Goal: Information Seeking & Learning: Learn about a topic

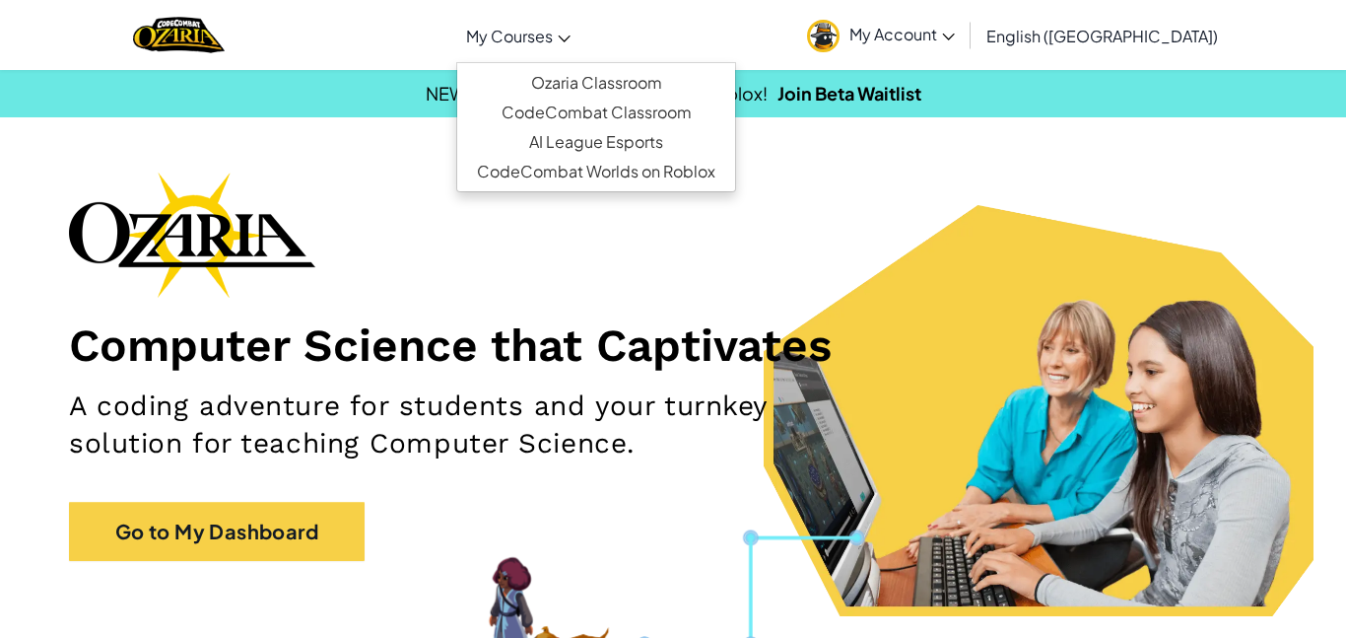
click at [571, 36] on icon at bounding box center [564, 38] width 13 height 7
click at [631, 84] on link "Ozaria Classroom" at bounding box center [596, 83] width 278 height 30
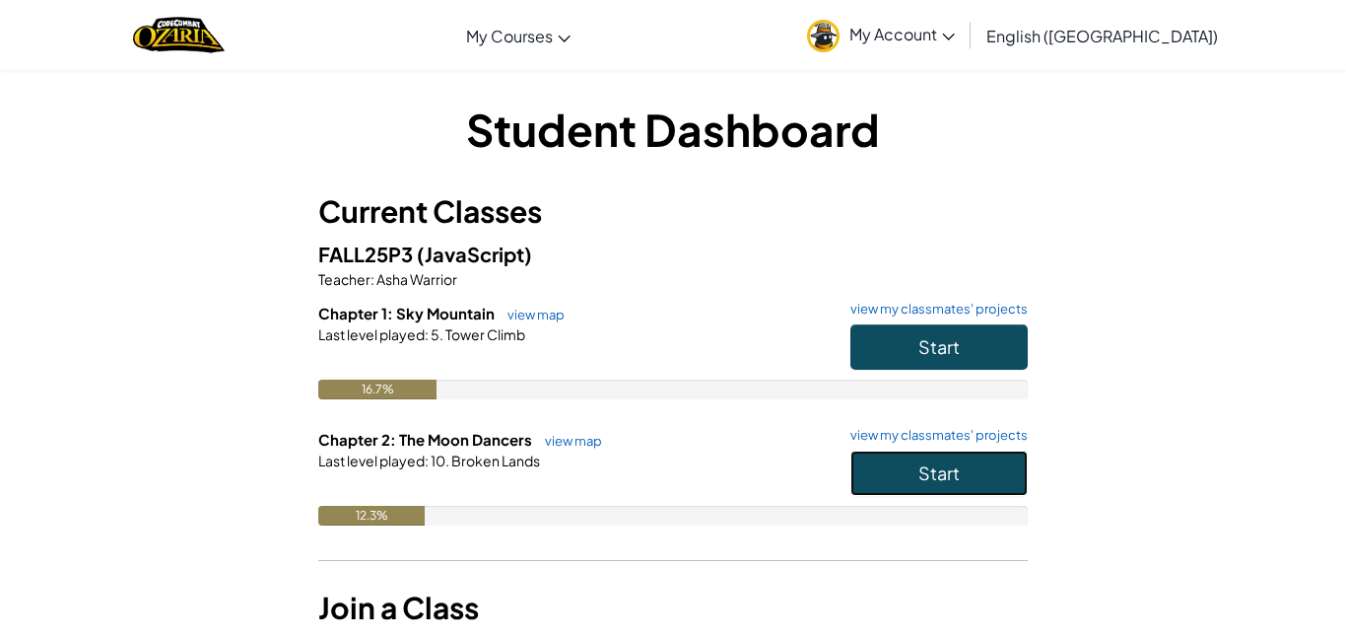
click at [965, 489] on button "Start" at bounding box center [939, 472] width 177 height 45
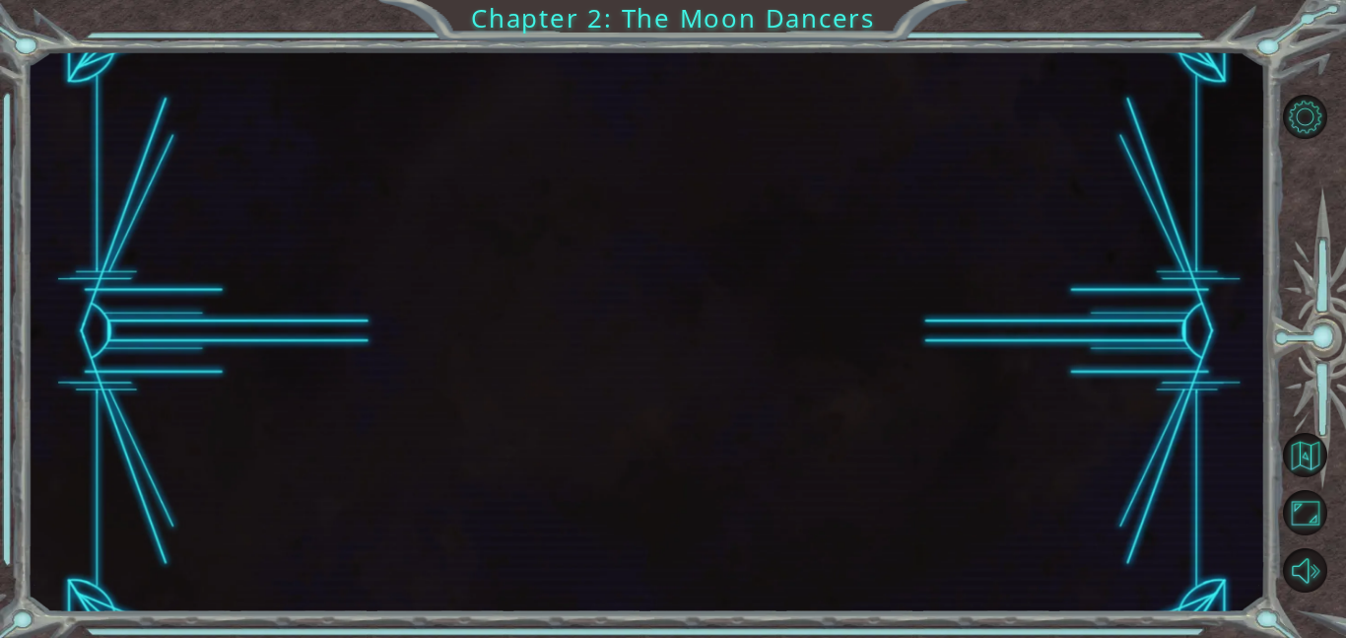
click at [965, 489] on div at bounding box center [646, 331] width 1239 height 561
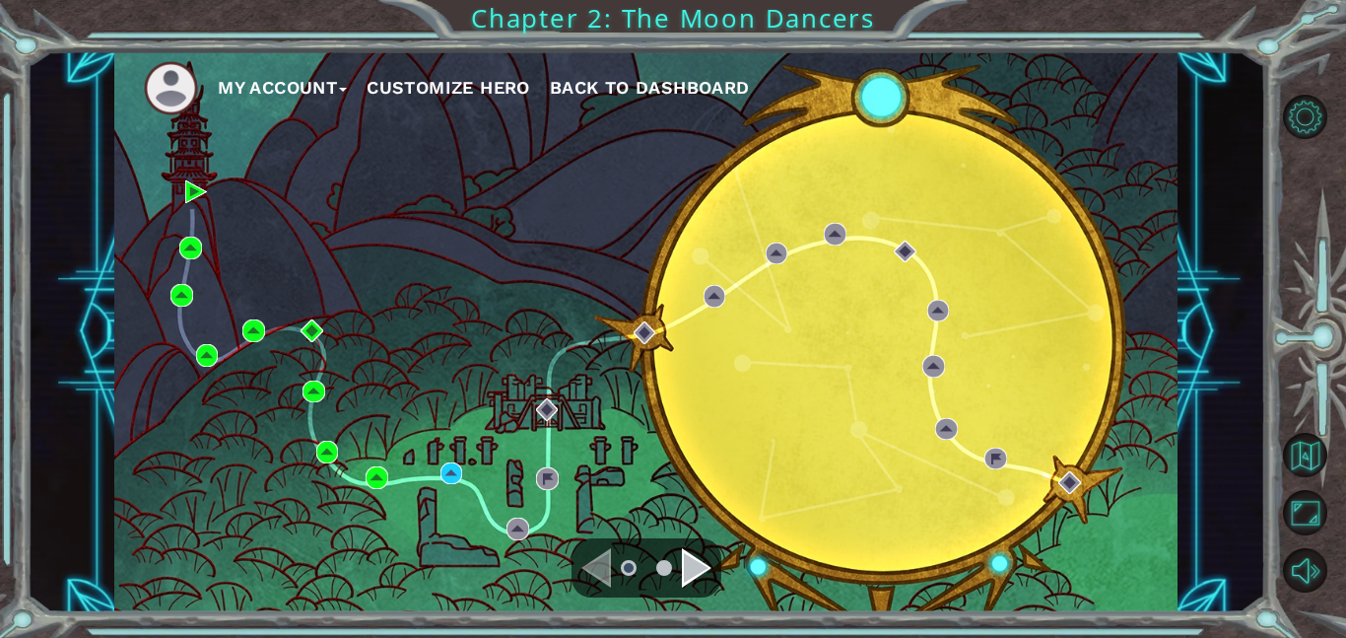
click at [965, 489] on div "My Account Customize Hero Back to Dashboard" at bounding box center [646, 331] width 1064 height 561
click at [688, 581] on div "Navigate to the next page" at bounding box center [697, 567] width 30 height 39
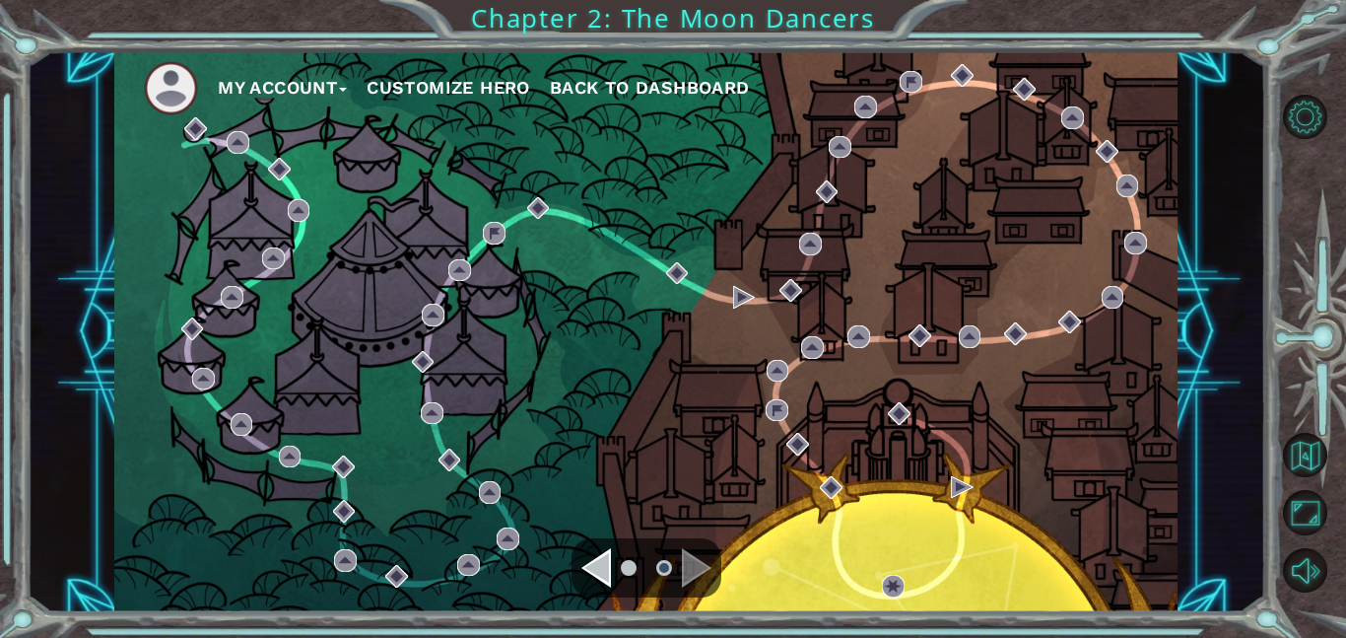
click at [686, 557] on div "Navigate to the next page" at bounding box center [697, 567] width 30 height 39
click at [748, 301] on img at bounding box center [744, 297] width 23 height 23
click at [614, 569] on ul at bounding box center [646, 567] width 71 height 39
click at [612, 569] on ul at bounding box center [646, 567] width 71 height 39
click at [605, 568] on div "Navigate to the previous page" at bounding box center [597, 567] width 30 height 39
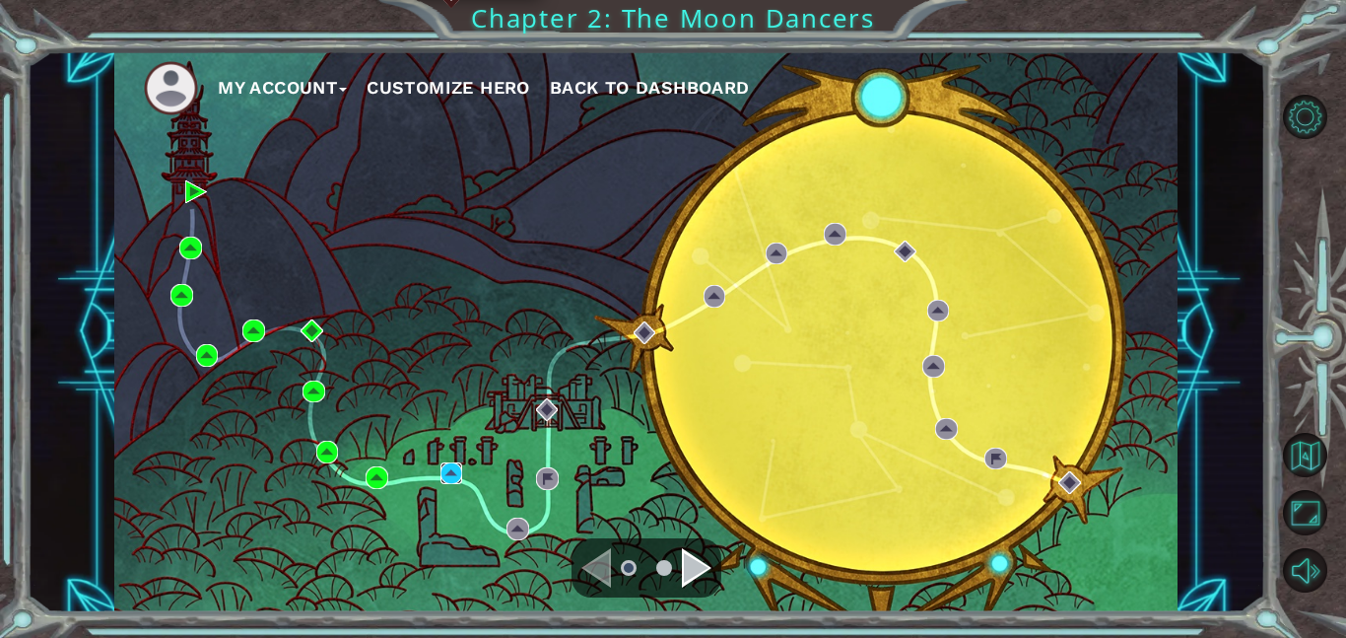
click at [448, 472] on img at bounding box center [452, 473] width 23 height 23
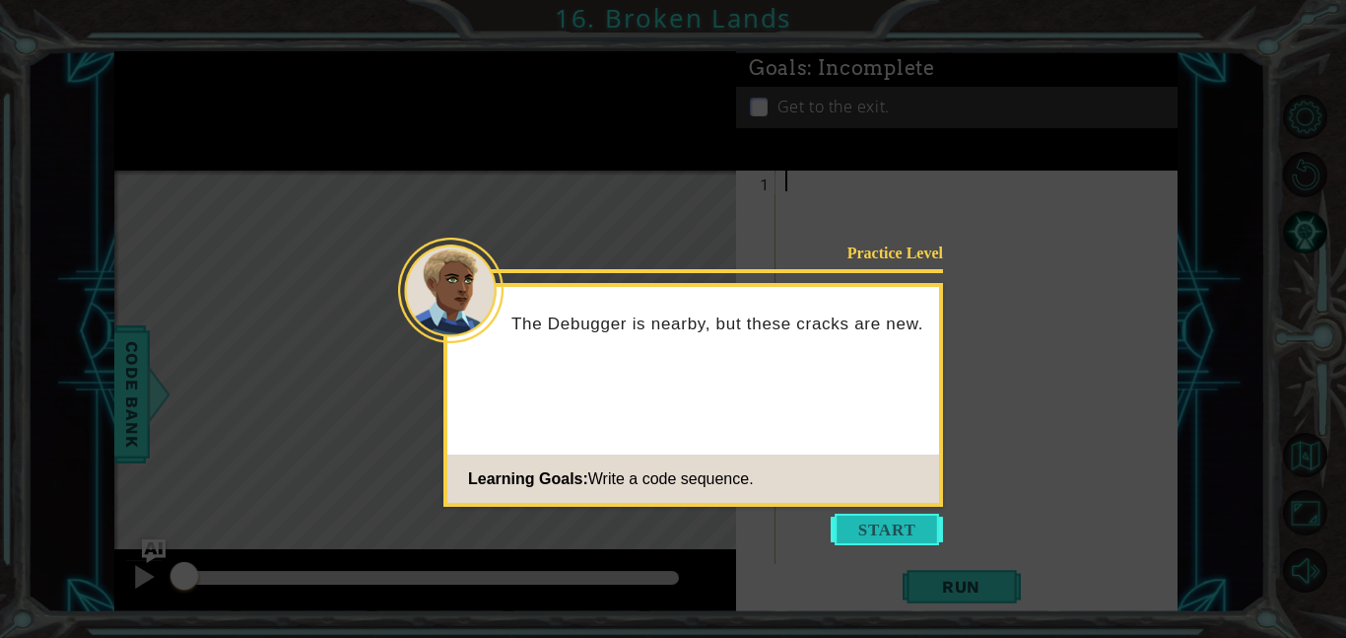
click at [893, 540] on button "Start" at bounding box center [887, 530] width 112 height 32
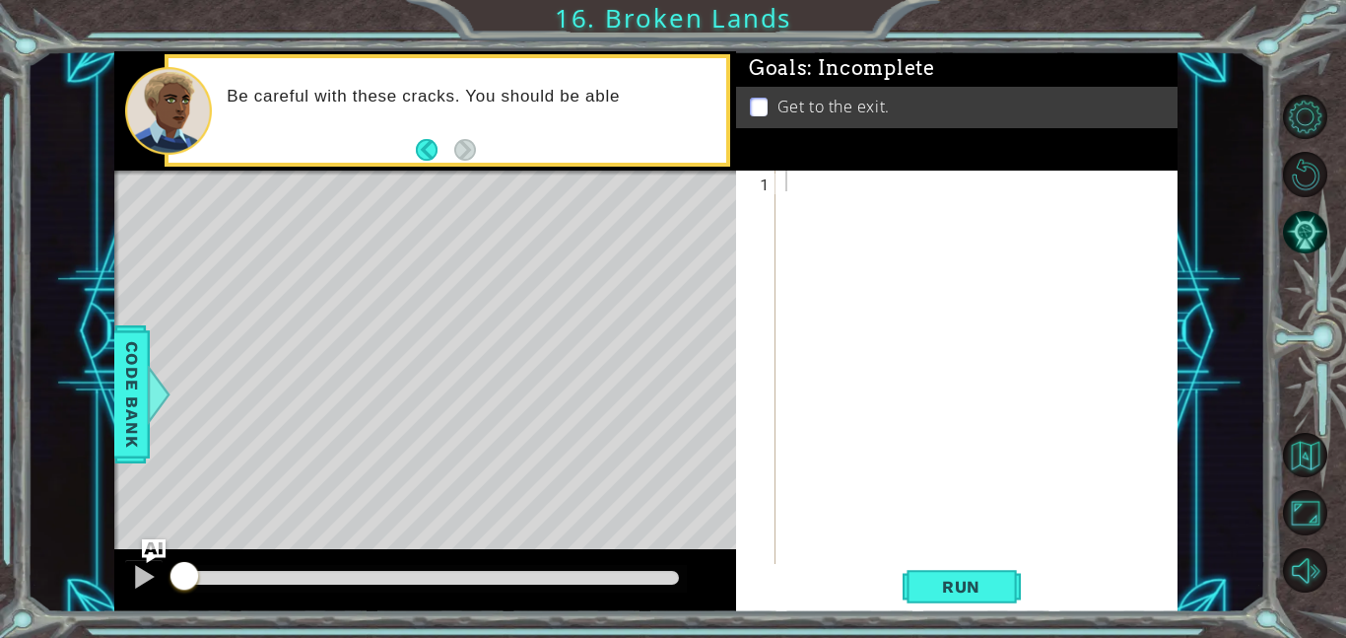
click at [428, 137] on footer at bounding box center [446, 150] width 60 height 30
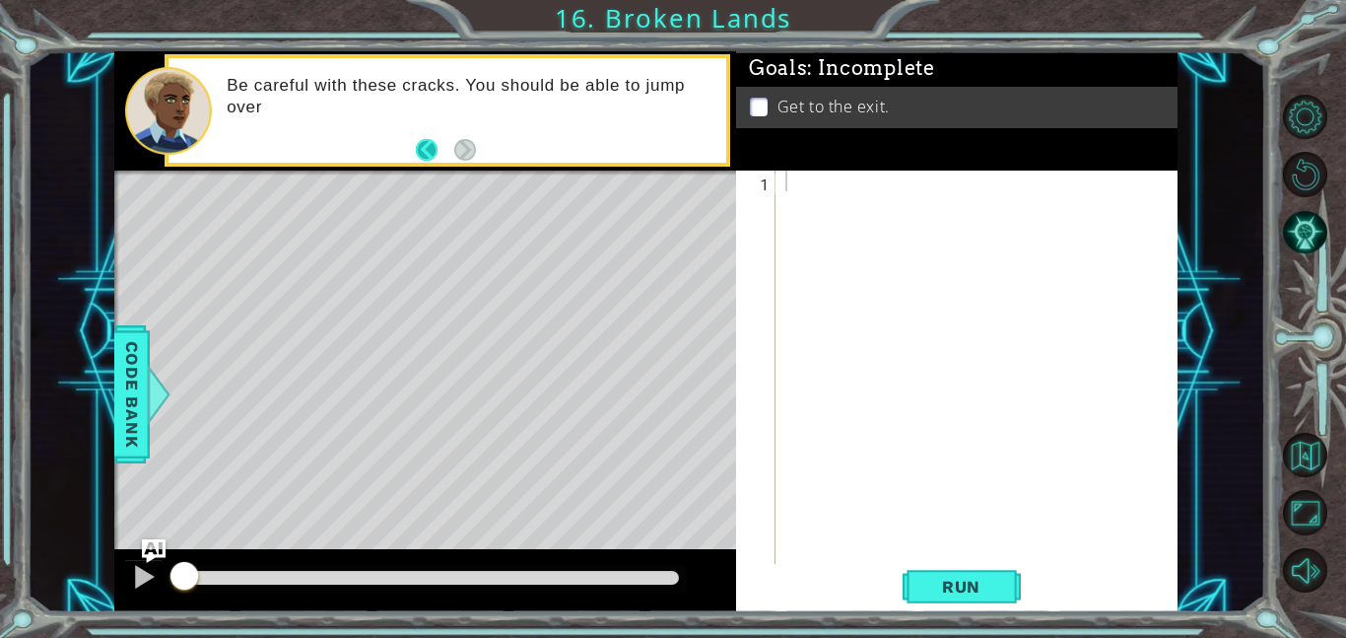
click at [430, 153] on button "Back" at bounding box center [435, 150] width 38 height 22
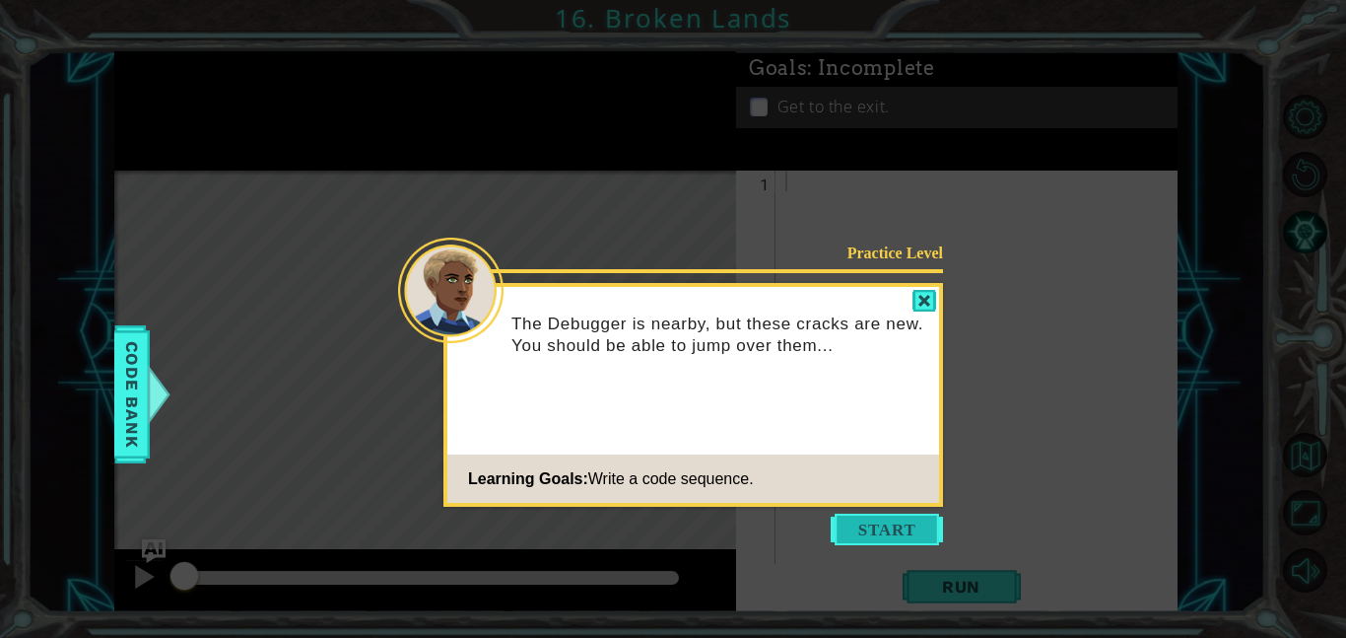
click at [898, 528] on button "Start" at bounding box center [887, 530] width 112 height 32
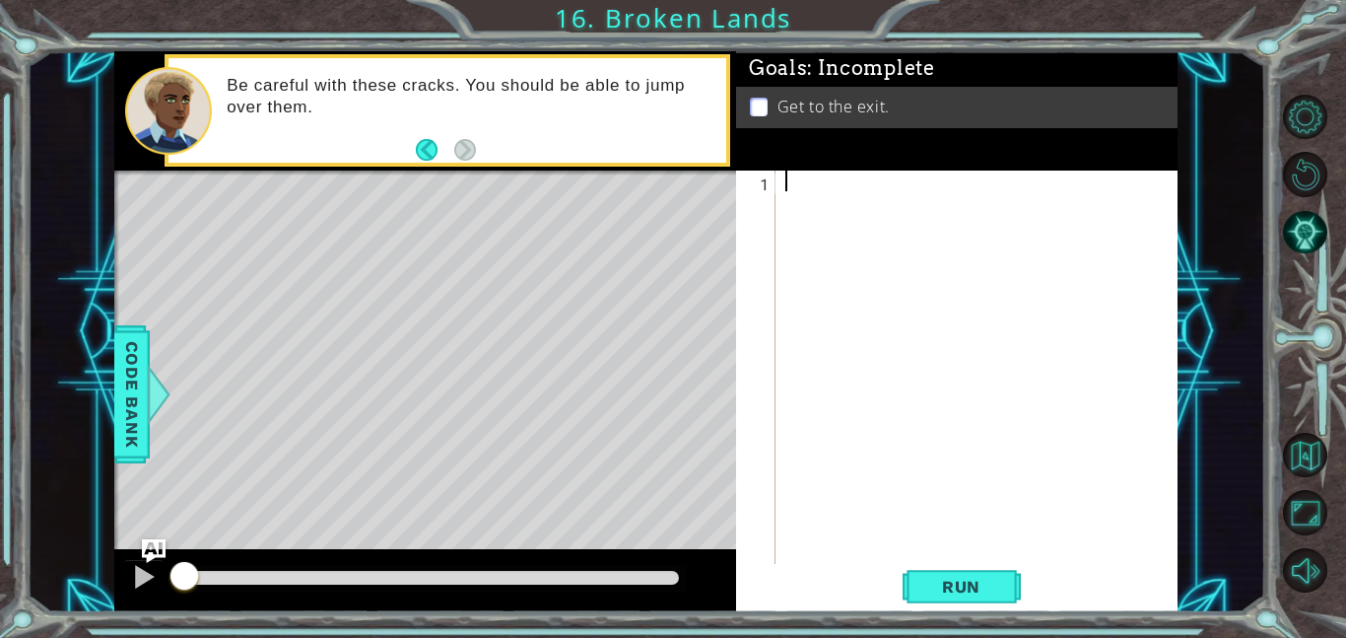
click at [865, 184] on div at bounding box center [983, 388] width 402 height 435
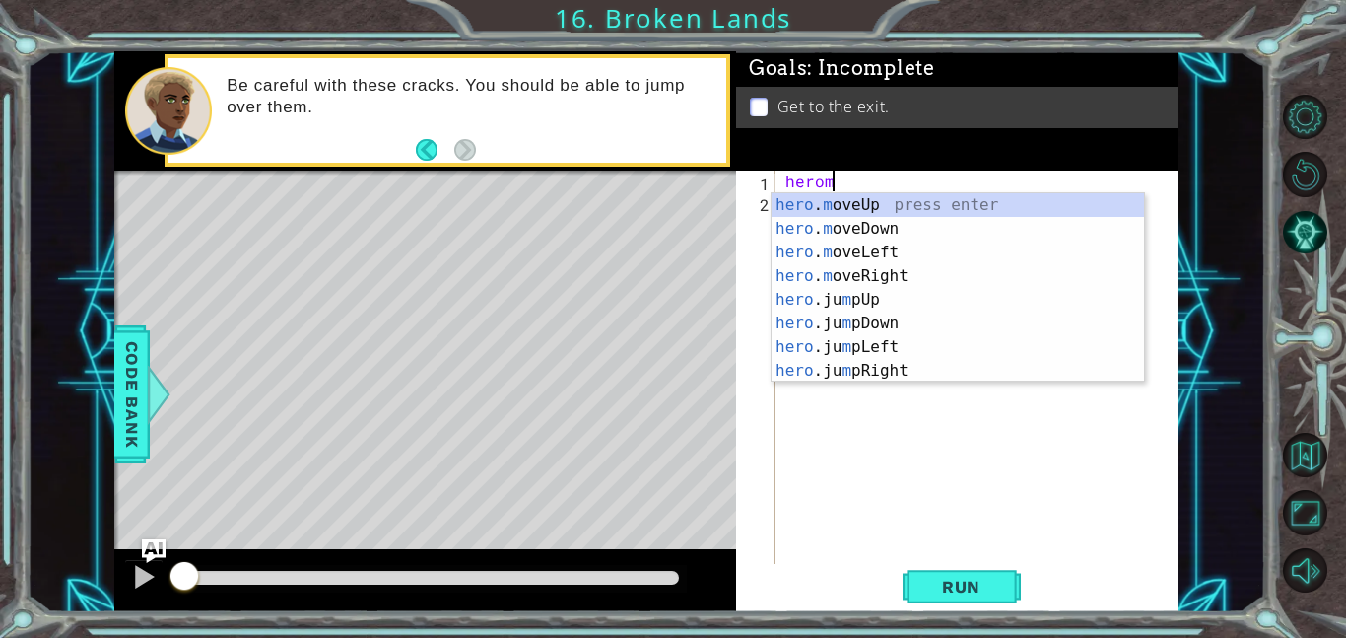
scroll to position [0, 2]
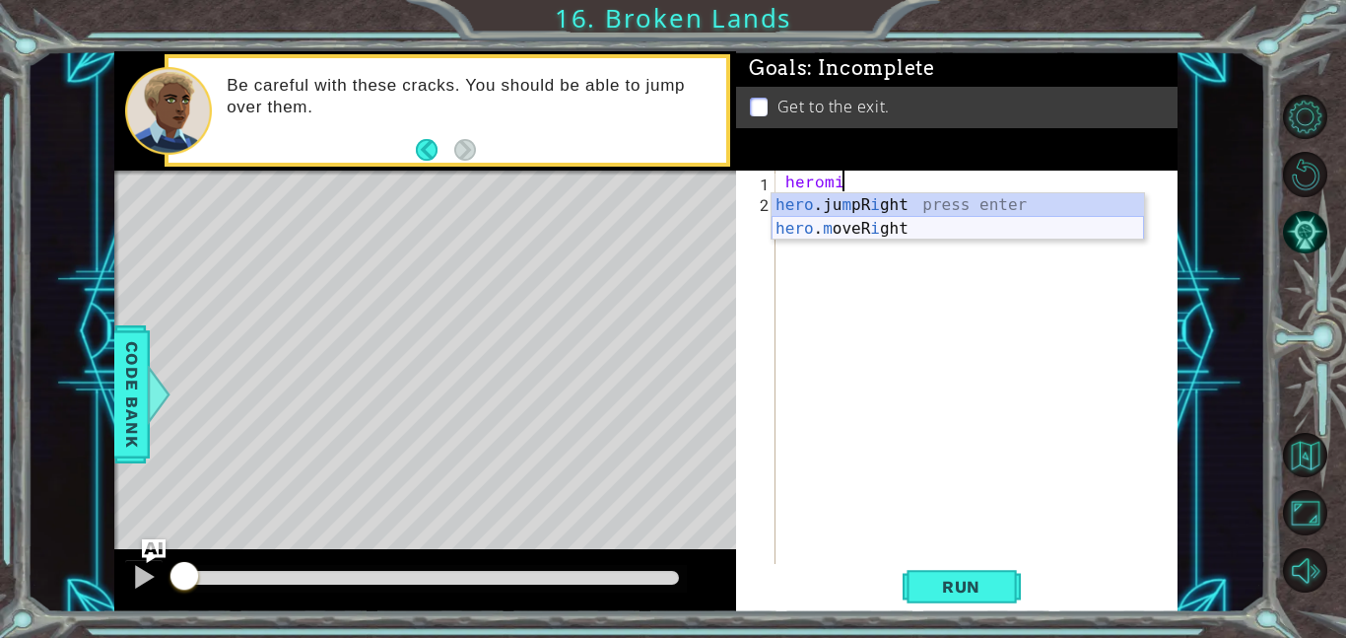
click at [870, 233] on div "hero .ju m pR i ght press enter hero . m oveR i ght press enter" at bounding box center [958, 240] width 373 height 95
type textarea "hero.moveRight(1);"
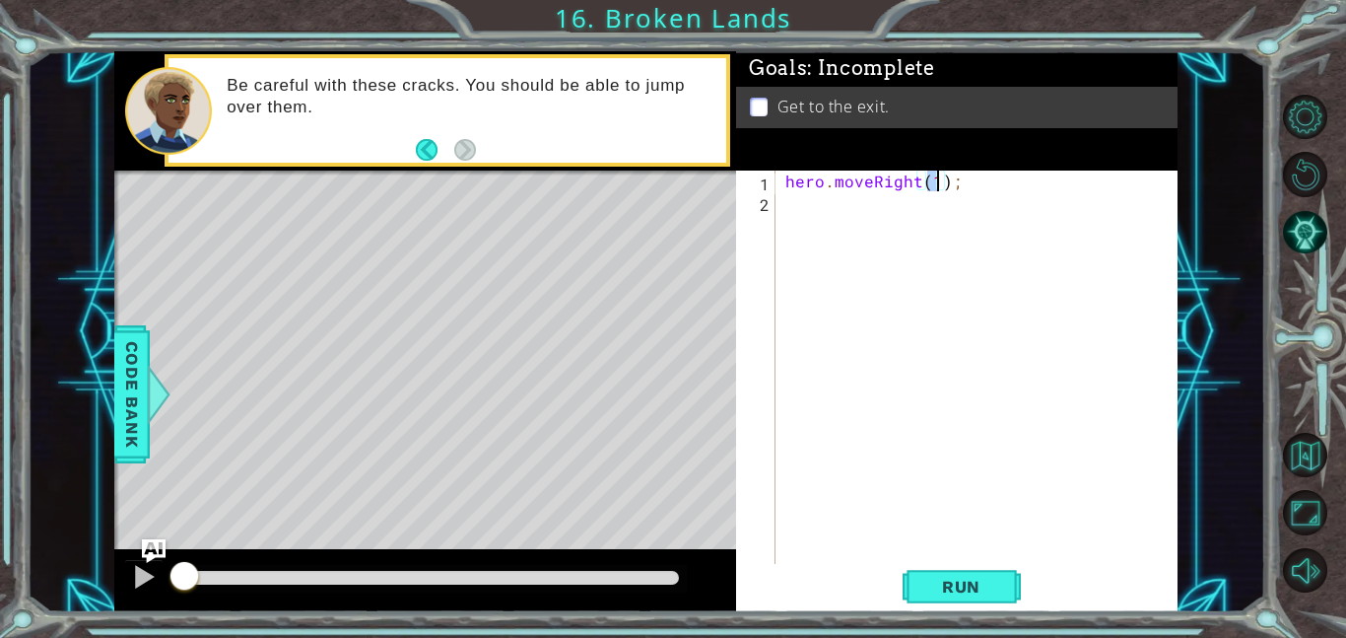
click at [830, 198] on div "hero . moveRight ( 1 ) ;" at bounding box center [983, 388] width 402 height 435
type textarea "hero j"
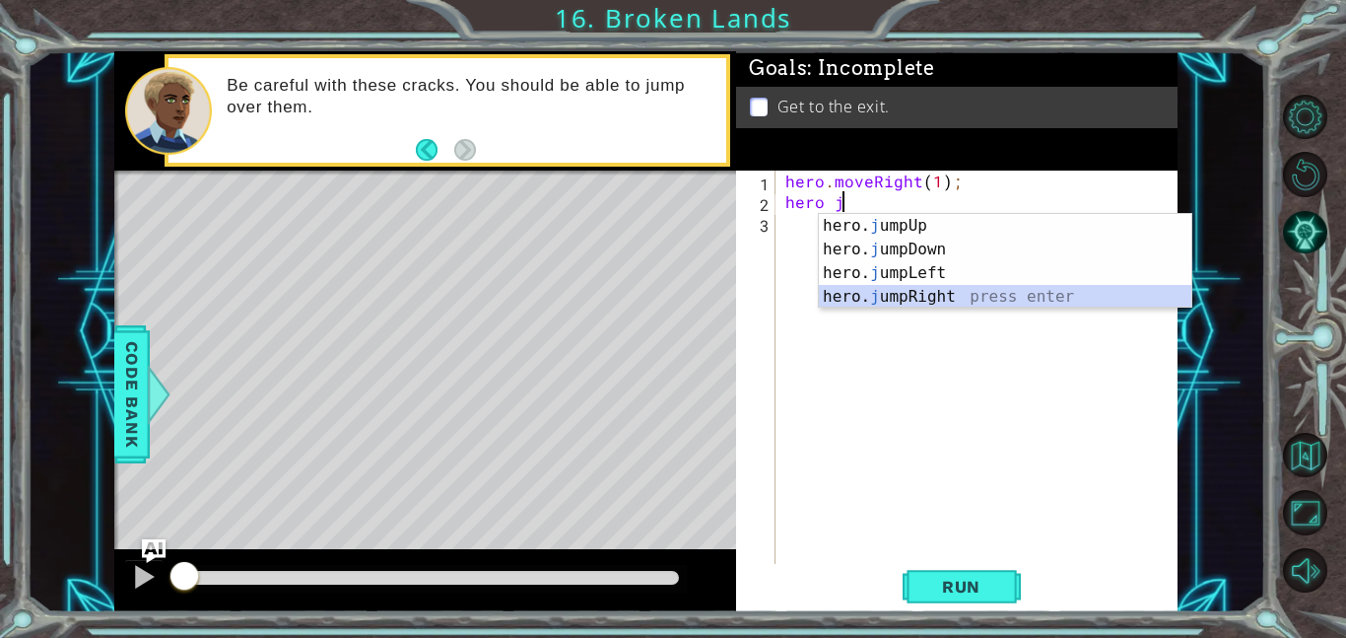
click at [960, 300] on div "hero. j umpUp press enter hero. j umpDown press enter hero. j umpLeft press ent…" at bounding box center [1005, 285] width 373 height 142
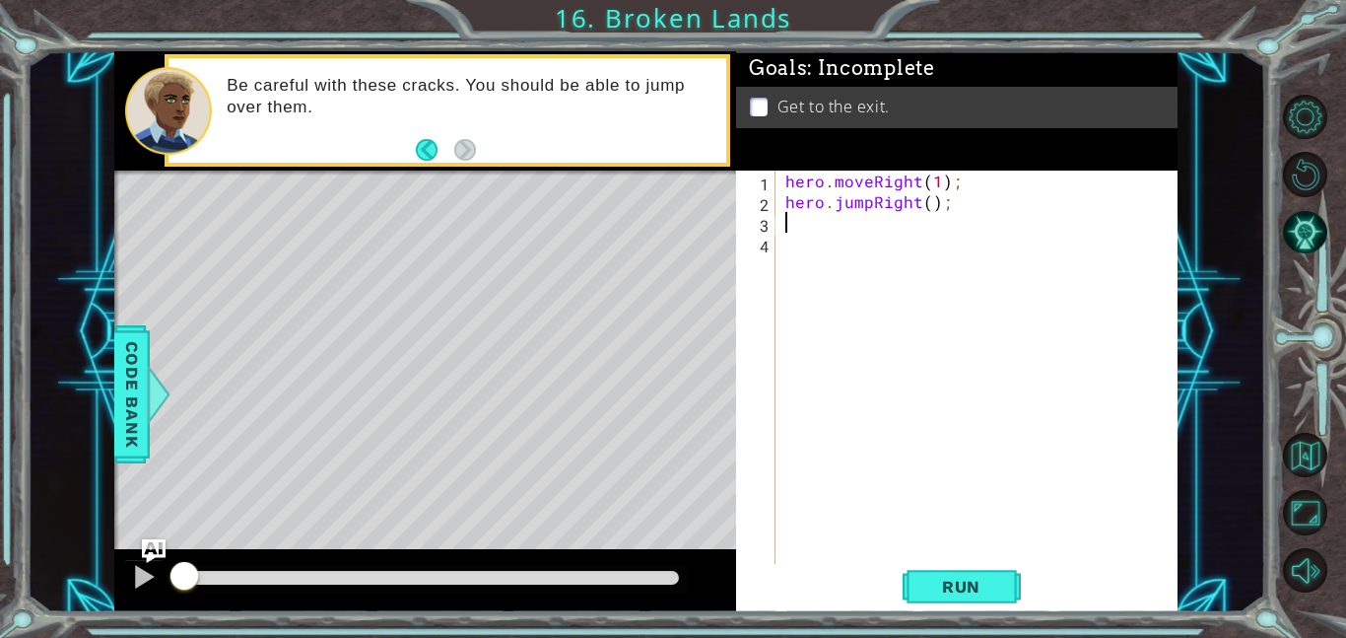
click at [928, 200] on div "hero . moveRight ( 1 ) ; hero . jumpRight ( ) ;" at bounding box center [983, 388] width 402 height 435
type textarea "hero.jumpRight(1);"
click at [903, 233] on div "hero . moveRight ( 1 ) ; hero . jumpRight ( 1 ) ;" at bounding box center [983, 388] width 402 height 435
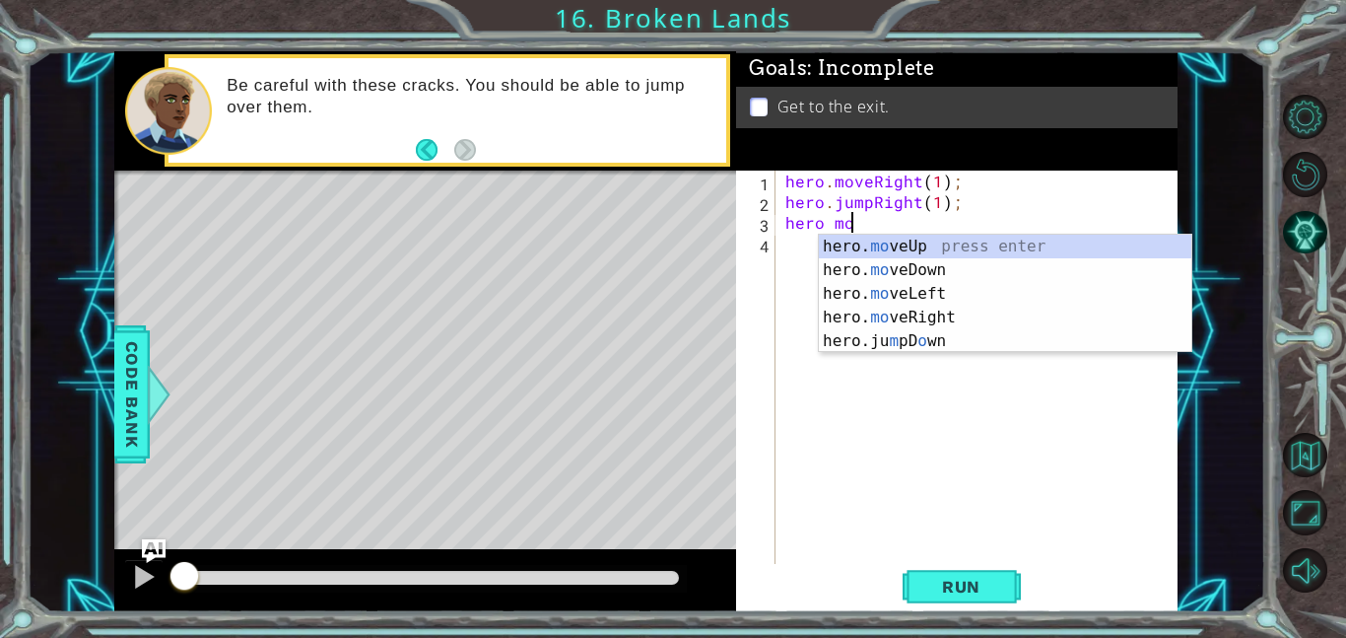
scroll to position [0, 3]
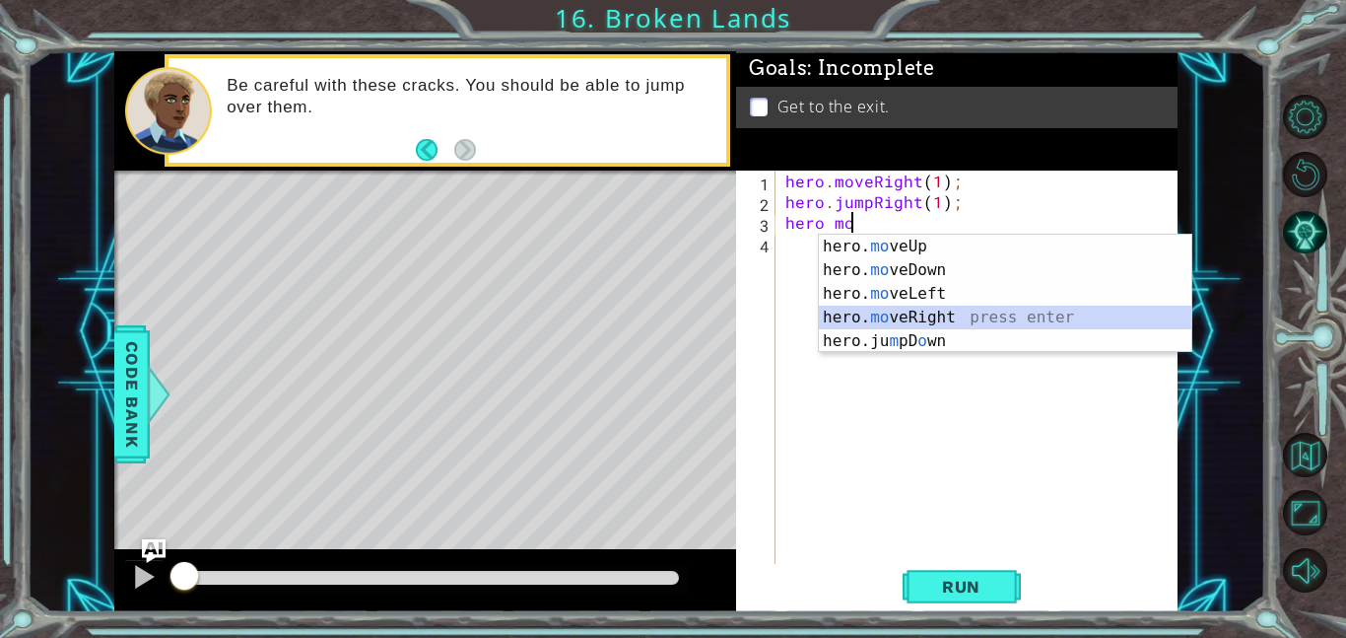
click at [997, 317] on div "hero. mo veUp press enter hero. mo veDown press enter hero. mo veLeft press ent…" at bounding box center [1005, 318] width 373 height 166
type textarea "hero.moveRight(1);"
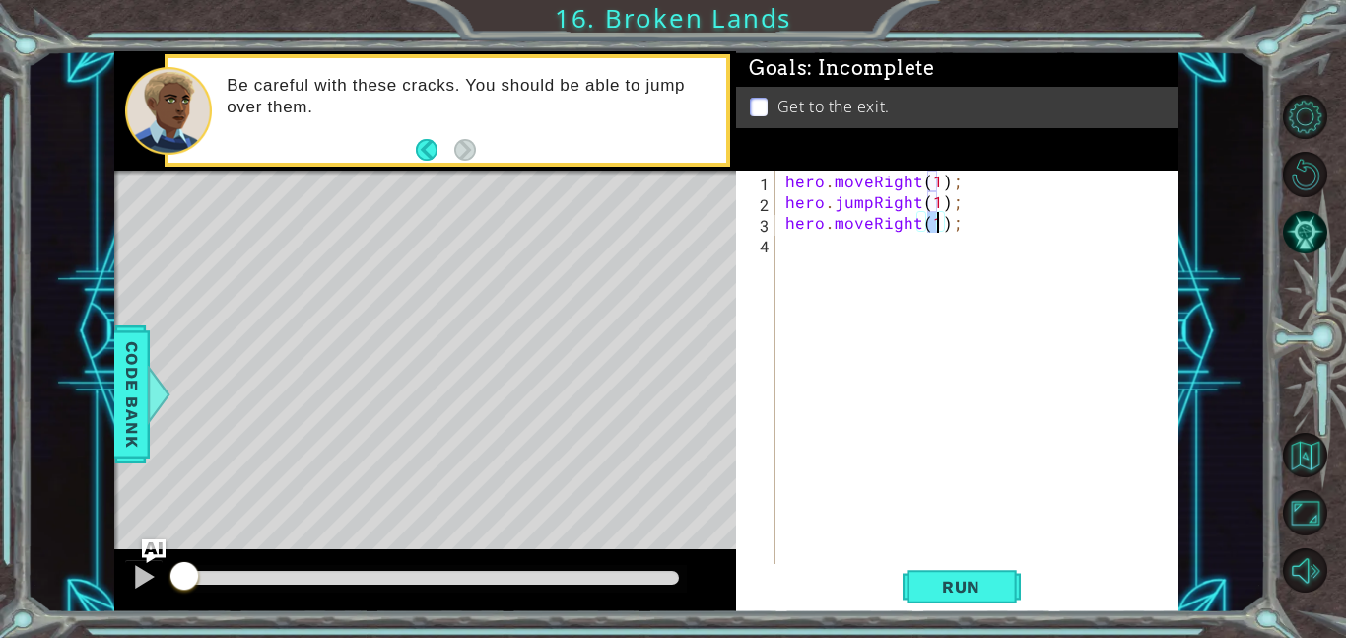
click at [922, 248] on div "hero . moveRight ( 1 ) ; hero . jumpRight ( 1 ) ; hero . moveRight ( 1 ) ;" at bounding box center [983, 388] width 402 height 435
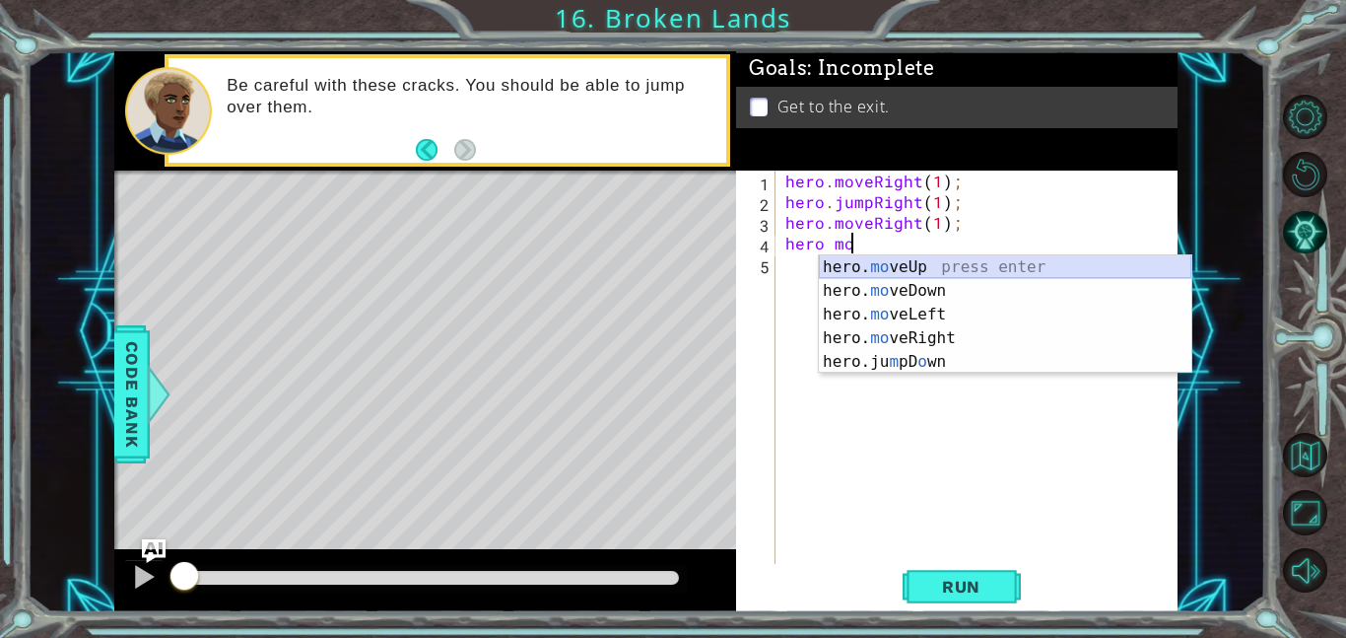
click at [996, 270] on div "hero. mo veUp press enter hero. mo veDown press enter hero. mo veLeft press ent…" at bounding box center [1005, 338] width 373 height 166
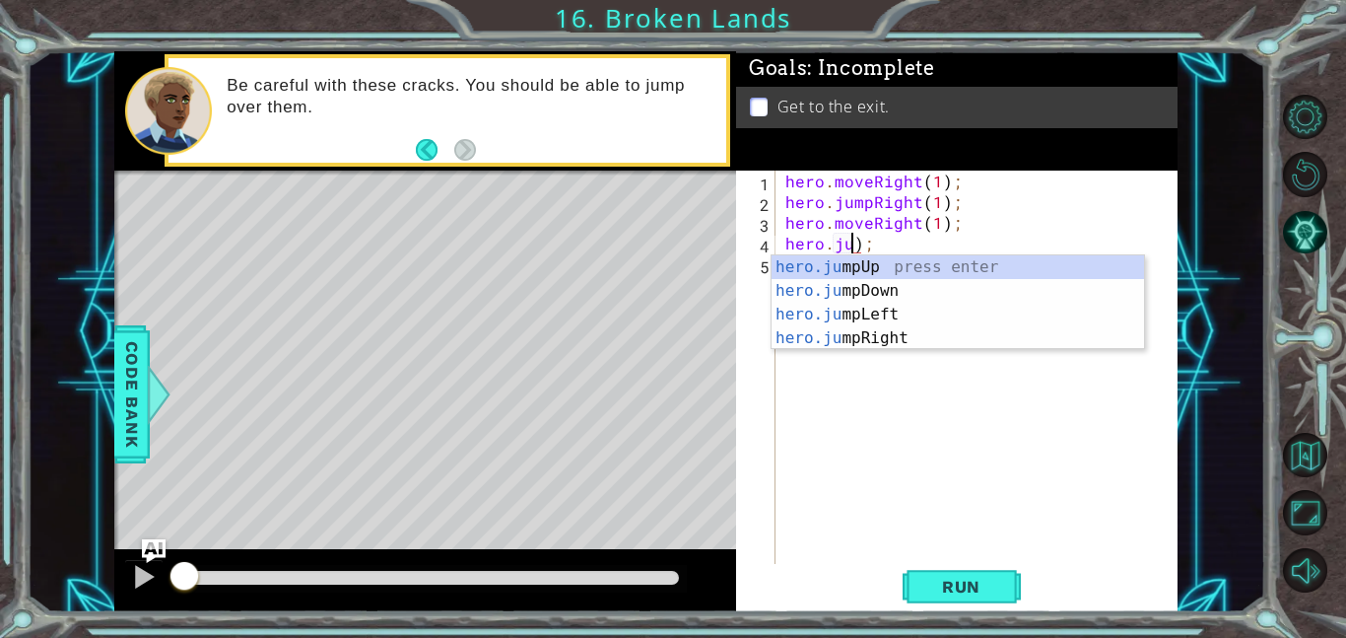
scroll to position [0, 4]
click at [1090, 277] on div "hero.ju mpUp press enter hero.ju mpDown press enter hero.[PERSON_NAME] mpLeft p…" at bounding box center [958, 326] width 373 height 142
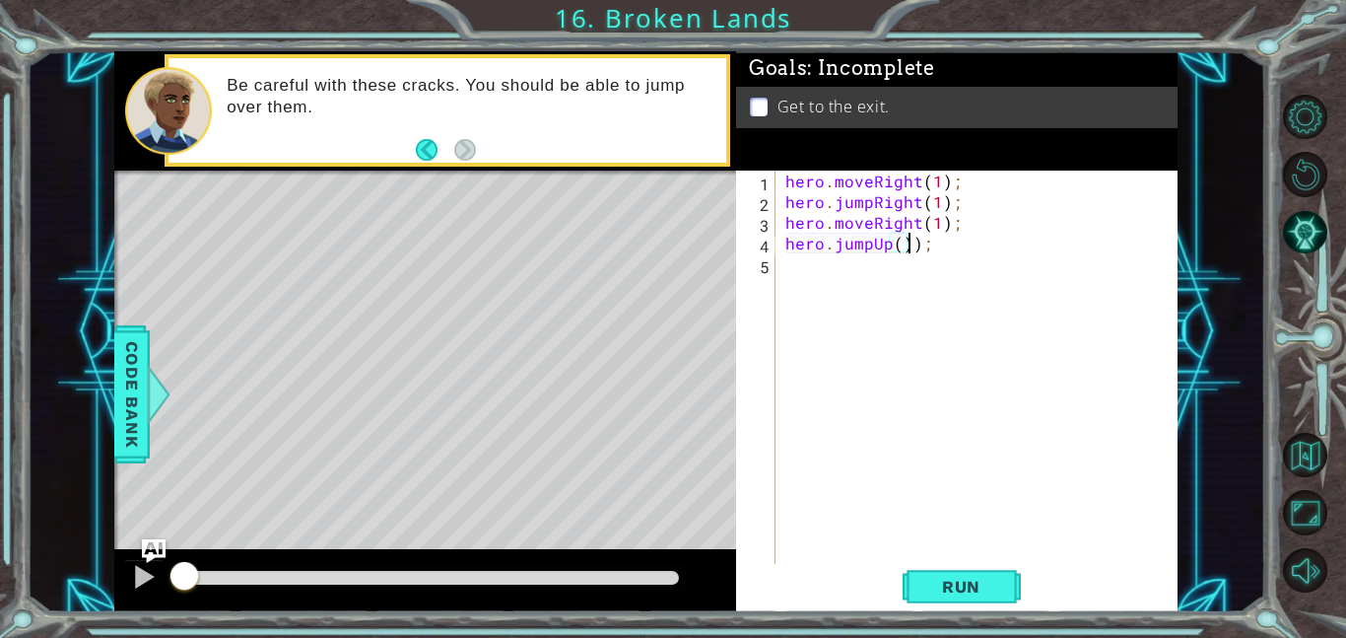
click at [919, 241] on div "hero . moveRight ( 1 ) ; hero . jumpRight ( 1 ) ; hero . moveRight ( 1 ) ; hero…" at bounding box center [983, 388] width 402 height 435
click at [898, 244] on div "hero . moveRight ( 1 ) ; hero . jumpRight ( 1 ) ; hero . moveRight ( 1 ) ; hero…" at bounding box center [983, 388] width 402 height 435
type textarea "hero.jumpUp(1);"
click at [873, 276] on div "hero . moveRight ( 1 ) ; hero . jumpRight ( 1 ) ; hero . moveRight ( 1 ) ; hero…" at bounding box center [983, 388] width 402 height 435
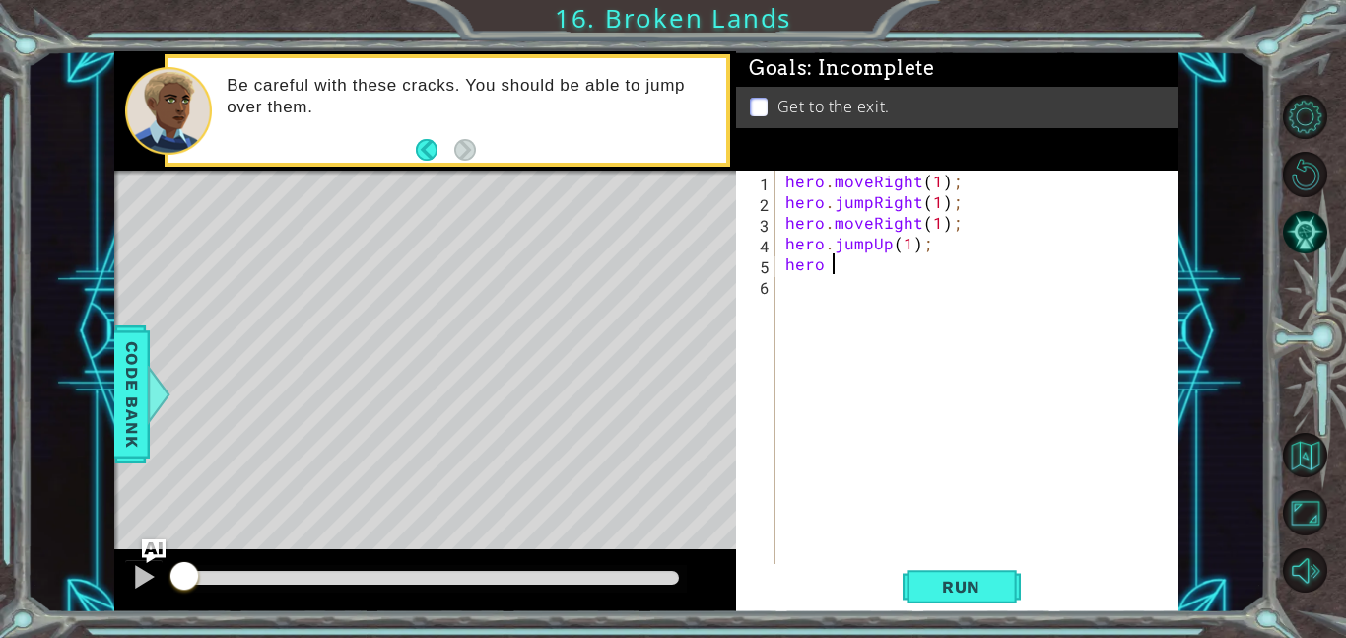
scroll to position [0, 2]
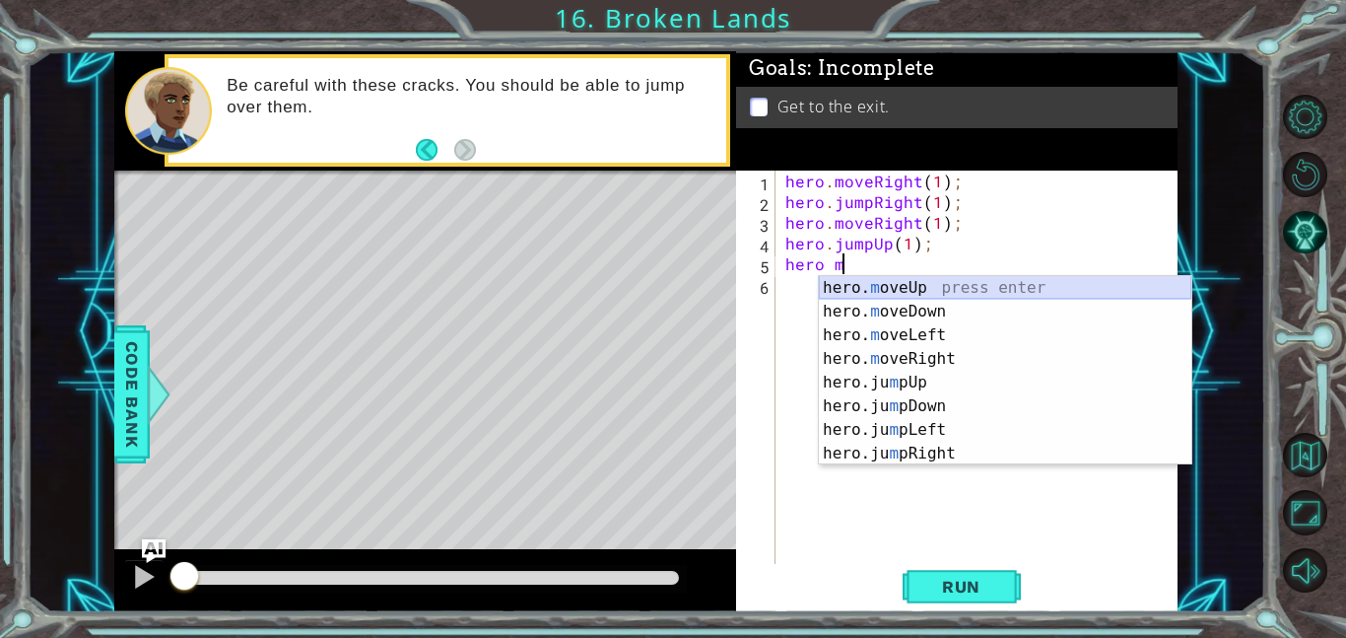
click at [905, 293] on div "hero. m oveUp press enter hero. m oveDown press enter hero. m oveLeft press ent…" at bounding box center [1005, 394] width 373 height 237
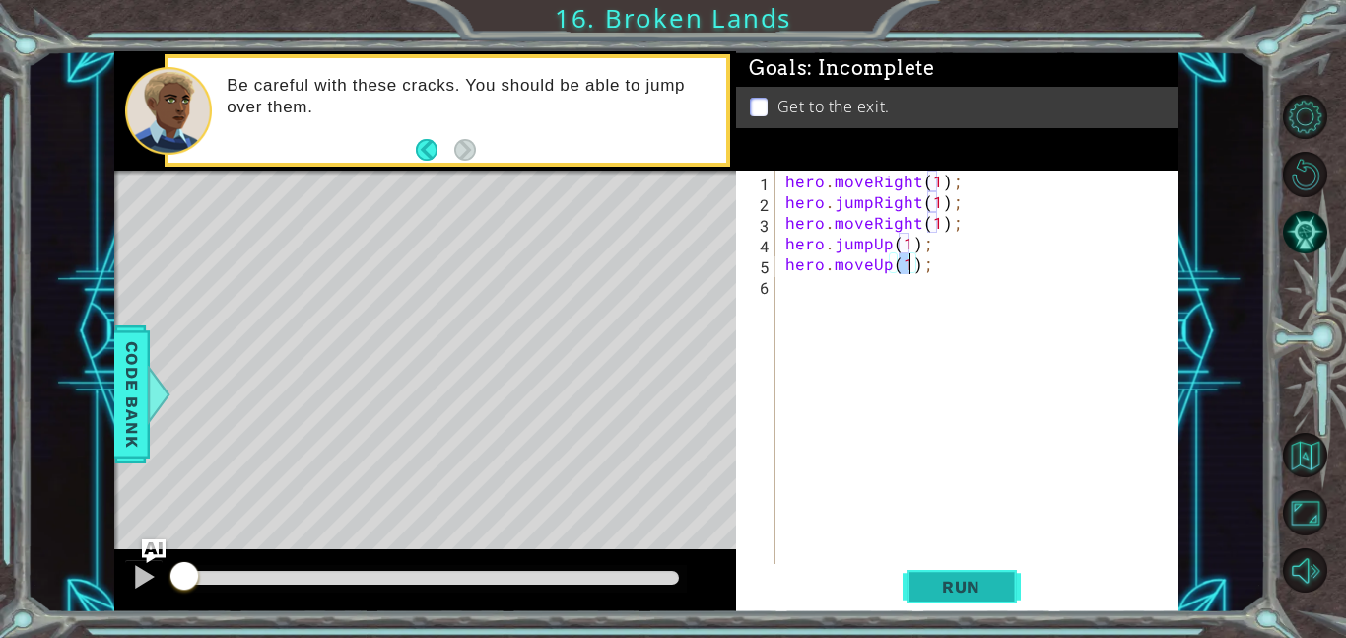
type textarea "hero.moveUp(1);"
click at [988, 589] on span "Run" at bounding box center [962, 587] width 78 height 20
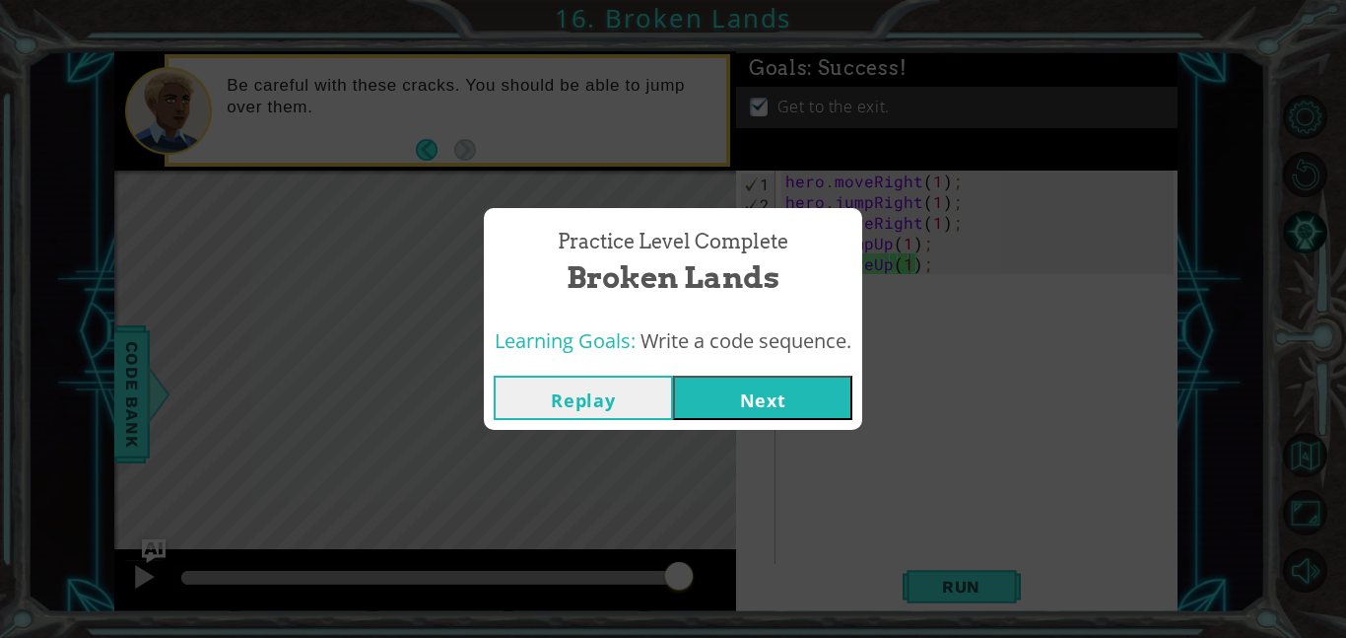
click at [722, 408] on button "Next" at bounding box center [762, 398] width 179 height 44
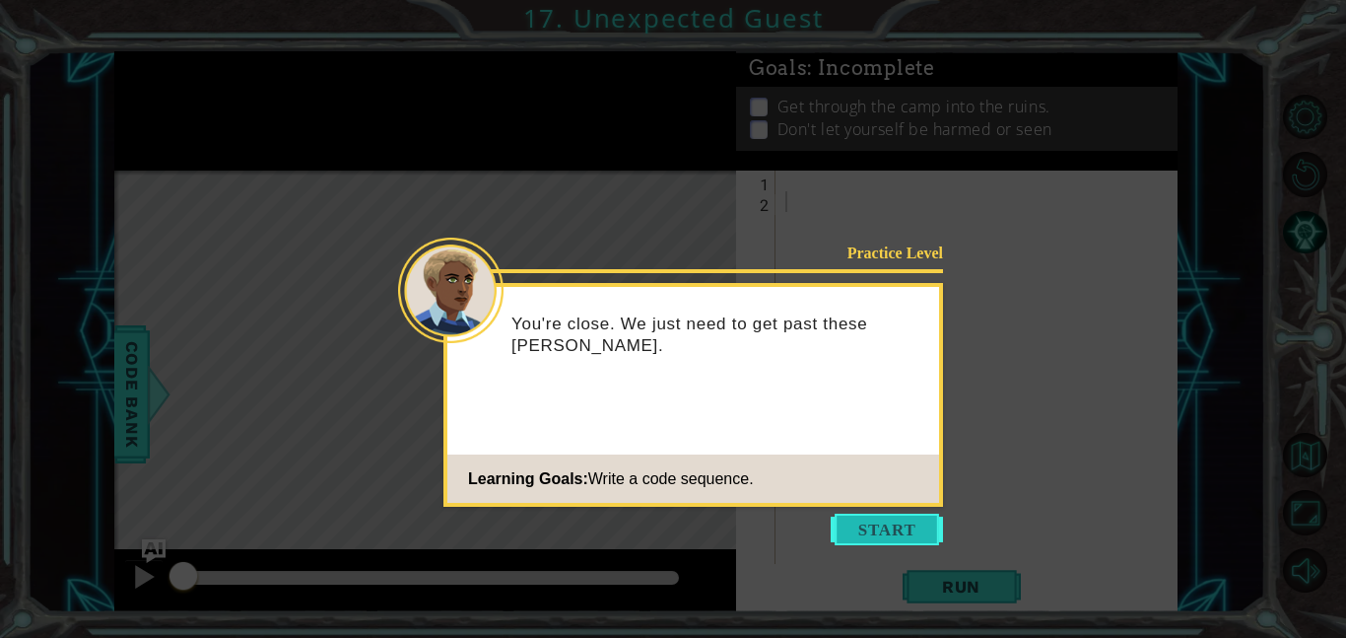
click at [910, 537] on button "Start" at bounding box center [887, 530] width 112 height 32
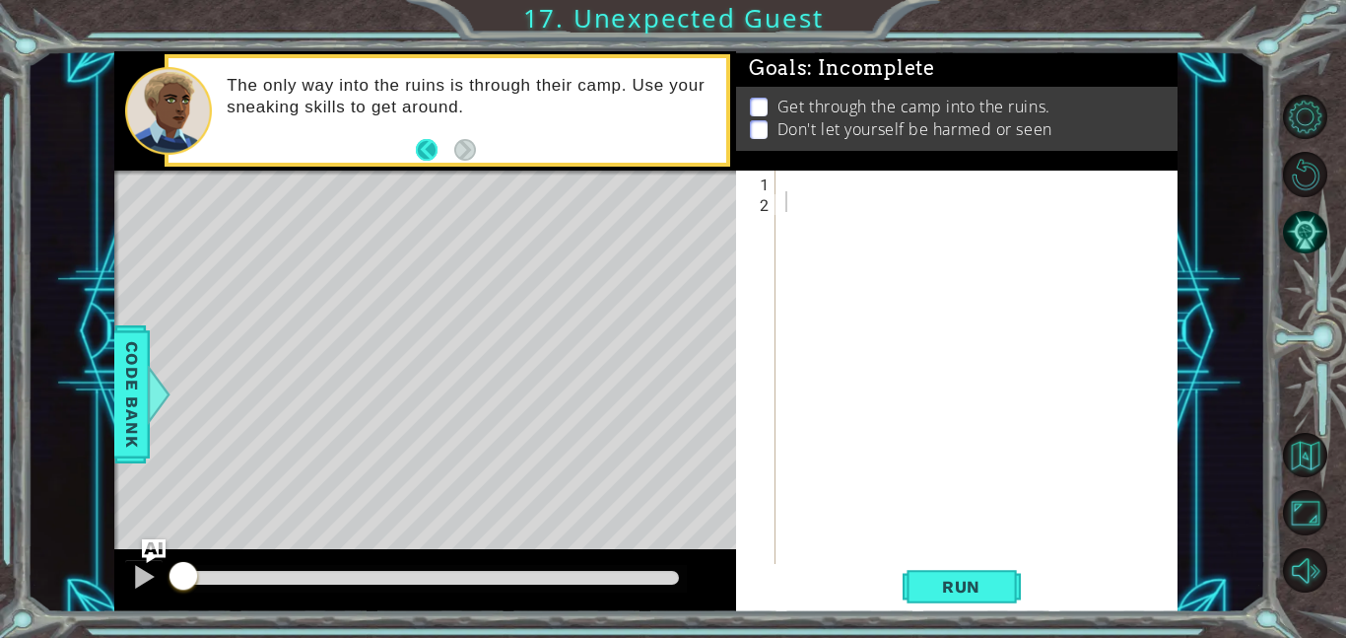
click at [417, 141] on button "Back" at bounding box center [435, 150] width 38 height 22
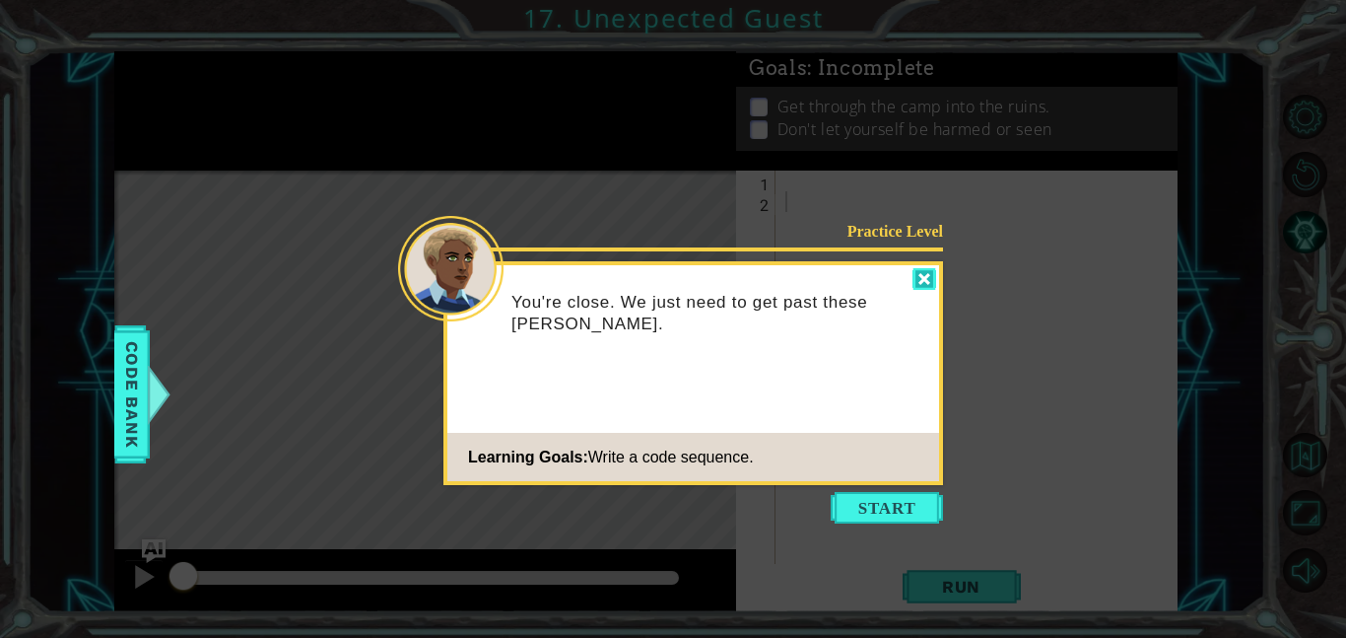
click at [927, 270] on div at bounding box center [925, 279] width 24 height 23
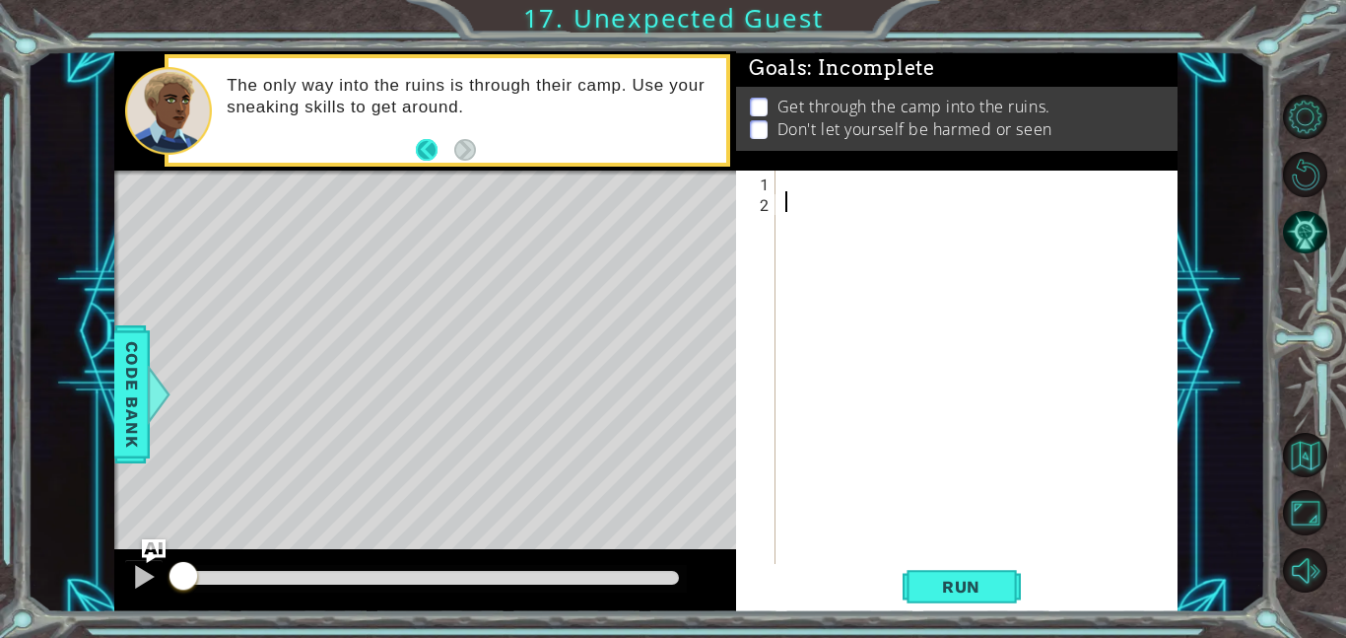
click at [430, 154] on button "Back" at bounding box center [435, 150] width 38 height 22
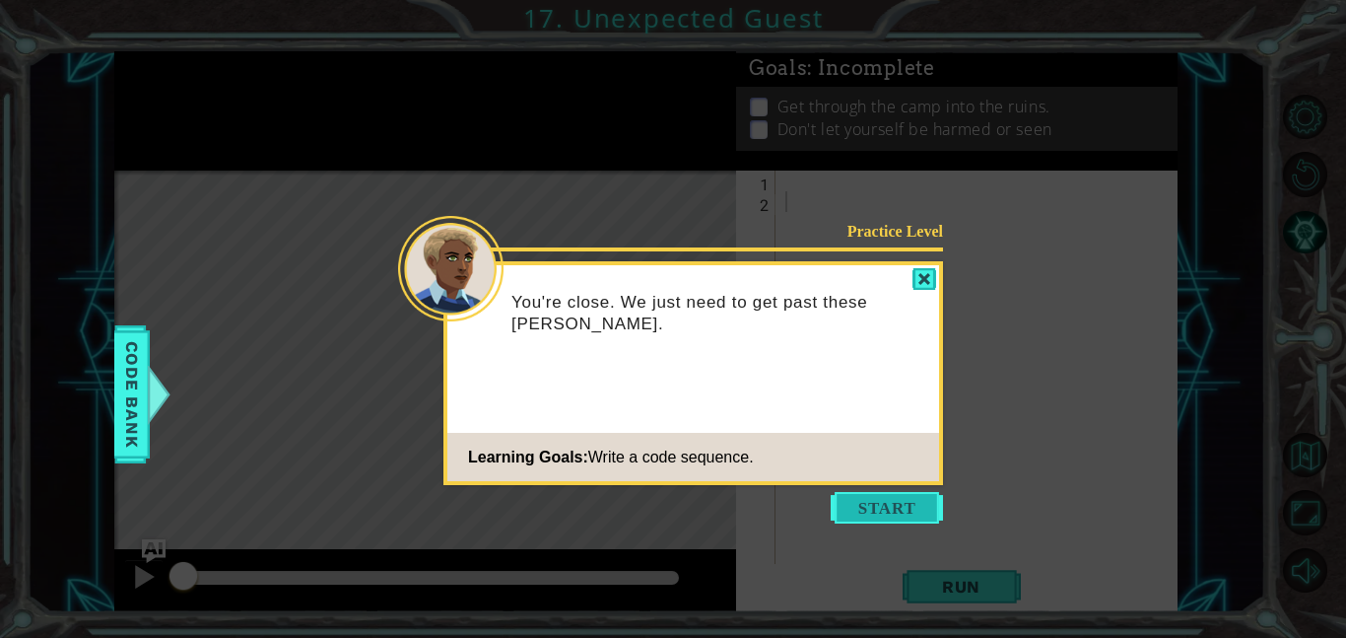
click at [927, 499] on button "Start" at bounding box center [887, 508] width 112 height 32
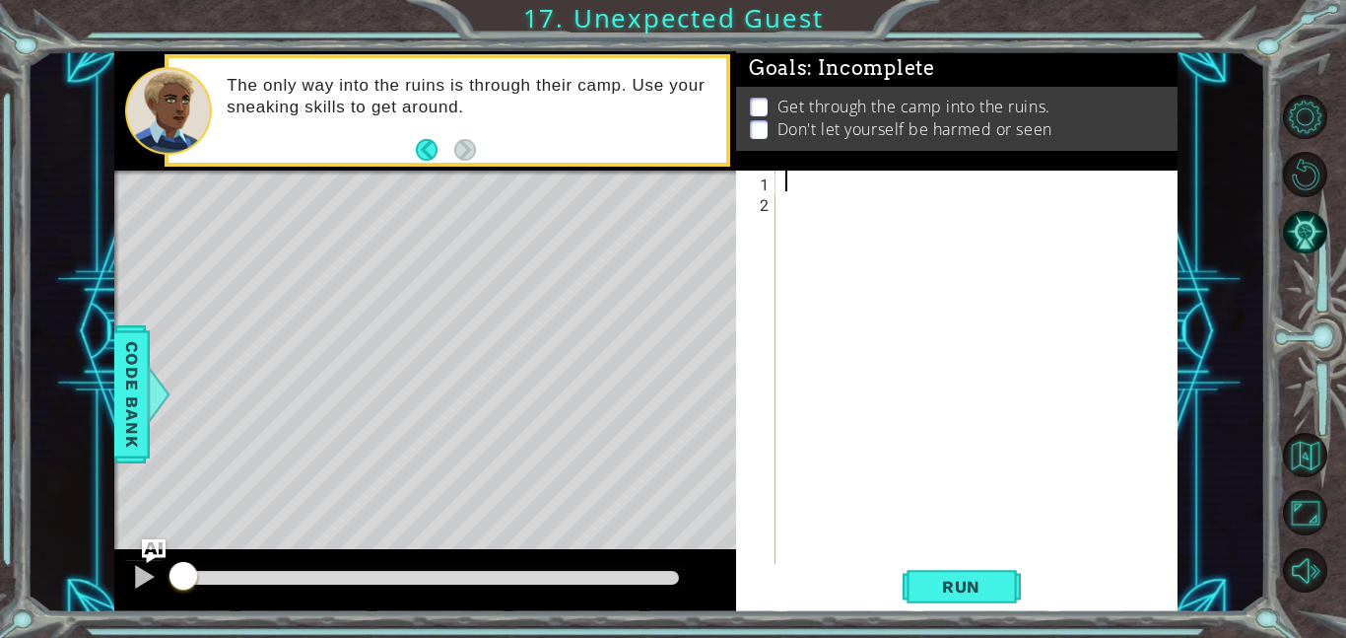
click at [925, 179] on div at bounding box center [983, 388] width 402 height 435
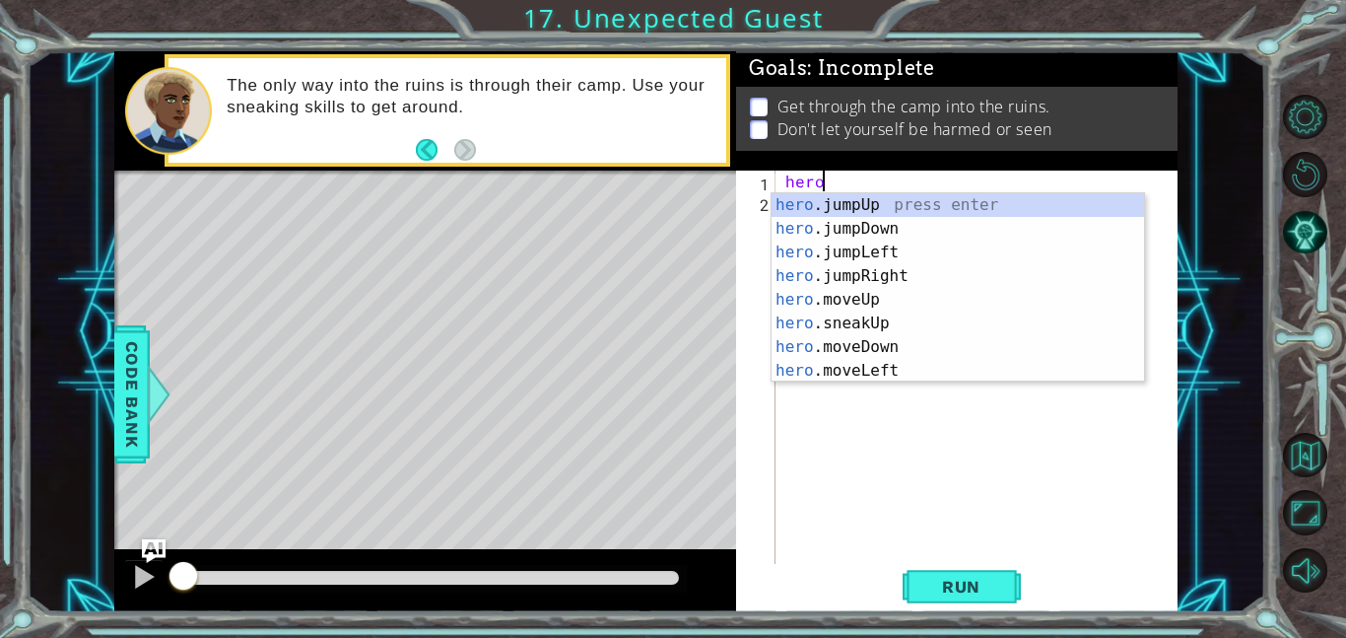
scroll to position [0, 1]
click at [901, 306] on div "hero .jumpUp press enter hero .jumpDown press enter hero .jumpLeft press enter …" at bounding box center [958, 311] width 373 height 237
type textarea "hero.moveUp(1);"
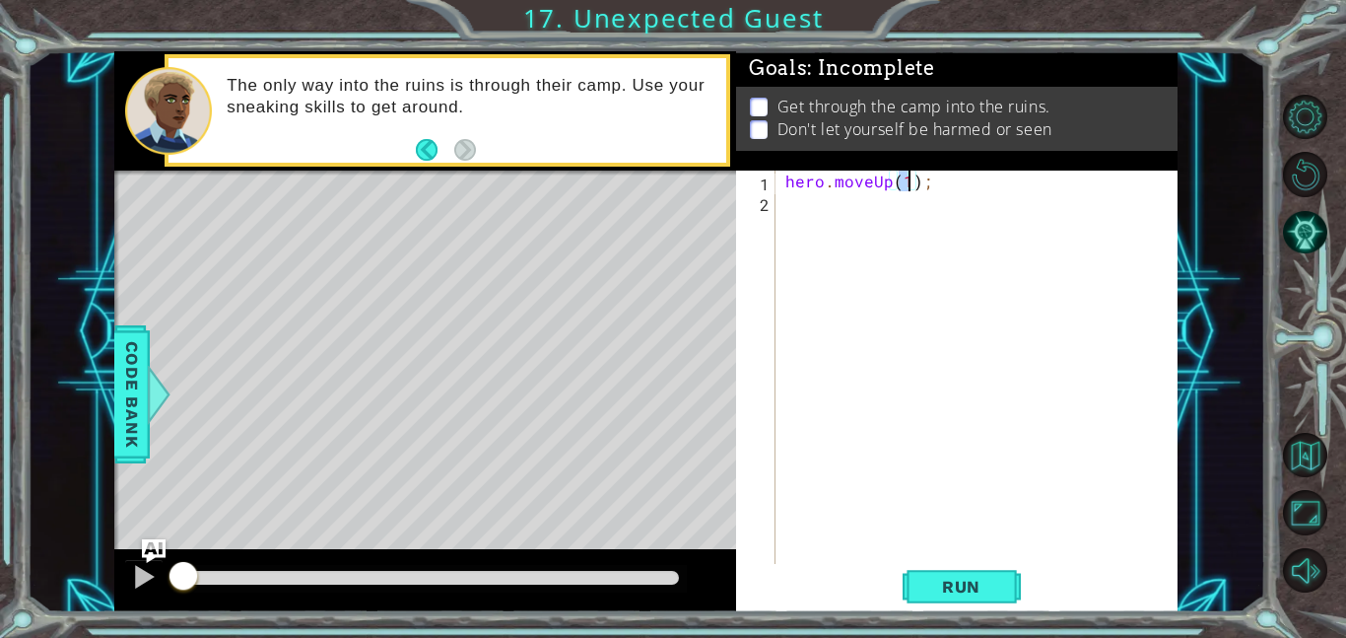
click at [841, 201] on div "hero . moveUp ( 1 ) ;" at bounding box center [983, 388] width 402 height 435
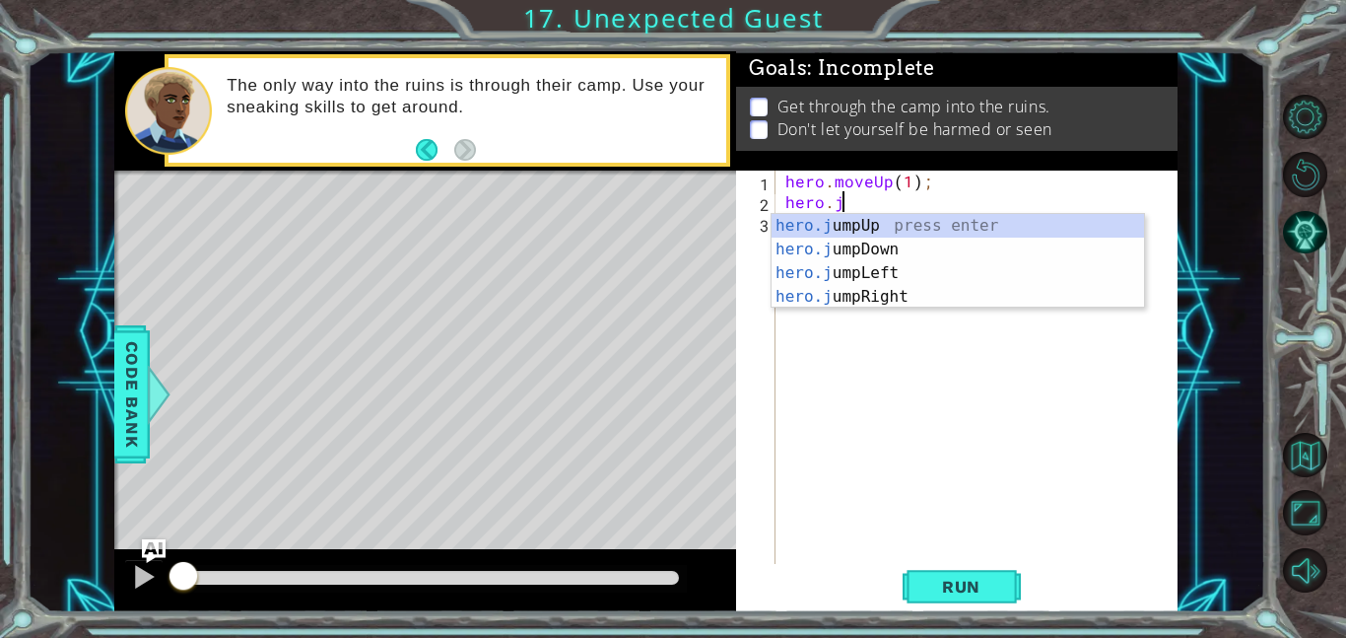
scroll to position [0, 3]
type textarea "hero.jump"
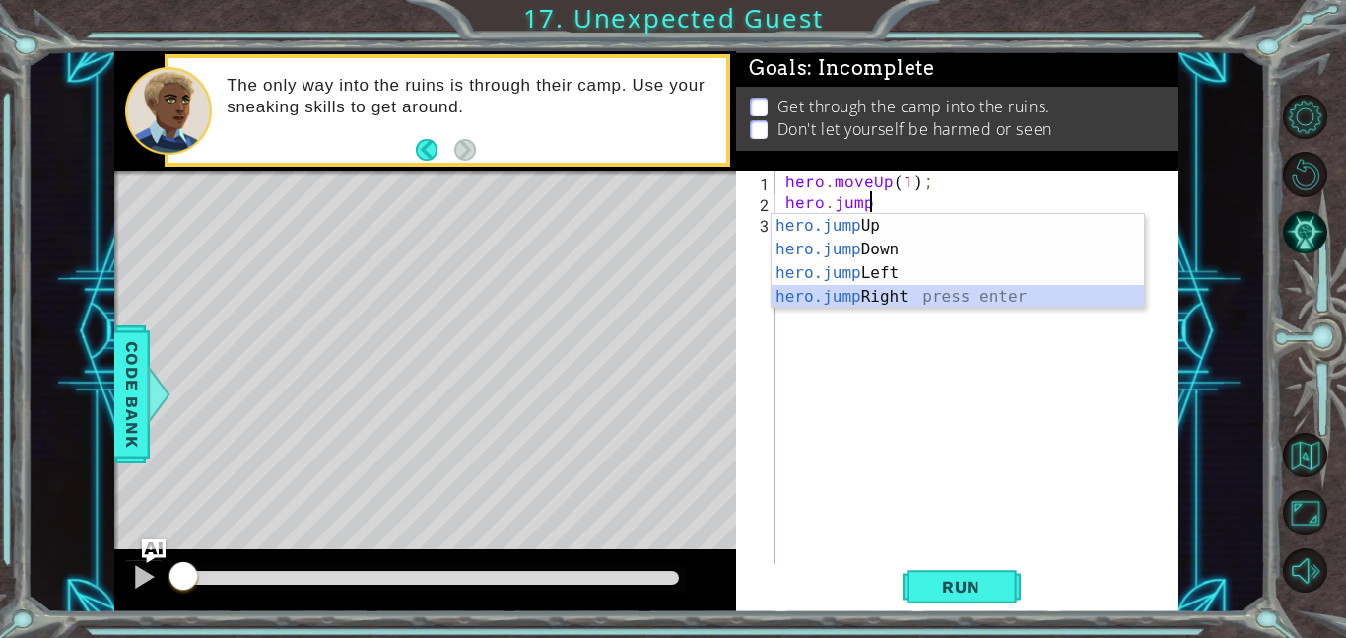
click at [879, 289] on div "hero.jump Up press enter hero.jump Down press enter hero.jump Left press enter …" at bounding box center [958, 285] width 373 height 142
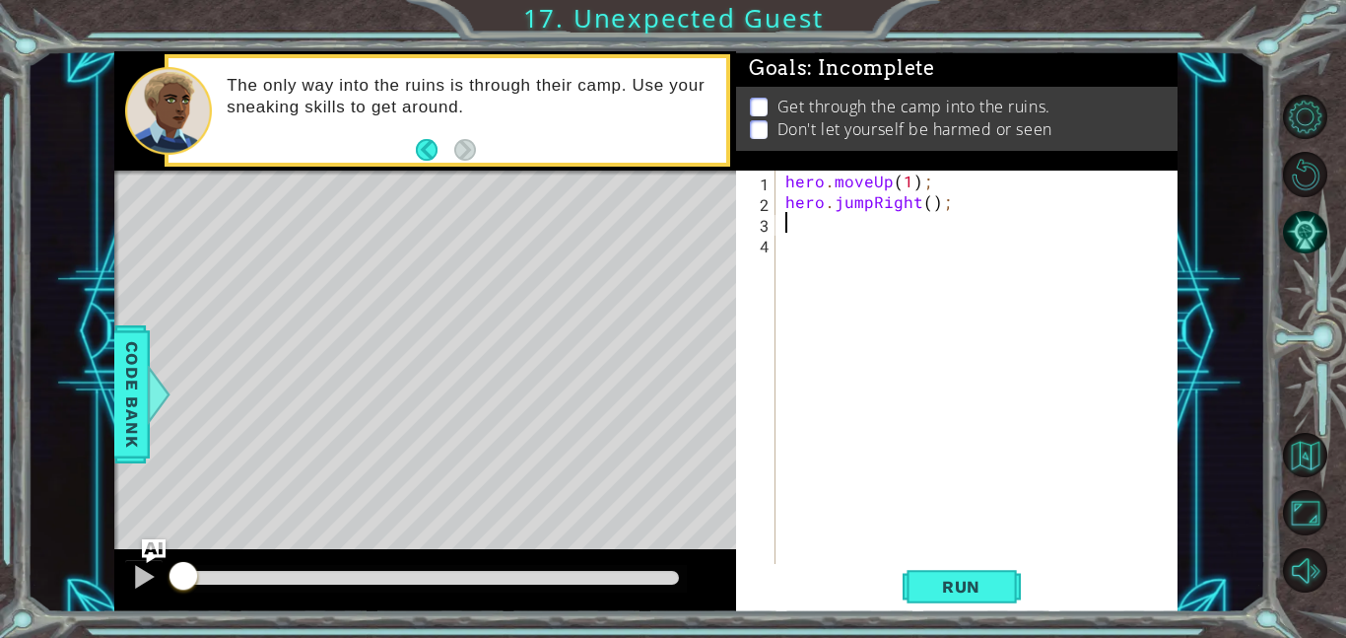
click at [928, 204] on div "hero . moveUp ( 1 ) ; hero . jumpRight ( ) ;" at bounding box center [983, 388] width 402 height 435
type textarea "hero.jumpRight(1);"
click at [906, 228] on div "hero . moveUp ( 1 ) ; hero . jumpRight ( 1 ) ;" at bounding box center [983, 388] width 402 height 435
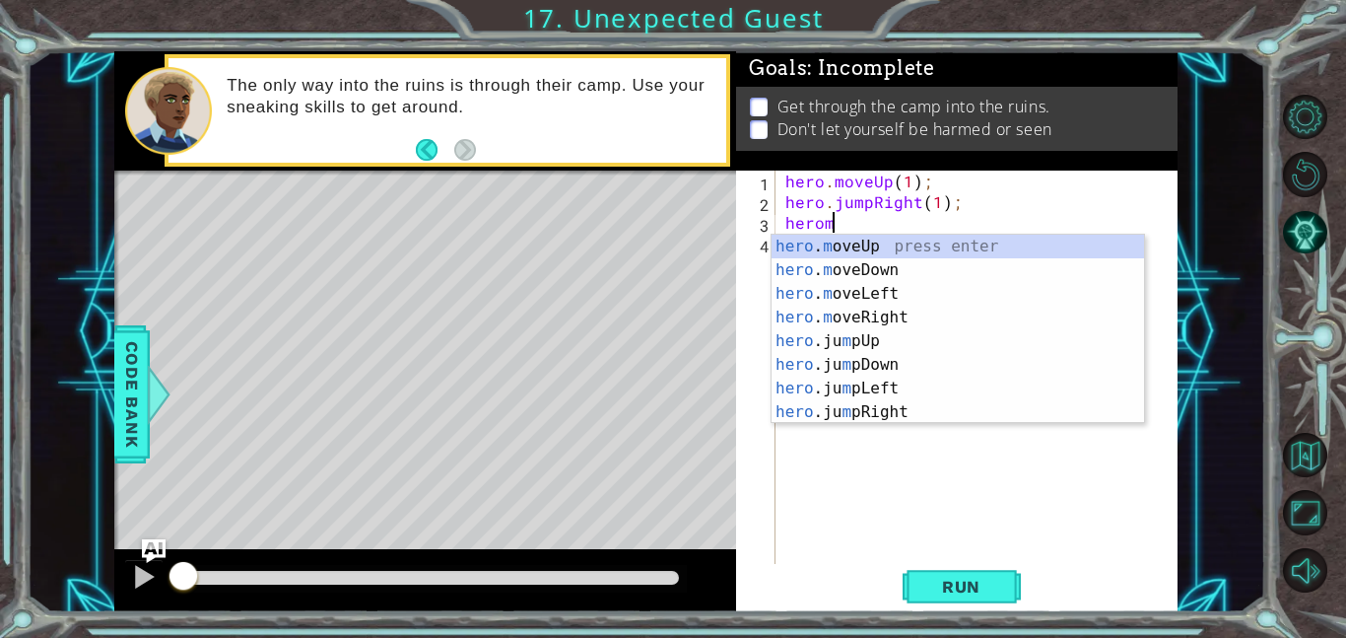
scroll to position [0, 2]
type textarea "hero"
click at [906, 275] on div "hero .jumpUp press enter hero .jumpDown press enter hero .jumpLeft press enter …" at bounding box center [958, 353] width 373 height 237
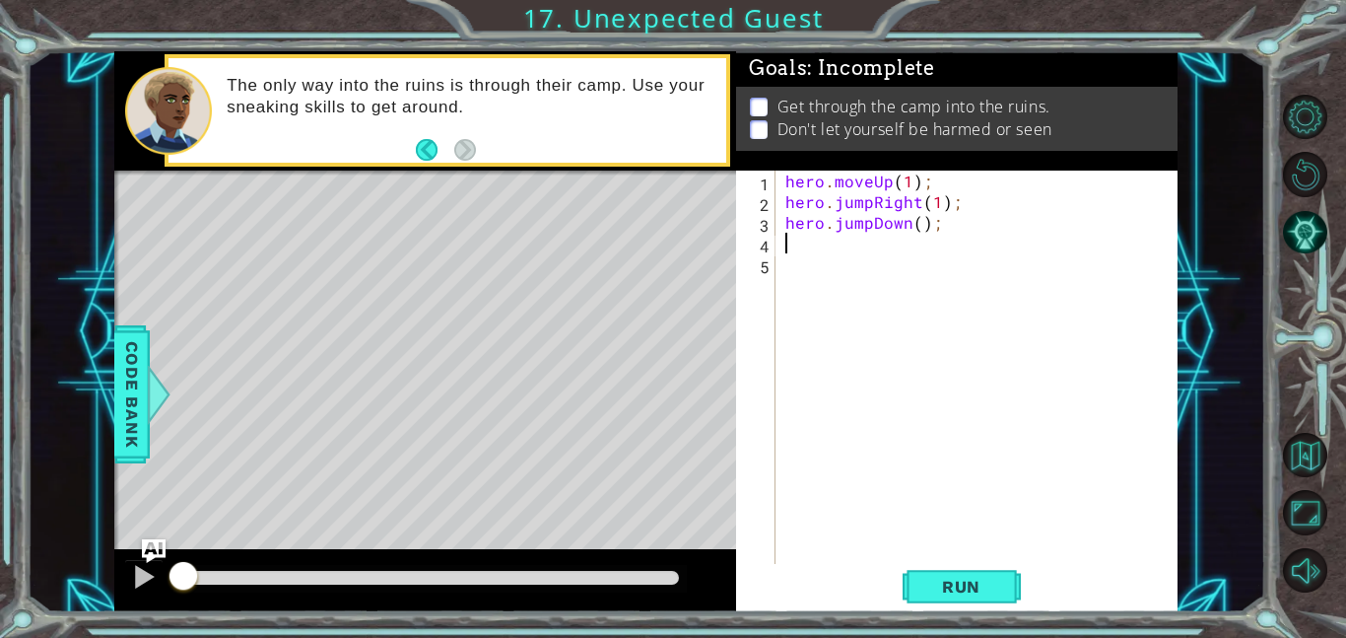
click at [917, 231] on div "hero . moveUp ( 1 ) ; hero . jumpRight ( 1 ) ; hero . jumpDown ( ) ;" at bounding box center [983, 388] width 402 height 435
type textarea "hero.jumpDown(1);"
click at [838, 263] on div "hero . moveUp ( 1 ) ; hero . jumpRight ( 1 ) ; hero . jumpDown ( 1 ) ;" at bounding box center [983, 388] width 402 height 435
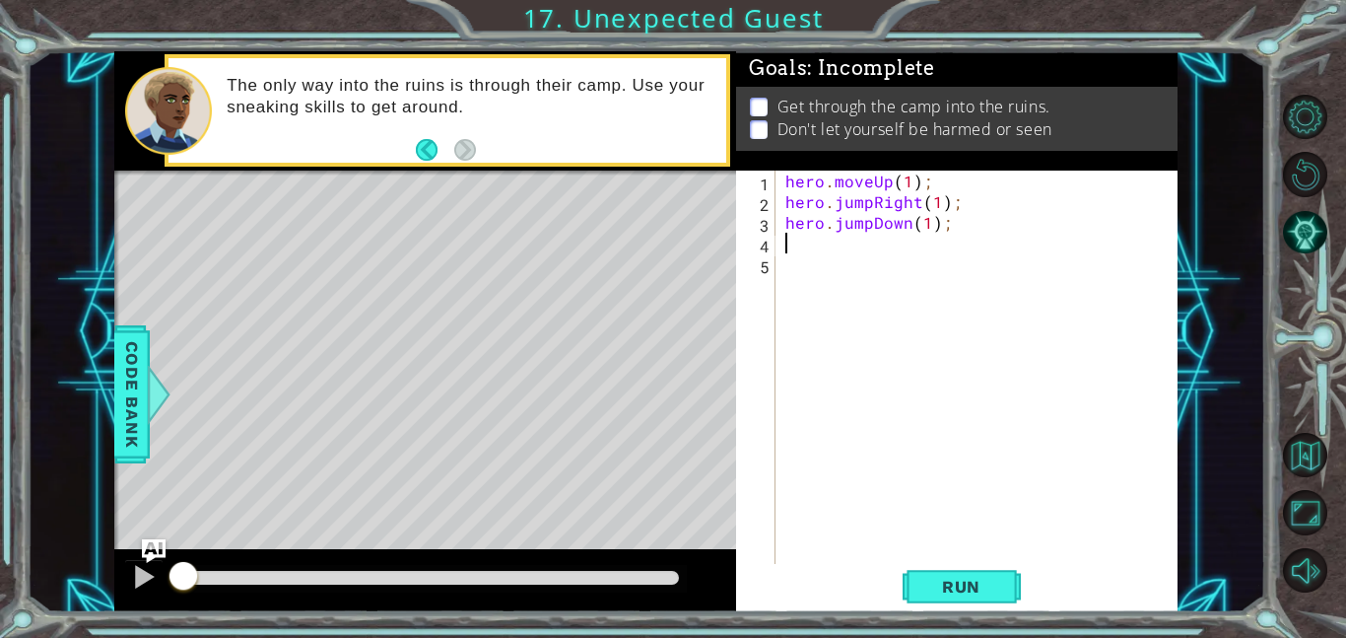
click at [840, 240] on div "hero . moveUp ( 1 ) ; hero . jumpRight ( 1 ) ; hero . jumpDown ( 1 ) ;" at bounding box center [983, 388] width 402 height 435
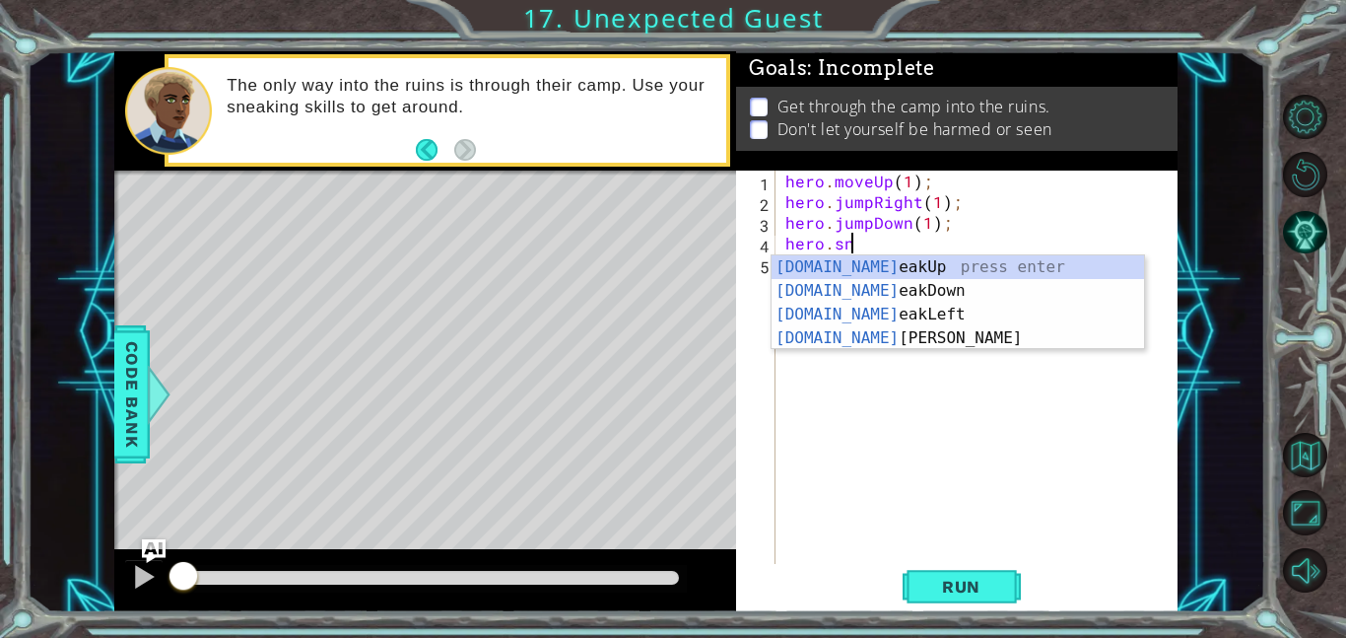
scroll to position [0, 3]
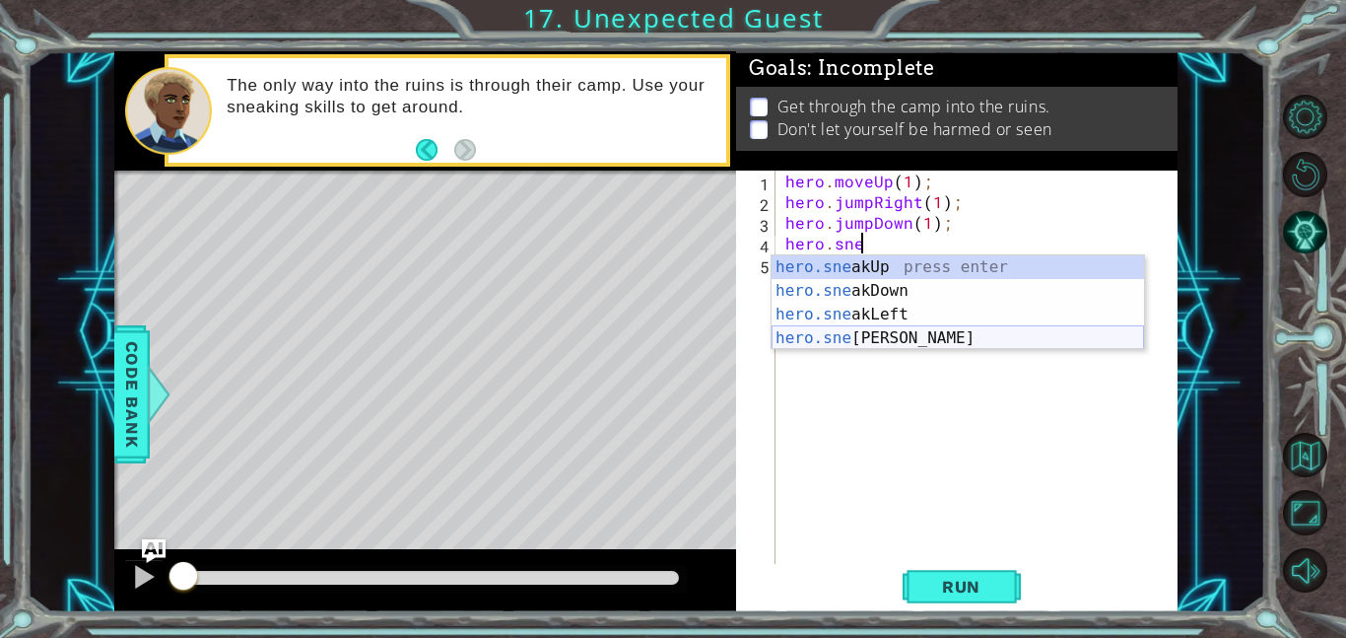
click at [932, 335] on div "hero.sne akUp press enter hero.sne akDown press enter hero.sne akLeft press ent…" at bounding box center [958, 326] width 373 height 142
type textarea "hero.sneakRight(1);"
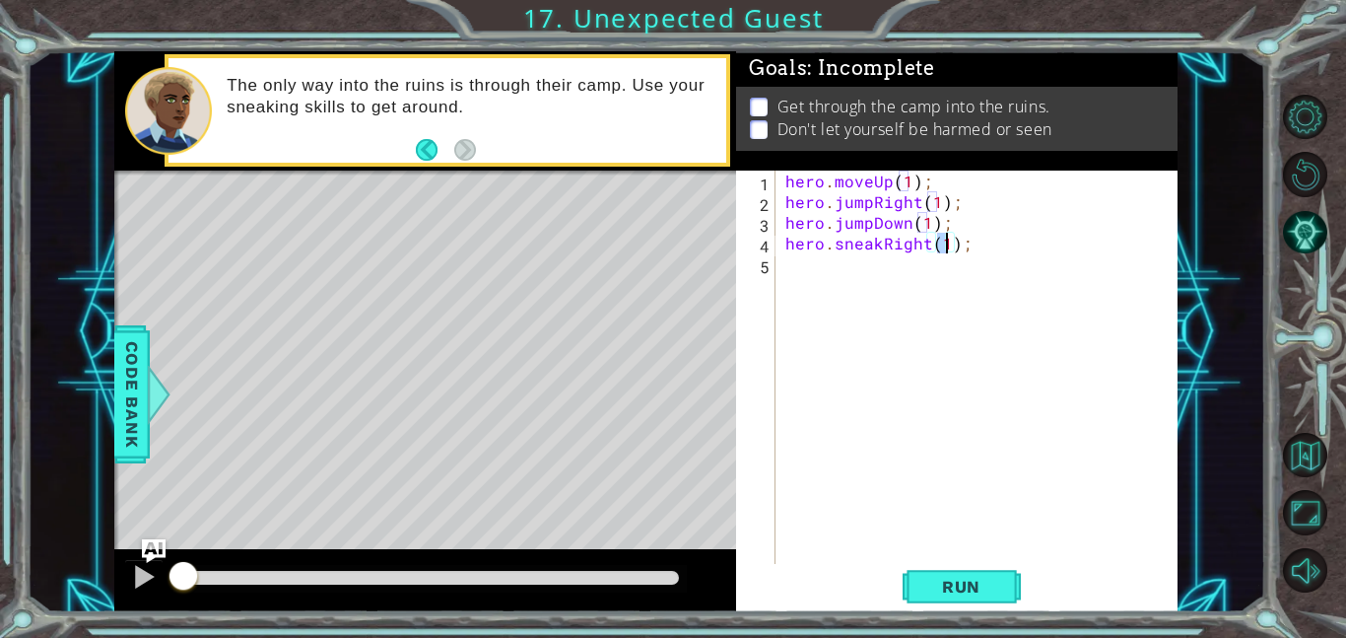
click at [927, 279] on div "hero . moveUp ( 1 ) ; hero . jumpRight ( 1 ) ; hero . jumpDown ( 1 ) ; hero . s…" at bounding box center [983, 388] width 402 height 435
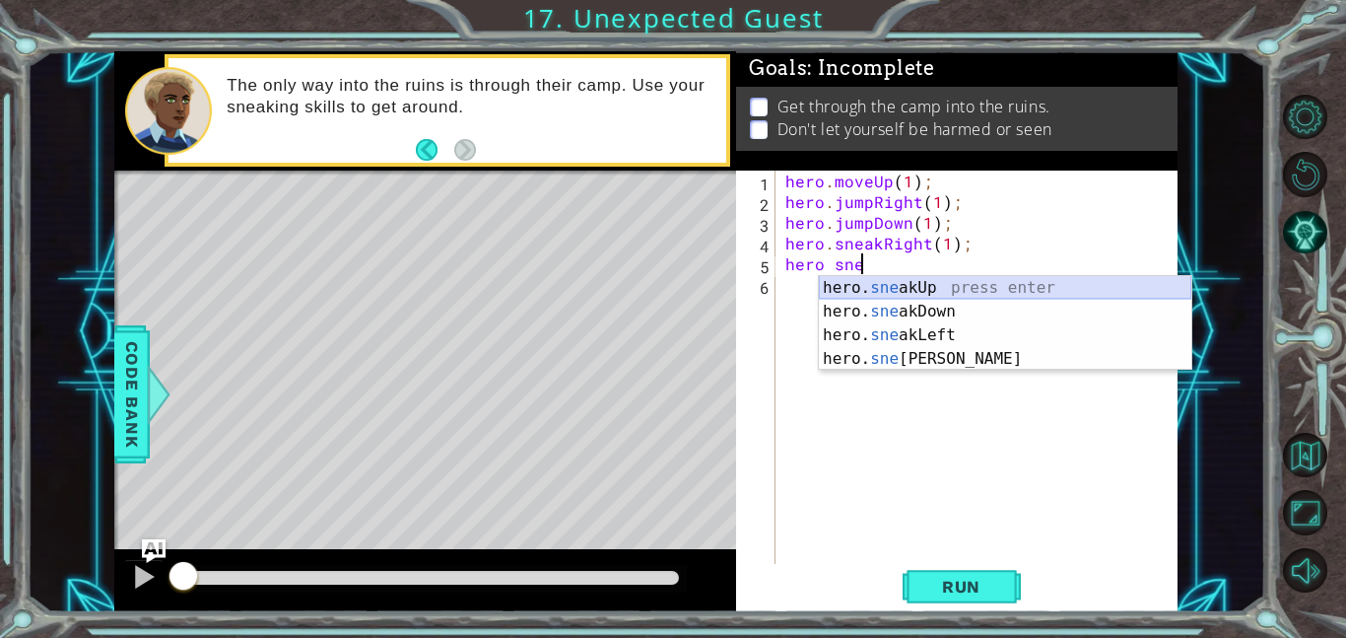
click at [962, 291] on div "hero. sne akUp press enter hero. sne akDown press enter hero. sne akLeft press …" at bounding box center [1005, 347] width 373 height 142
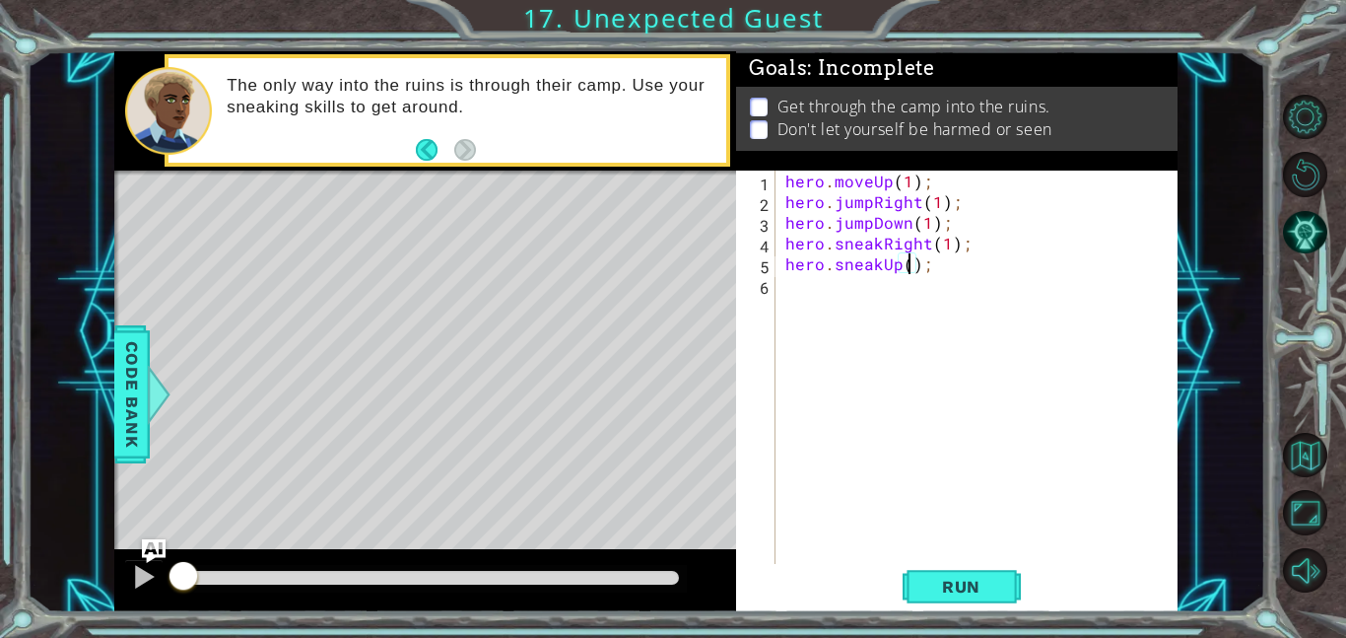
type textarea "hero.sneakUp(2);"
click at [952, 293] on div "hero . moveUp ( 1 ) ; hero . jumpRight ( 1 ) ; hero . jumpDown ( 1 ) ; hero . s…" at bounding box center [983, 388] width 402 height 435
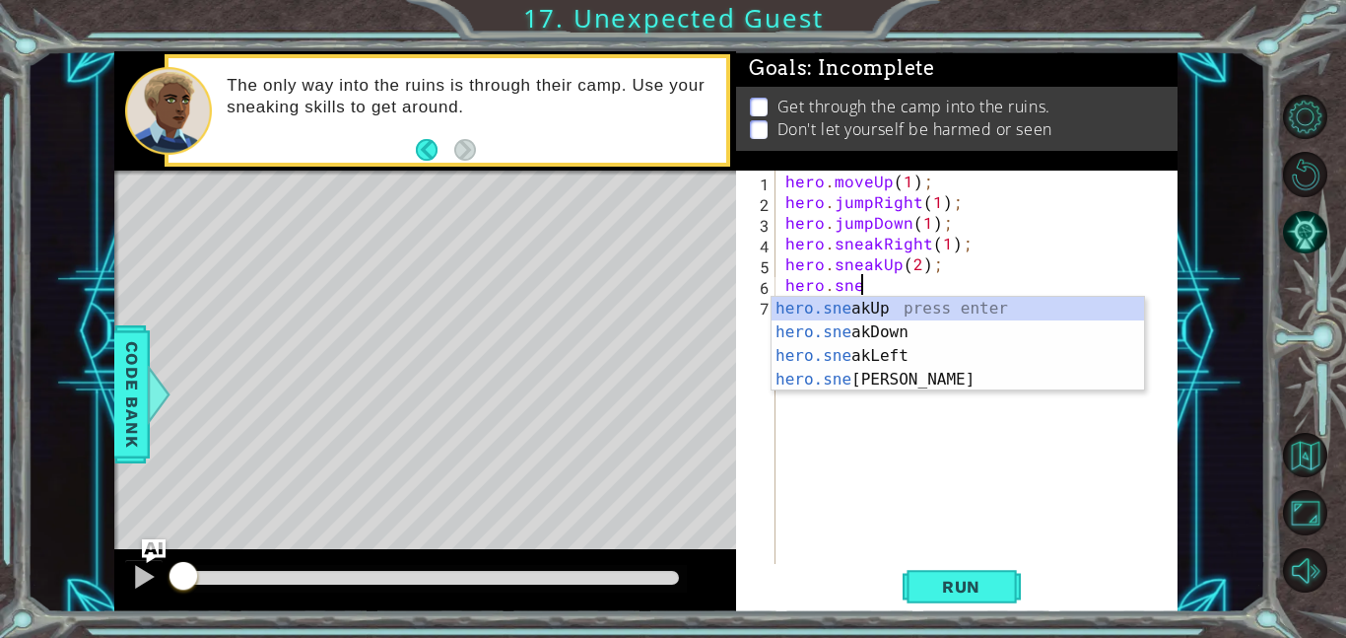
scroll to position [0, 4]
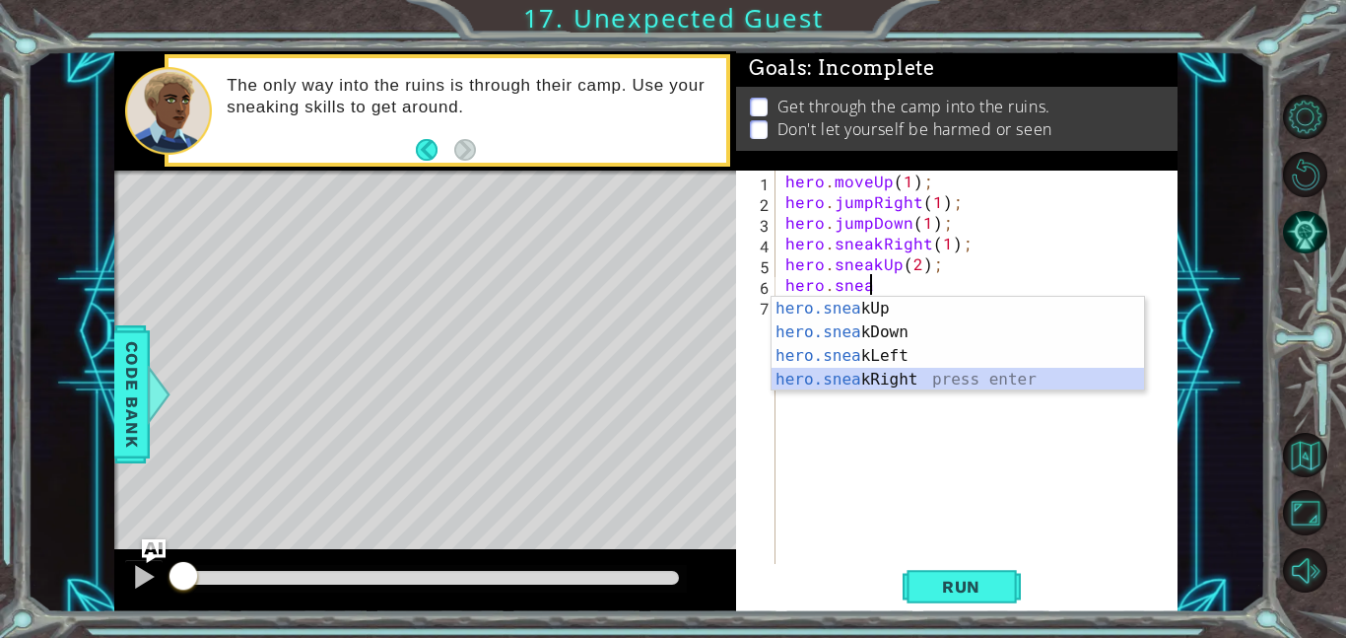
click at [1014, 374] on div "hero.snea kUp press enter hero.snea kDown press enter hero.snea kLeft press ent…" at bounding box center [958, 368] width 373 height 142
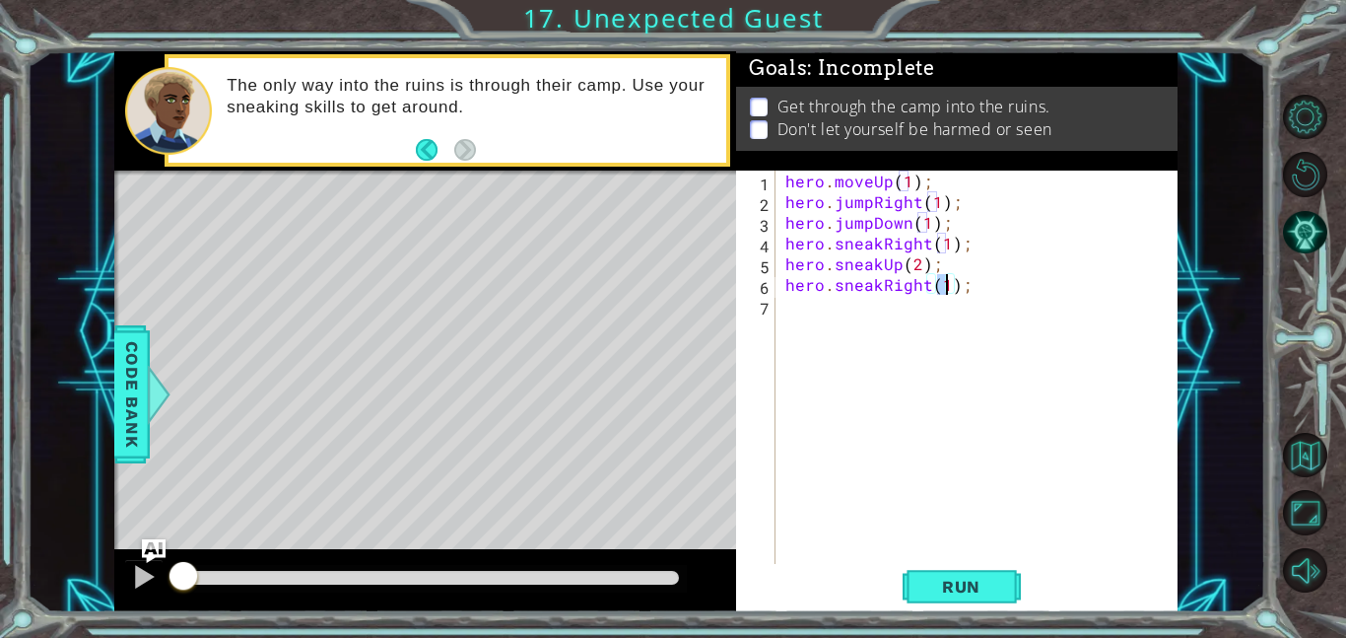
type textarea "hero.sneakRight(2);"
click at [858, 330] on div "hero . moveUp ( 1 ) ; hero . jumpRight ( 1 ) ; hero . jumpDown ( 1 ) ; hero . s…" at bounding box center [983, 388] width 402 height 435
click at [966, 573] on button "Run" at bounding box center [962, 586] width 118 height 44
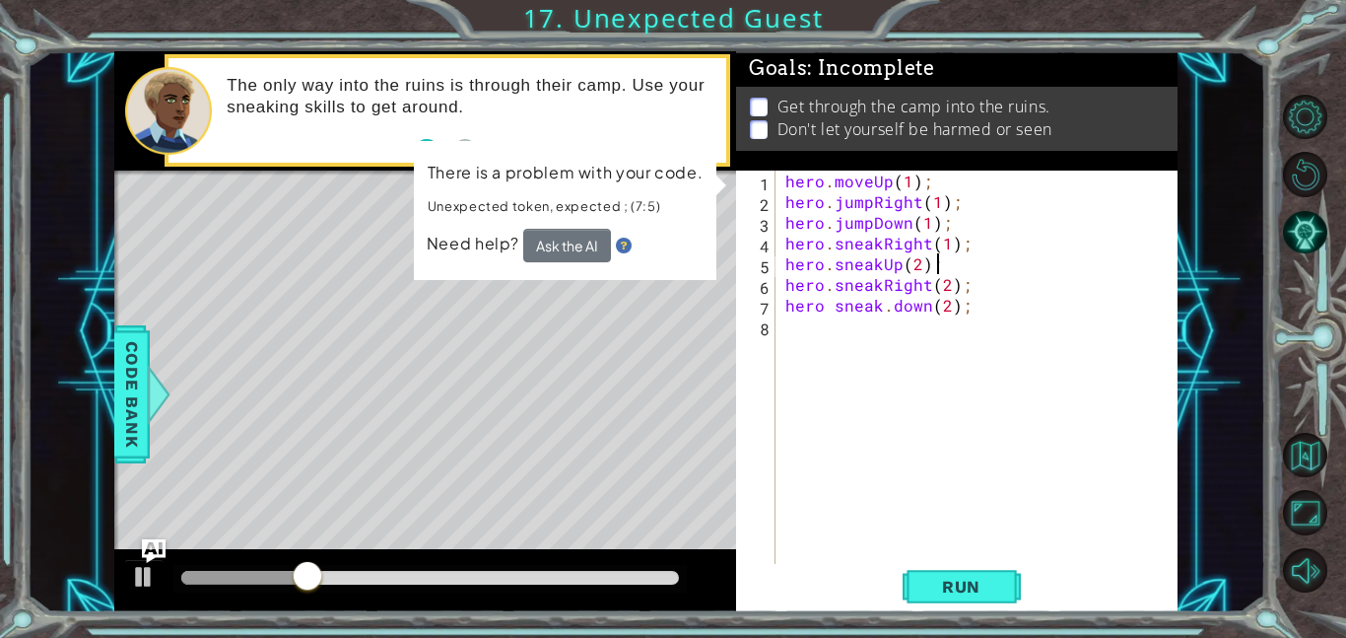
click at [972, 261] on div "hero . moveUp ( 1 ) ; hero . jumpRight ( 1 ) ; hero . jumpDown ( 1 ) ; hero . s…" at bounding box center [983, 388] width 402 height 435
click at [928, 259] on div "hero . moveUp ( 1 ) ; hero . jumpRight ( 1 ) ; hero . jumpDown ( 1 ) ; hero . s…" at bounding box center [983, 388] width 402 height 435
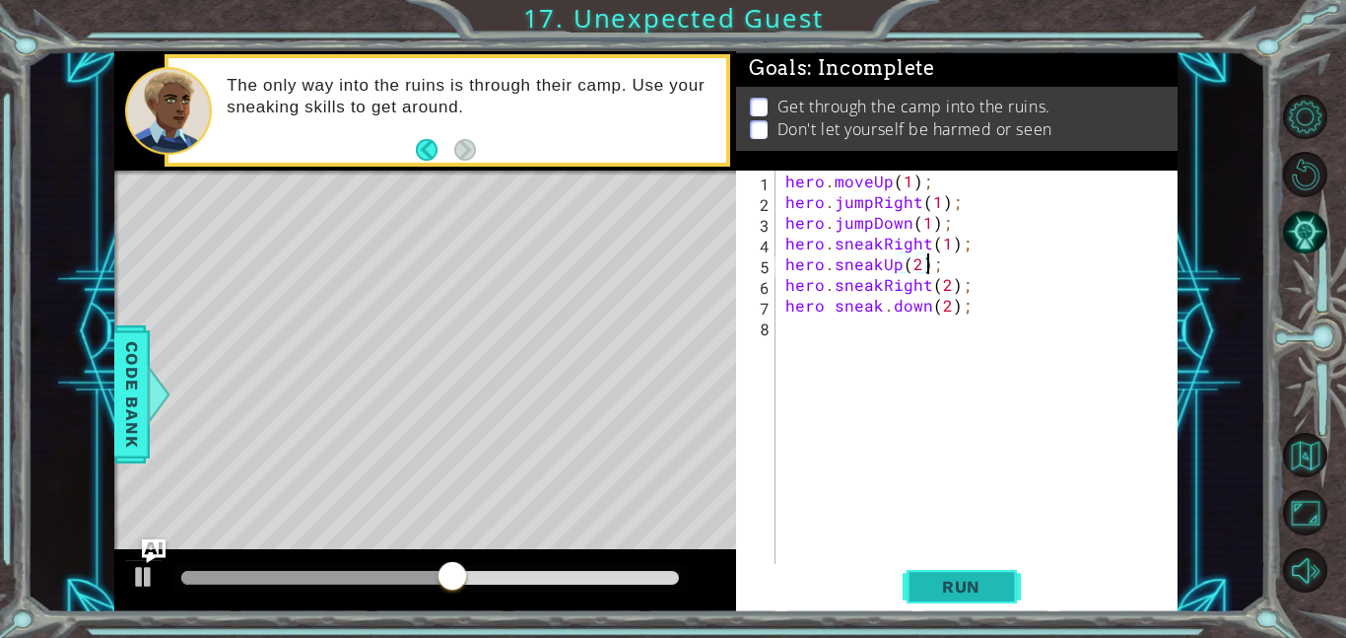
click at [982, 583] on span "Run" at bounding box center [962, 587] width 78 height 20
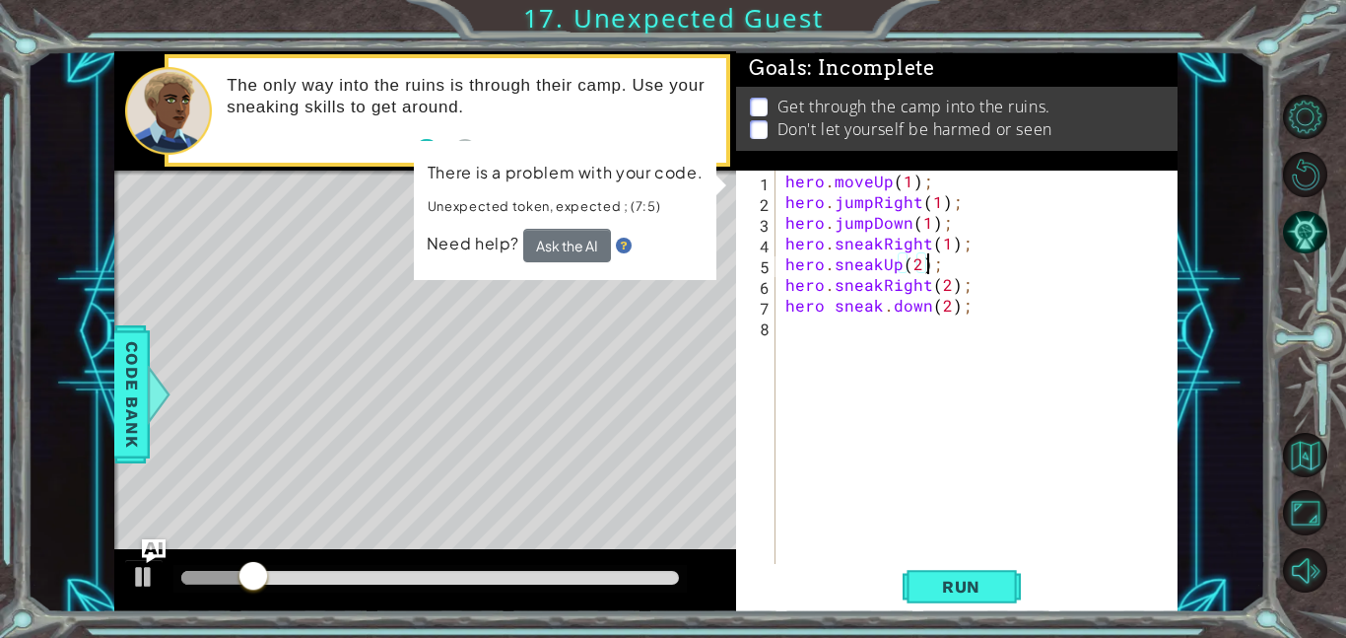
click at [902, 263] on div "hero . moveUp ( 1 ) ; hero . jumpRight ( 1 ) ; hero . jumpDown ( 1 ) ; hero . s…" at bounding box center [983, 388] width 402 height 435
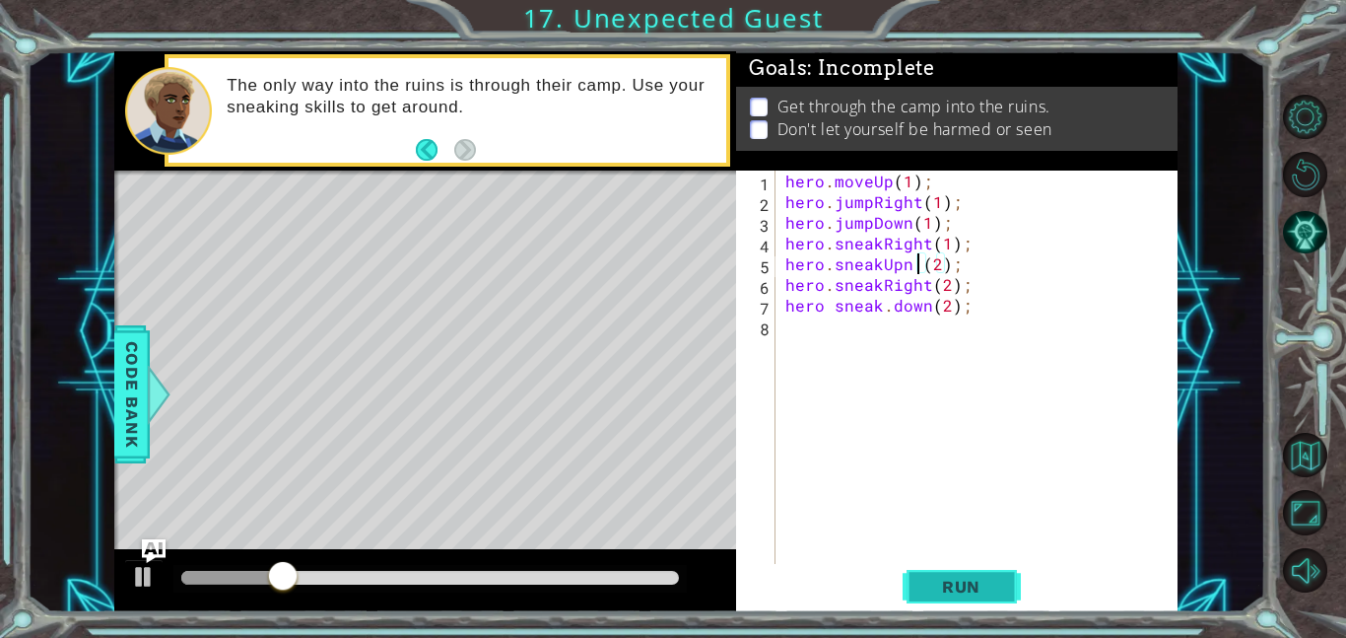
click at [958, 565] on button "Run" at bounding box center [962, 586] width 118 height 44
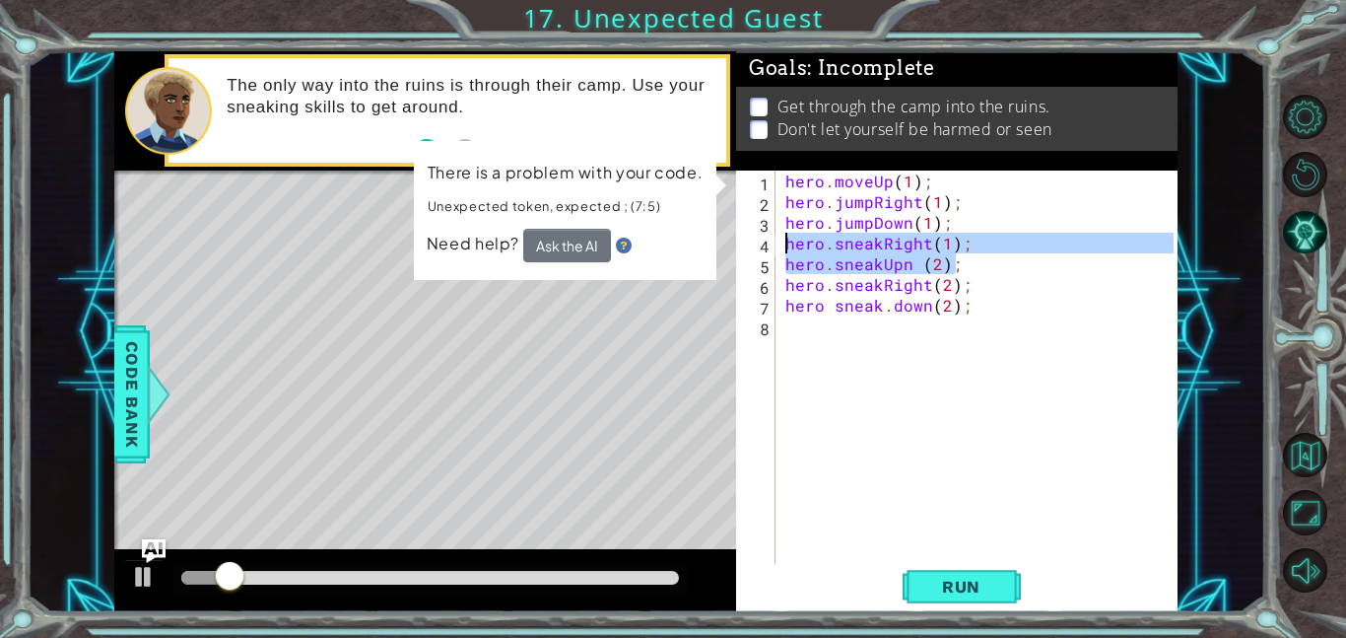
drag, startPoint x: 984, startPoint y: 262, endPoint x: 755, endPoint y: 242, distance: 229.5
click at [755, 242] on div "hero.sneakUpn (2); 1 2 3 4 5 6 7 8 hero . moveUp ( 1 ) ; hero . jumpRight ( 1 )…" at bounding box center [955, 367] width 438 height 393
click at [766, 271] on div "5" at bounding box center [757, 266] width 35 height 21
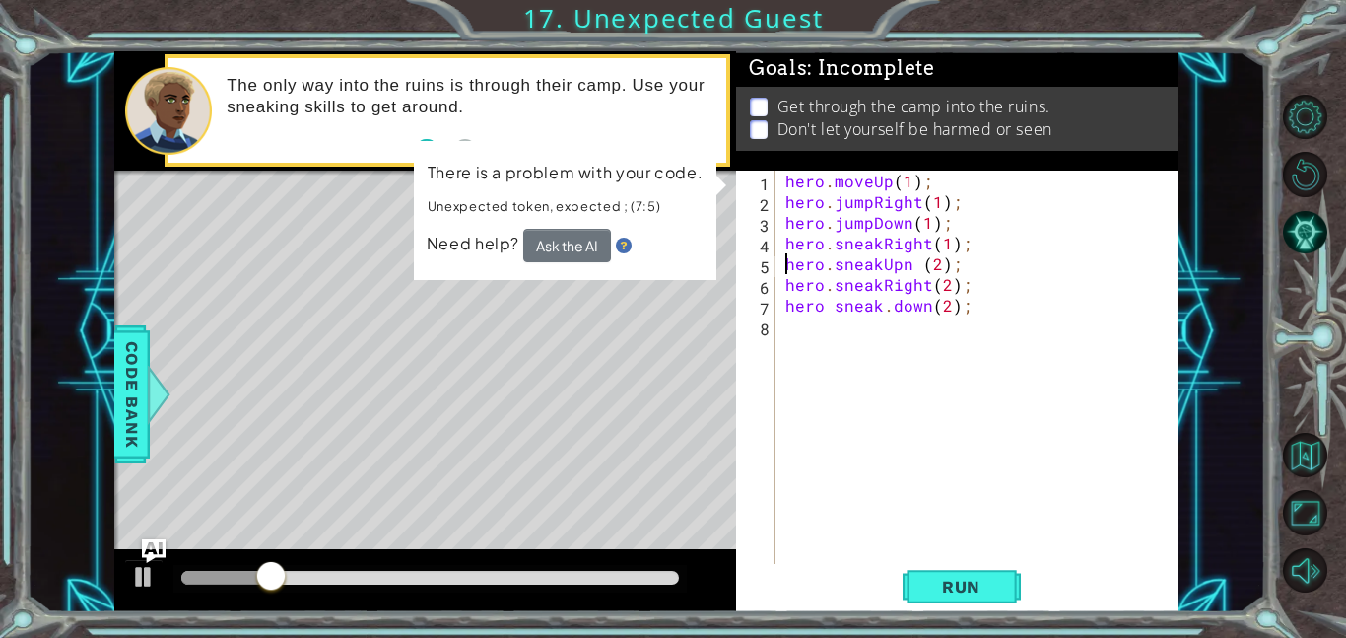
click at [979, 268] on div "hero . moveUp ( 1 ) ; hero . jumpRight ( 1 ) ; hero . jumpDown ( 1 ) ; hero . s…" at bounding box center [983, 388] width 402 height 435
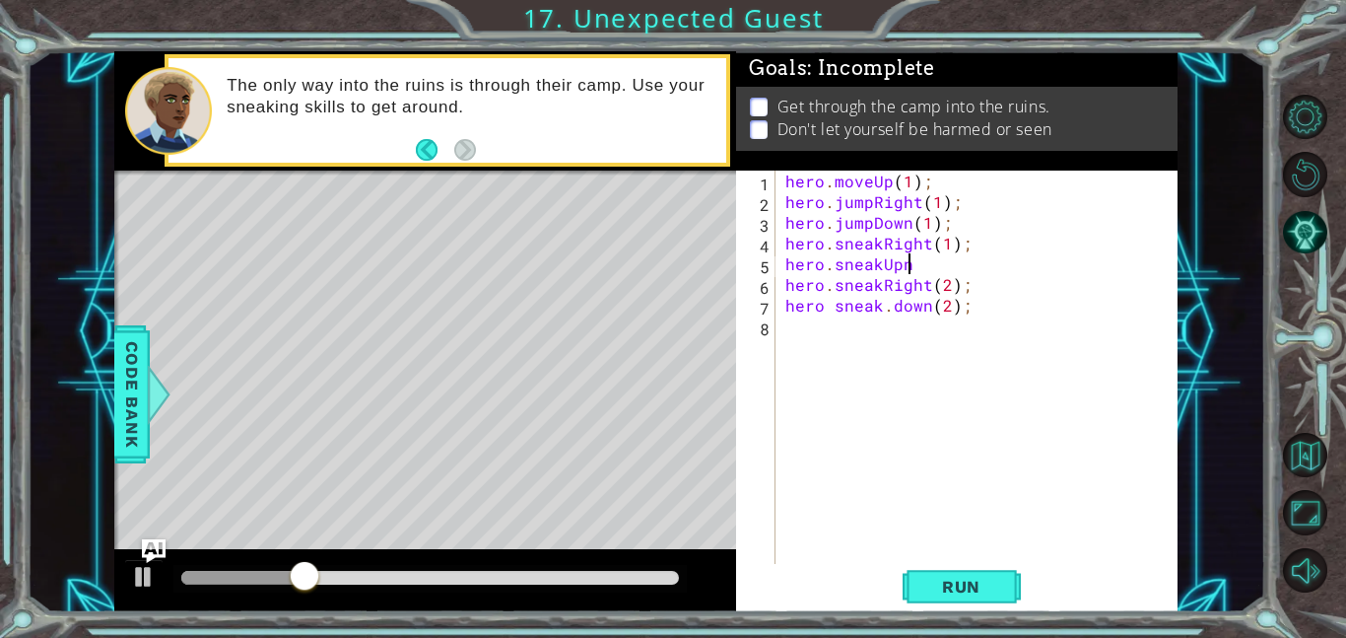
scroll to position [0, 6]
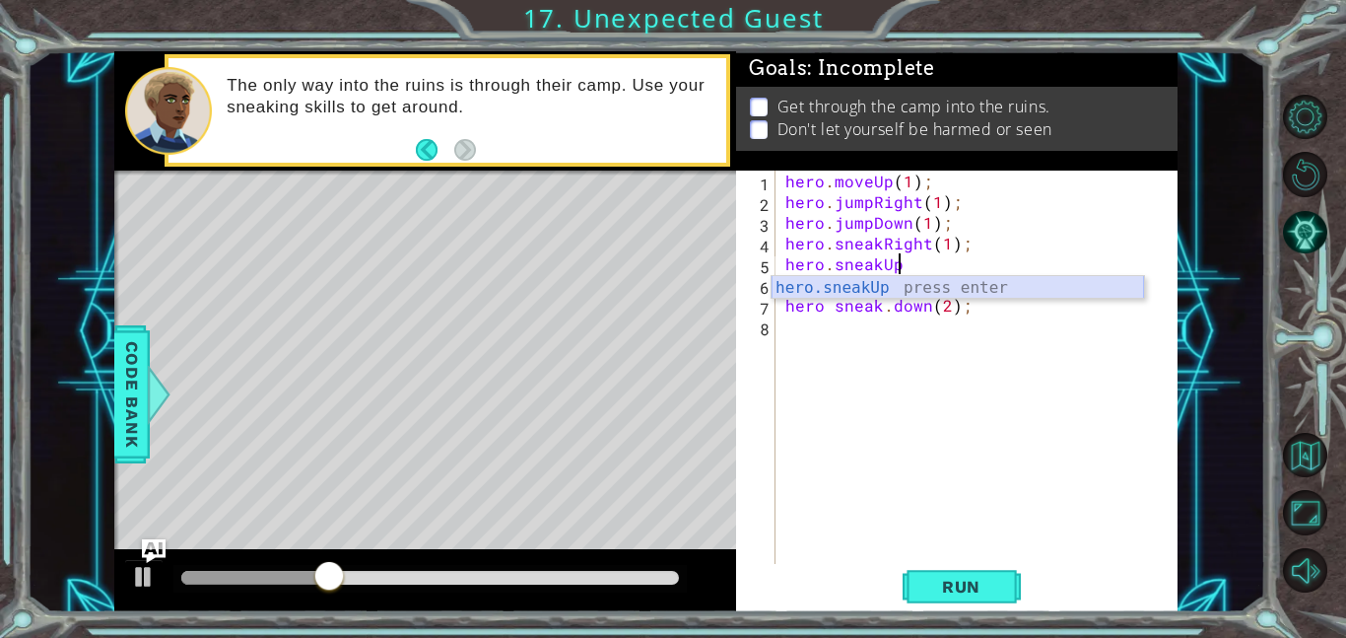
click at [1020, 287] on div "hero.sneakUp press enter" at bounding box center [958, 311] width 373 height 71
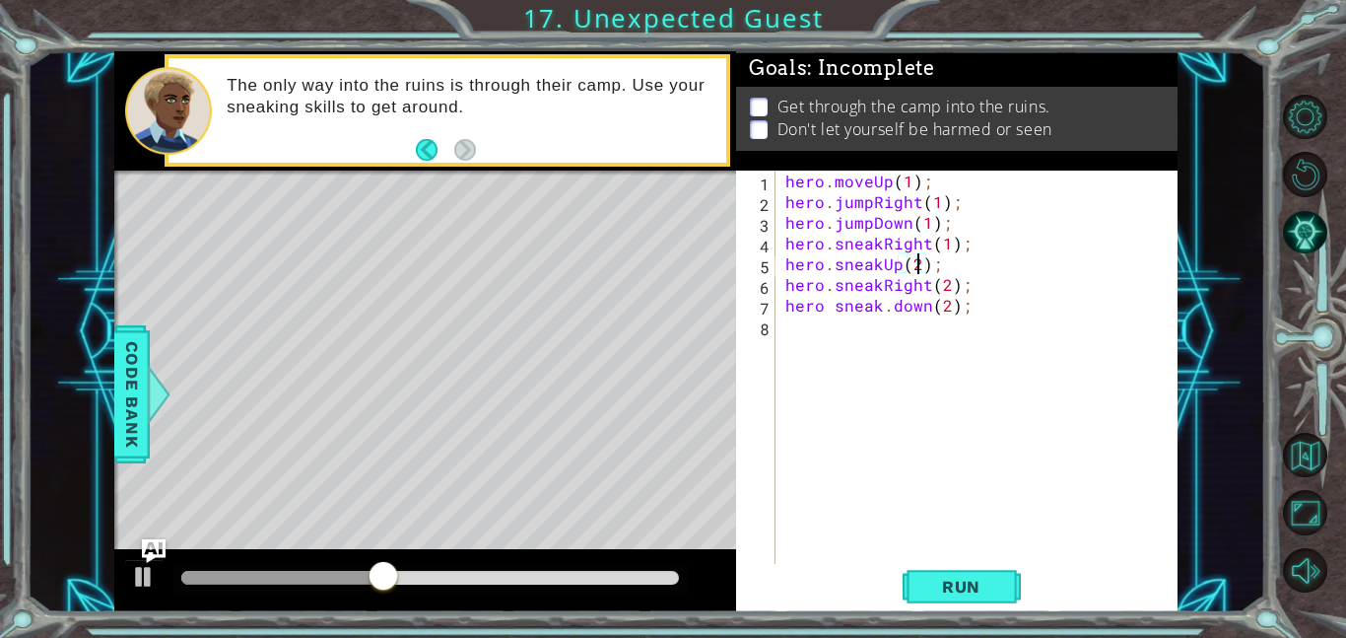
scroll to position [0, 8]
click at [1014, 586] on button "Run" at bounding box center [962, 586] width 118 height 44
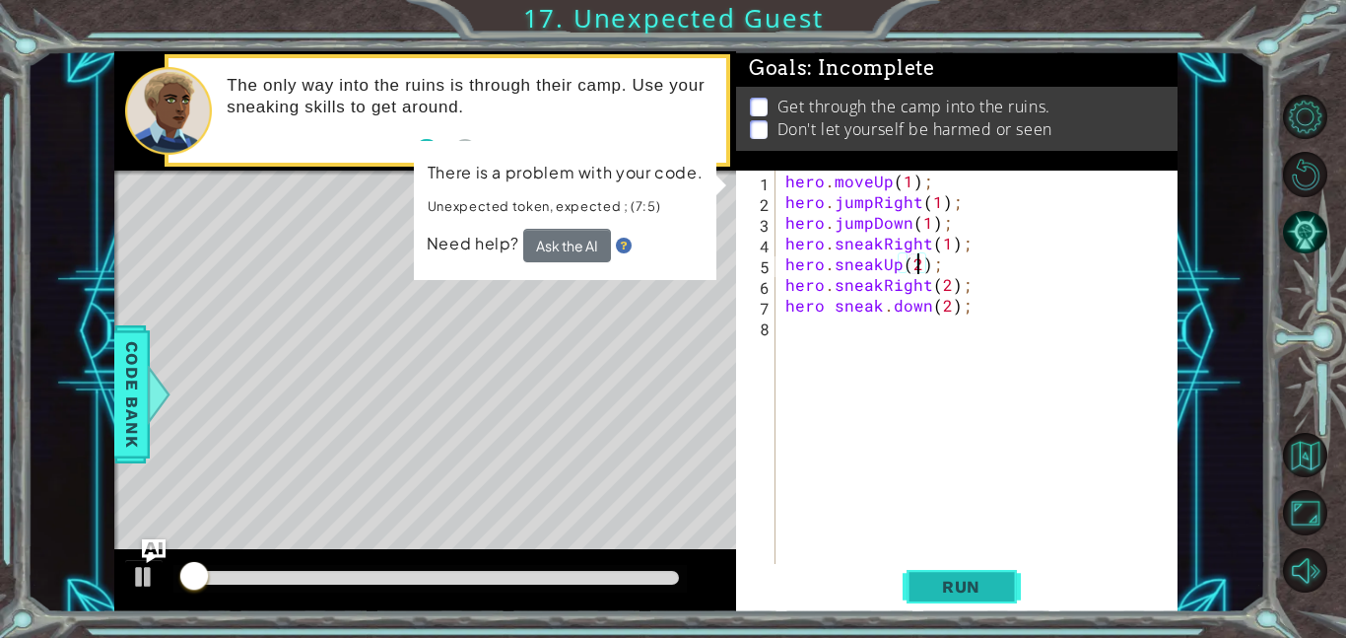
click at [1014, 586] on button "Run" at bounding box center [962, 586] width 118 height 44
click at [562, 247] on button "Ask the AI" at bounding box center [566, 245] width 88 height 34
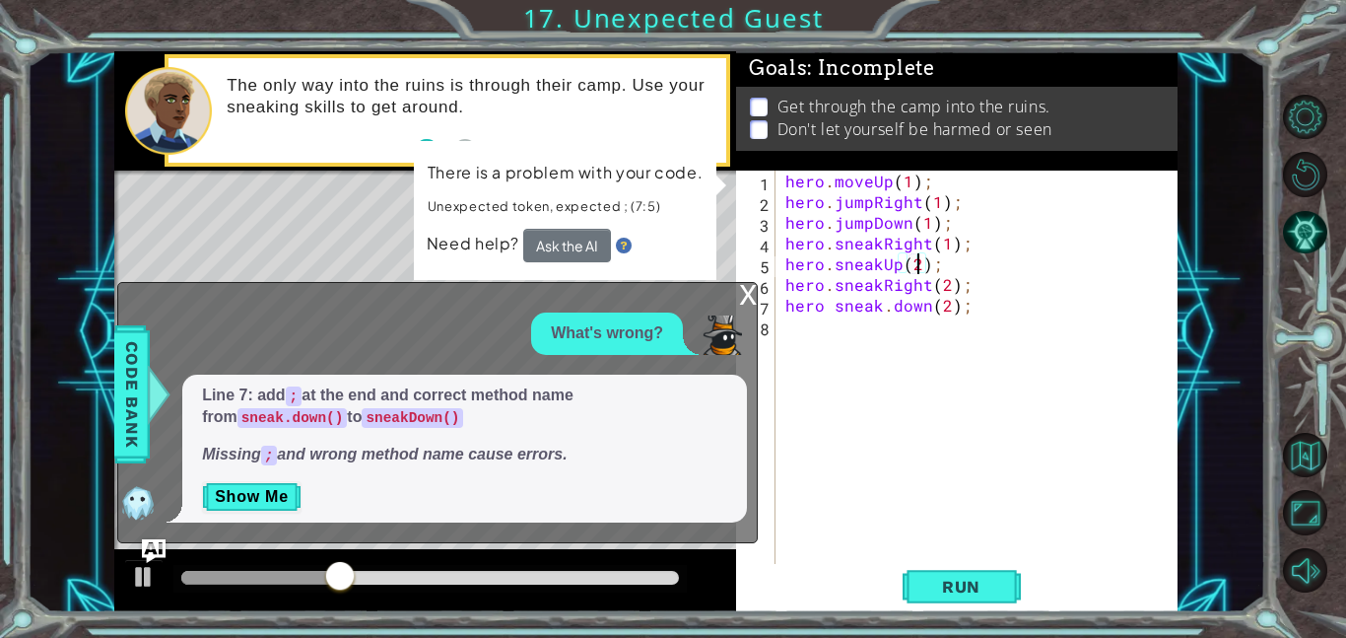
click at [983, 268] on div "hero . moveUp ( 1 ) ; hero . jumpRight ( 1 ) ; hero . jumpDown ( 1 ) ; hero . s…" at bounding box center [983, 388] width 402 height 435
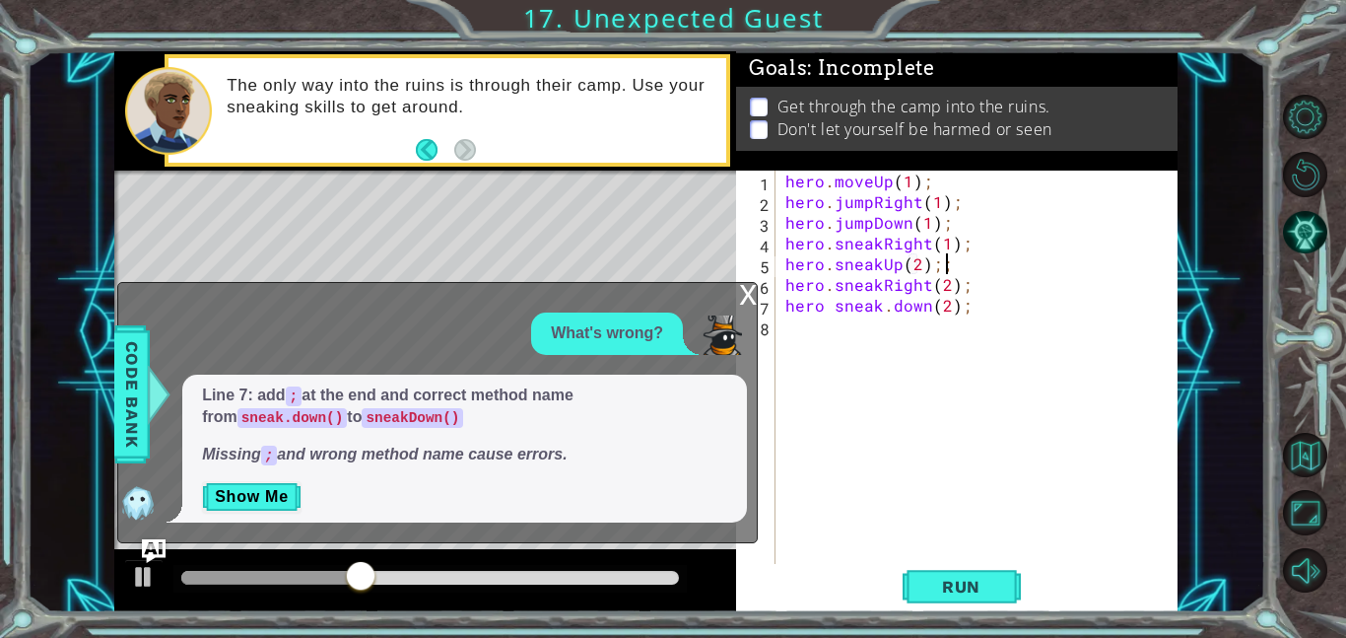
scroll to position [0, 9]
click at [941, 570] on button "Run" at bounding box center [962, 586] width 118 height 44
click at [999, 581] on button "Run" at bounding box center [962, 586] width 118 height 44
click at [297, 517] on div "Line 7: add ; at the end and correct method name from sneak.down() to sneakDown…" at bounding box center [464, 449] width 565 height 149
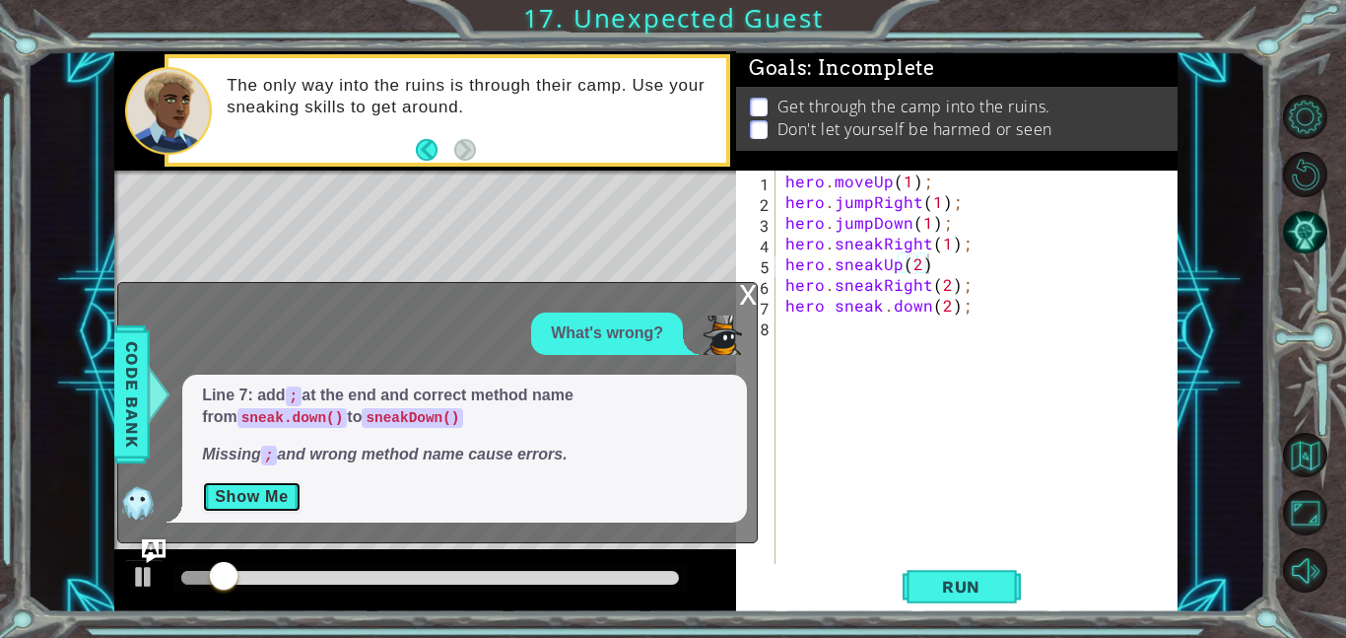
click at [286, 510] on button "Show Me" at bounding box center [252, 497] width 100 height 32
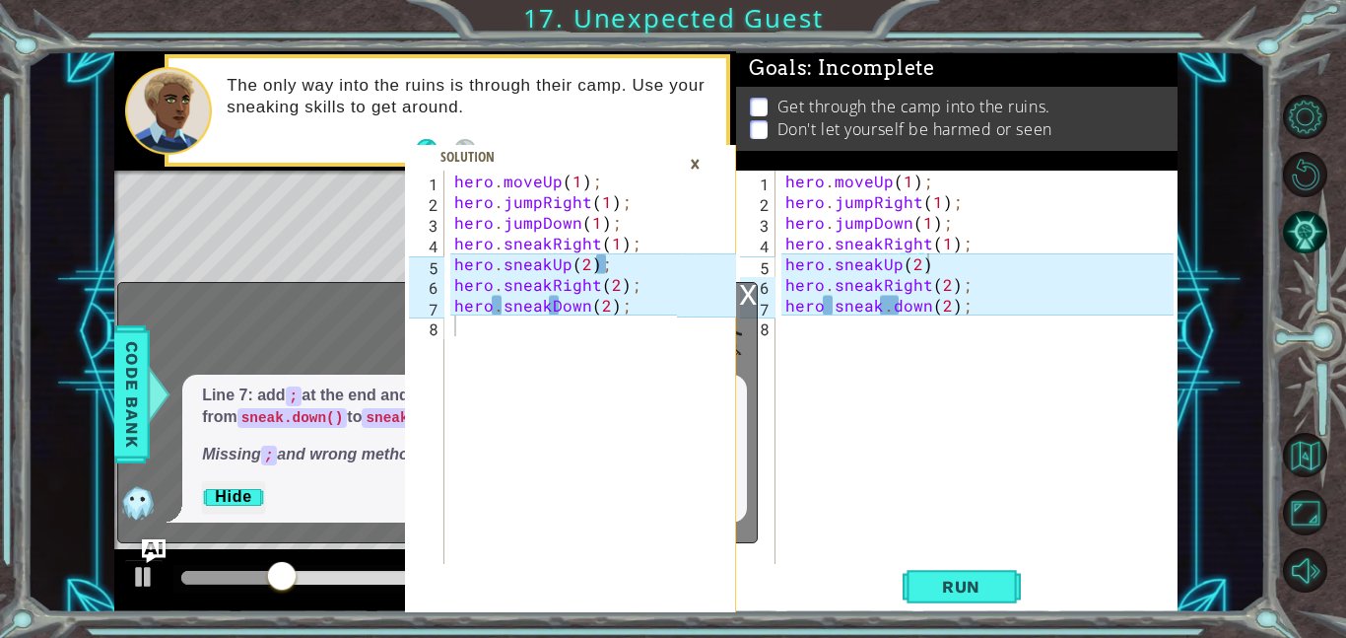
click at [890, 307] on div "hero . moveUp ( 1 ) ; hero . jumpRight ( 1 ) ; hero . jumpDown ( 1 ) ; hero . s…" at bounding box center [983, 388] width 402 height 435
click at [891, 304] on div "hero . moveUp ( 1 ) ; hero . jumpRight ( 1 ) ; hero . jumpDown ( 1 ) ; hero . s…" at bounding box center [983, 388] width 402 height 435
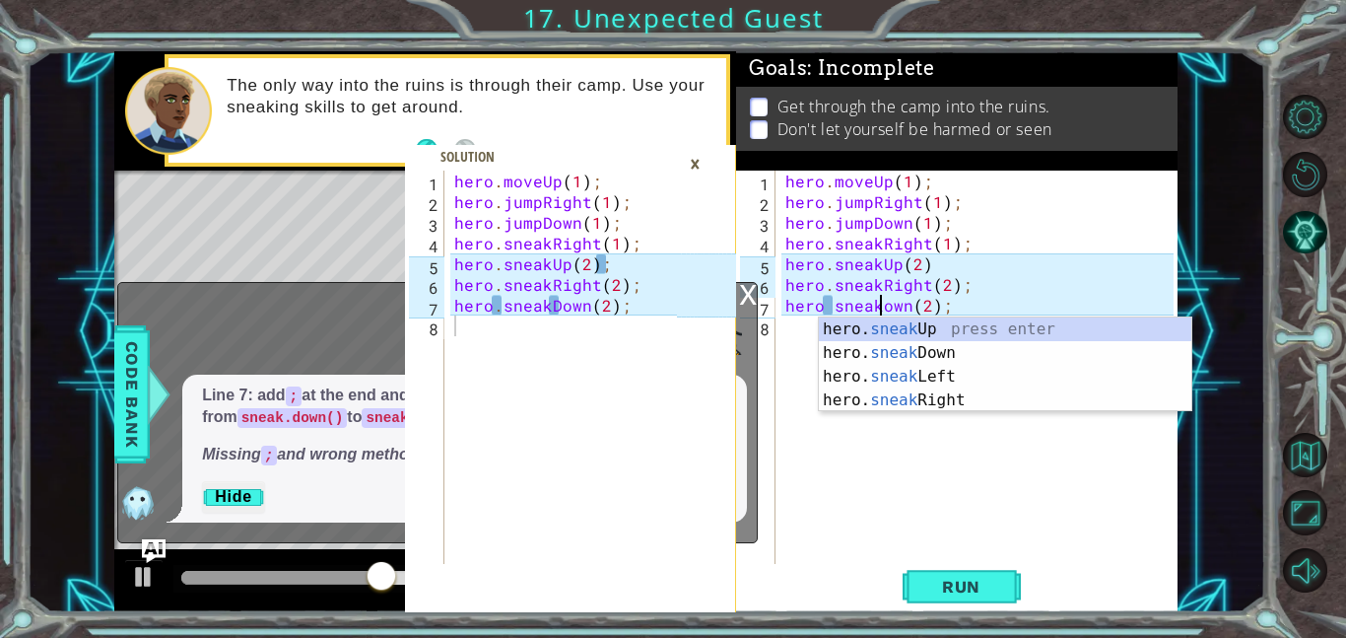
scroll to position [0, 6]
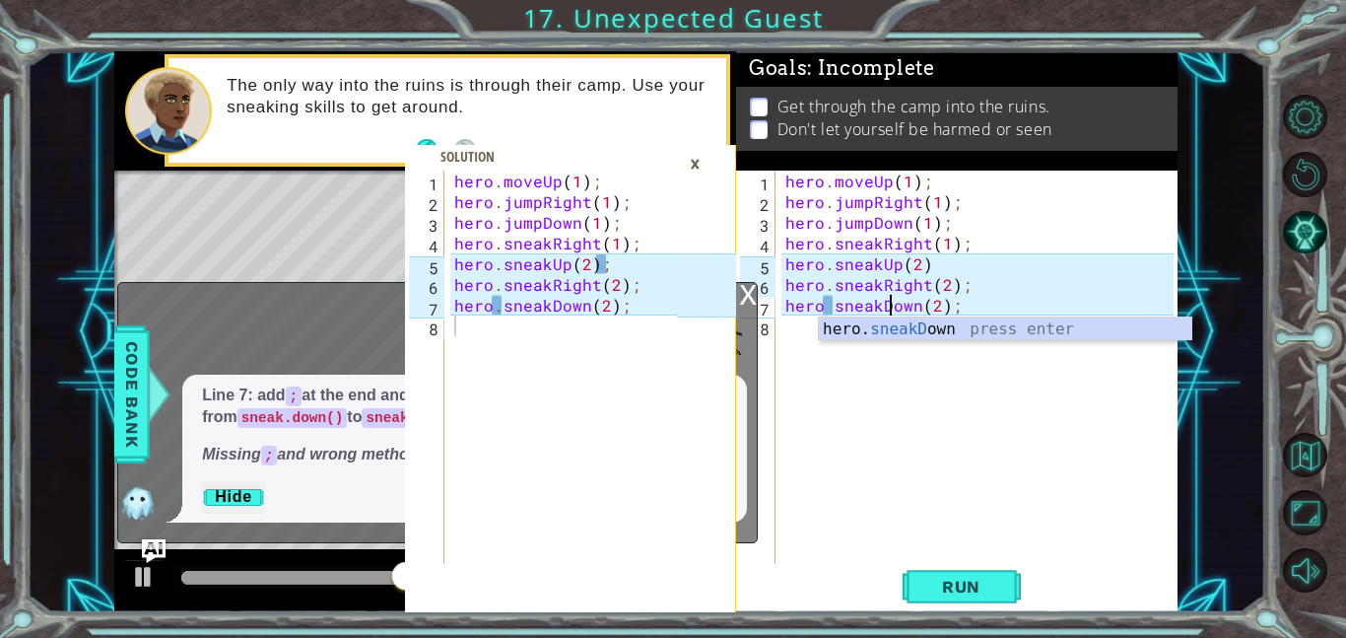
click at [825, 306] on div "hero . moveUp ( 1 ) ; hero . jumpRight ( 1 ) ; hero . jumpDown ( 1 ) ; hero . s…" at bounding box center [983, 388] width 402 height 435
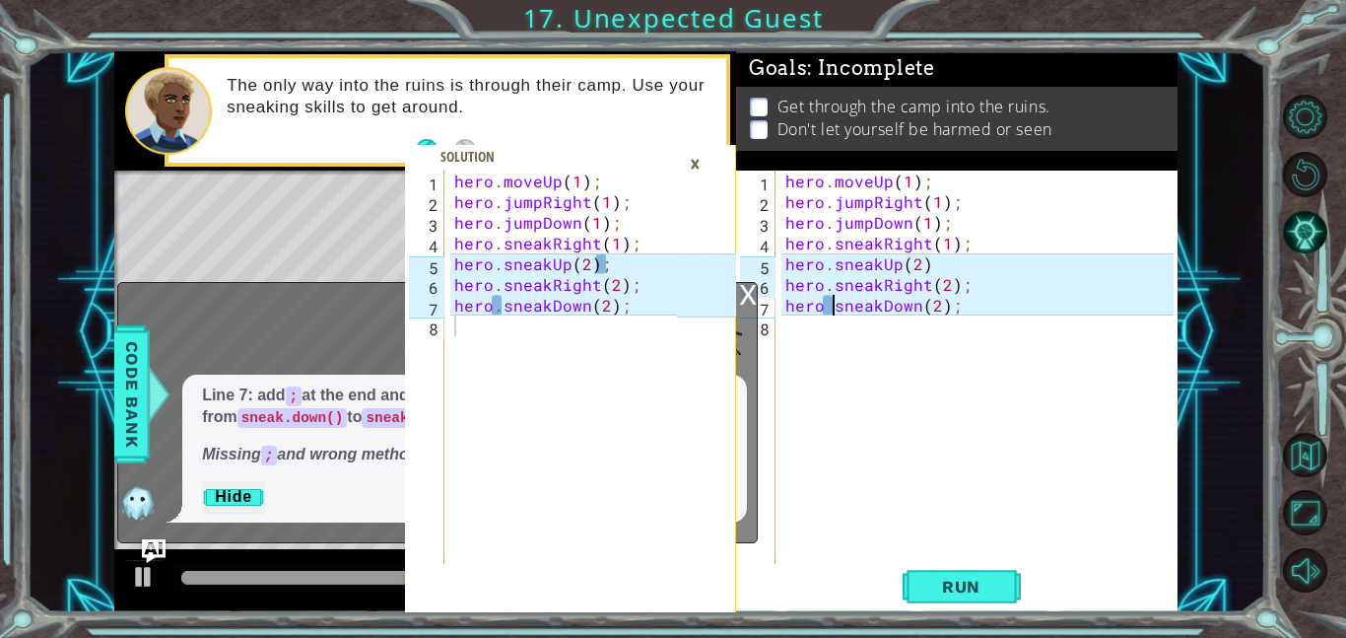
click at [833, 310] on div "hero . moveUp ( 1 ) ; hero . jumpRight ( 1 ) ; hero . jumpDown ( 1 ) ; hero . s…" at bounding box center [983, 388] width 402 height 435
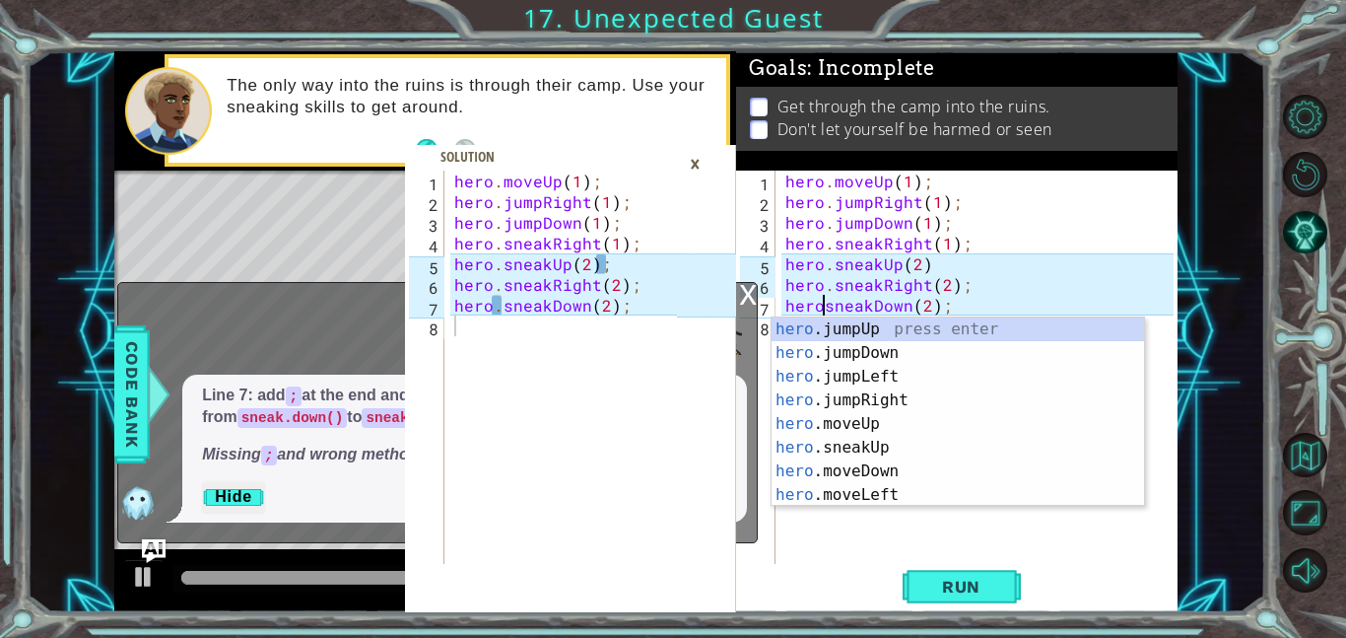
scroll to position [0, 3]
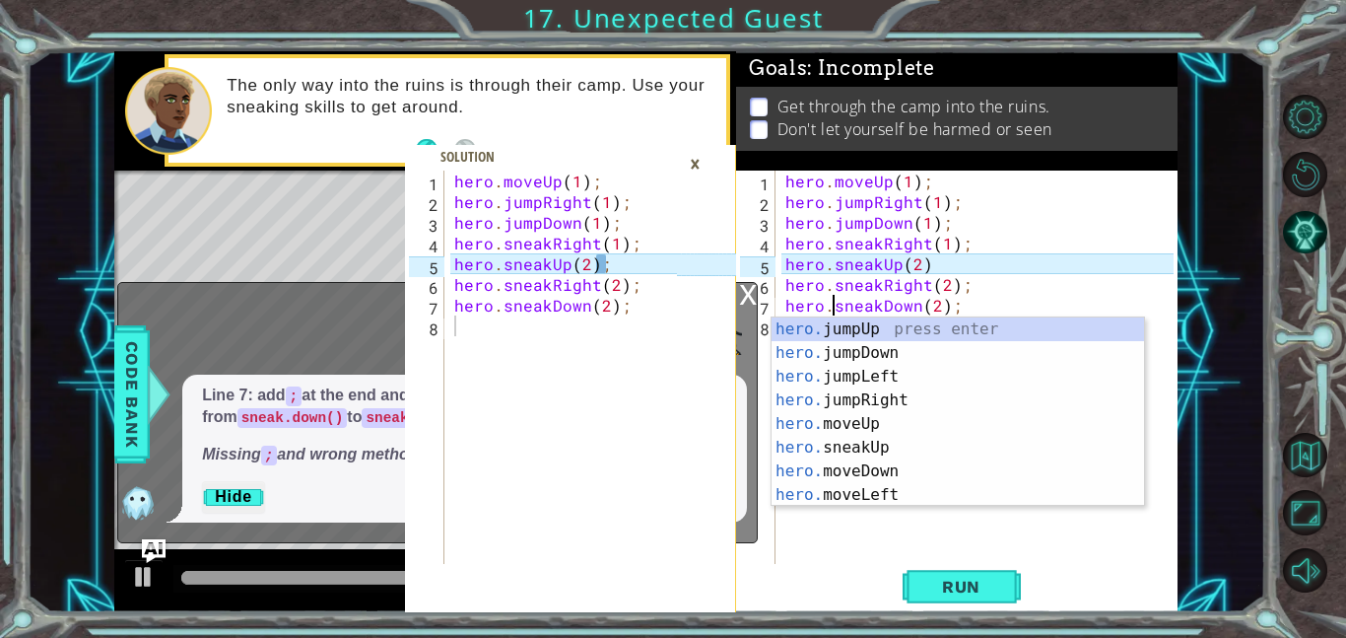
type textarea "hero.sneakDown(2);"
click at [967, 614] on div "1 2 3 4 5 6 7 8 hero . moveUp ( 1 ) ; hero . jumpRight ( 1 ) ; hero . jumpDown …" at bounding box center [673, 319] width 1346 height 638
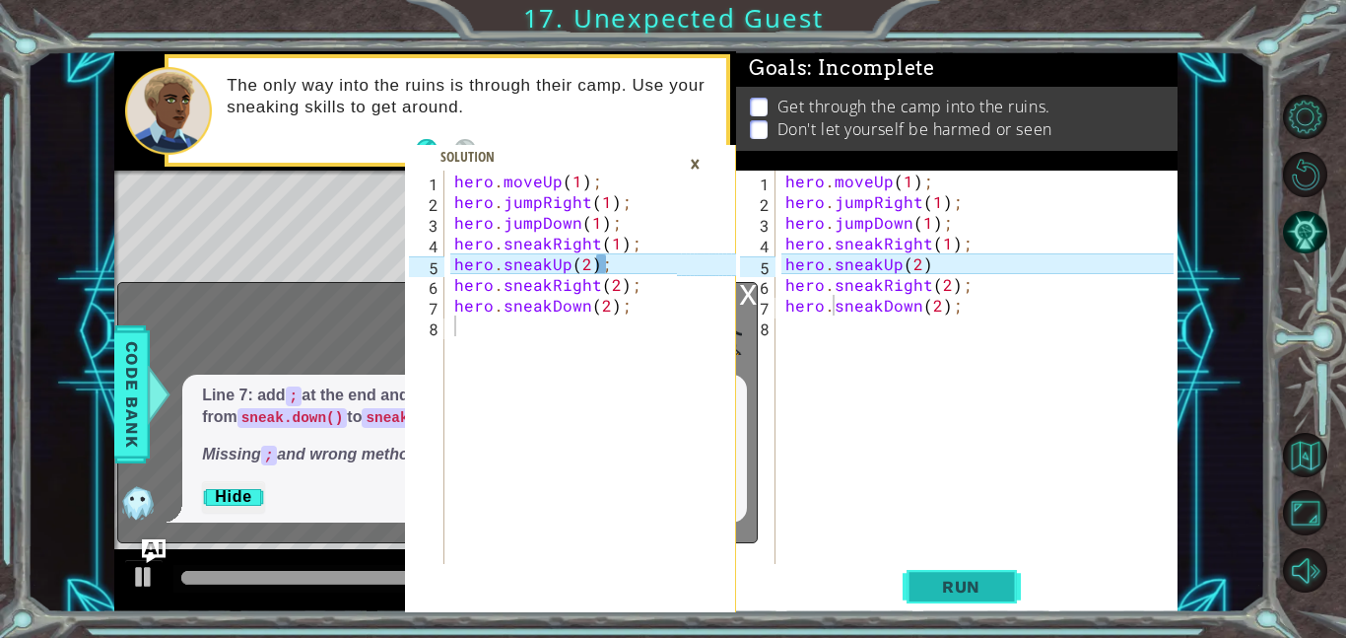
click at [968, 608] on button "Run" at bounding box center [962, 586] width 118 height 44
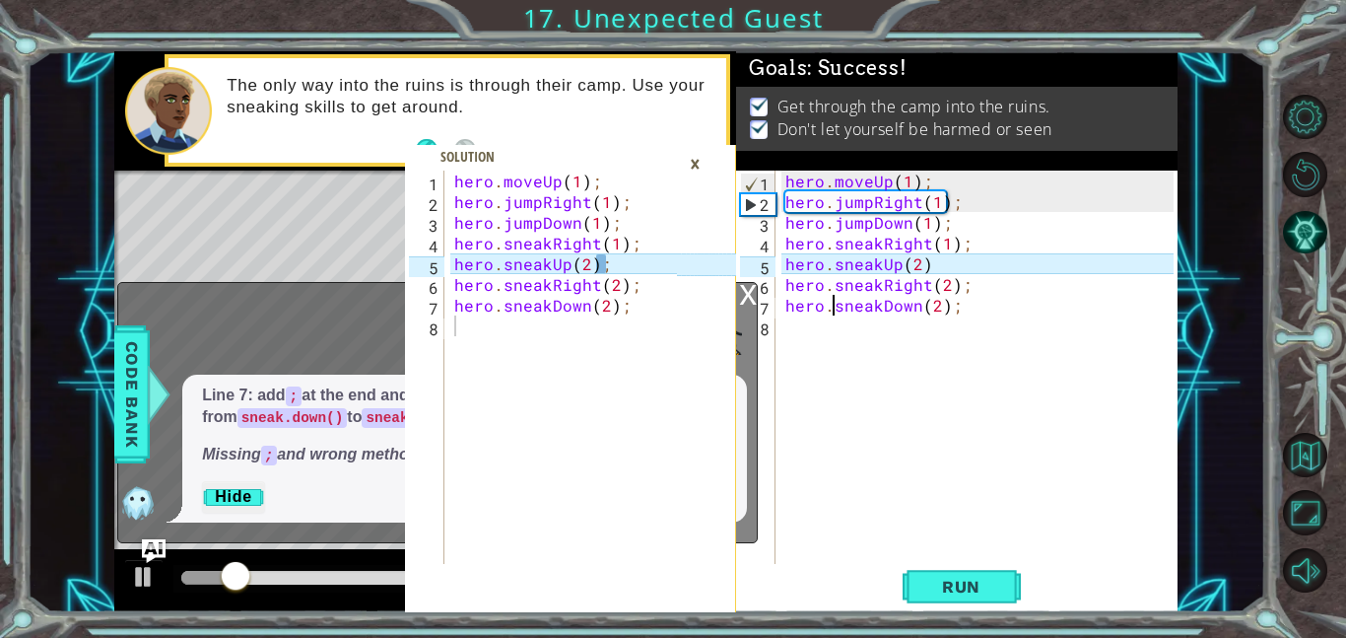
click at [688, 169] on div "×" at bounding box center [695, 164] width 31 height 34
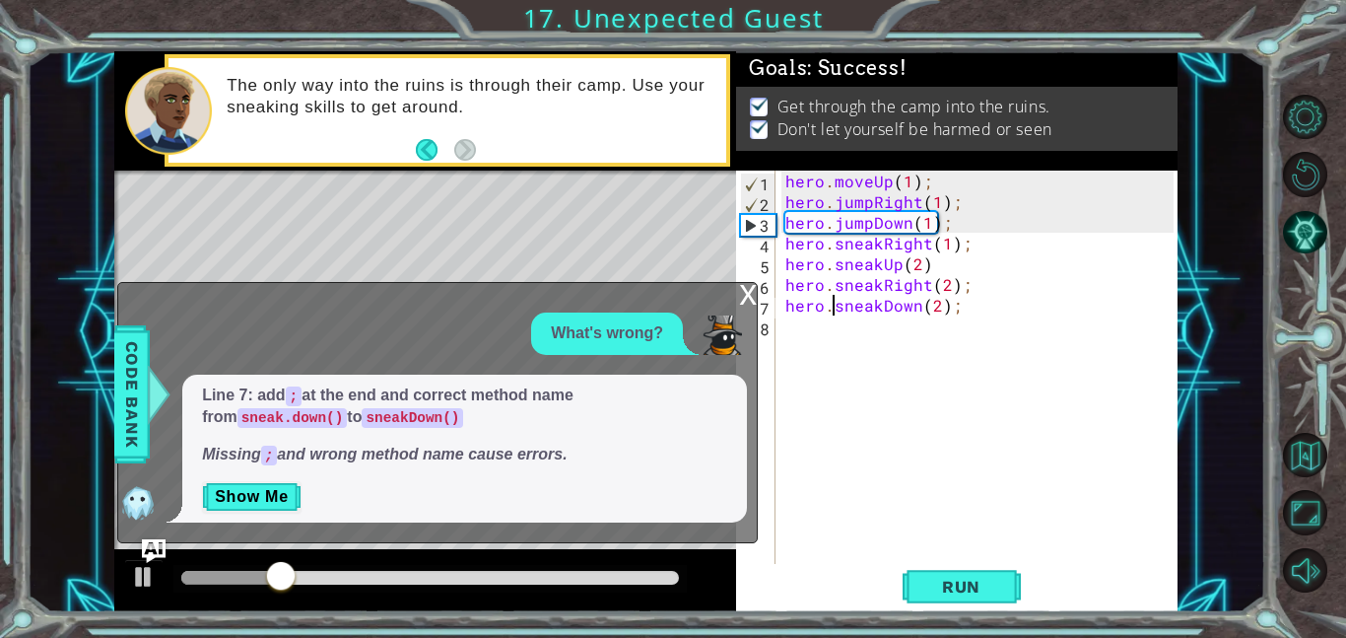
click at [763, 293] on div "6" at bounding box center [757, 287] width 35 height 21
click at [748, 294] on div "x" at bounding box center [748, 293] width 18 height 20
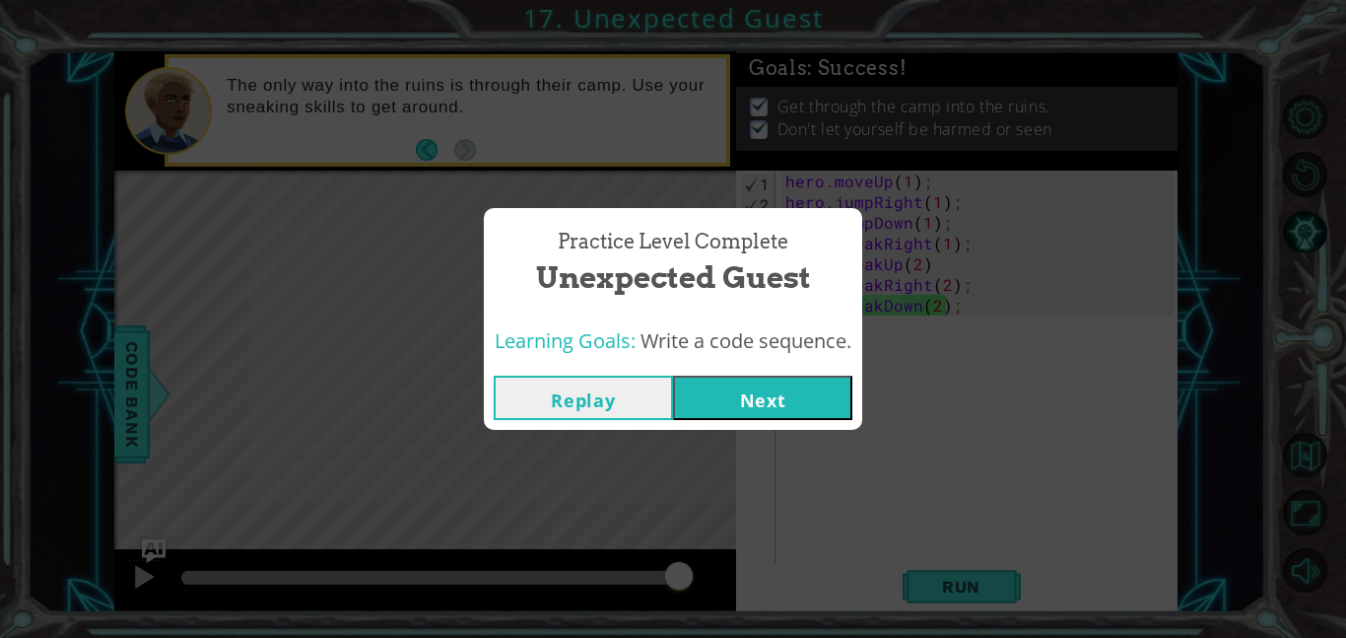
click at [720, 416] on button "Next" at bounding box center [762, 398] width 179 height 44
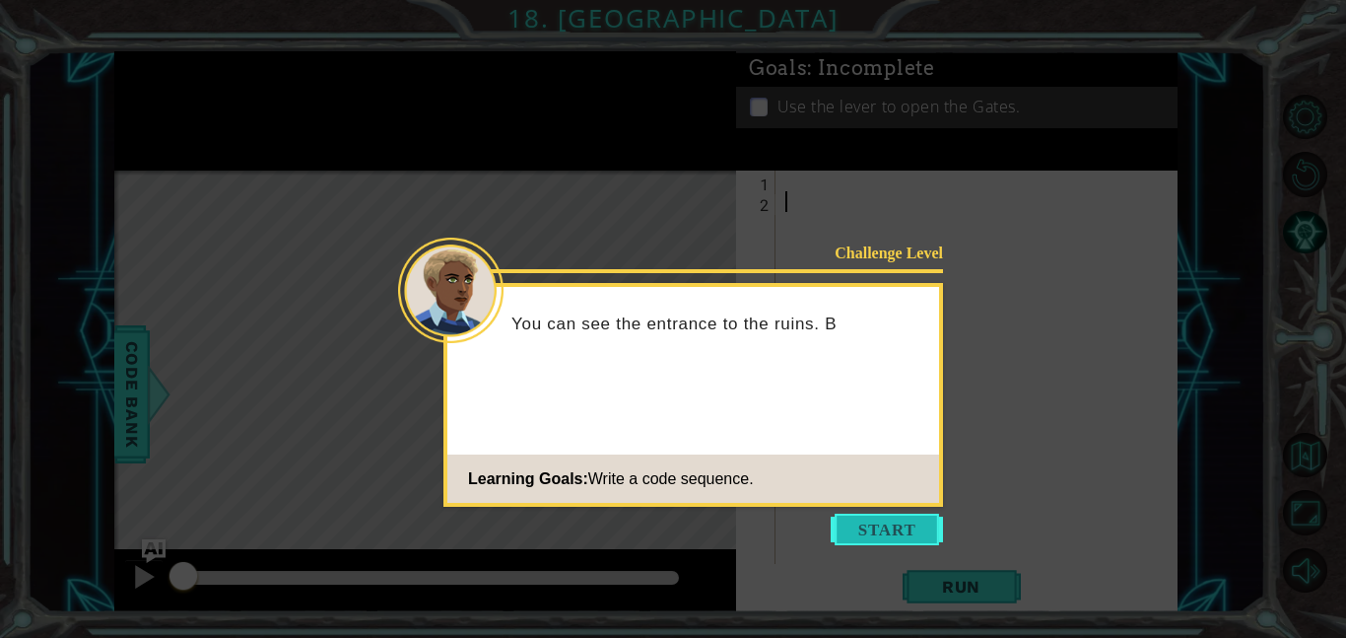
click at [905, 530] on button "Start" at bounding box center [887, 530] width 112 height 32
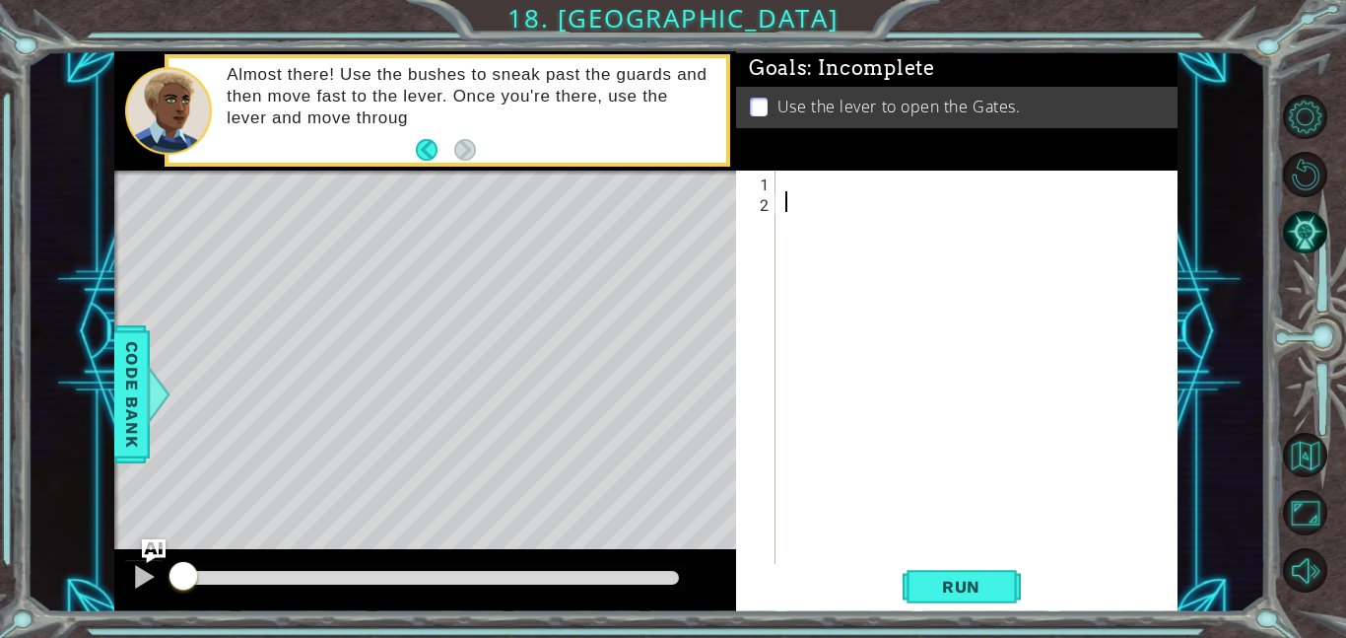
click at [905, 530] on div at bounding box center [983, 388] width 402 height 435
click at [1070, 111] on li "Use the lever to open the Gates." at bounding box center [959, 107] width 419 height 23
click at [838, 181] on div at bounding box center [983, 388] width 402 height 435
type textarea "hero.sneakRight(3);"
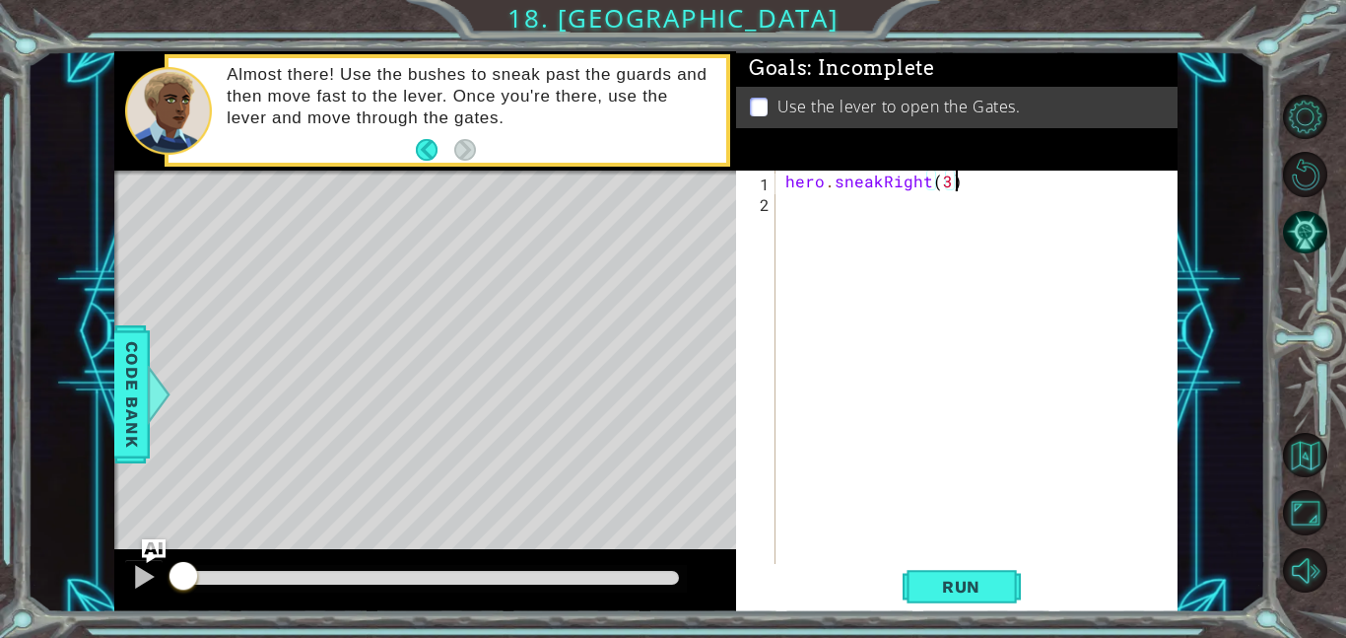
scroll to position [0, 10]
click at [852, 217] on div "hero . sneakRight ( 3 ) ;" at bounding box center [983, 388] width 402 height 435
click at [946, 188] on div "hero . sneakRight ( 3 ) ;" at bounding box center [983, 388] width 402 height 435
type textarea "hero.sneakRight(1);"
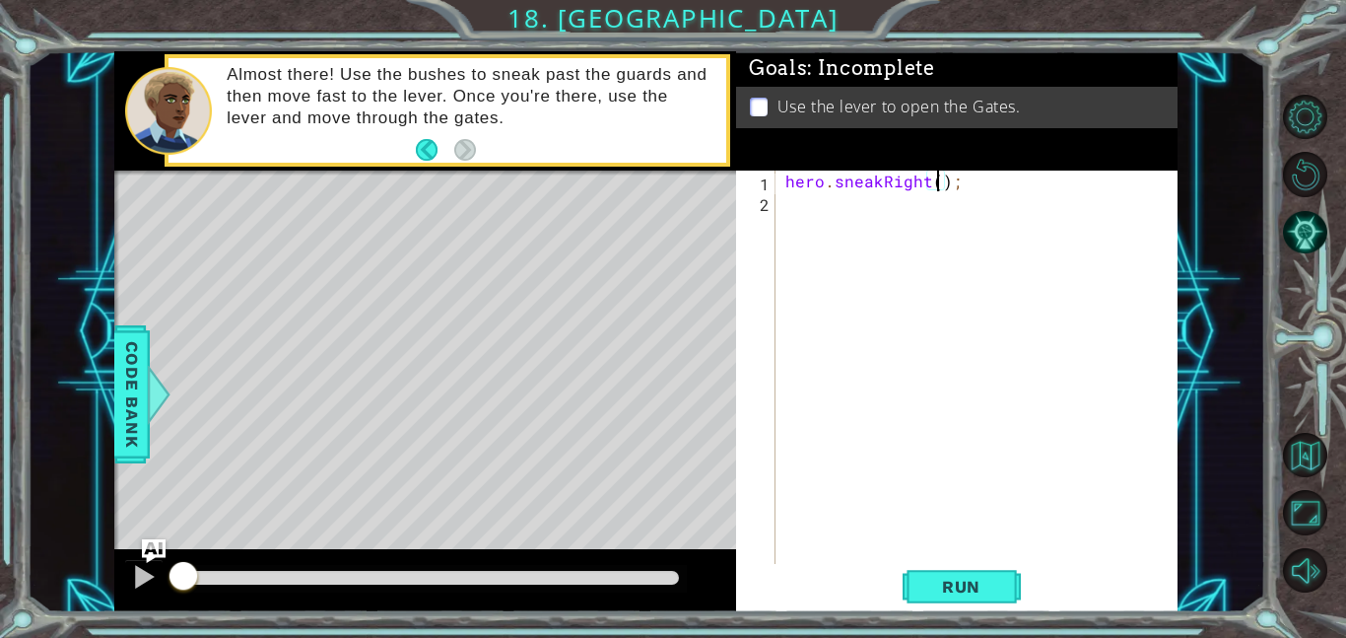
scroll to position [0, 10]
click at [890, 223] on div "hero . sneakRight ( 1 ) ;" at bounding box center [983, 388] width 402 height 435
type textarea "hero.sneakUp(3);"
click at [805, 224] on div "hero . sneakRight ( 1 ) ; hero . sneakUp ( 3 ) ;" at bounding box center [983, 388] width 402 height 435
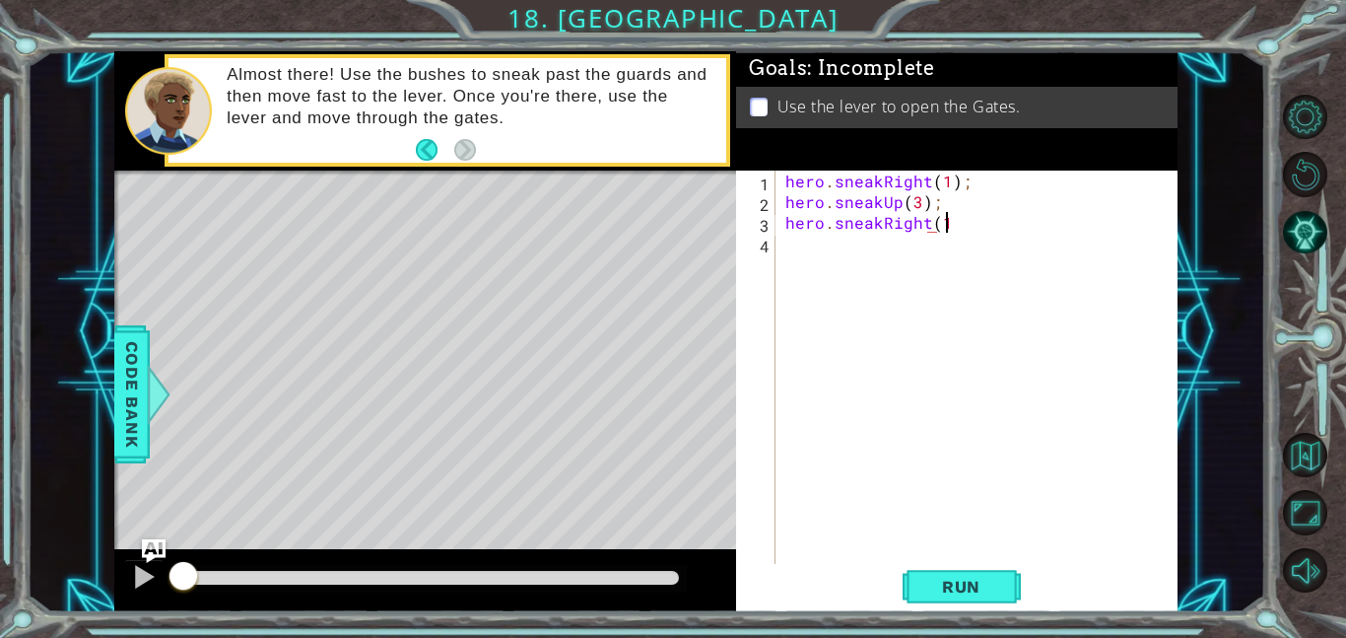
scroll to position [0, 9]
type textarea "hero.sneakRight(1);"
click at [800, 241] on div "hero . sneakRight ( 1 ) ; hero . sneakUp ( 3 ) ; hero . sneakRight ( 1 ) ;" at bounding box center [983, 388] width 402 height 435
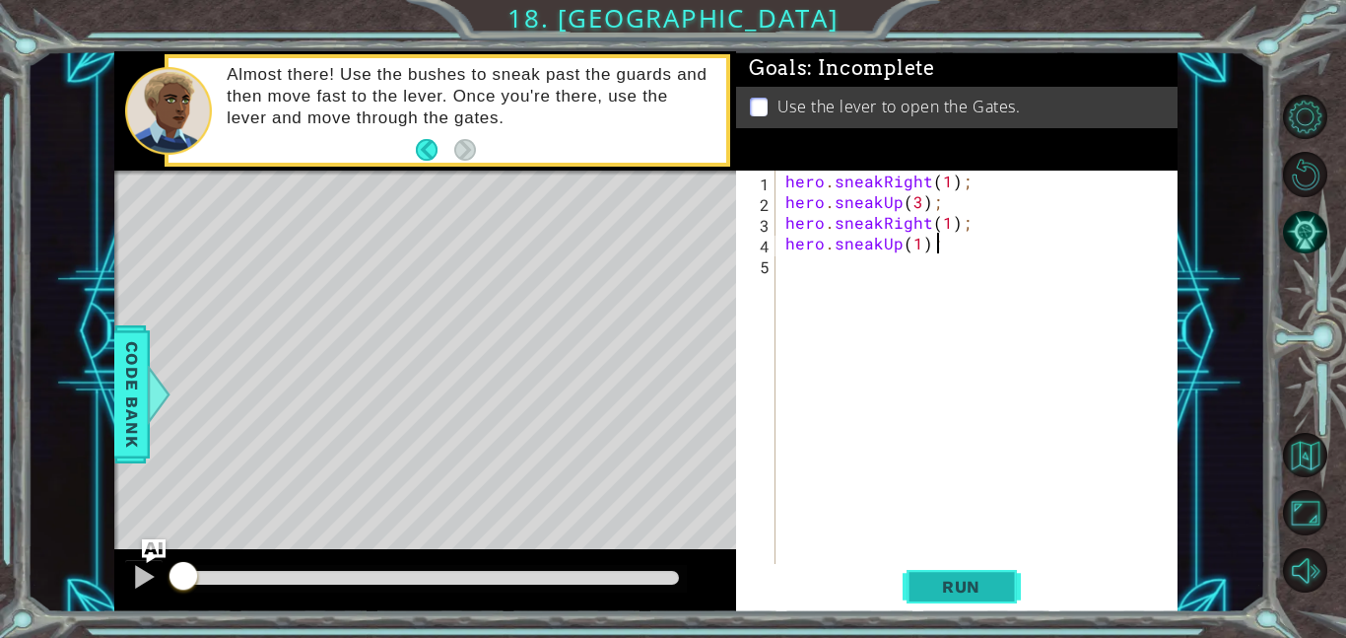
click at [984, 564] on button "Run" at bounding box center [962, 586] width 118 height 44
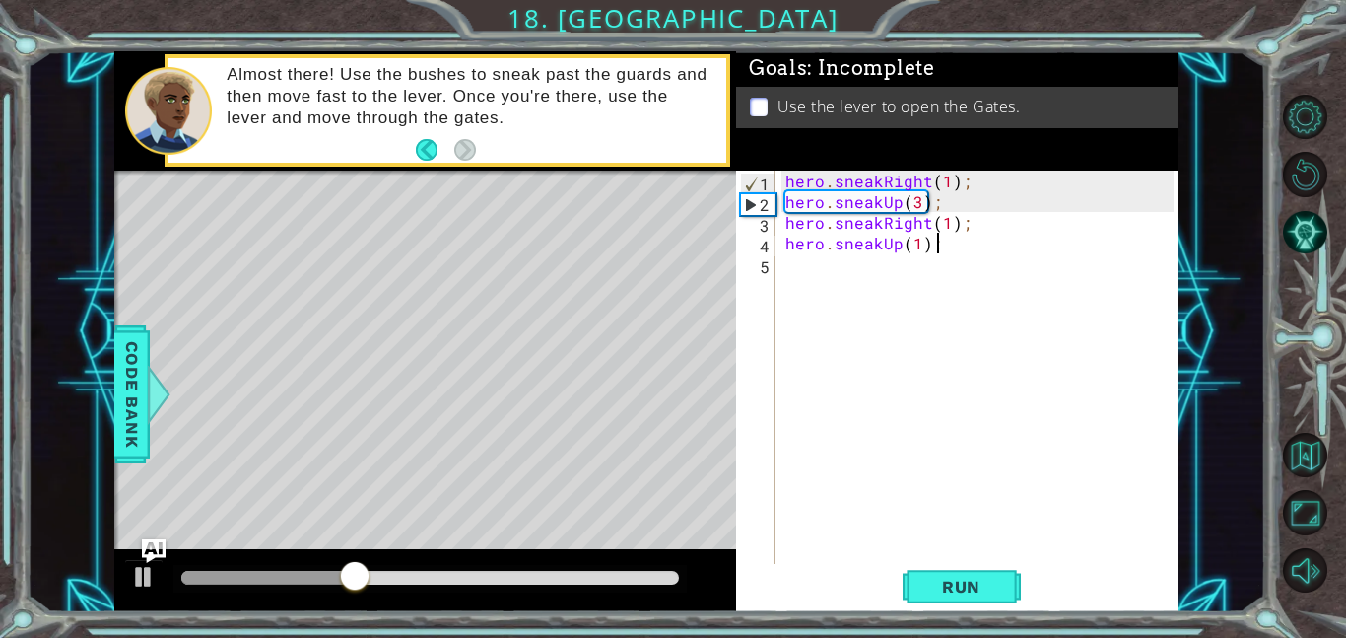
click at [914, 205] on div "hero . sneakRight ( 1 ) ; hero . sneakUp ( 3 ) ; hero . sneakRight ( 1 ) ; hero…" at bounding box center [983, 388] width 402 height 435
type textarea "hero.sneakUp(2);"
click at [1006, 580] on button "Run" at bounding box center [962, 586] width 118 height 44
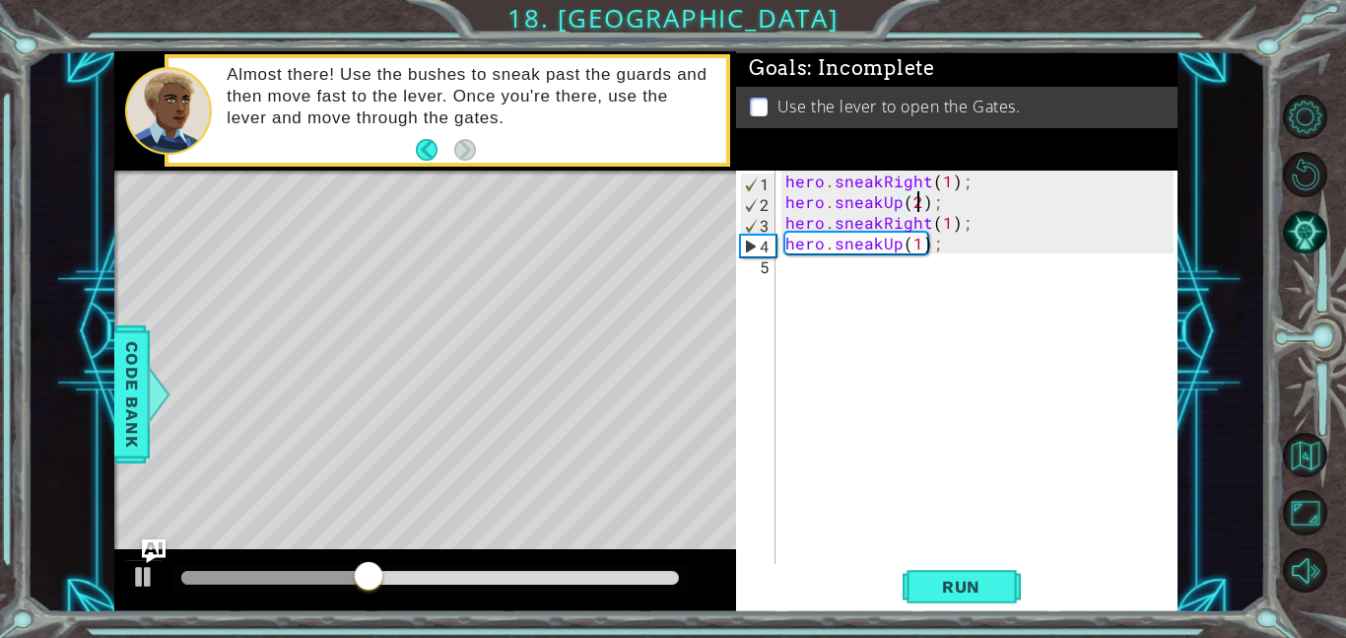
click at [848, 275] on div "hero . sneakRight ( 1 ) ; hero . sneakUp ( 2 ) ; hero . sneakRight ( 1 ) ; hero…" at bounding box center [983, 388] width 402 height 435
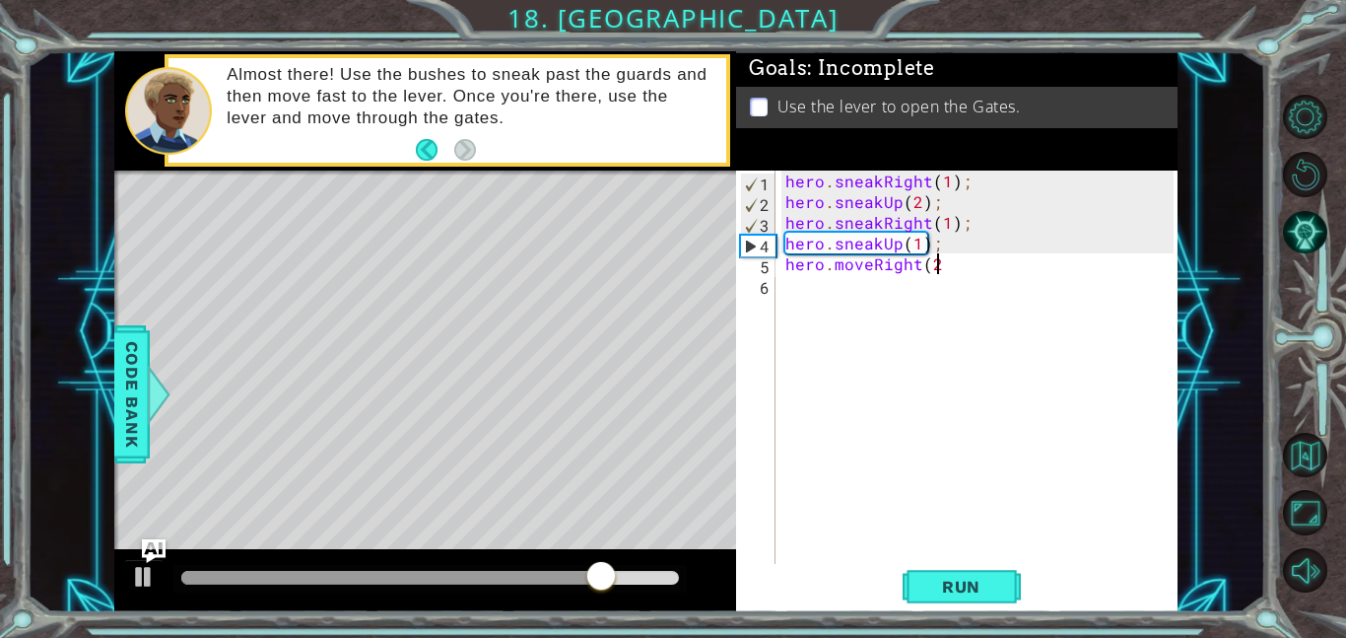
scroll to position [0, 9]
type textarea "hero.moveRight(2);"
click at [915, 290] on div "hero . sneakRight ( 1 ) ; hero . sneakUp ( 2 ) ; hero . sneakRight ( 1 ) ; hero…" at bounding box center [983, 388] width 402 height 435
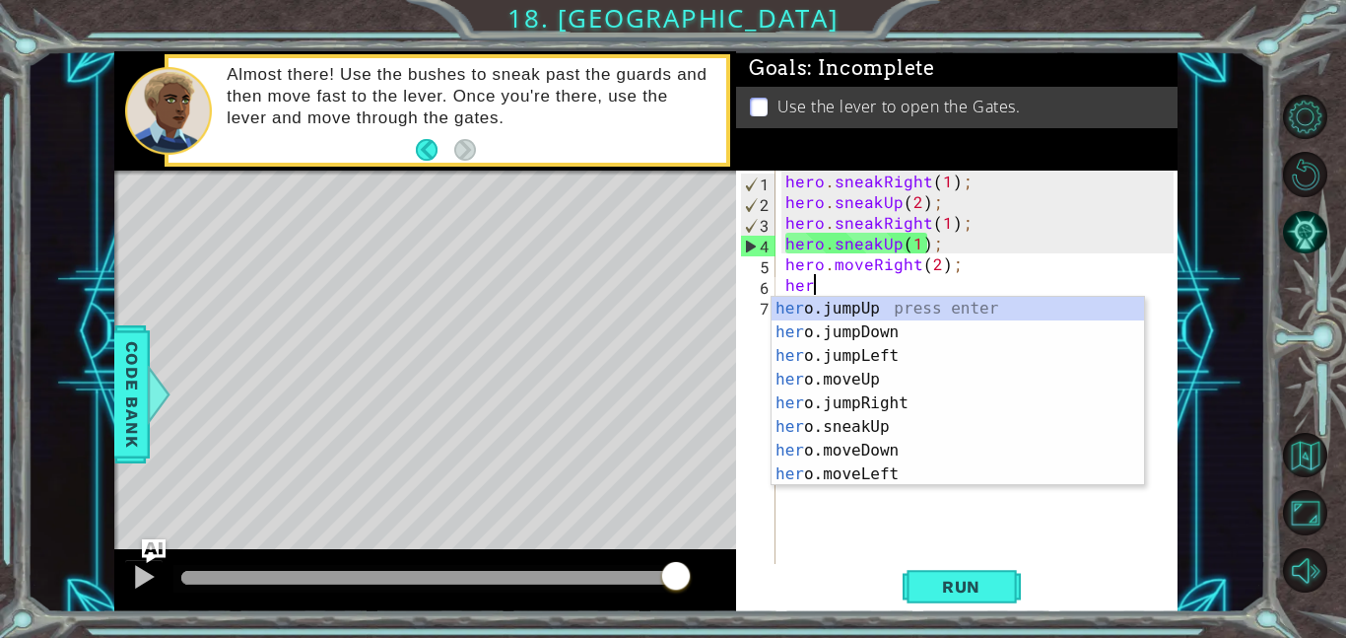
scroll to position [0, 1]
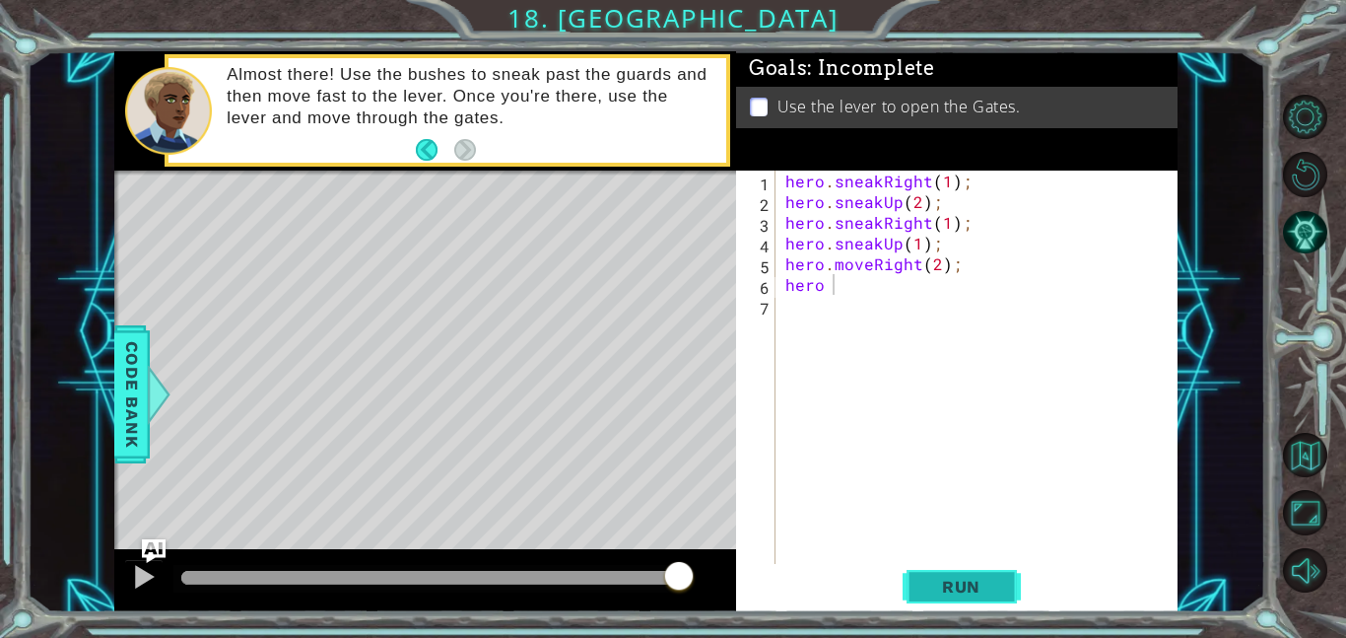
click at [958, 598] on button "Run" at bounding box center [962, 586] width 118 height 44
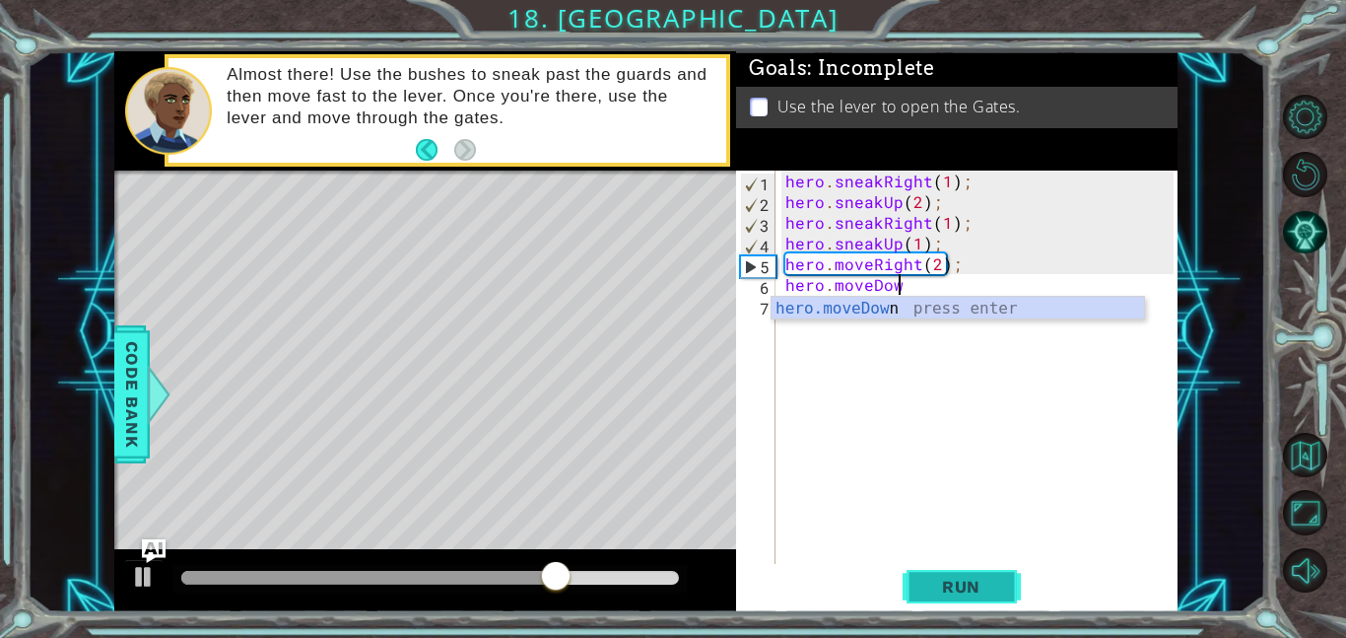
scroll to position [0, 6]
type textarea "hero.moveDown1"
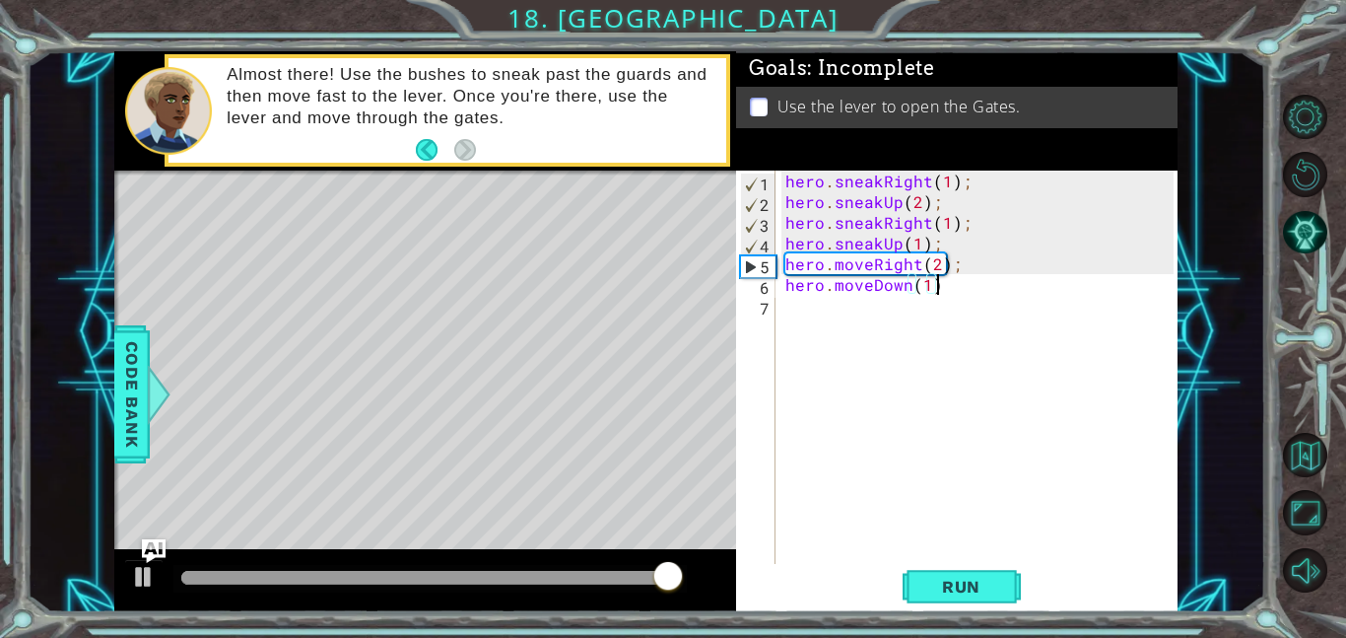
scroll to position [0, 9]
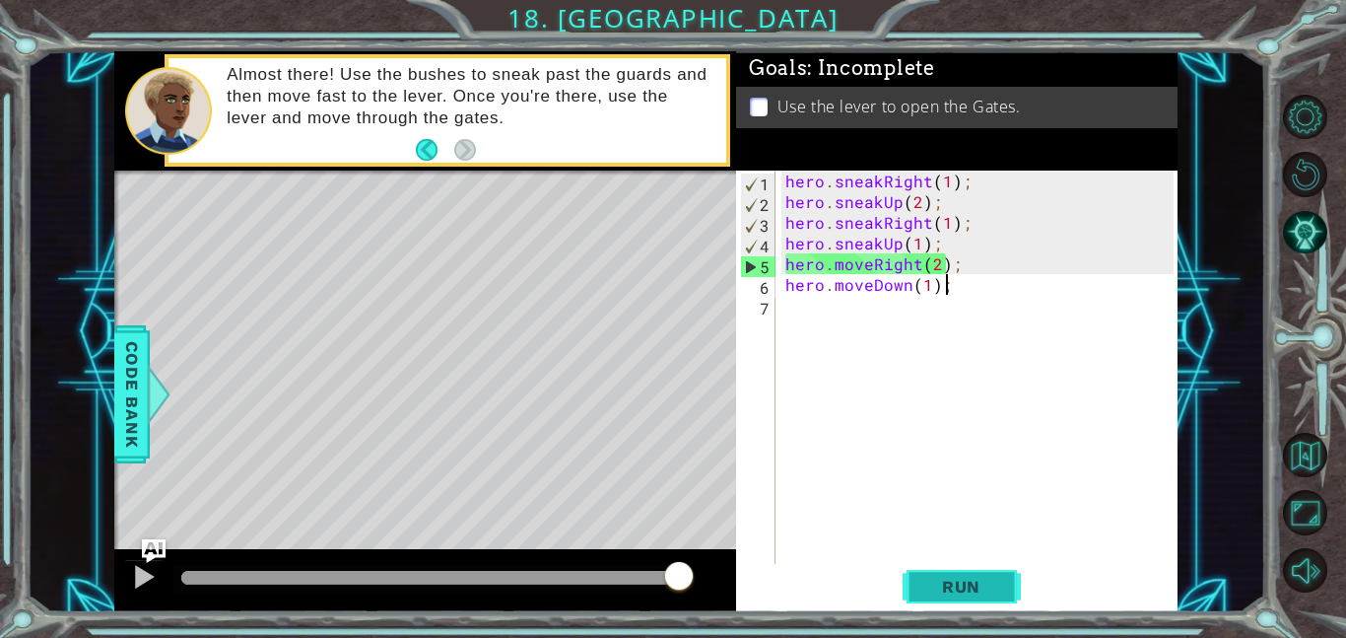
type textarea "hero.moveDown(1);"
click at [1017, 600] on button "Run" at bounding box center [962, 586] width 118 height 44
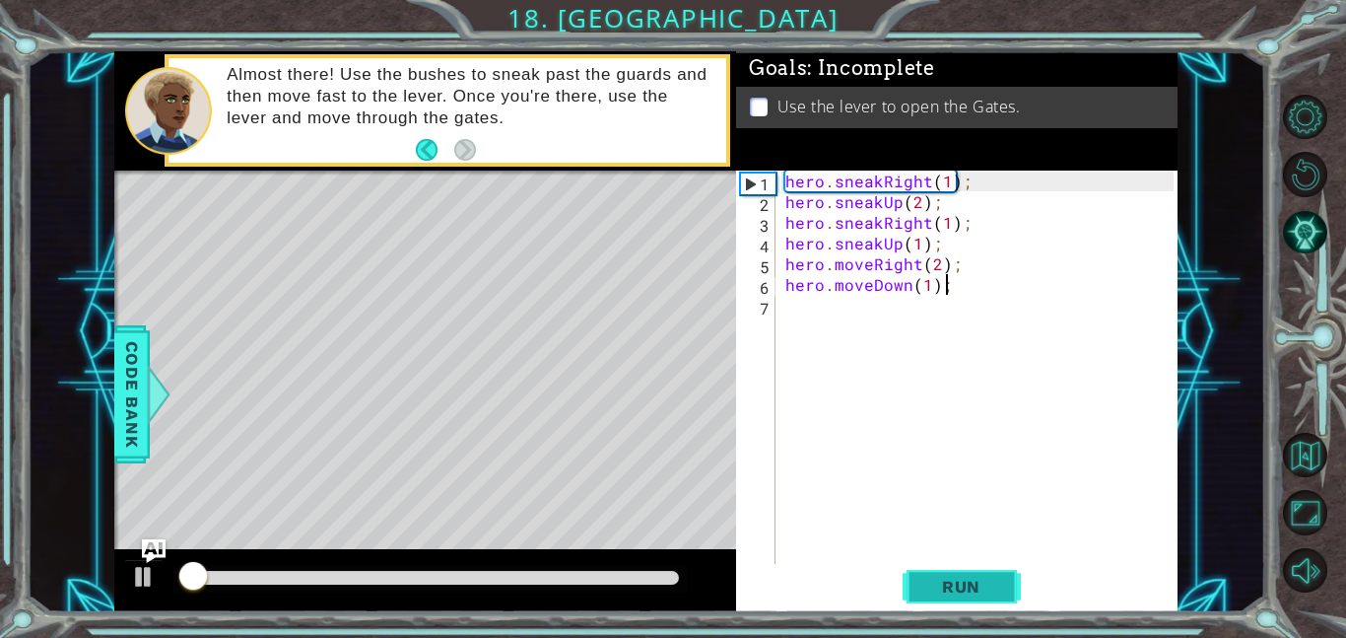
click at [1013, 589] on button "Run" at bounding box center [962, 586] width 118 height 44
click at [910, 316] on div "hero . sneakRight ( 1 ) ; hero . sneakUp ( 2 ) ; hero . sneakRight ( 1 ) ; hero…" at bounding box center [983, 388] width 402 height 435
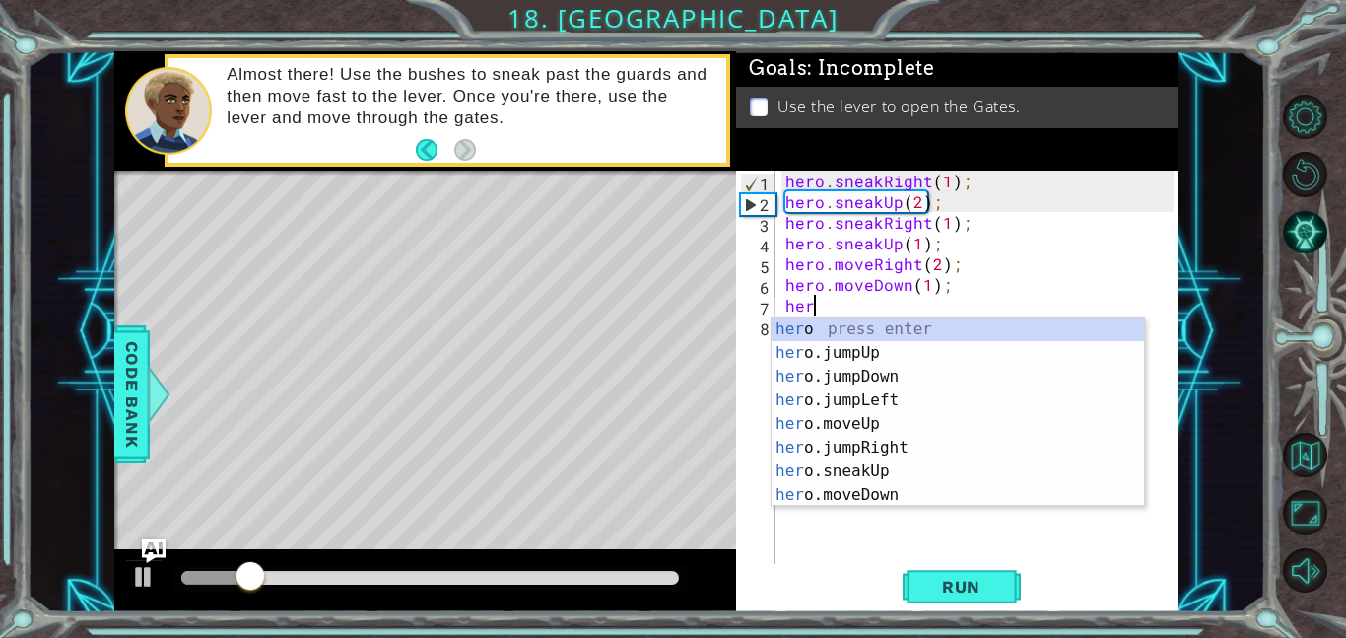
type textarea "hero"
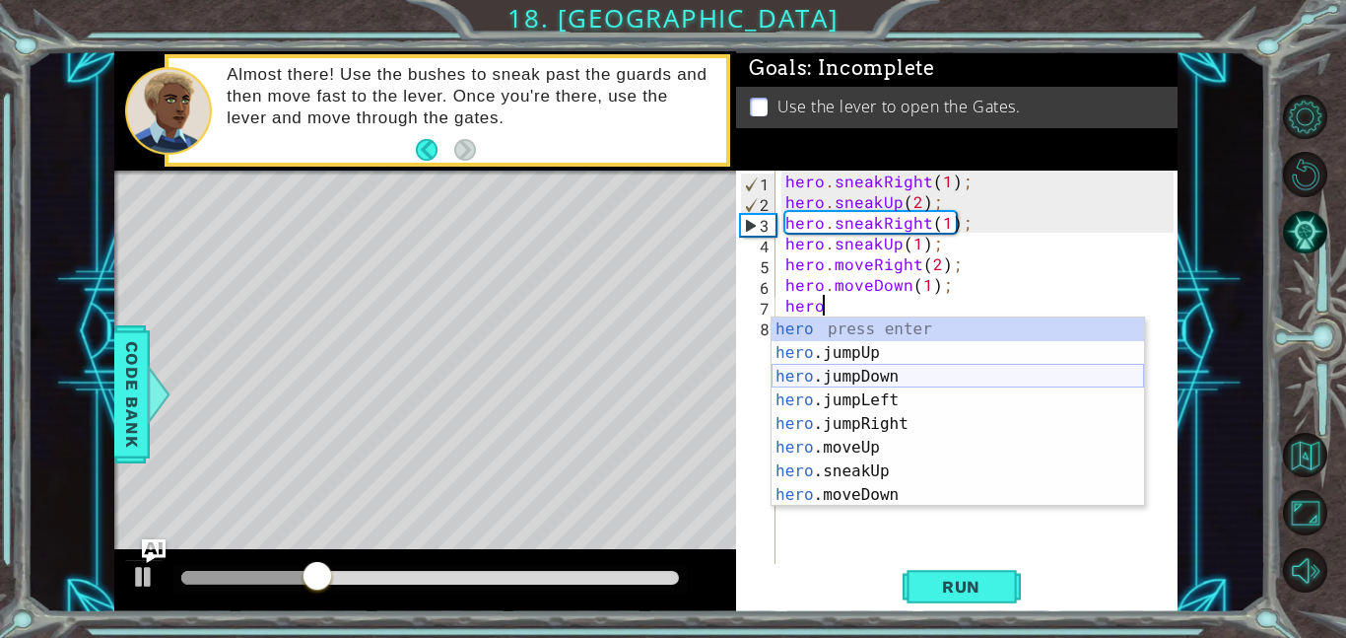
click at [980, 373] on div "hero press enter hero .jumpUp press enter hero .jumpDown press enter hero .jump…" at bounding box center [958, 435] width 373 height 237
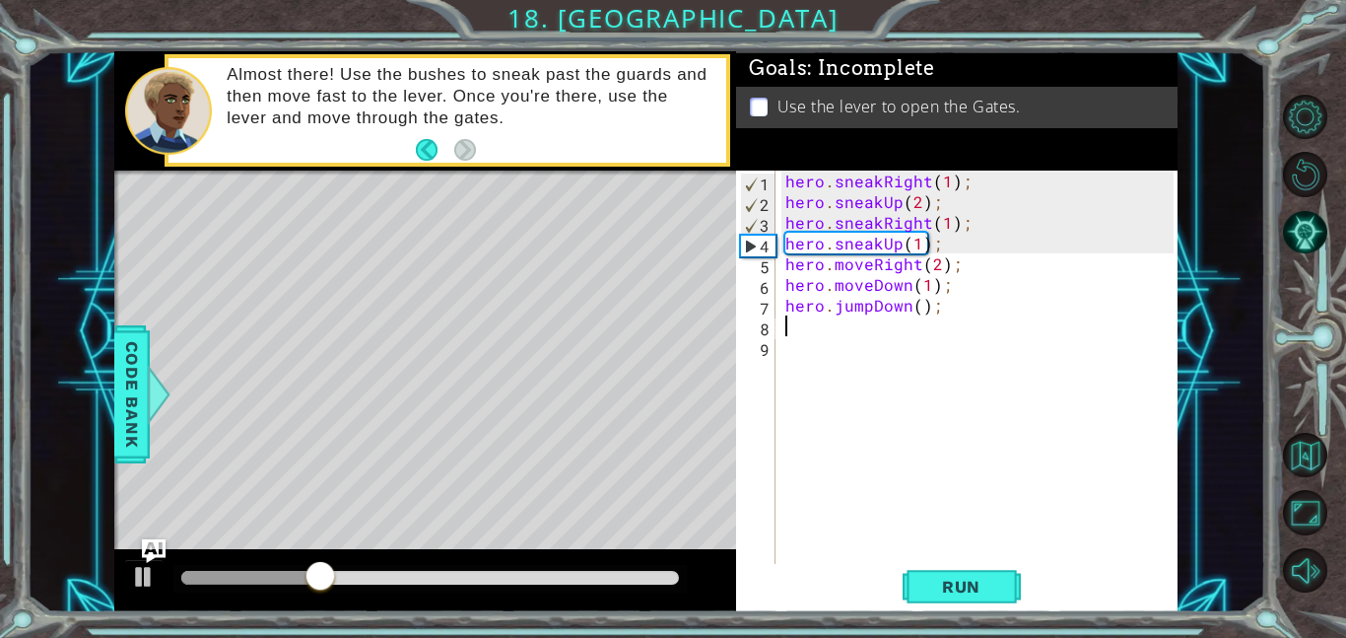
scroll to position [0, 0]
click at [915, 314] on div "hero . sneakRight ( 1 ) ; hero . sneakUp ( 2 ) ; hero . sneakRight ( 1 ) ; hero…" at bounding box center [983, 388] width 402 height 435
type textarea "hero.jumpDown(1);"
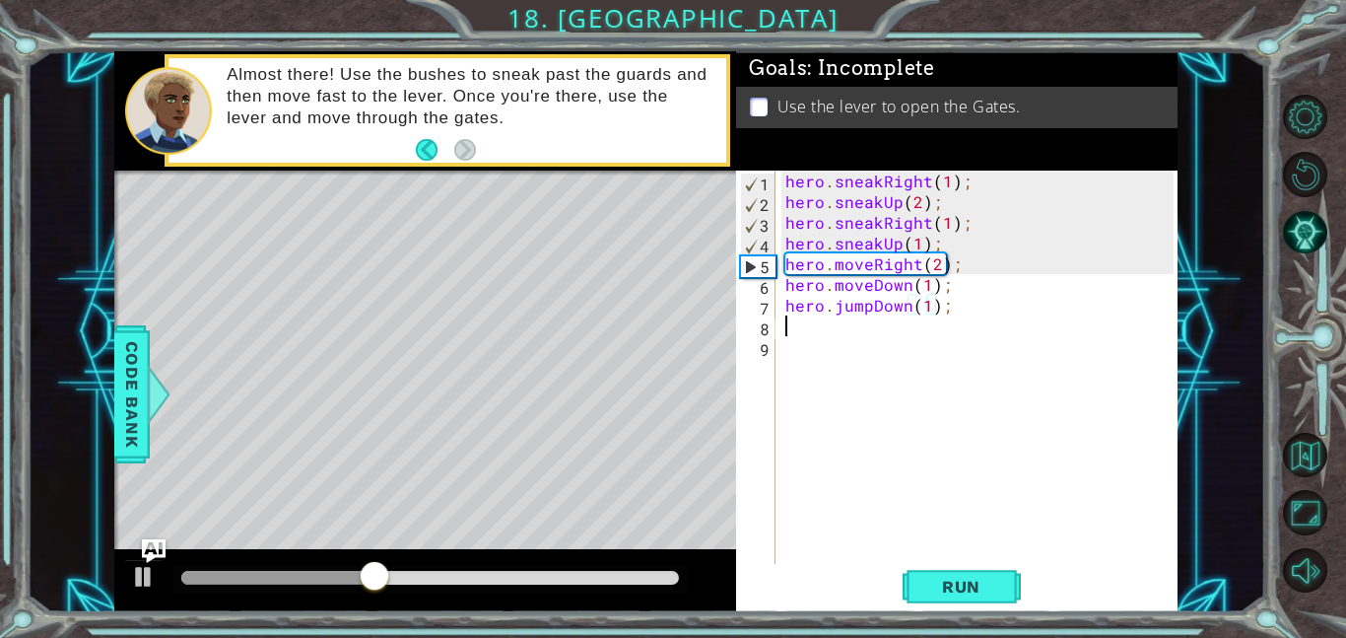
click at [840, 331] on div "hero . sneakRight ( 1 ) ; hero . sneakUp ( 2 ) ; hero . sneakRight ( 1 ) ; hero…" at bounding box center [983, 388] width 402 height 435
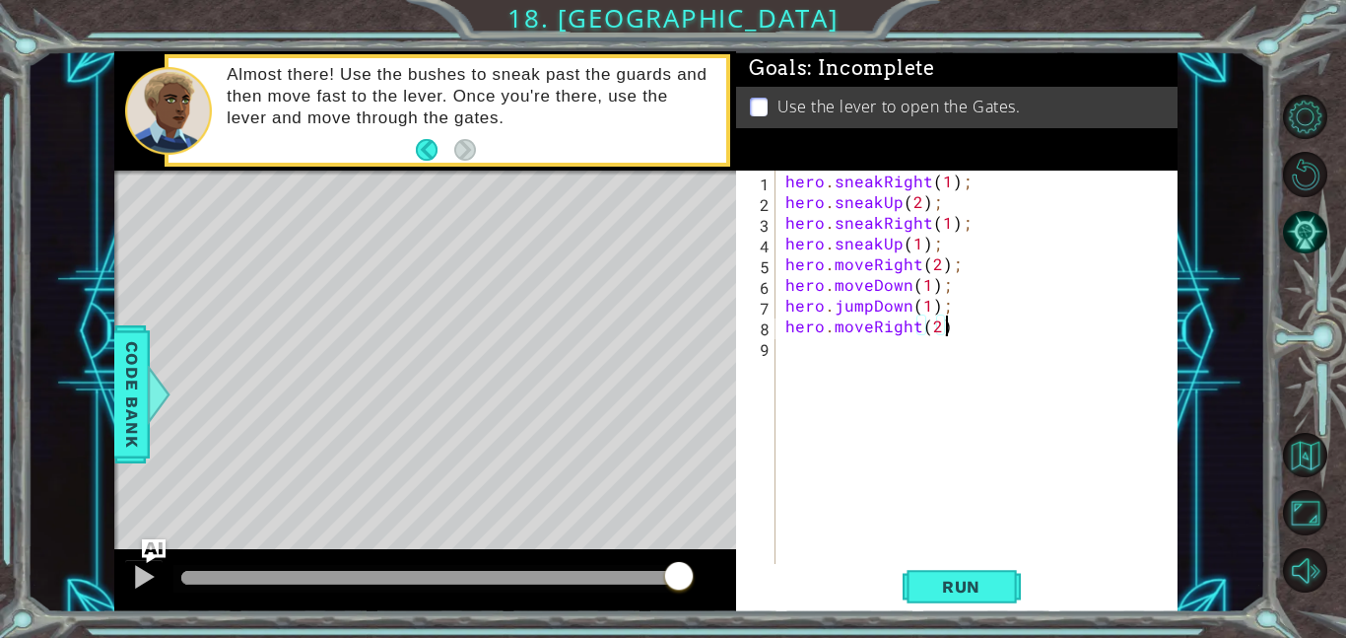
type textarea "hero.moveRight(2);"
click at [857, 347] on div "hero . sneakRight ( 1 ) ; hero . sneakUp ( 2 ) ; hero . sneakRight ( 1 ) ; hero…" at bounding box center [983, 388] width 402 height 435
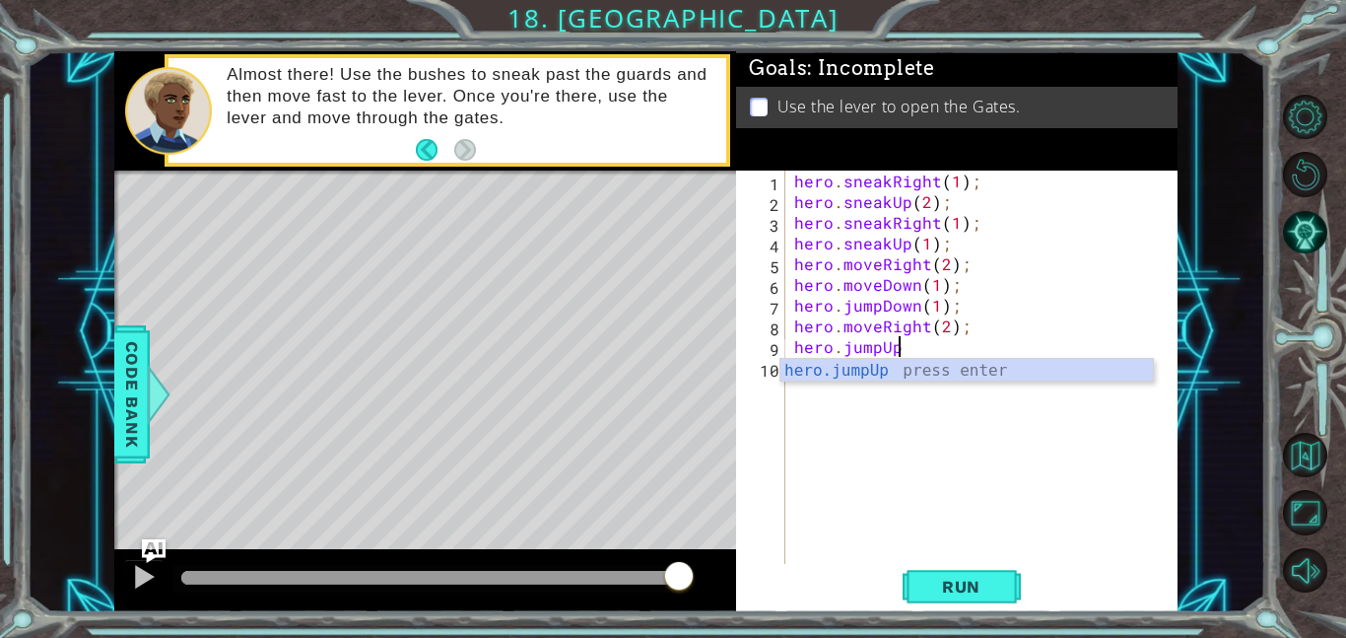
scroll to position [0, 6]
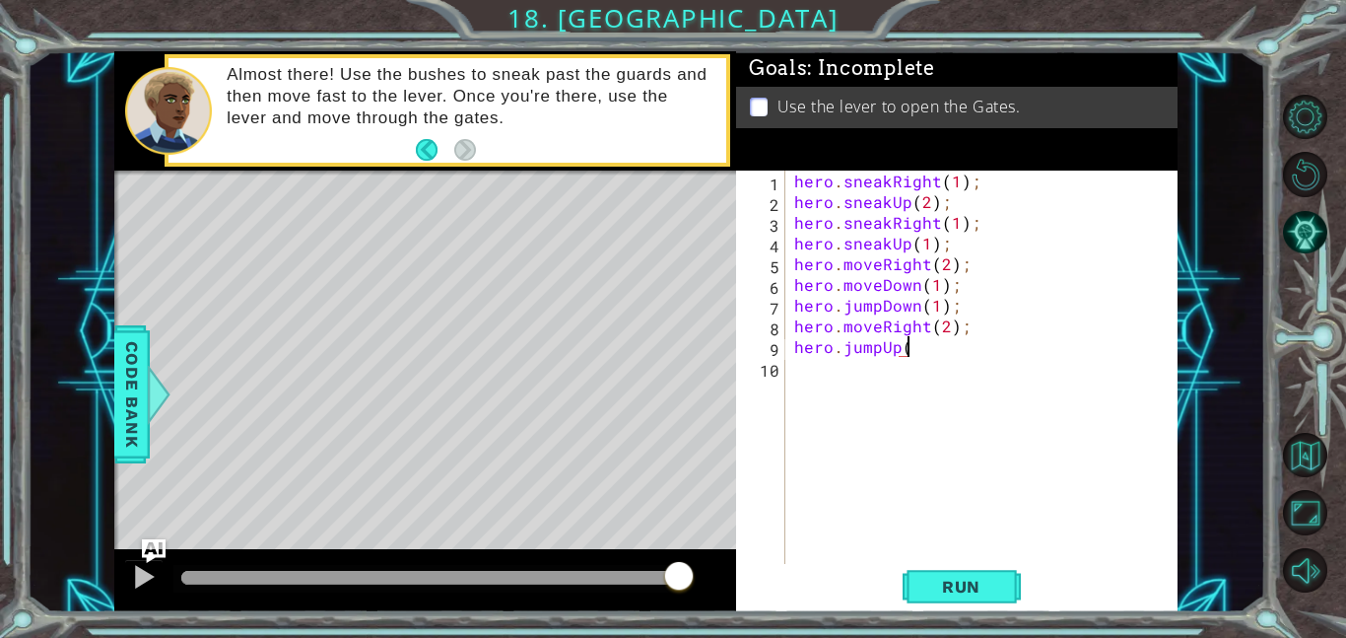
type textarea "hero.jumpUp(1"
click at [832, 371] on div "hero . sneakRight ( 1 ) ; hero . sneakUp ( 2 ) ; hero . sneakRight ( 1 ) ; hero…" at bounding box center [987, 388] width 393 height 435
click at [950, 344] on div "hero . sneakRight ( 1 ) ; hero . sneakUp ( 2 ) ; hero . sneakRight ( 1 ) ; hero…" at bounding box center [987, 388] width 393 height 435
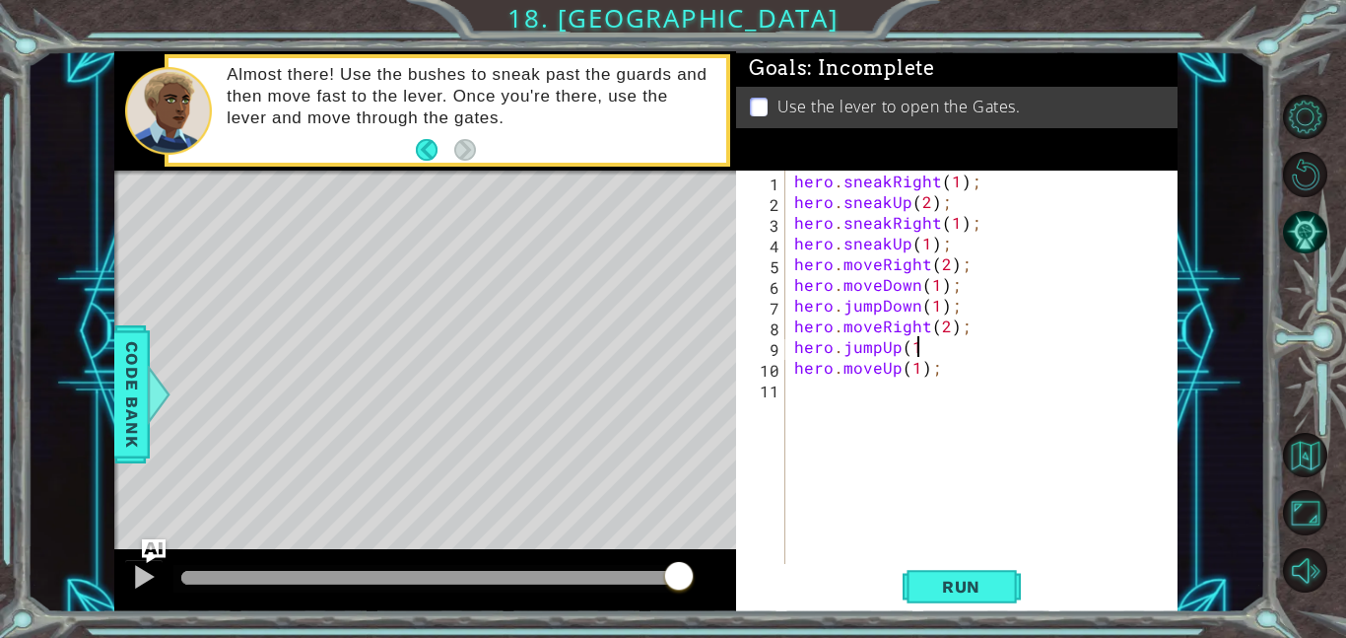
click at [950, 344] on div "hero . sneakRight ( 1 ) ; hero . sneakUp ( 2 ) ; hero . sneakRight ( 1 ) ; hero…" at bounding box center [987, 388] width 393 height 435
type textarea "hero.jumpUp(1);"
click at [889, 387] on div "hero . sneakRight ( 1 ) ; hero . sneakUp ( 2 ) ; hero . sneakRight ( 1 ) ; hero…" at bounding box center [987, 388] width 393 height 435
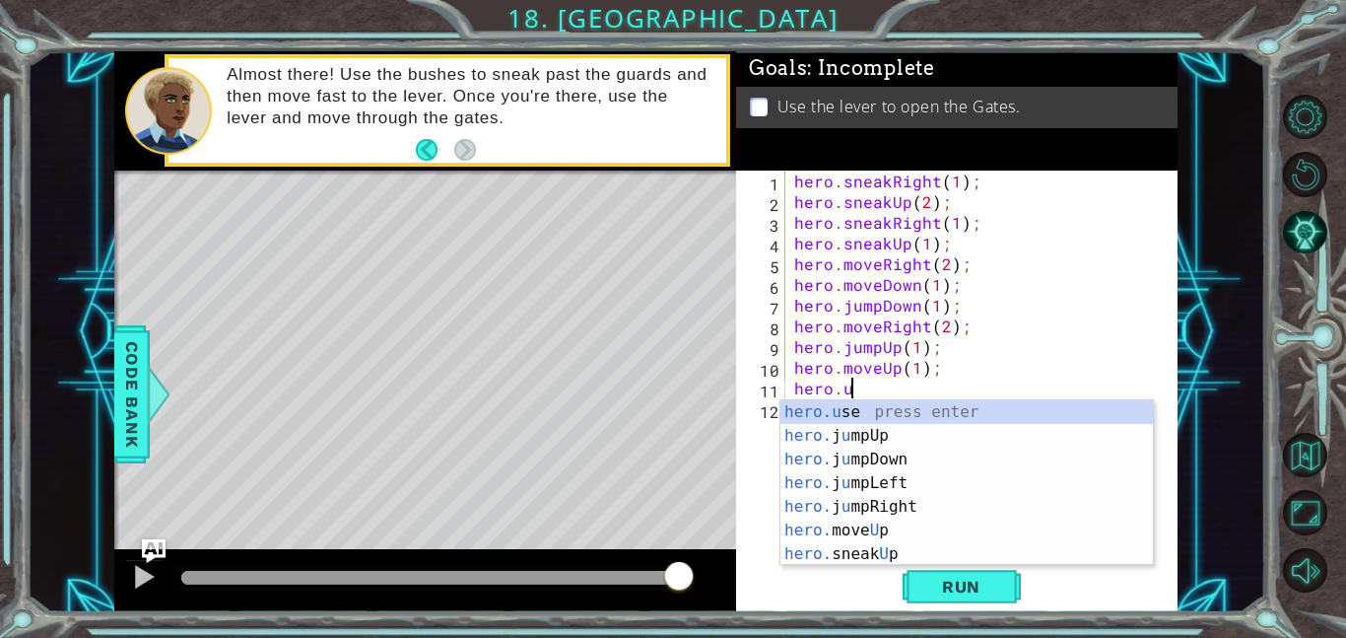
scroll to position [0, 3]
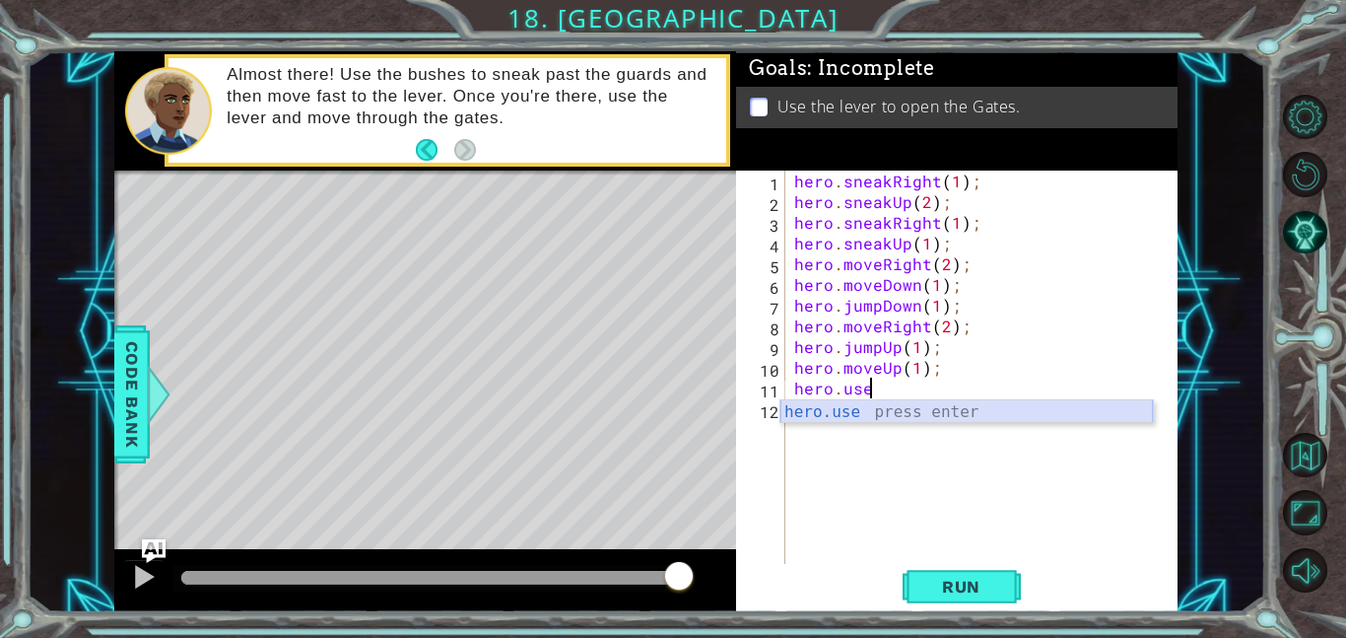
click at [906, 415] on div "hero.use press enter" at bounding box center [967, 435] width 373 height 71
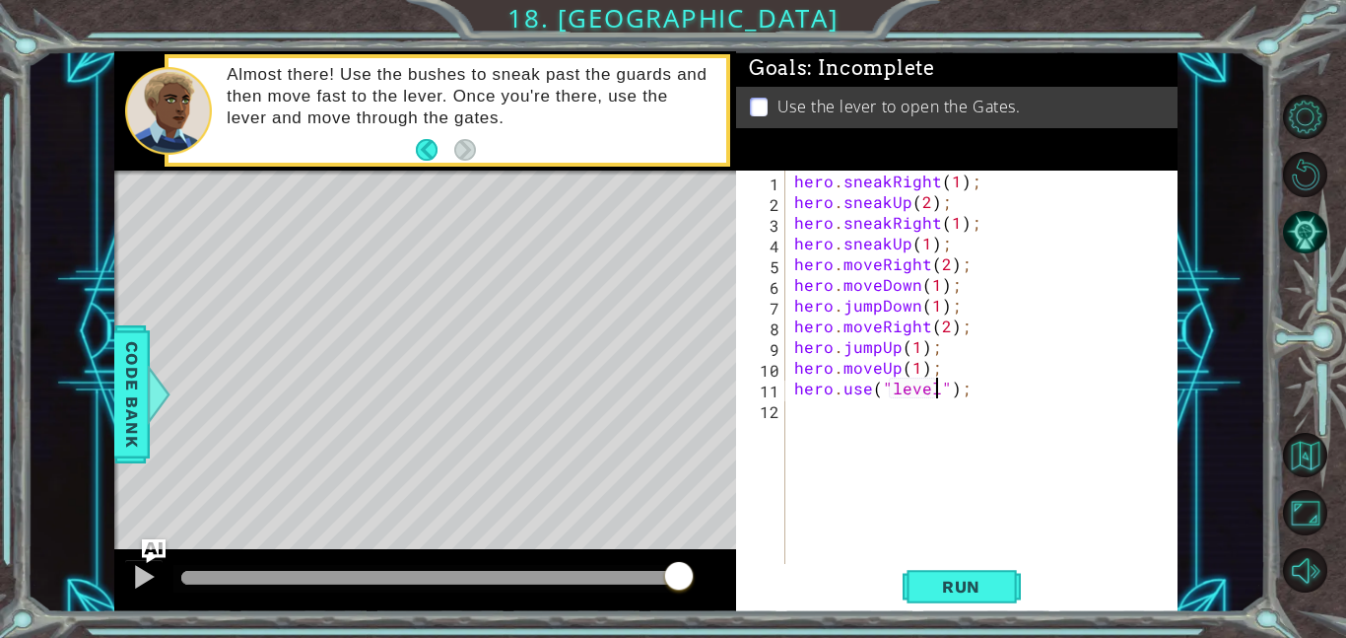
scroll to position [0, 9]
type textarea "hero.use("lever");"
click at [1005, 588] on button "Run" at bounding box center [962, 586] width 118 height 44
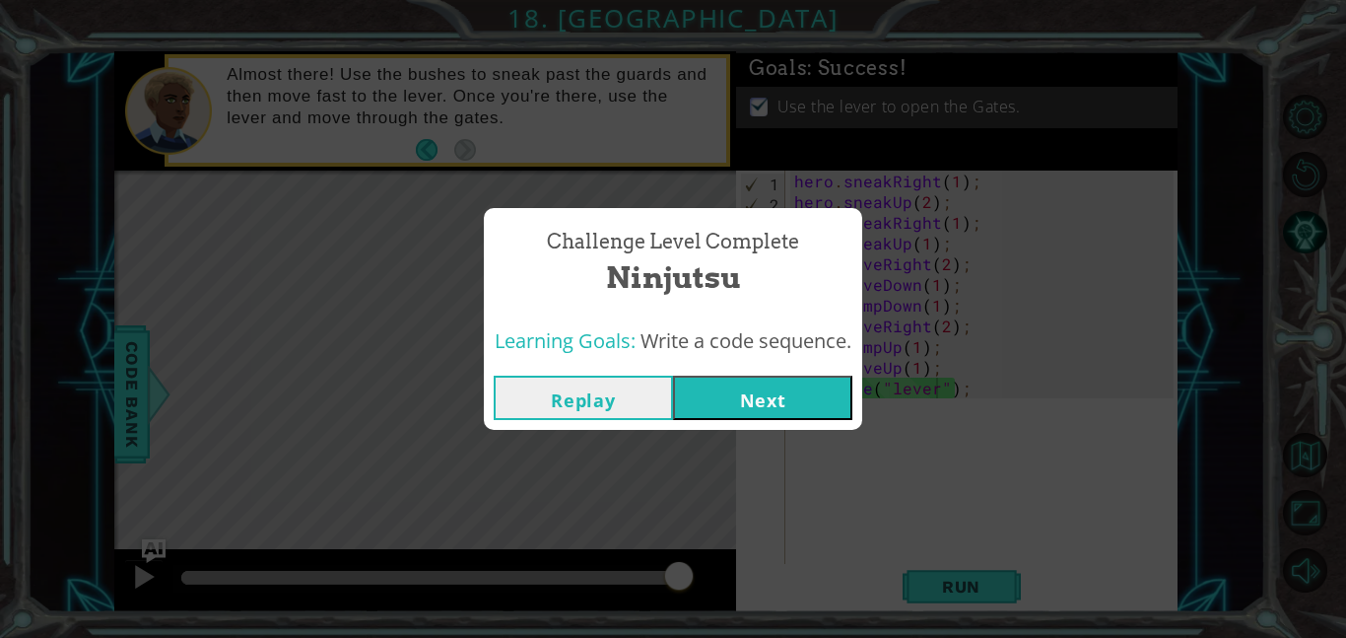
click at [810, 396] on button "Next" at bounding box center [762, 398] width 179 height 44
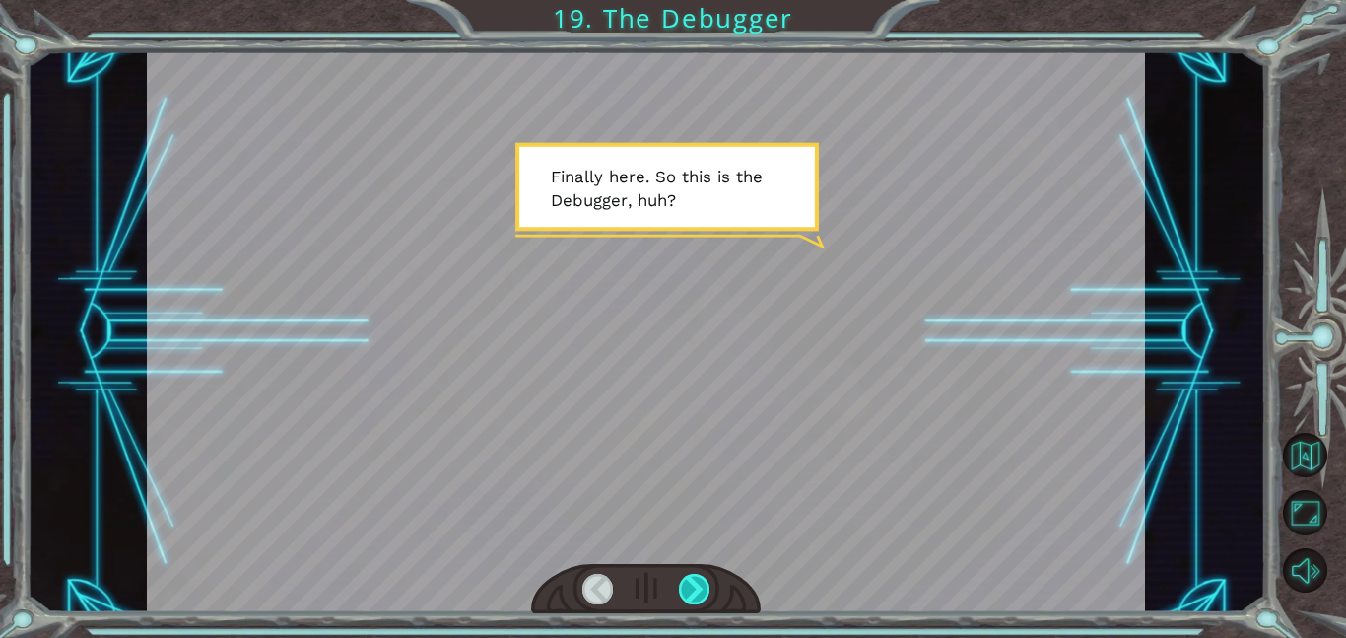
click at [701, 581] on div at bounding box center [695, 589] width 32 height 31
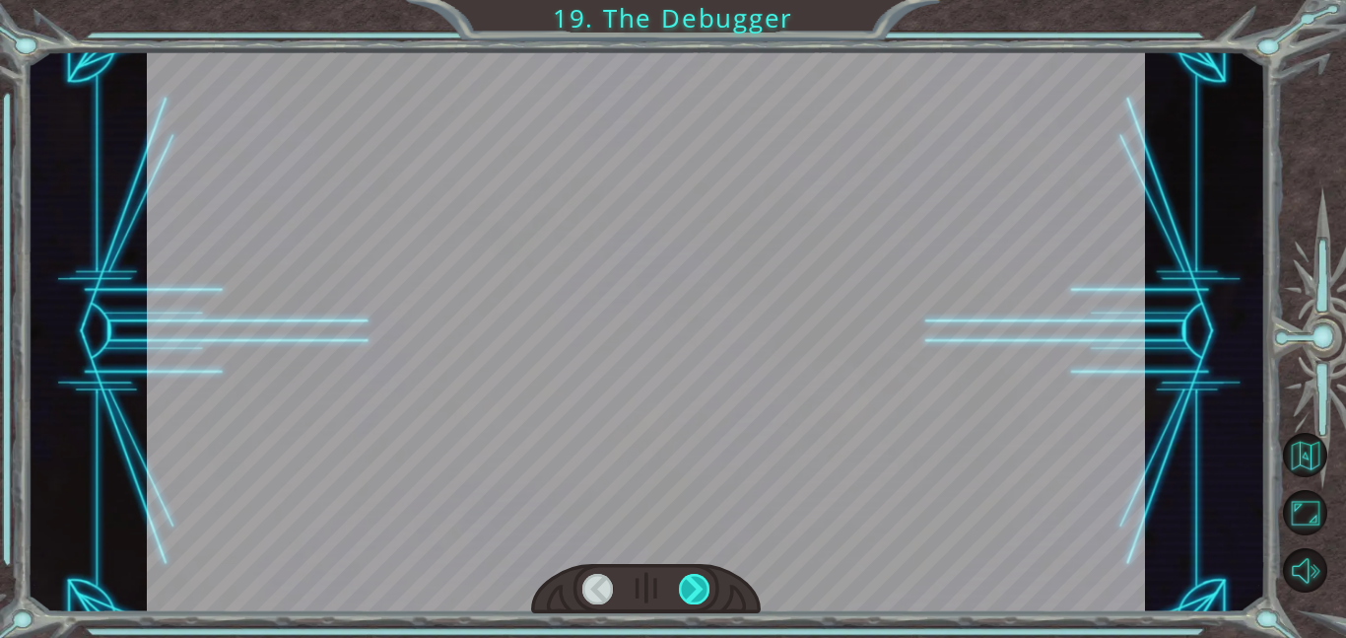
click at [701, 581] on div at bounding box center [695, 589] width 32 height 31
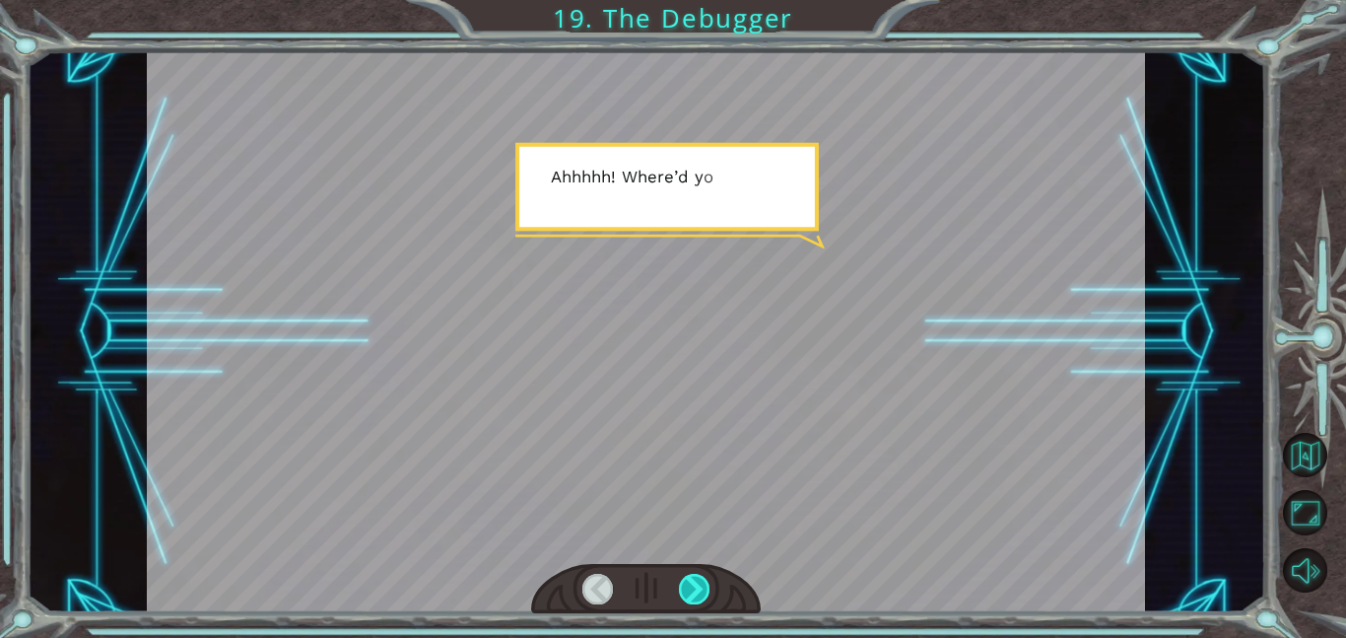
click at [701, 581] on div at bounding box center [695, 589] width 32 height 31
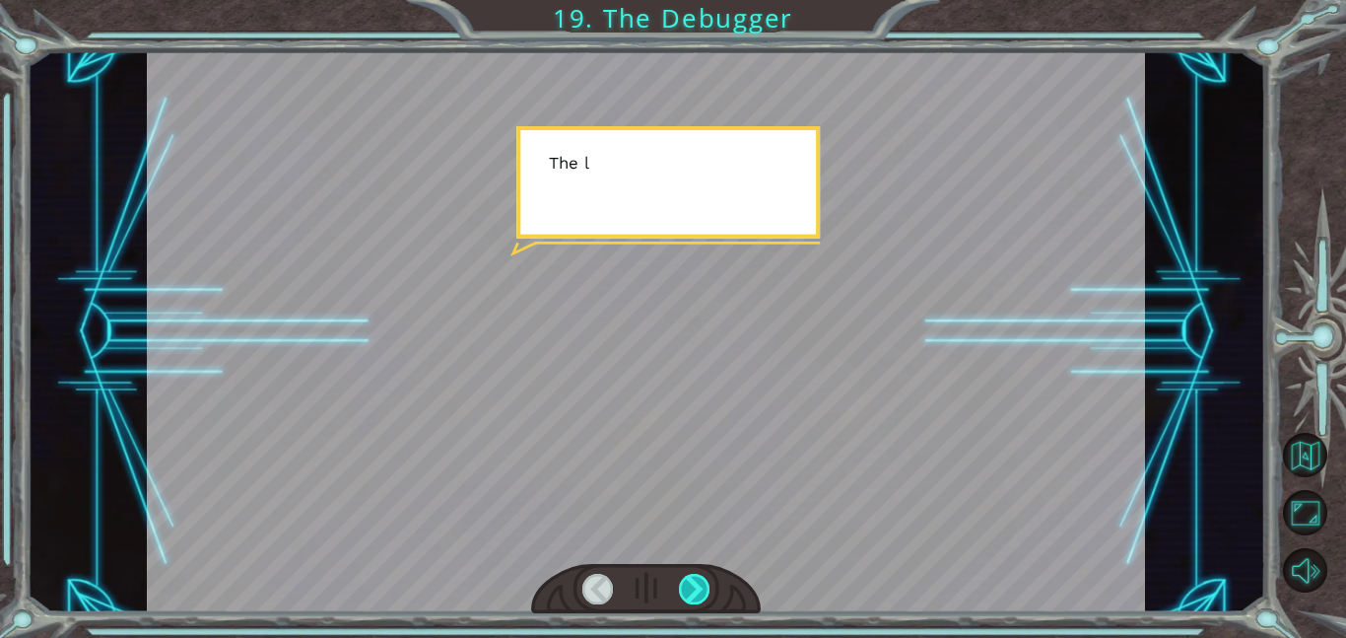
click at [701, 581] on div at bounding box center [695, 589] width 32 height 31
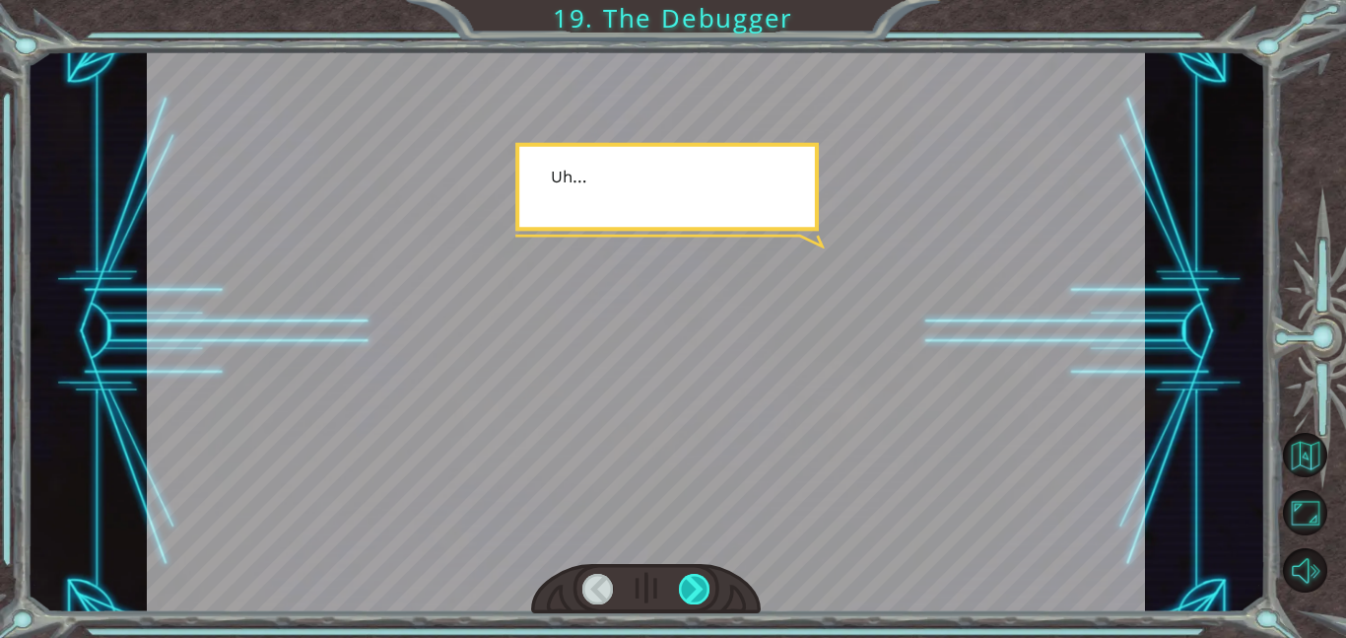
click at [701, 581] on div at bounding box center [695, 589] width 32 height 31
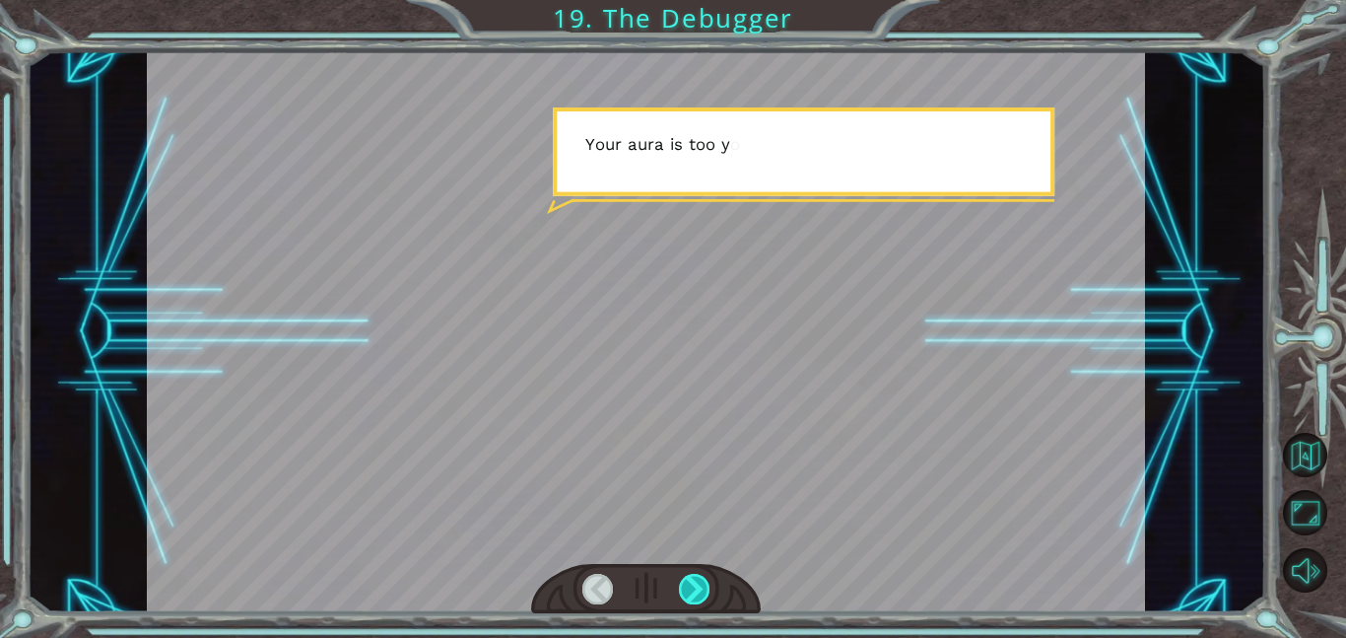
click at [701, 581] on div at bounding box center [695, 589] width 32 height 31
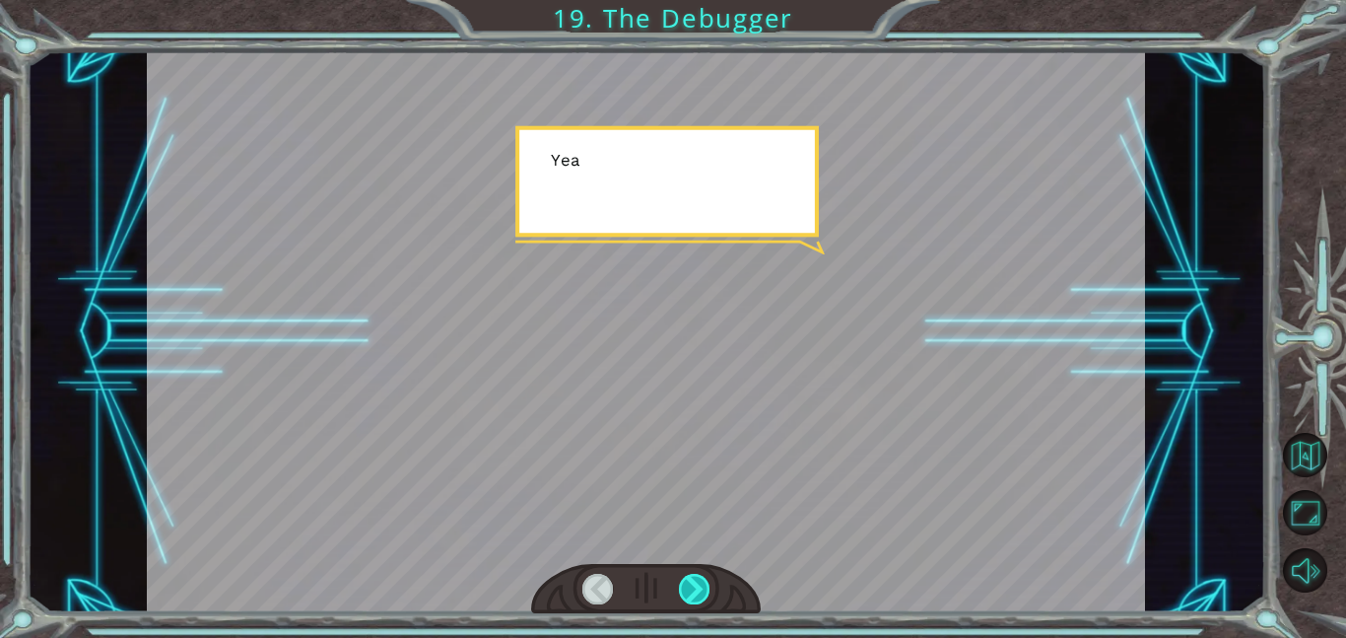
click at [701, 581] on div at bounding box center [695, 589] width 32 height 31
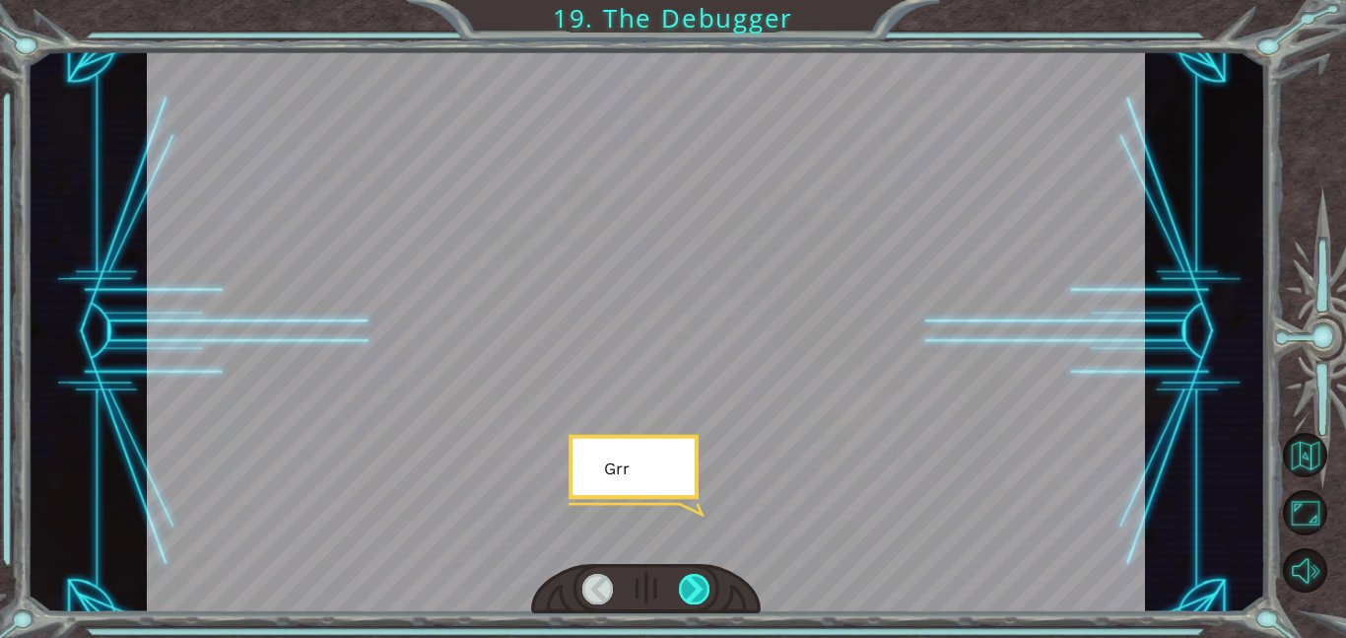
click at [701, 581] on div at bounding box center [695, 589] width 32 height 31
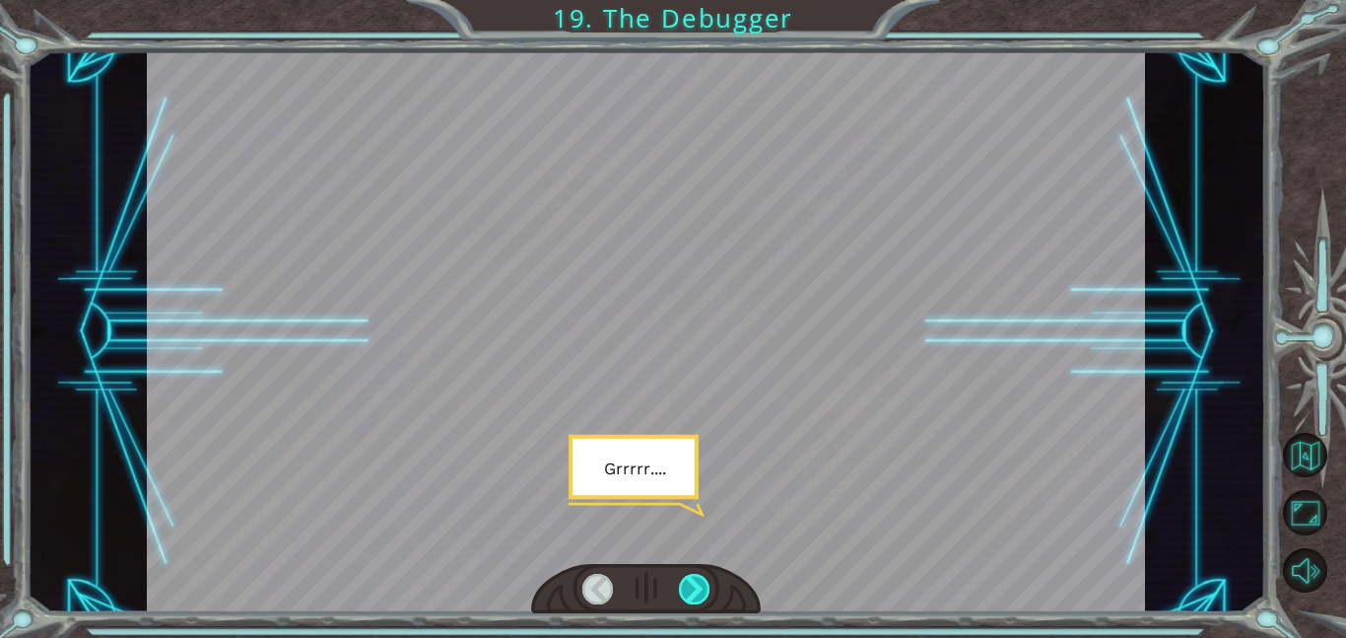
click at [701, 581] on div at bounding box center [695, 589] width 32 height 31
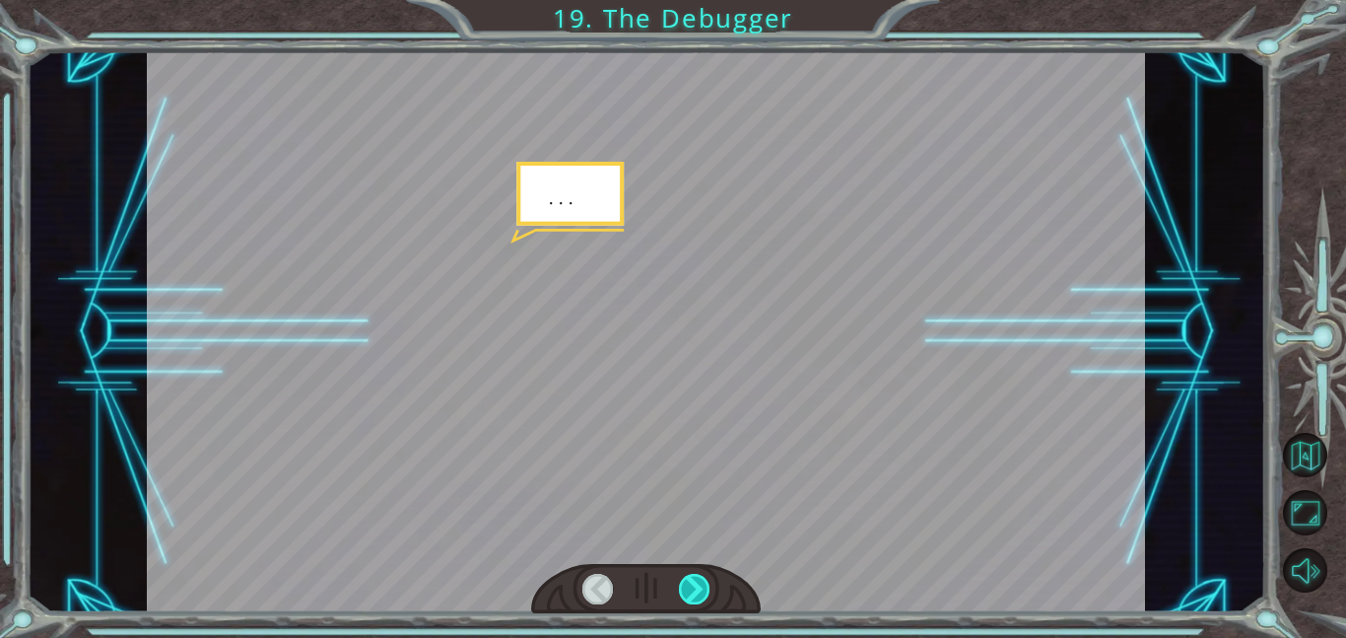
click at [701, 581] on div at bounding box center [695, 589] width 32 height 31
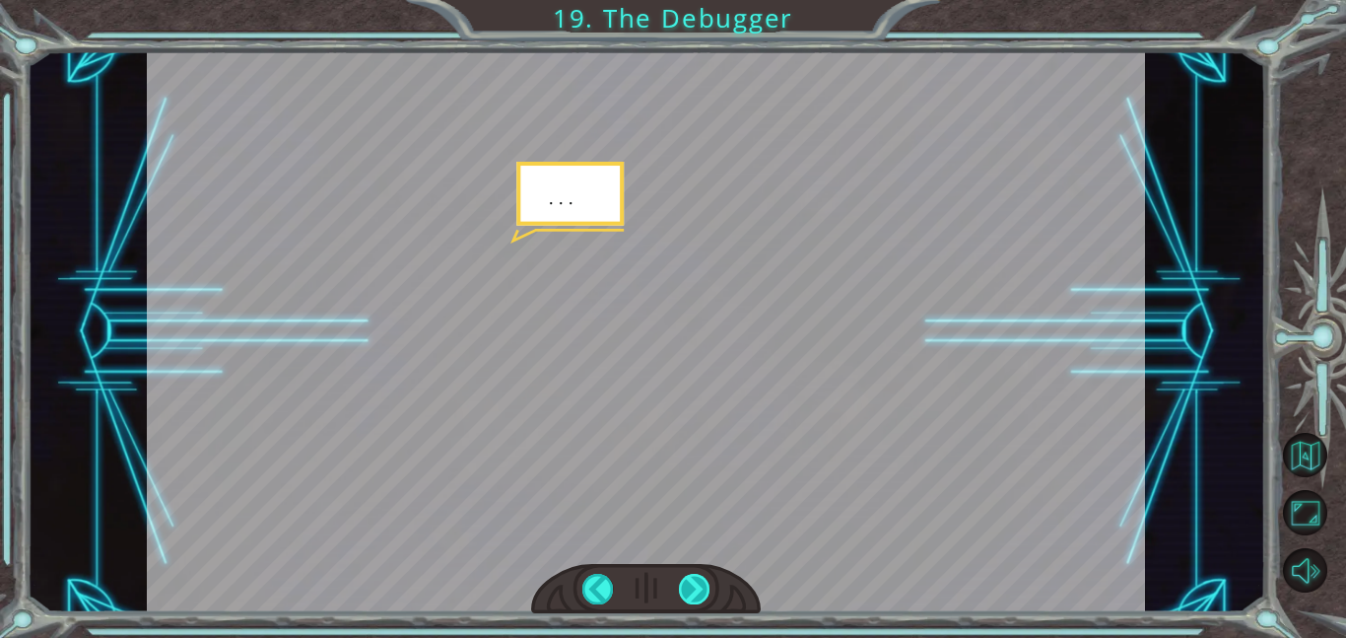
click at [701, 581] on div at bounding box center [695, 589] width 32 height 31
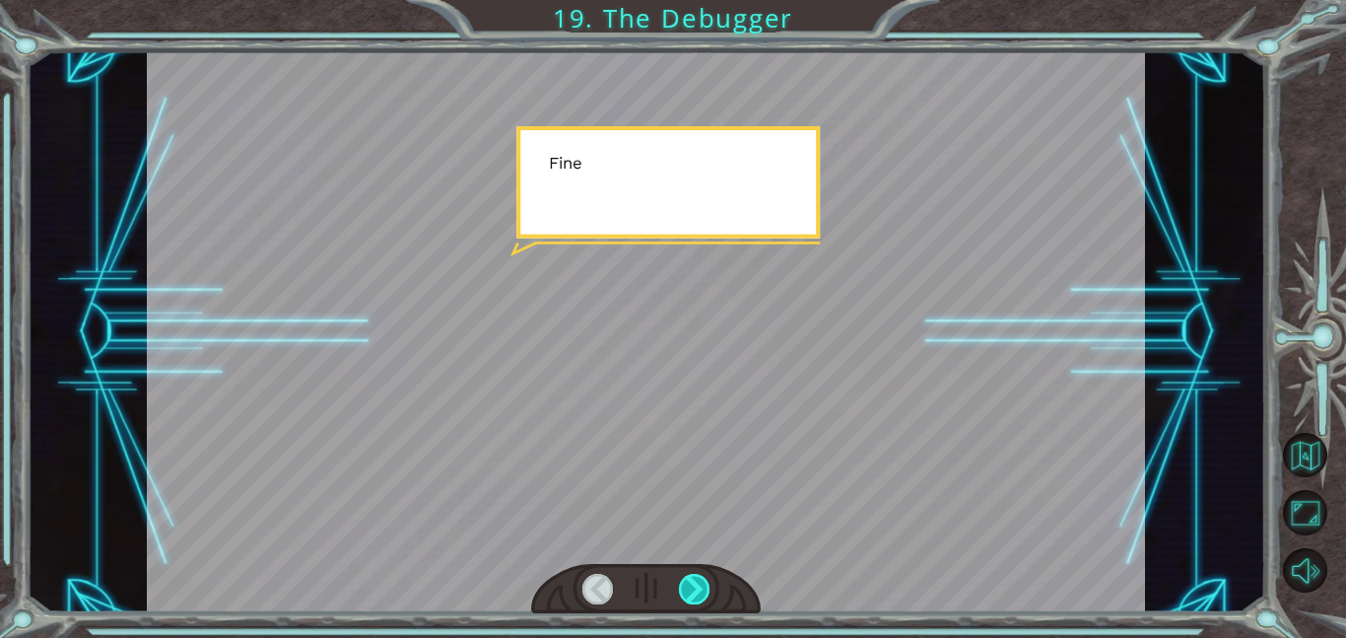
click at [701, 581] on div at bounding box center [695, 589] width 32 height 31
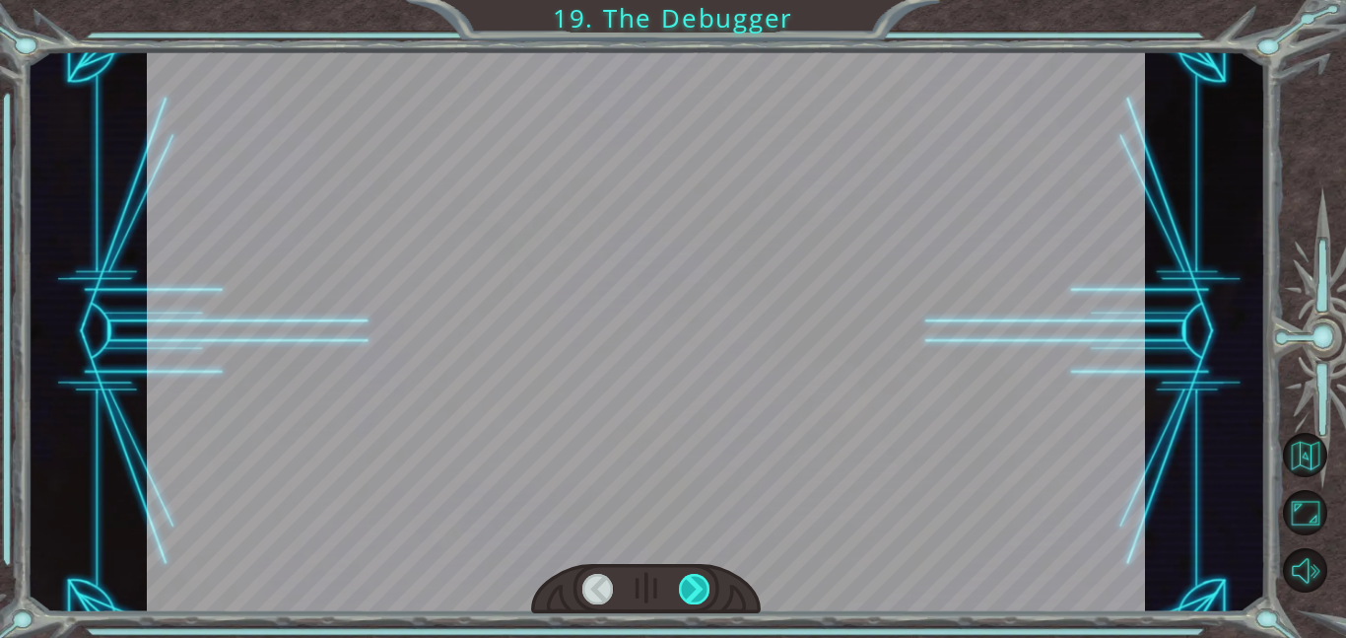
click at [701, 581] on div at bounding box center [695, 589] width 32 height 31
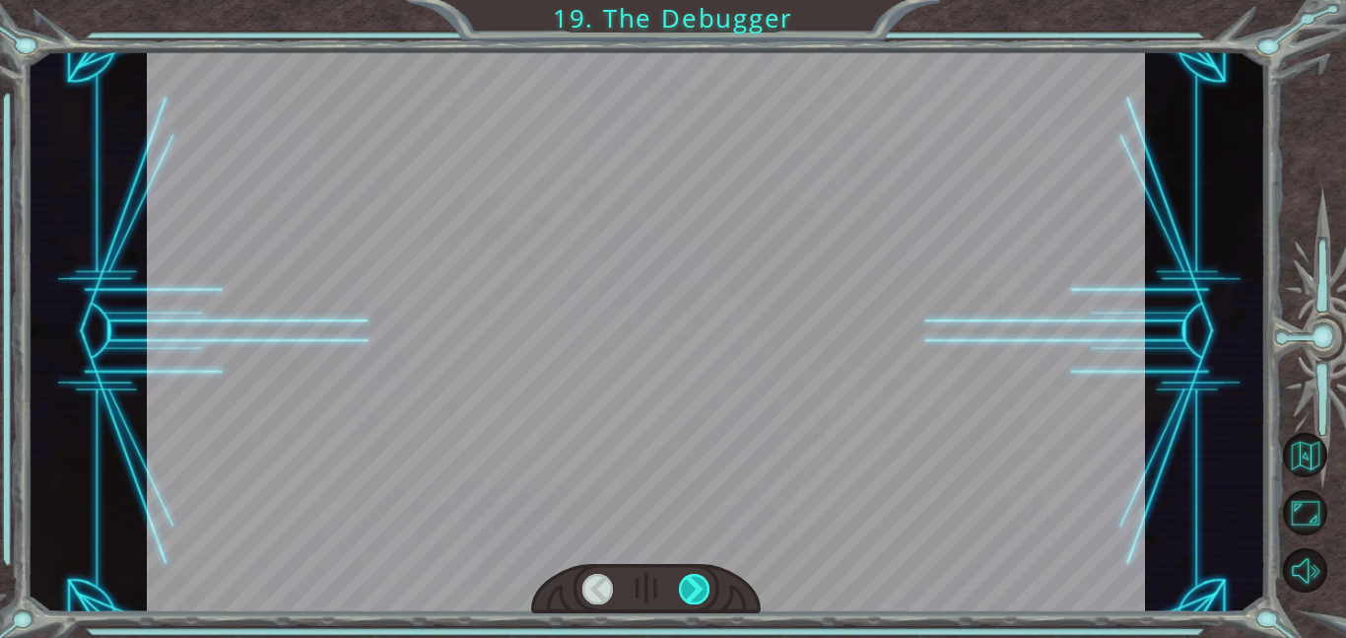
click at [701, 581] on div at bounding box center [695, 589] width 32 height 31
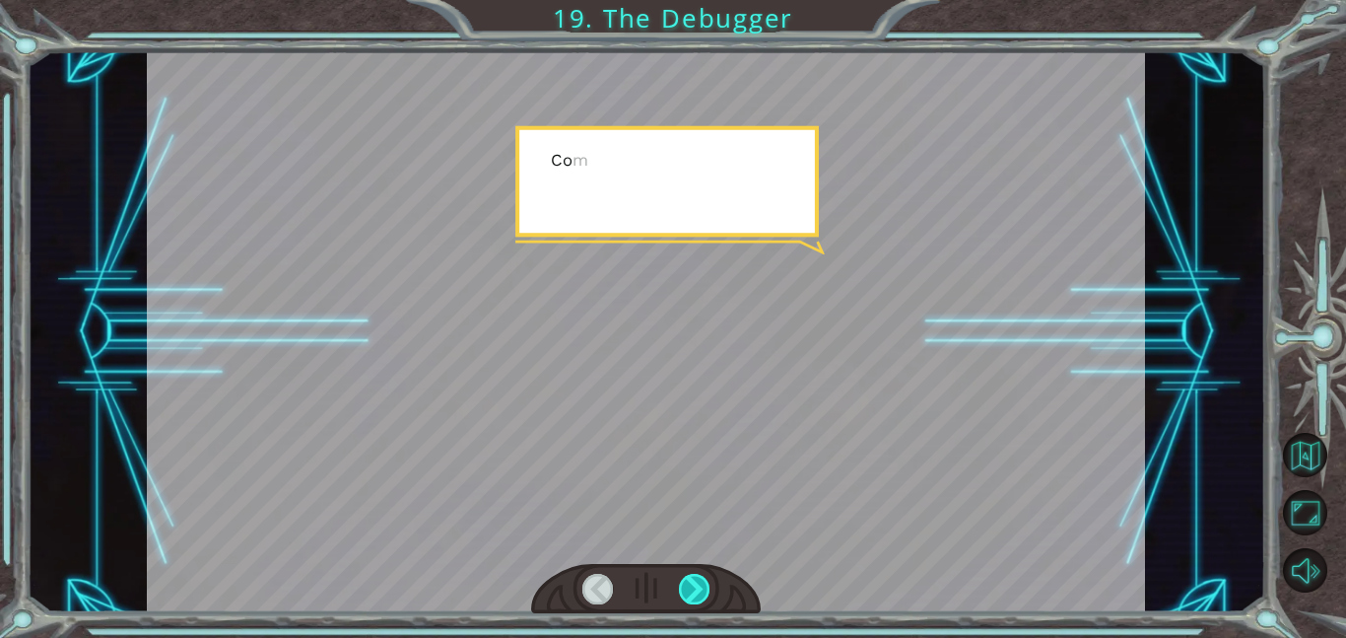
click at [701, 581] on div at bounding box center [695, 589] width 32 height 31
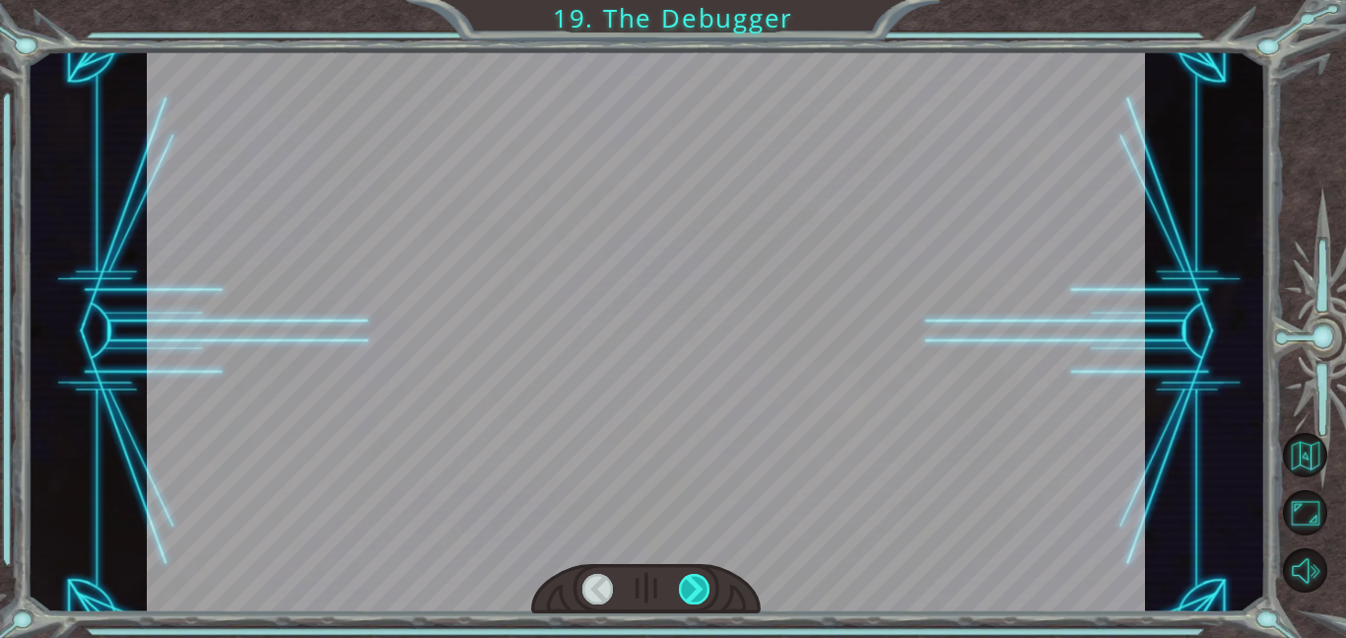
click at [701, 581] on div at bounding box center [695, 589] width 32 height 31
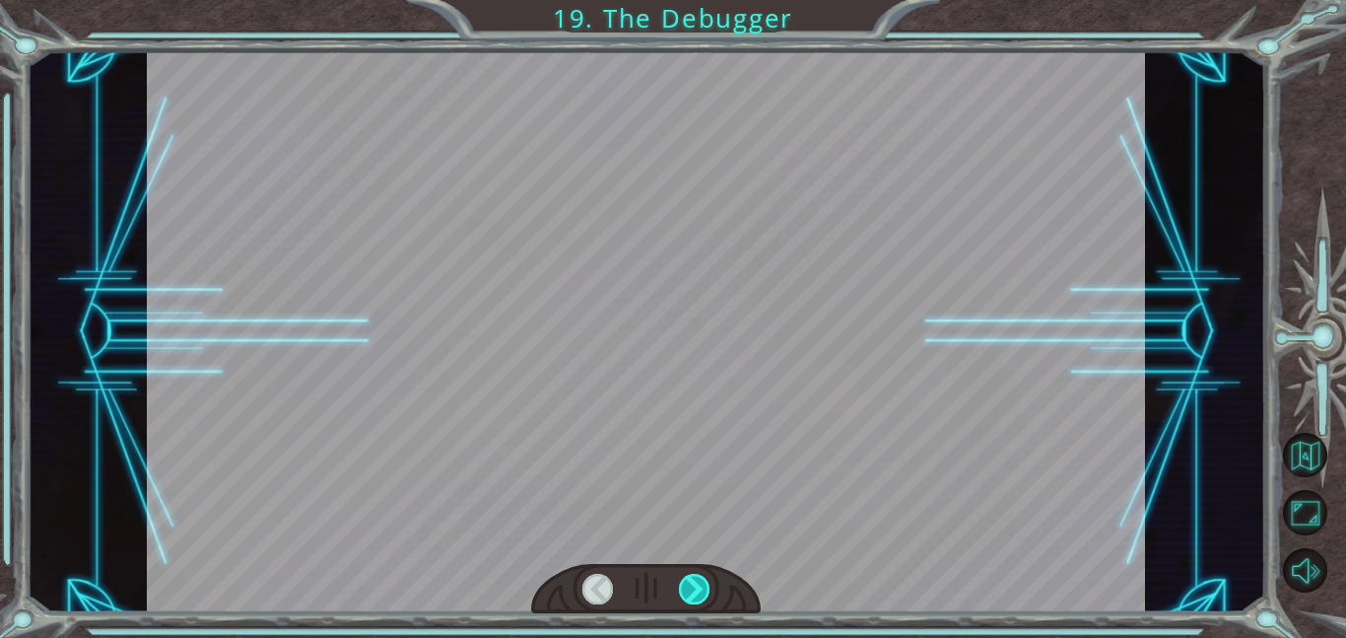
click at [701, 581] on div at bounding box center [695, 589] width 32 height 31
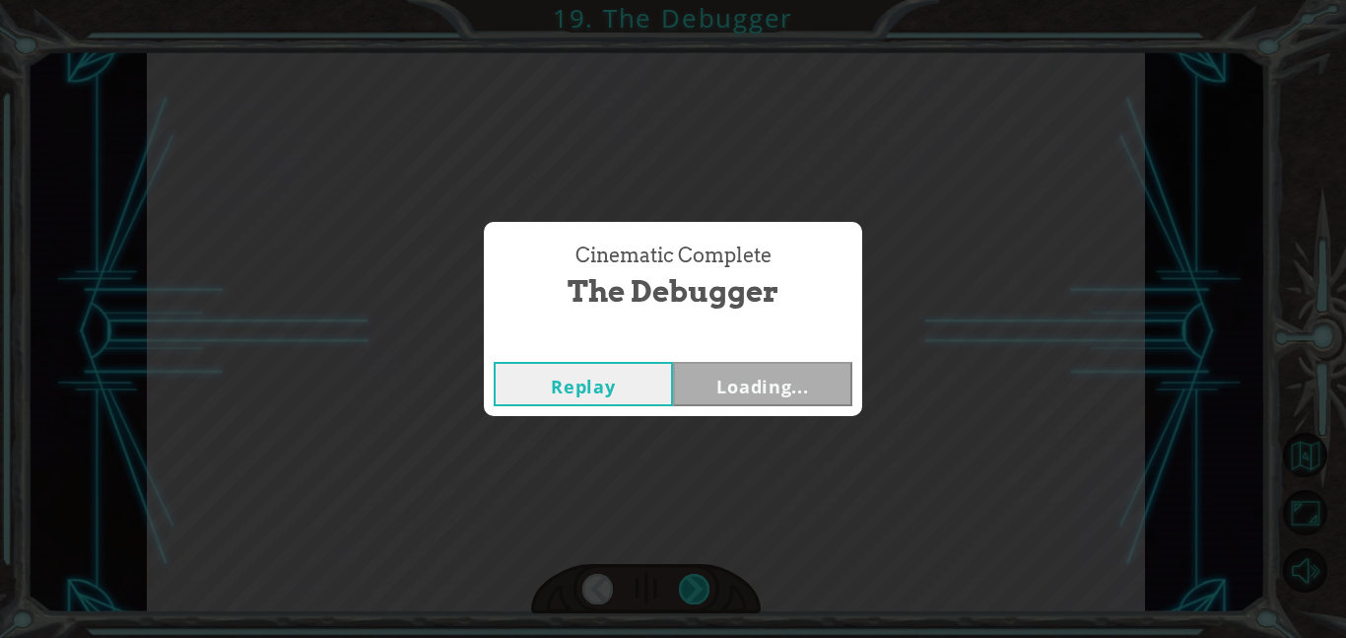
click at [701, 581] on div "Cinematic Complete The Debugger Replay Loading..." at bounding box center [673, 319] width 1346 height 638
click at [775, 407] on div "Replay Next" at bounding box center [673, 384] width 378 height 64
click at [775, 399] on button "Next" at bounding box center [762, 384] width 179 height 44
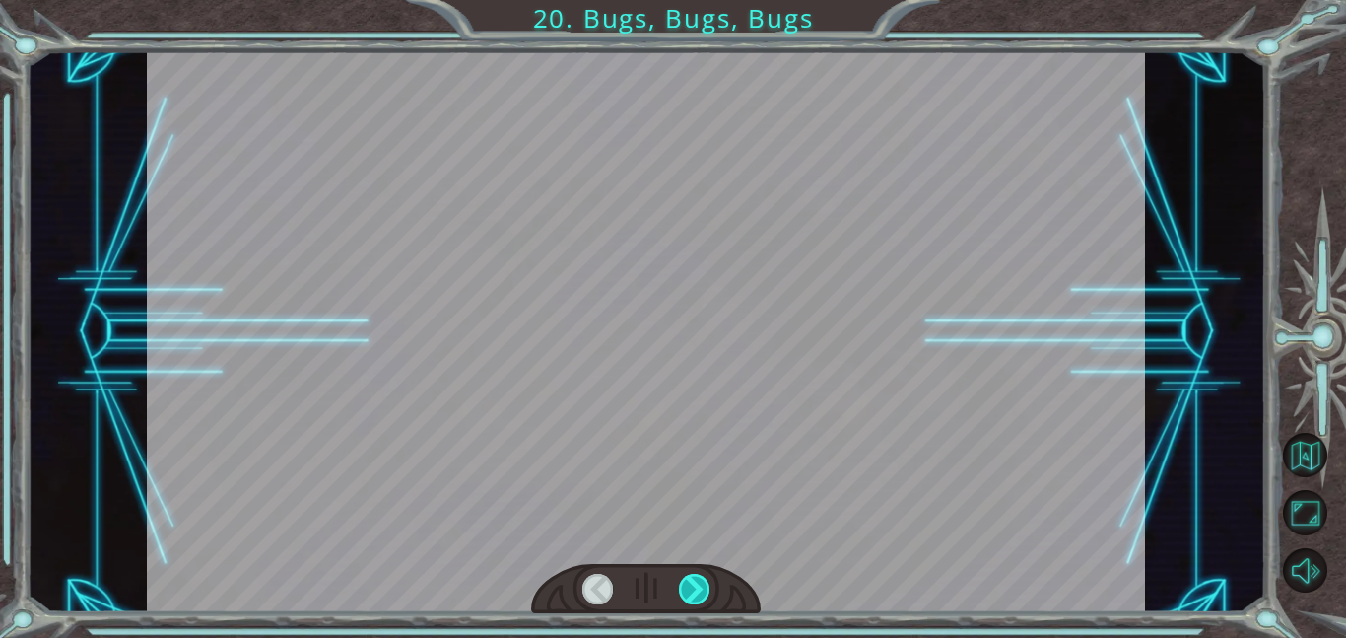
click at [686, 602] on div at bounding box center [695, 589] width 32 height 31
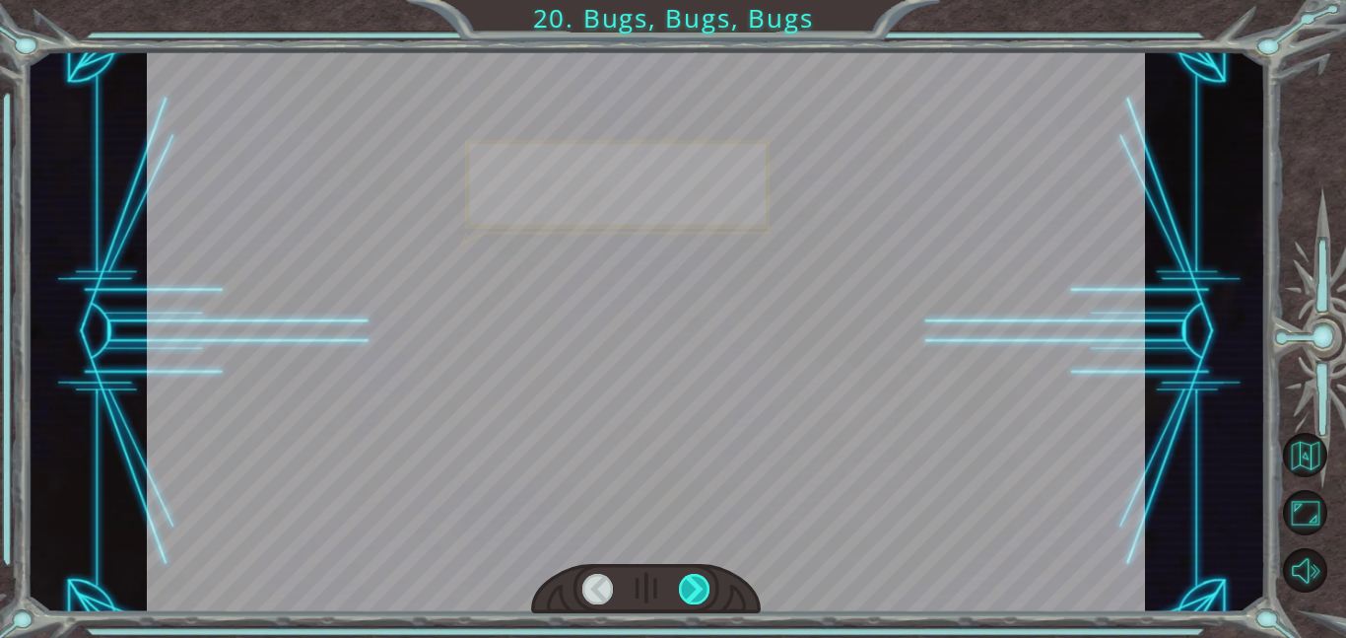
click at [686, 602] on div at bounding box center [695, 589] width 32 height 31
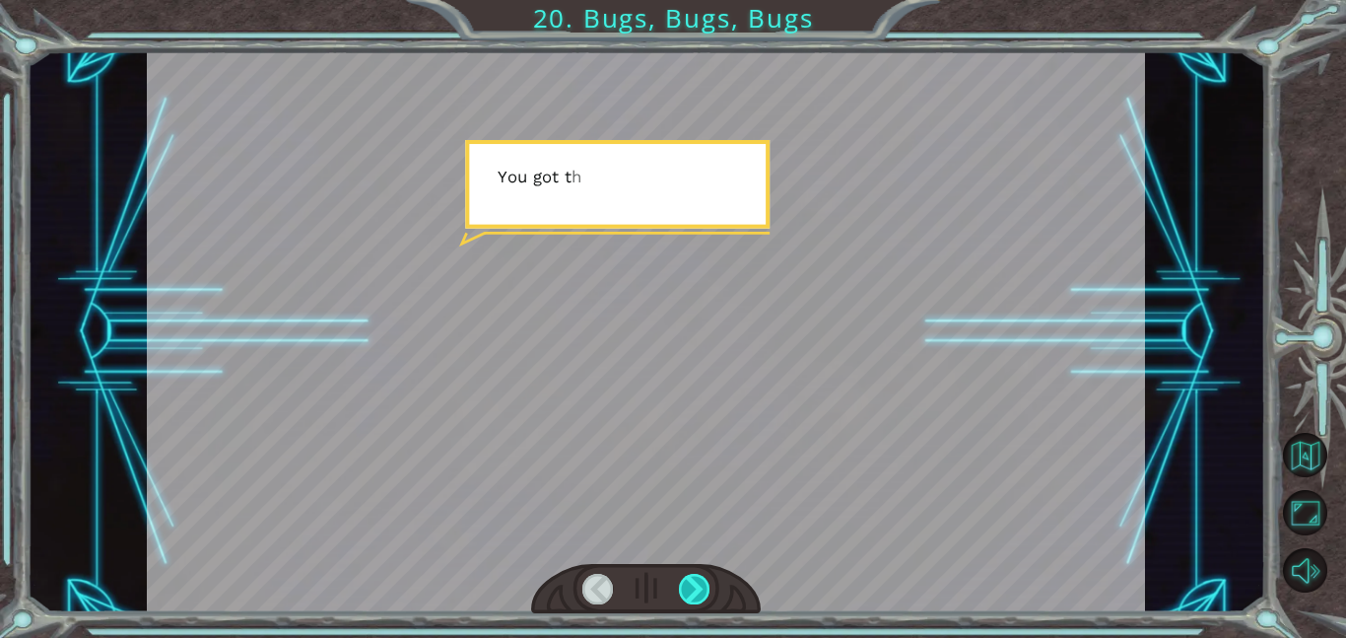
click at [686, 602] on div at bounding box center [695, 589] width 32 height 31
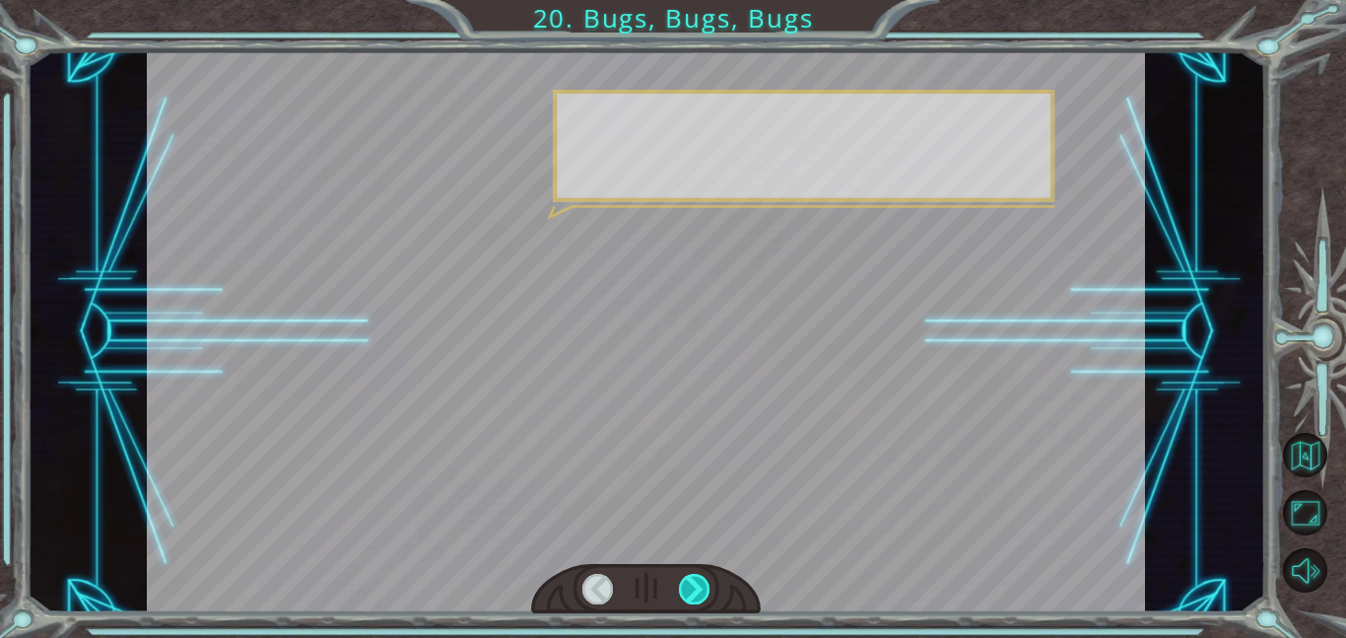
click at [686, 602] on div at bounding box center [695, 589] width 32 height 31
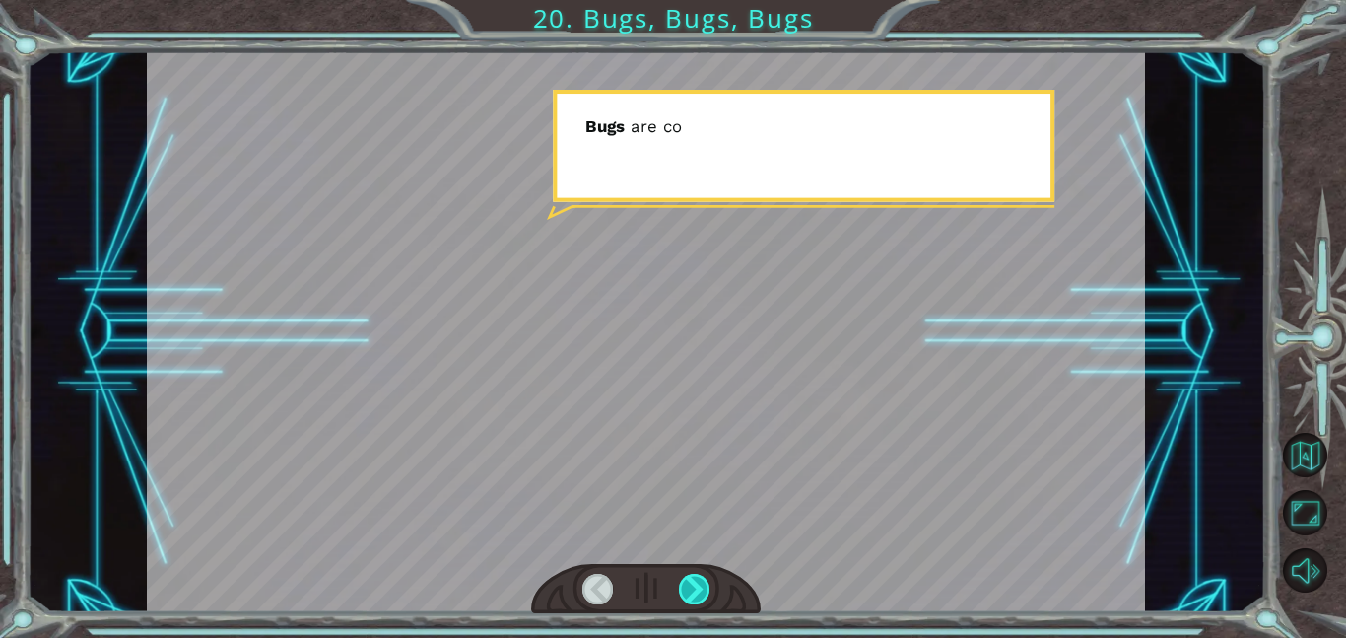
click at [686, 602] on div at bounding box center [695, 589] width 32 height 31
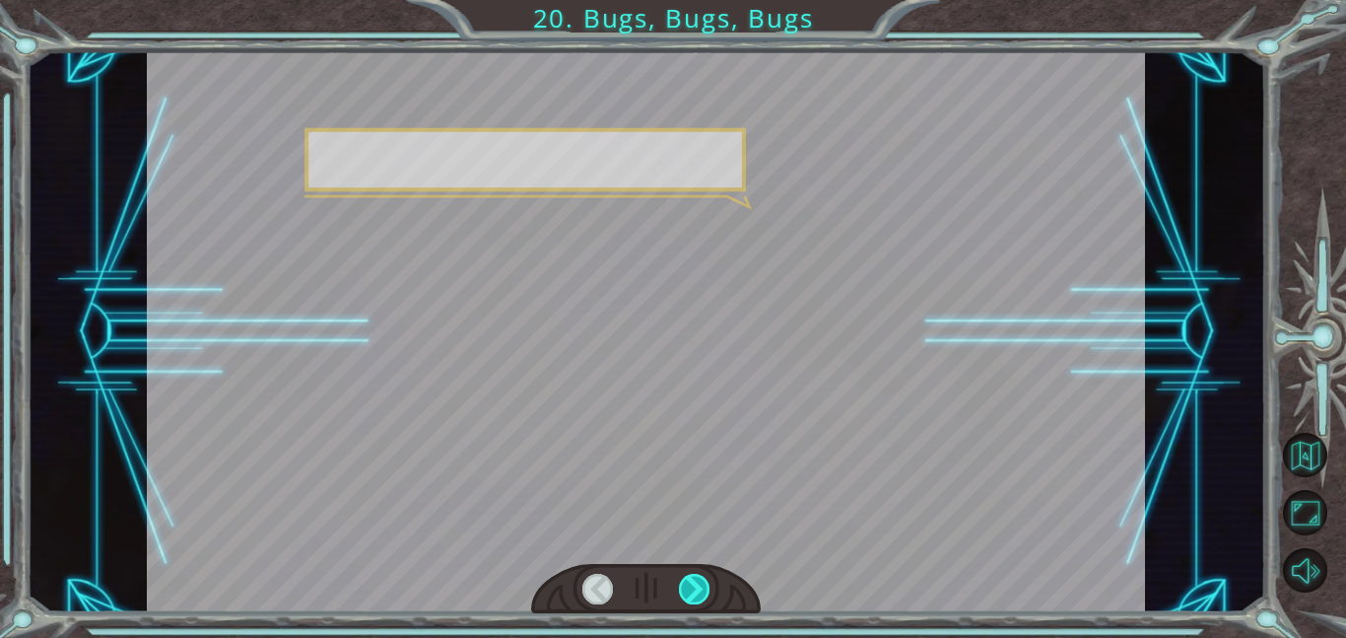
click at [686, 602] on div at bounding box center [695, 589] width 32 height 31
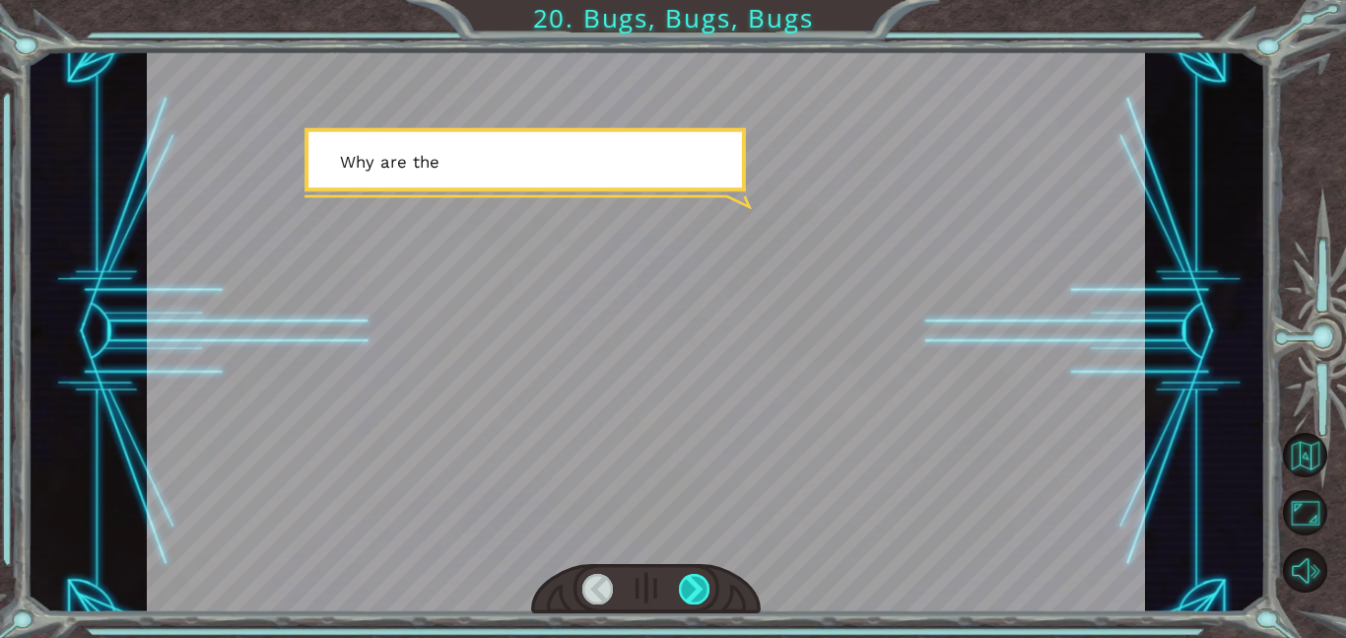
click at [686, 602] on div at bounding box center [695, 589] width 32 height 31
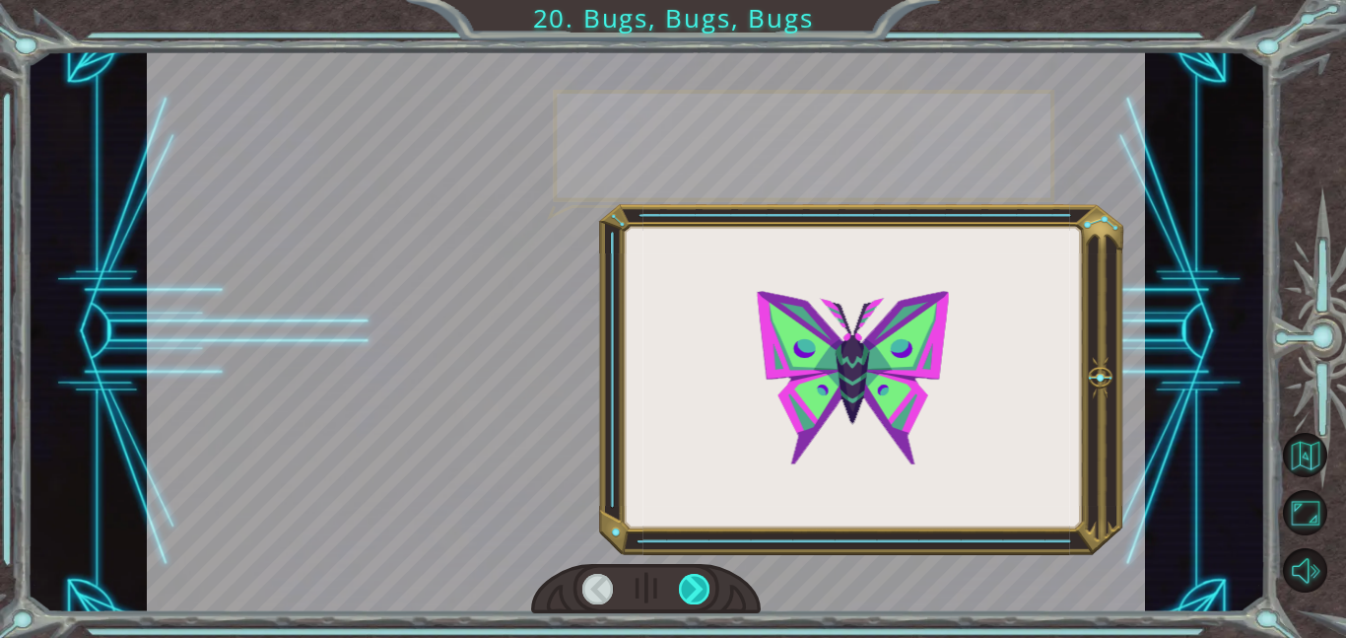
click at [686, 602] on div at bounding box center [695, 589] width 32 height 31
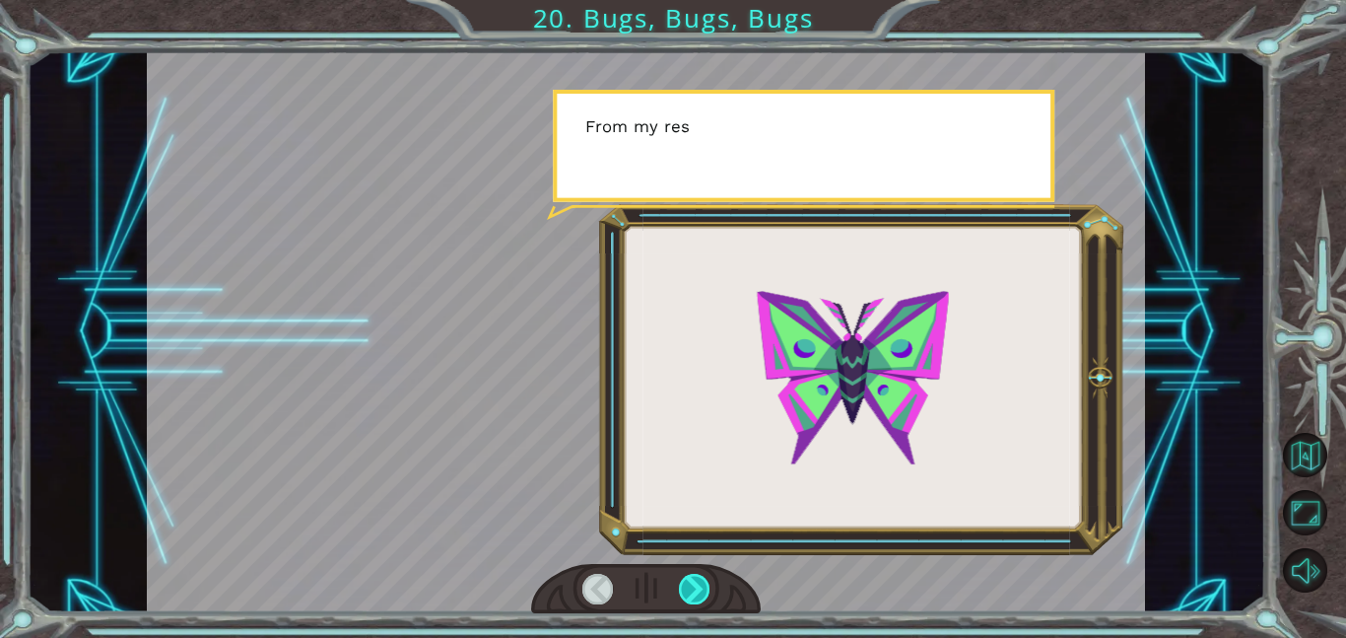
click at [686, 602] on div at bounding box center [695, 589] width 32 height 31
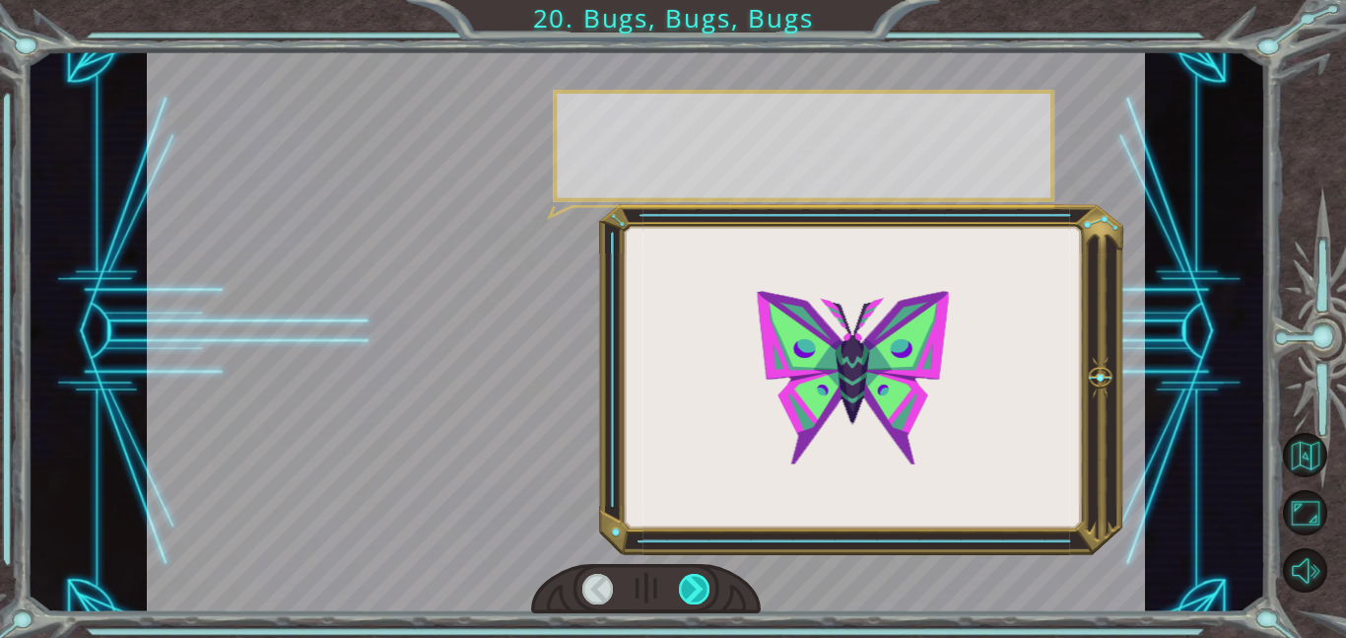
click at [686, 602] on div at bounding box center [695, 589] width 32 height 31
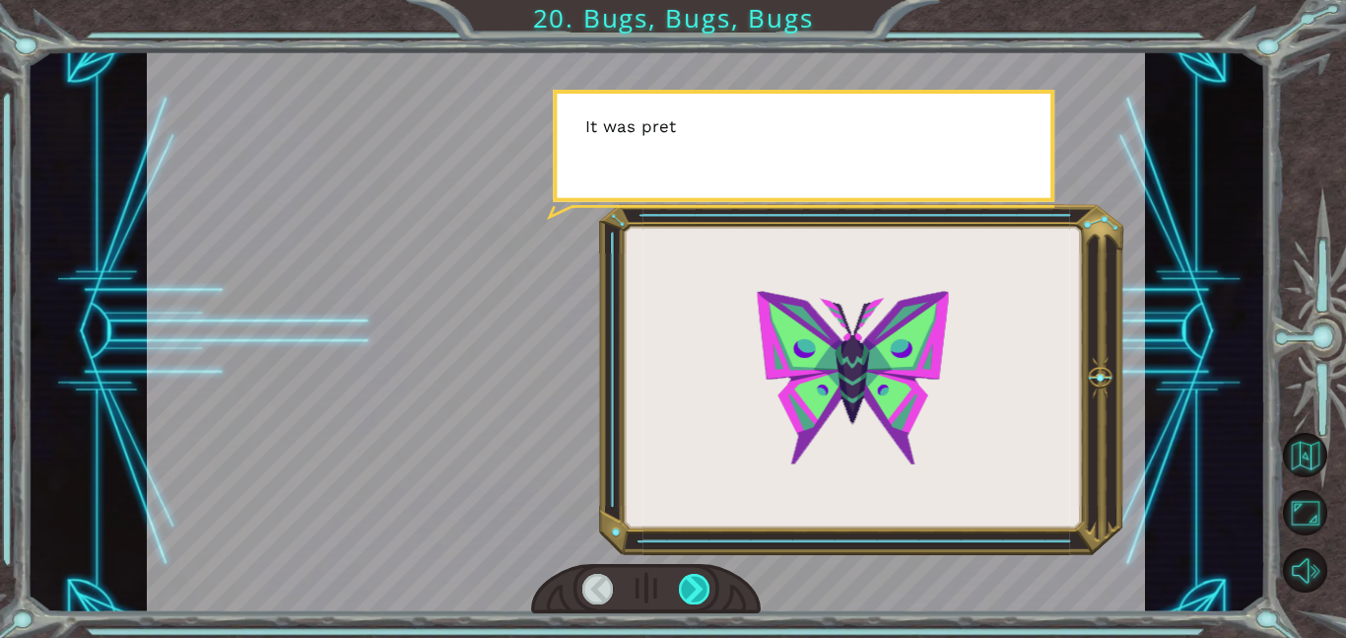
click at [686, 602] on div at bounding box center [695, 589] width 32 height 31
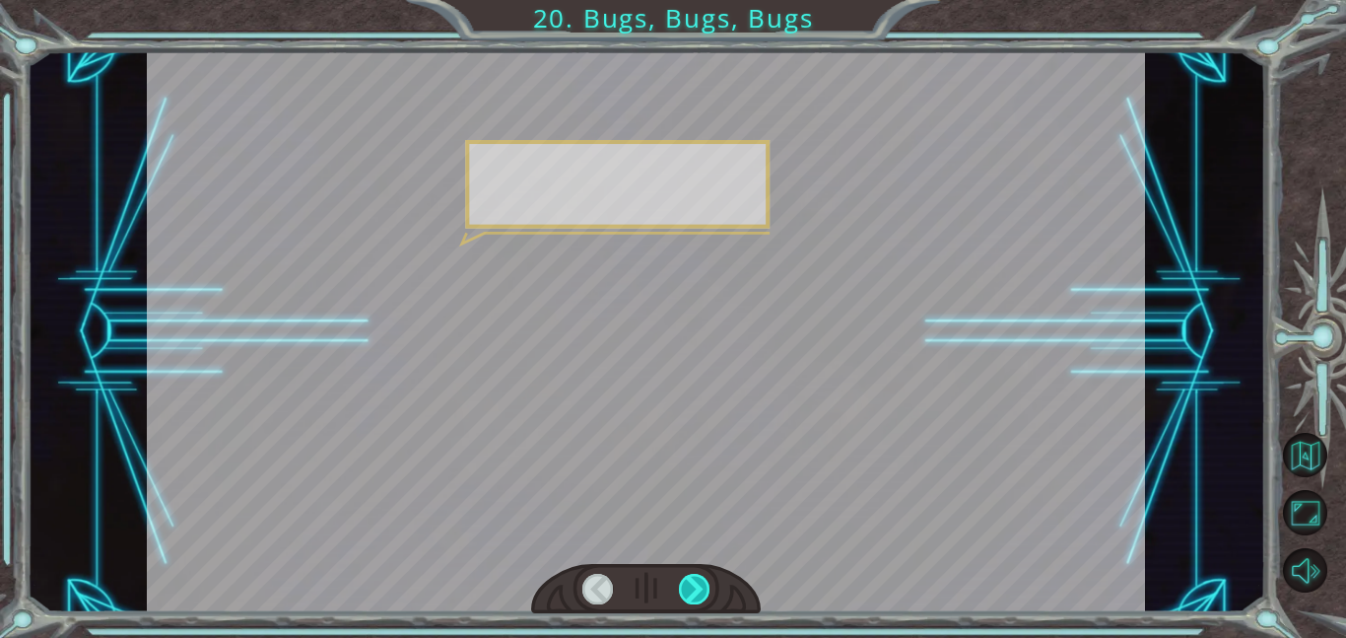
click at [686, 602] on div at bounding box center [695, 589] width 32 height 31
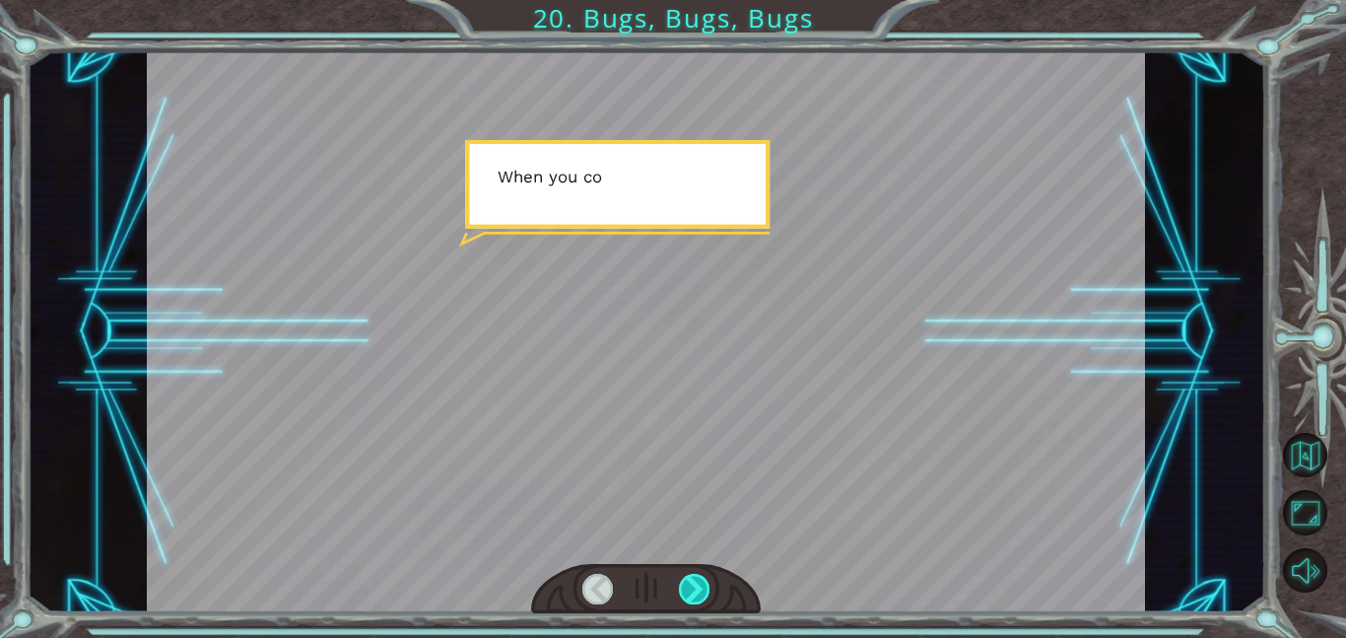
click at [686, 602] on div at bounding box center [695, 589] width 32 height 31
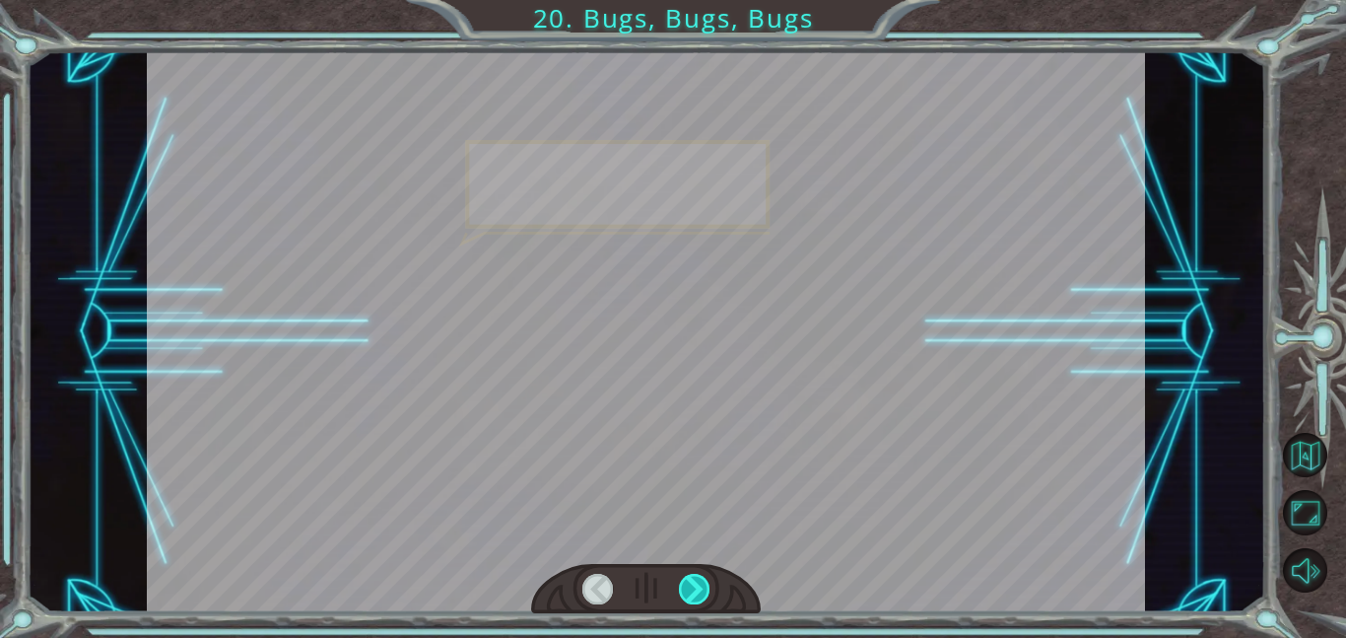
click at [686, 602] on div at bounding box center [695, 589] width 32 height 31
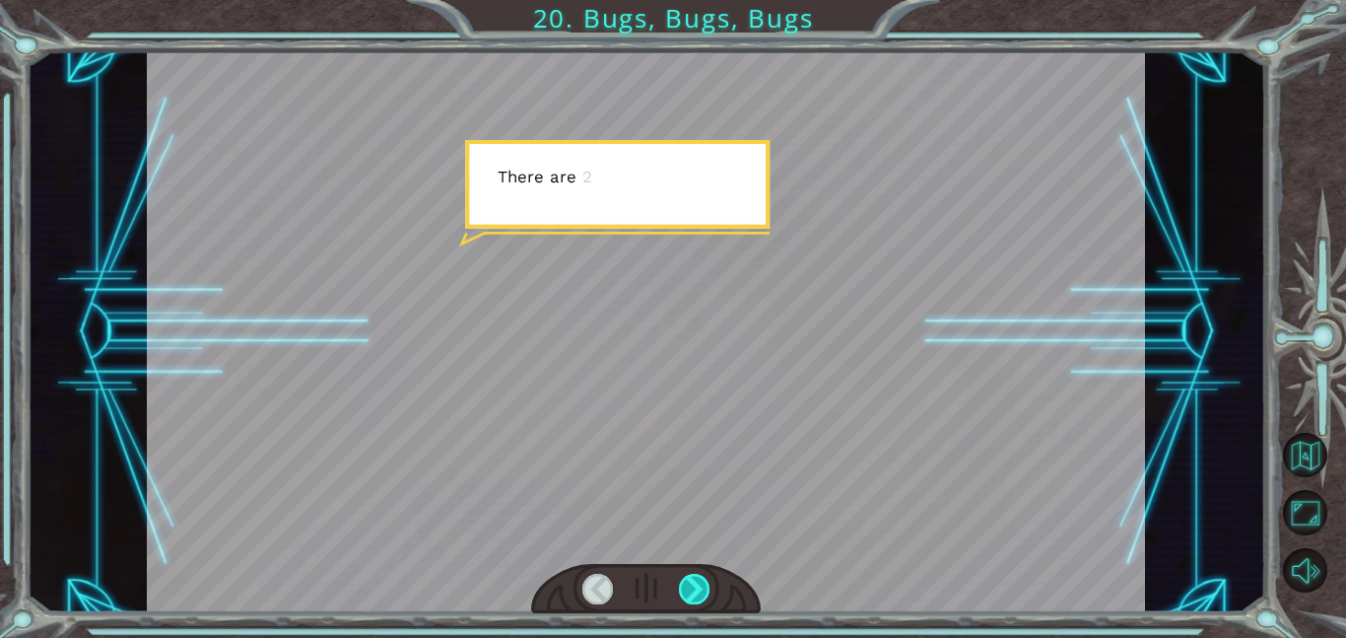
click at [686, 602] on div at bounding box center [695, 589] width 32 height 31
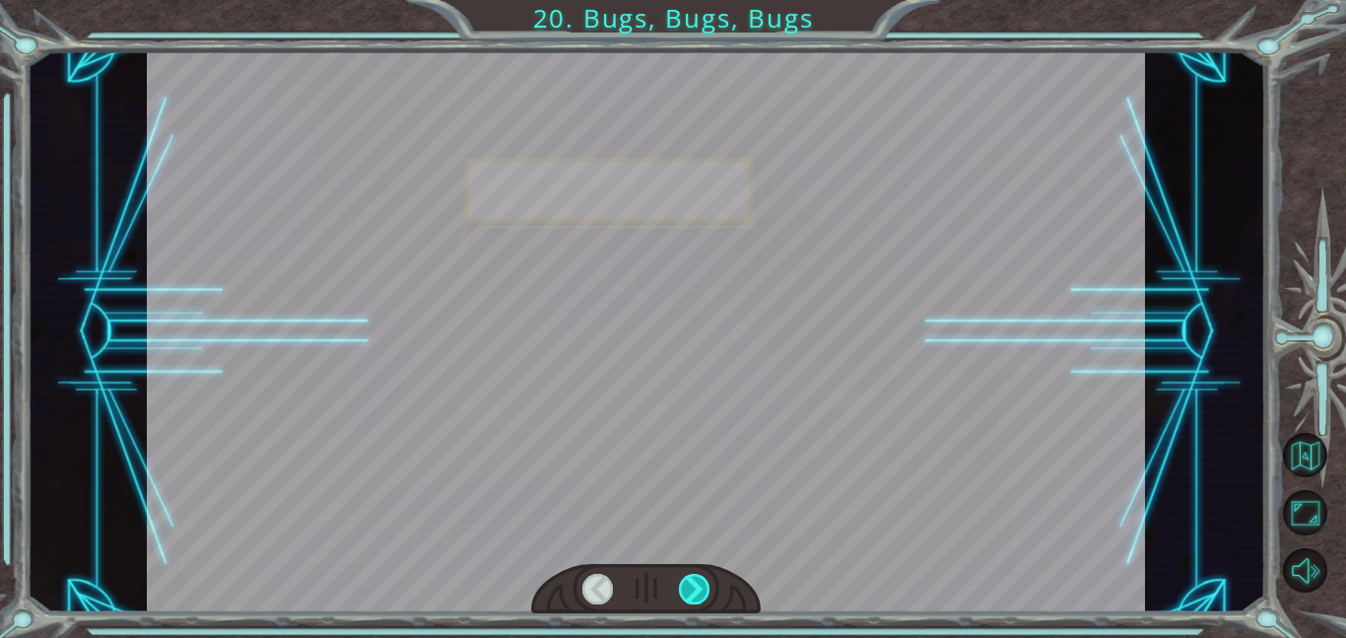
click at [686, 602] on div at bounding box center [695, 589] width 32 height 31
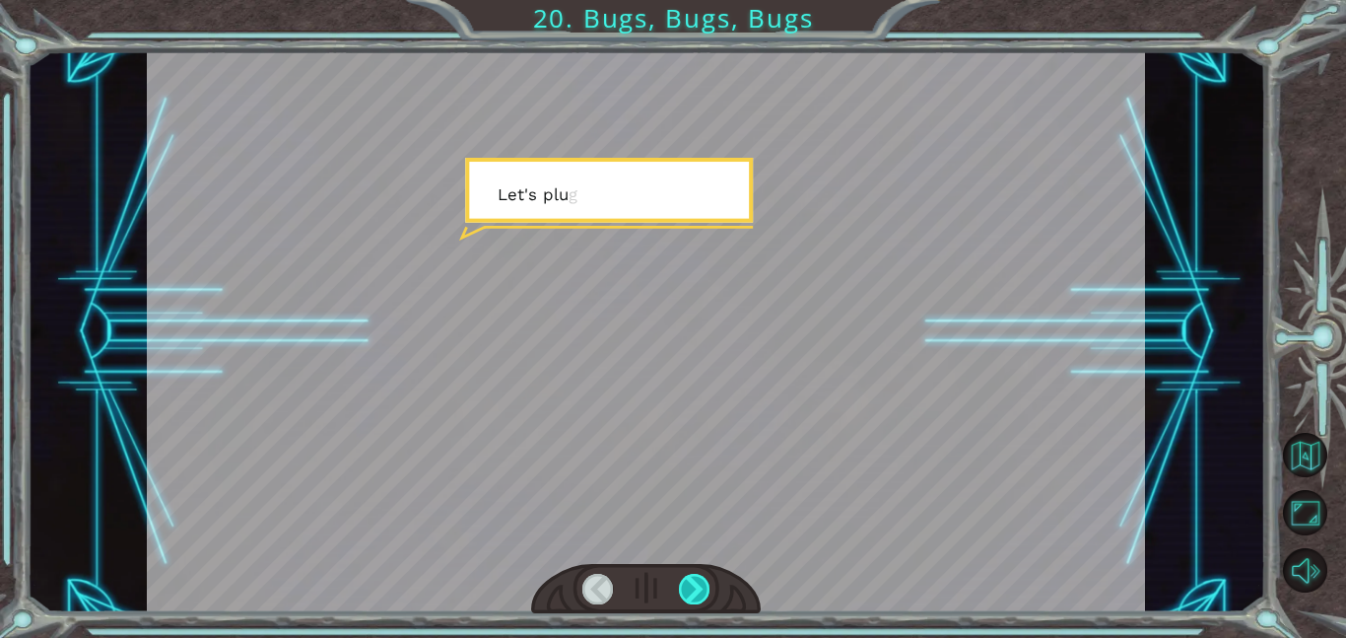
click at [686, 602] on div at bounding box center [695, 589] width 32 height 31
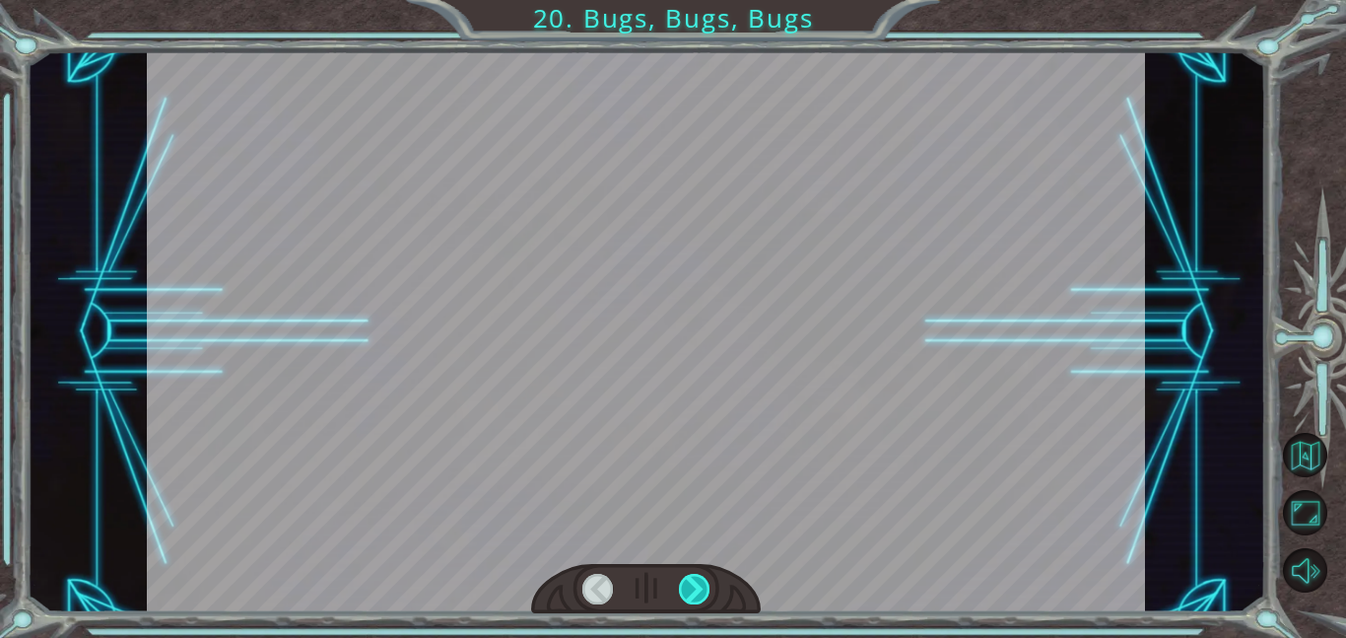
click at [686, 602] on div at bounding box center [695, 589] width 32 height 31
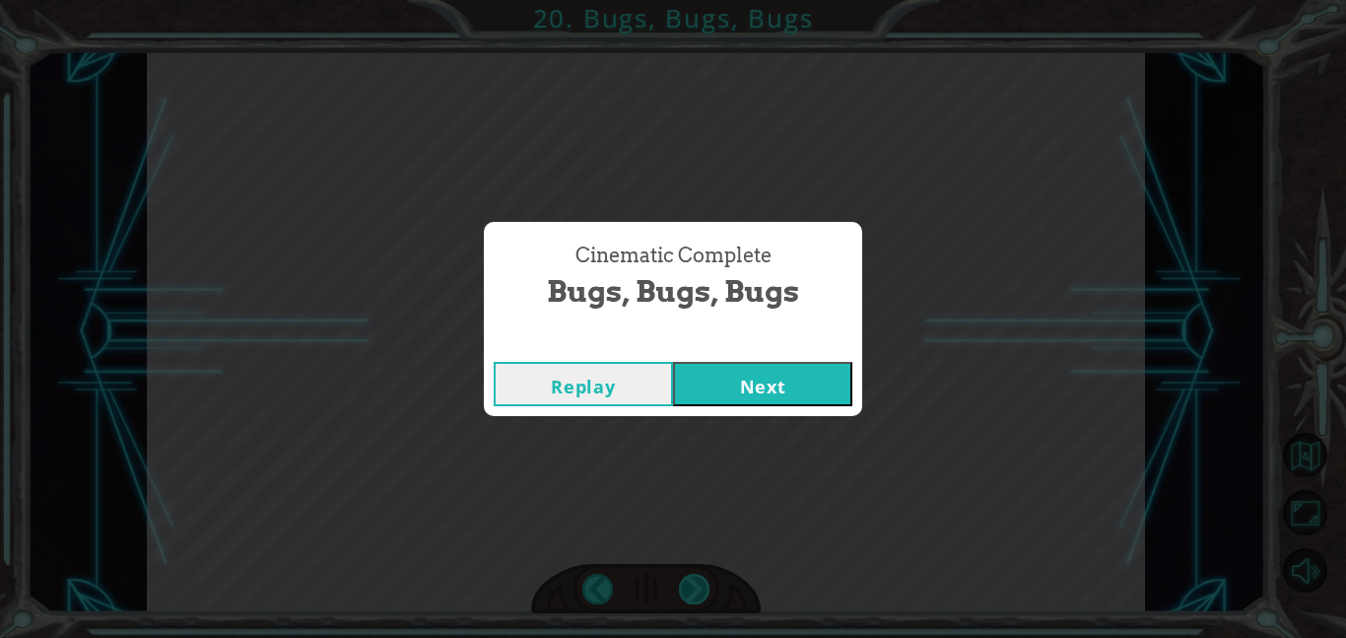
click at [686, 602] on div "Cinematic Complete Bugs, Bugs, Bugs Replay Next" at bounding box center [673, 319] width 1346 height 638
click at [751, 352] on div "Replay Next" at bounding box center [673, 384] width 378 height 64
click at [750, 377] on button "Next" at bounding box center [762, 384] width 179 height 44
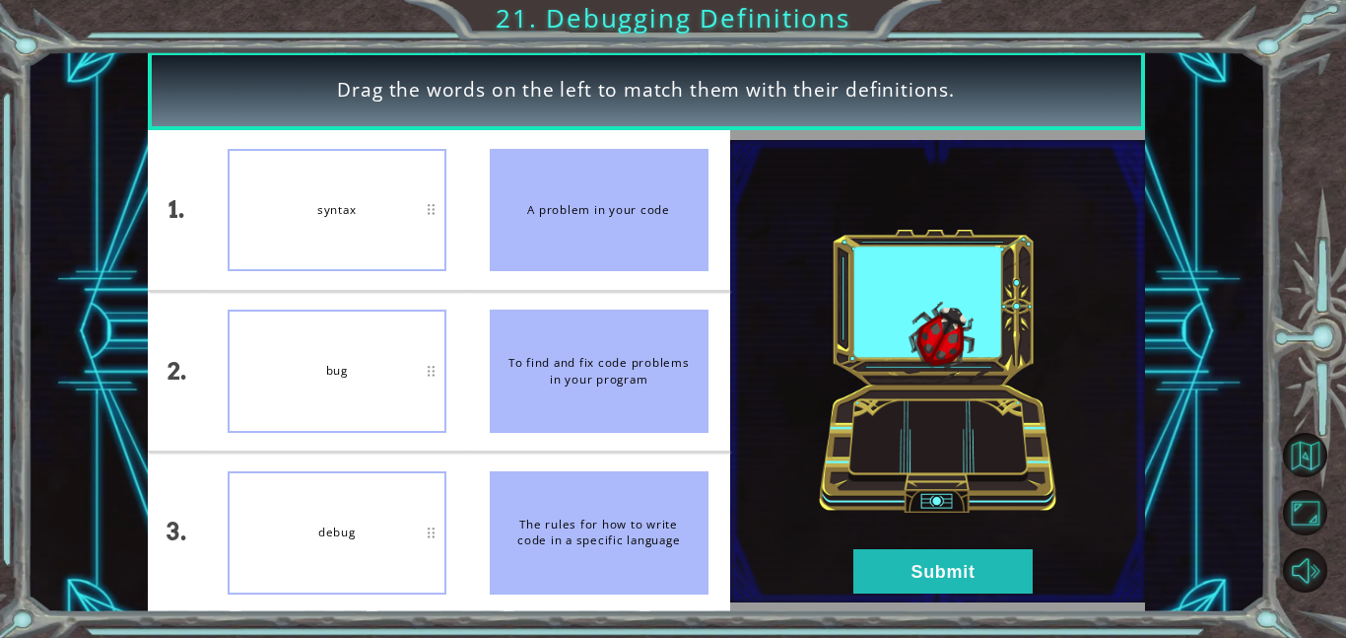
click at [611, 333] on div "To find and fix code problems in your program" at bounding box center [599, 370] width 219 height 123
drag, startPoint x: 686, startPoint y: 575, endPoint x: 625, endPoint y: 468, distance: 122.7
click at [625, 468] on li "The rules for how to write code in a specific language" at bounding box center [599, 532] width 262 height 160
click at [930, 582] on button "Submit" at bounding box center [943, 571] width 179 height 44
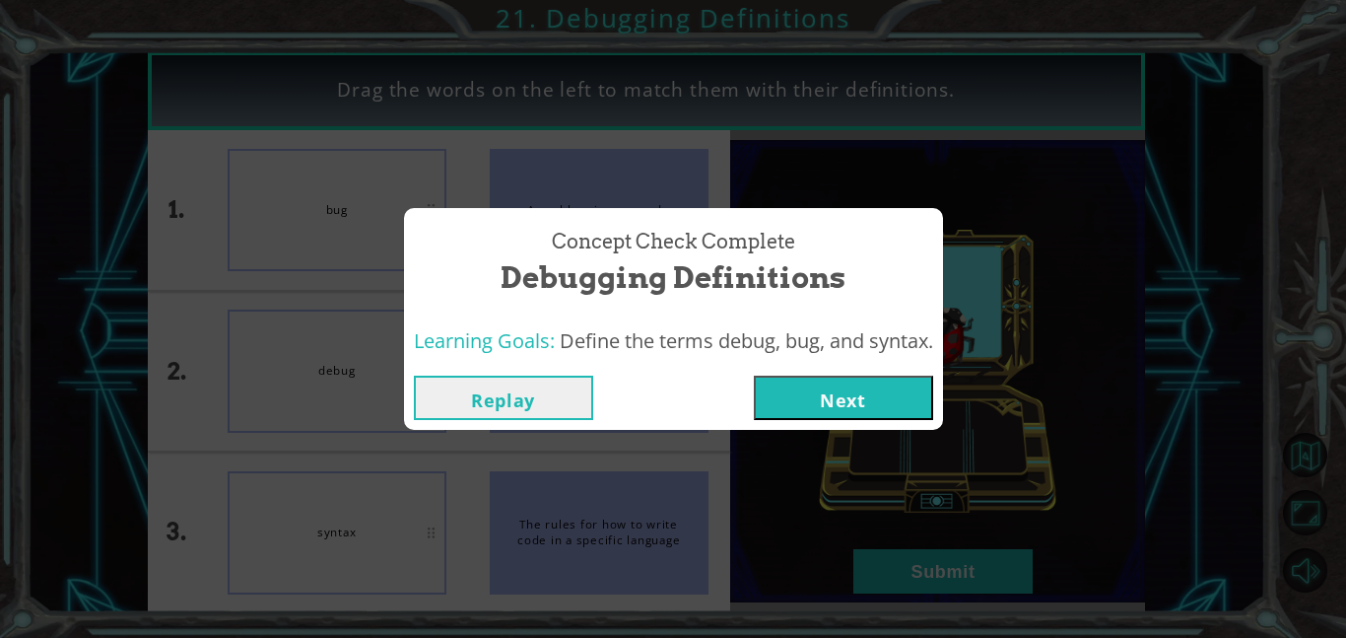
click at [813, 410] on button "Next" at bounding box center [843, 398] width 179 height 44
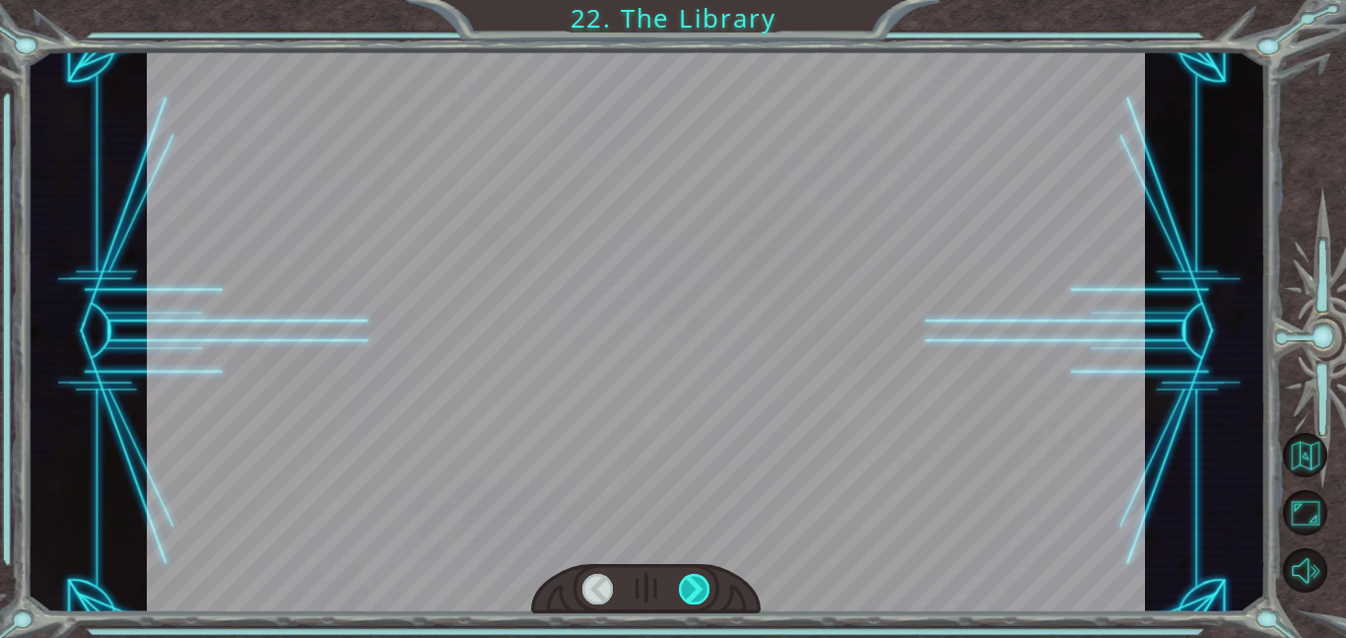
click at [684, 588] on div at bounding box center [695, 589] width 32 height 31
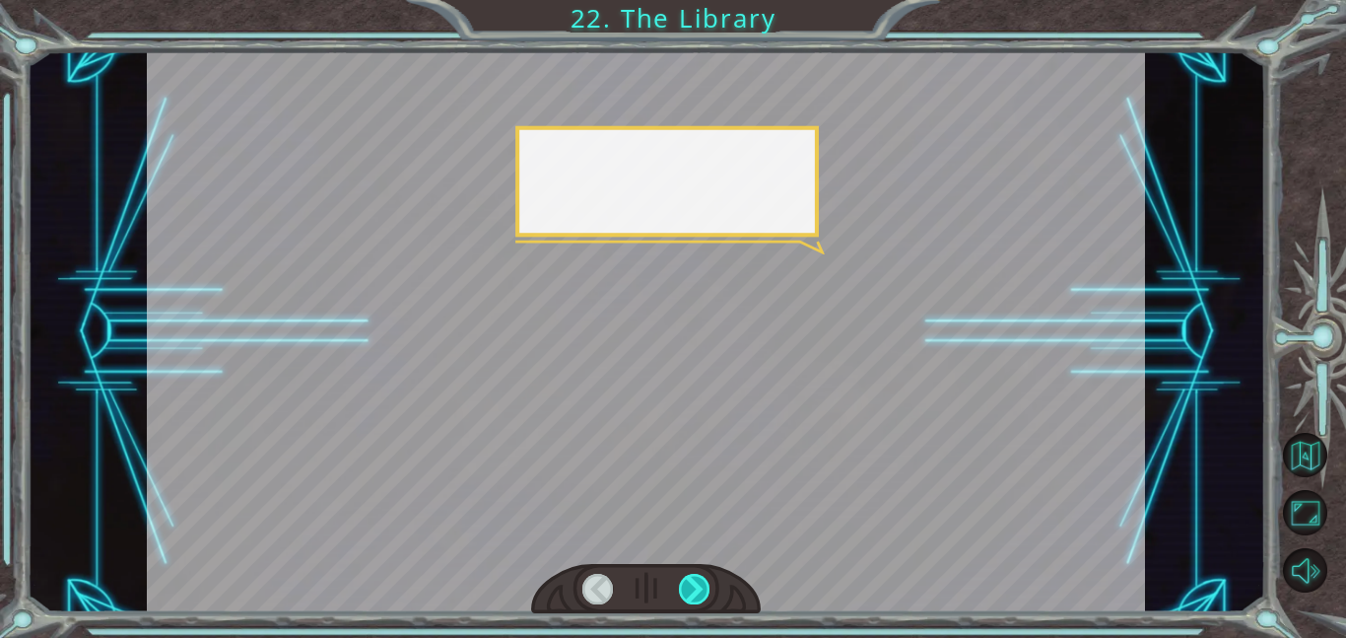
click at [684, 588] on div at bounding box center [695, 589] width 32 height 31
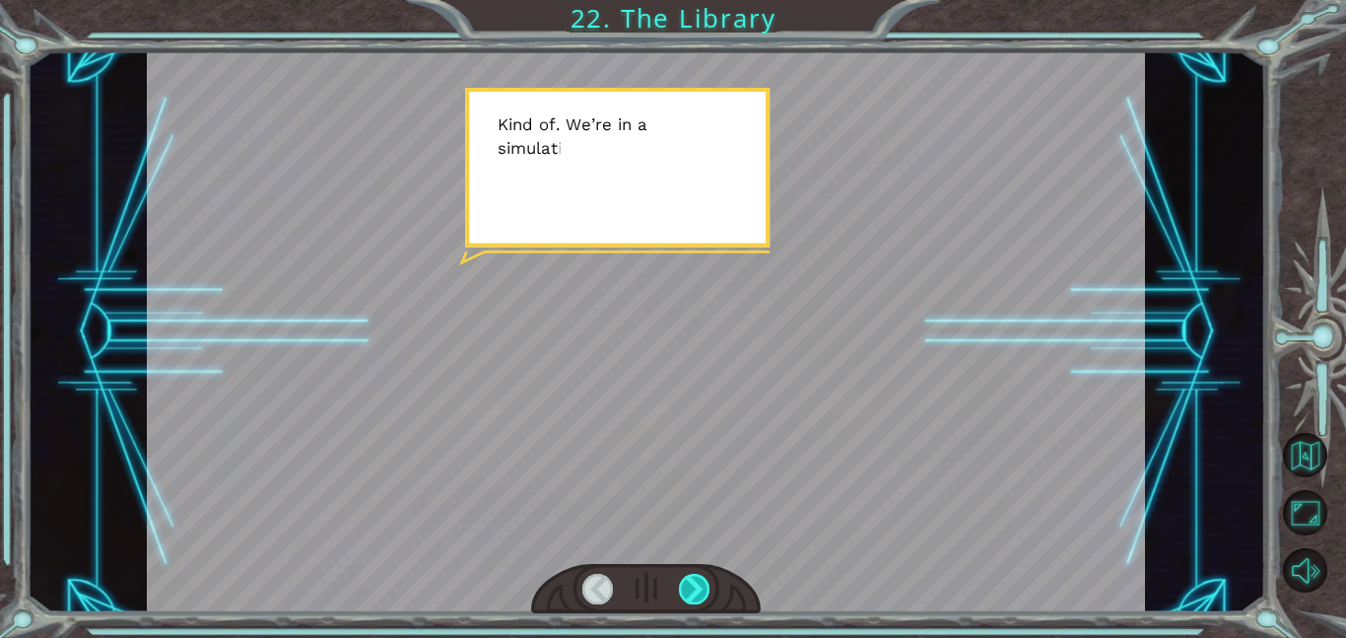
click at [682, 574] on div at bounding box center [695, 589] width 32 height 31
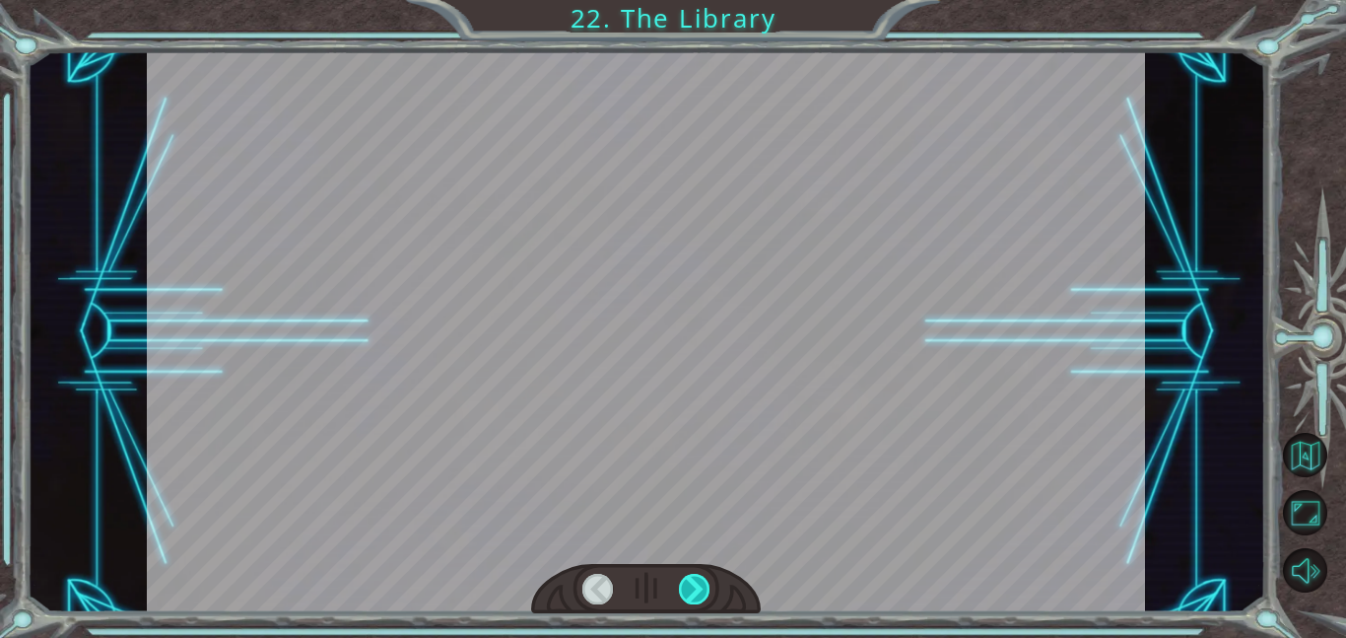
click at [682, 574] on div at bounding box center [695, 589] width 32 height 31
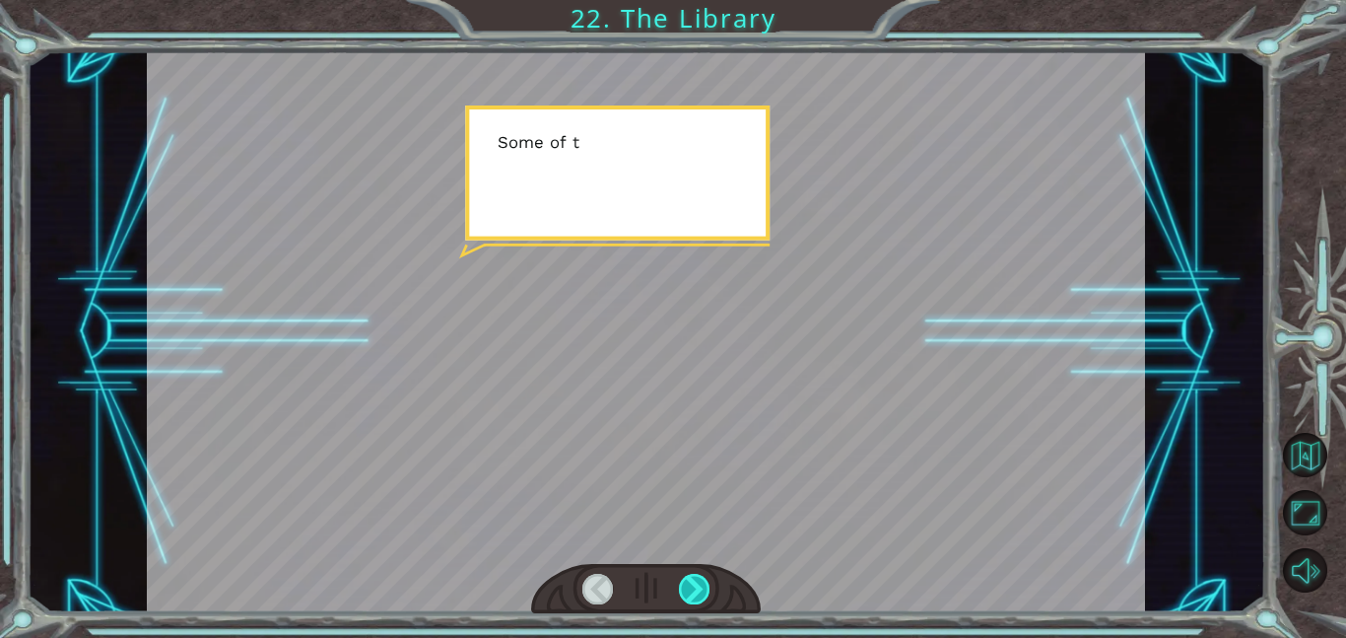
click at [682, 574] on div at bounding box center [695, 589] width 32 height 31
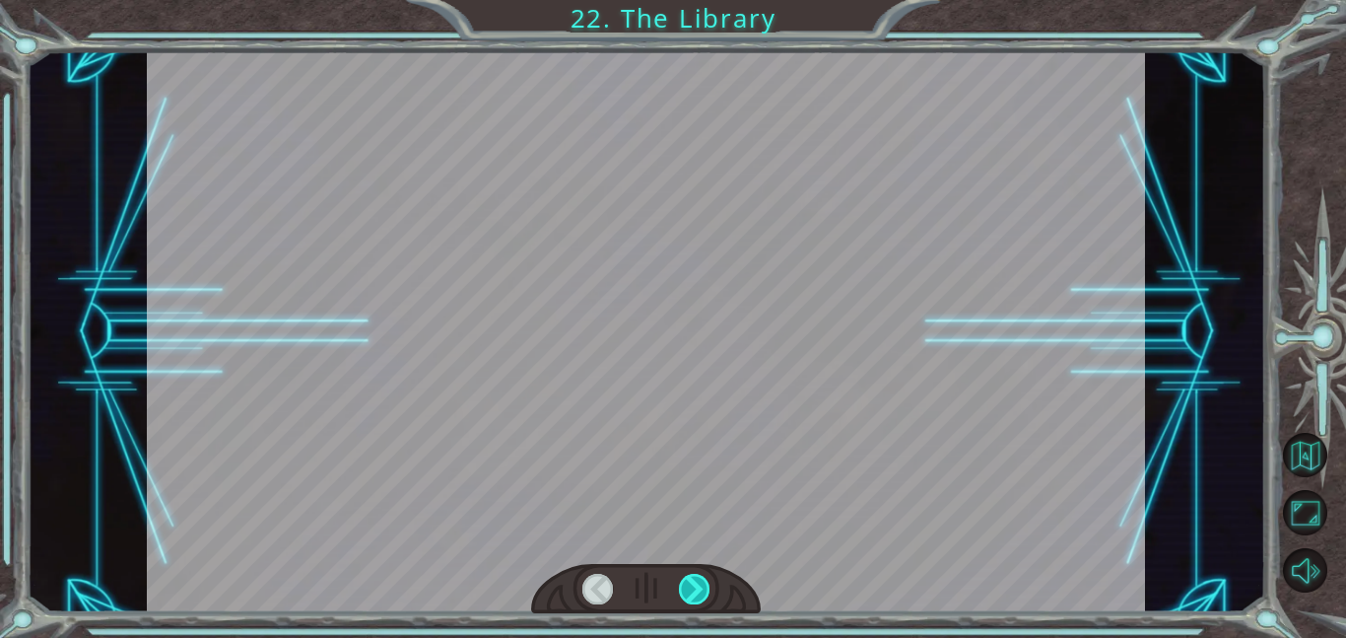
click at [682, 574] on div at bounding box center [695, 589] width 32 height 31
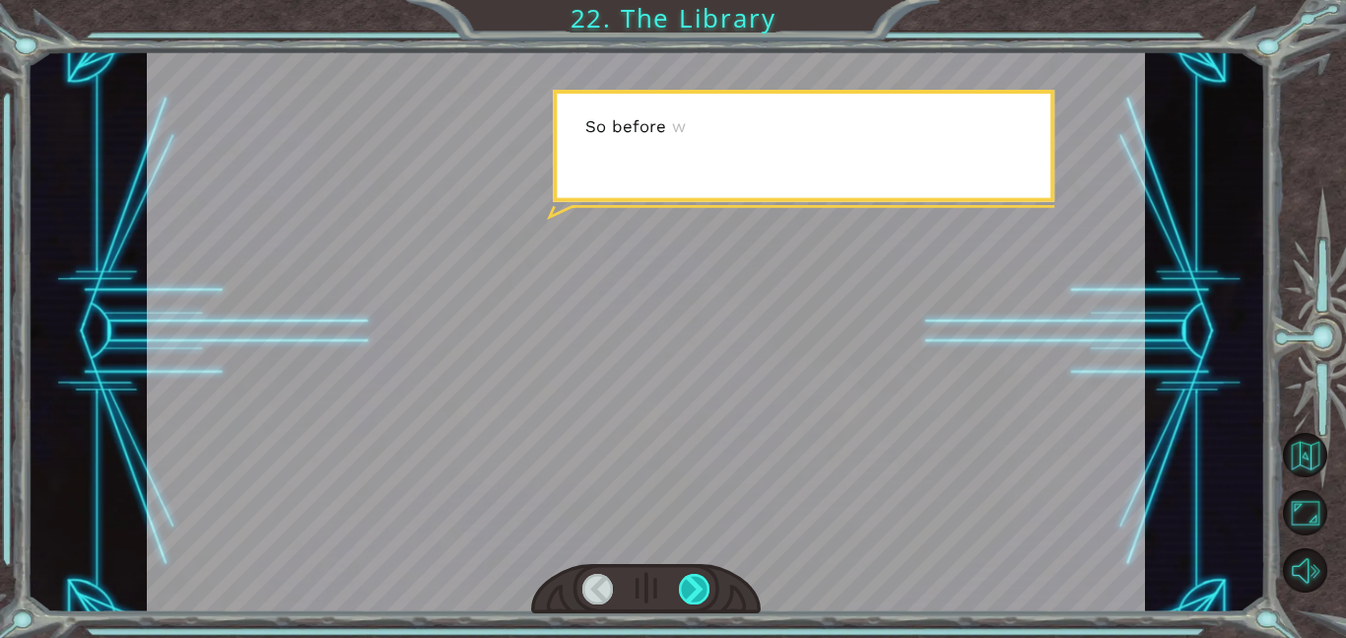
click at [682, 574] on div at bounding box center [695, 589] width 32 height 31
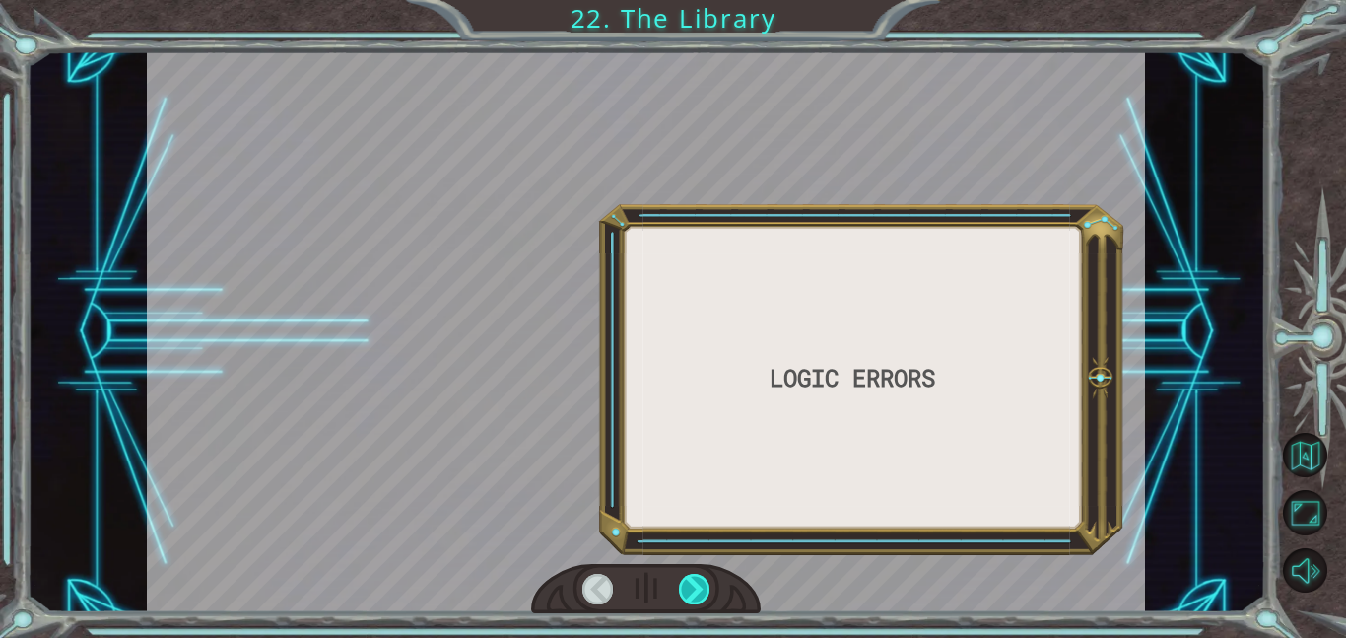
click at [682, 574] on div at bounding box center [695, 589] width 32 height 31
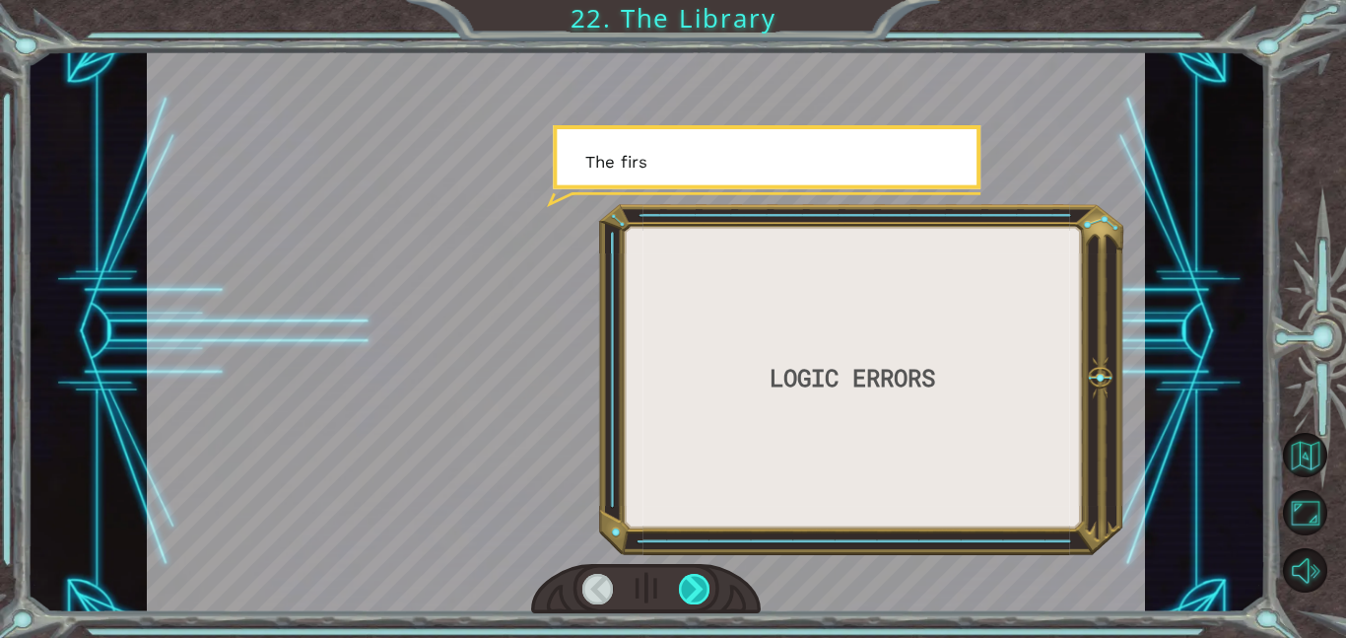
click at [682, 574] on div at bounding box center [695, 589] width 32 height 31
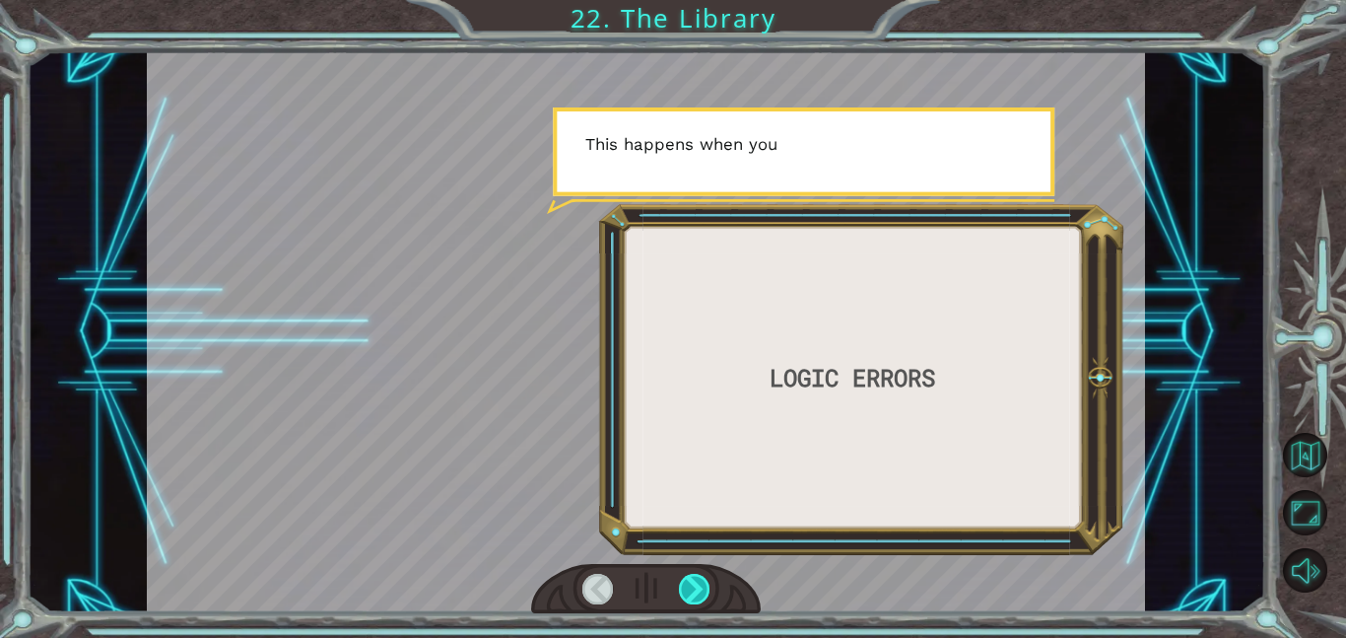
click at [682, 574] on div at bounding box center [695, 589] width 32 height 31
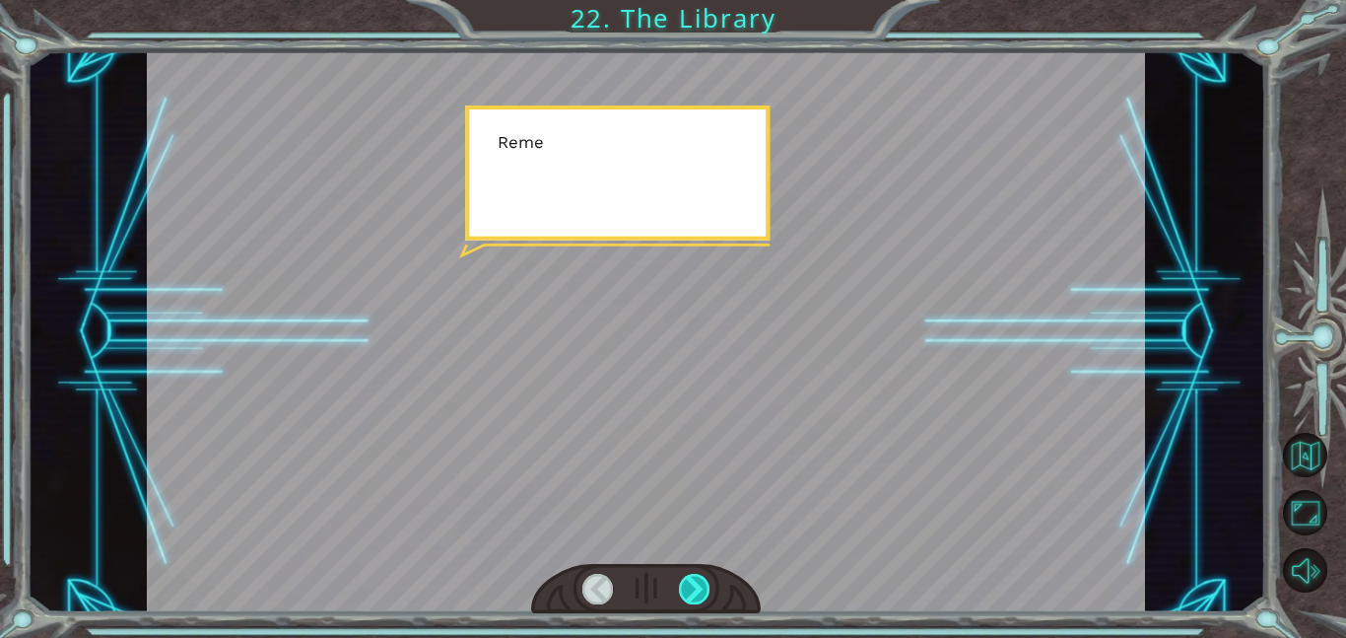
click at [682, 574] on div at bounding box center [695, 589] width 32 height 31
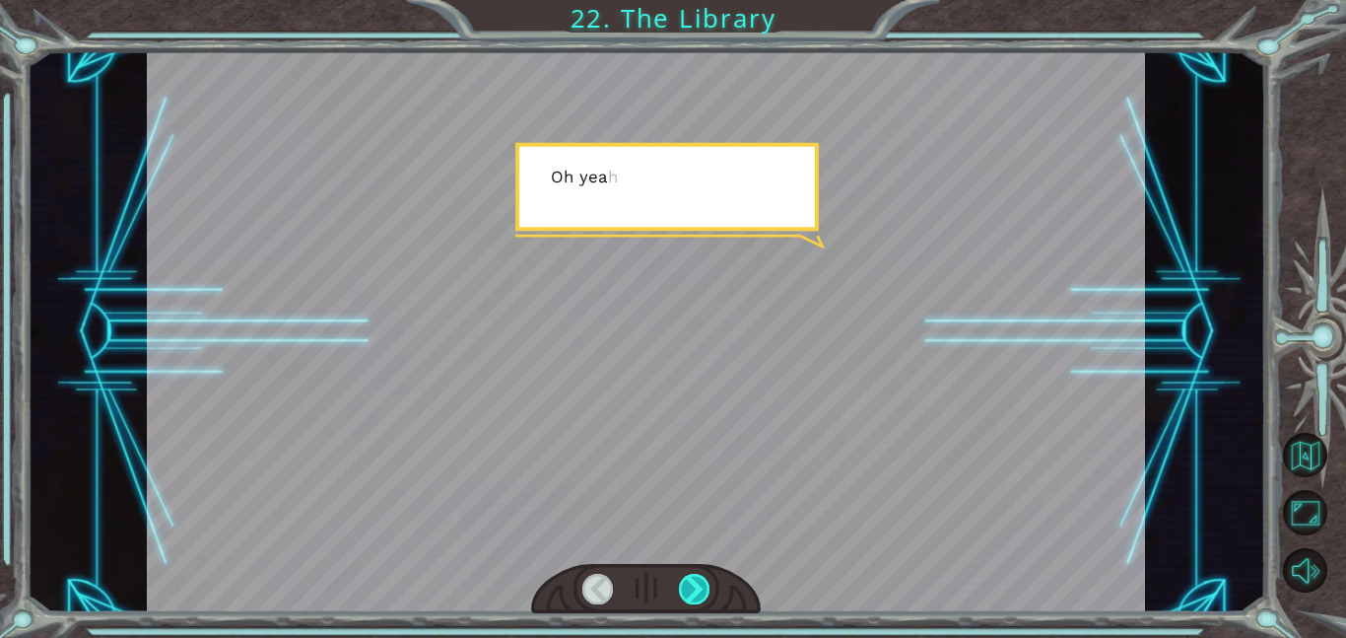
click at [682, 574] on div at bounding box center [695, 589] width 32 height 31
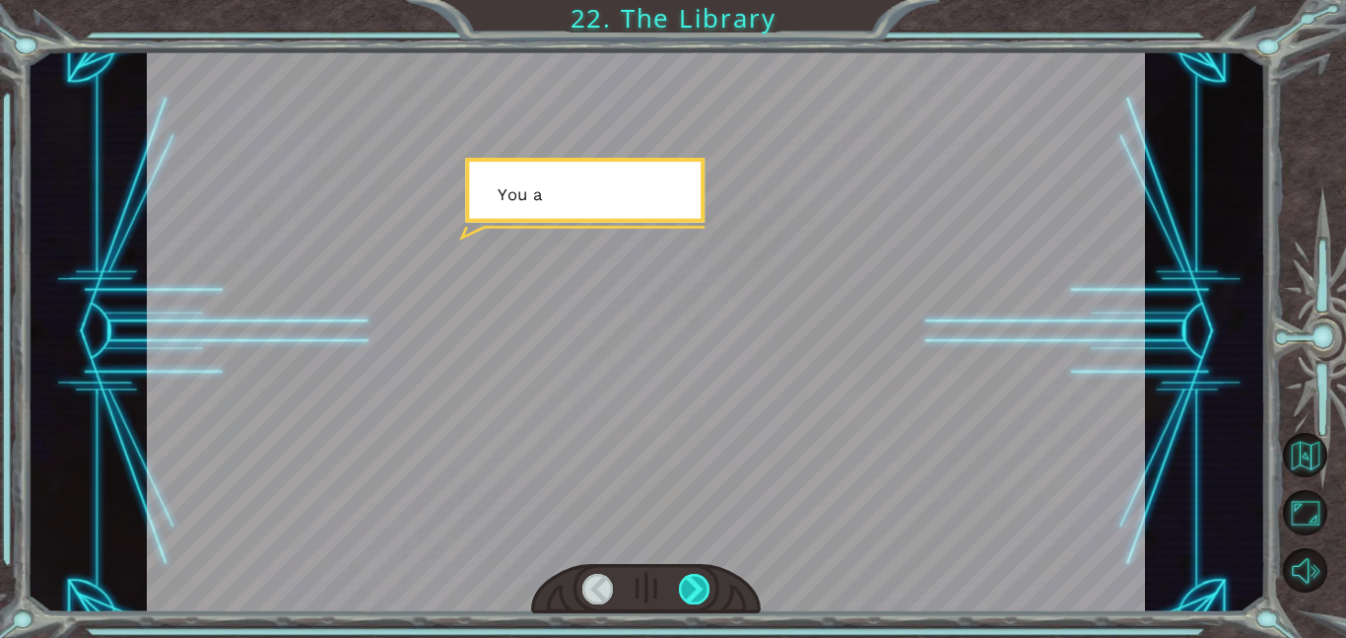
click at [682, 574] on div at bounding box center [695, 589] width 32 height 31
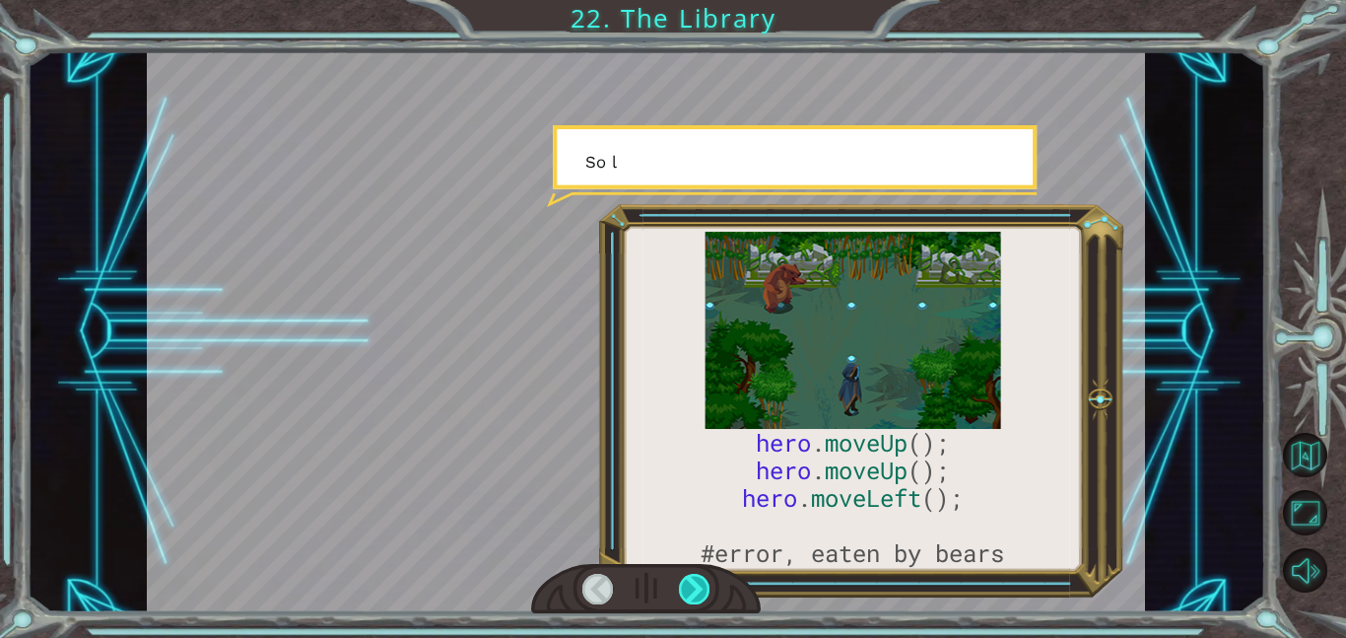
click at [682, 574] on div at bounding box center [695, 589] width 32 height 31
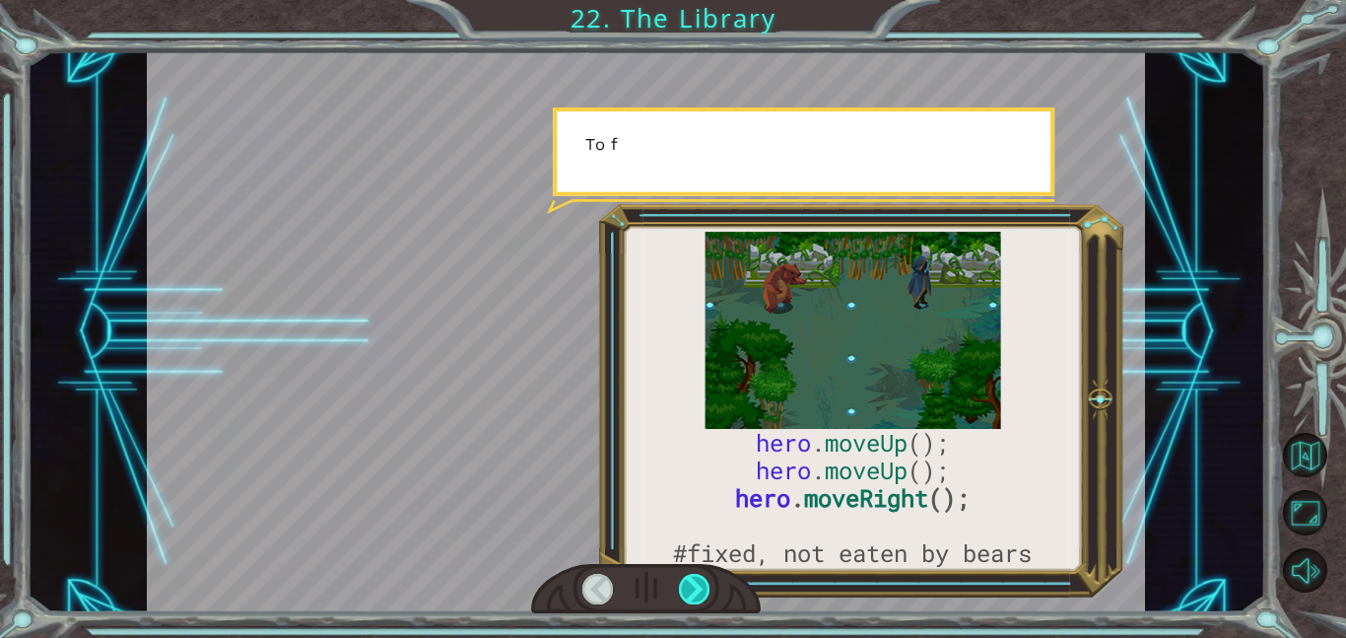
click at [682, 574] on div at bounding box center [695, 589] width 32 height 31
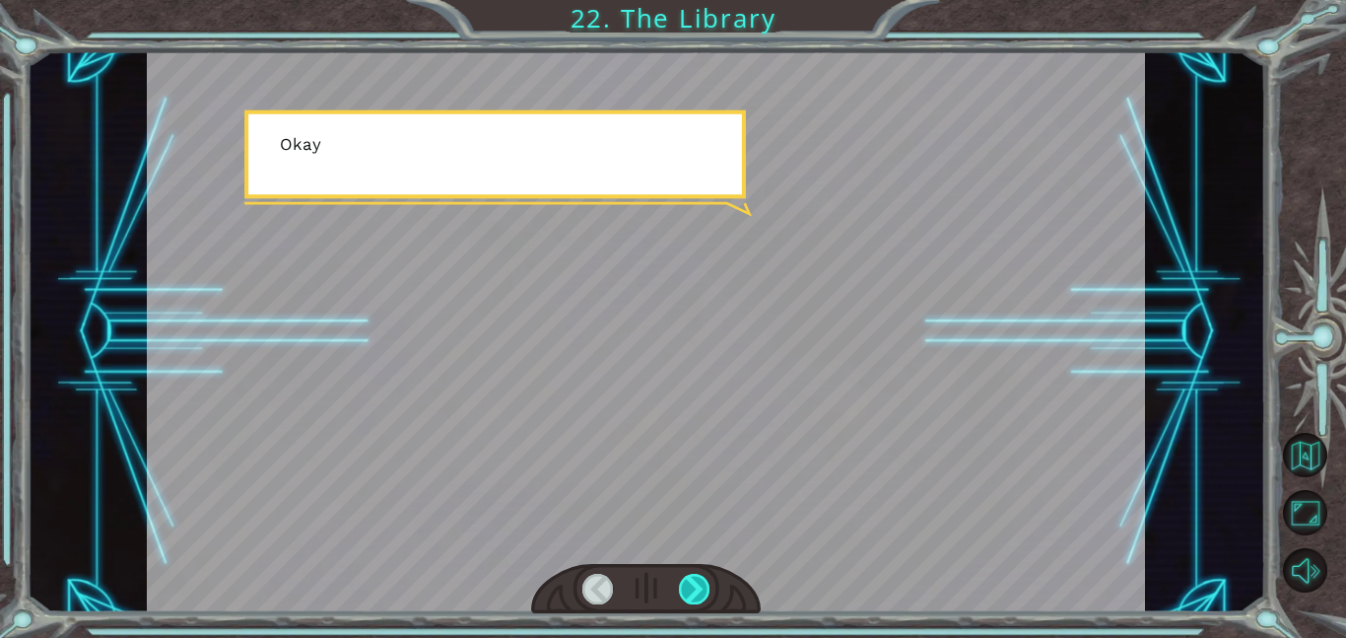
click at [682, 574] on div at bounding box center [695, 589] width 32 height 31
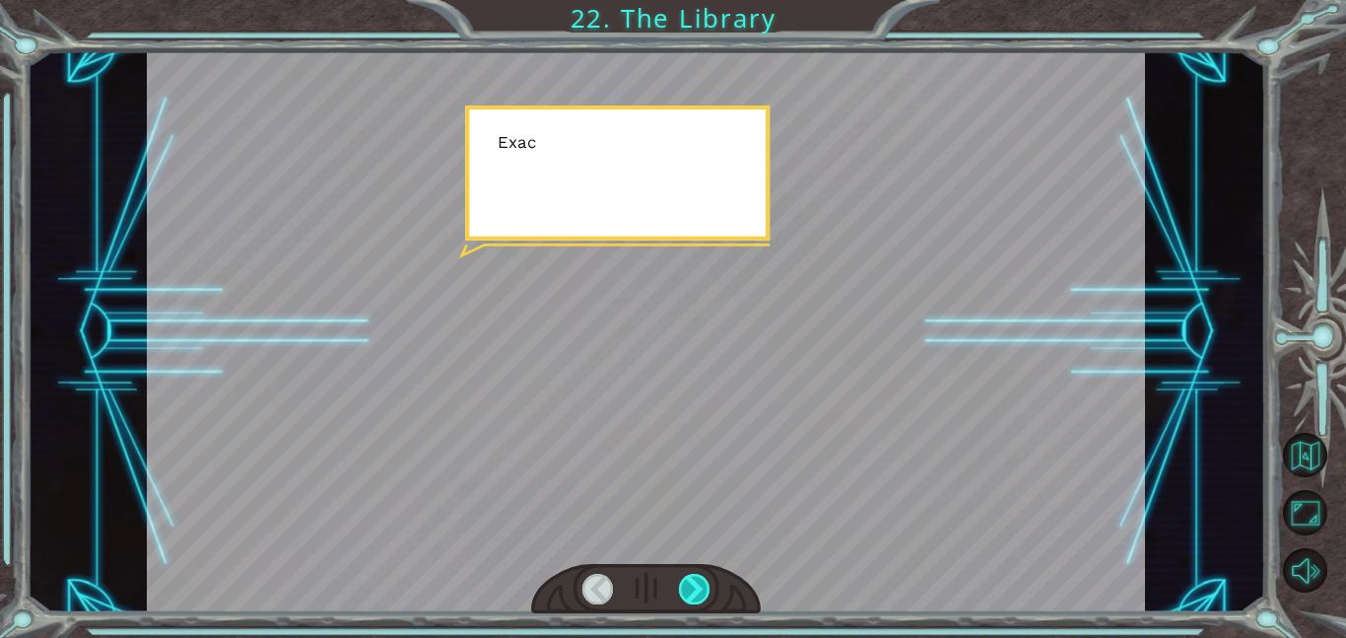
click at [682, 574] on div at bounding box center [695, 589] width 32 height 31
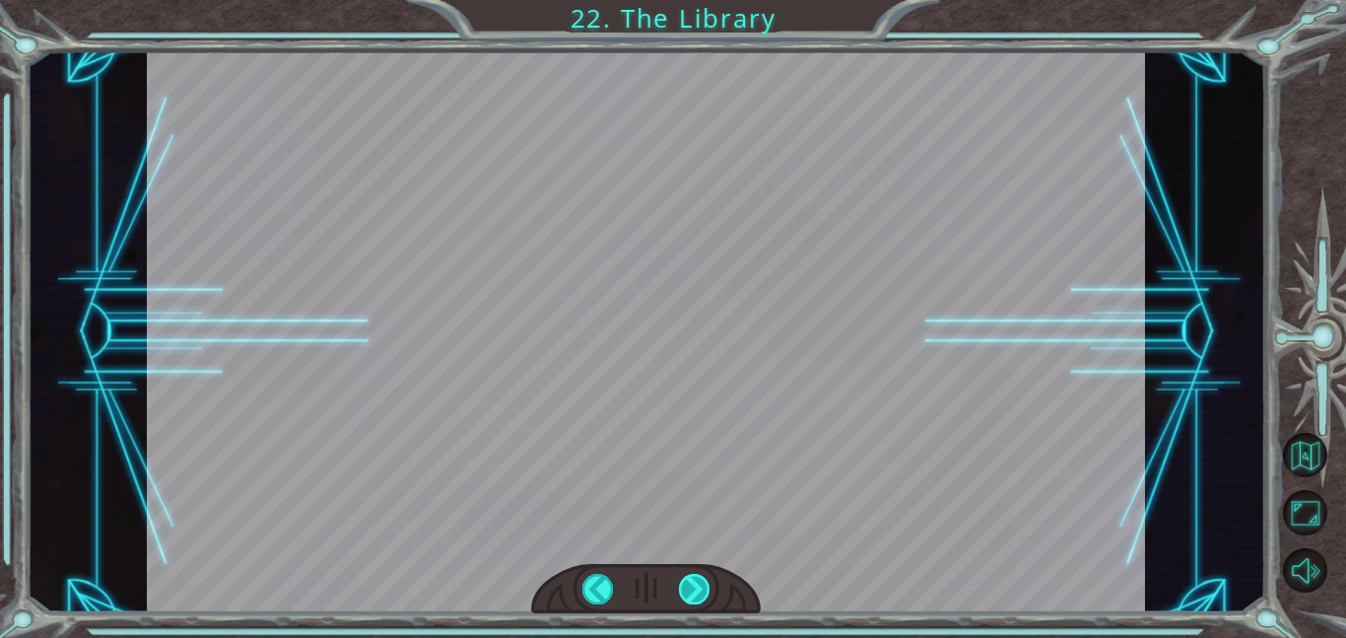
click at [682, 574] on div at bounding box center [695, 589] width 32 height 31
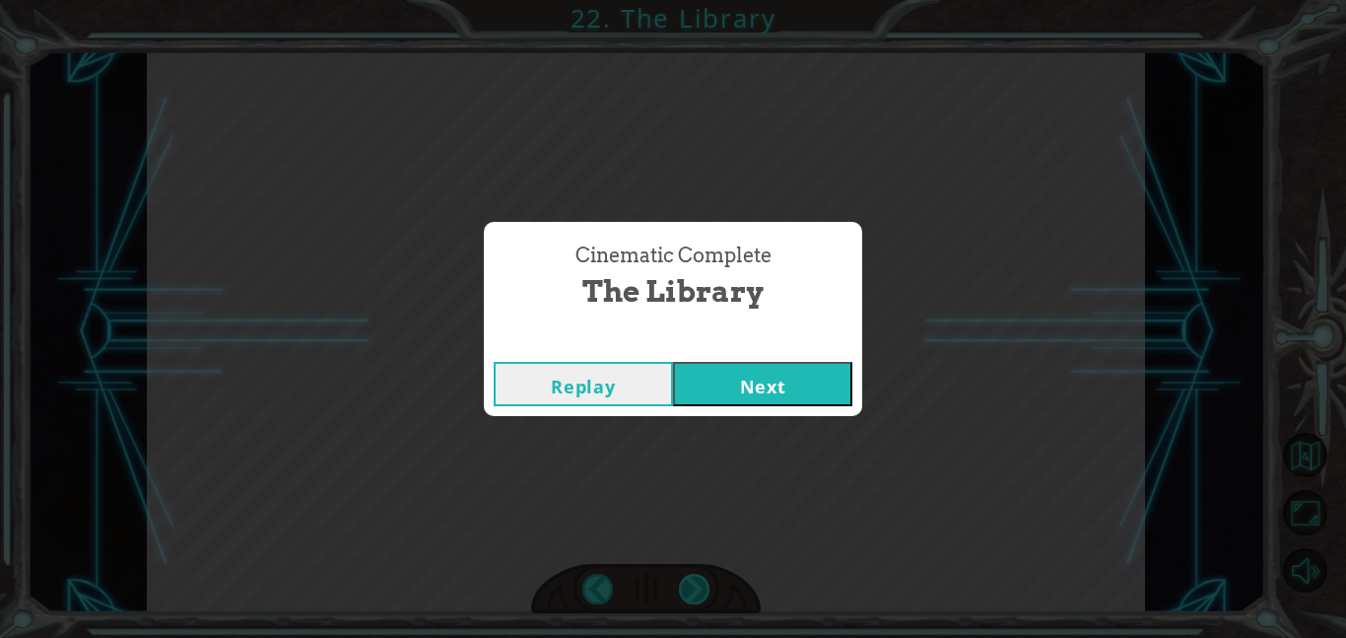
click at [682, 573] on div "Cinematic Complete The Library Replay Next" at bounding box center [673, 319] width 1346 height 638
click at [815, 392] on button "Next" at bounding box center [762, 384] width 179 height 44
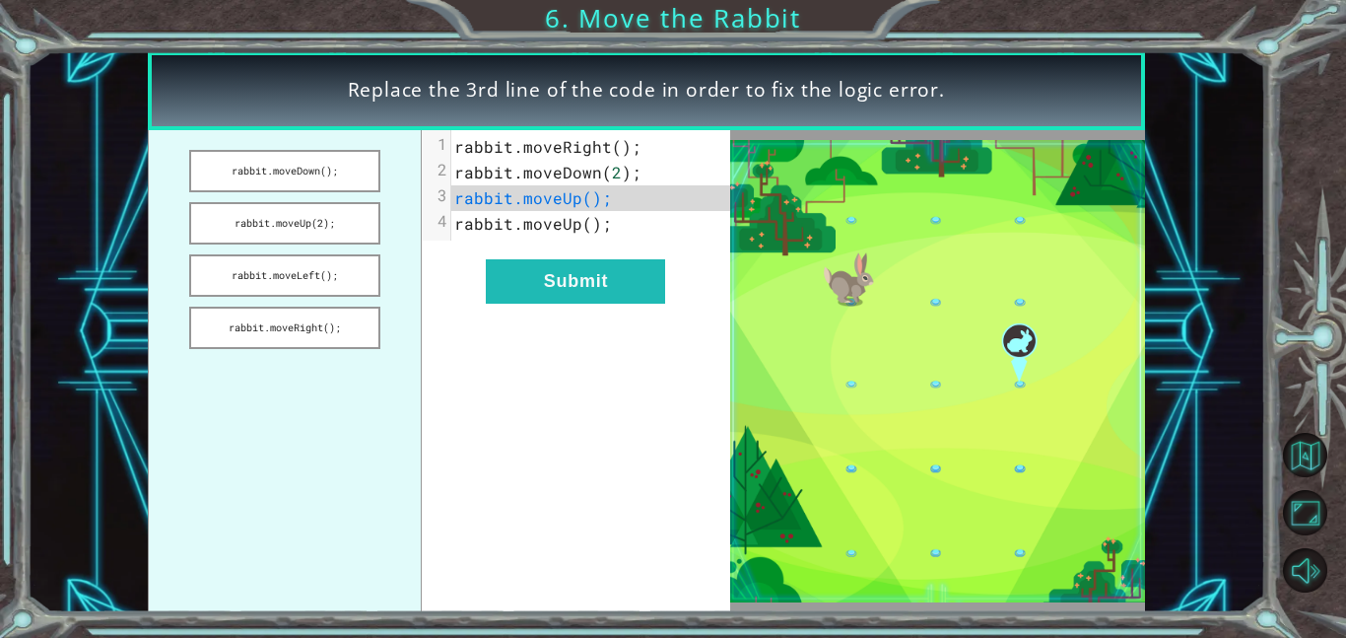
click at [615, 149] on span "rabbit . moveRight ();" at bounding box center [547, 146] width 187 height 21
click at [614, 169] on span "rabbit . moveDown ( 2 );" at bounding box center [547, 172] width 187 height 21
click at [362, 236] on button "rabbit.moveUp(2);" at bounding box center [284, 223] width 191 height 42
click at [561, 257] on div "xxxxxxxxxx 4 1 rabbit . moveRight (); 2 rabbit . moveDown ( 2 ); 3 rabbit . mov…" at bounding box center [576, 371] width 308 height 482
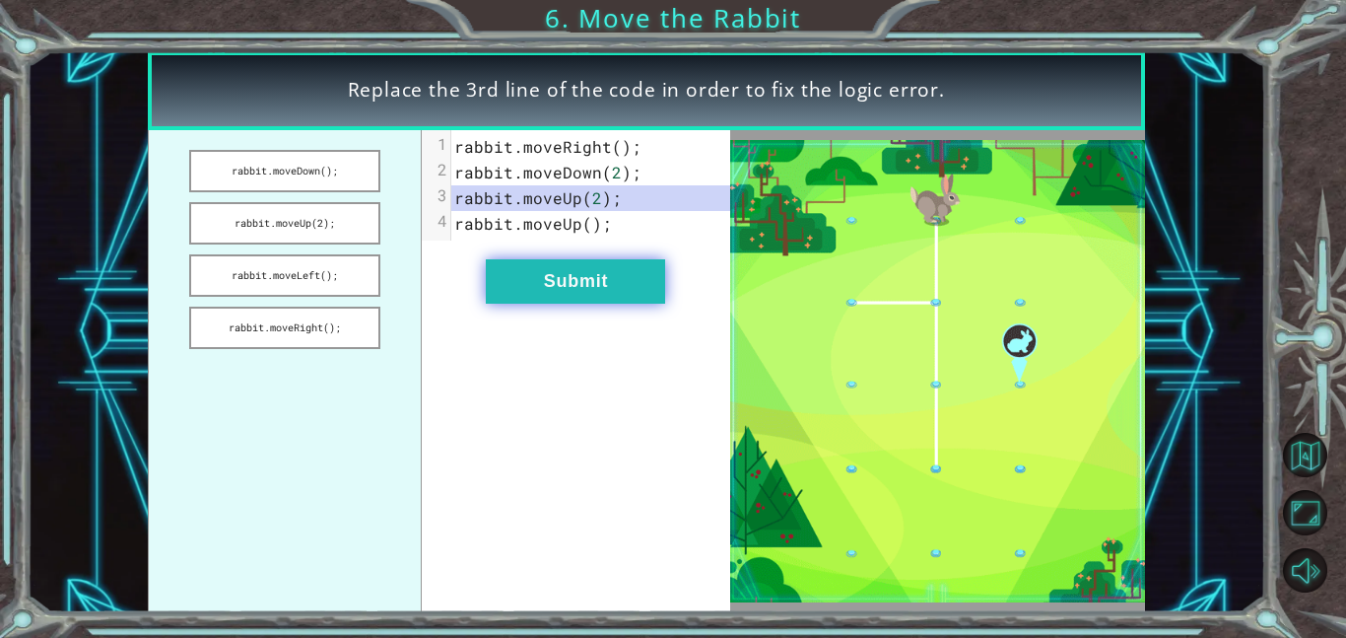
click at [563, 265] on button "Submit" at bounding box center [575, 281] width 179 height 44
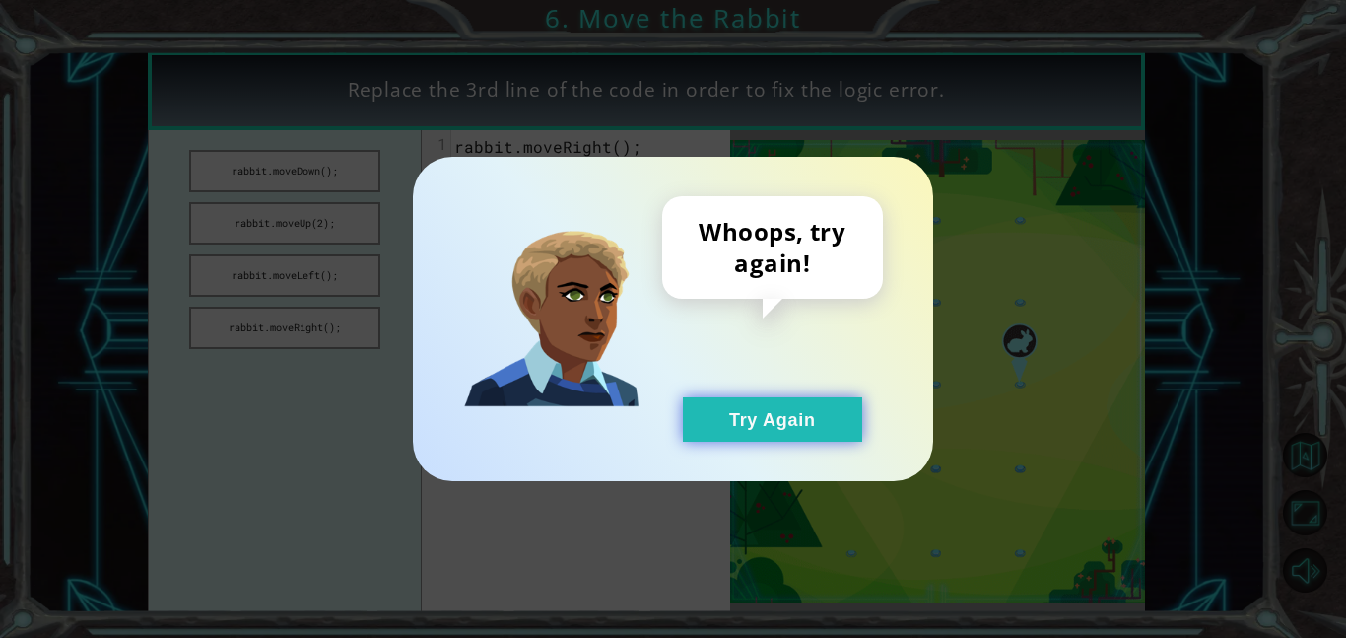
click at [759, 408] on button "Try Again" at bounding box center [772, 419] width 179 height 44
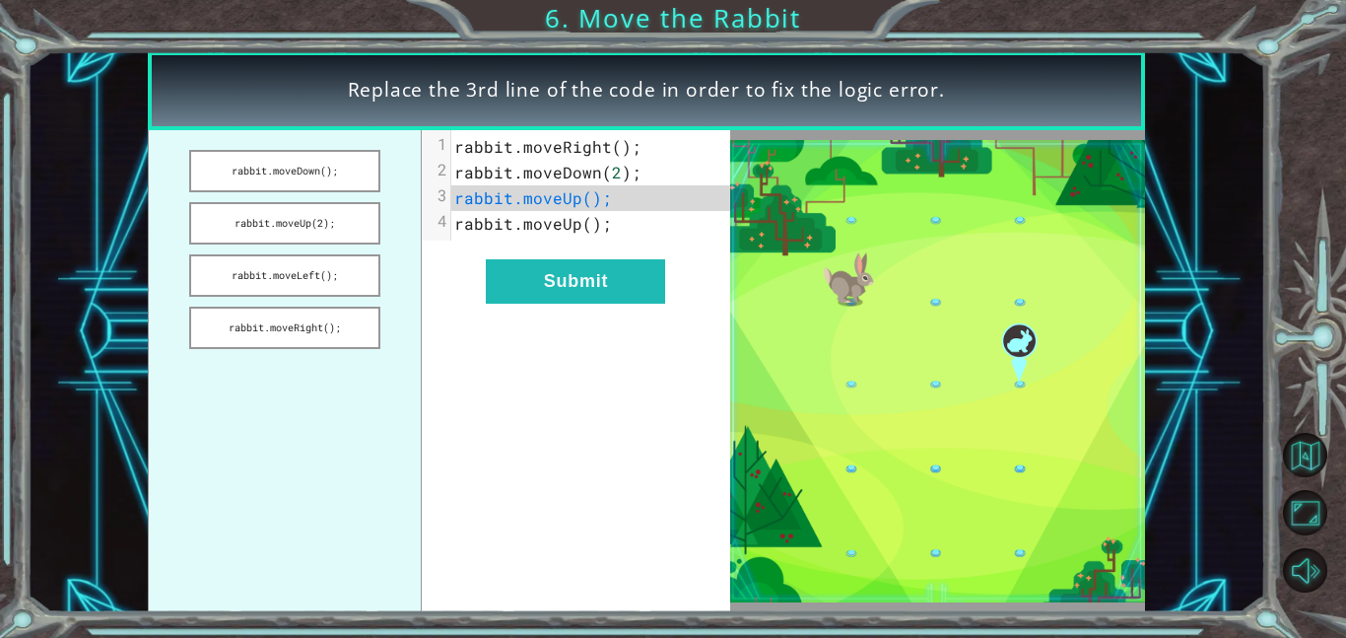
click at [380, 292] on ul "rabbit.moveDown(); rabbit.moveUp(2); rabbit.moveLeft(); rabbit.moveRight();" at bounding box center [285, 371] width 275 height 482
click at [372, 288] on button "rabbit.moveLeft();" at bounding box center [284, 275] width 191 height 42
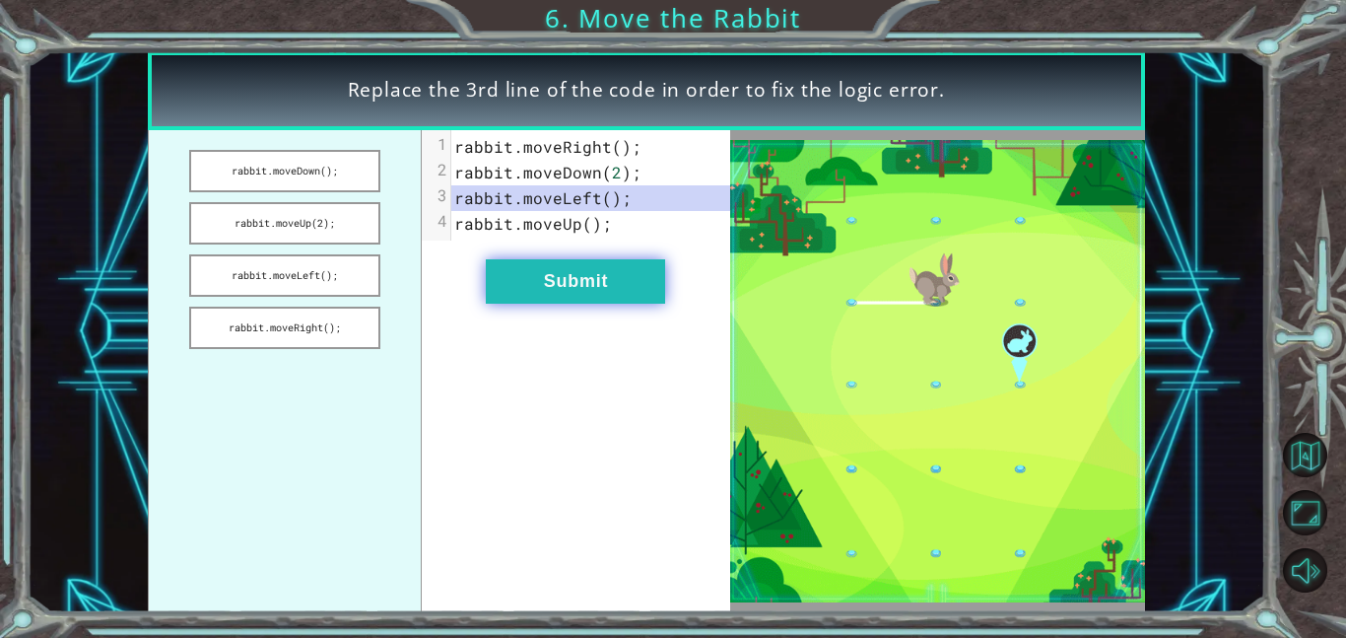
click at [491, 297] on button "Submit" at bounding box center [575, 281] width 179 height 44
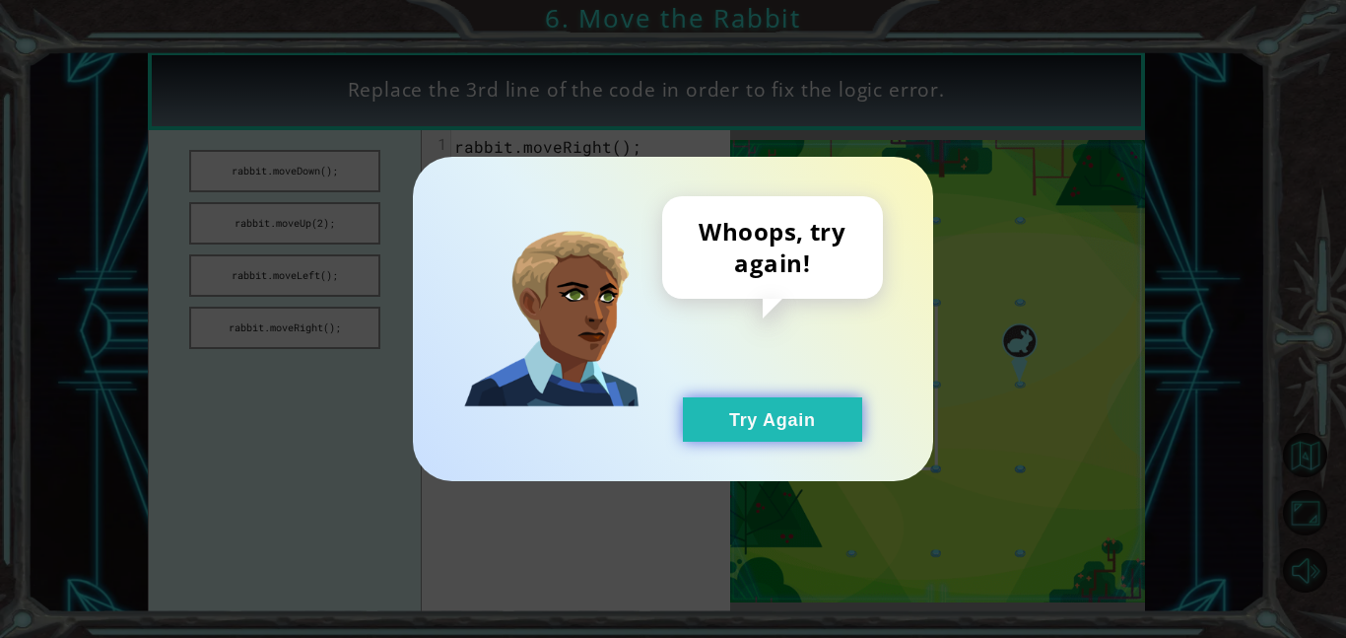
click at [770, 403] on button "Try Again" at bounding box center [772, 419] width 179 height 44
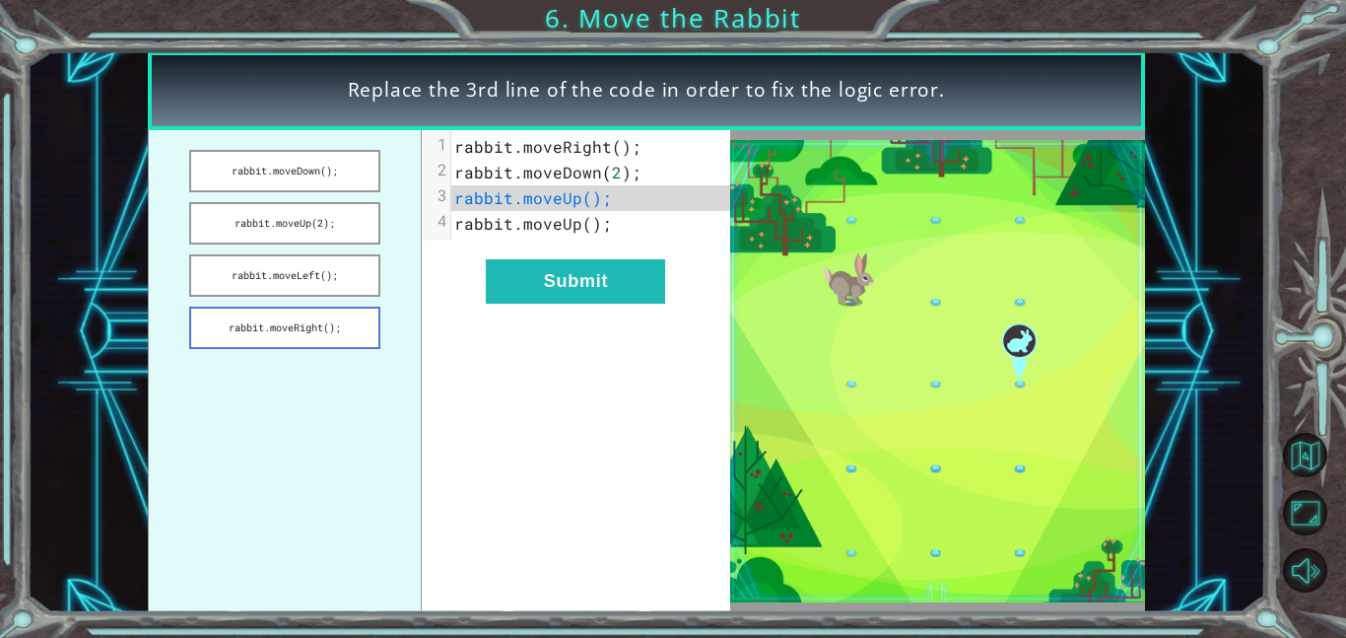
click at [345, 316] on button "rabbit.moveRight();" at bounding box center [284, 328] width 191 height 42
click at [549, 254] on div "xxxxxxxxxx 4 1 rabbit . moveRight (); 2 rabbit . moveDown ( 2 ); 3 rabbit . mov…" at bounding box center [576, 371] width 308 height 482
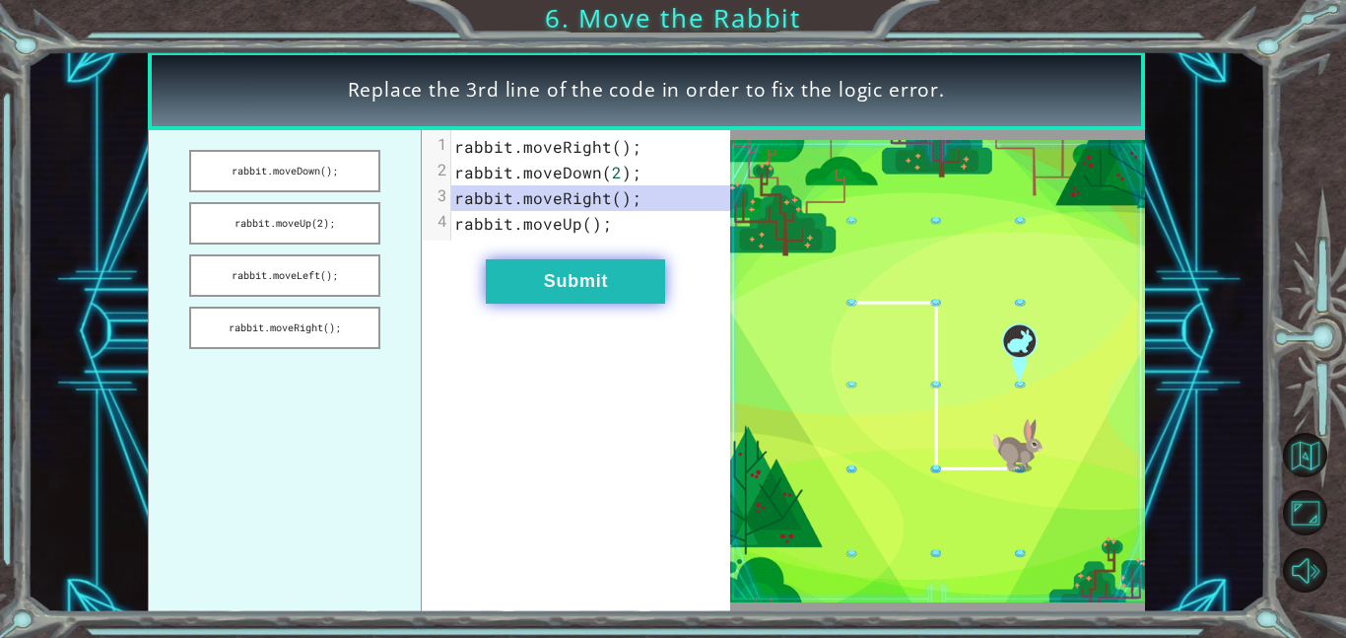
click at [549, 268] on button "Submit" at bounding box center [575, 281] width 179 height 44
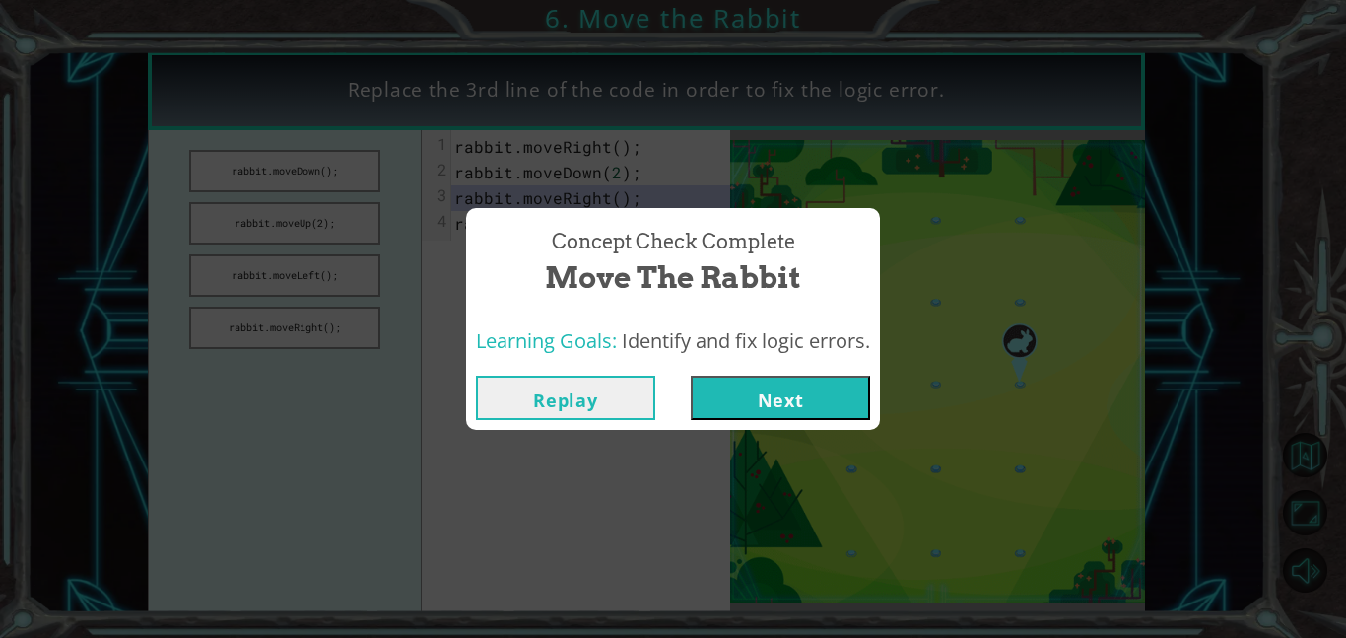
click at [800, 384] on button "Next" at bounding box center [780, 398] width 179 height 44
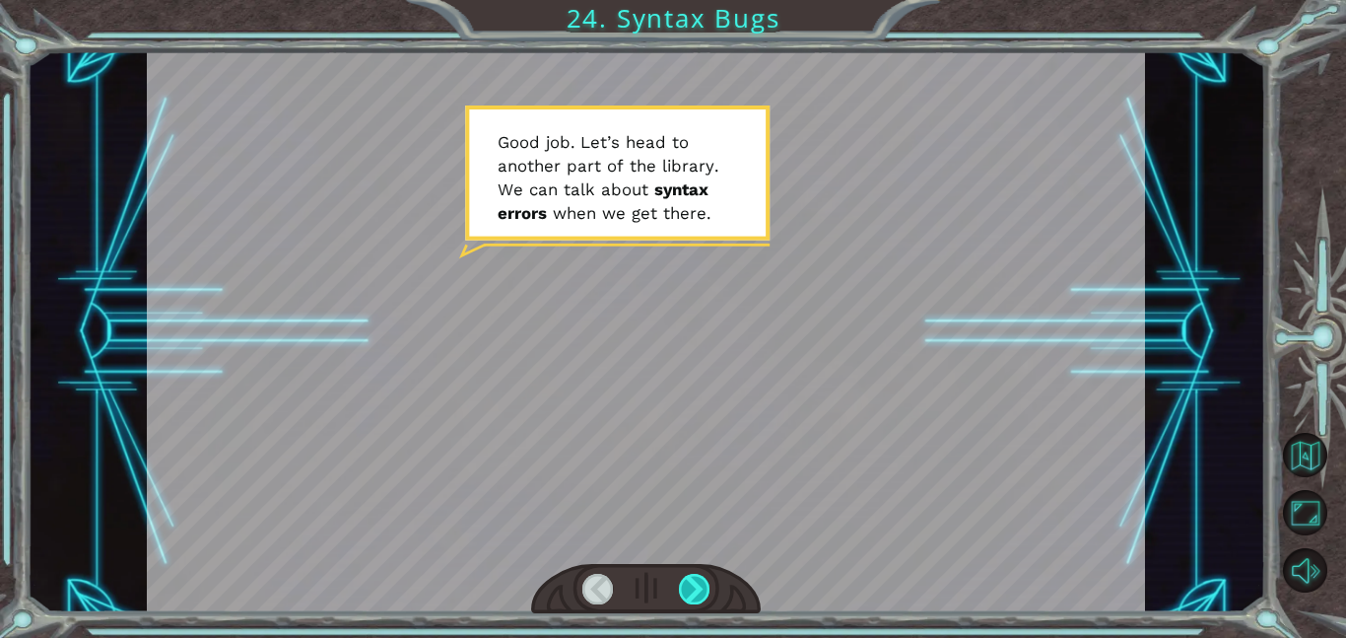
click at [685, 592] on div at bounding box center [695, 589] width 32 height 31
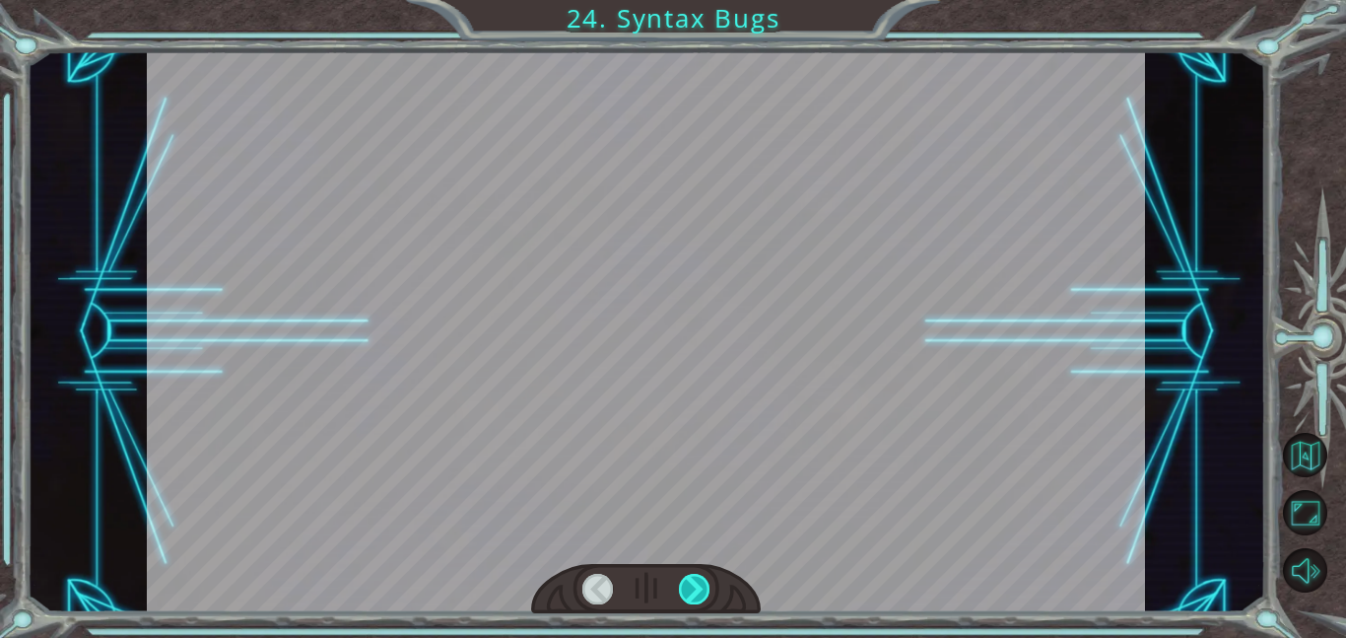
click at [685, 592] on div at bounding box center [695, 589] width 32 height 31
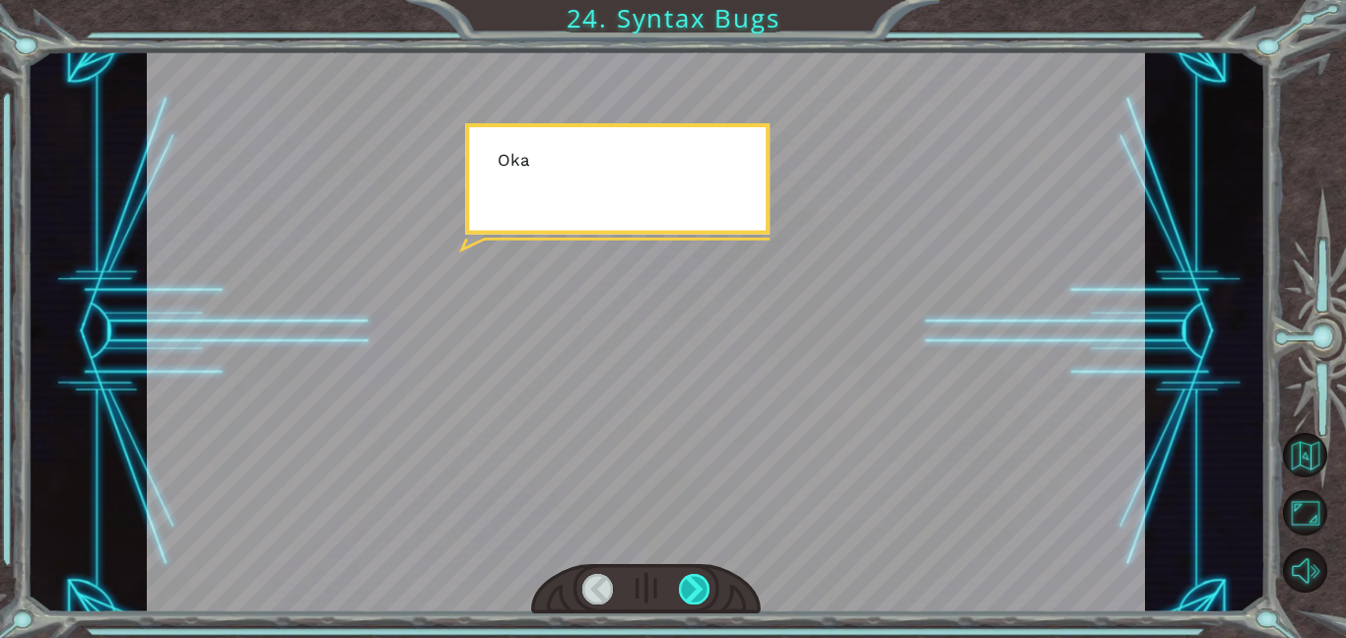
click at [685, 592] on div at bounding box center [695, 589] width 32 height 31
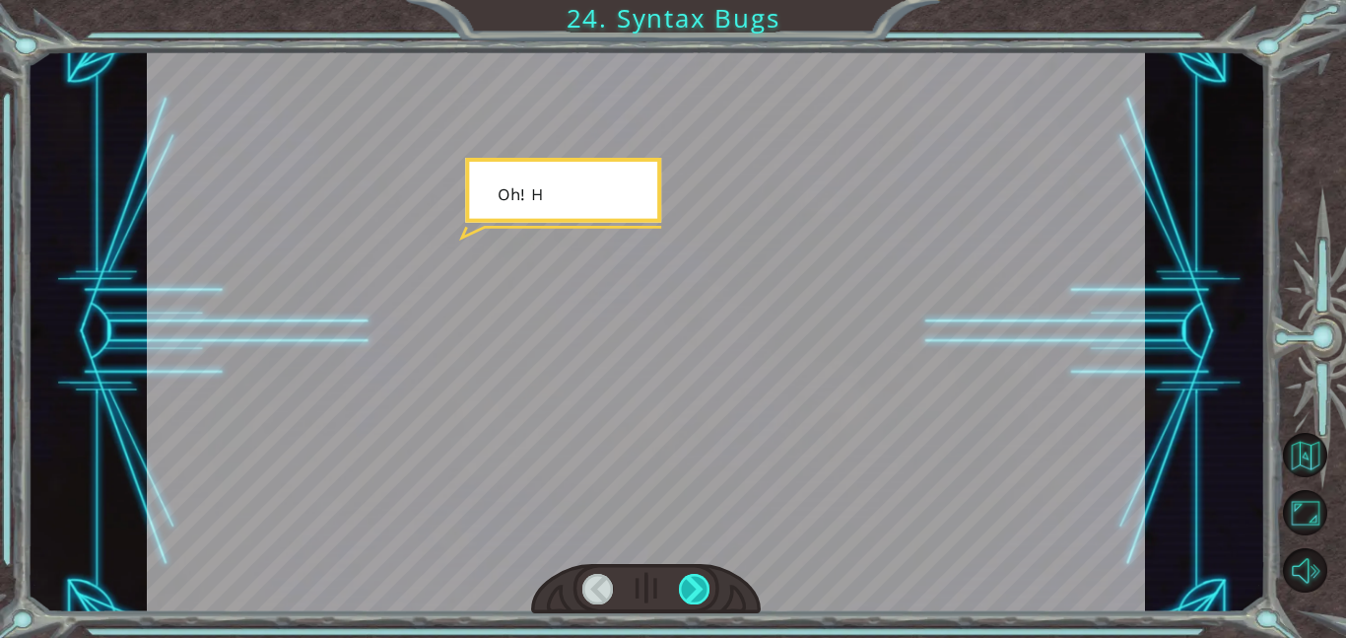
click at [685, 592] on div at bounding box center [695, 589] width 32 height 31
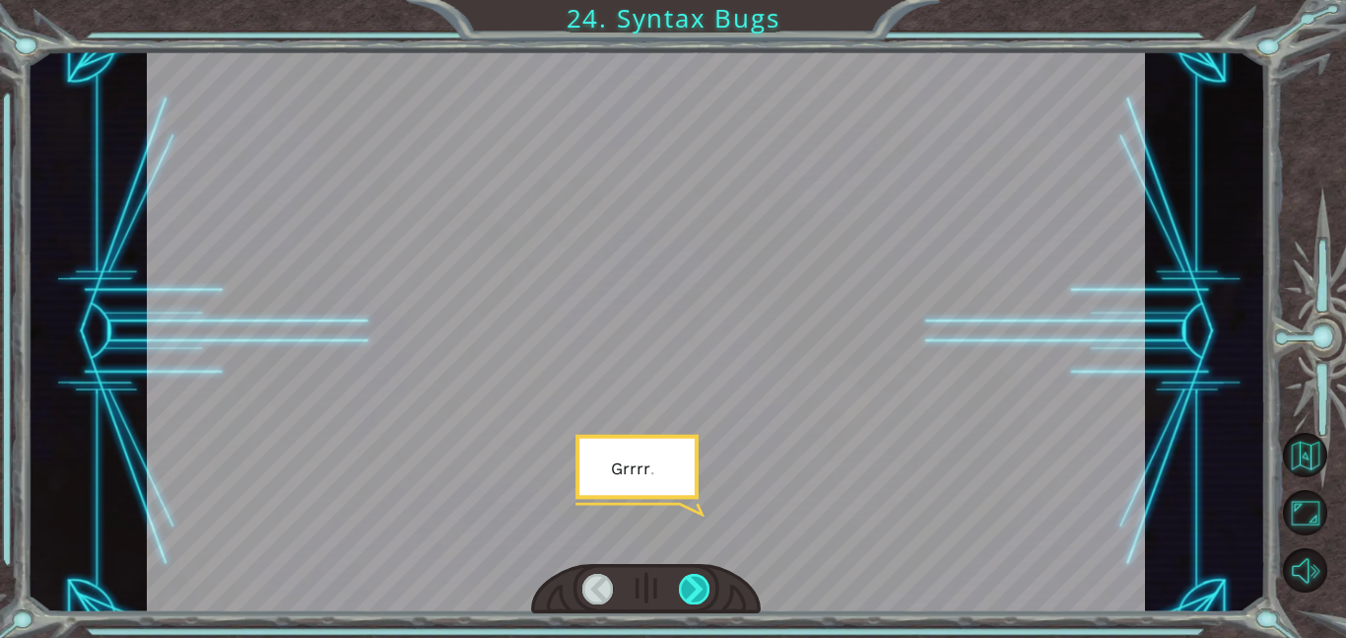
click at [685, 592] on div at bounding box center [695, 589] width 32 height 31
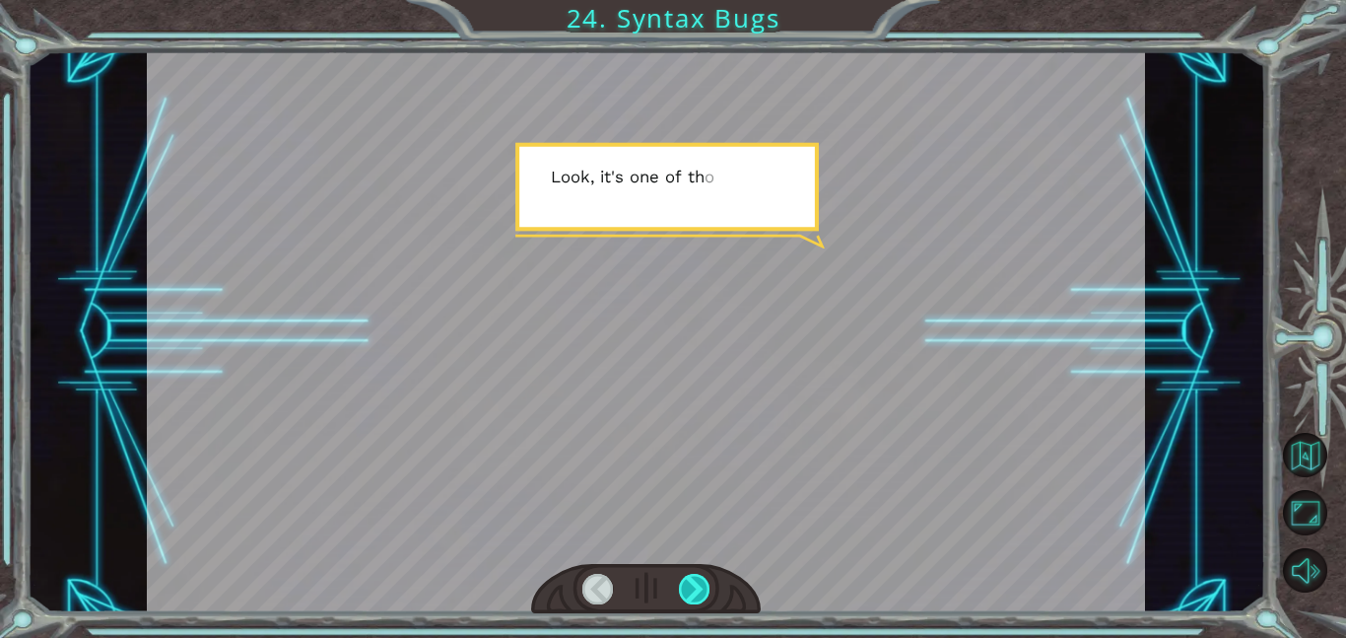
click at [685, 592] on div at bounding box center [695, 589] width 32 height 31
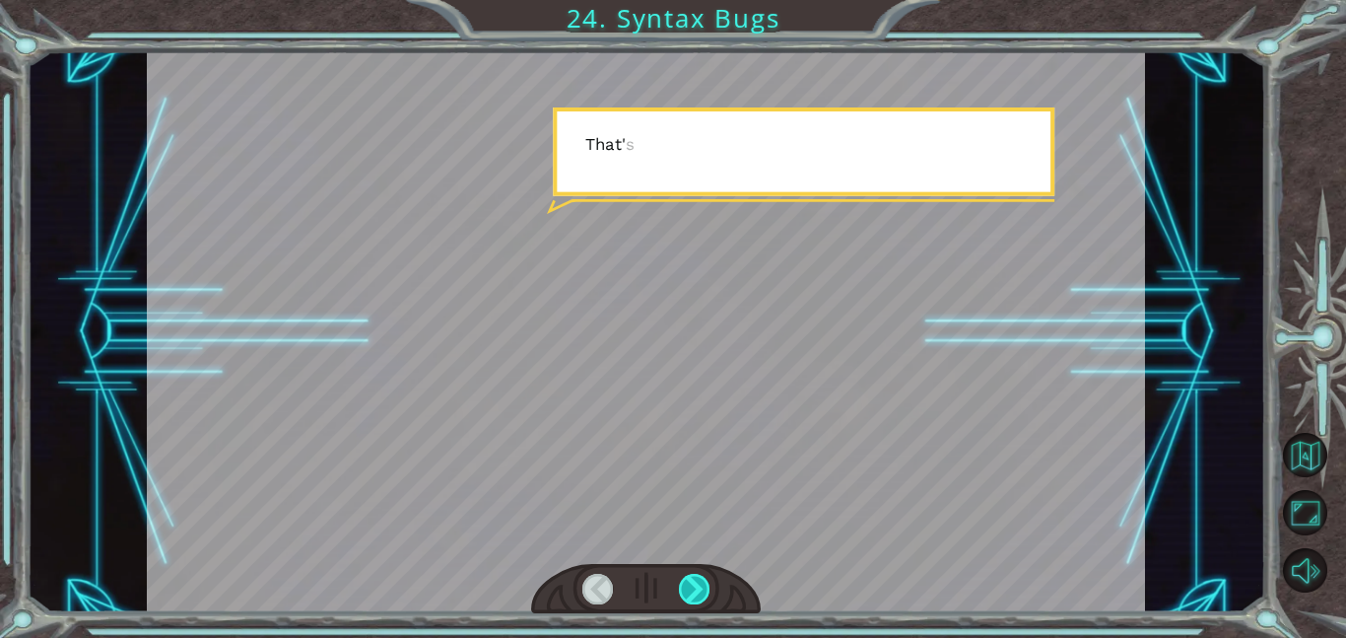
click at [685, 592] on div at bounding box center [695, 589] width 32 height 31
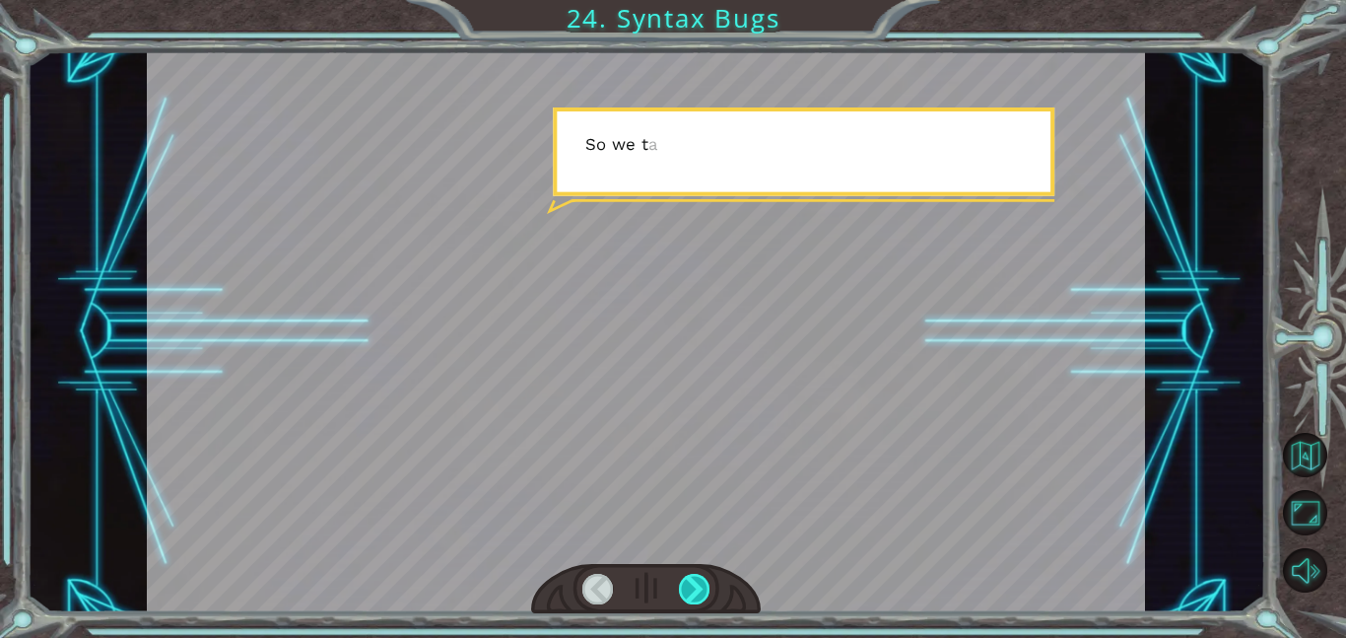
click at [685, 592] on div at bounding box center [695, 589] width 32 height 31
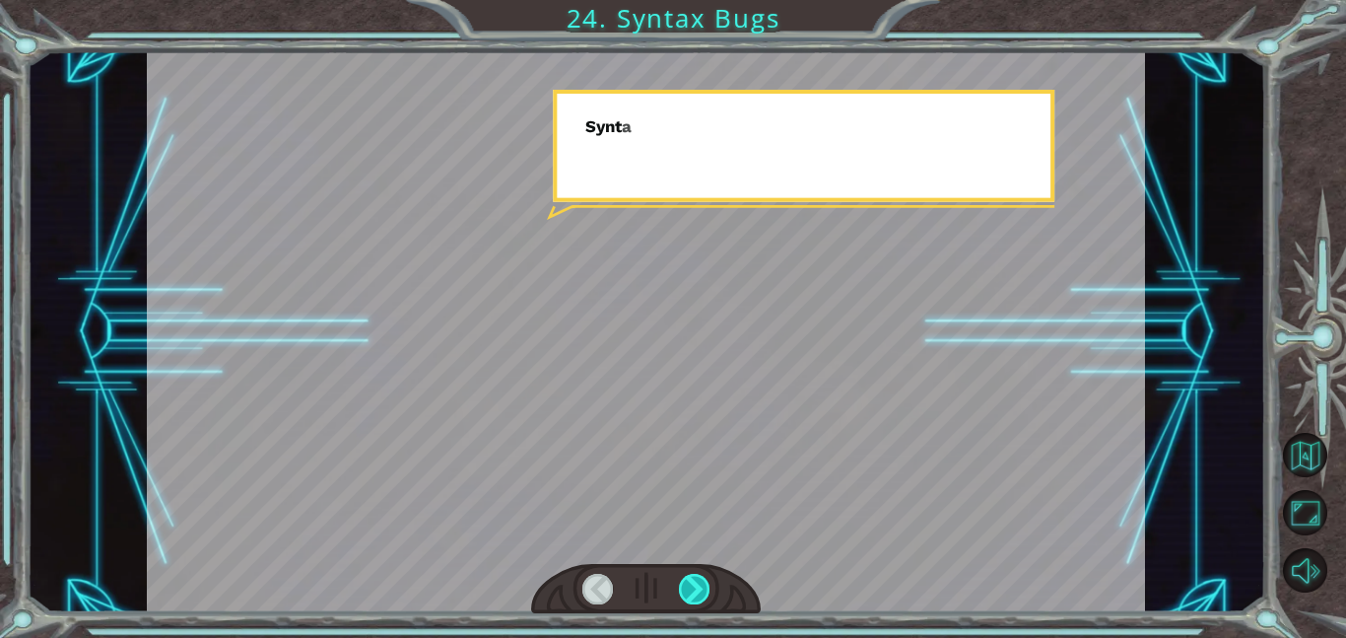
click at [685, 592] on div at bounding box center [695, 589] width 32 height 31
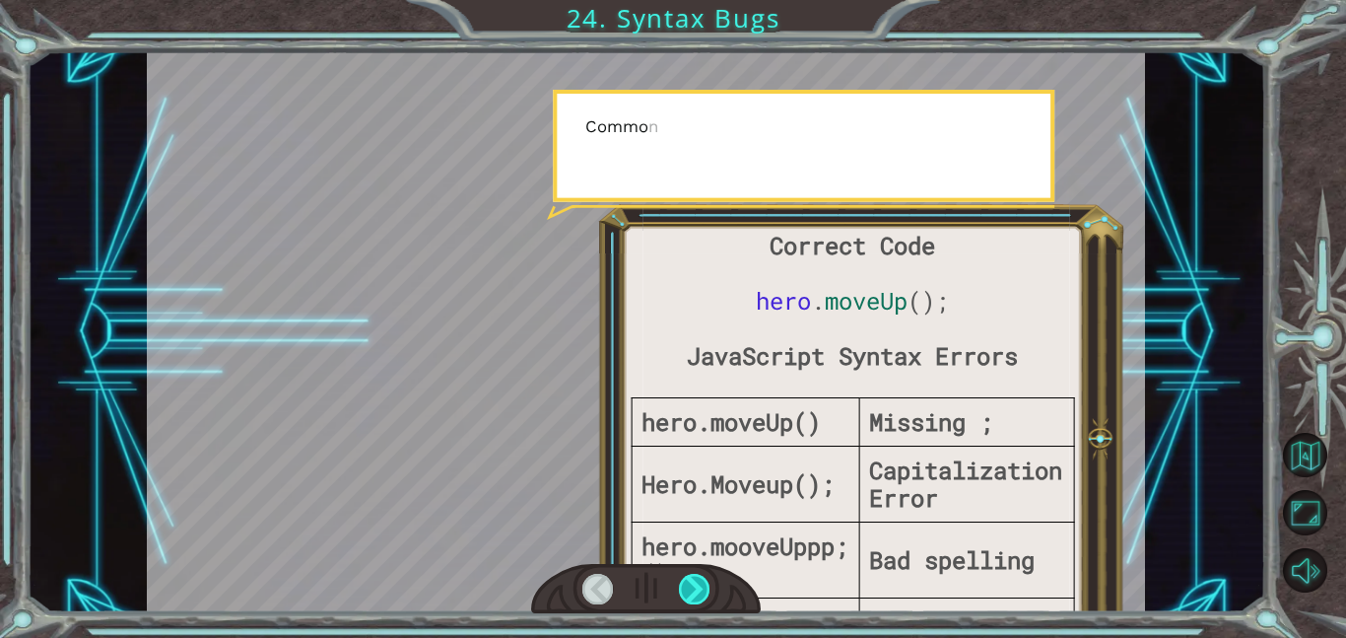
click at [685, 592] on div at bounding box center [695, 589] width 32 height 31
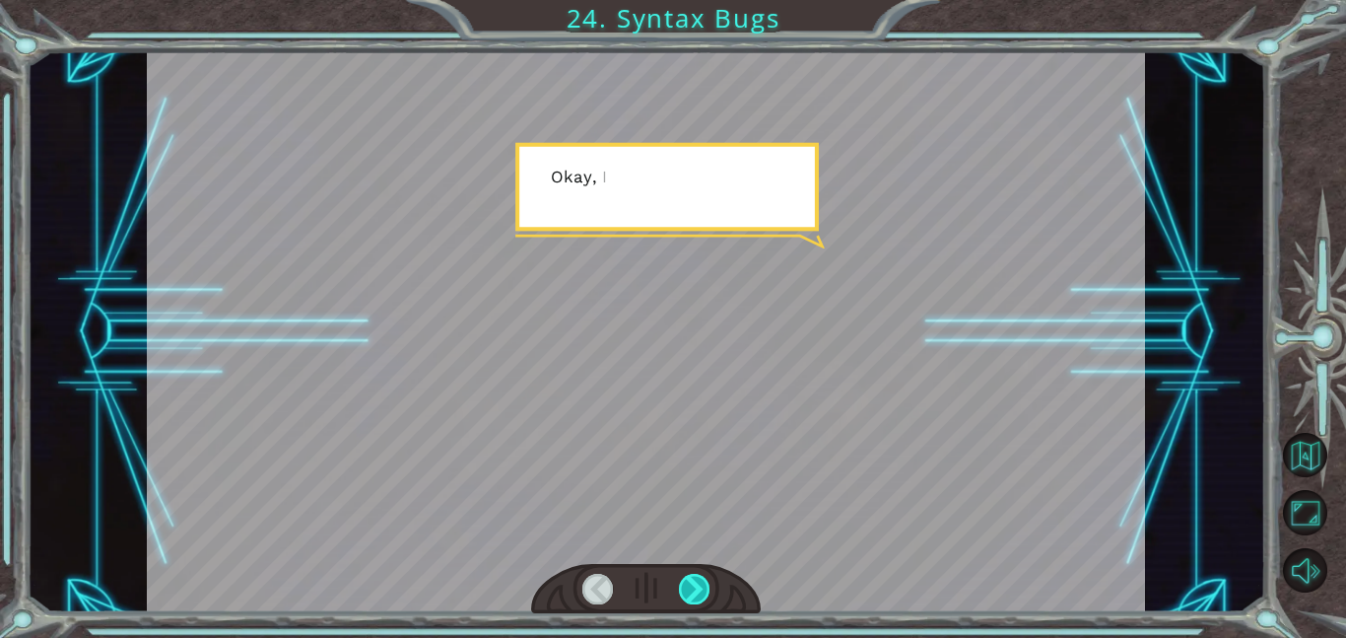
click at [685, 592] on div at bounding box center [695, 589] width 32 height 31
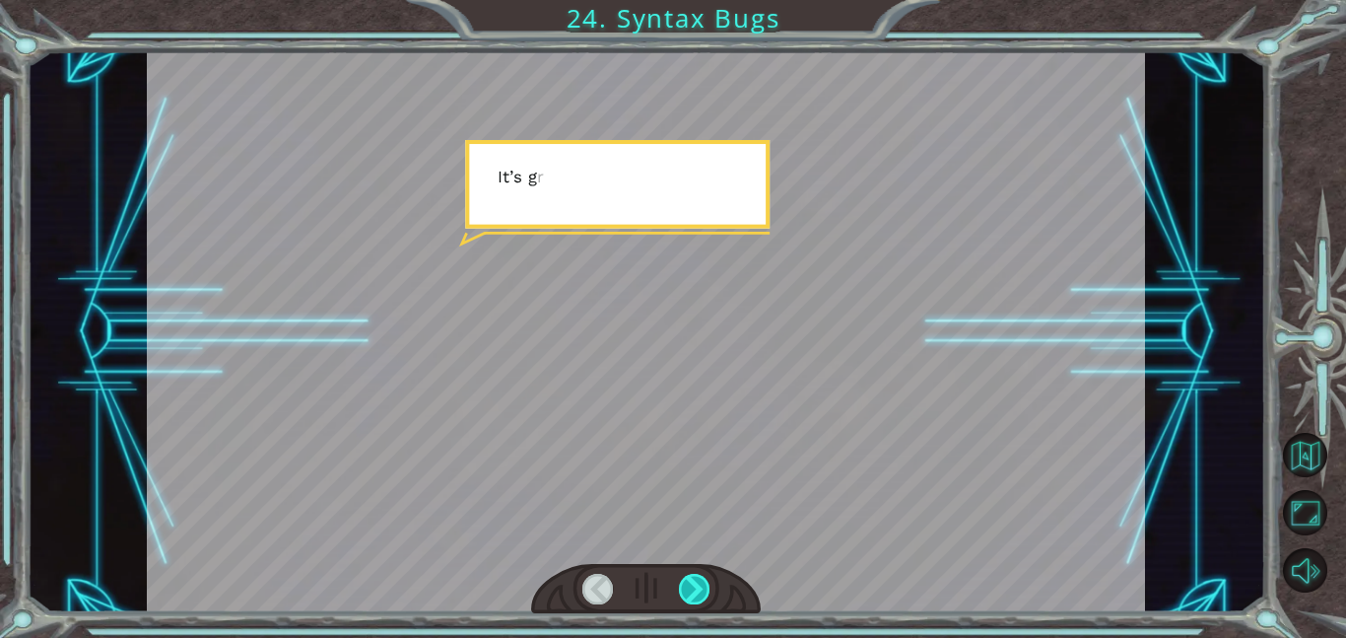
click at [685, 592] on div at bounding box center [695, 589] width 32 height 31
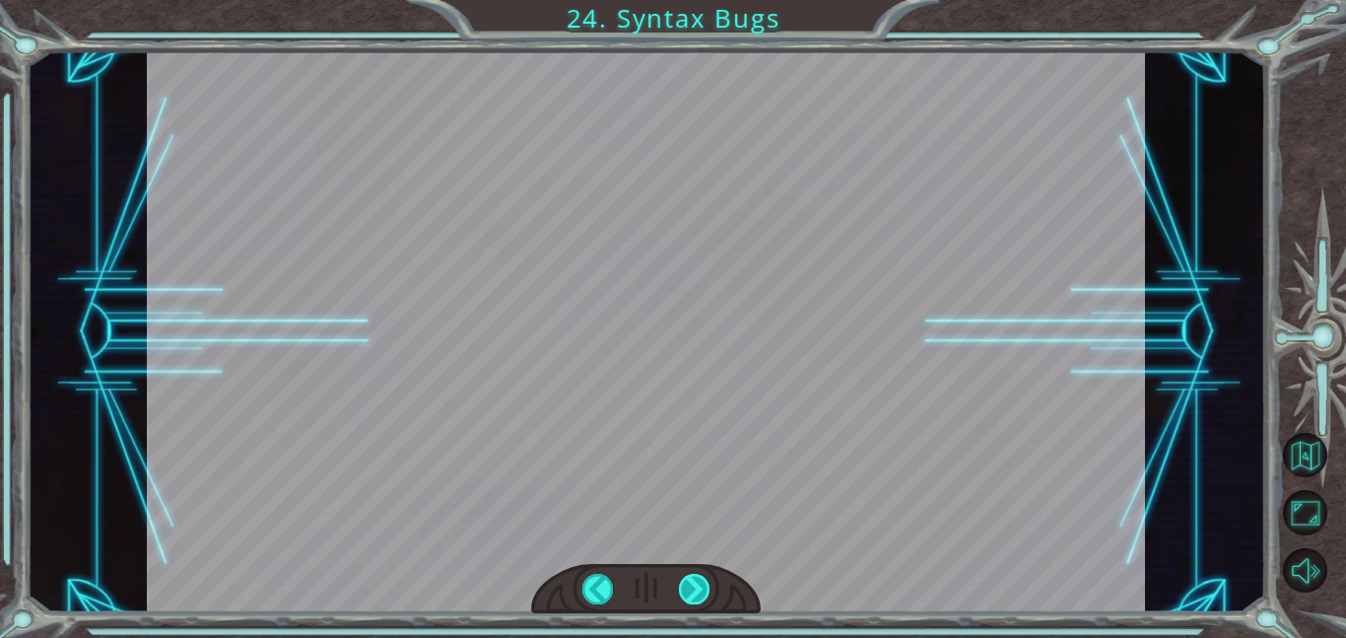
click at [685, 592] on div at bounding box center [695, 589] width 32 height 31
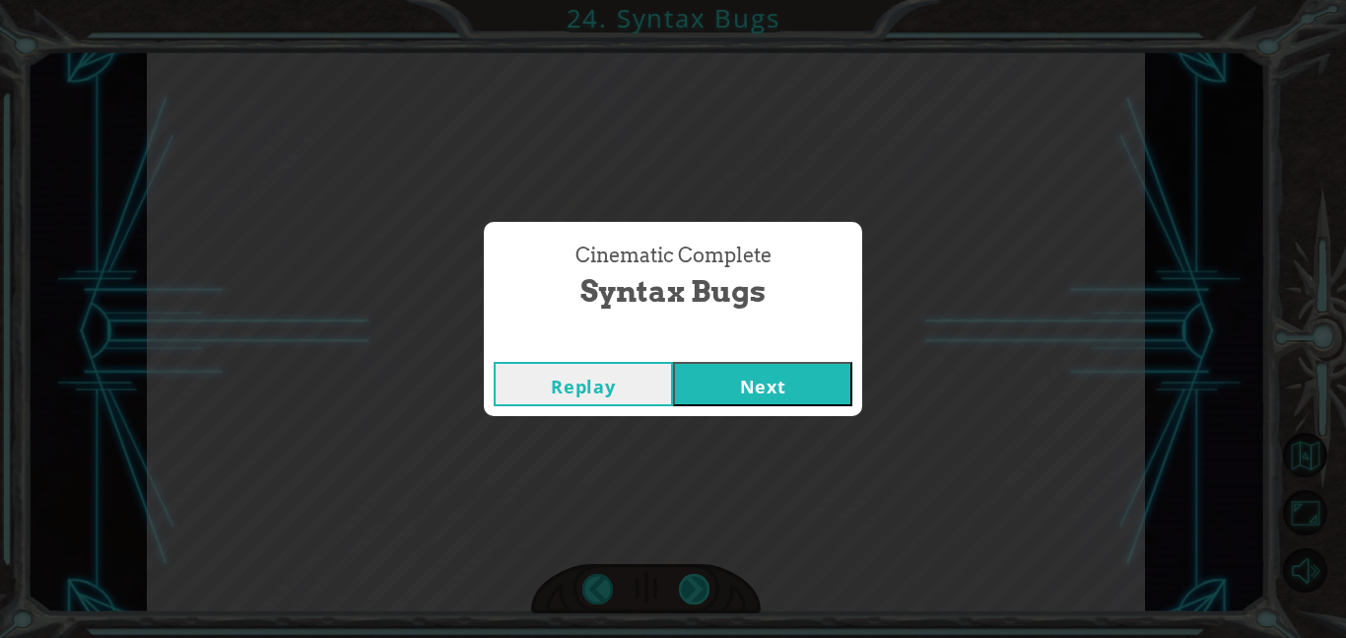
click at [685, 592] on div "Cinematic Complete Syntax Bugs Replay Next" at bounding box center [673, 319] width 1346 height 638
click at [797, 376] on button "Next" at bounding box center [762, 384] width 179 height 44
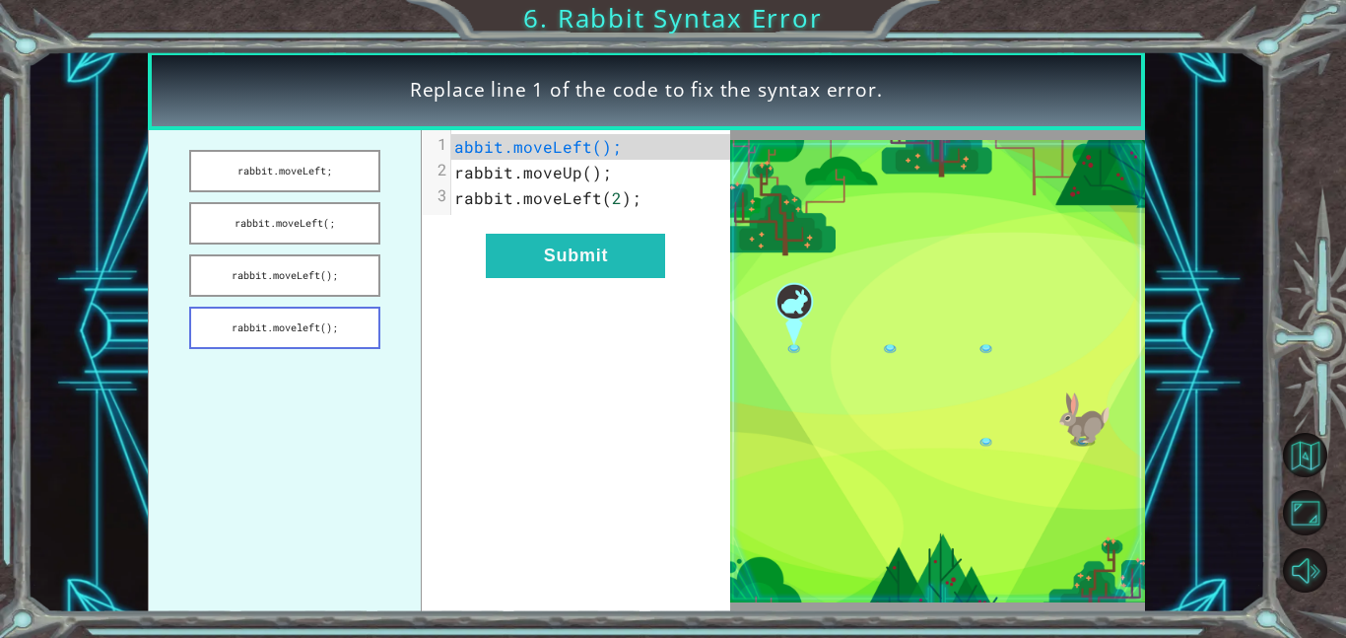
click at [361, 326] on button "rabbit.moveleft();" at bounding box center [284, 328] width 191 height 42
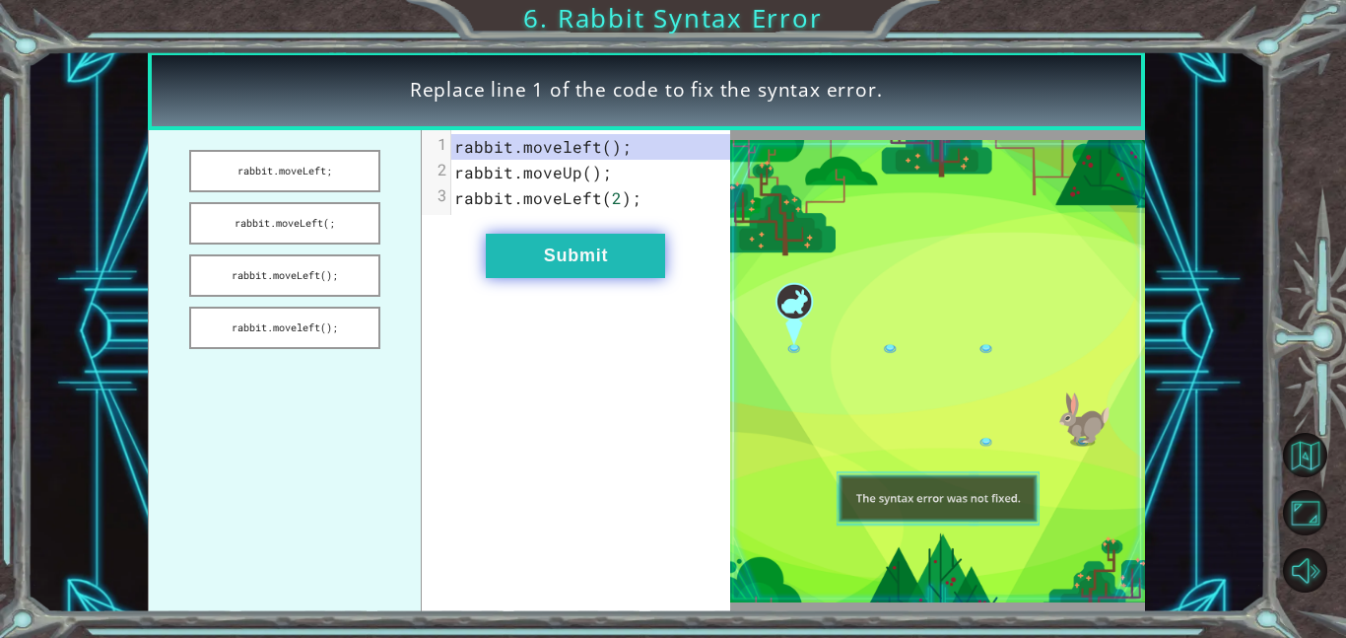
click at [554, 256] on button "Submit" at bounding box center [575, 256] width 179 height 44
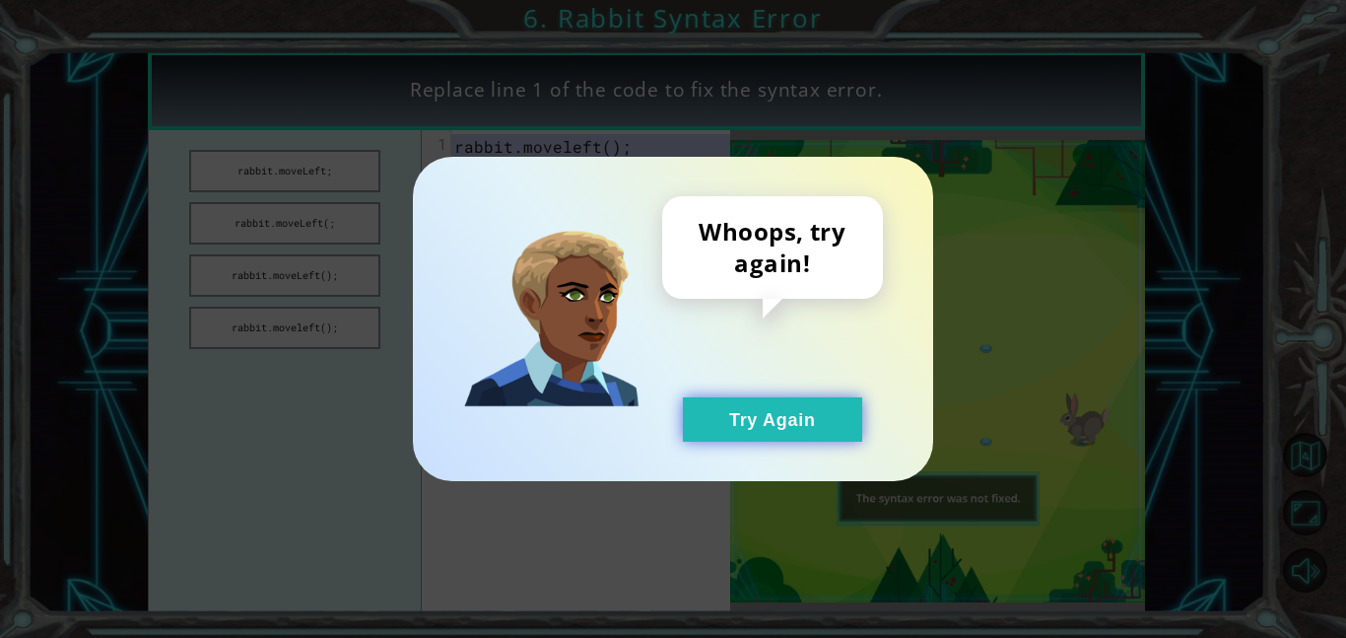
click at [735, 433] on button "Try Again" at bounding box center [772, 419] width 179 height 44
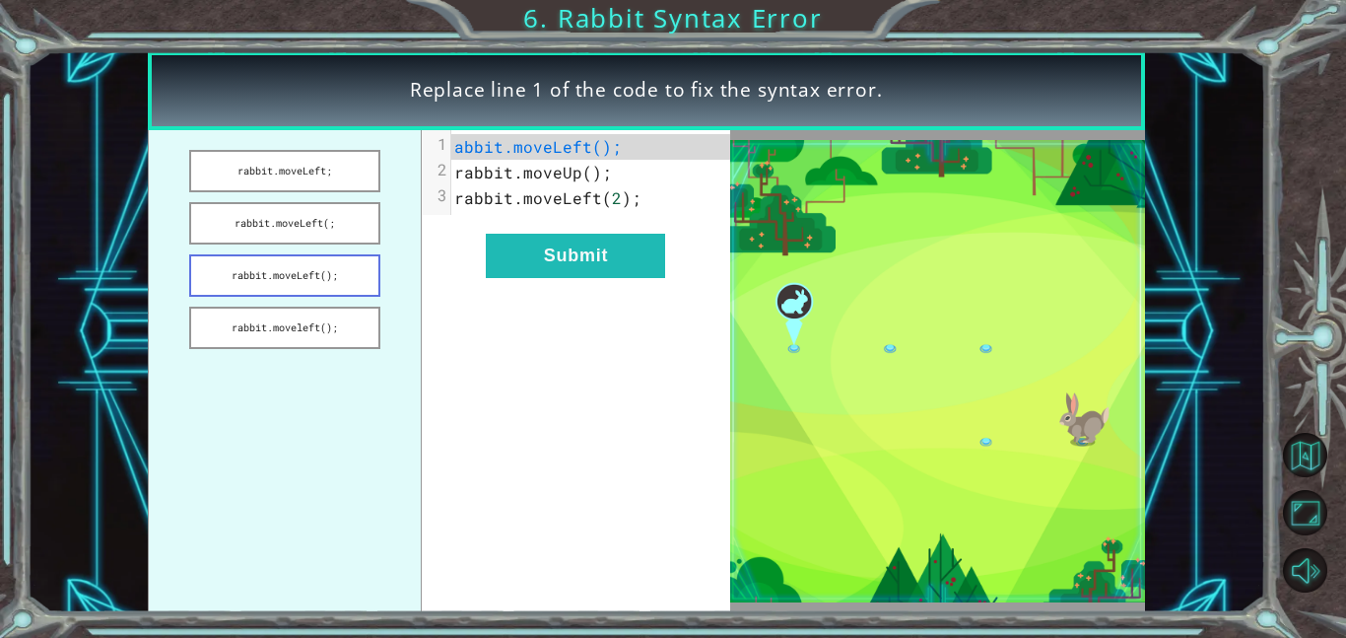
click at [363, 281] on button "rabbit.moveLeft();" at bounding box center [284, 275] width 191 height 42
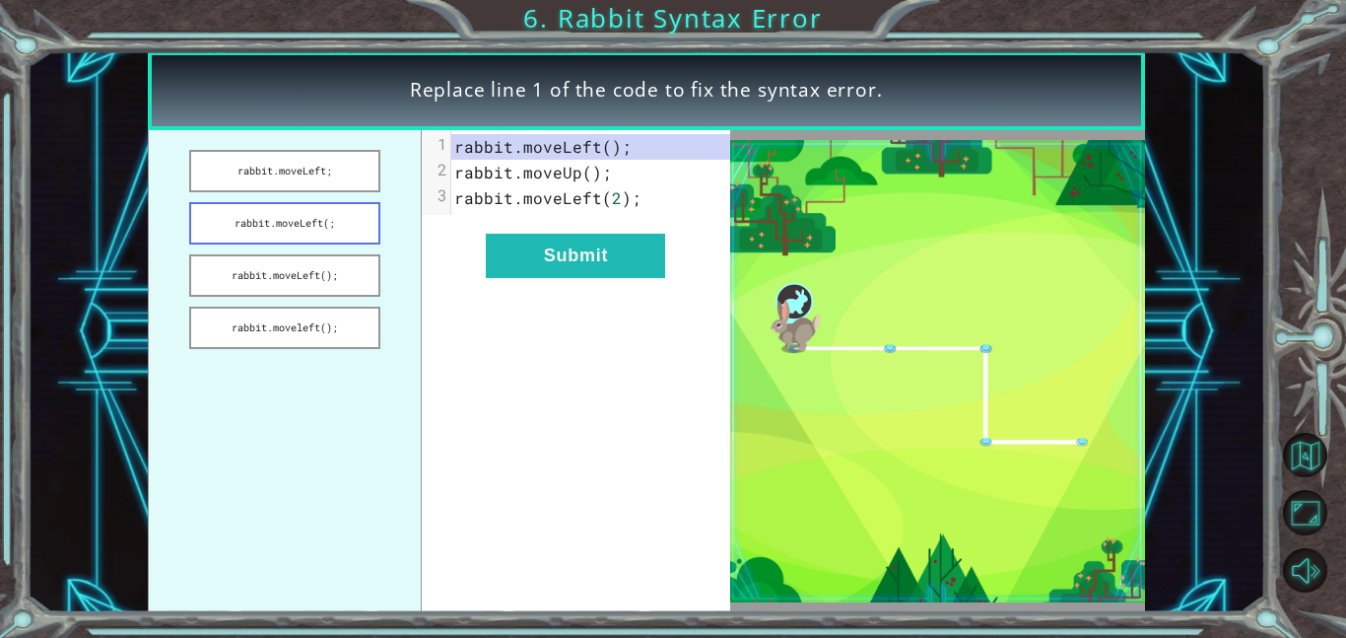
click at [356, 242] on button "rabbit.moveLeft(;" at bounding box center [284, 223] width 191 height 42
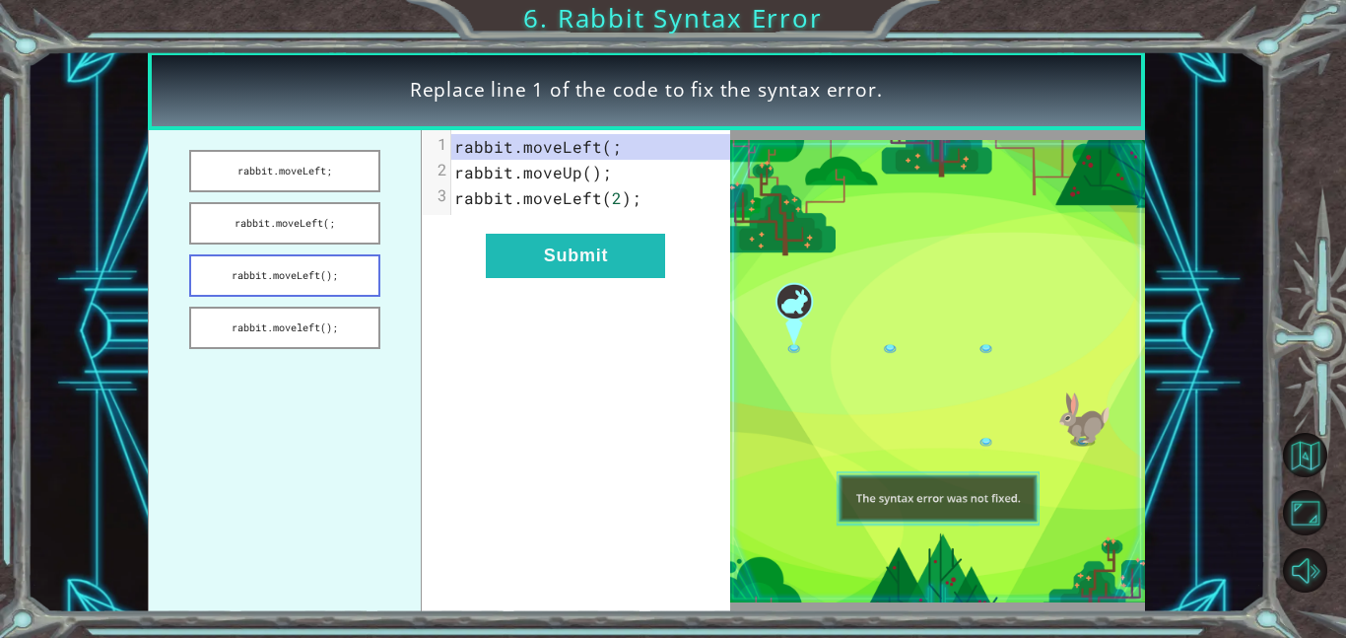
click at [363, 278] on button "rabbit.moveLeft();" at bounding box center [284, 275] width 191 height 42
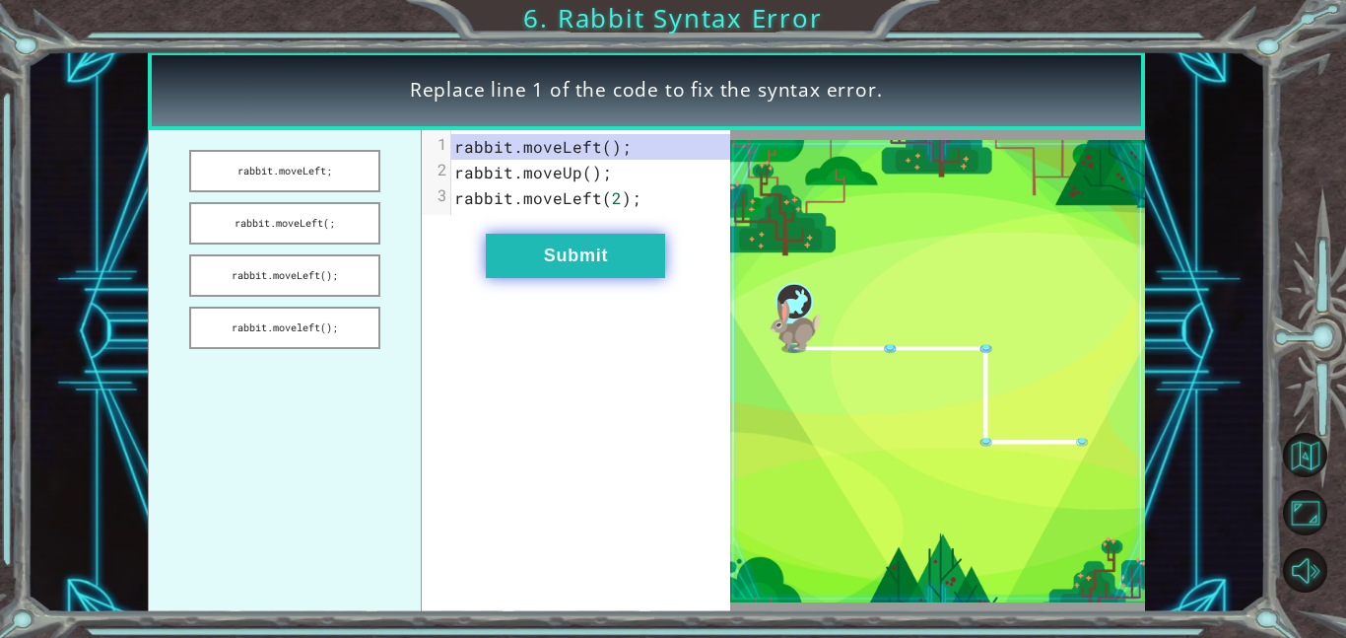
click at [507, 261] on button "Submit" at bounding box center [575, 256] width 179 height 44
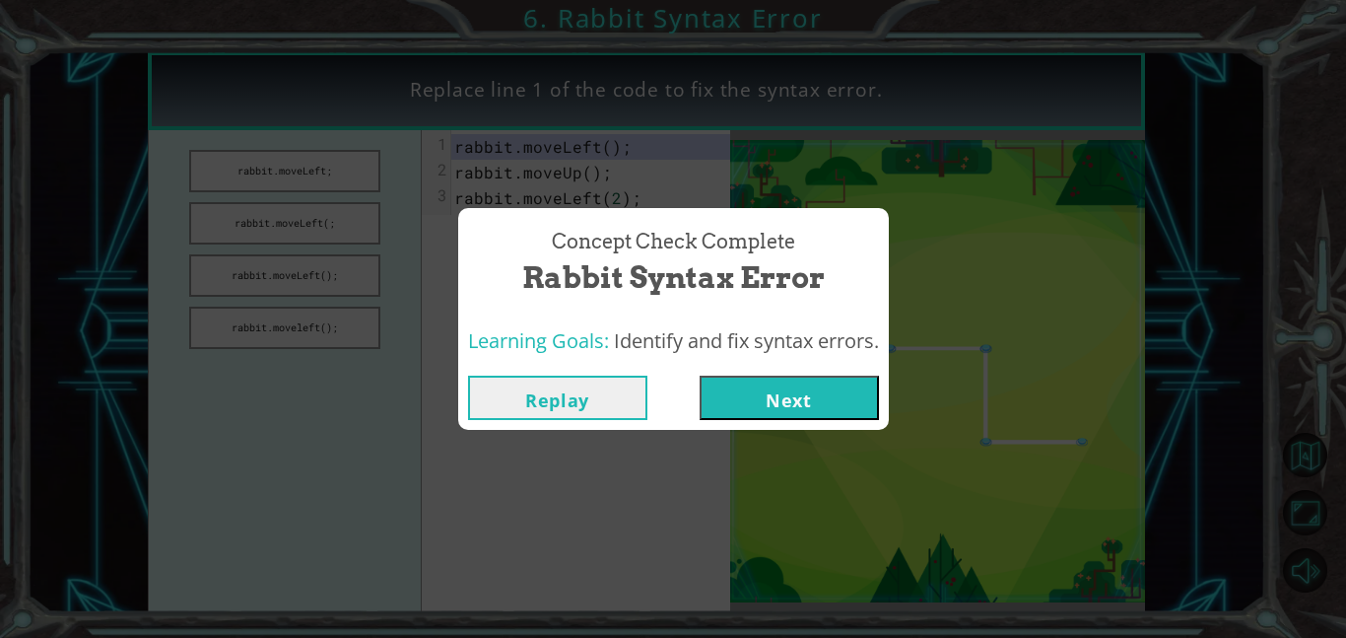
click at [817, 398] on button "Next" at bounding box center [789, 398] width 179 height 44
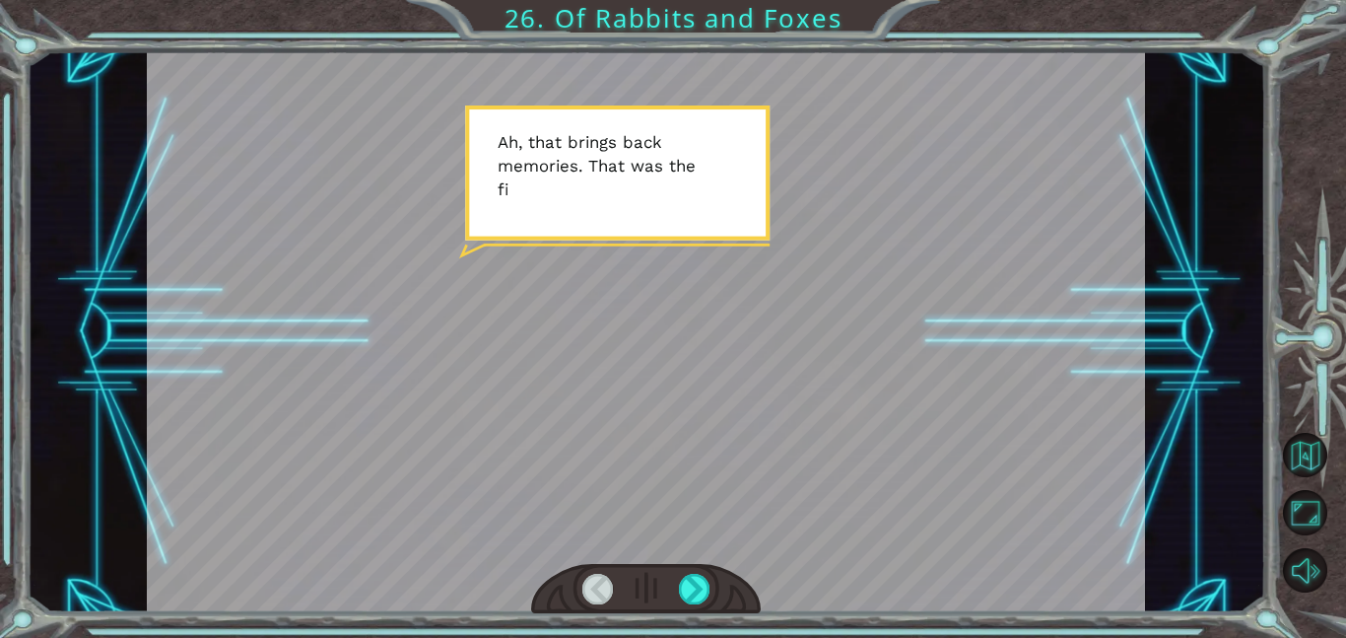
click at [817, 398] on div at bounding box center [646, 331] width 998 height 561
click at [696, 584] on div at bounding box center [695, 589] width 32 height 31
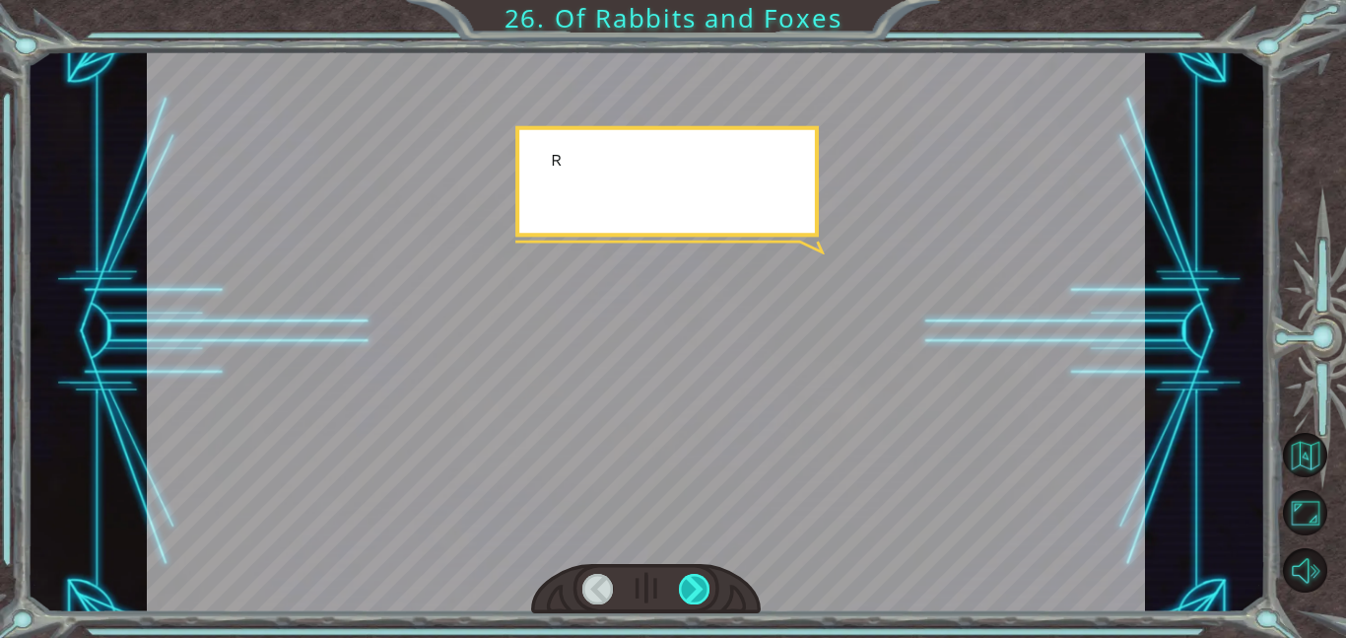
click at [696, 584] on div at bounding box center [695, 589] width 32 height 31
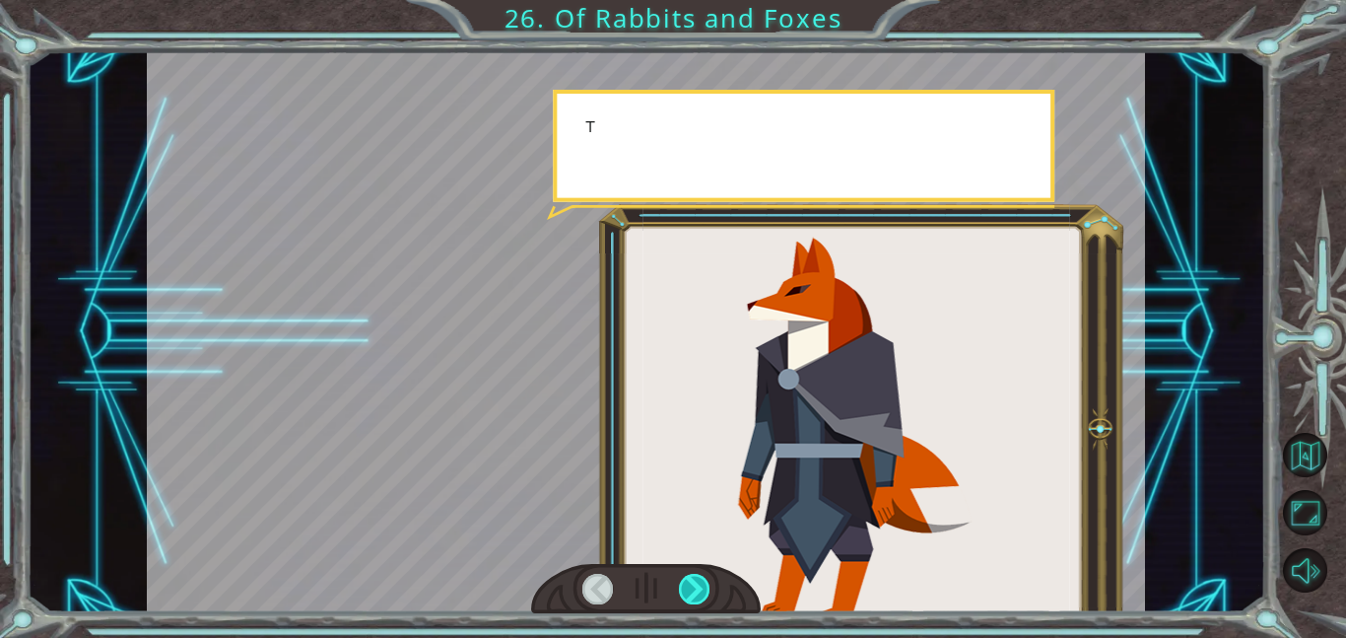
click at [696, 584] on div at bounding box center [695, 589] width 32 height 31
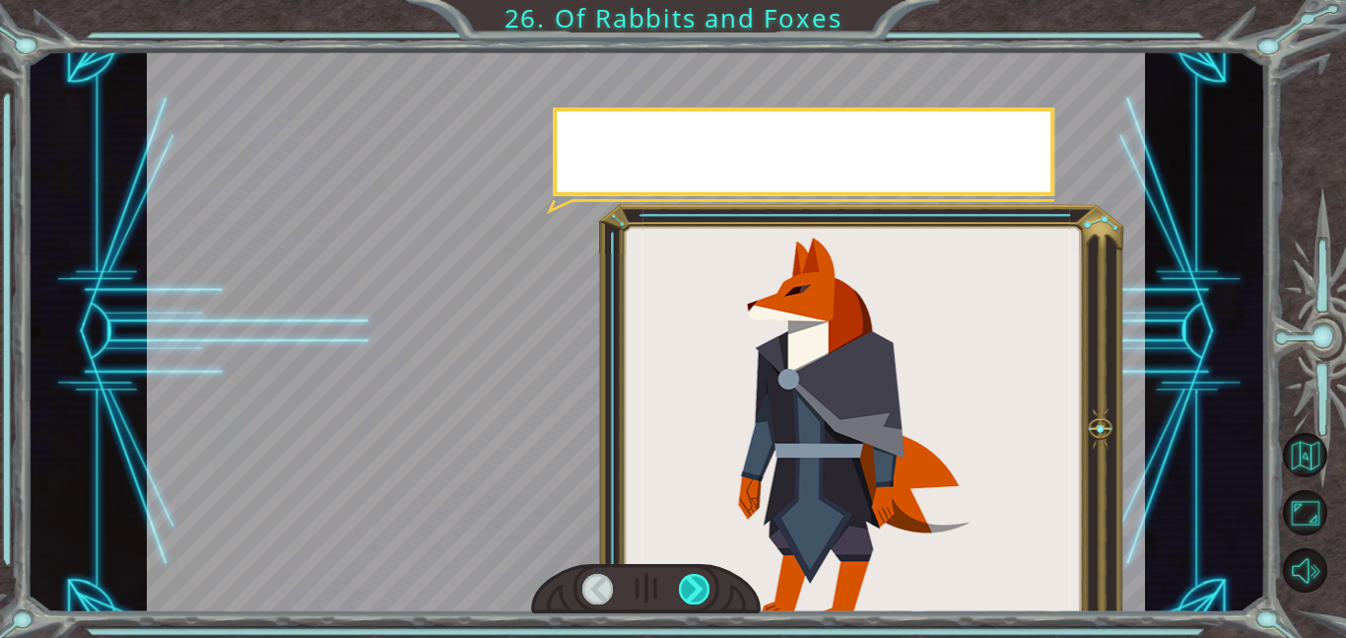
click at [696, 584] on div at bounding box center [695, 589] width 32 height 31
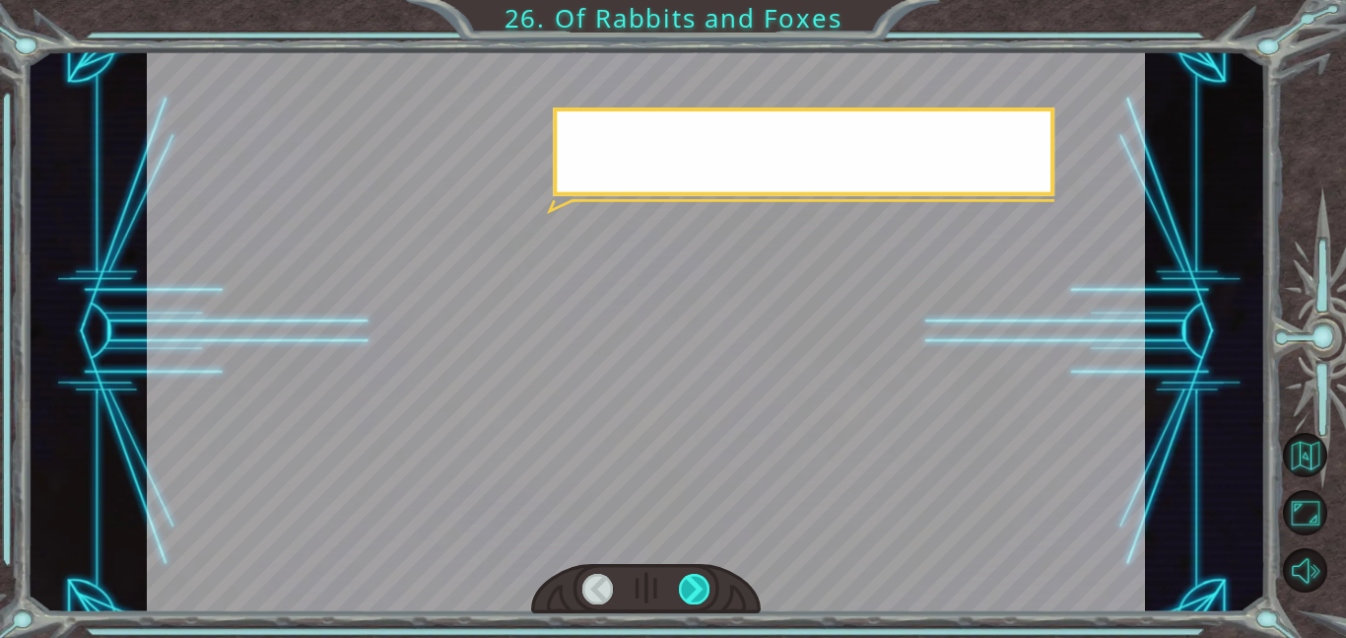
click at [696, 584] on div at bounding box center [695, 589] width 32 height 31
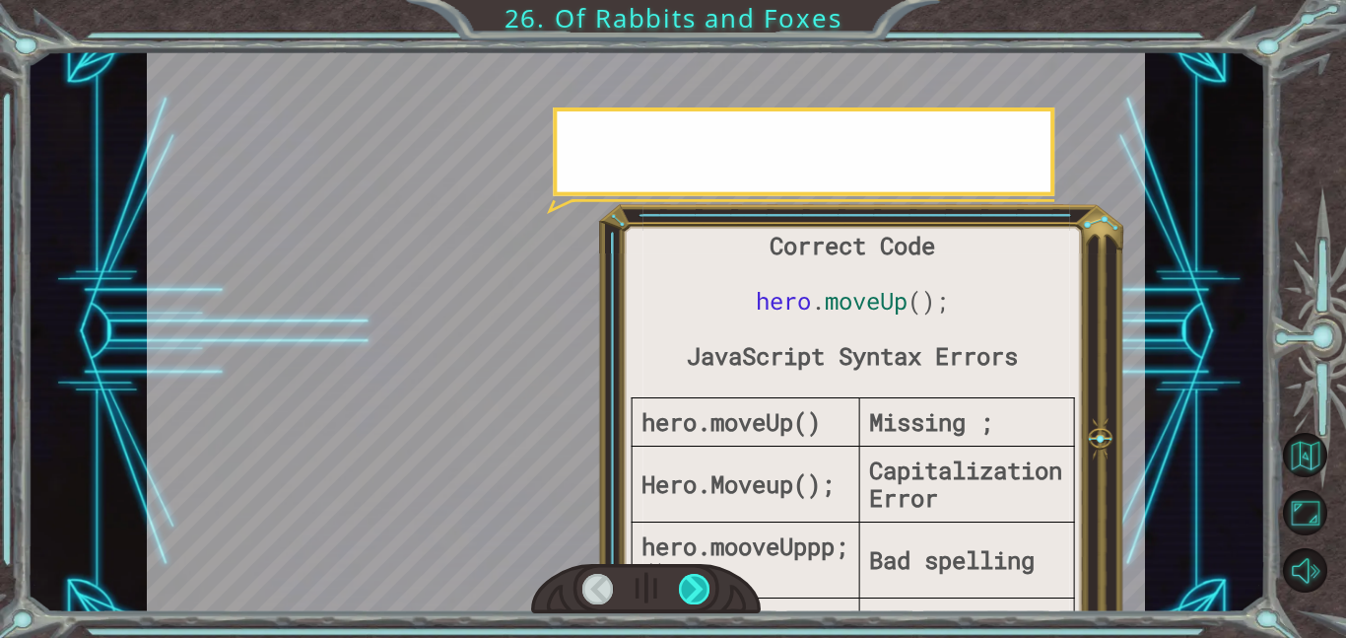
click at [696, 584] on div at bounding box center [695, 589] width 32 height 31
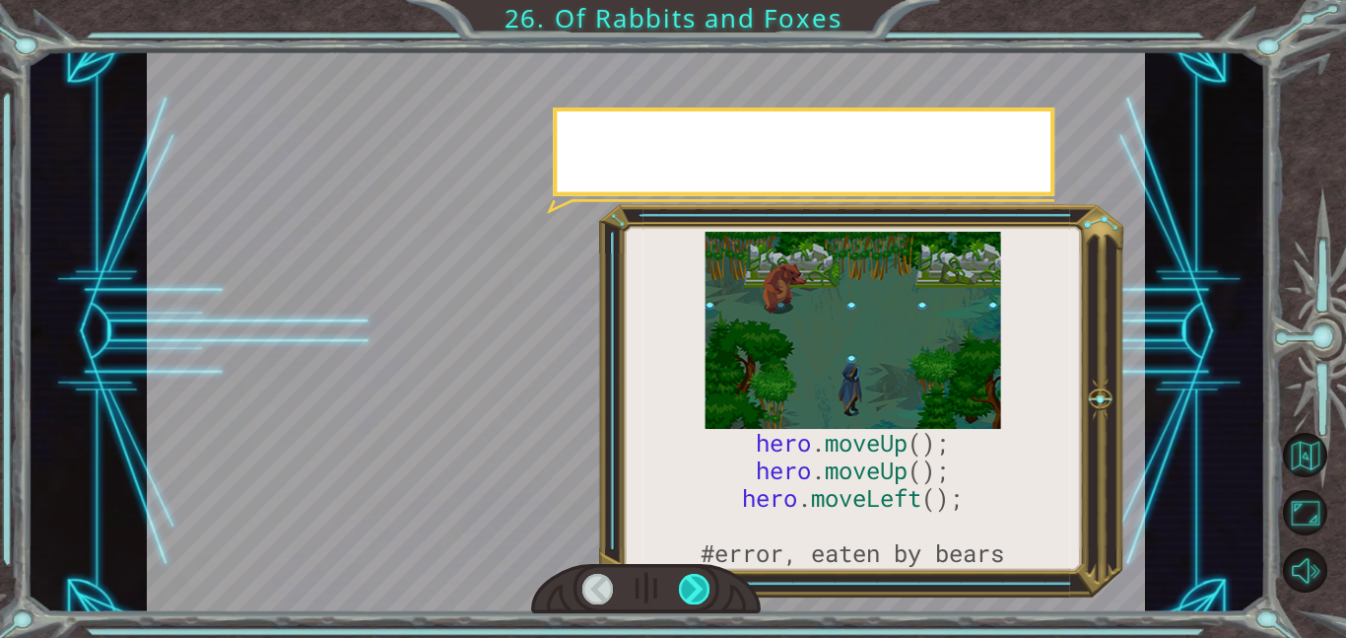
click at [696, 584] on div at bounding box center [695, 589] width 32 height 31
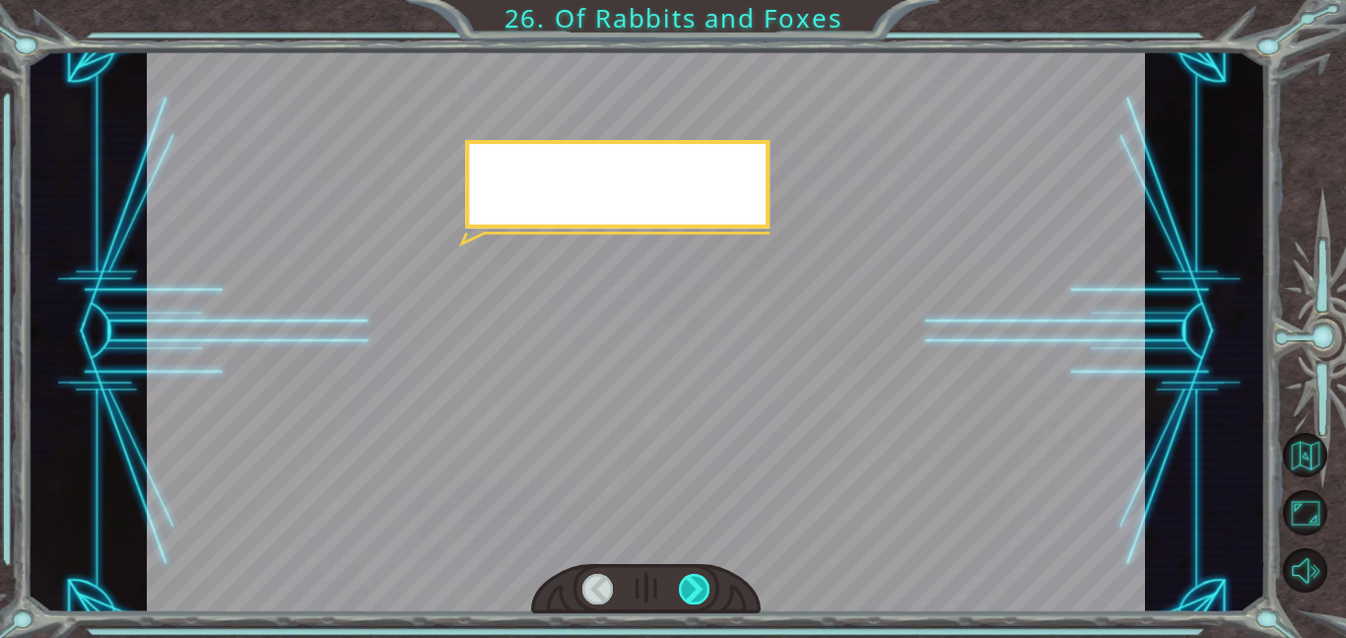
click at [696, 584] on div at bounding box center [695, 589] width 32 height 31
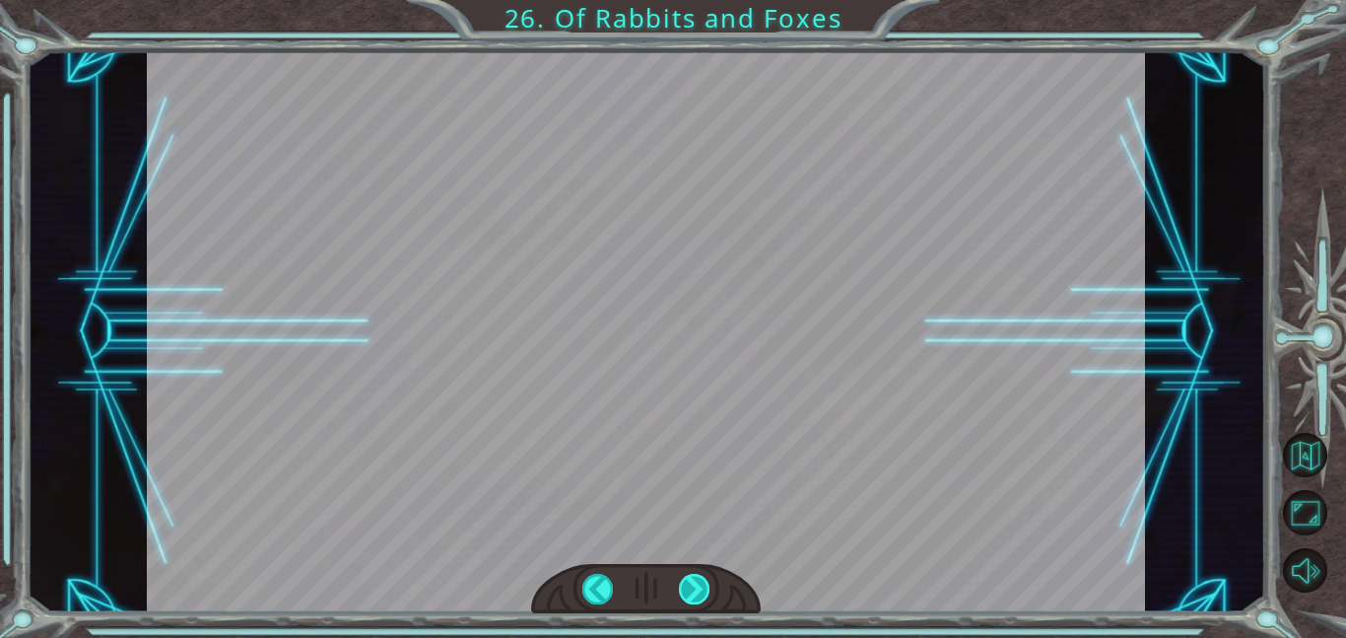
click at [696, 584] on div at bounding box center [695, 589] width 32 height 31
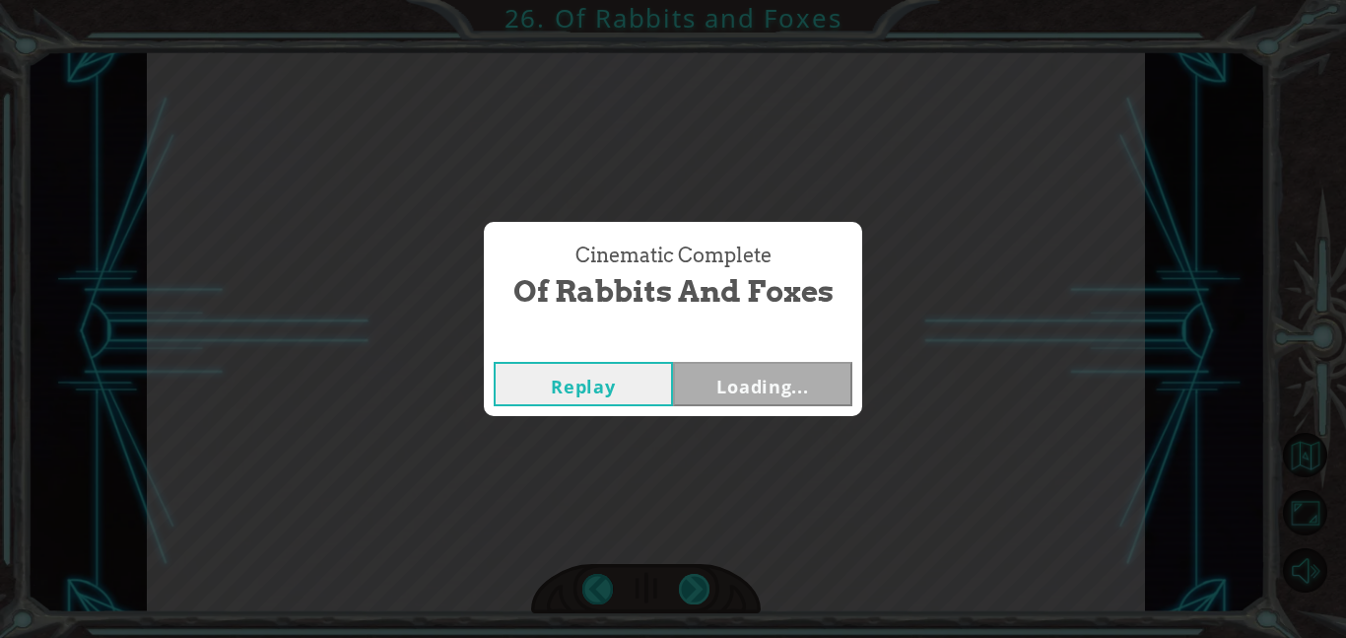
click at [696, 584] on div "Cinematic Complete Of Rabbits and Foxes Replay Loading..." at bounding box center [673, 319] width 1346 height 638
click at [768, 359] on div "Replay Next" at bounding box center [673, 384] width 378 height 64
click at [768, 370] on button "Next" at bounding box center [762, 384] width 179 height 44
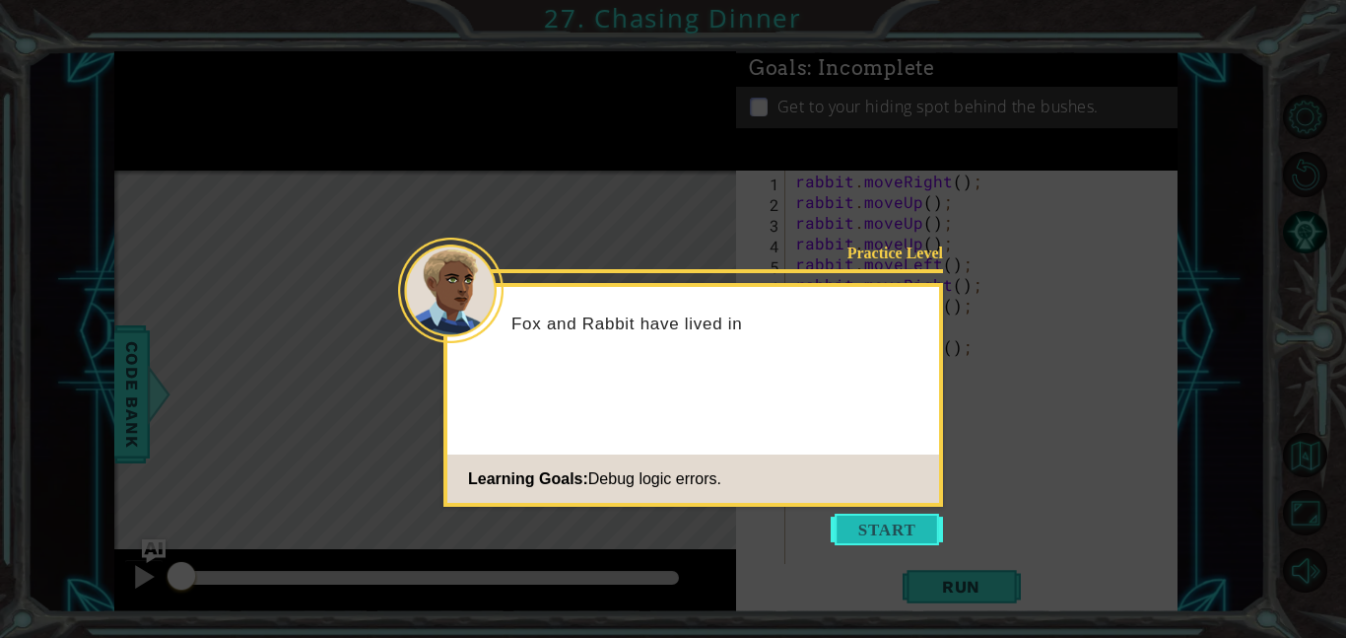
click at [894, 539] on button "Start" at bounding box center [887, 530] width 112 height 32
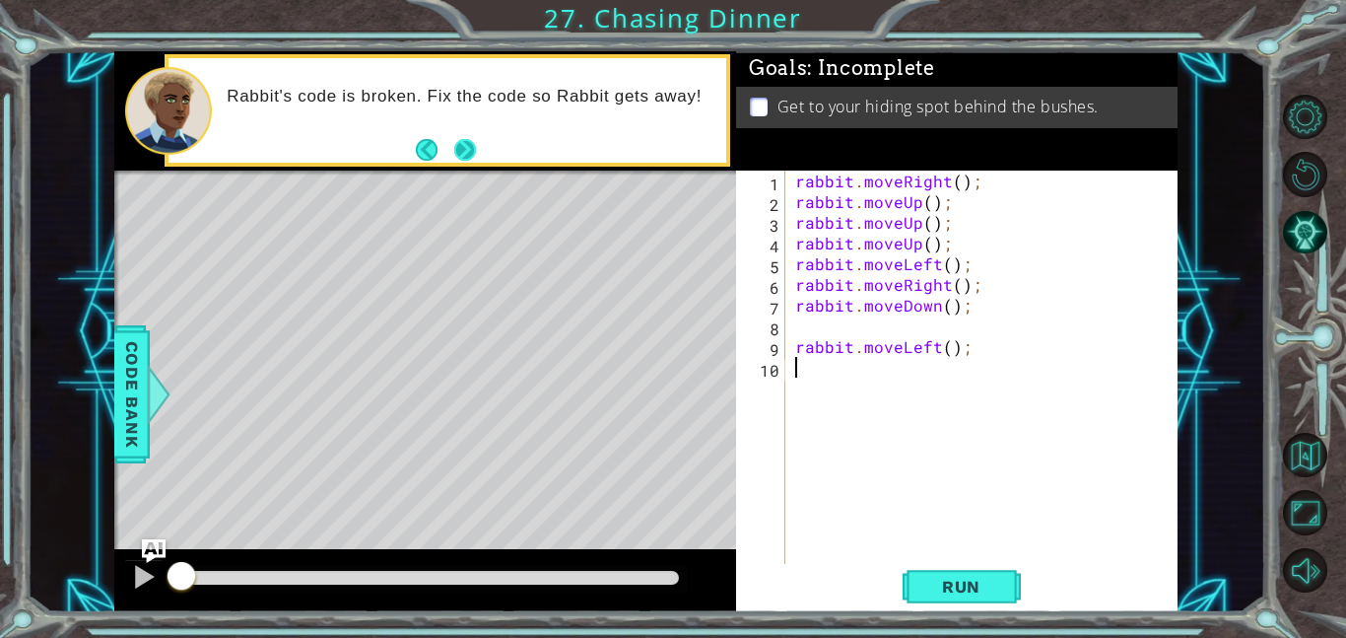
click at [466, 144] on button "Next" at bounding box center [464, 150] width 22 height 22
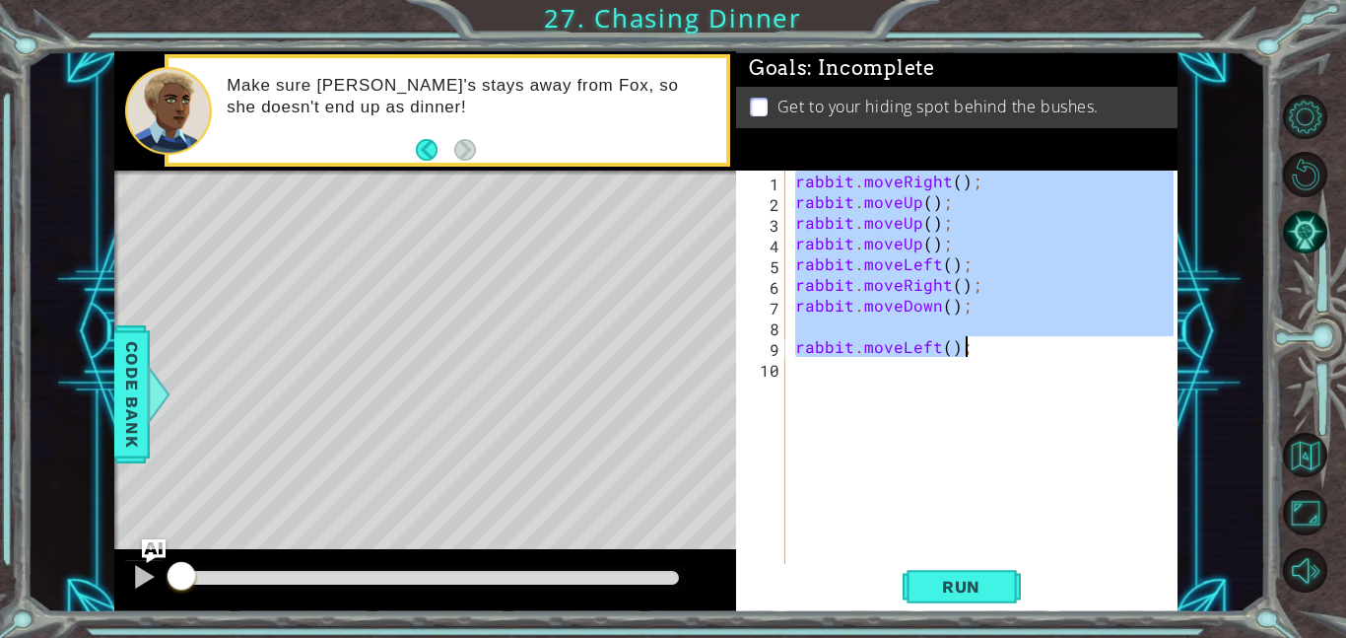
drag, startPoint x: 792, startPoint y: 185, endPoint x: 993, endPoint y: 356, distance: 262.9
click at [993, 356] on div "rabbit . moveRight ( ) ; rabbit . moveUp ( ) ; rabbit . moveUp ( ) ; rabbit . m…" at bounding box center [987, 388] width 392 height 435
type textarea "rabbit.moveLeft();"
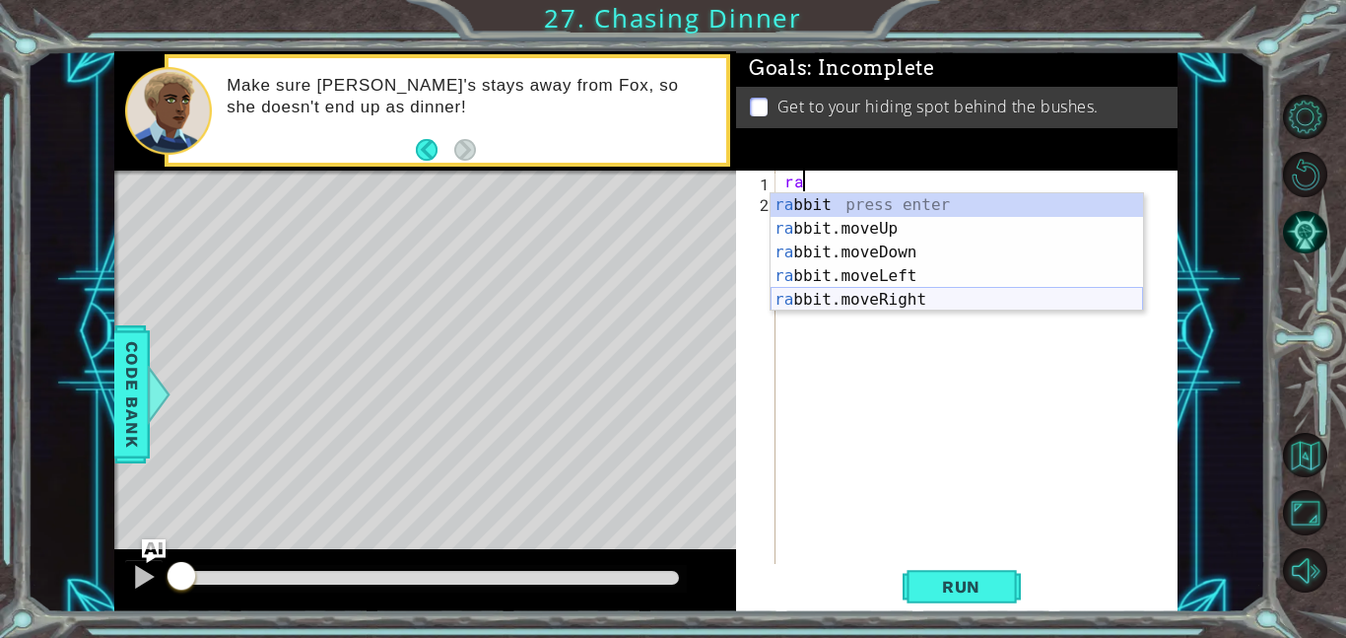
click at [952, 294] on div "ra bbit press enter ra bbit.moveUp press enter ra bbit.moveDown press enter ra …" at bounding box center [957, 276] width 373 height 166
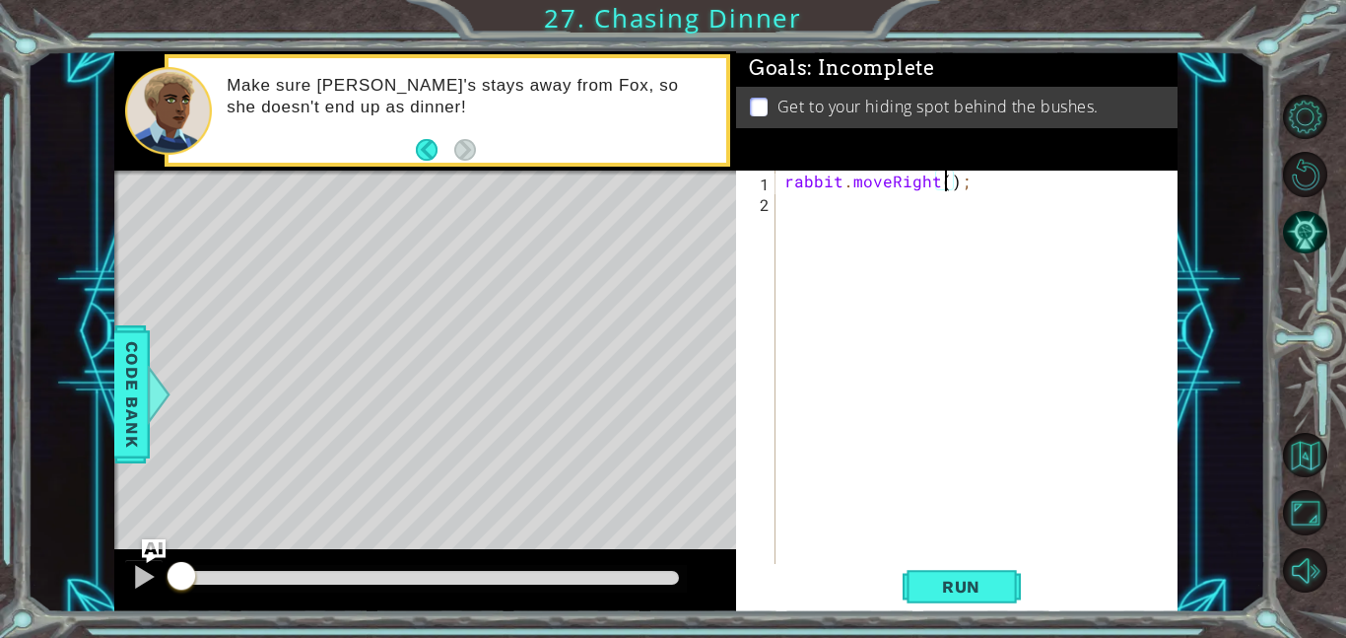
type textarea "rabbit.moveRight(2);"
click at [801, 200] on div "rabbit . moveRight ( 2 ) ;" at bounding box center [982, 388] width 402 height 435
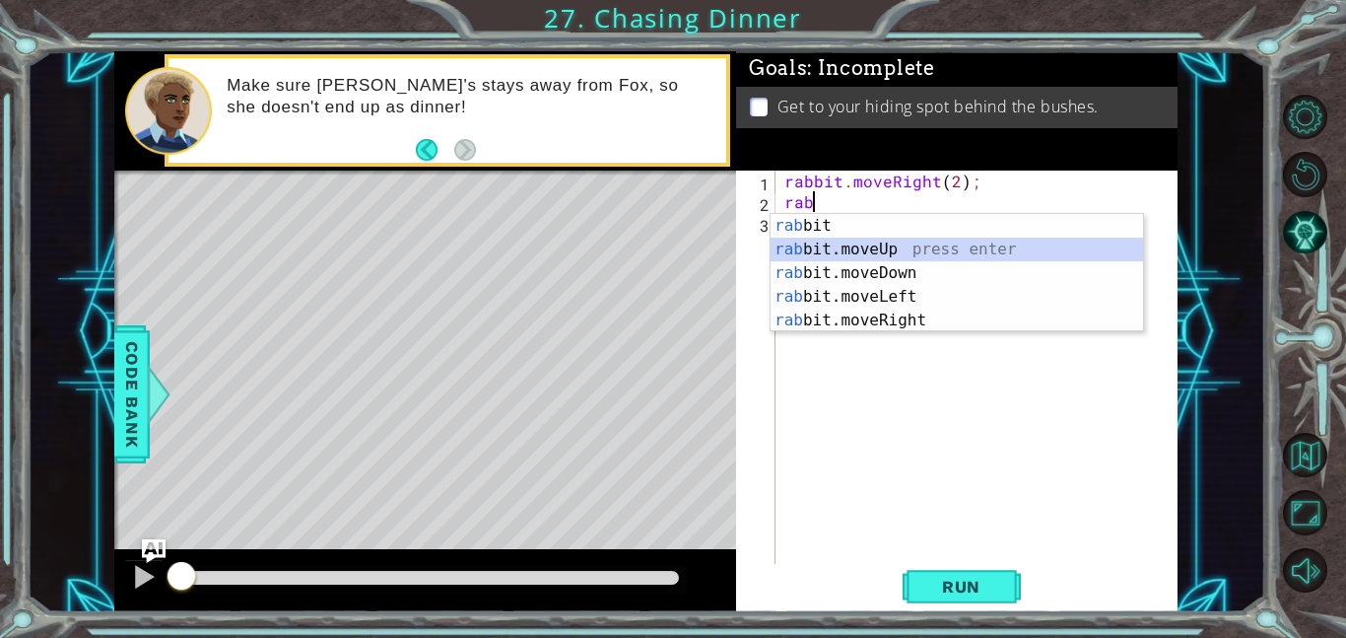
click at [863, 248] on div "rab bit press enter rab bit.moveUp press enter rab bit.moveDown press enter rab…" at bounding box center [957, 297] width 373 height 166
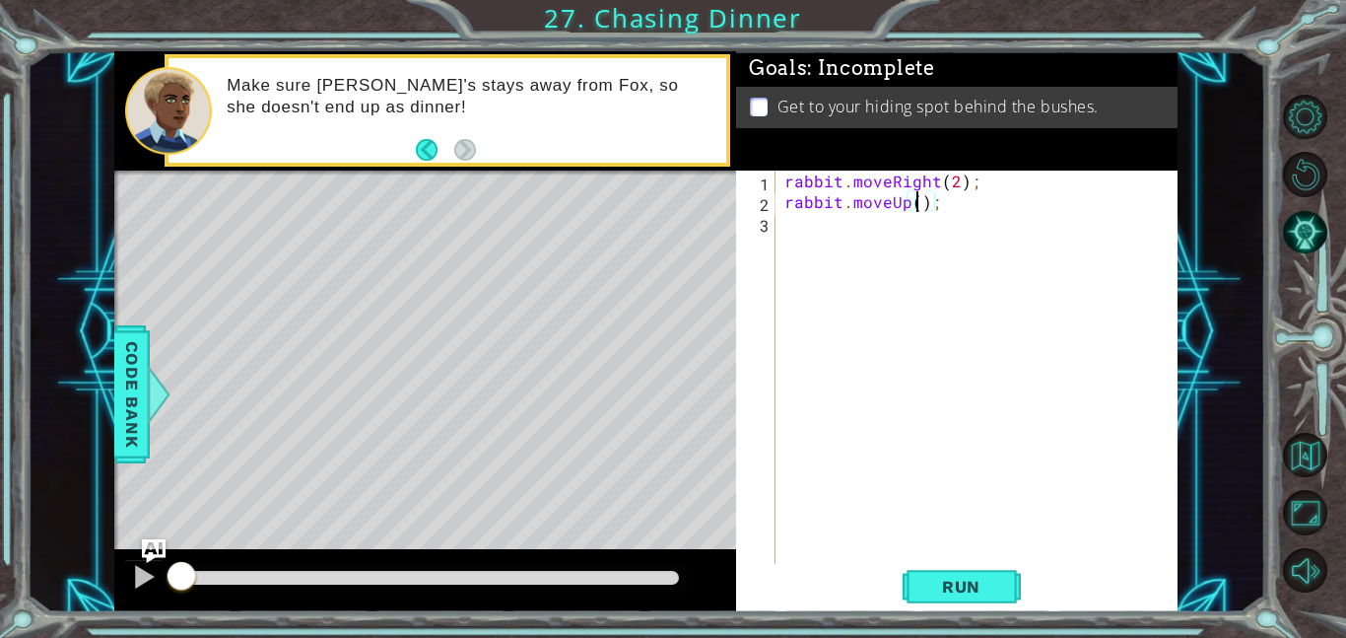
type textarea "rabbit.moveUp(2);"
click at [942, 255] on div "rabbit . moveRight ( 2 ) ; rabbit . moveUp ( 2 ) ;" at bounding box center [982, 388] width 402 height 435
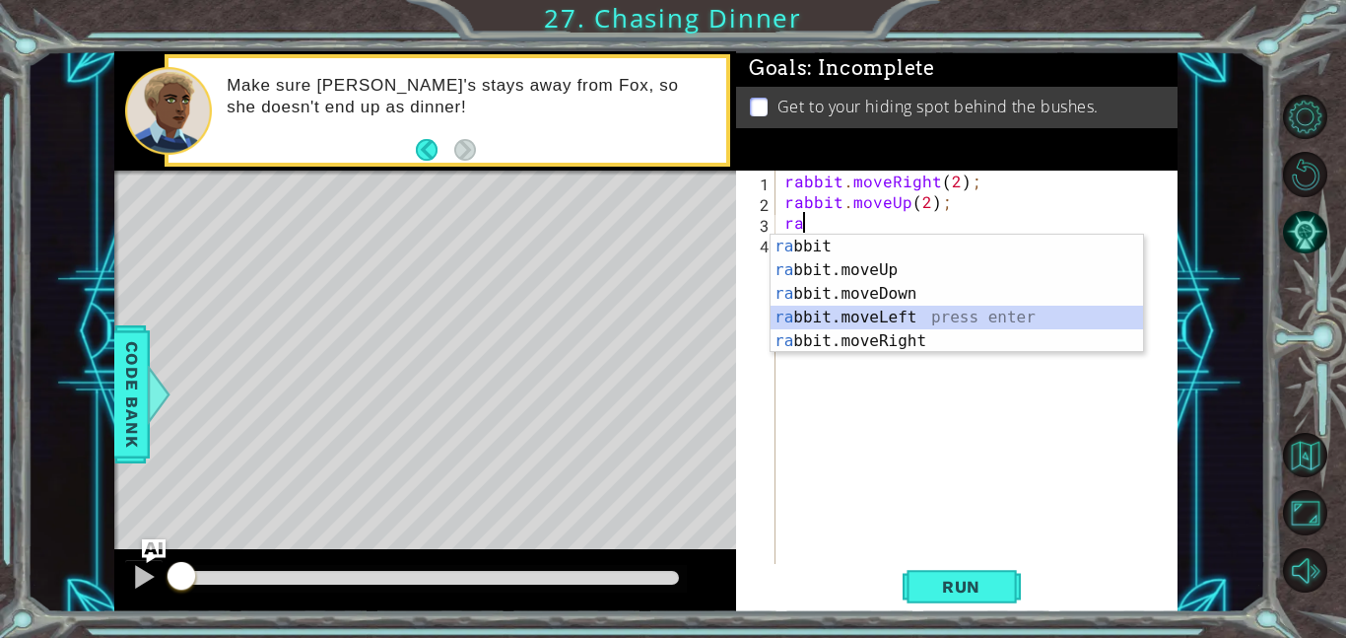
click at [964, 311] on div "ra bbit press enter ra bbit.moveUp press enter ra bbit.moveDown press enter ra …" at bounding box center [957, 318] width 373 height 166
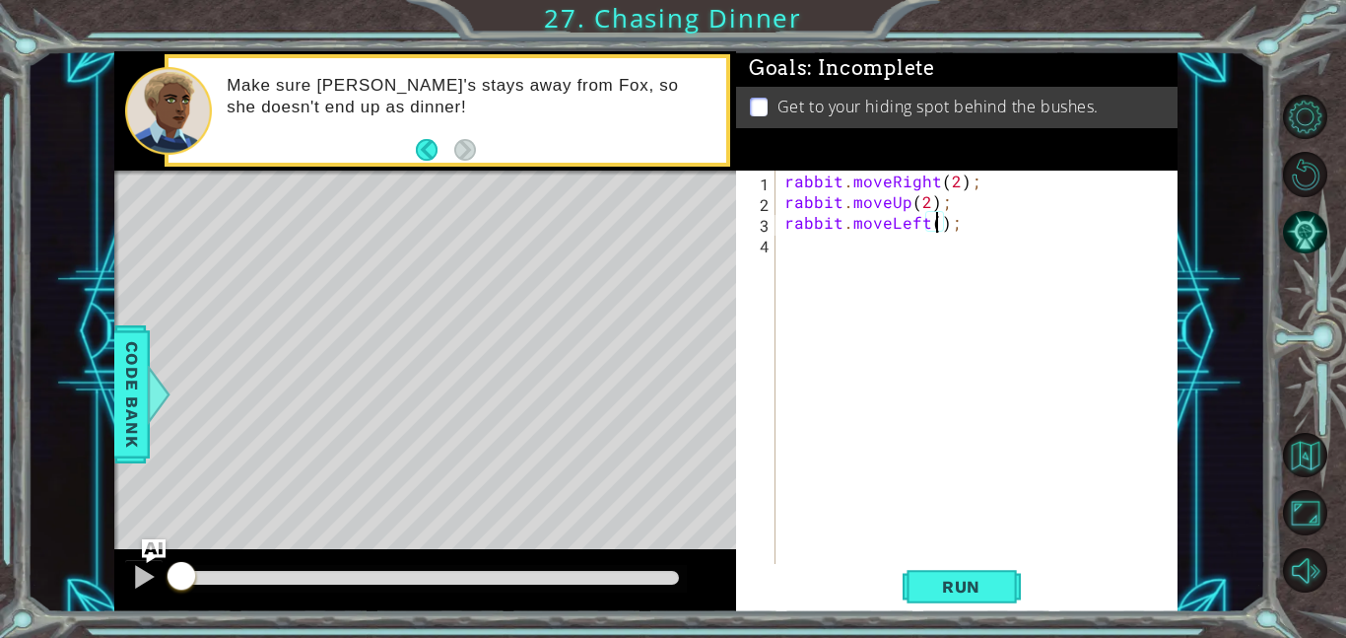
scroll to position [0, 10]
type textarea "rabbit.moveLeft(2);"
click at [978, 573] on button "Run" at bounding box center [962, 586] width 118 height 44
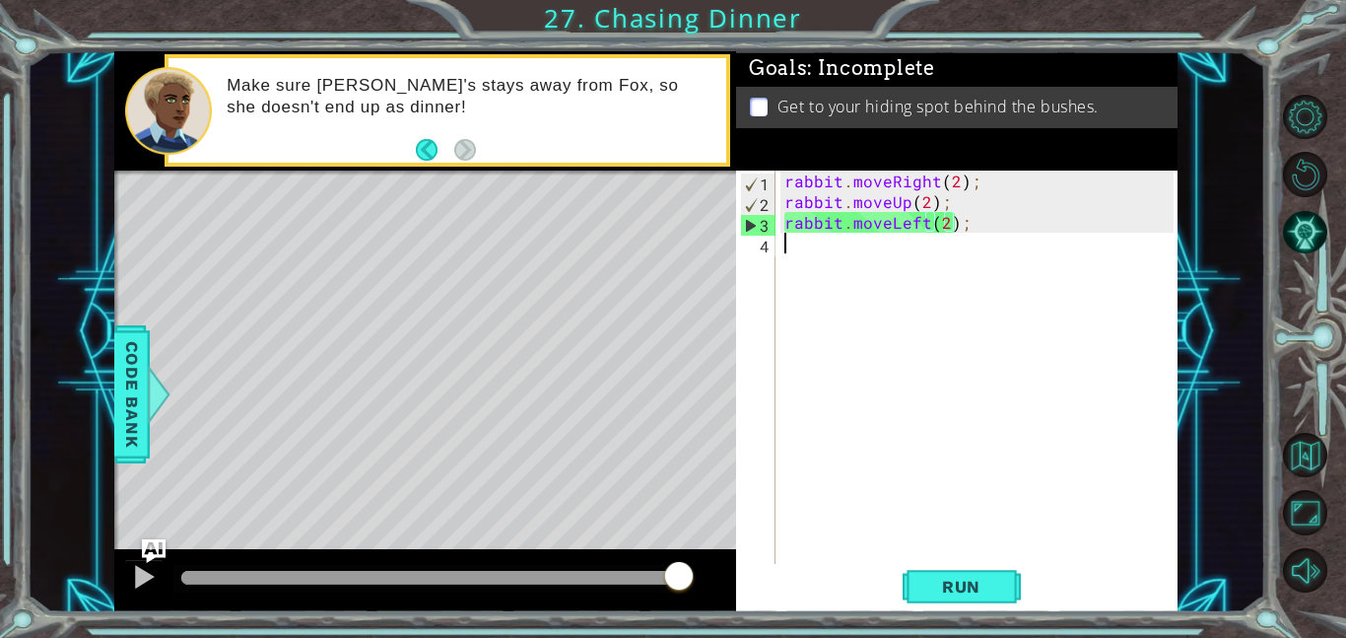
click at [822, 258] on div "rabbit . moveRight ( 2 ) ; rabbit . moveUp ( 2 ) ; rabbit . moveLeft ( 2 ) ;" at bounding box center [982, 388] width 402 height 435
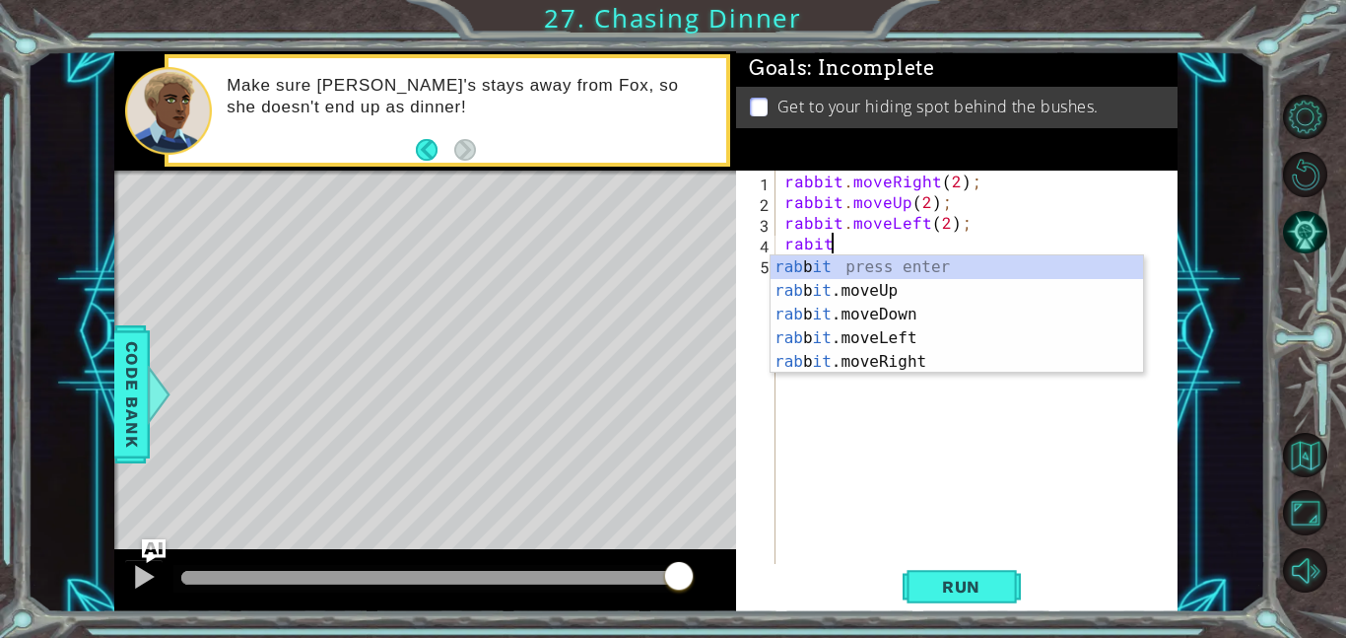
scroll to position [0, 2]
click at [823, 309] on div "rab b it press enter rab b it .moveUp press enter rab b it .moveDown press ente…" at bounding box center [957, 338] width 373 height 166
type textarea "rabbit.moveDown(1);"
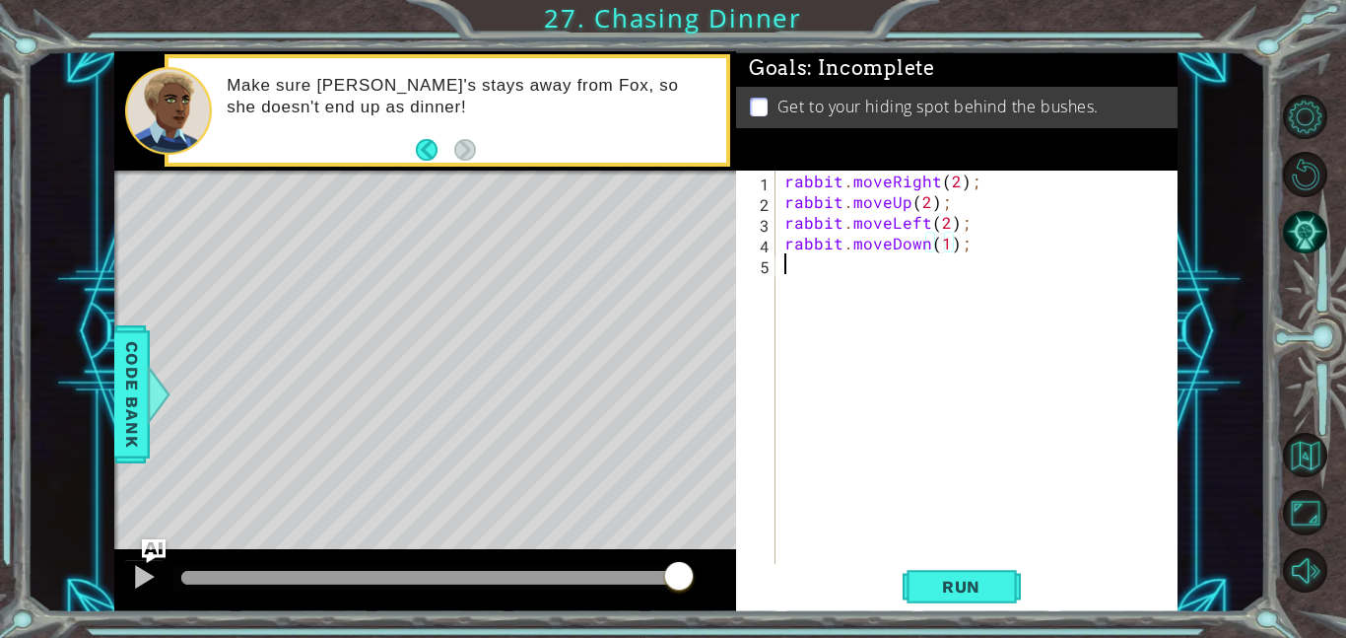
click at [899, 292] on div "rabbit . moveRight ( 2 ) ; rabbit . moveUp ( 2 ) ; rabbit . moveLeft ( 2 ) ; ra…" at bounding box center [982, 388] width 402 height 435
click at [994, 586] on span "Run" at bounding box center [962, 587] width 78 height 20
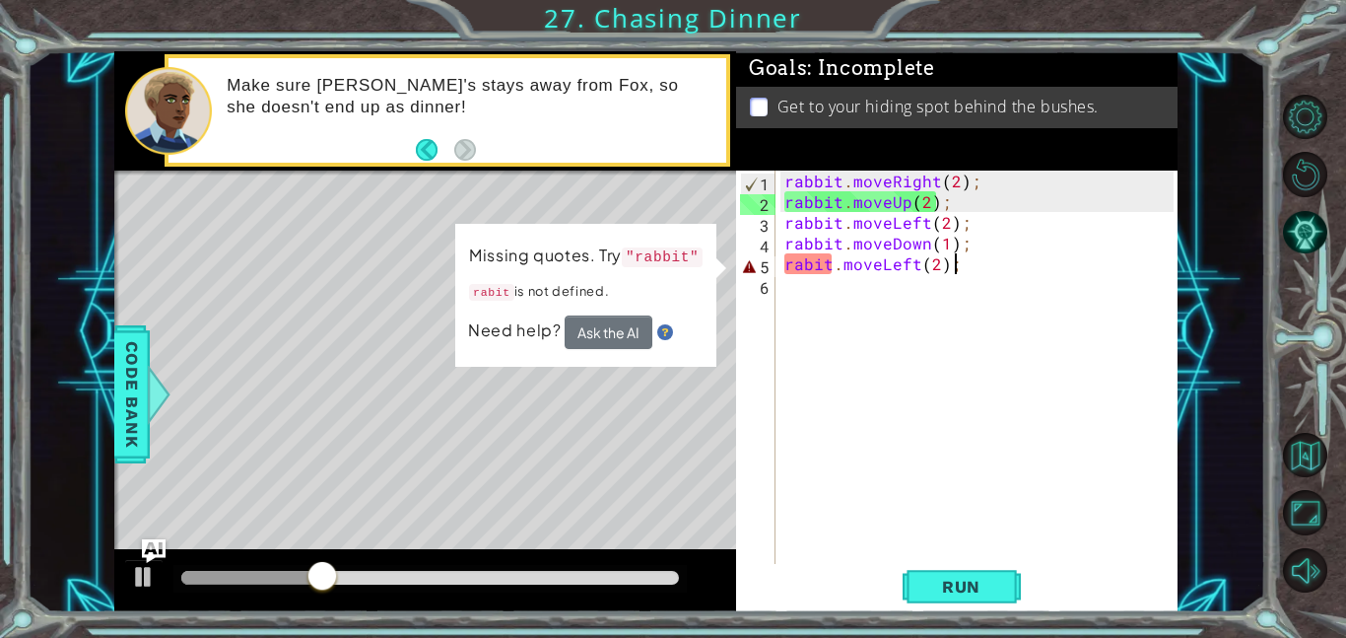
click at [814, 259] on div "rabbit . moveRight ( 2 ) ; rabbit . moveUp ( 2 ) ; rabbit . moveLeft ( 2 ) ; ra…" at bounding box center [982, 388] width 402 height 435
type textarea "rabbit.moveLeft(2);"
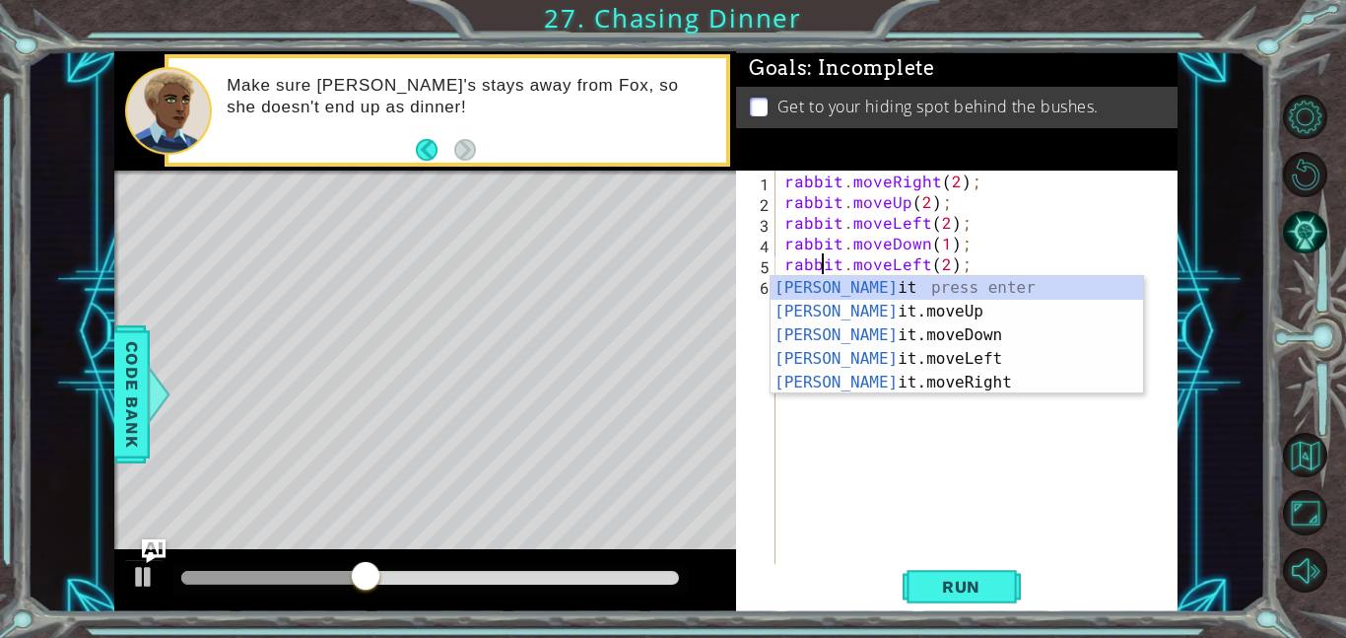
scroll to position [0, 2]
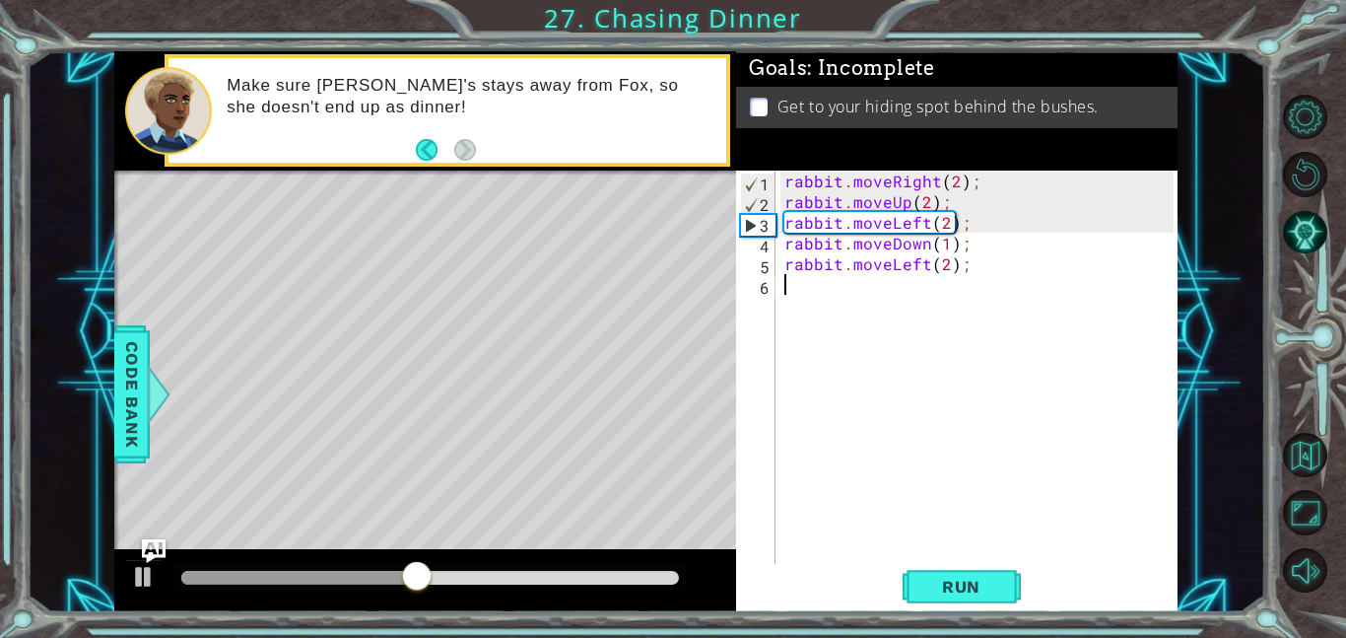
click at [940, 506] on div "rabbit . moveRight ( 2 ) ; rabbit . moveUp ( 2 ) ; rabbit . moveLeft ( 2 ) ; ra…" at bounding box center [982, 388] width 402 height 435
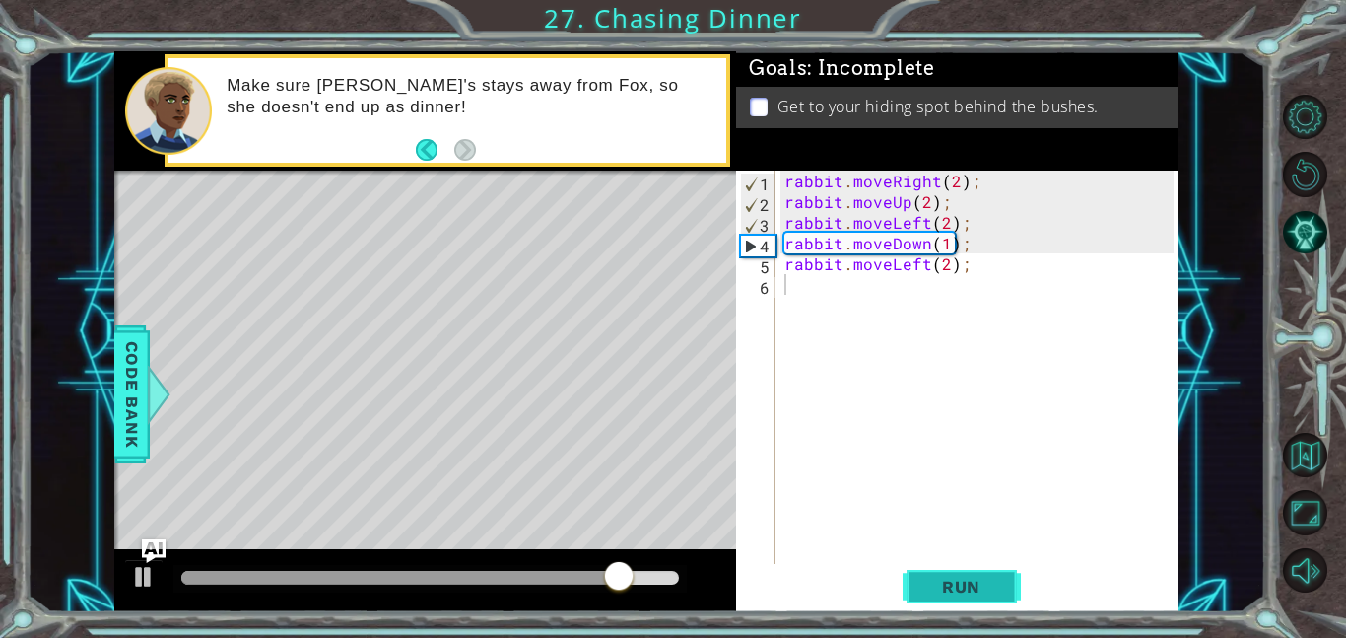
click at [981, 595] on button "Run" at bounding box center [962, 586] width 118 height 44
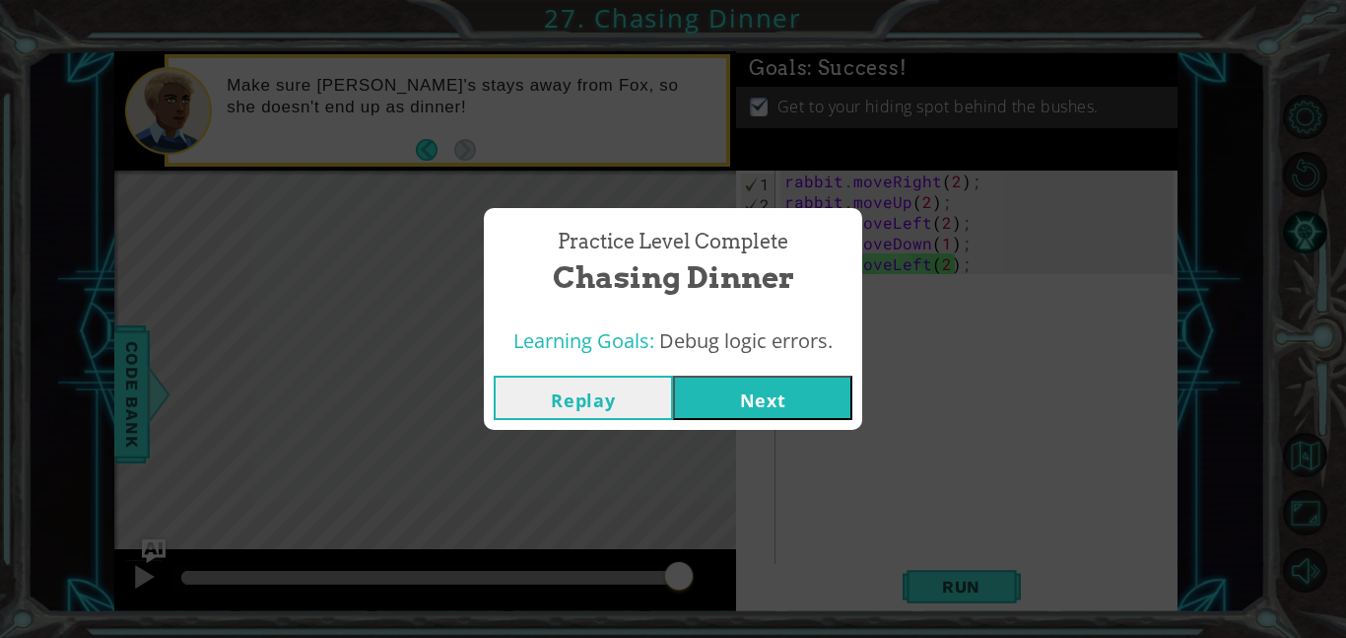
click at [843, 397] on button "Next" at bounding box center [762, 398] width 179 height 44
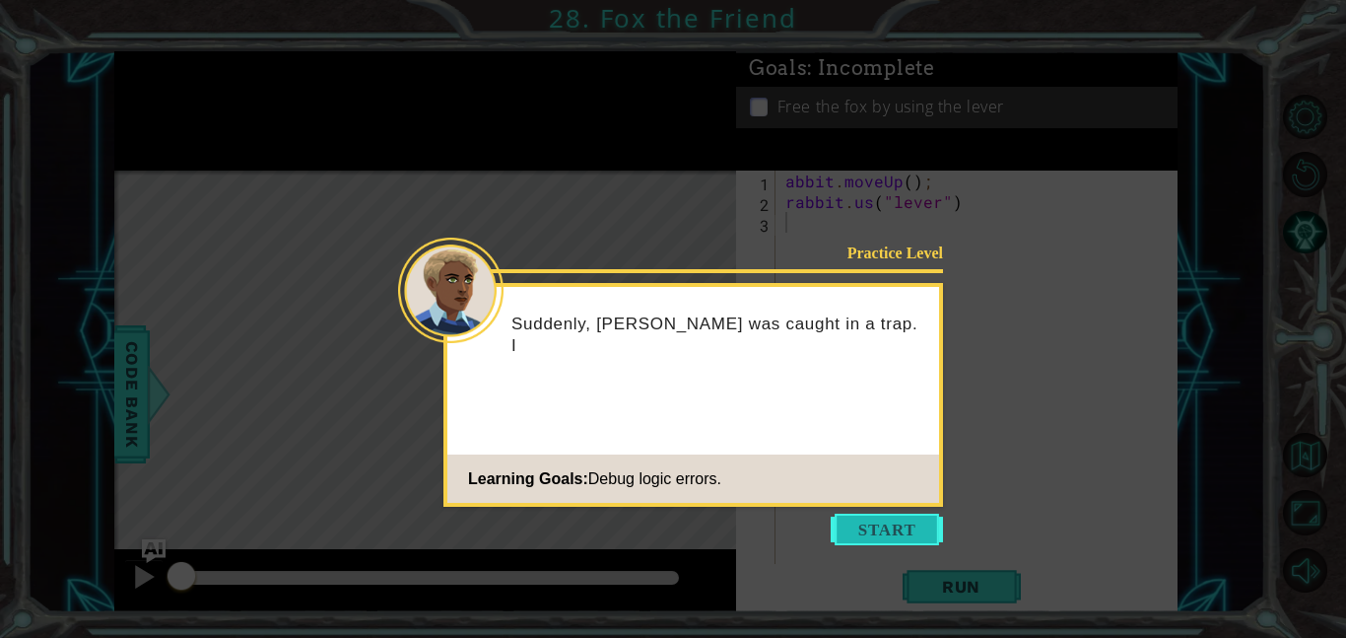
click at [859, 543] on button "Start" at bounding box center [887, 530] width 112 height 32
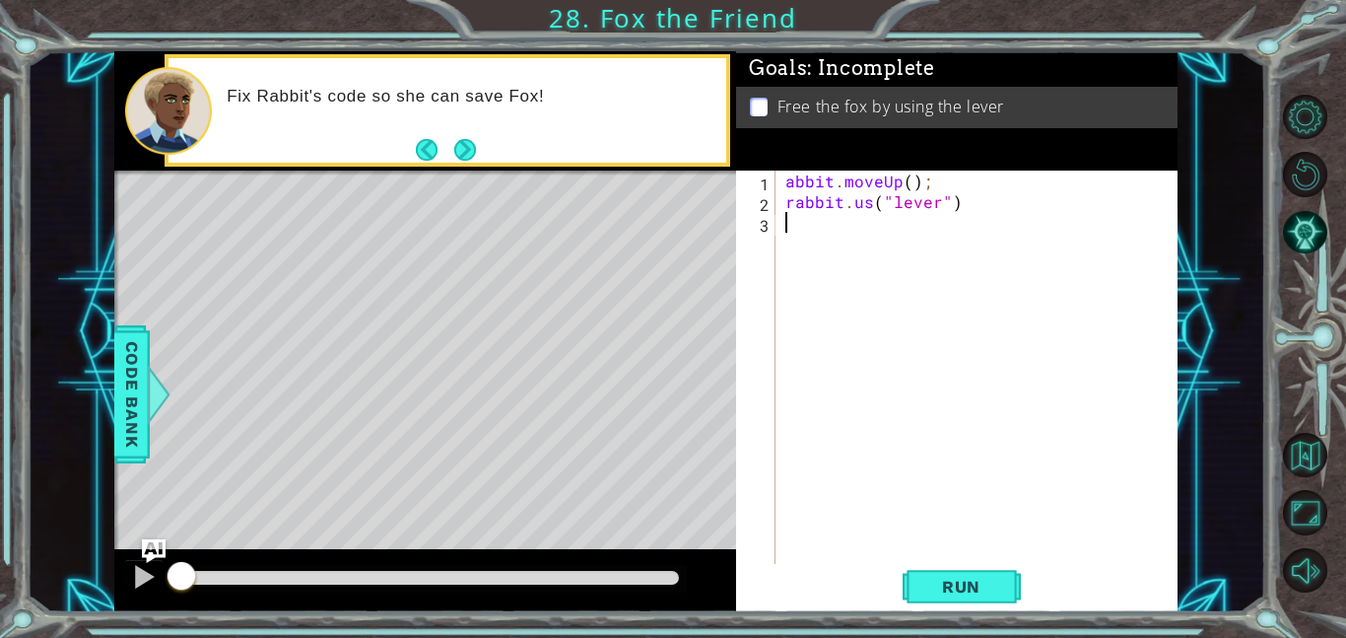
click at [911, 187] on div "abbit . moveUp ( ) ; rabbit . us ( "lever" )" at bounding box center [983, 388] width 402 height 435
type textarea "abbit.moveUp(1);"
click at [953, 550] on div "abbit . moveUp ( 1 ) ; rabbit . us ( "lever" )" at bounding box center [983, 388] width 402 height 435
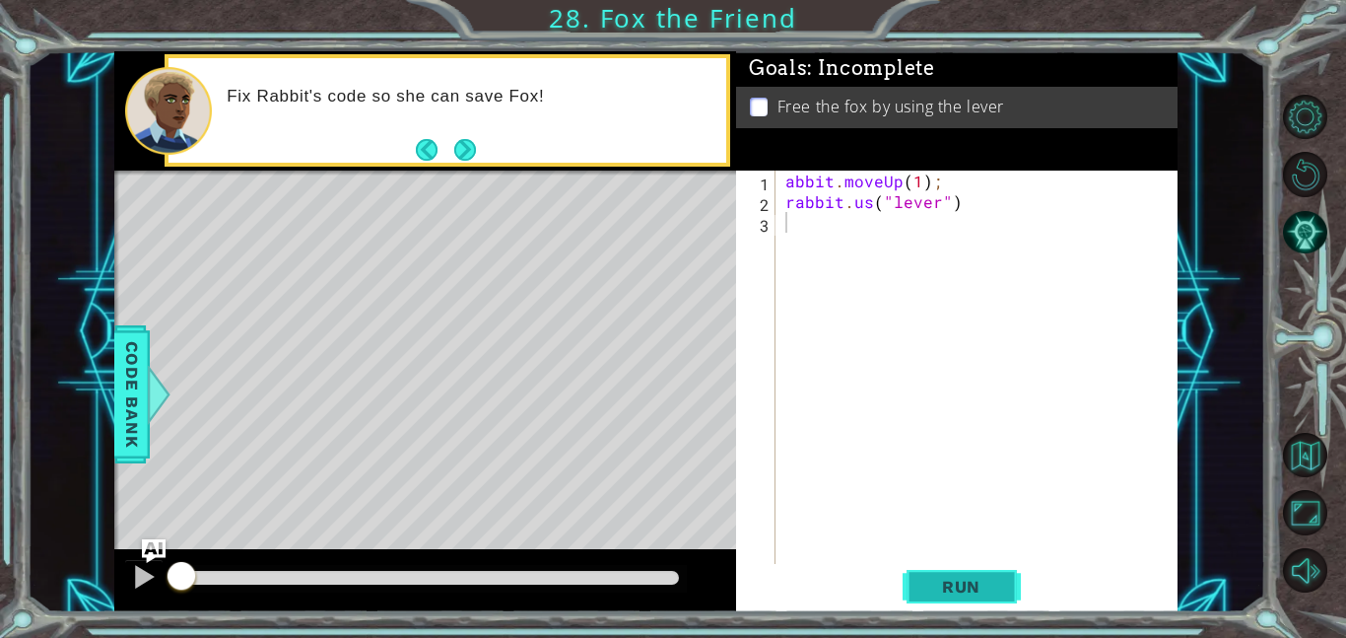
click at [962, 586] on span "Run" at bounding box center [962, 587] width 78 height 20
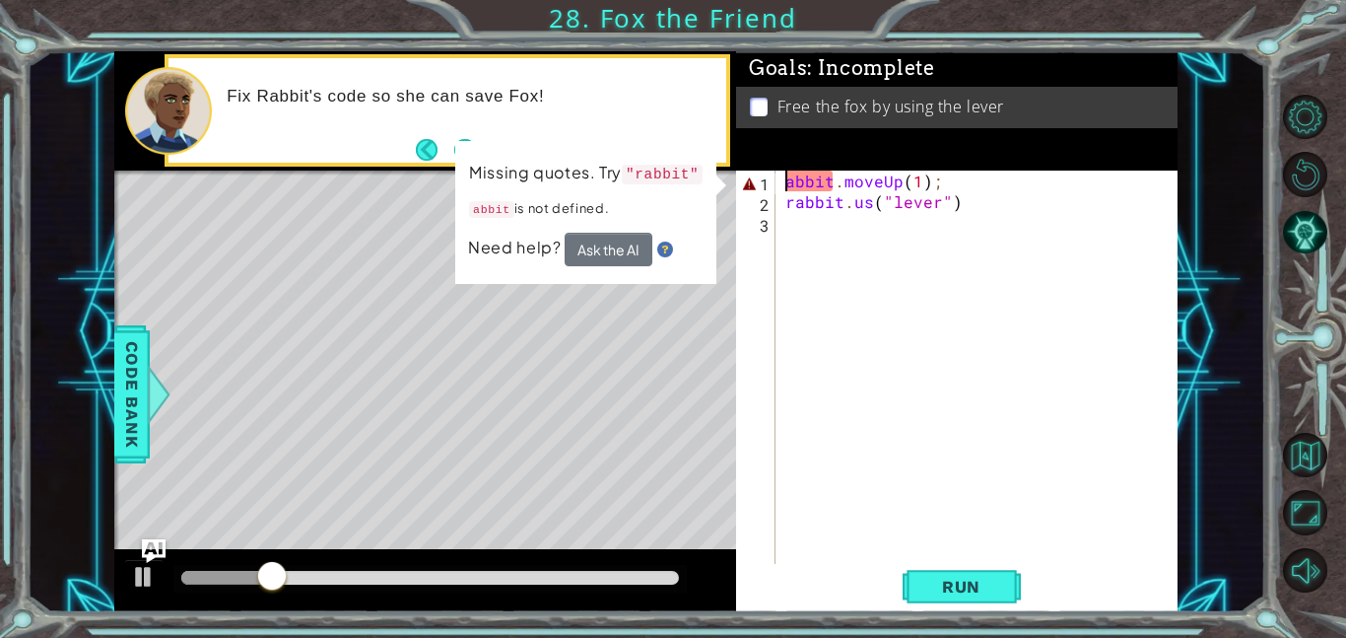
click at [786, 180] on div "abbit . moveUp ( 1 ) ; rabbit . us ( "lever" )" at bounding box center [983, 388] width 402 height 435
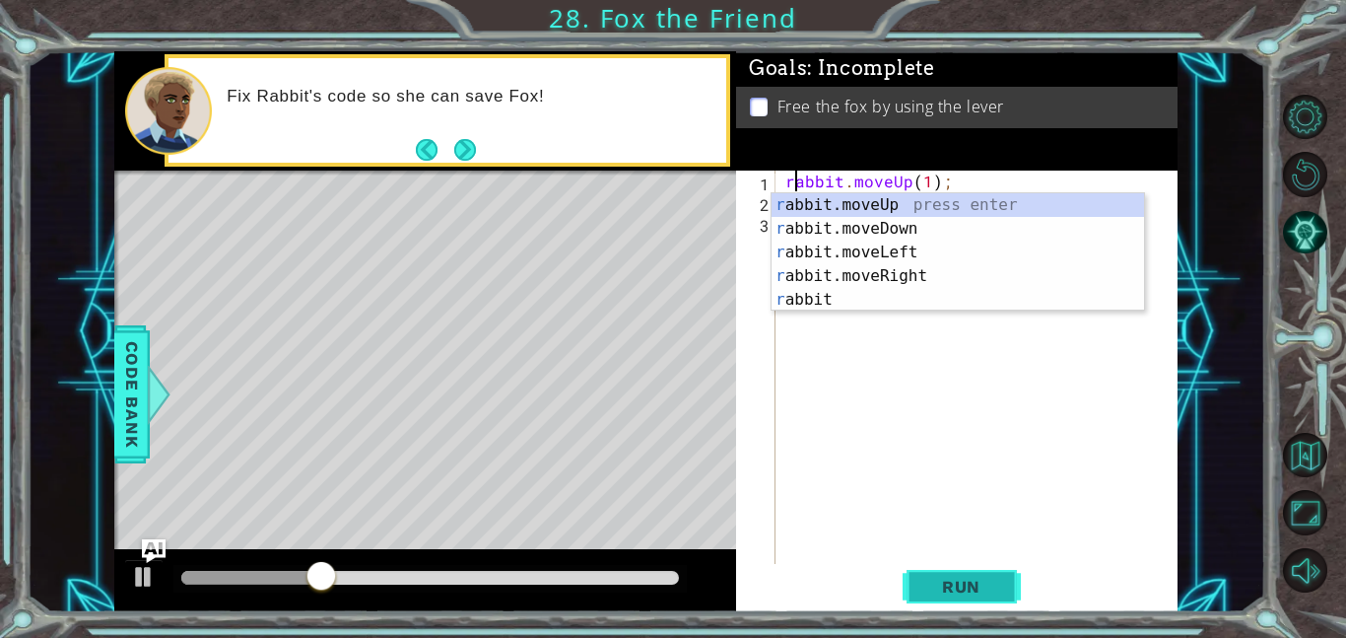
click at [997, 577] on span "Run" at bounding box center [962, 587] width 78 height 20
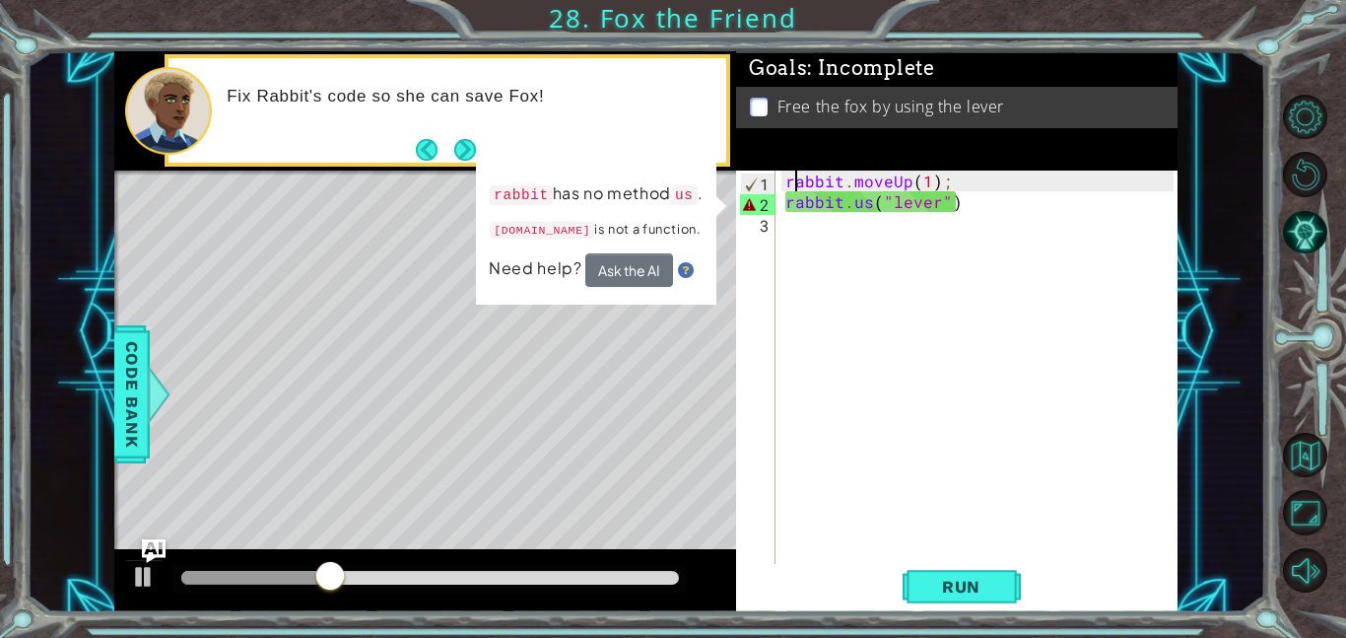
click at [967, 201] on div "rabbit . moveUp ( 1 ) ; rabbit . us ( "lever" )" at bounding box center [983, 388] width 402 height 435
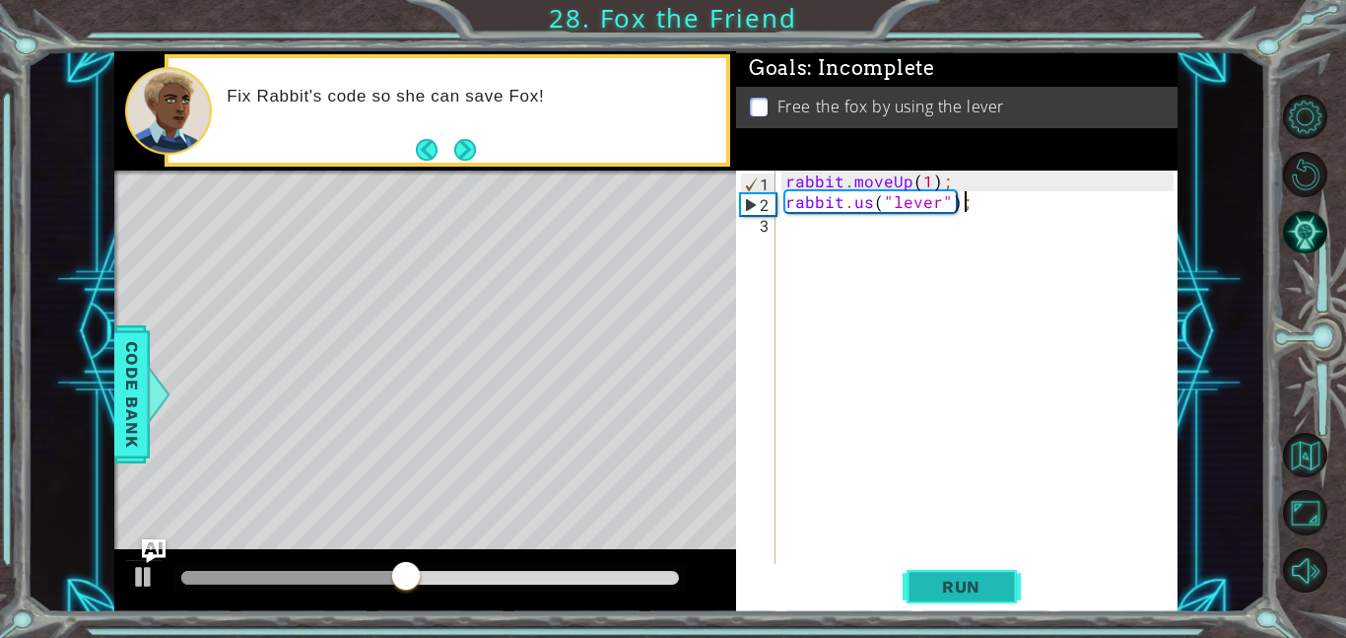
click at [944, 597] on button "Run" at bounding box center [962, 586] width 118 height 44
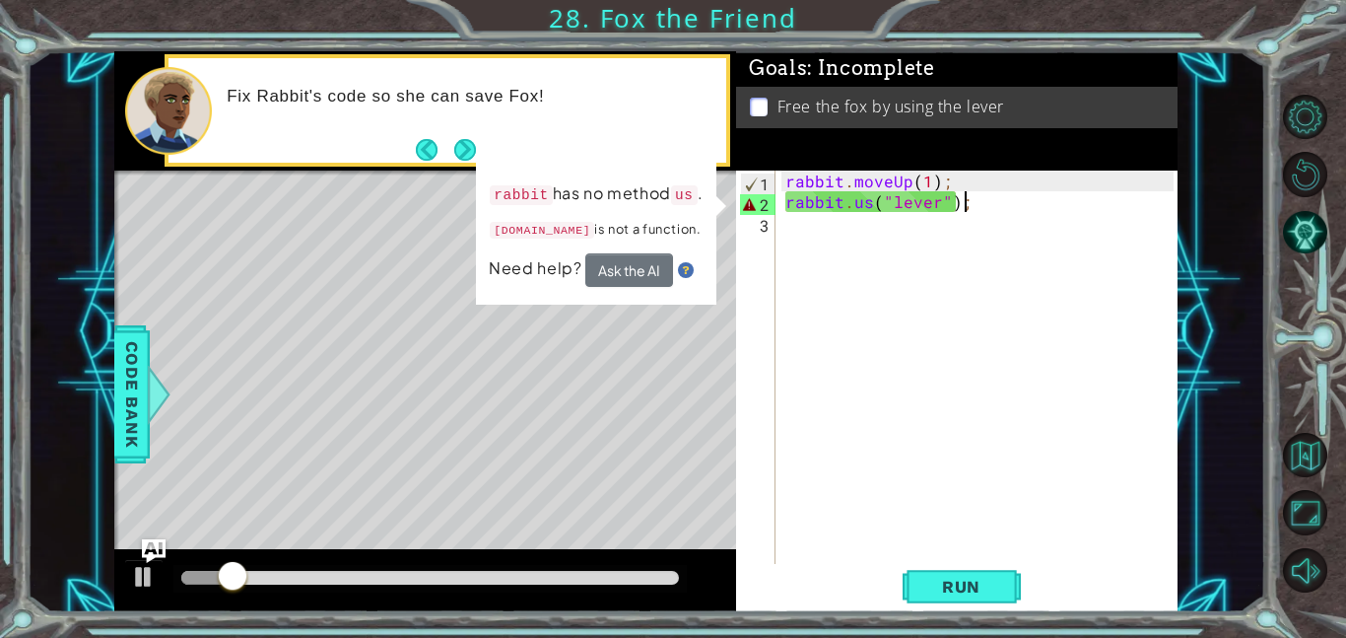
click at [871, 208] on div "rabbit . moveUp ( 1 ) ; rabbit . us ( "lever" ) ;" at bounding box center [983, 388] width 402 height 435
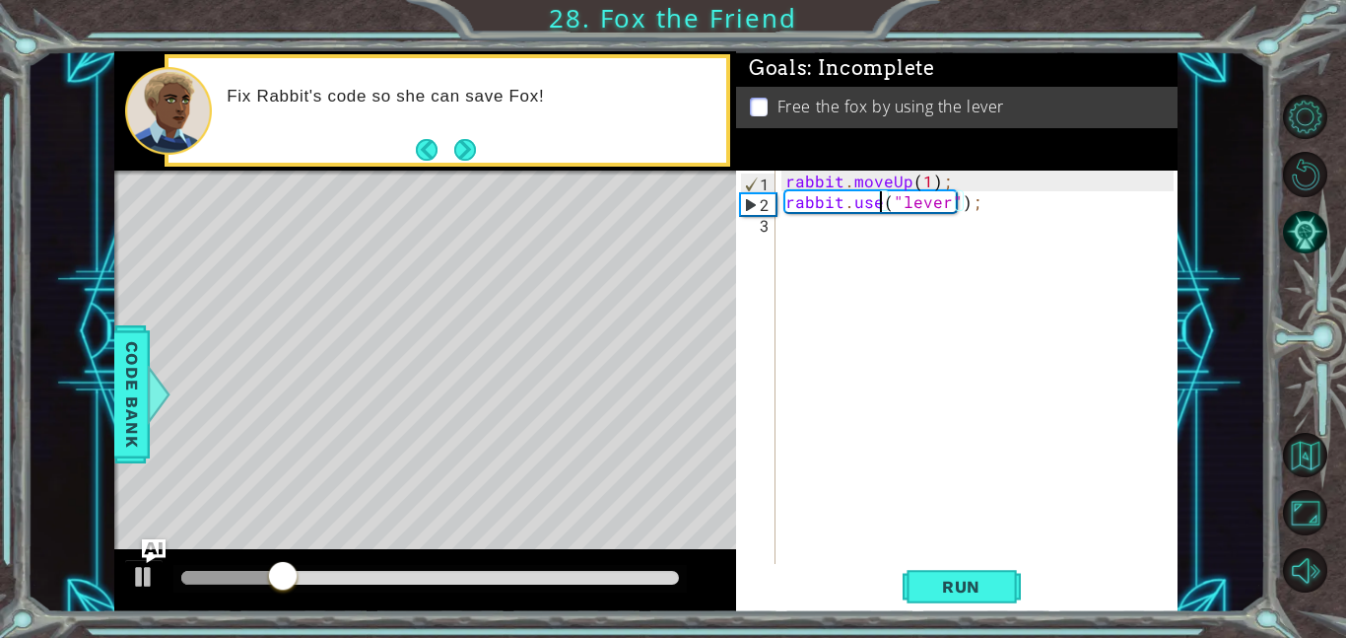
click at [977, 207] on div "rabbit . moveUp ( 1 ) ; rabbit . use ( "lever" ) ;" at bounding box center [983, 388] width 402 height 435
type textarea "rabbit.use("lever")"
click at [987, 611] on div "rabbit.use("lever") 1 2 3 rabbit . moveUp ( 1 ) ; rabbit . use ( "lever" ) הההה…" at bounding box center [957, 392] width 442 height 442
click at [1014, 572] on button "Run" at bounding box center [962, 586] width 118 height 44
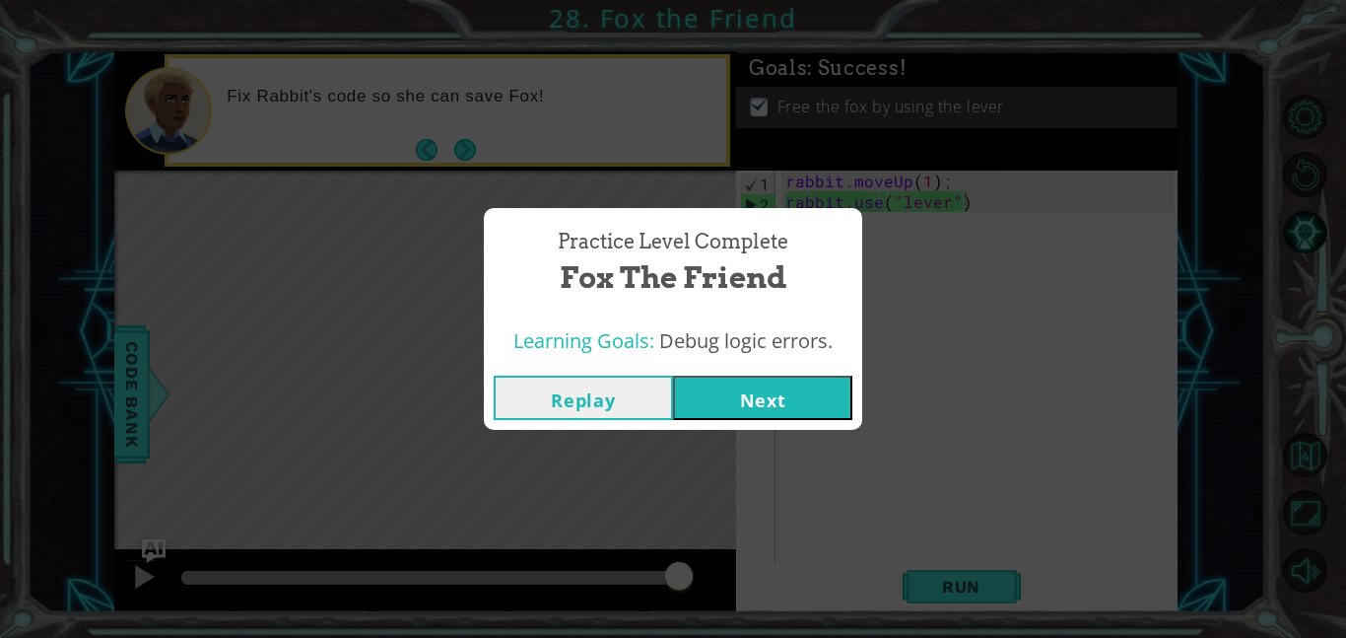
click at [712, 412] on button "Next" at bounding box center [762, 398] width 179 height 44
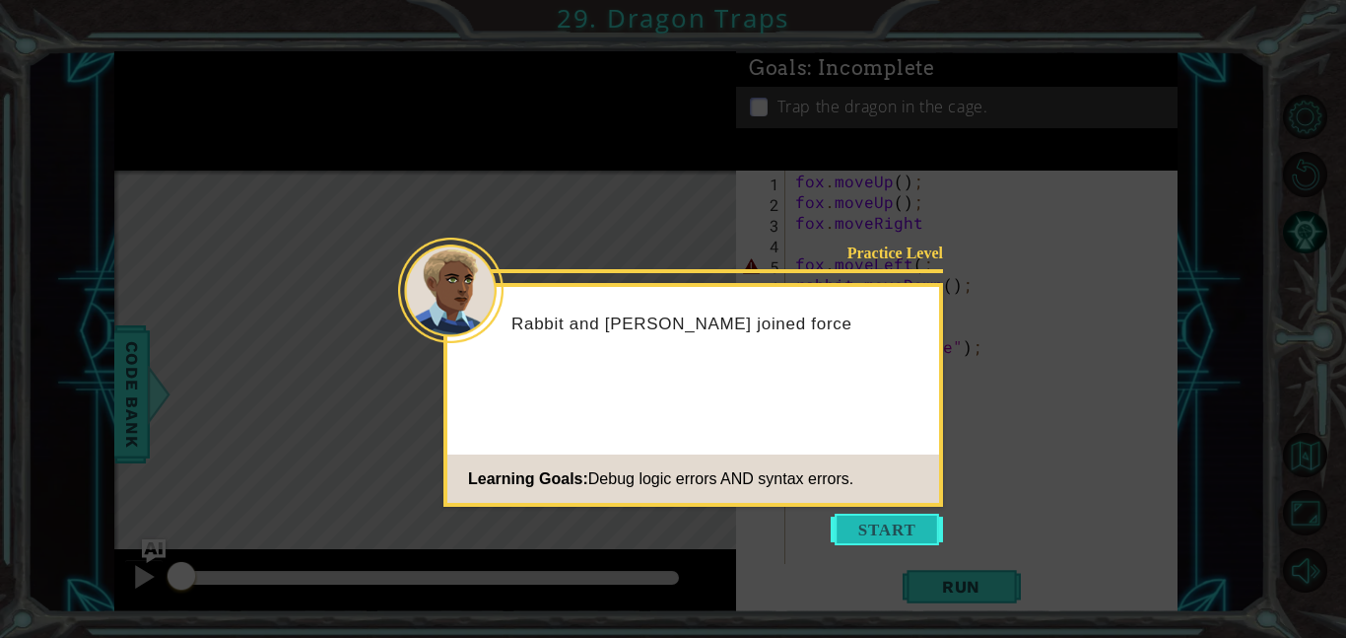
click at [900, 518] on button "Start" at bounding box center [887, 530] width 112 height 32
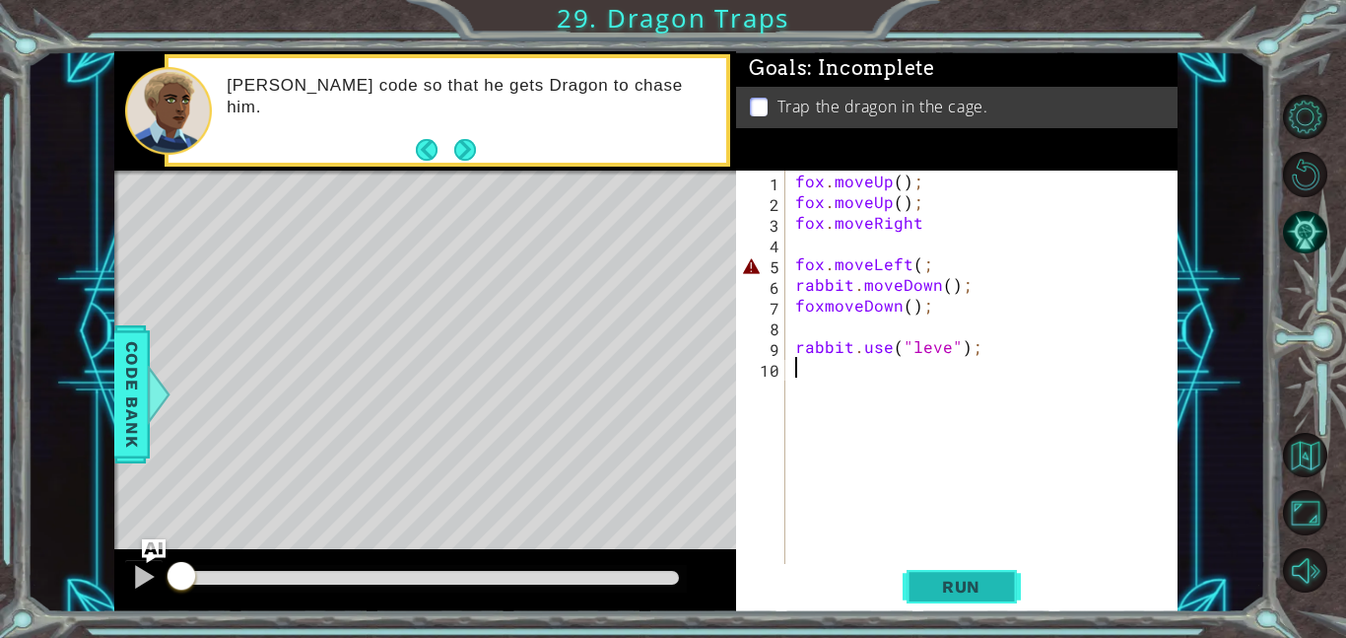
click at [991, 580] on span "Run" at bounding box center [962, 587] width 78 height 20
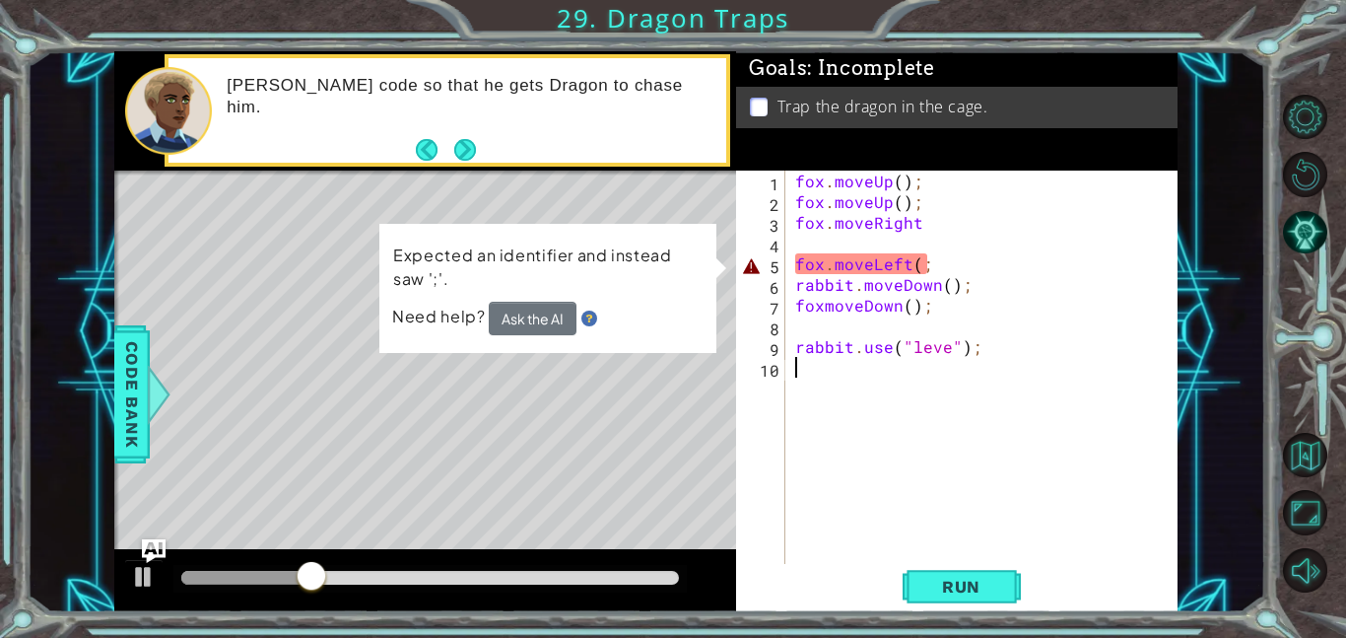
click at [903, 186] on div "fox . moveUp ( ) ; fox . moveUp ( ) ; fox . moveRight fox . moveLeft ( ; rabbit…" at bounding box center [987, 388] width 392 height 435
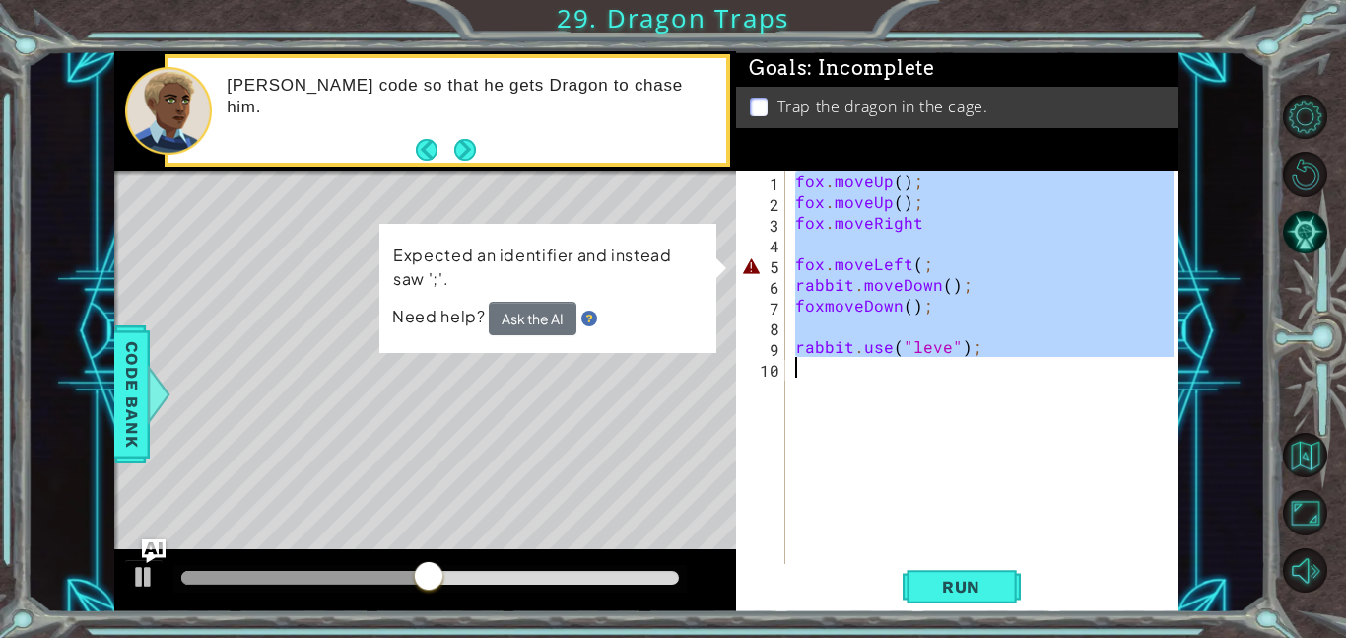
drag, startPoint x: 798, startPoint y: 184, endPoint x: 1032, endPoint y: 362, distance: 293.3
click at [1032, 362] on div "fox . moveUp ( ) ; fox . moveUp ( ) ; fox . moveRight fox . moveLeft ( ; rabbit…" at bounding box center [987, 388] width 392 height 435
type textarea "rabbit.use("leve");"
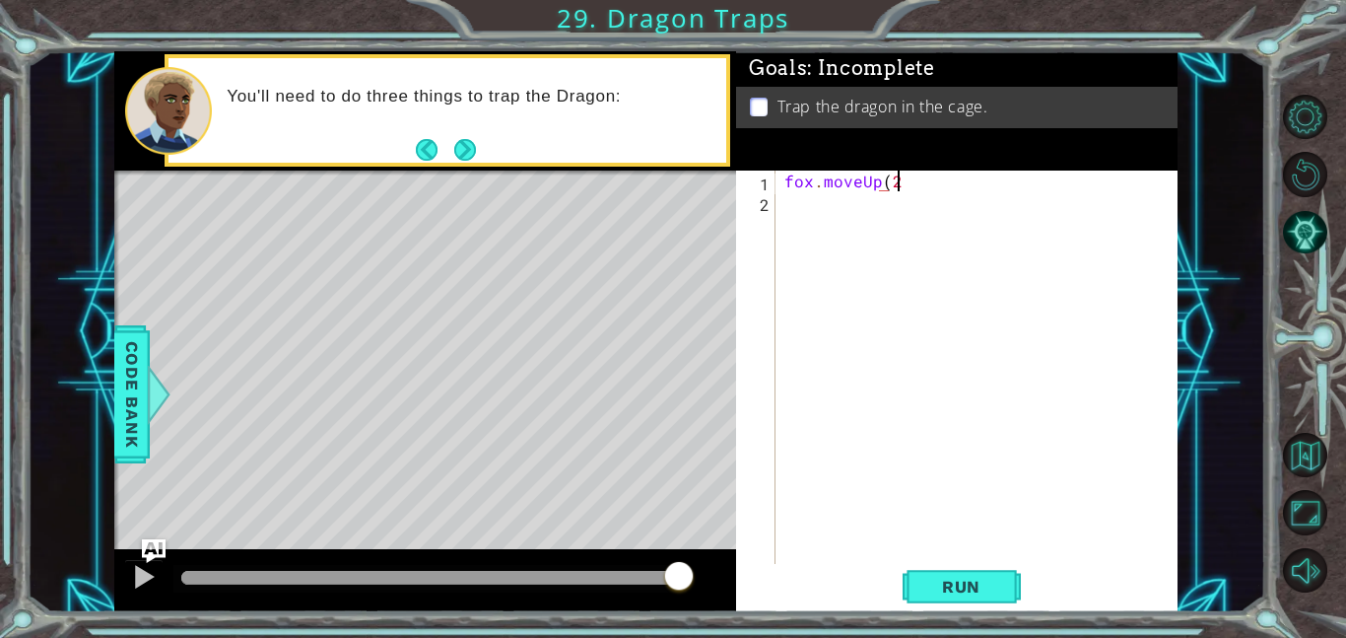
scroll to position [0, 6]
click at [1006, 580] on button "Run" at bounding box center [962, 586] width 118 height 44
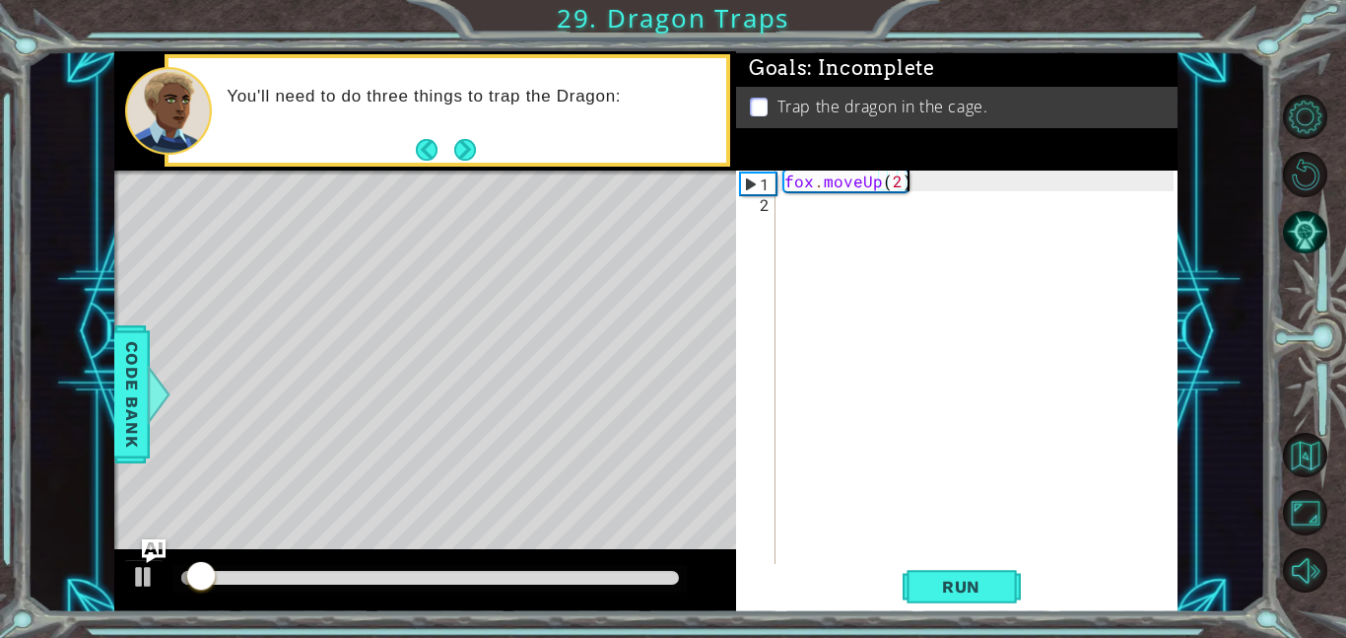
scroll to position [0, 7]
type textarea "fox.moveUp(2);"
click at [474, 149] on button "Next" at bounding box center [464, 150] width 22 height 22
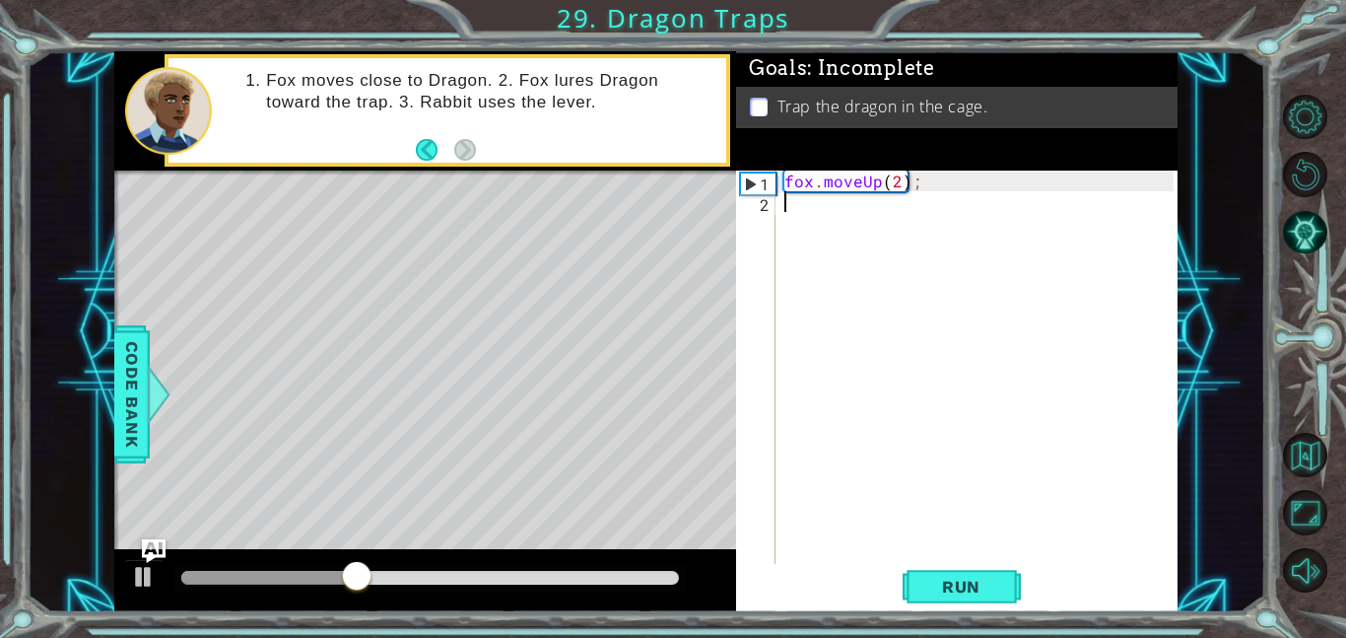
click at [869, 209] on div "fox . moveUp ( 2 ) ;" at bounding box center [982, 388] width 402 height 435
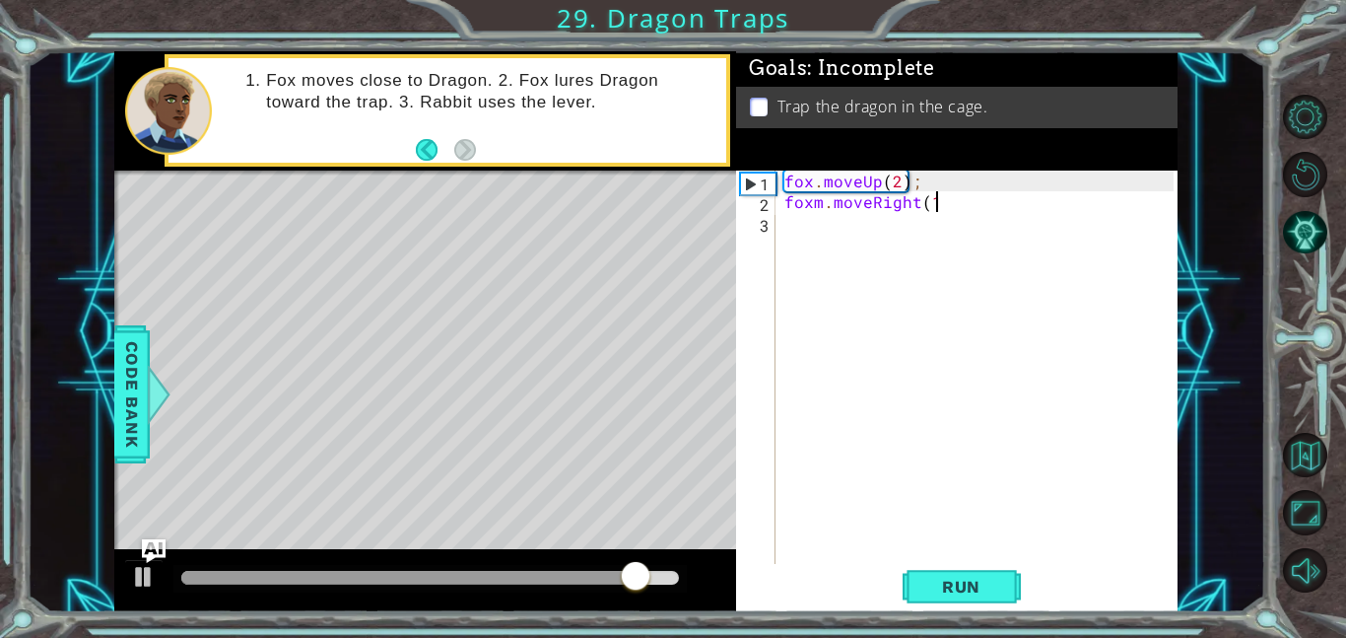
type textarea "foxm.moveRight(1)"
click at [819, 229] on div "fox . moveUp ( 2 ) ; foxm . moveRight ( 1 )" at bounding box center [982, 388] width 402 height 435
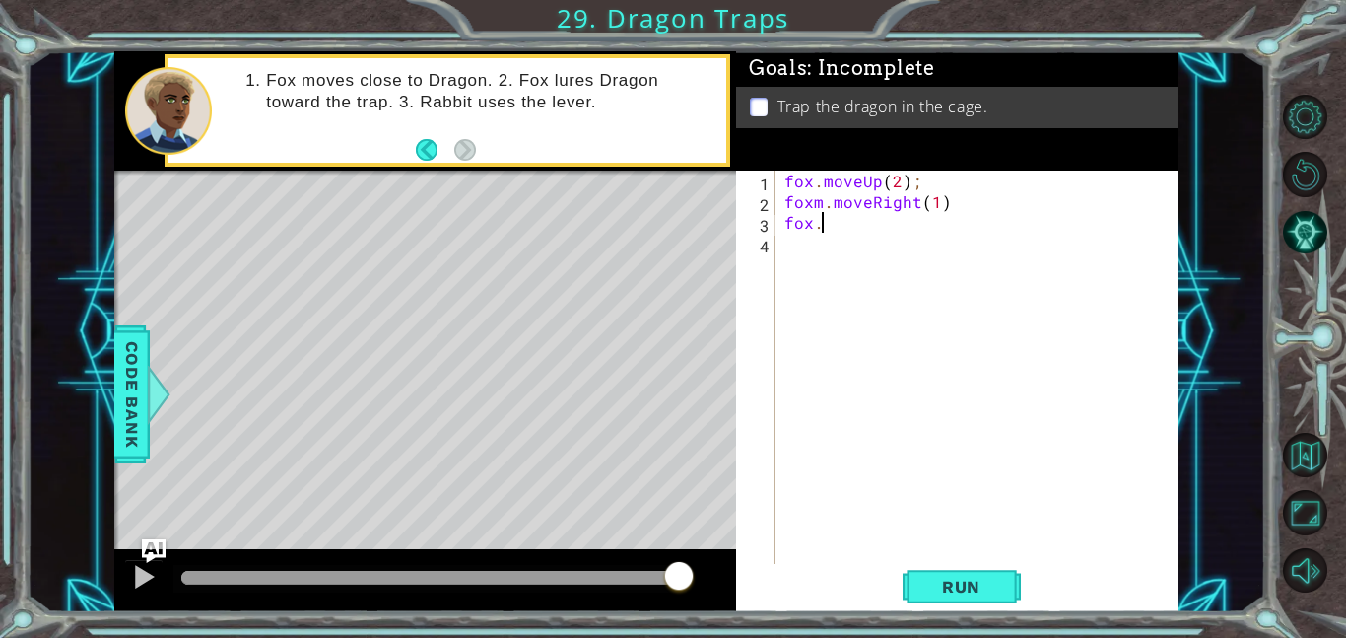
scroll to position [0, 1]
click at [822, 197] on div "fox . moveUp ( 2 ) ; foxm . moveRight ( 1 ) fox ." at bounding box center [982, 388] width 402 height 435
type textarea "fox.moveRight(1)"
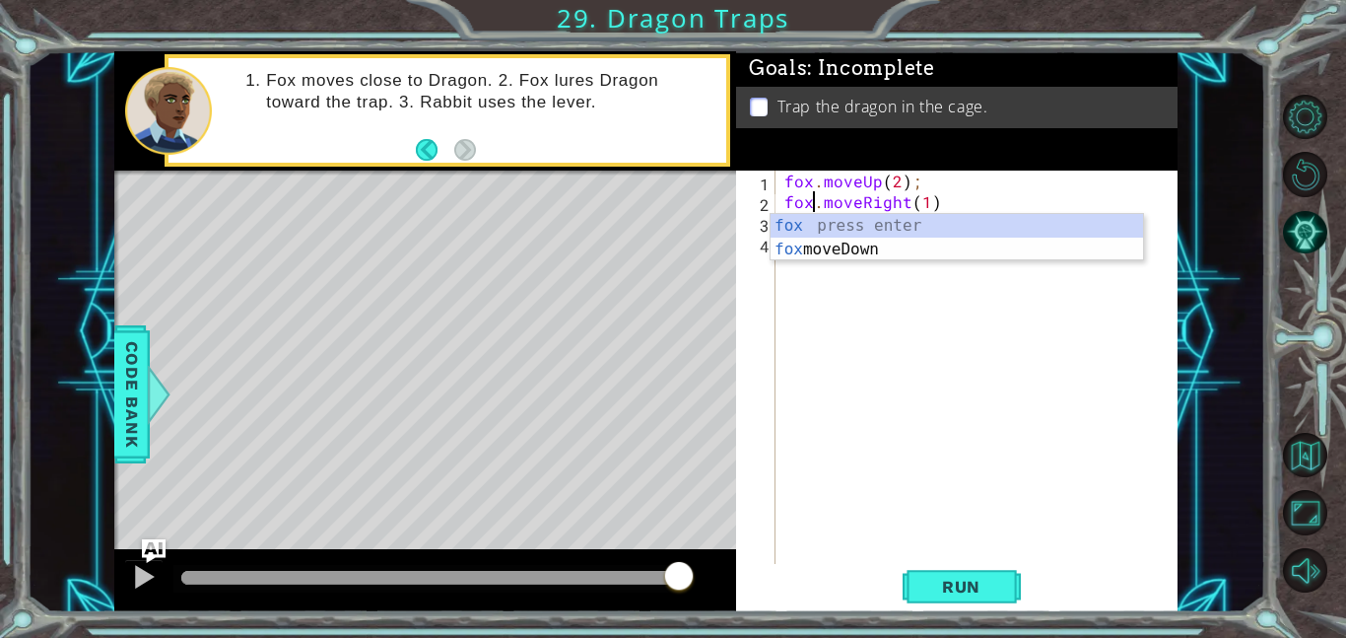
click at [878, 282] on div "fox . moveUp ( 2 ) ; fox . moveRight ( 1 ) fox ." at bounding box center [982, 388] width 402 height 435
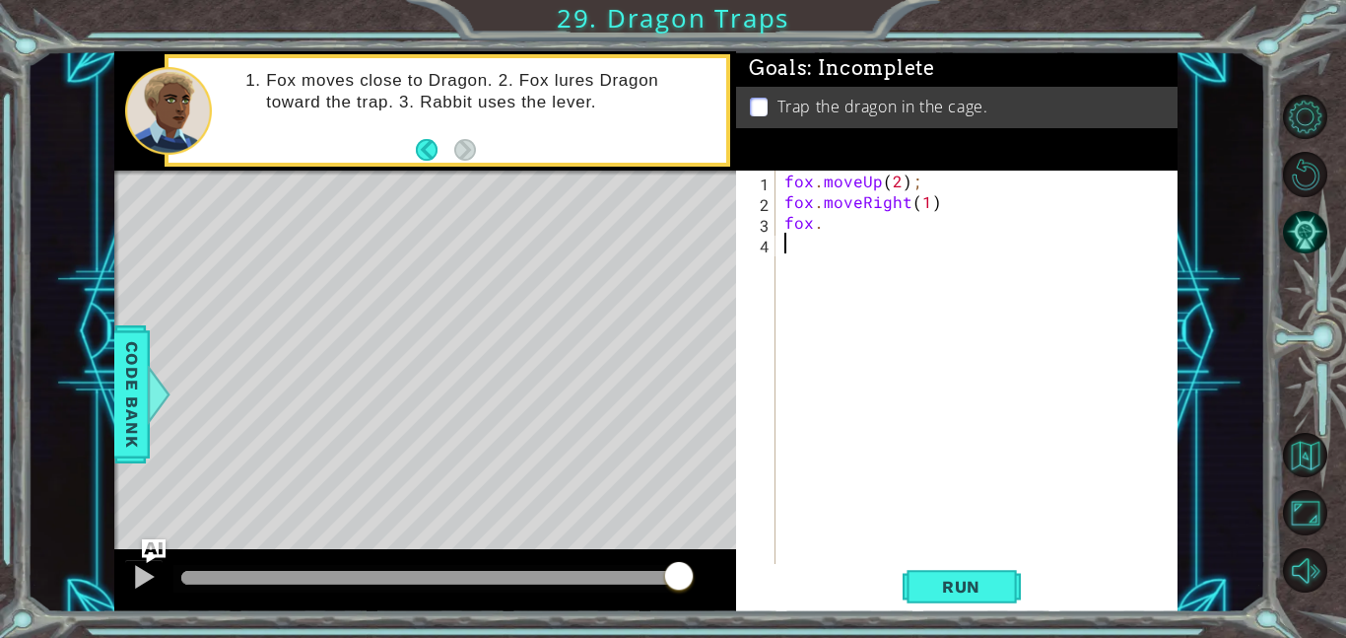
click at [873, 215] on div "fox . moveUp ( 2 ) ; fox . moveRight ( 1 ) fox ." at bounding box center [982, 388] width 402 height 435
click at [943, 208] on div "fox . moveUp ( 2 ) ; fox . moveRight ( 1 ) fox . moveLeft ( 2 ) ;" at bounding box center [982, 388] width 402 height 435
type textarea "fox.moveRight(1);"
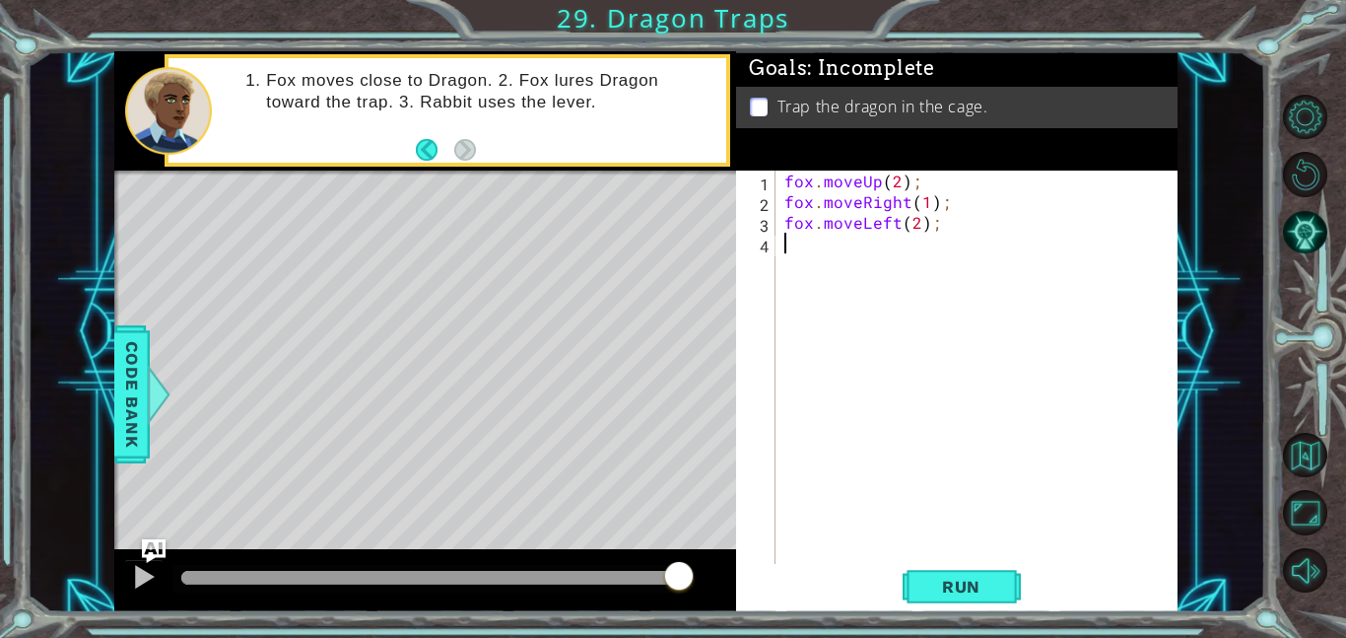
click at [859, 251] on div "fox . moveUp ( 2 ) ; fox . moveRight ( 1 ) ; fox . moveLeft ( 2 ) ;" at bounding box center [982, 388] width 402 height 435
type textarea "fox.moveDown(1);"
click at [798, 274] on div "fox . moveUp ( 2 ) ; fox . moveRight ( 1 ) ; fox . moveLeft ( 2 ) ; fox . moveD…" at bounding box center [982, 388] width 402 height 435
type textarea "fox.moveLeft(1);"
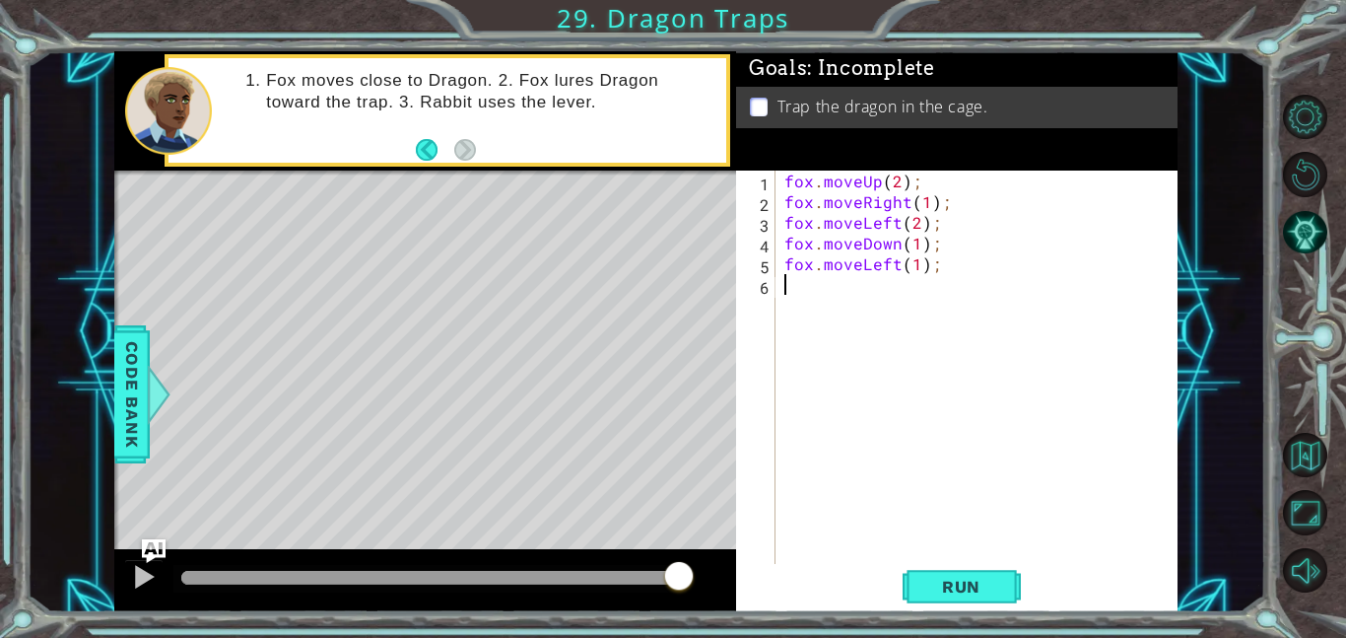
click at [793, 293] on div "fox . moveUp ( 2 ) ; fox . moveRight ( 1 ) ; fox . moveLeft ( 2 ) ; fox . moveD…" at bounding box center [982, 388] width 402 height 435
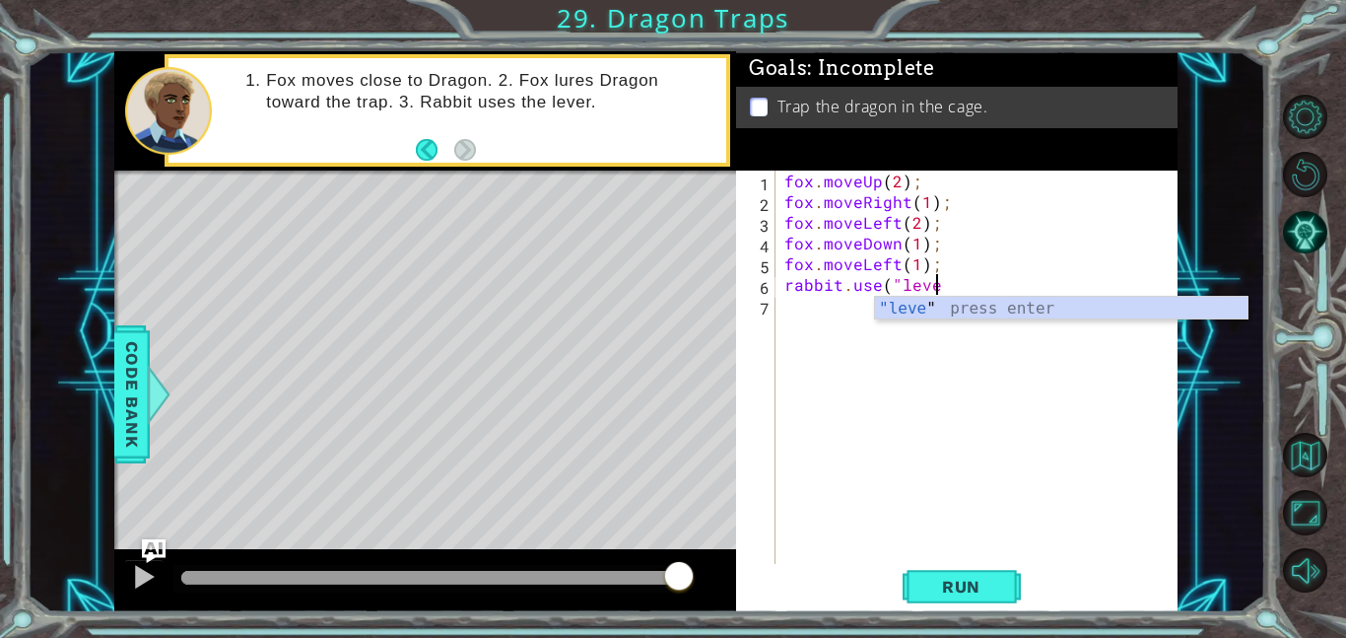
scroll to position [0, 9]
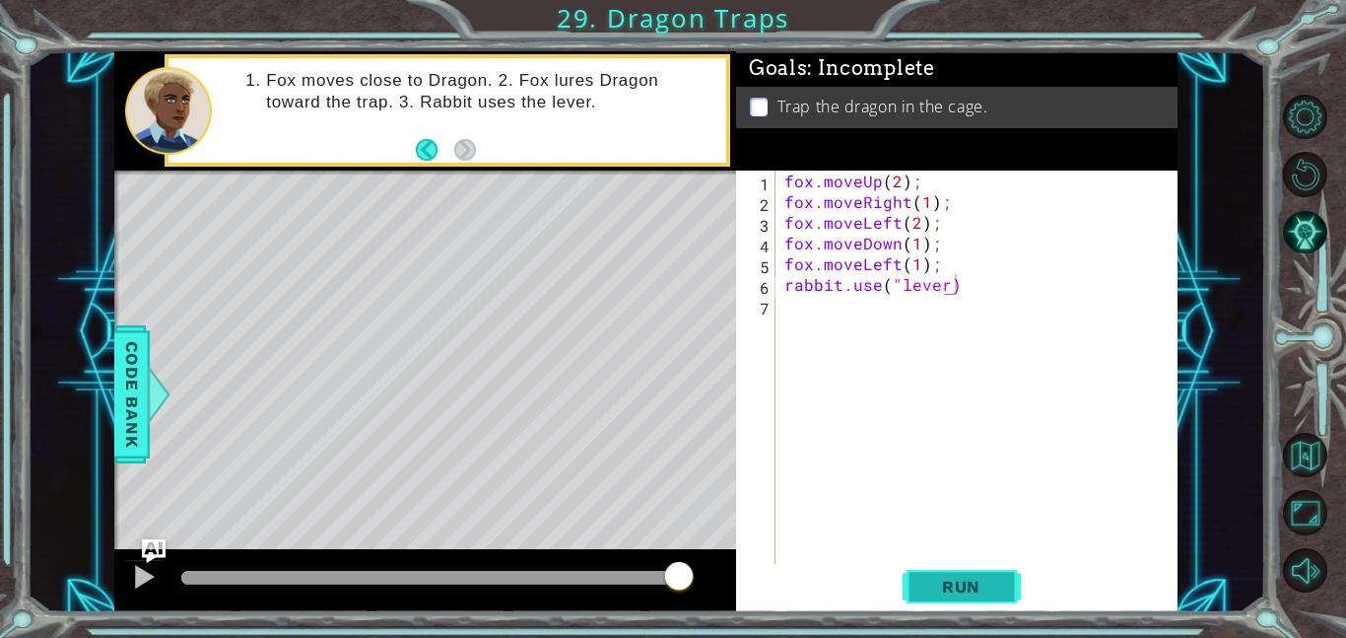
click at [957, 585] on span "Run" at bounding box center [962, 587] width 78 height 20
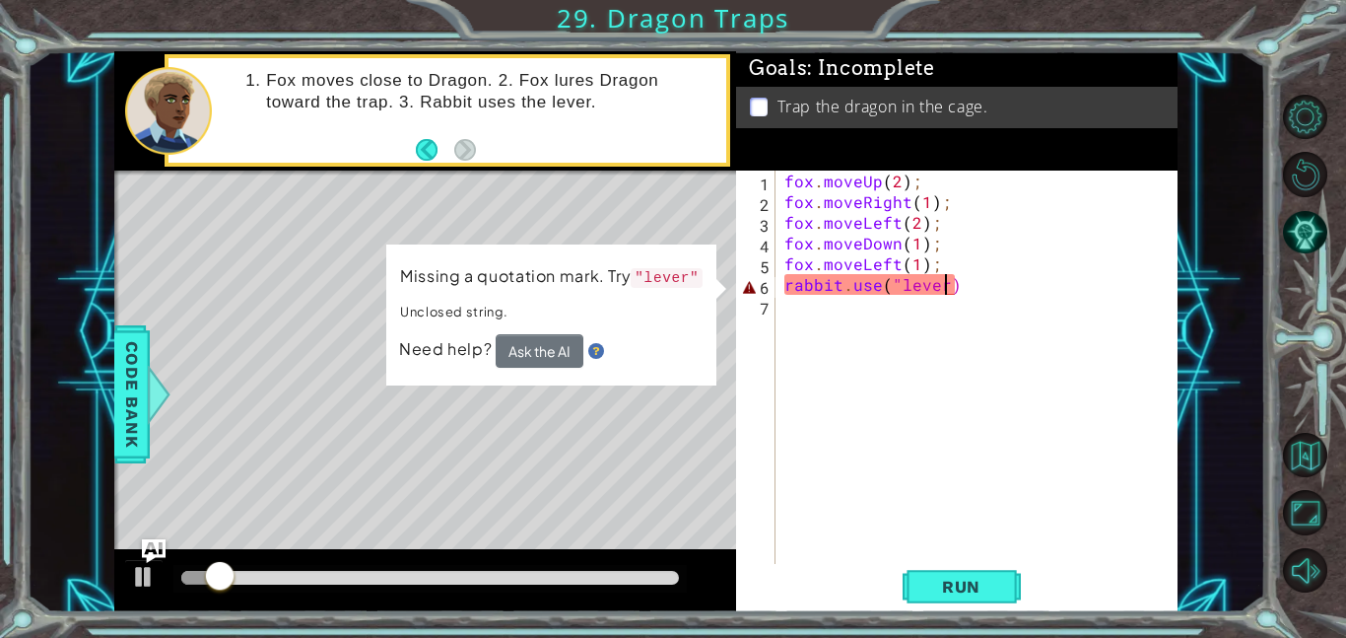
click at [947, 286] on div "fox . moveUp ( 2 ) ; fox . moveRight ( 1 ) ; fox . moveLeft ( 2 ) ; fox . moveD…" at bounding box center [982, 388] width 402 height 435
type textarea "rabbit.use("lever")"
click at [977, 590] on span "Run" at bounding box center [962, 587] width 78 height 20
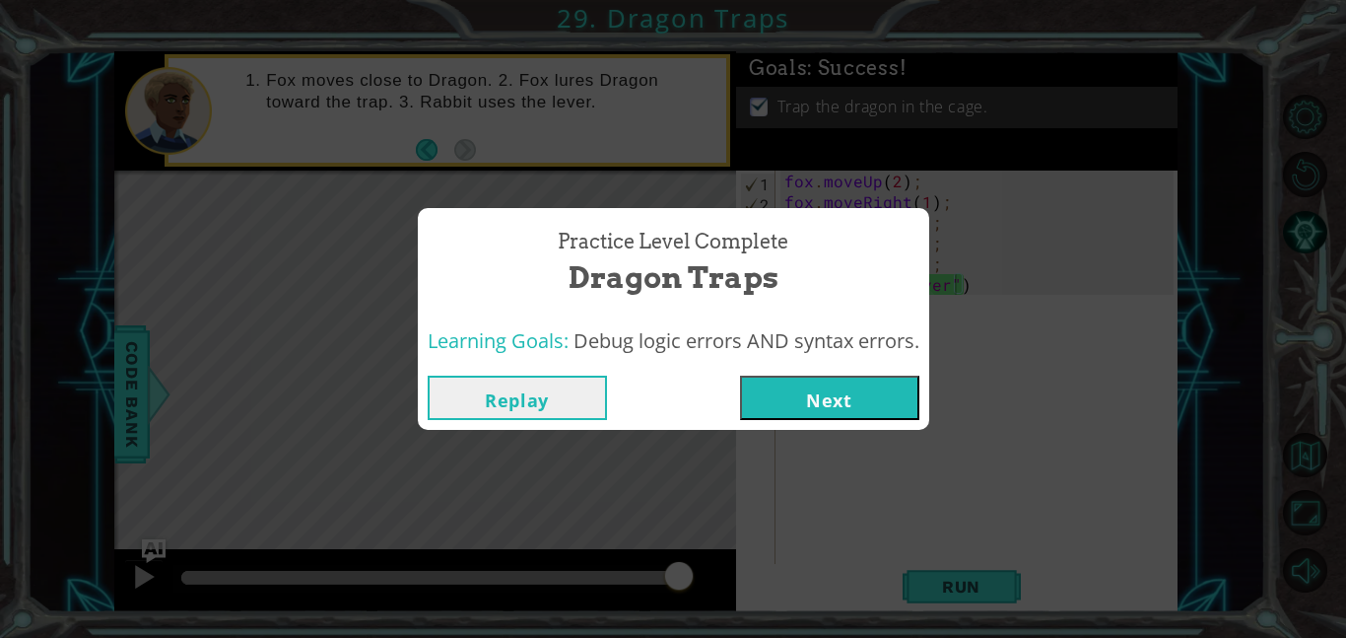
click at [899, 397] on button "Next" at bounding box center [829, 398] width 179 height 44
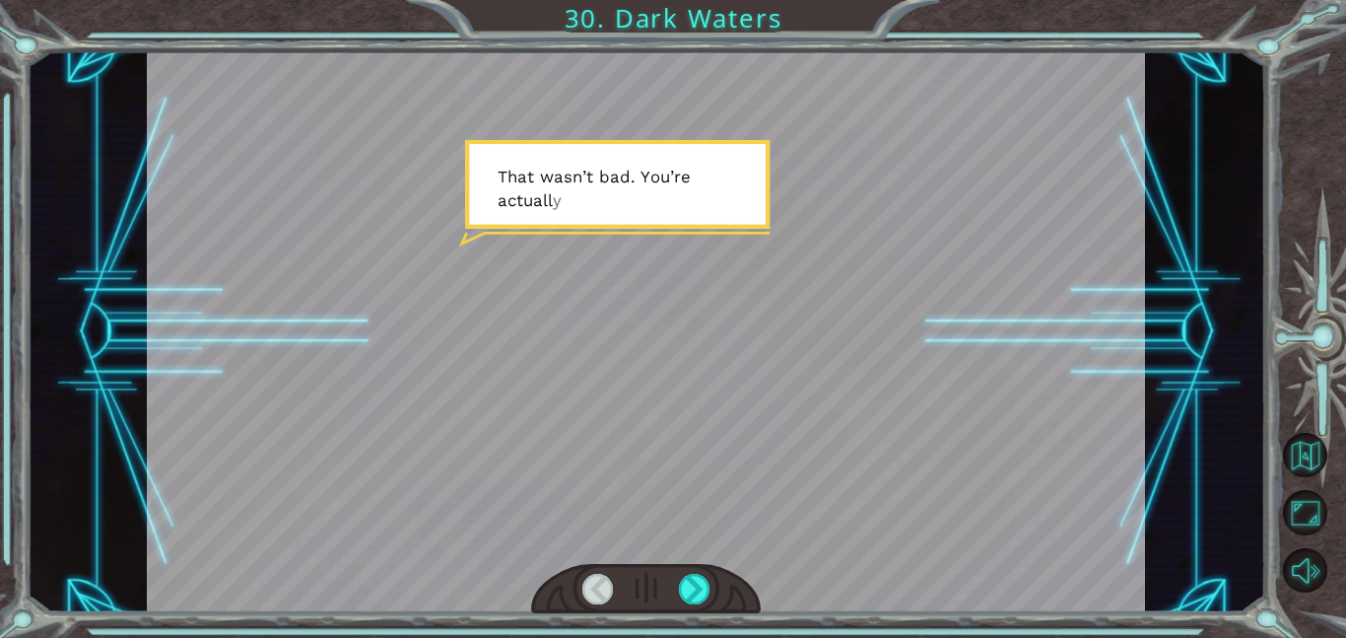
click at [899, 397] on div at bounding box center [646, 331] width 998 height 561
click at [698, 594] on div at bounding box center [695, 589] width 32 height 31
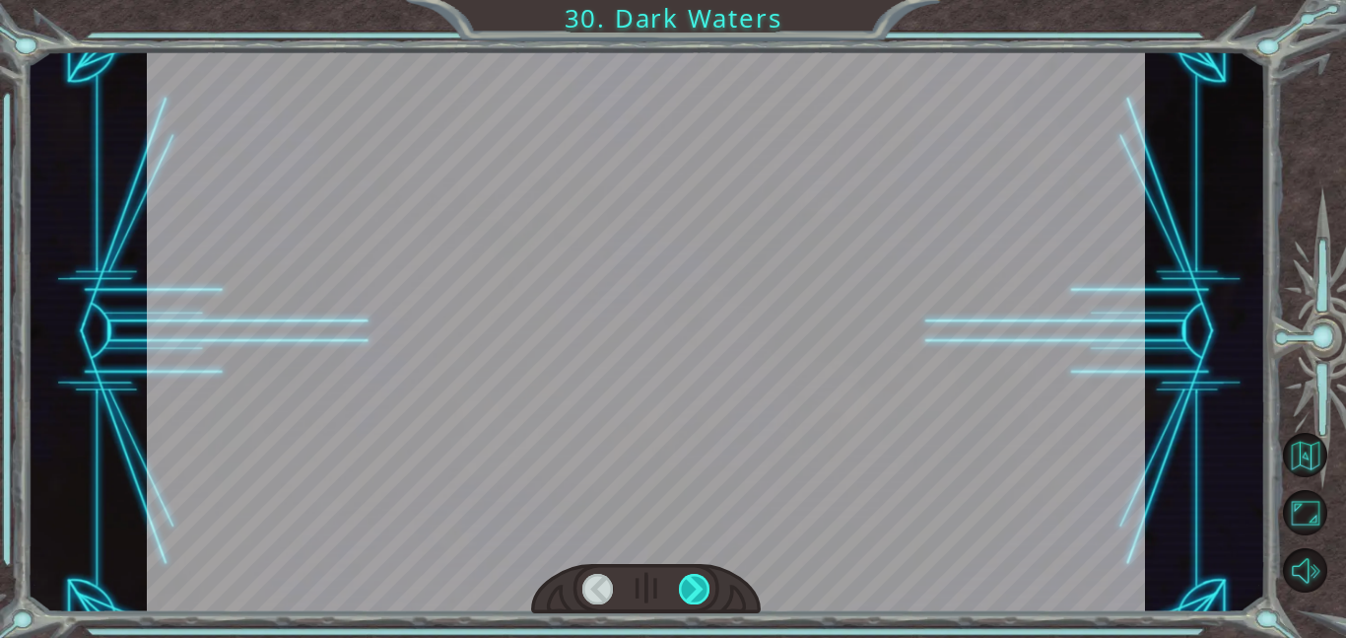
click at [698, 594] on div at bounding box center [695, 589] width 32 height 31
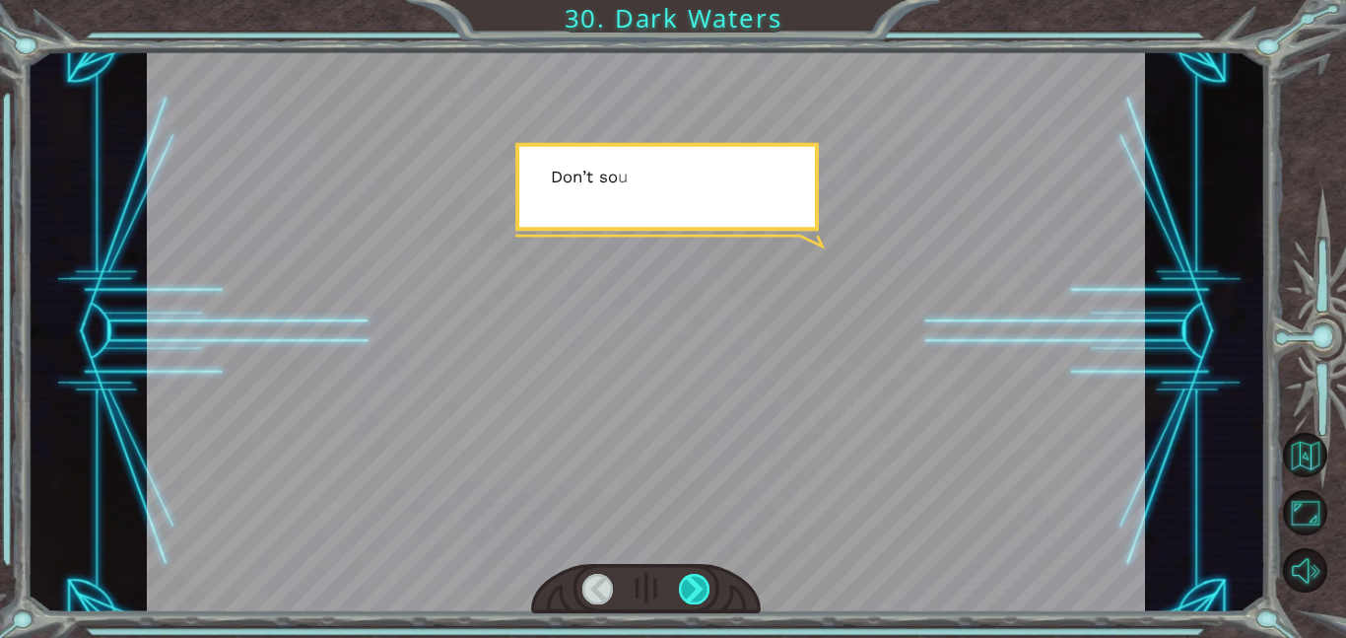
click at [698, 594] on div at bounding box center [695, 589] width 32 height 31
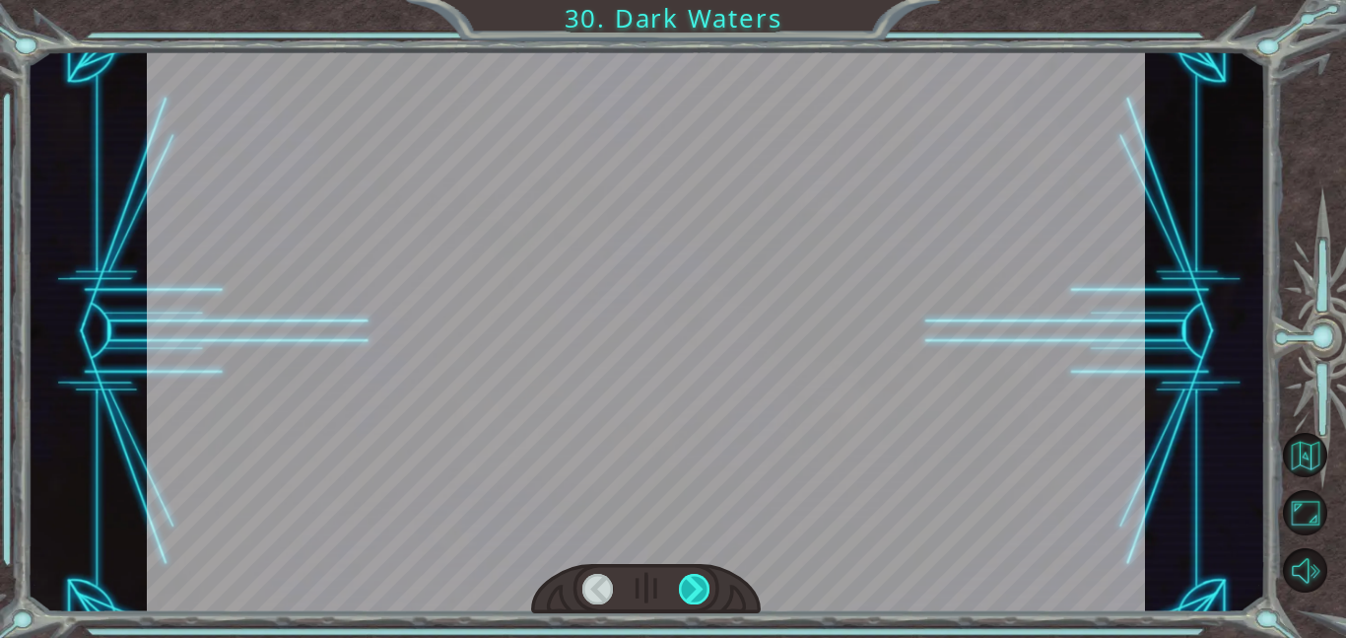
click at [698, 594] on div at bounding box center [695, 589] width 32 height 31
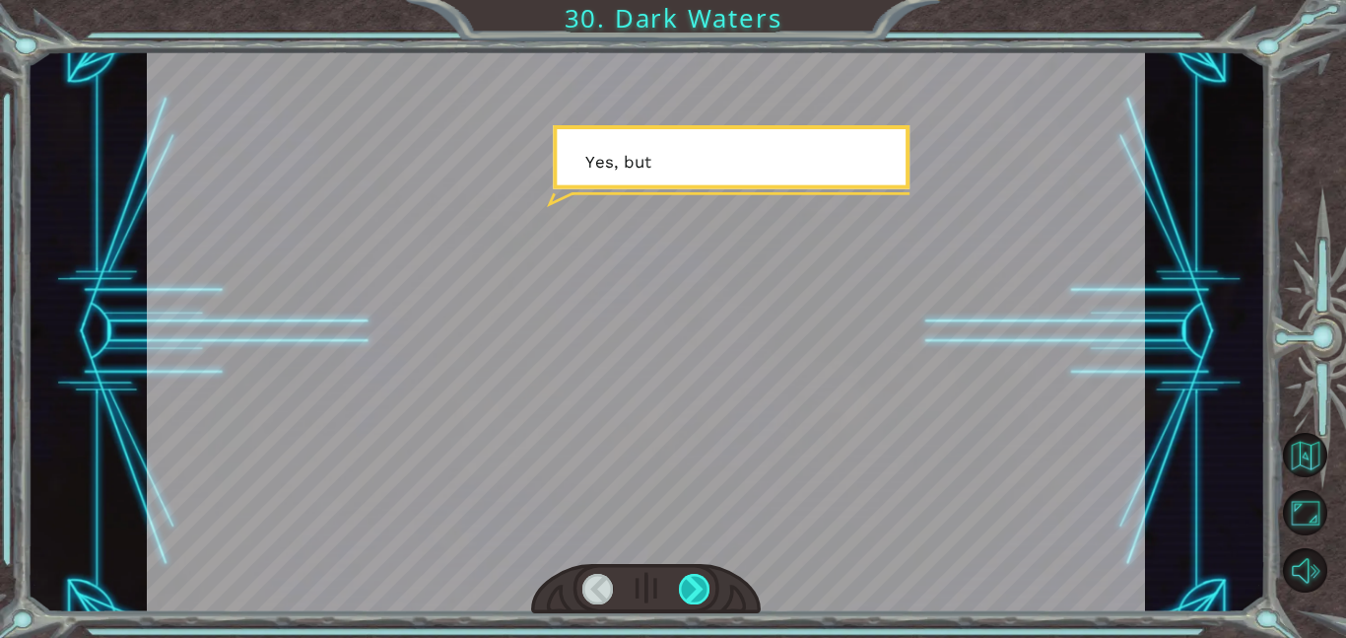
click at [698, 594] on div at bounding box center [695, 589] width 32 height 31
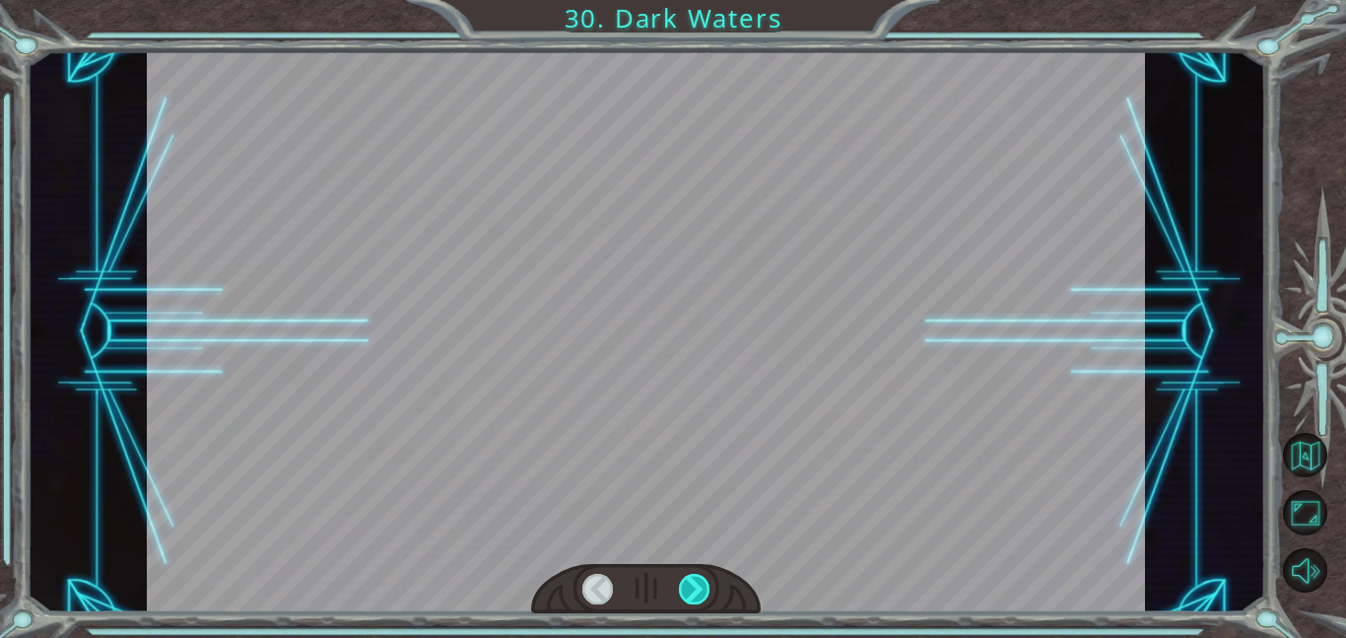
click at [698, 594] on div at bounding box center [695, 589] width 32 height 31
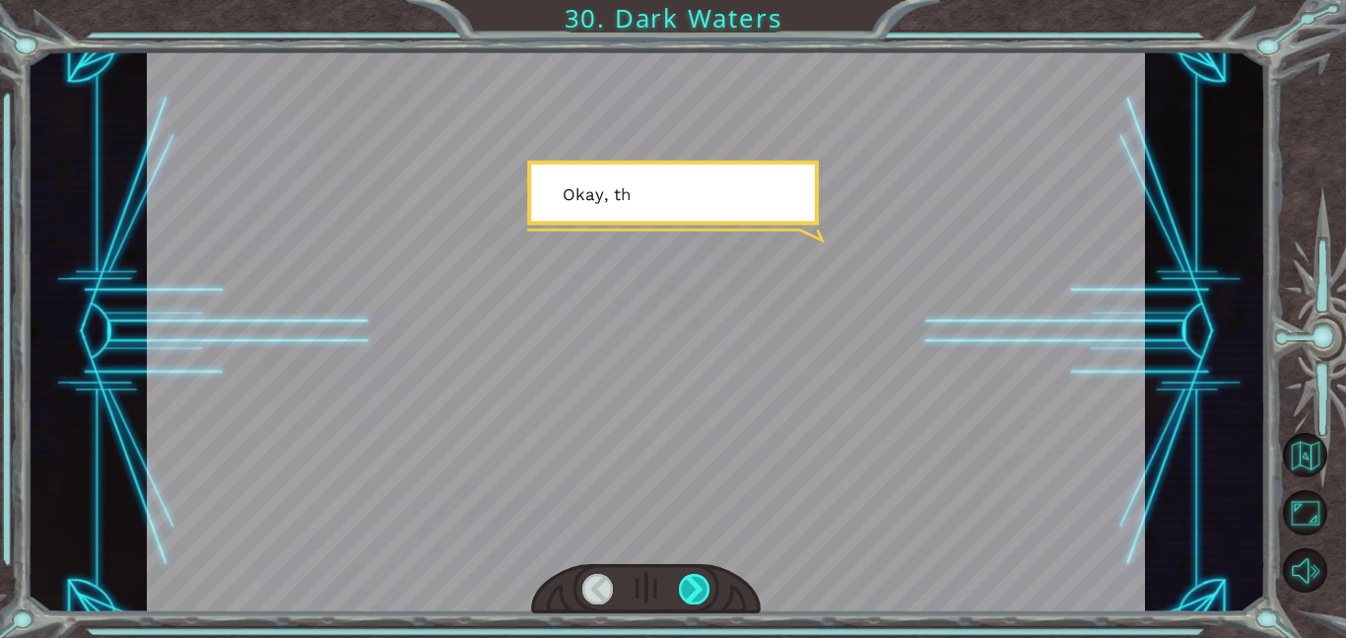
click at [698, 594] on div at bounding box center [695, 589] width 32 height 31
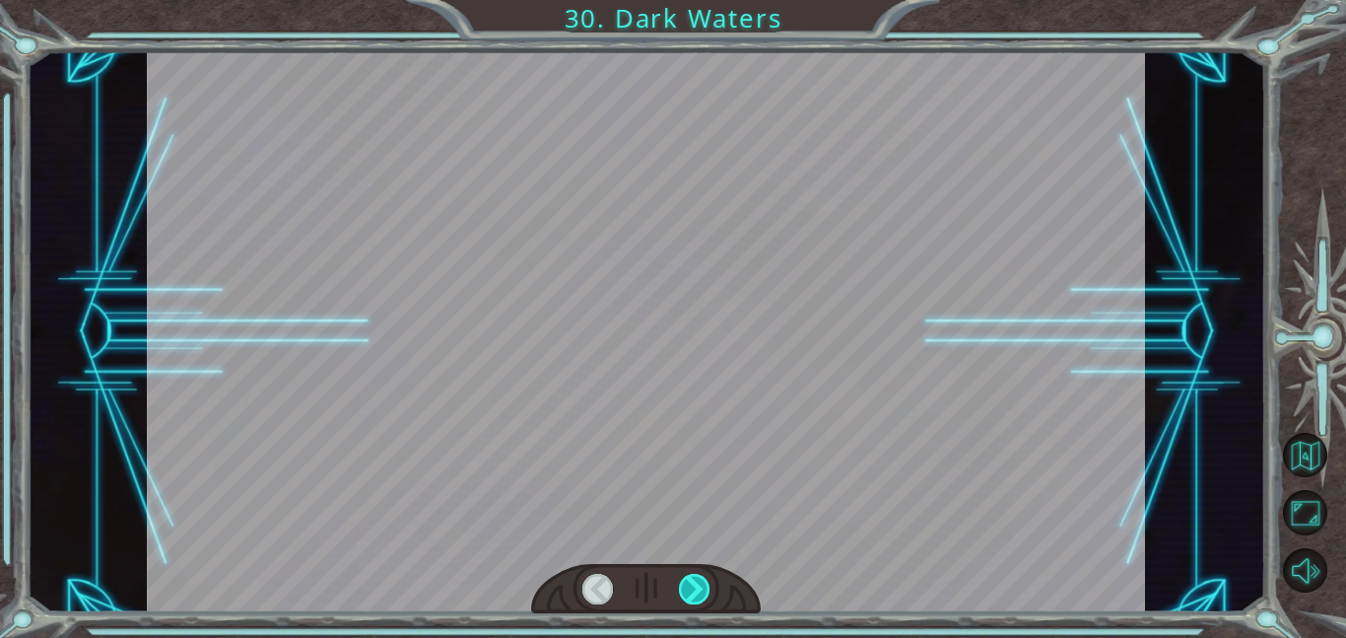
click at [698, 594] on div at bounding box center [695, 589] width 32 height 31
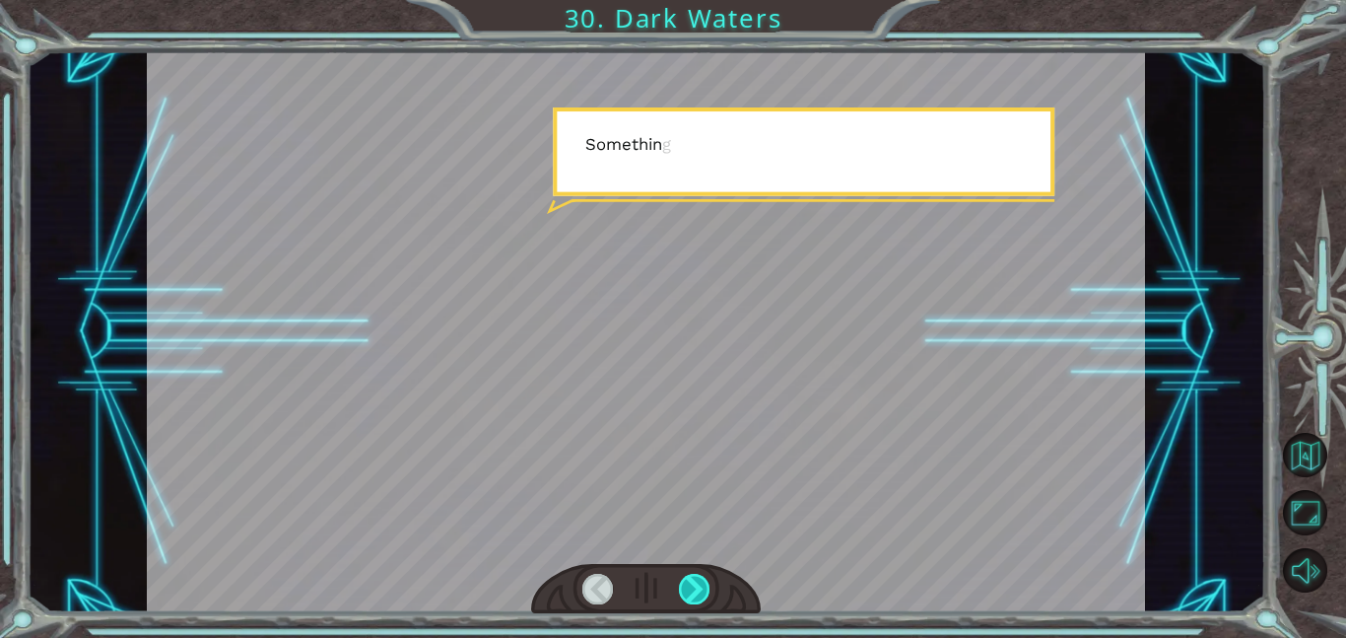
click at [698, 594] on div at bounding box center [695, 589] width 32 height 31
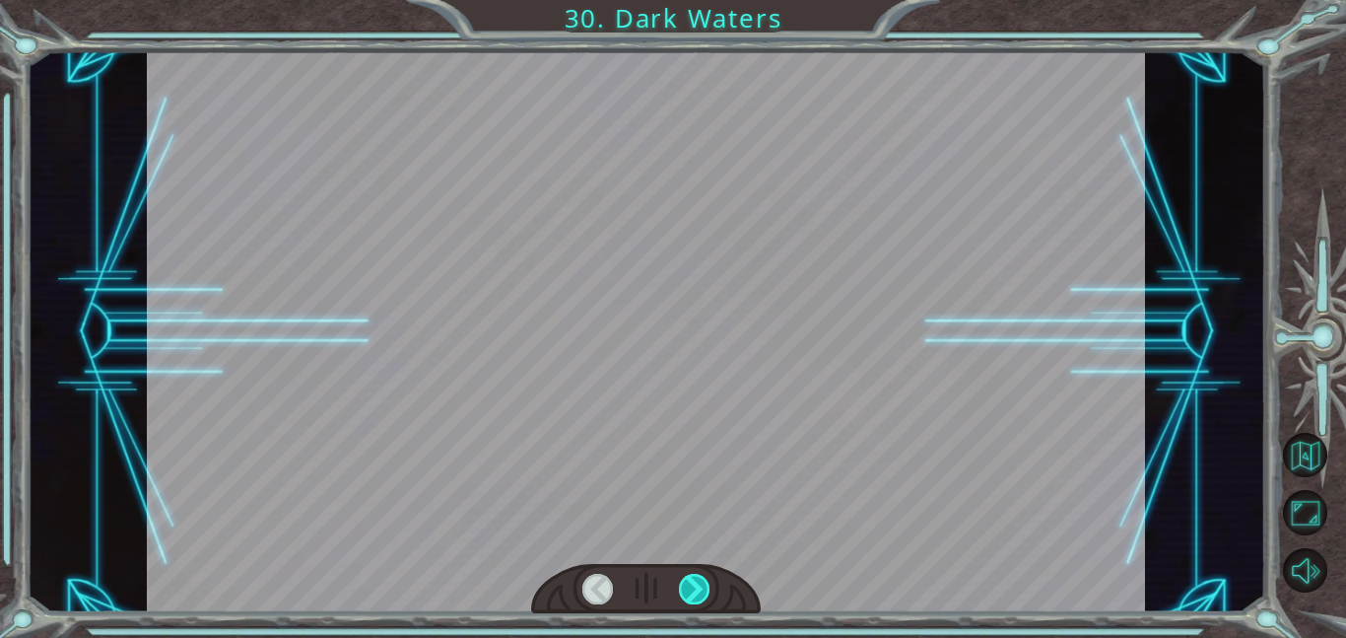
click at [698, 594] on div at bounding box center [695, 589] width 32 height 31
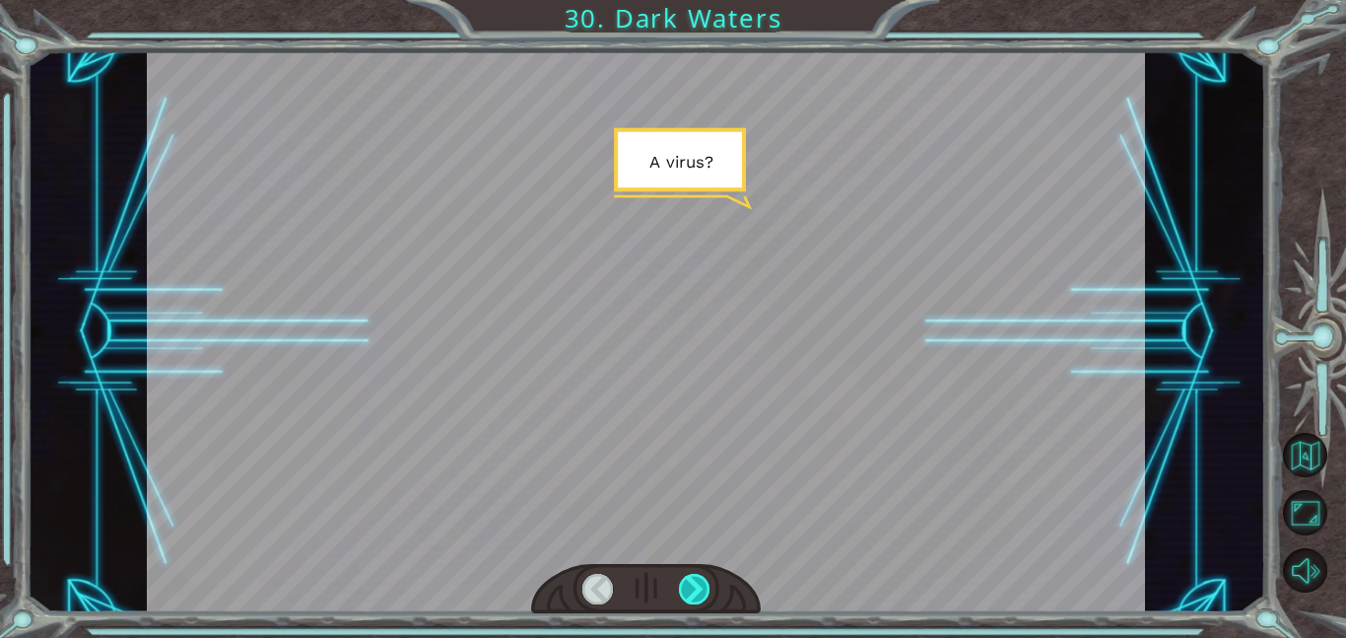
click at [698, 594] on div at bounding box center [695, 589] width 32 height 31
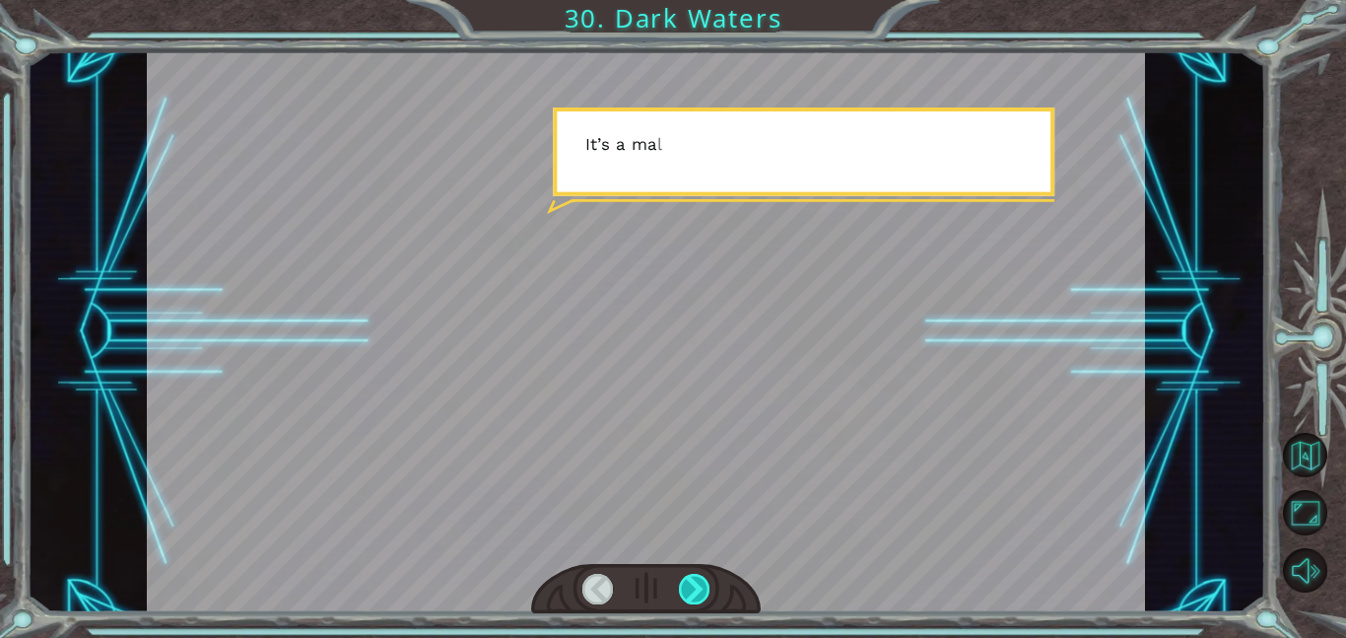
click at [698, 594] on div at bounding box center [695, 589] width 32 height 31
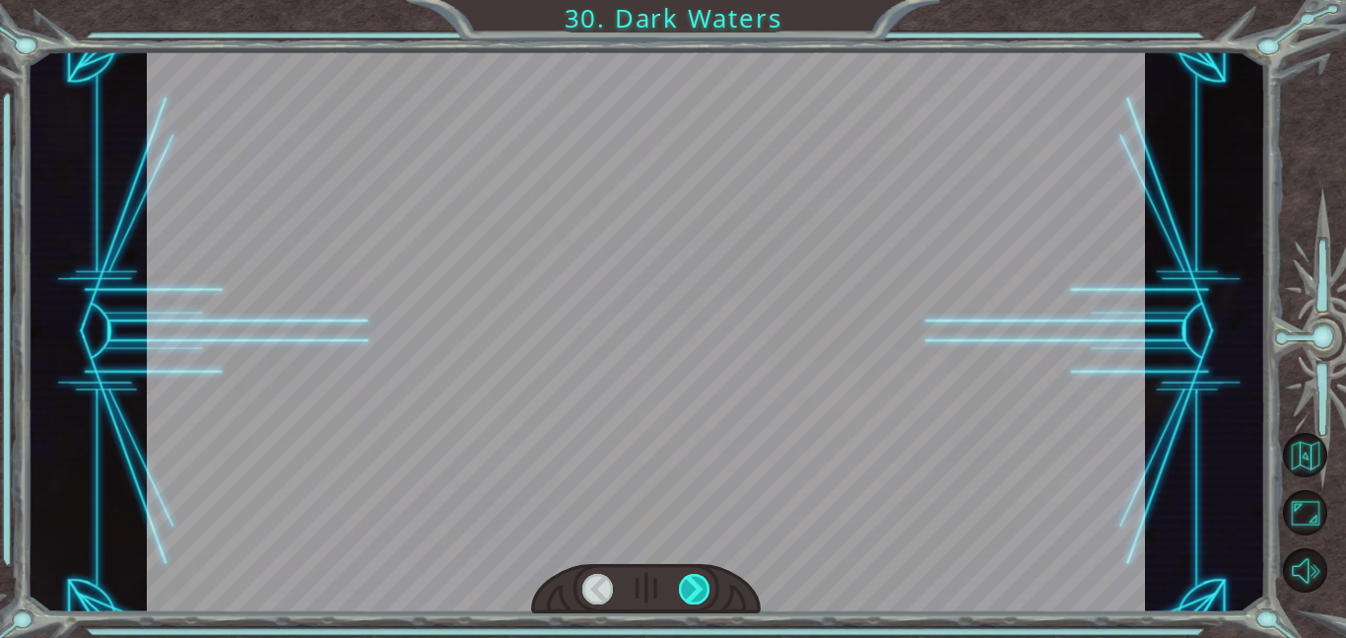
click at [698, 594] on div at bounding box center [695, 589] width 32 height 31
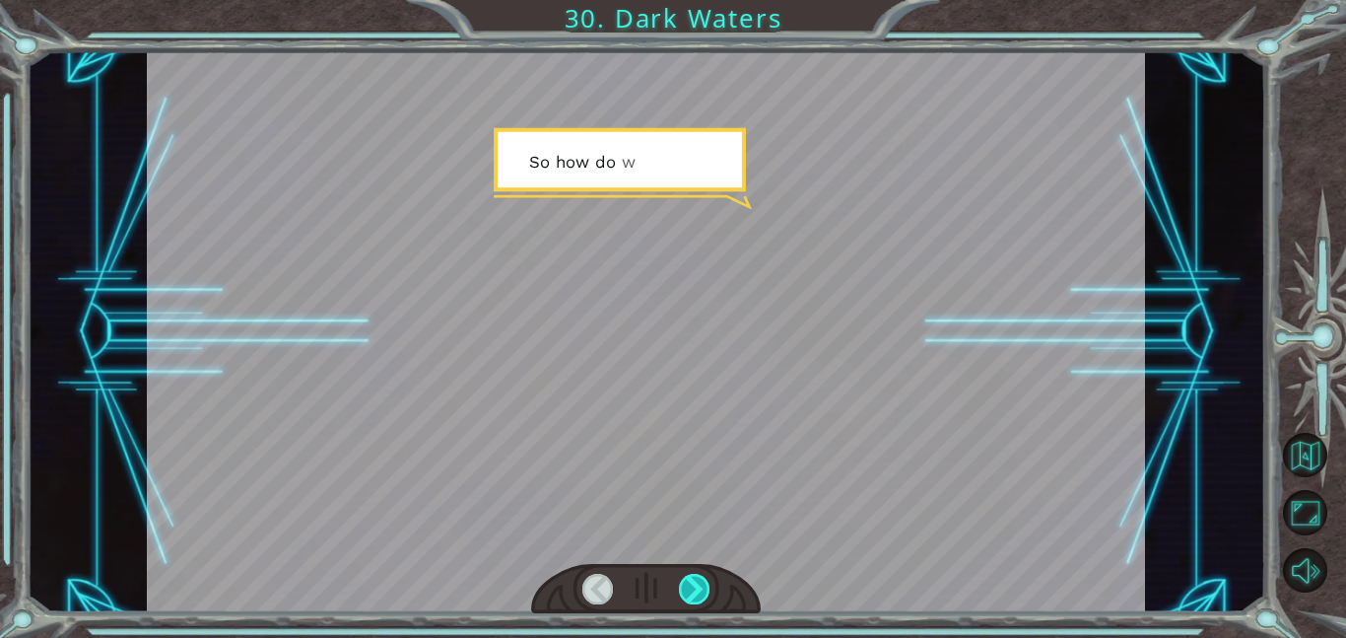
click at [698, 594] on div at bounding box center [695, 589] width 32 height 31
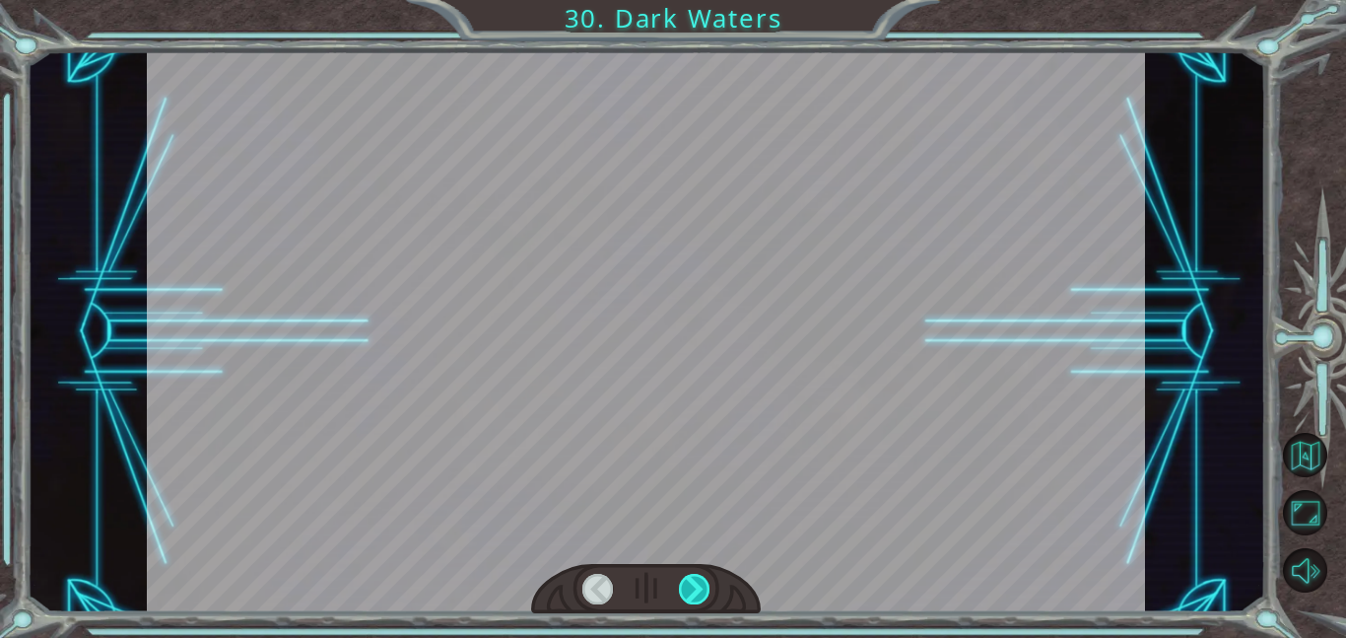
click at [698, 594] on div at bounding box center [695, 589] width 32 height 31
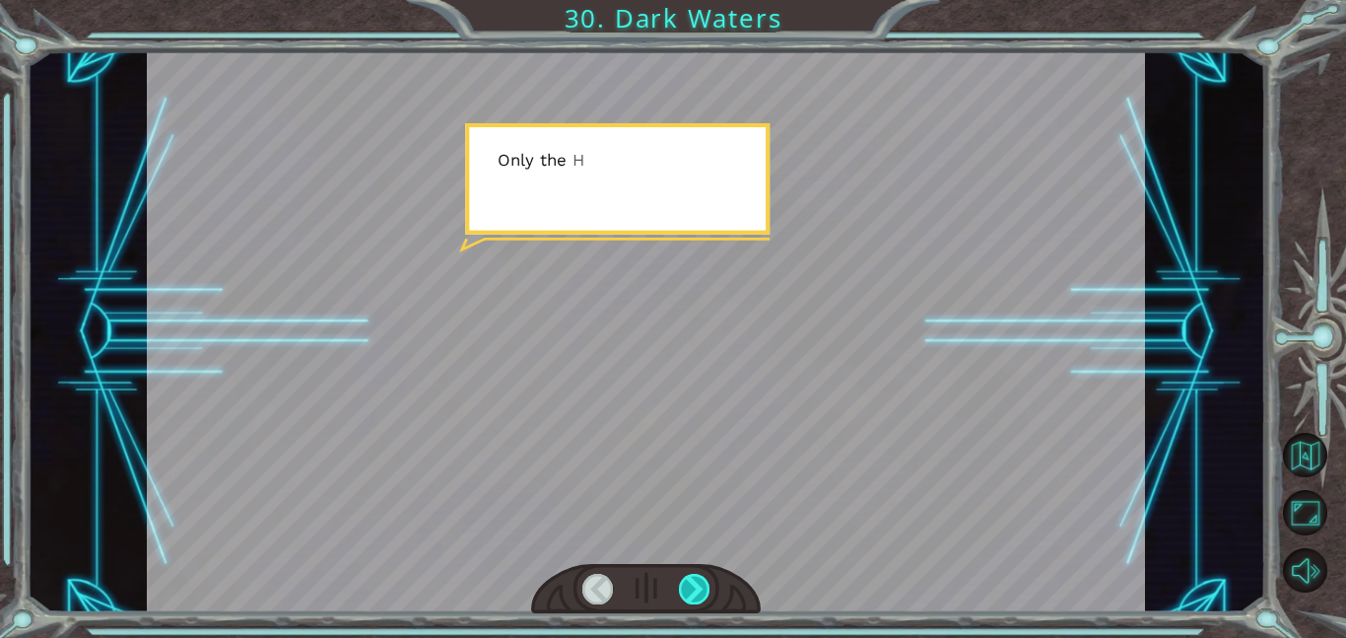
click at [698, 594] on div at bounding box center [695, 589] width 32 height 31
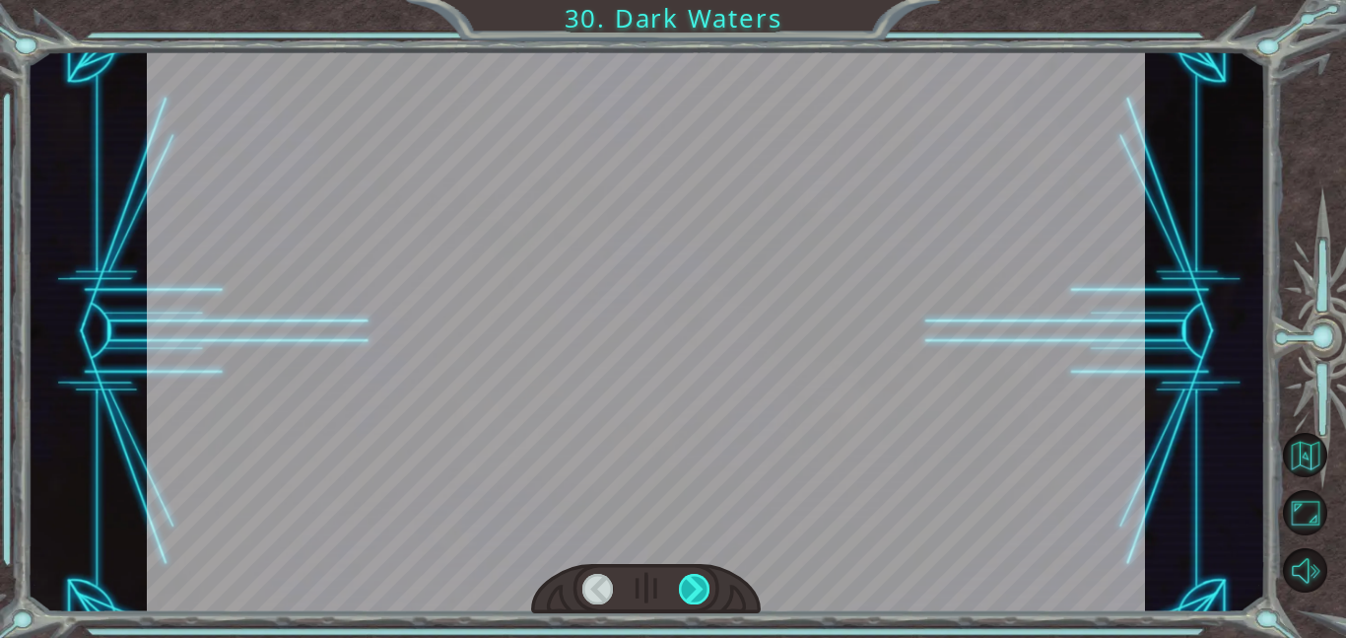
click at [698, 594] on div at bounding box center [695, 589] width 32 height 31
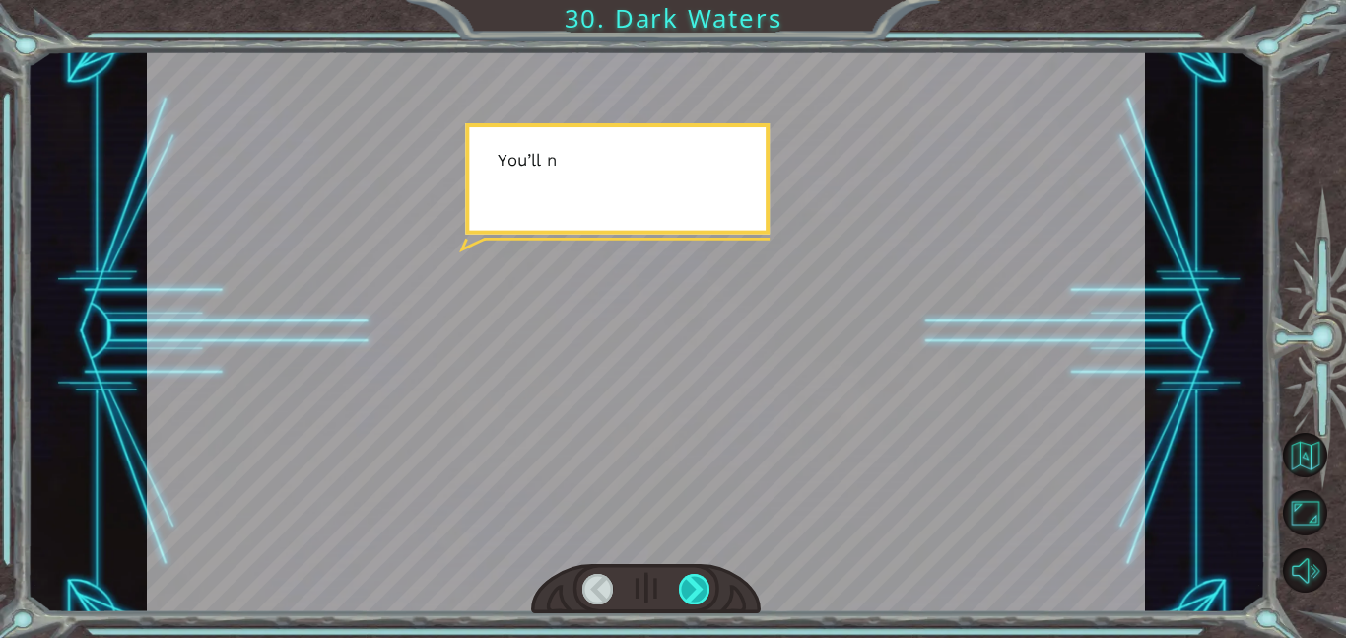
click at [698, 594] on div at bounding box center [695, 589] width 32 height 31
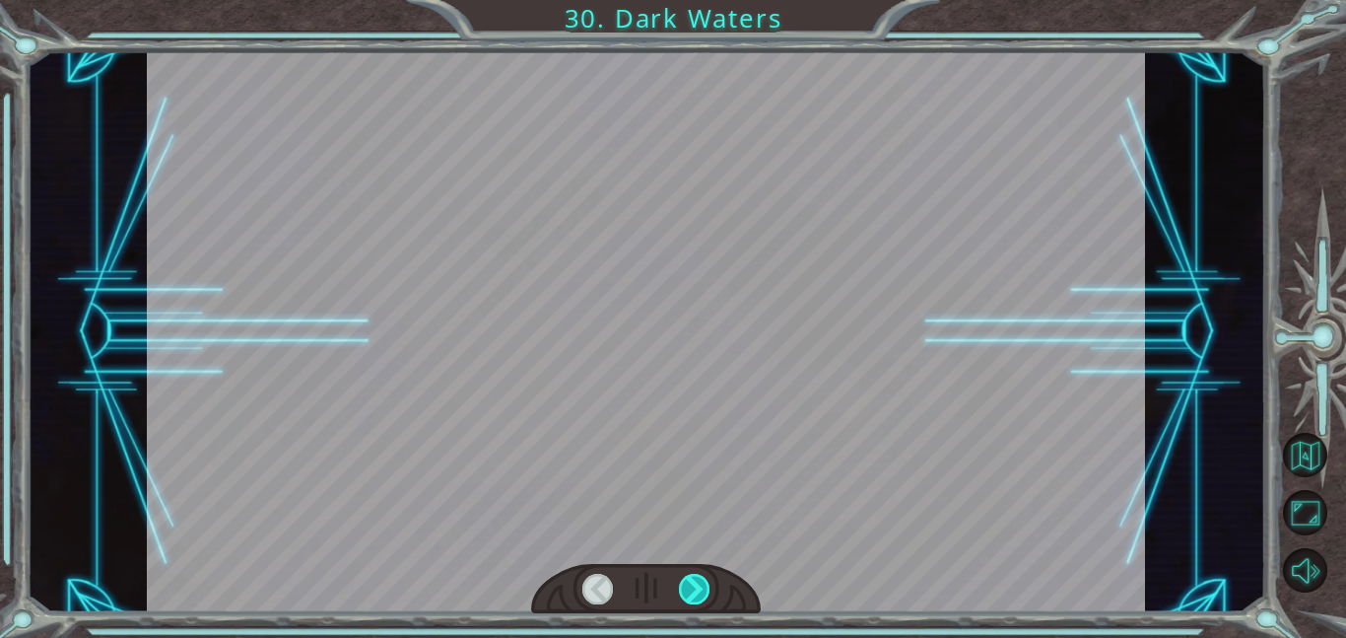
click at [698, 594] on div at bounding box center [695, 589] width 32 height 31
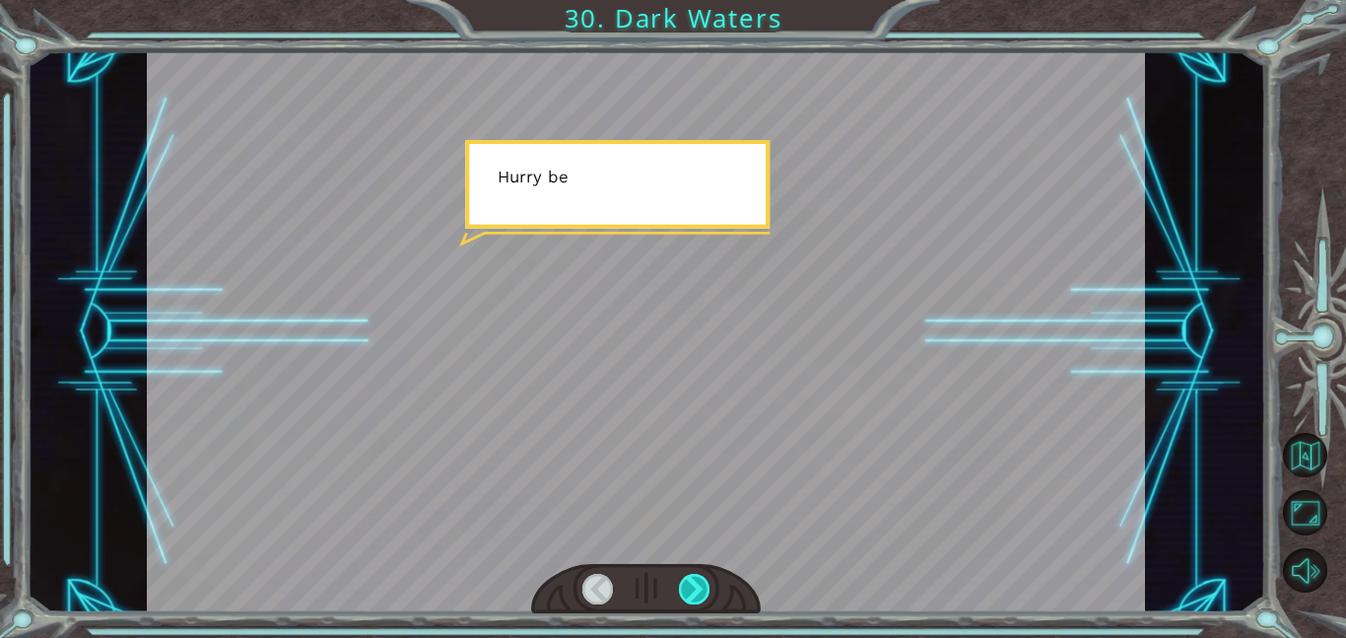
click at [698, 594] on div at bounding box center [695, 589] width 32 height 31
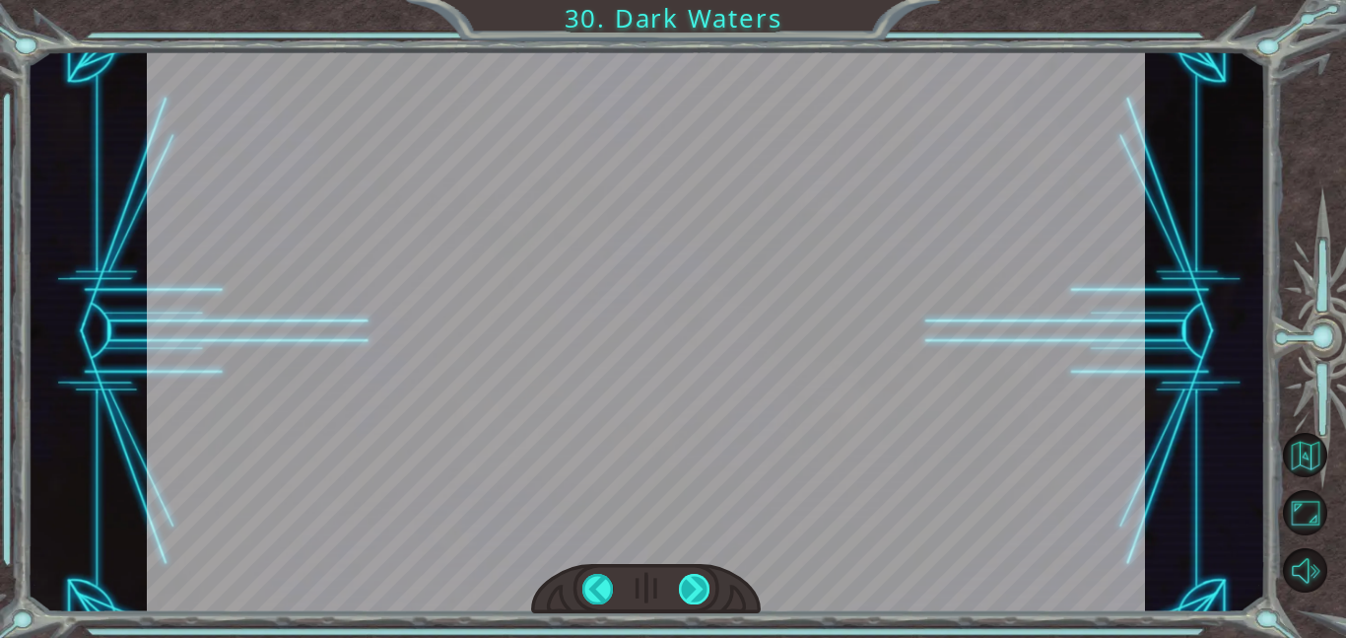
click at [698, 594] on div at bounding box center [695, 589] width 32 height 31
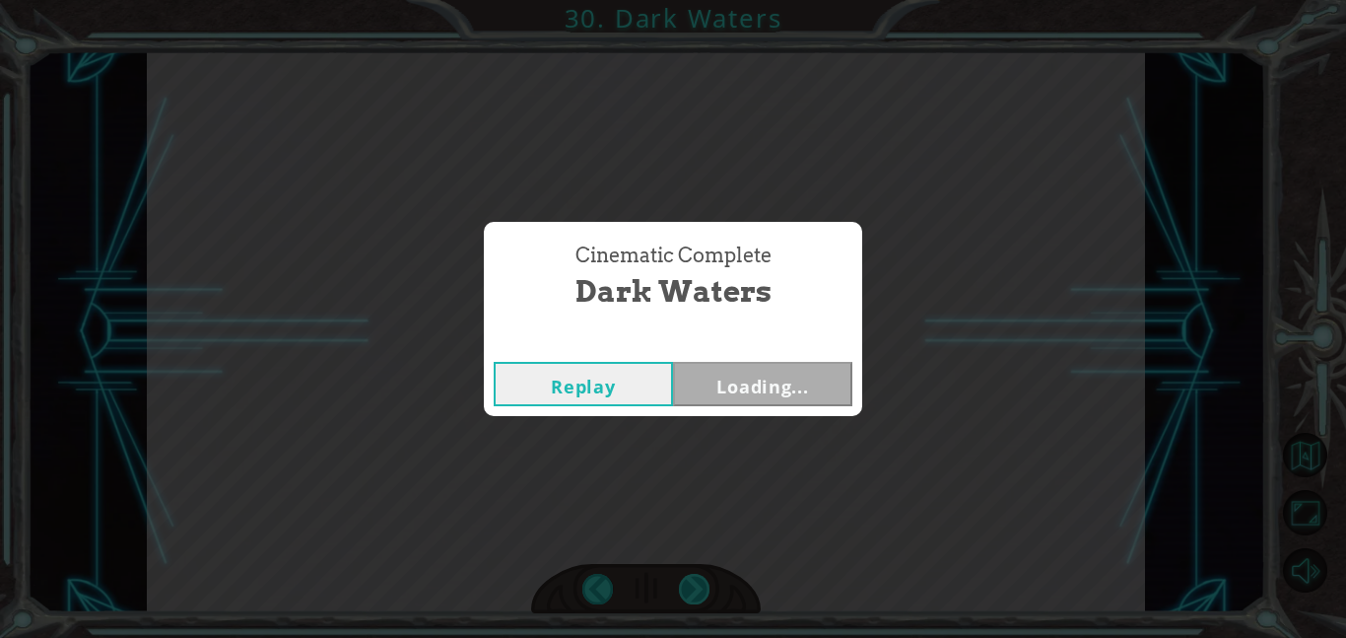
click at [698, 594] on div "Cinematic Complete Dark Waters Replay Loading..." at bounding box center [673, 319] width 1346 height 638
click at [720, 376] on button "Next" at bounding box center [762, 384] width 179 height 44
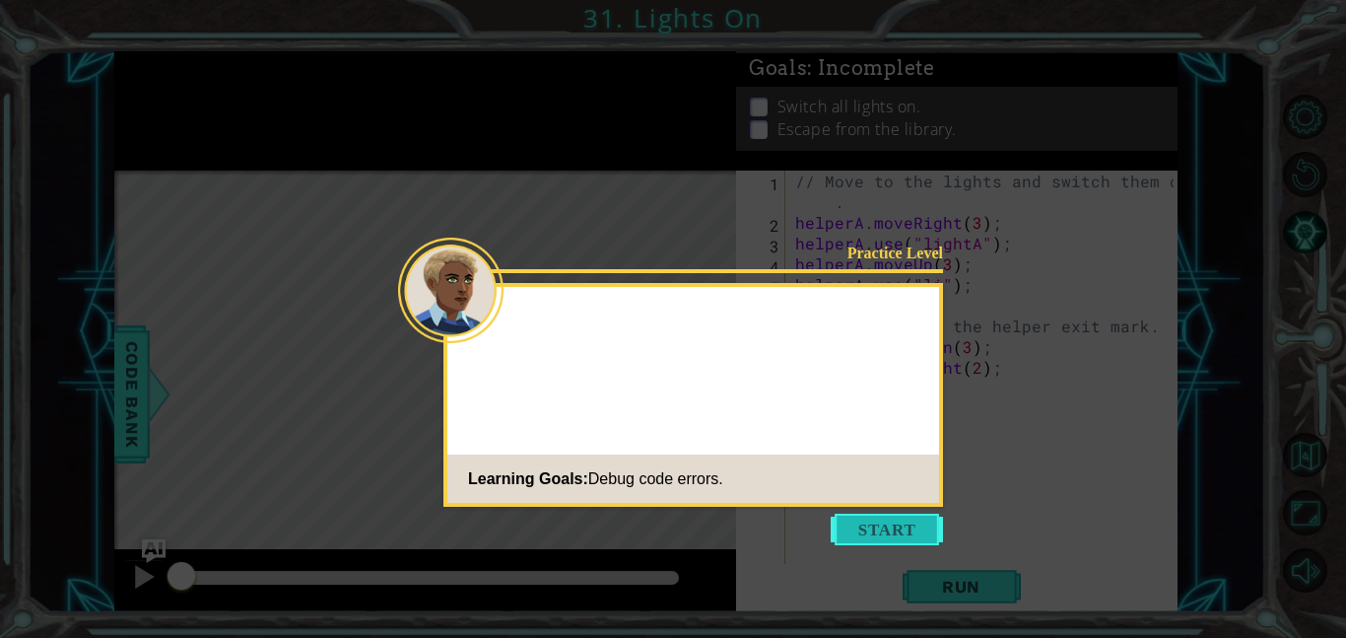
click at [894, 524] on button "Start" at bounding box center [887, 530] width 112 height 32
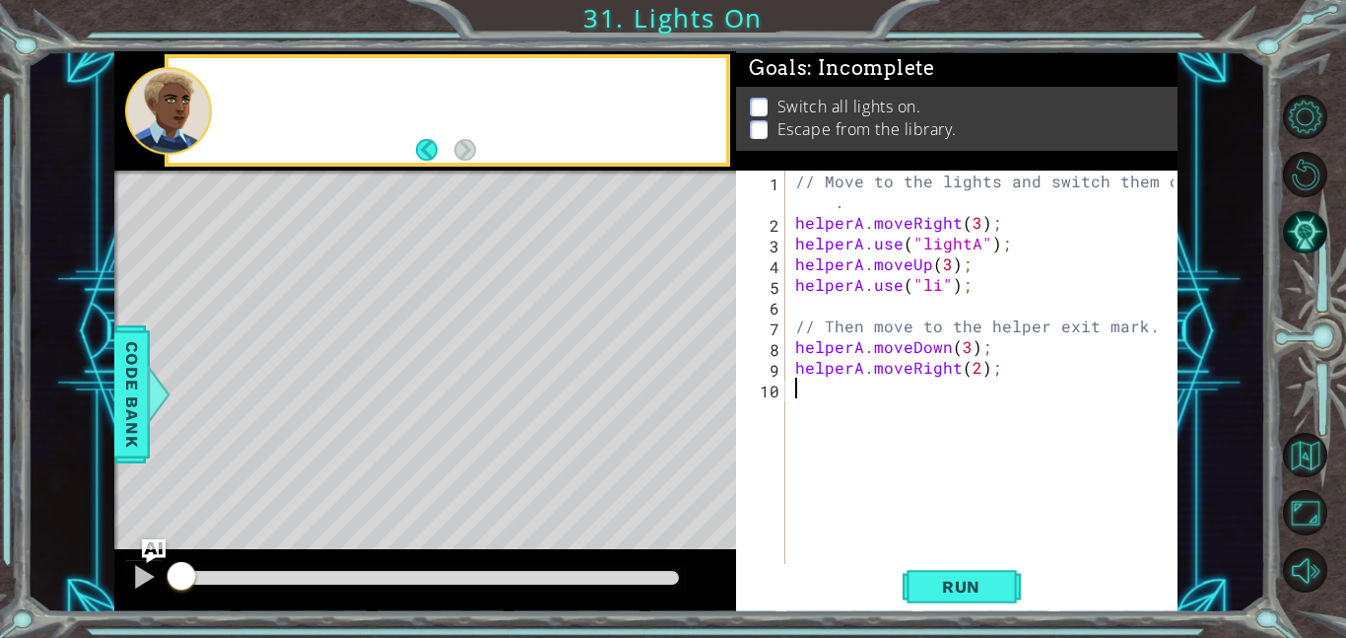
click at [844, 514] on div "// Move to the lights and switch them on . helperA . moveRight ( 3 ) ; helperA …" at bounding box center [987, 398] width 392 height 455
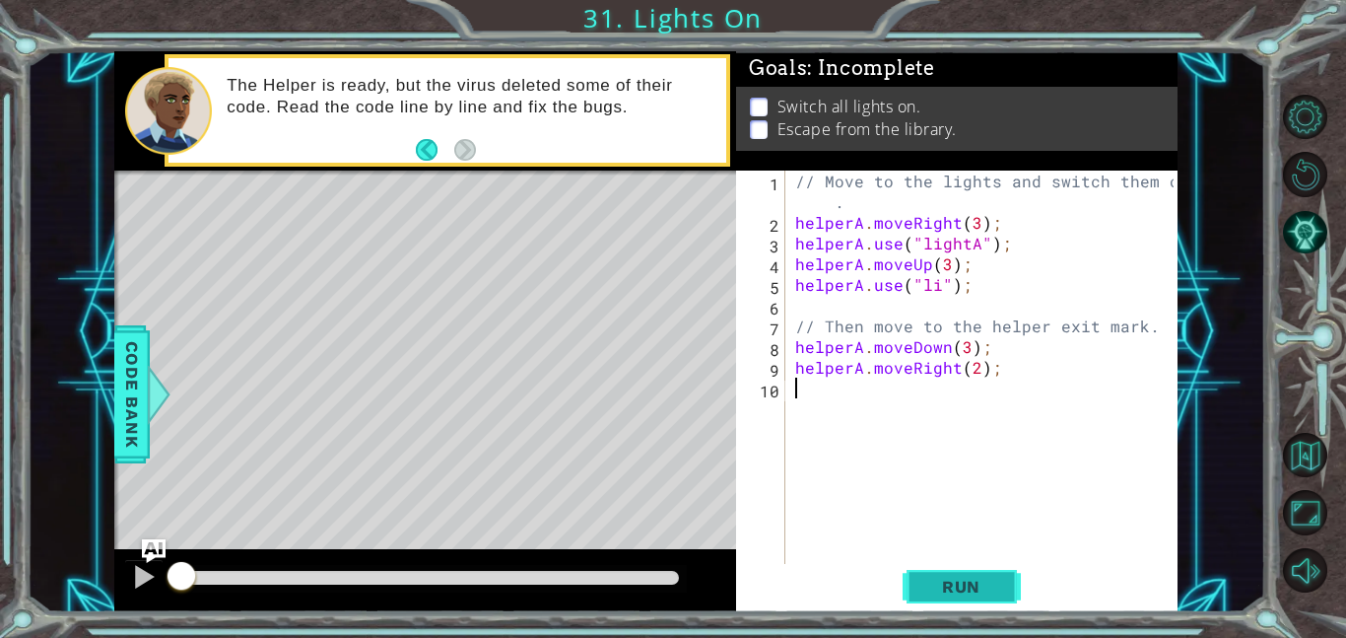
click at [978, 591] on span "Run" at bounding box center [962, 587] width 78 height 20
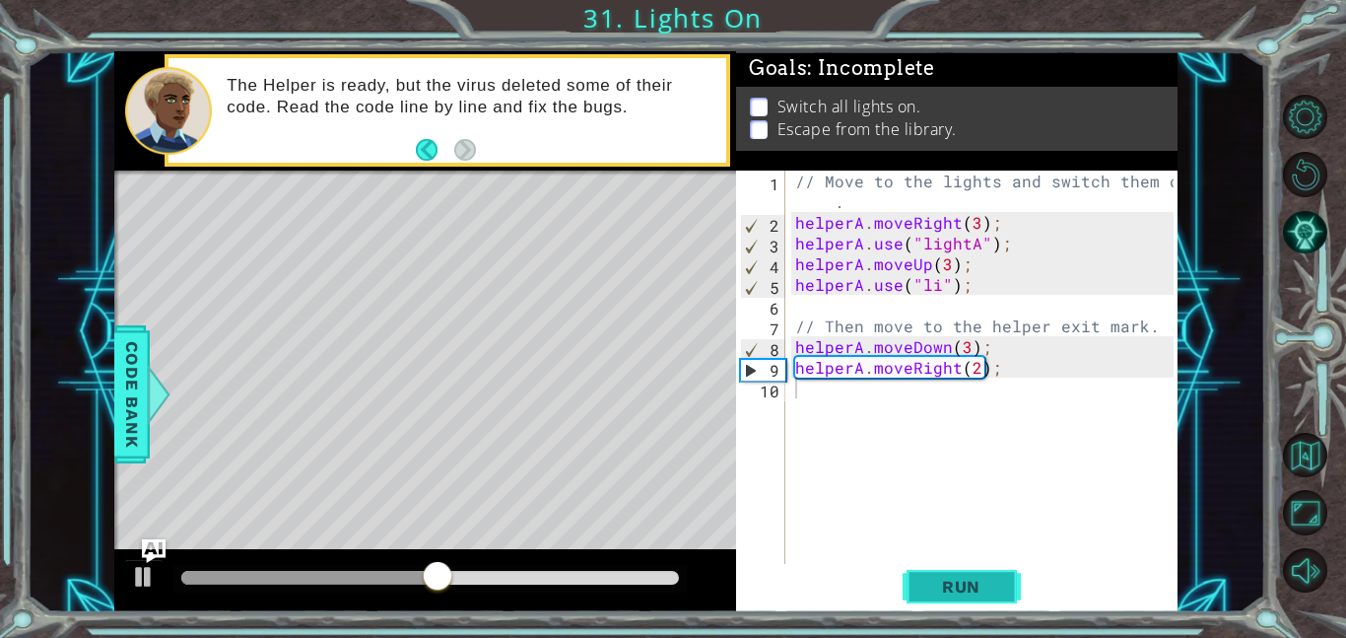
click at [1007, 564] on button "Run" at bounding box center [962, 586] width 118 height 44
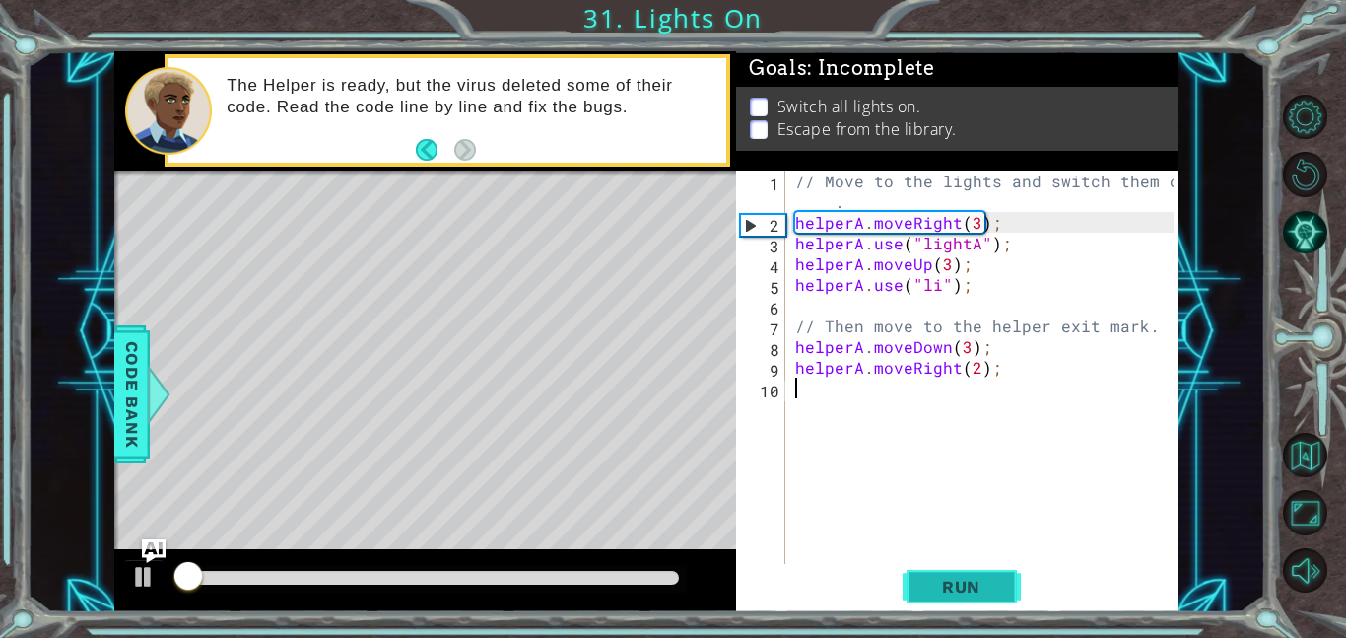
click at [1007, 564] on button "Run" at bounding box center [962, 586] width 118 height 44
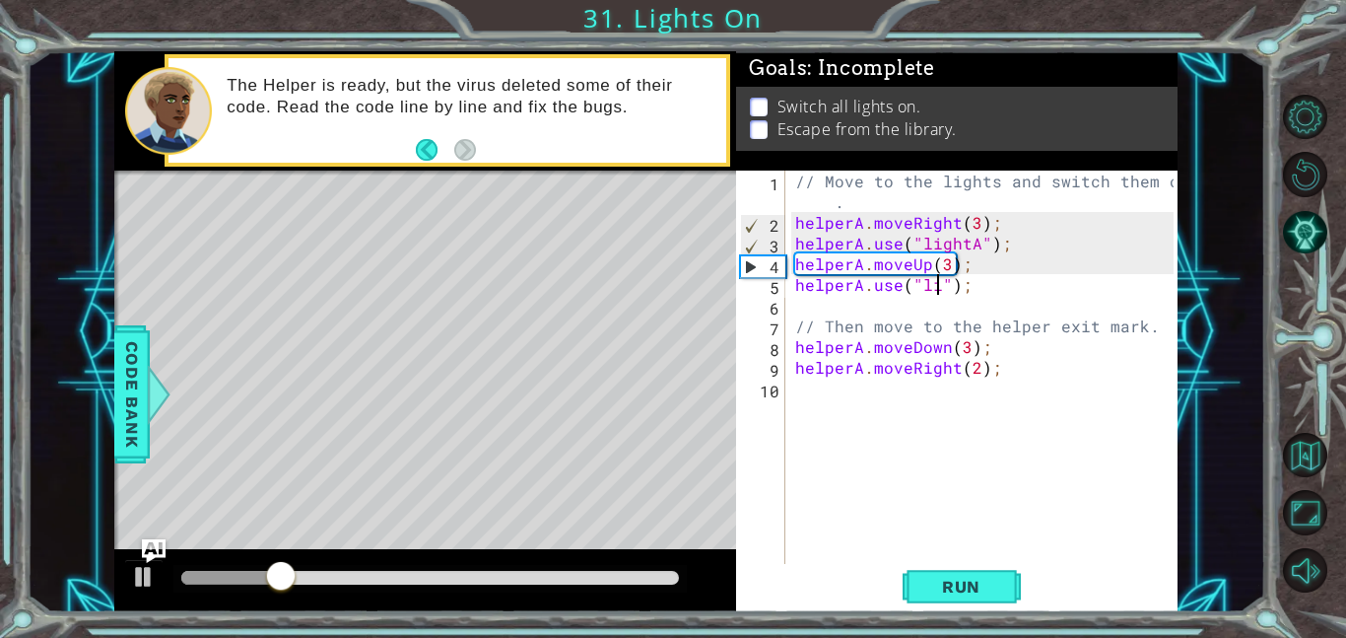
click at [938, 284] on div "// Move to the lights and switch them on . helperA . moveRight ( 3 ) ; helperA …" at bounding box center [987, 398] width 392 height 455
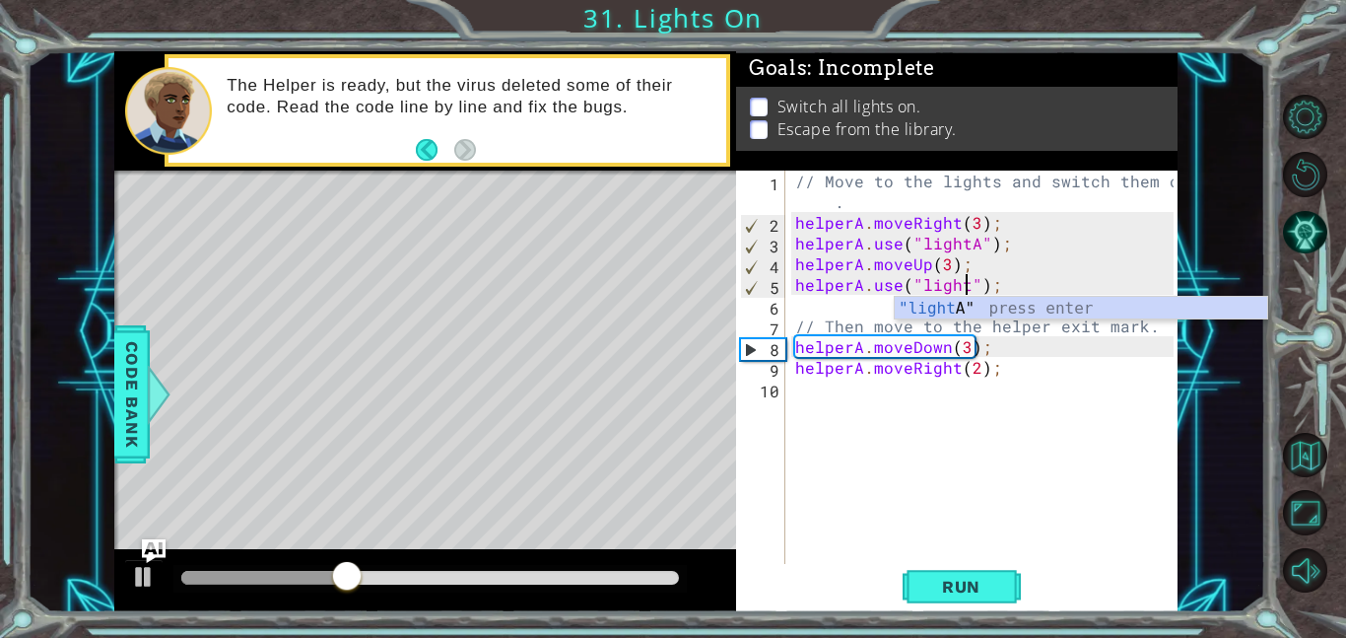
scroll to position [0, 11]
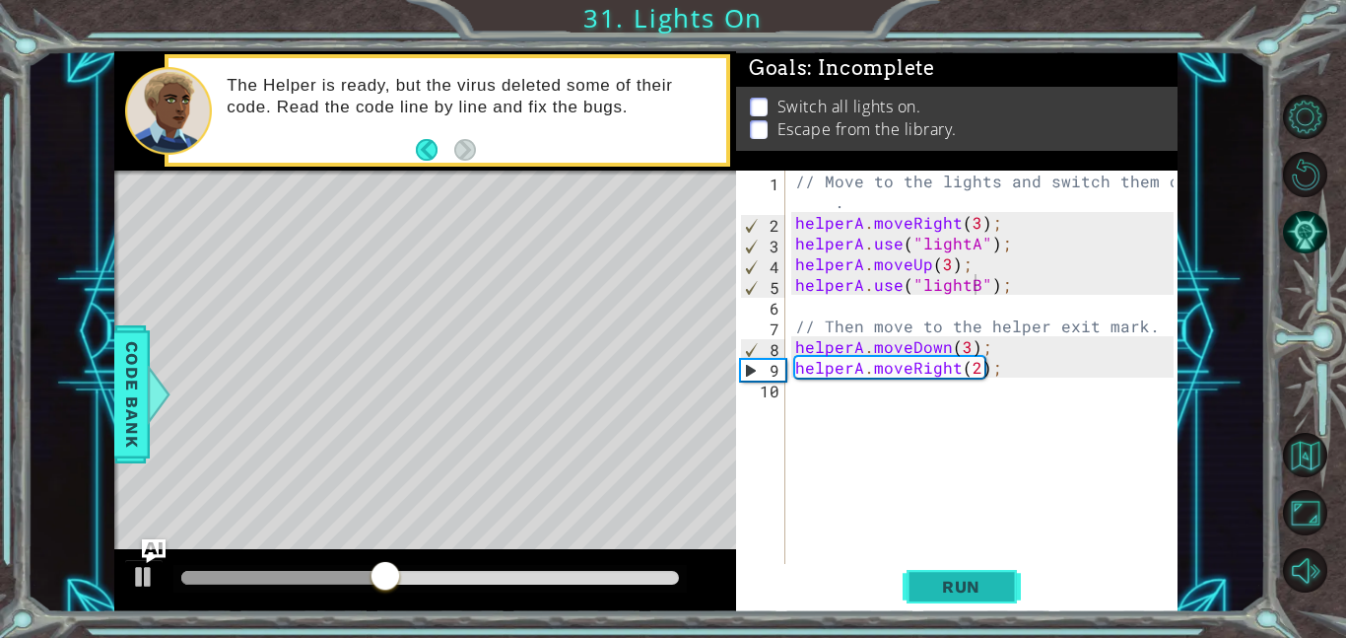
click at [968, 605] on button "Run" at bounding box center [962, 586] width 118 height 44
click at [965, 347] on div "// Move to the lights and switch them on . helperA . moveRight ( 3 ) ; helperA …" at bounding box center [987, 398] width 392 height 455
click at [981, 372] on div "// Move to the lights and switch them on . helperA . moveRight ( 3 ) ; helperA …" at bounding box center [987, 398] width 392 height 455
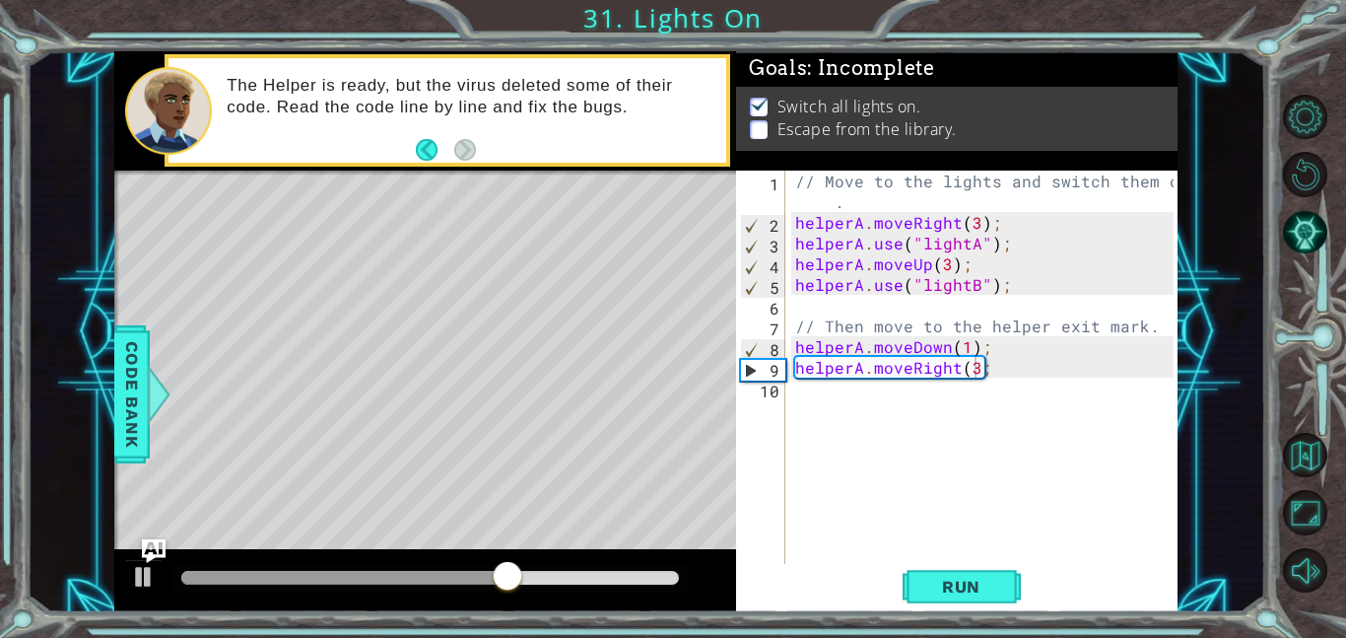
click at [977, 366] on div "// Move to the lights and switch them on . helperA . moveRight ( 3 ) ; helperA …" at bounding box center [987, 398] width 392 height 455
type textarea "helperA.moveRight(3);"
click at [992, 577] on span "Run" at bounding box center [962, 587] width 78 height 20
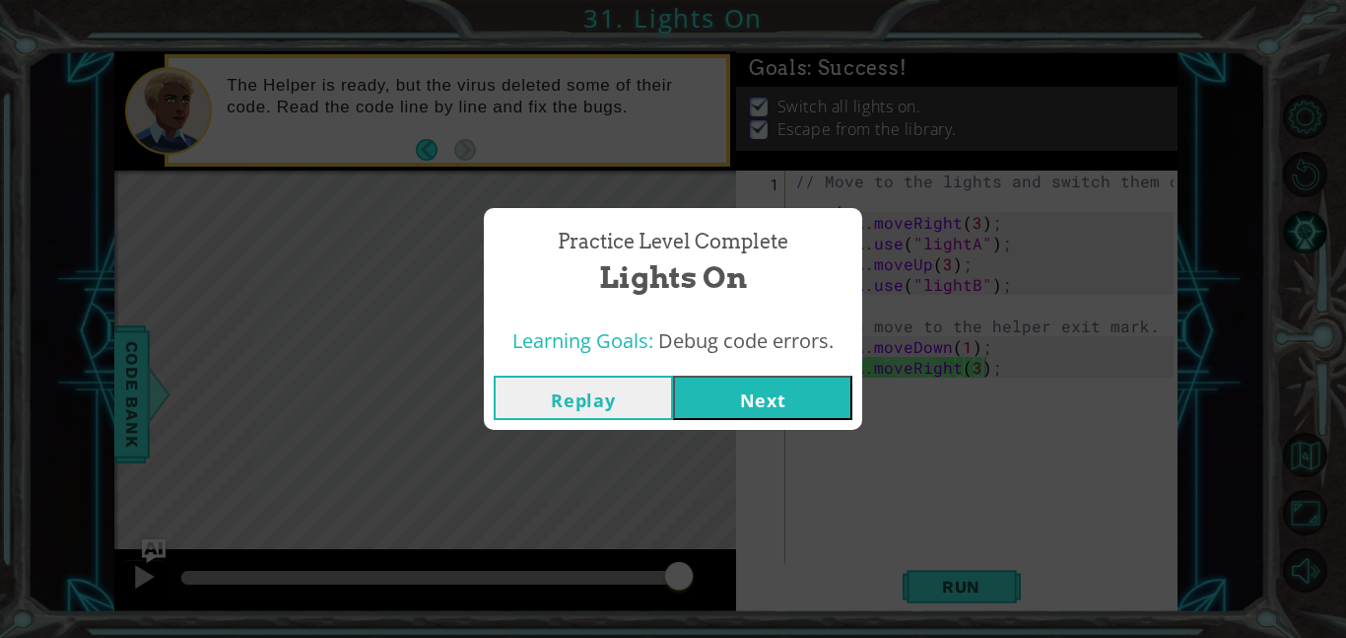
click at [740, 385] on button "Next" at bounding box center [762, 398] width 179 height 44
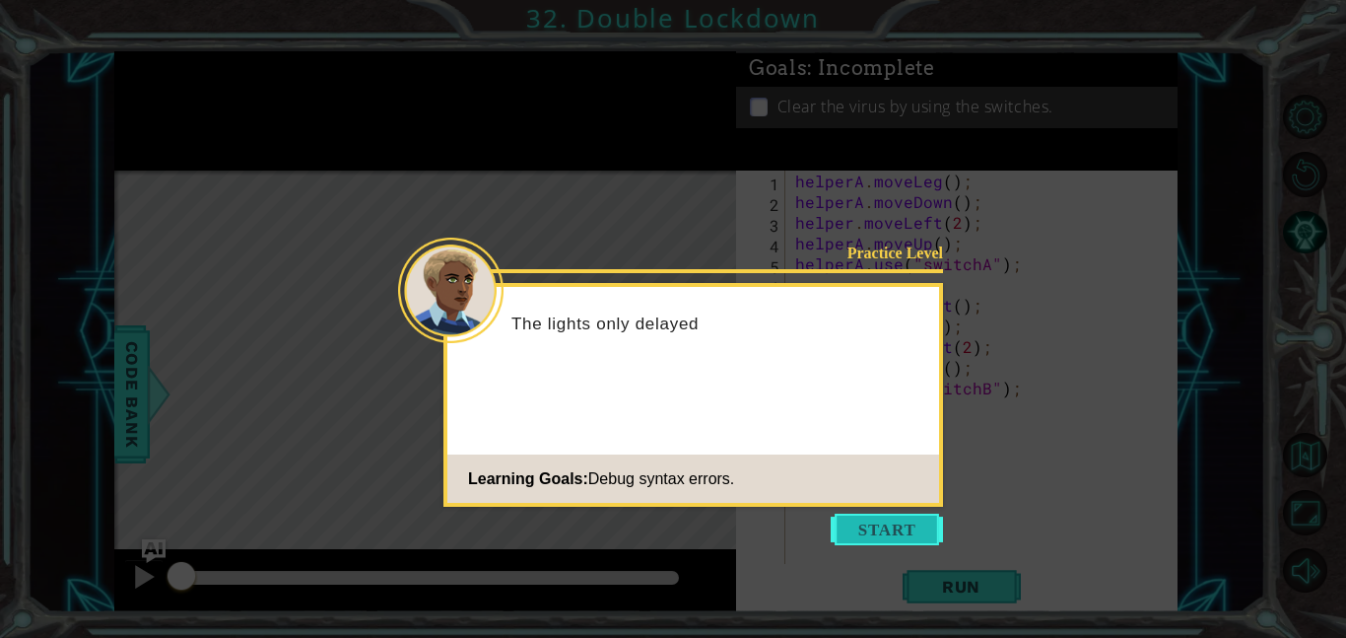
click at [875, 521] on button "Start" at bounding box center [887, 530] width 112 height 32
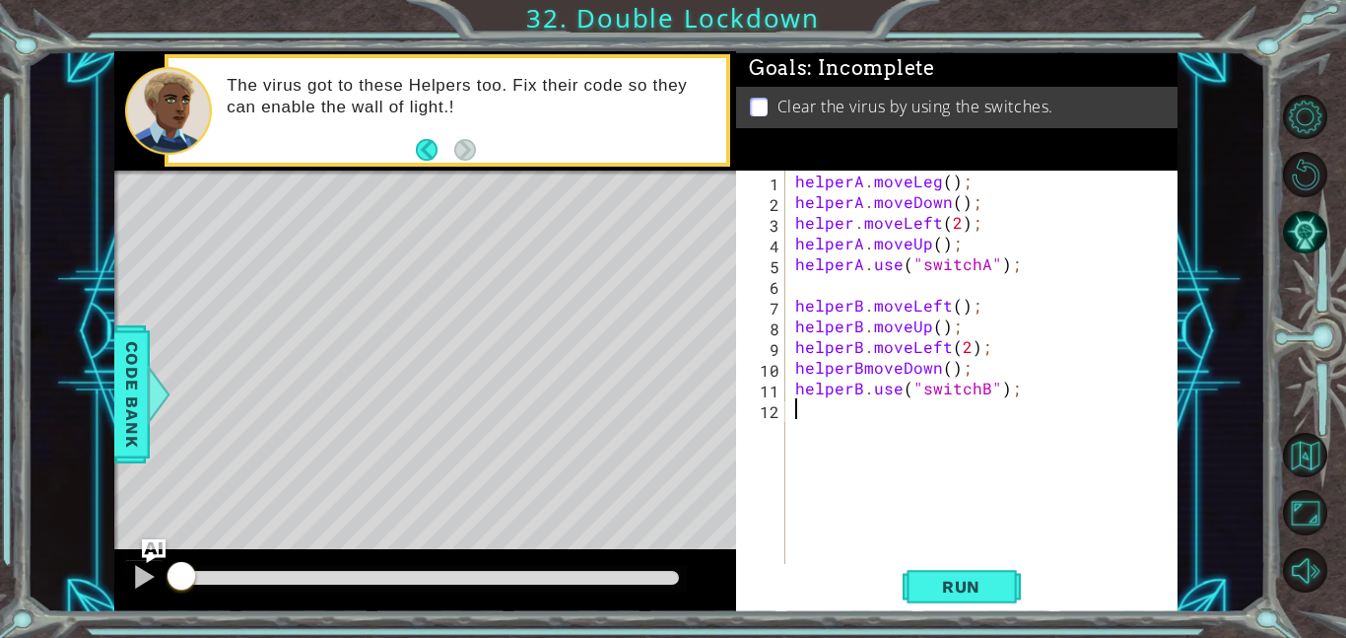
click at [936, 180] on div "helperA . moveLeg ( ) ; helperA . moveDown ( ) ; helper . moveLeft ( 2 ) ; help…" at bounding box center [987, 388] width 392 height 435
click at [958, 182] on div "helperA . moveLeft ( ) ; helperA . moveDown ( ) ; helper . moveLeft ( 2 ) ; hel…" at bounding box center [987, 388] width 392 height 435
click at [959, 207] on div "helperA . moveLeft ( 1 ) ; helperA . moveDown ( ) ; helper . moveLeft ( 2 ) ; h…" at bounding box center [987, 388] width 392 height 435
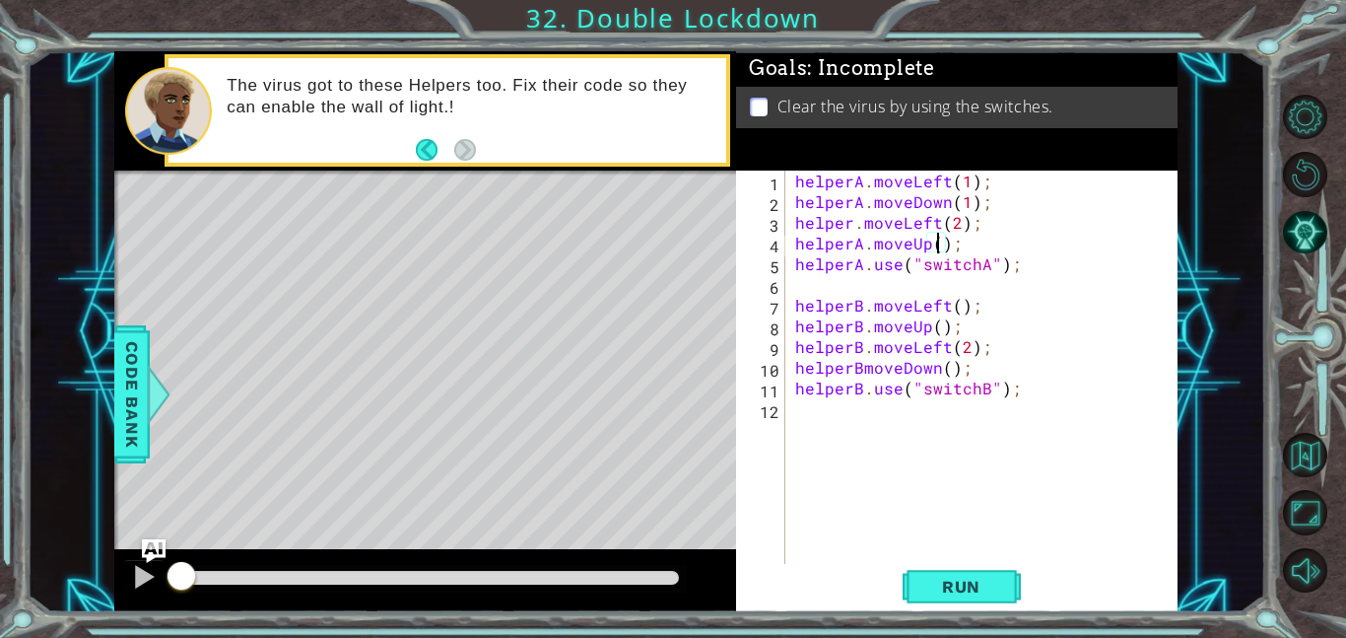
click at [937, 244] on div "helperA . moveLeft ( 1 ) ; helperA . moveDown ( 1 ) ; helper . moveLeft ( 2 ) ;…" at bounding box center [987, 388] width 392 height 435
click at [922, 245] on div "helperA . moveLeft ( 1 ) ; helperA . moveDown ( 1 ) ; helper . moveLeft ( 2 ) ;…" at bounding box center [987, 388] width 392 height 435
click at [927, 246] on div "helperA . moveLeft ( 1 ) ; helperA . moveDown ( 1 ) ; helper . moveLeft ( 2 ) ;…" at bounding box center [987, 388] width 392 height 435
click at [961, 240] on div "helperA . moveLeft ( 1 ) ; helperA . moveDown ( 1 ) ; helper . moveLeft ( 2 ) ;…" at bounding box center [987, 388] width 392 height 435
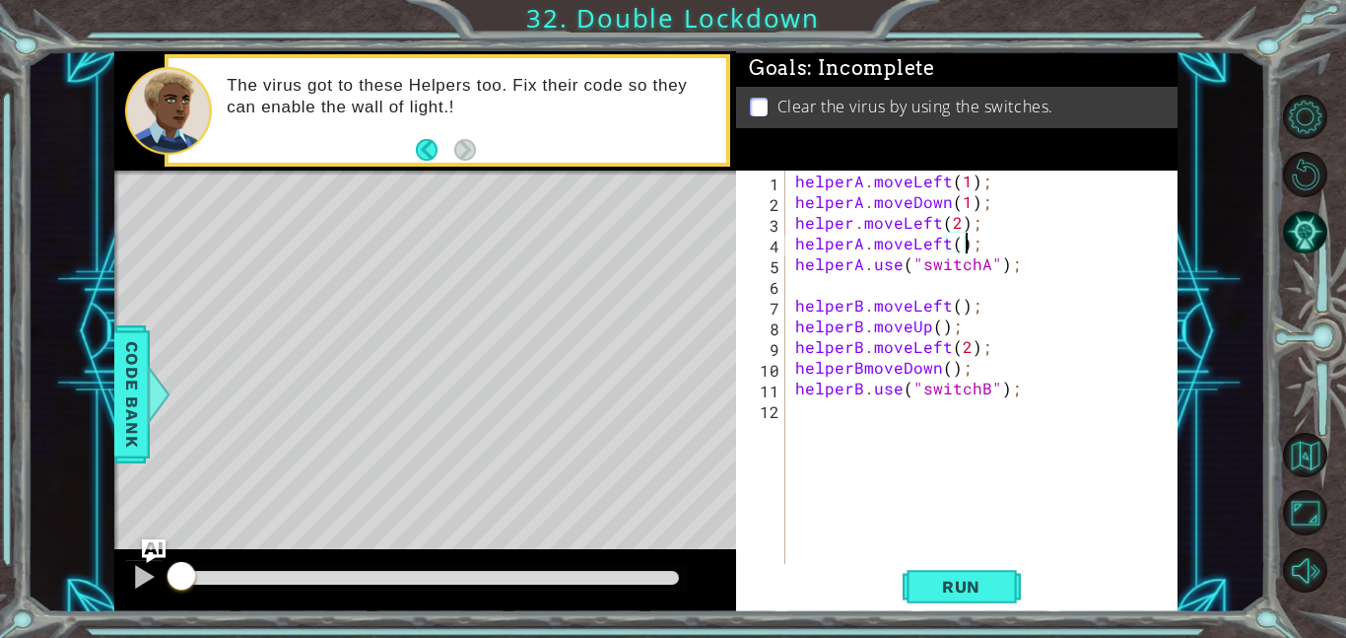
click at [955, 241] on div "helperA . moveLeft ( 1 ) ; helperA . moveDown ( 1 ) ; helper . moveLeft ( 2 ) ;…" at bounding box center [987, 388] width 392 height 435
type textarea "helperA.moveLeft(2);"
click at [1063, 246] on div "helperA . moveLeft ( 1 ) ; helperA . moveDown ( 1 ) ; helper . moveLeft ( 2 ) ;…" at bounding box center [987, 388] width 392 height 435
type textarea "\"
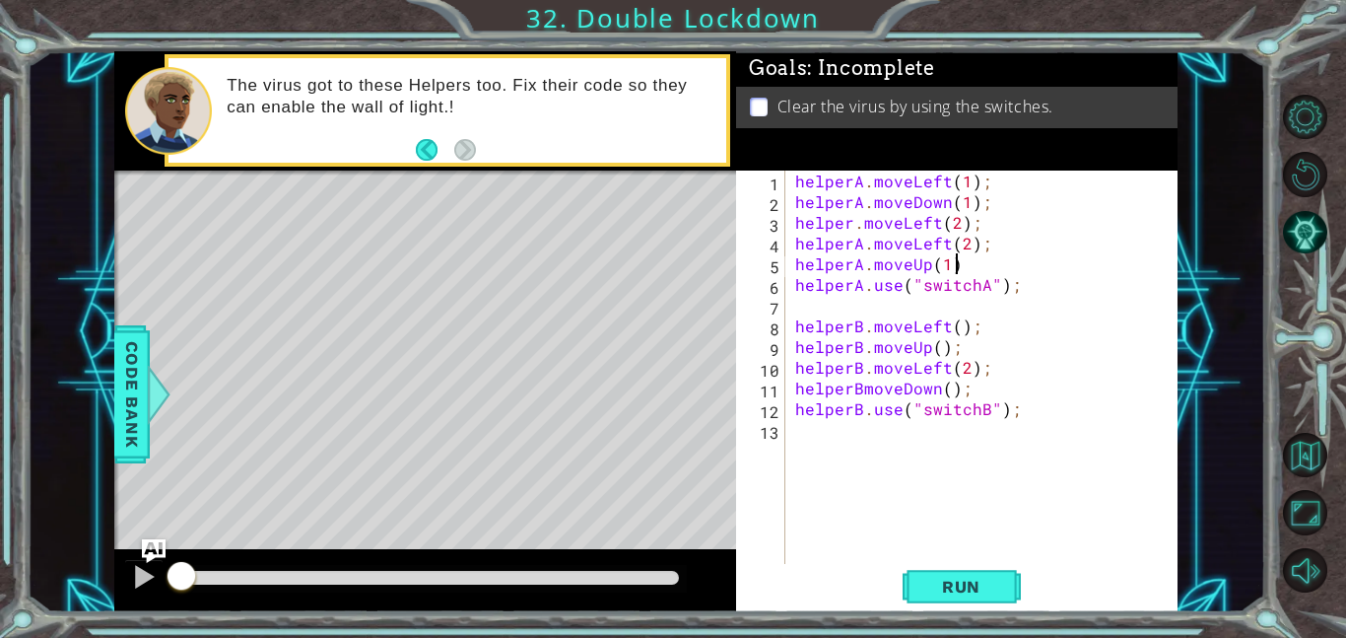
scroll to position [0, 9]
click at [935, 591] on span "Run" at bounding box center [962, 587] width 78 height 20
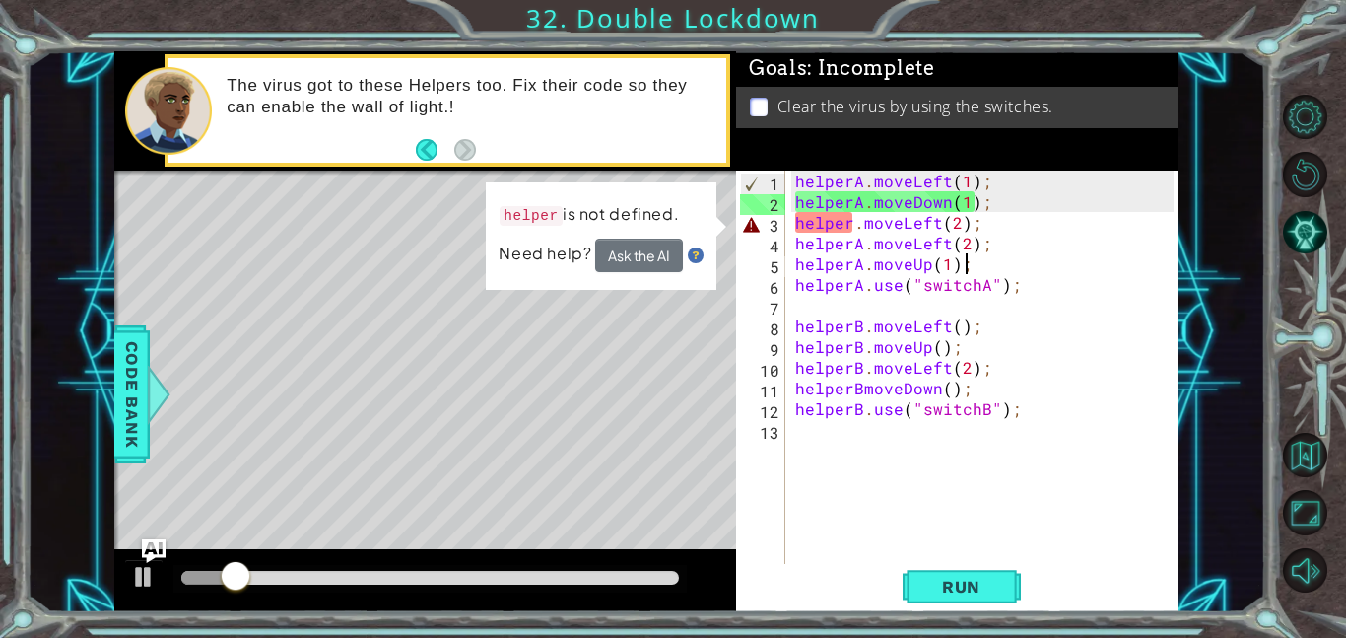
click at [858, 228] on div "helperA . moveLeft ( 1 ) ; helperA . moveDown ( 1 ) ; helper . moveLeft ( 2 ) ;…" at bounding box center [987, 388] width 392 height 435
click at [856, 228] on div "helperA . moveLeft ( 1 ) ; helperA . moveDown ( 1 ) ; helper . moveLeft ( 2 ) ;…" at bounding box center [987, 388] width 392 height 435
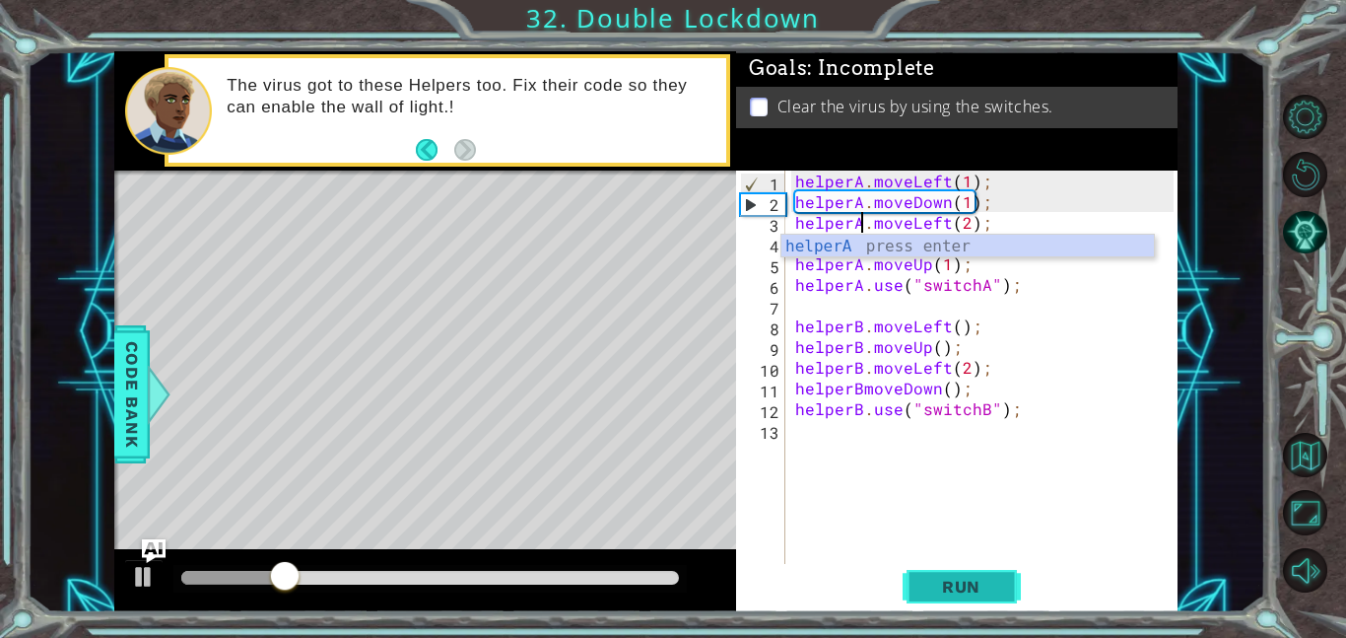
click at [940, 566] on button "Run" at bounding box center [962, 586] width 118 height 44
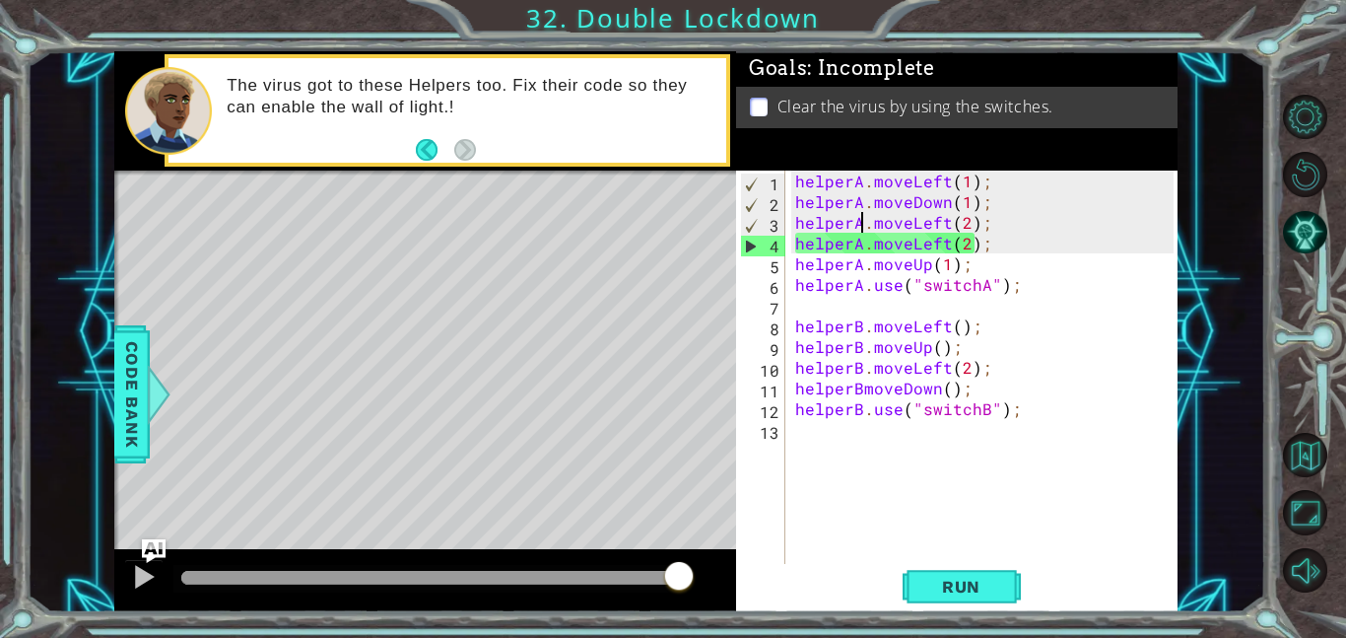
click at [965, 239] on div "helperA . moveLeft ( 1 ) ; helperA . moveDown ( 1 ) ; helperA . moveLeft ( 2 ) …" at bounding box center [987, 388] width 392 height 435
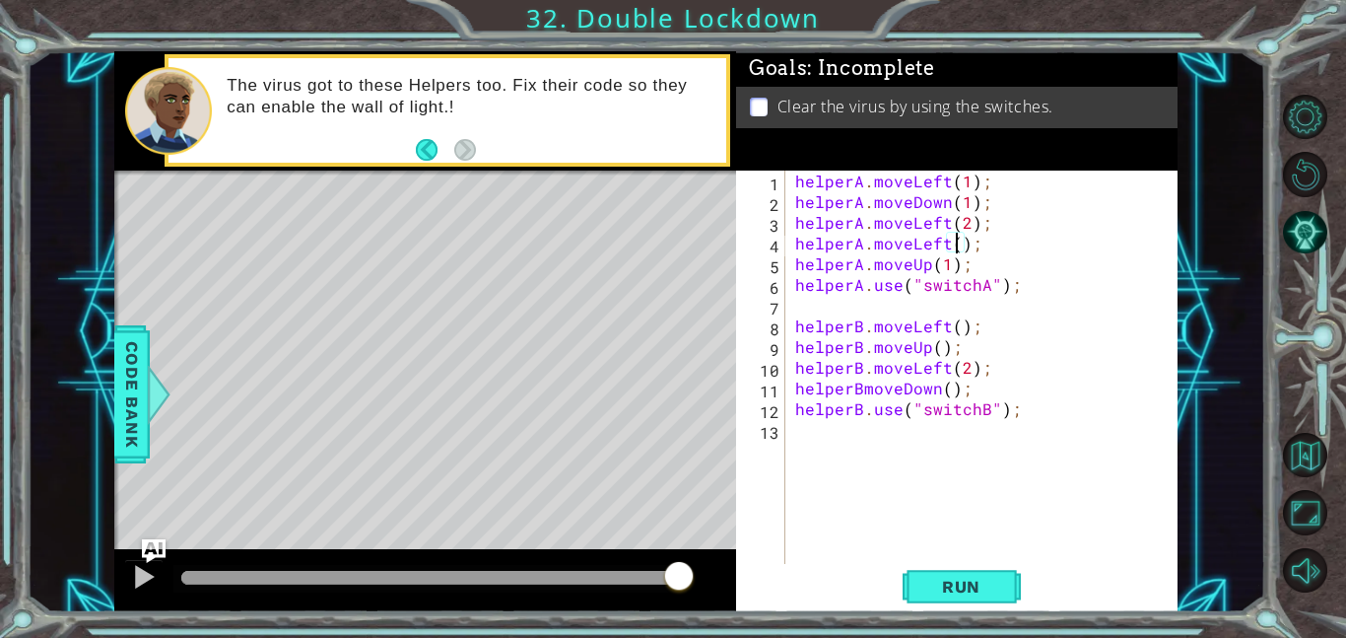
scroll to position [0, 10]
click at [961, 601] on button "Run" at bounding box center [962, 586] width 118 height 44
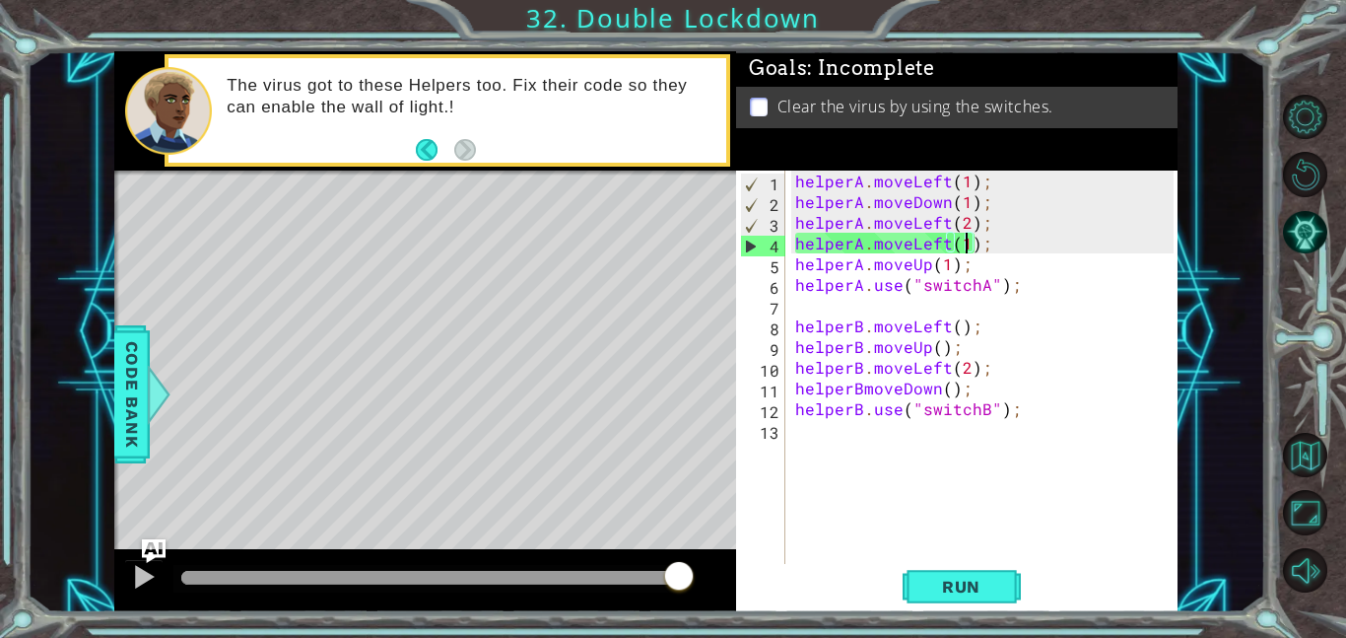
type textarea "helperA.moveLeft();"
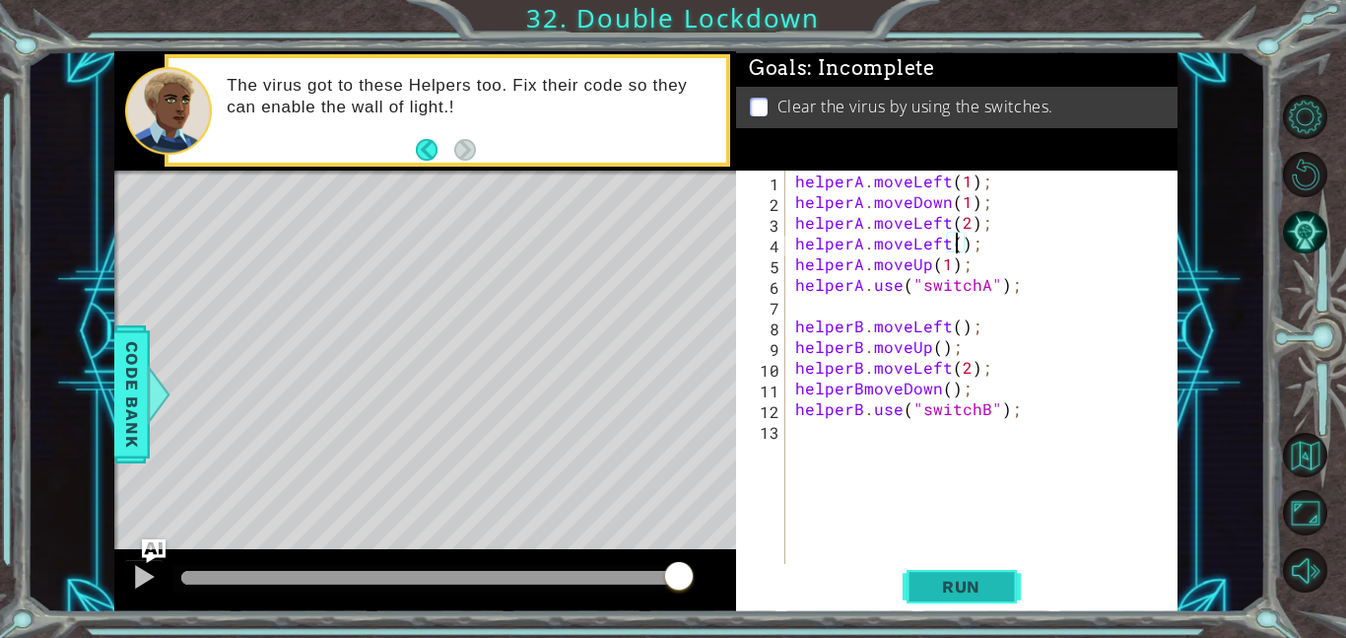
click at [950, 583] on span "Run" at bounding box center [962, 587] width 78 height 20
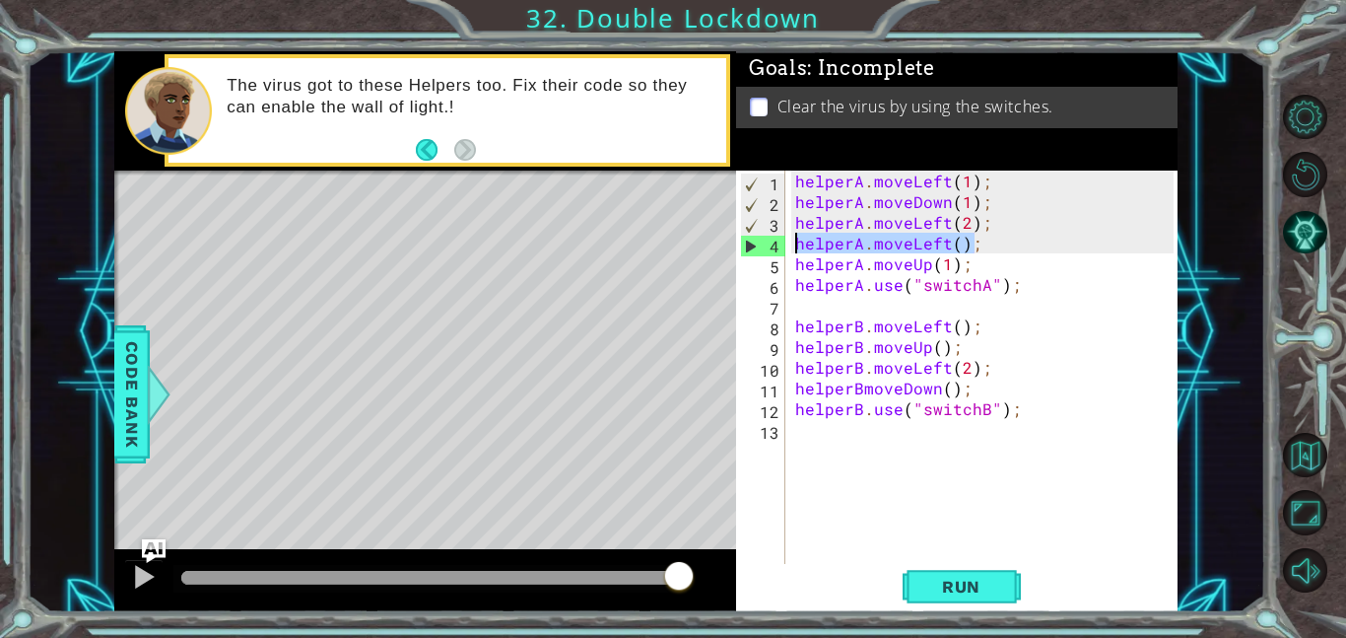
drag, startPoint x: 1009, startPoint y: 249, endPoint x: 793, endPoint y: 248, distance: 215.9
click at [793, 248] on div "helperA . moveLeft ( 1 ) ; helperA . moveDown ( 1 ) ; helperA . moveLeft ( 2 ) …" at bounding box center [987, 388] width 392 height 435
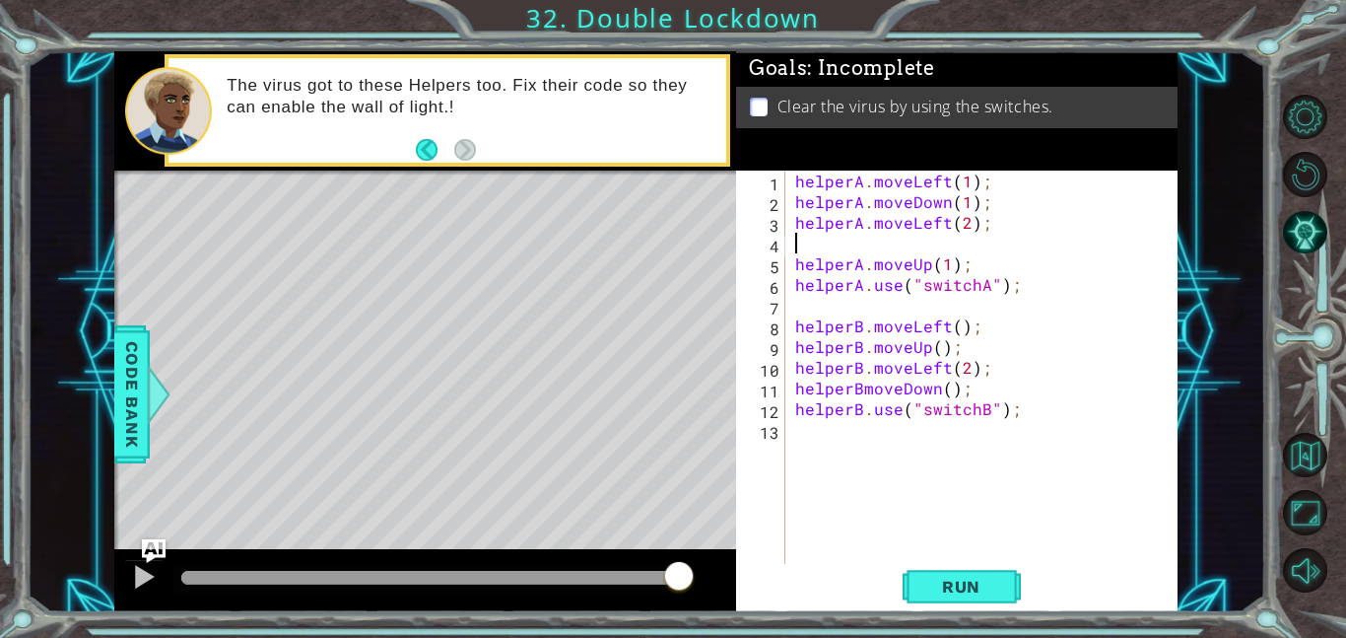
scroll to position [0, 0]
click at [1003, 624] on div "1 ההההההההההההההההההההההההההההההההההההההההההההההההההההההההההההההההההההההההההההה…" at bounding box center [673, 319] width 1346 height 638
click at [986, 608] on div "1 2 3 4 5 6 7 8 9 10 11 12 13 helperA . moveLeft ( 1 ) ; helperA . moveDown ( 1…" at bounding box center [957, 392] width 442 height 442
click at [986, 604] on button "Run" at bounding box center [962, 586] width 118 height 44
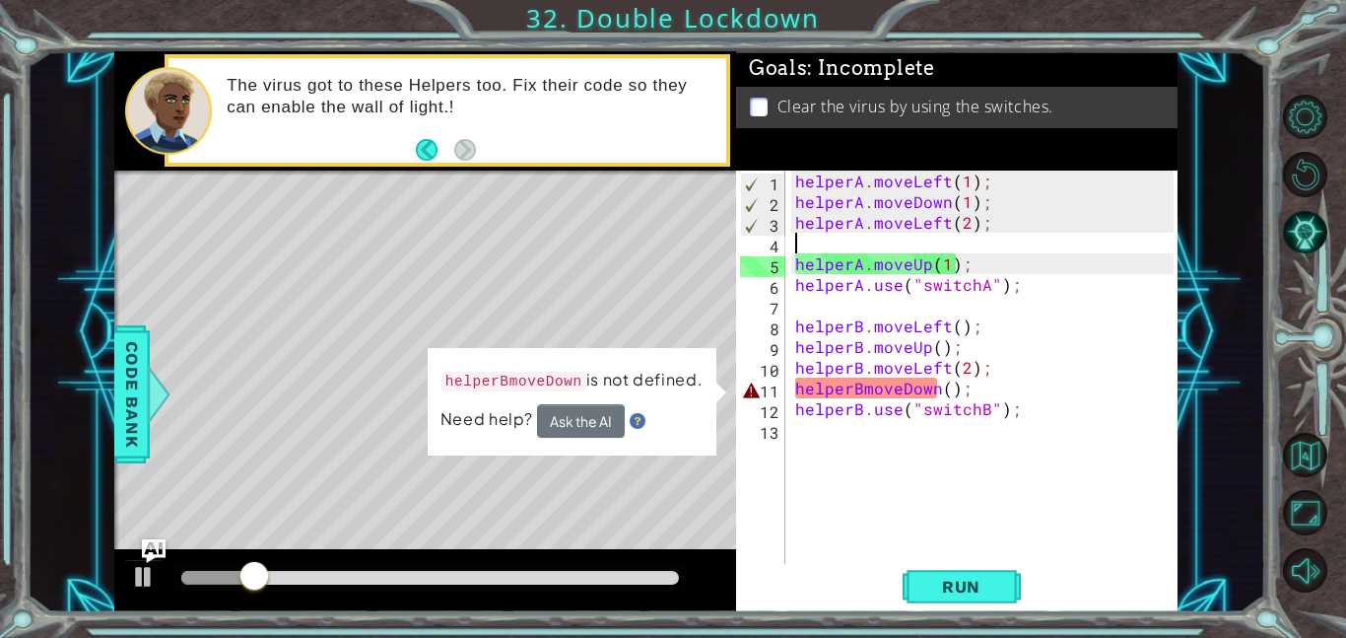
click at [864, 385] on div "helperA . moveLeft ( 1 ) ; helperA . moveDown ( 1 ) ; helperA . moveLeft ( 2 ) …" at bounding box center [987, 388] width 392 height 435
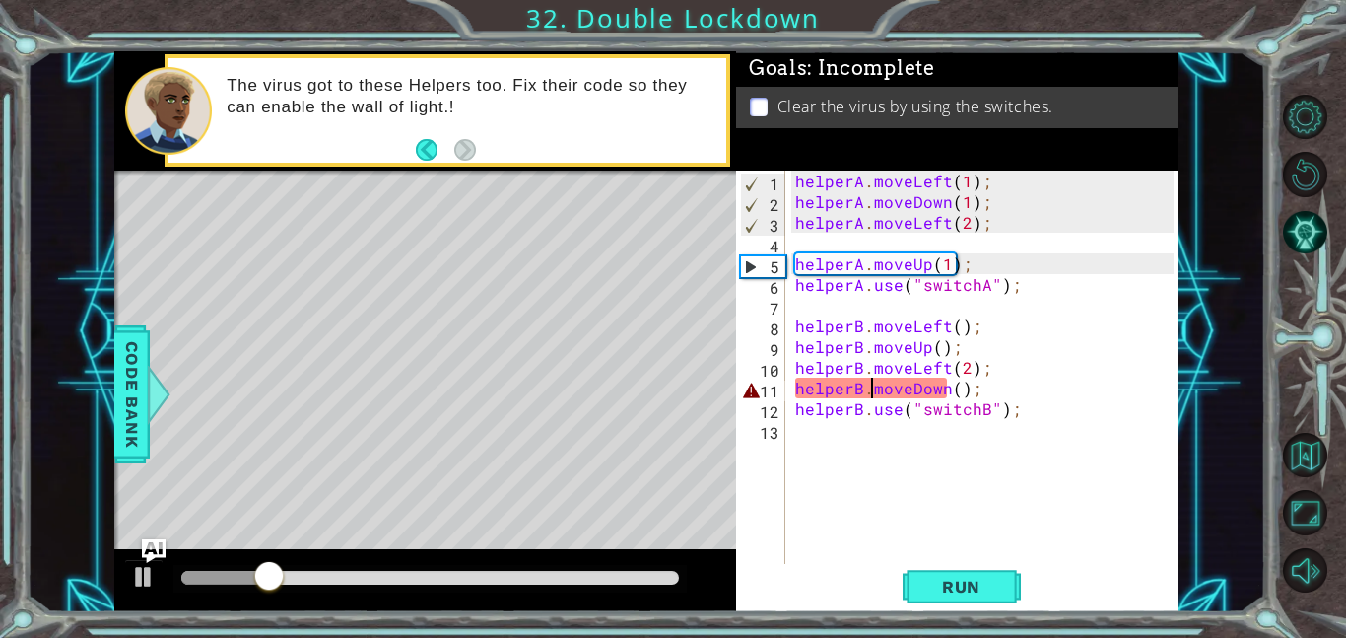
scroll to position [0, 4]
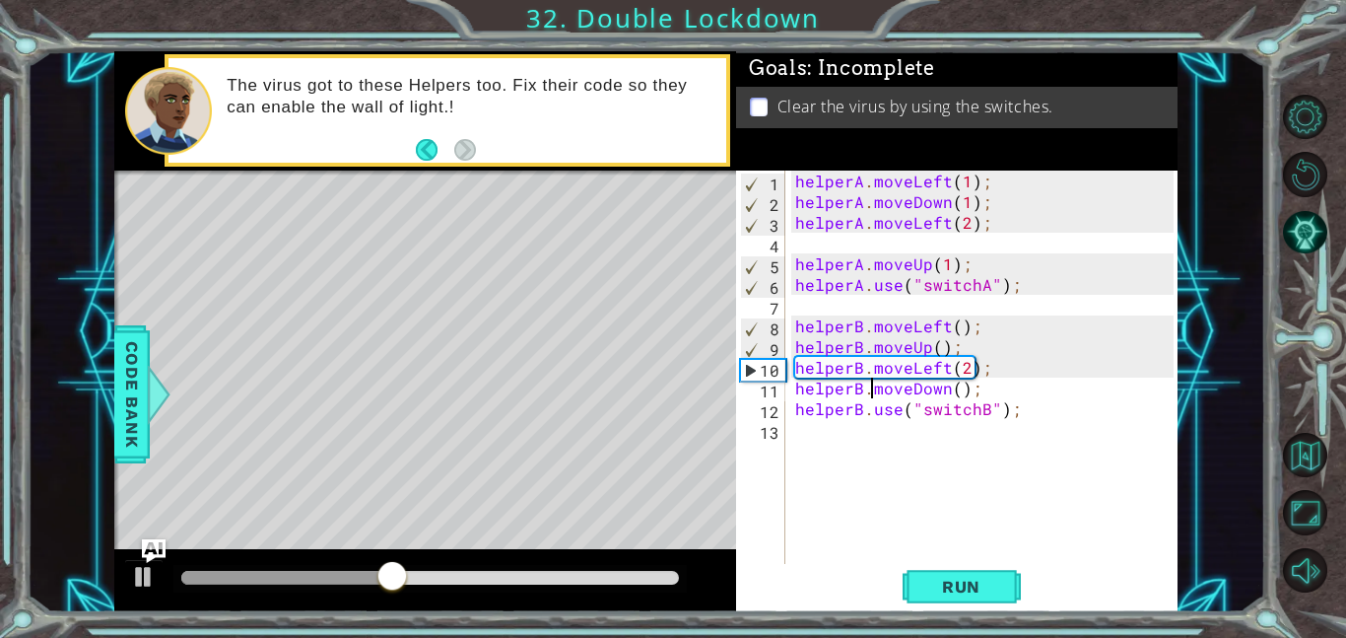
click at [957, 387] on div "helperA . moveLeft ( 1 ) ; helperA . moveDown ( 1 ) ; helperA . moveLeft ( 2 ) …" at bounding box center [987, 388] width 392 height 435
type textarea "helperB.moveDown(1);"
click at [962, 603] on button "Run" at bounding box center [962, 586] width 118 height 44
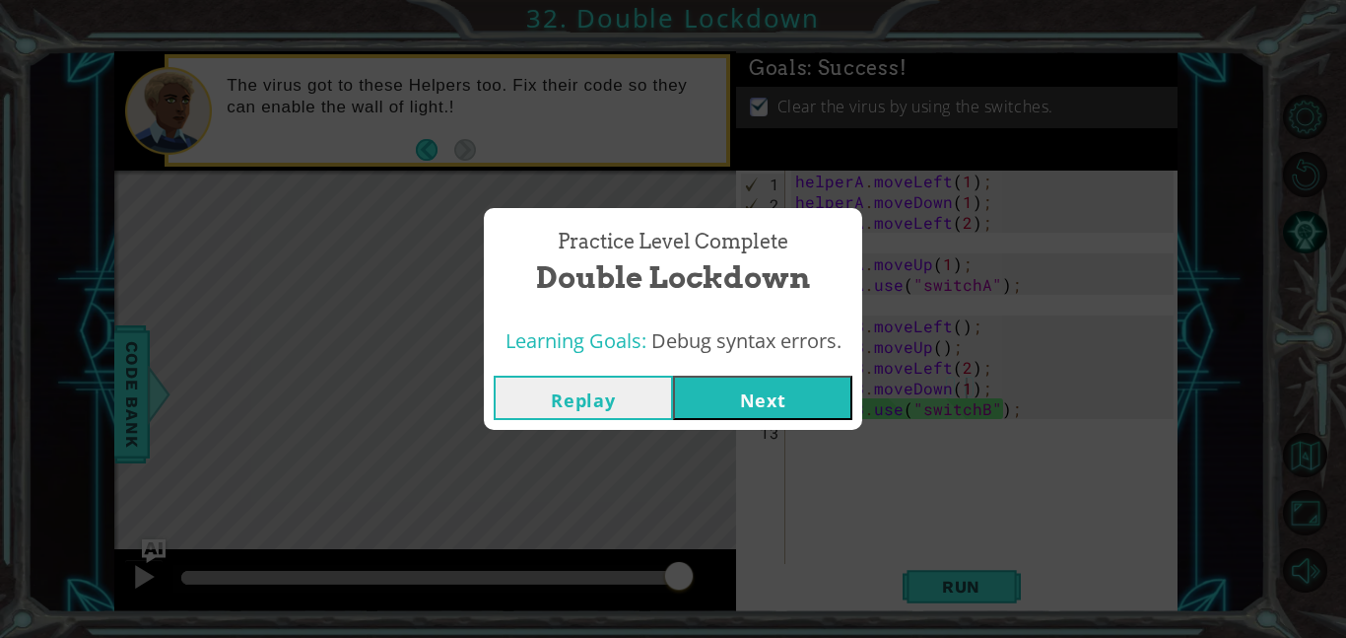
click at [811, 395] on button "Next" at bounding box center [762, 398] width 179 height 44
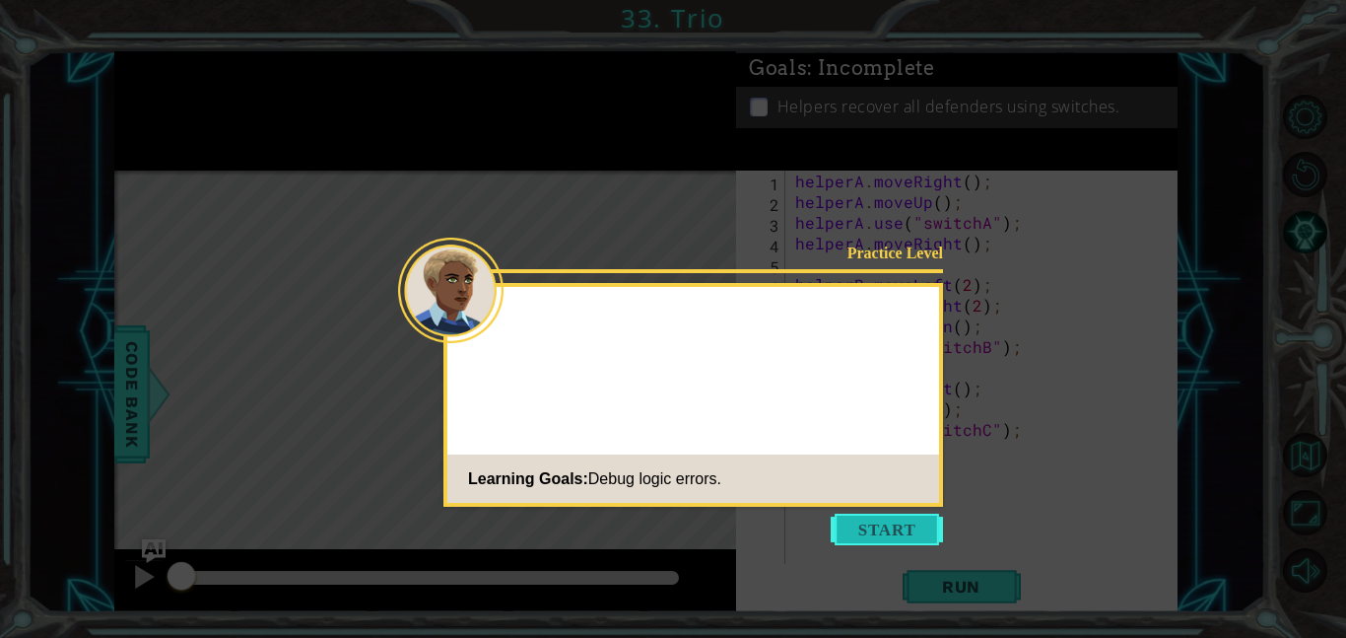
click at [898, 529] on button "Start" at bounding box center [887, 530] width 112 height 32
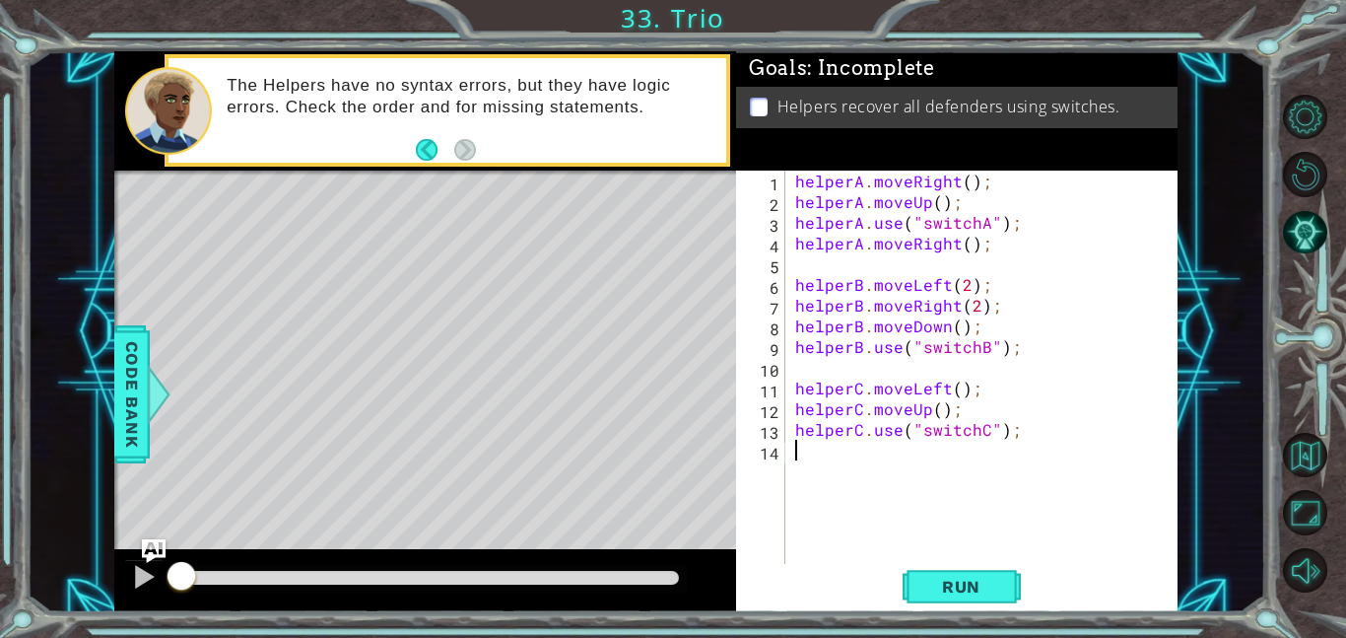
click at [964, 177] on div "helperA . moveRight ( ) ; helperA . moveUp ( ) ; helperA . use ( "switchA" ) ; …" at bounding box center [987, 388] width 392 height 435
click at [936, 205] on div "helperA . moveRight ( 1 ) ; helperA . moveUp ( ) ; helperA . use ( "switchA" ) …" at bounding box center [987, 388] width 392 height 435
drag, startPoint x: 795, startPoint y: 241, endPoint x: 1066, endPoint y: 247, distance: 270.2
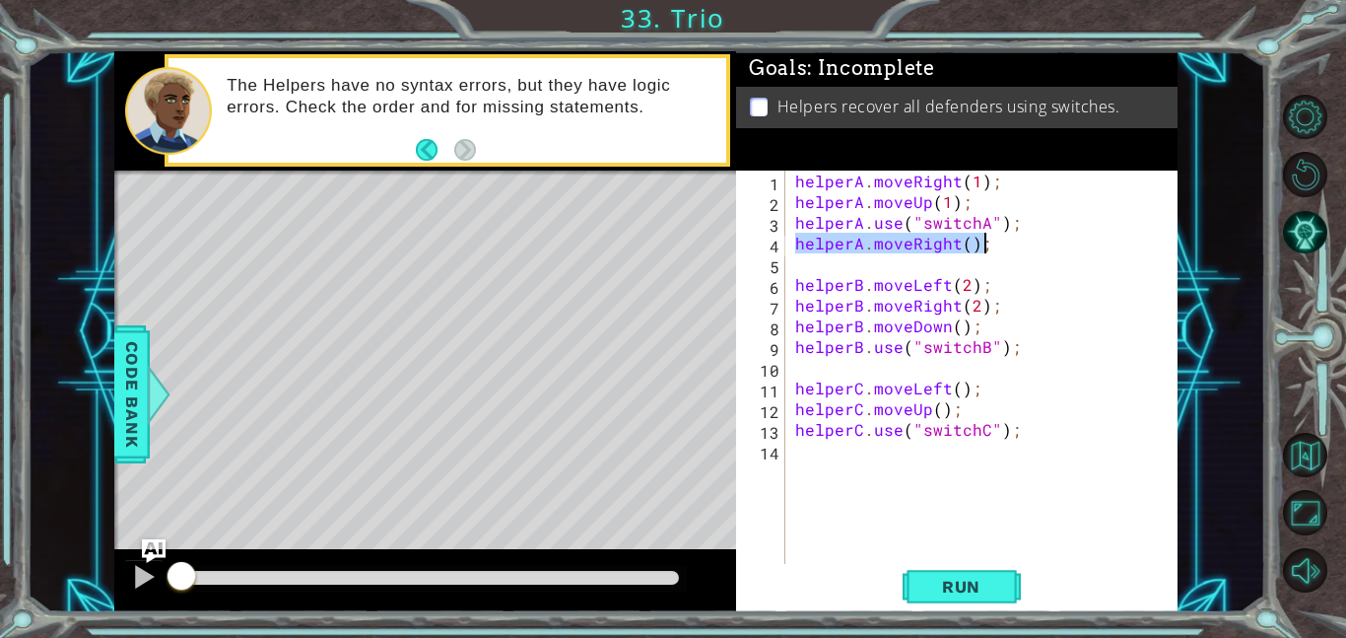
click at [1066, 247] on div "helperA . moveRight ( 1 ) ; helperA . moveUp ( 1 ) ; helperA . use ( "switchA" …" at bounding box center [987, 388] width 392 height 435
type textarea "helperA.moveRight();"
click at [1041, 204] on div "helperA . moveRight ( 1 ) ; helperA . moveUp ( 1 ) ; helperA . use ( "switchA" …" at bounding box center [987, 388] width 392 height 435
type textarea "helperA.moveUp(1);"
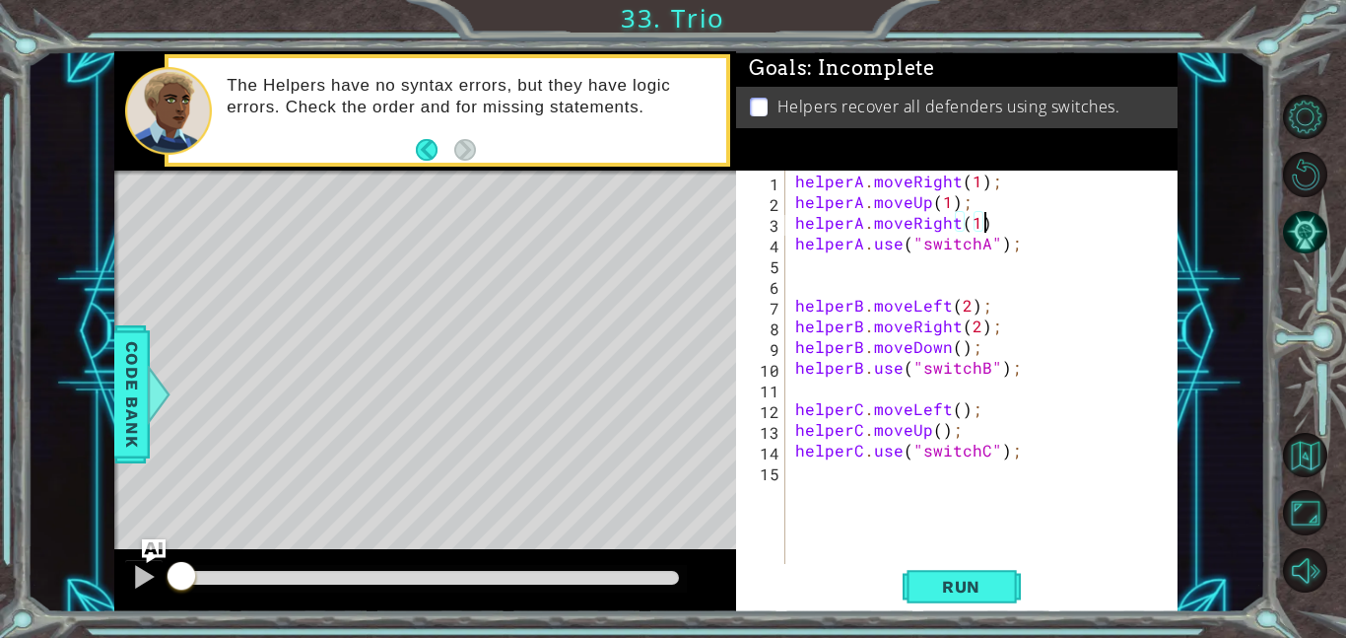
scroll to position [0, 11]
click at [957, 593] on span "Run" at bounding box center [962, 587] width 78 height 20
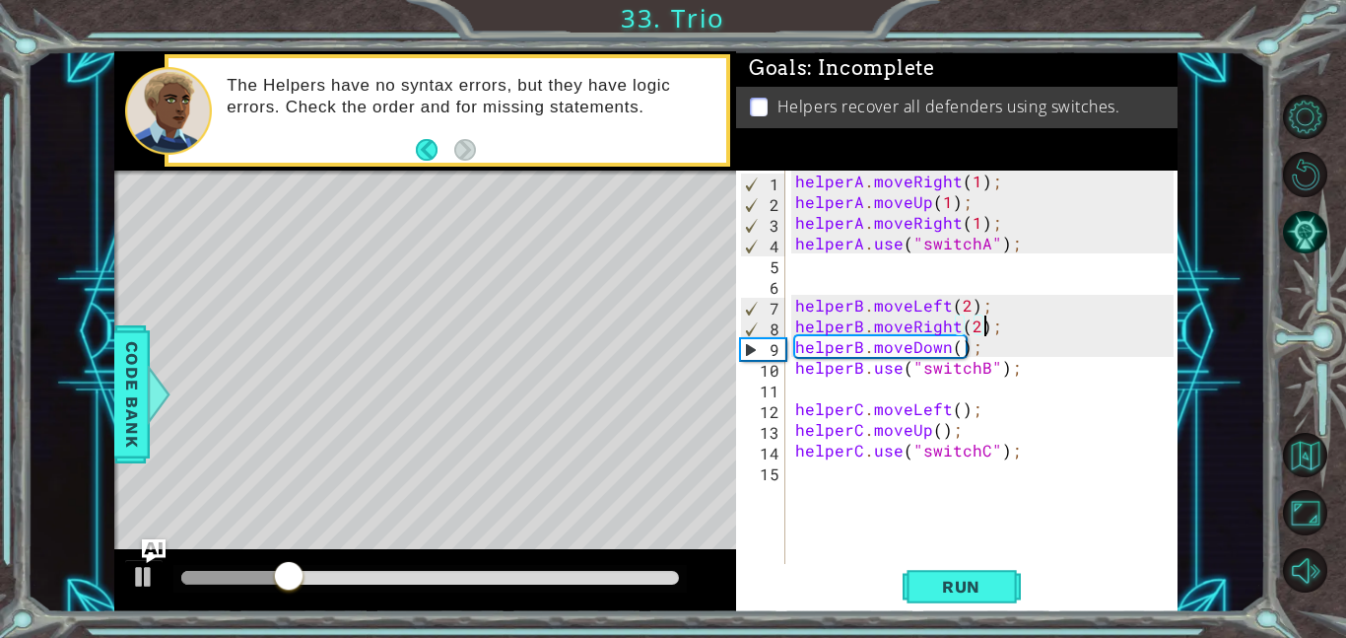
click at [983, 323] on div "helperA . moveRight ( 1 ) ; helperA . moveUp ( 1 ) ; helperA . moveRight ( 1 ) …" at bounding box center [987, 388] width 392 height 435
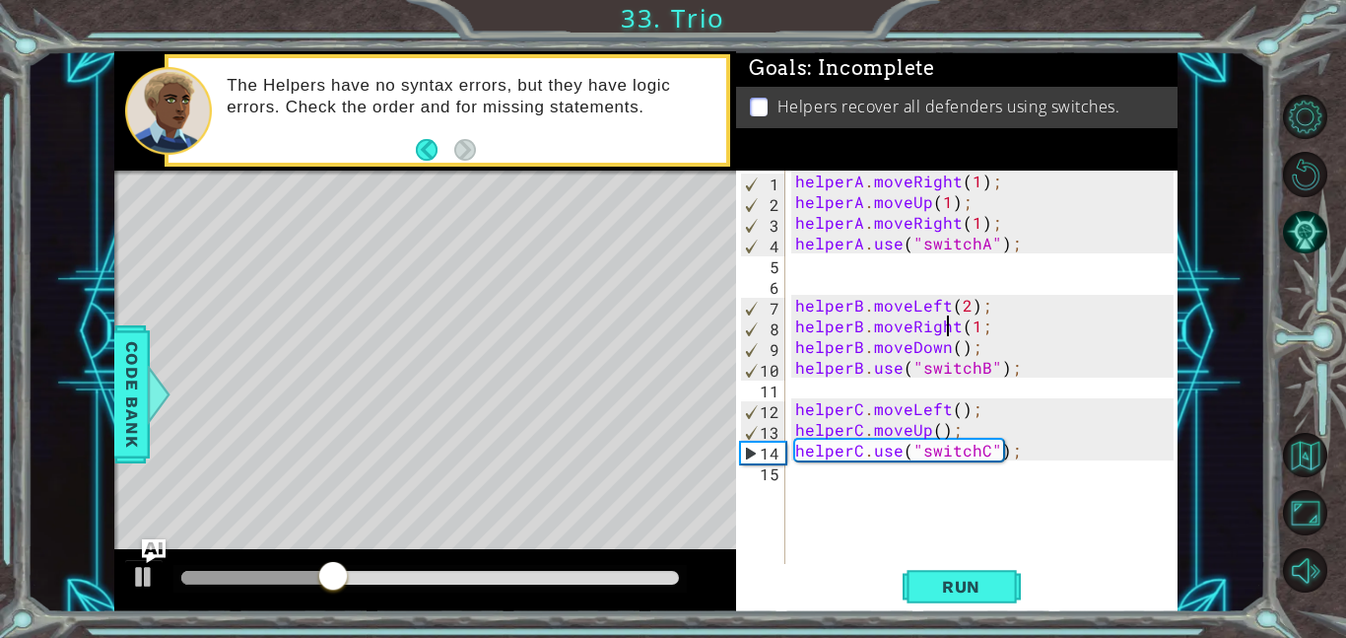
click at [948, 332] on div "helperA . moveRight ( 1 ) ; helperA . moveUp ( 1 ) ; helperA . moveRight ( 1 ) …" at bounding box center [987, 388] width 392 height 435
click at [954, 326] on div "helperA . moveRight ( 1 ) ; helperA . moveUp ( 1 ) ; helperA . moveRight ( 1 ) …" at bounding box center [987, 388] width 392 height 435
click at [972, 327] on div "helperA . moveRight ( 1 ) ; helperA . moveUp ( 1 ) ; helperA . moveRight ( 1 ) …" at bounding box center [987, 388] width 392 height 435
click at [967, 327] on div "helperA . moveRight ( 1 ) ; helperA . moveUp ( 1 ) ; helperA . moveRight ( 1 ) …" at bounding box center [987, 388] width 392 height 435
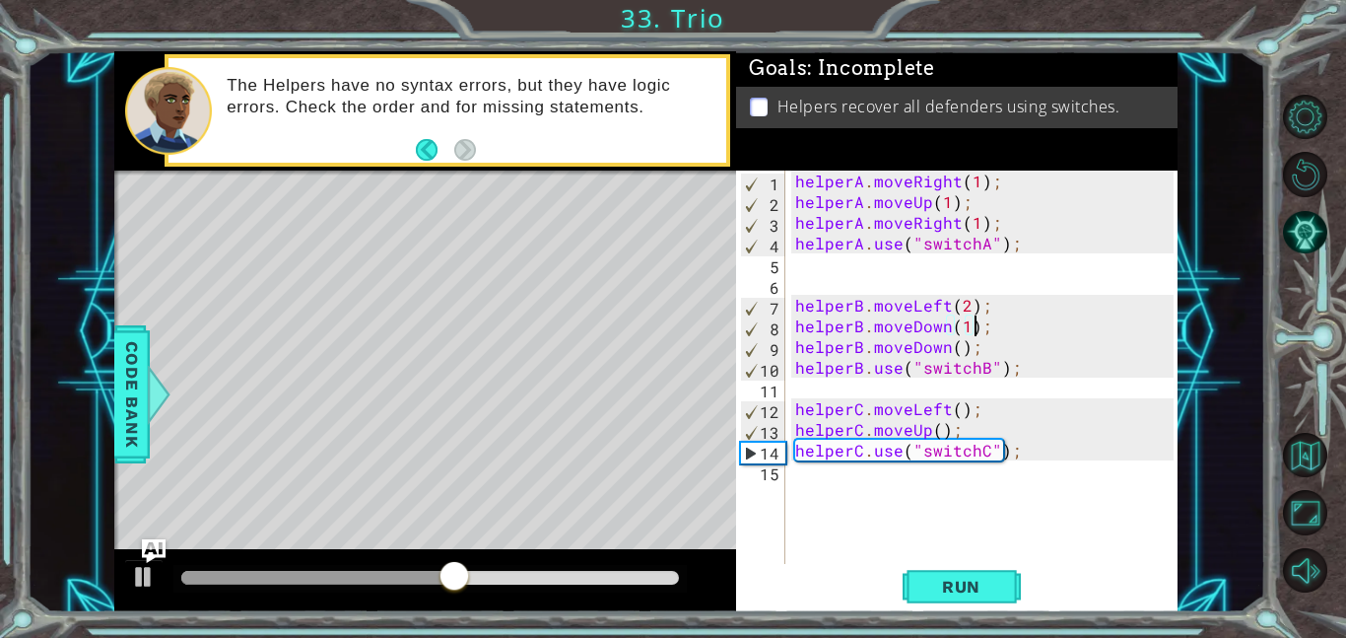
scroll to position [0, 11]
click at [943, 351] on div "helperA . moveRight ( 1 ) ; helperA . moveUp ( 1 ) ; helperA . moveRight ( 1 ) …" at bounding box center [987, 388] width 392 height 435
click at [964, 347] on div "helperA . moveRight ( 1 ) ; helperA . moveUp ( 1 ) ; helperA . moveRight ( 1 ) …" at bounding box center [987, 388] width 392 height 435
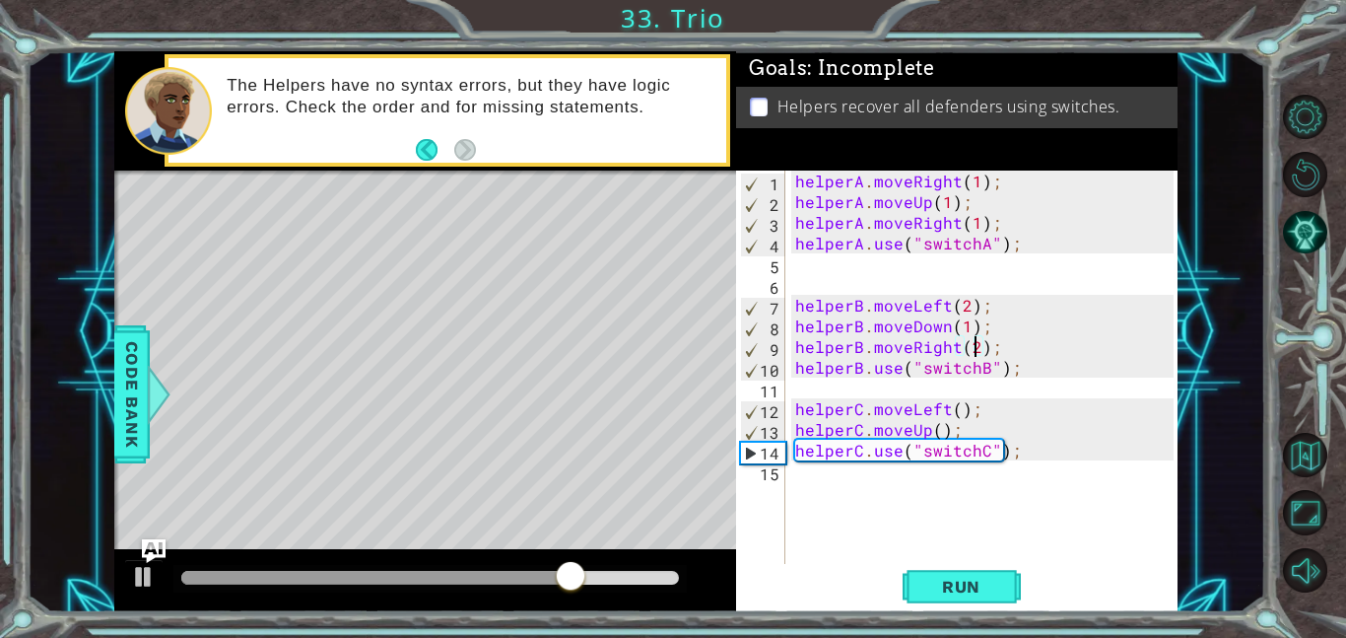
click at [954, 414] on div "helperA . moveRight ( 1 ) ; helperA . moveUp ( 1 ) ; helperA . moveRight ( 1 ) …" at bounding box center [987, 388] width 392 height 435
click at [977, 434] on div "helperA . moveRight ( 1 ) ; helperA . moveUp ( 1 ) ; helperA . moveRight ( 1 ) …" at bounding box center [987, 388] width 392 height 435
type textarea "helperC.moveUp();"
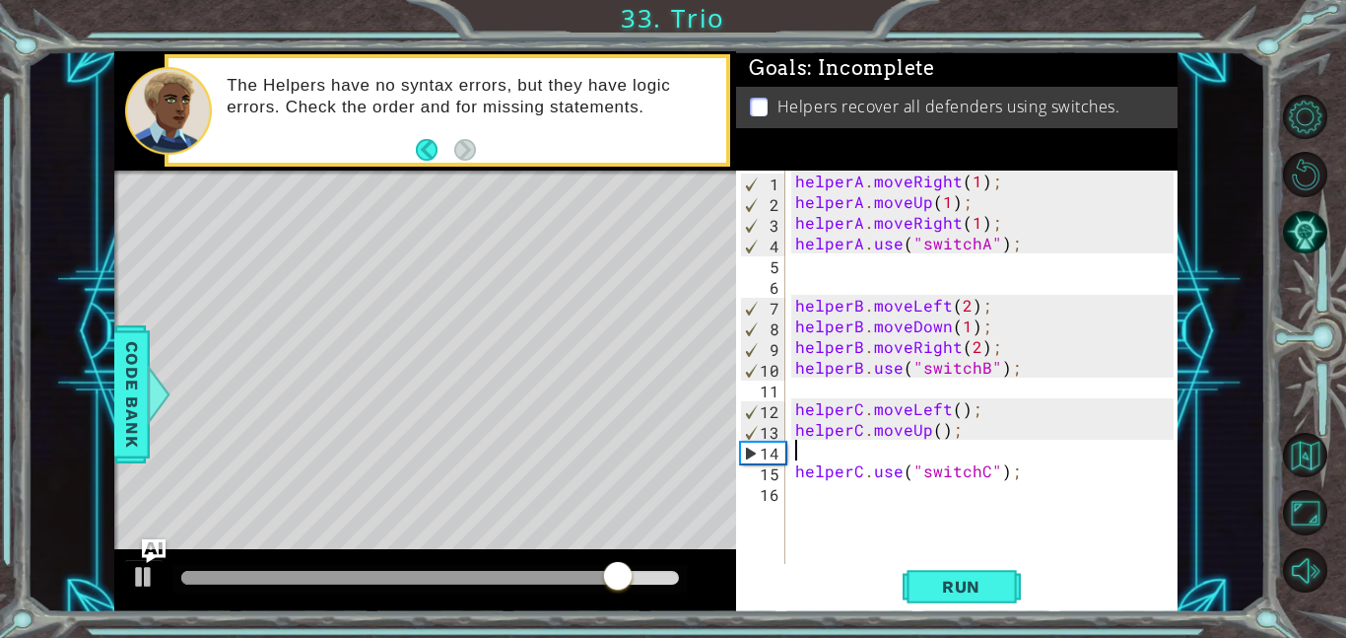
scroll to position [0, 0]
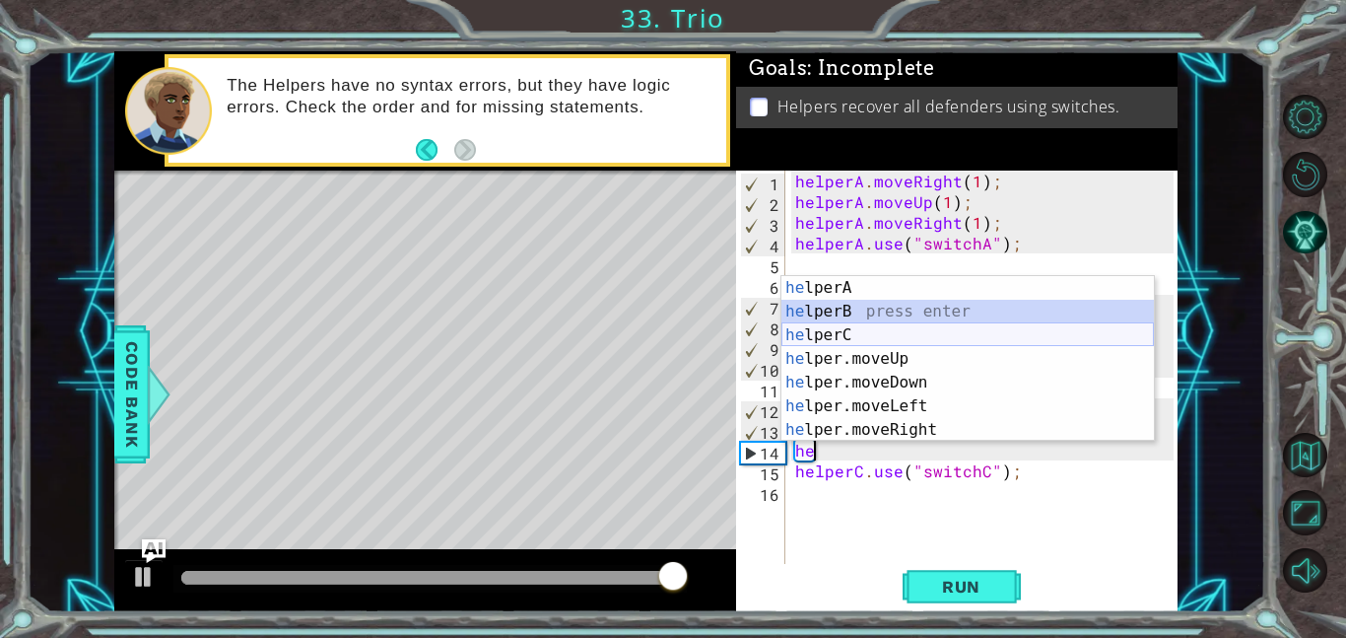
drag, startPoint x: 923, startPoint y: 321, endPoint x: 932, endPoint y: 331, distance: 13.9
click at [932, 331] on div "he lperA press enter he lperB press enter he lperC press enter he lper.moveUp p…" at bounding box center [968, 382] width 373 height 213
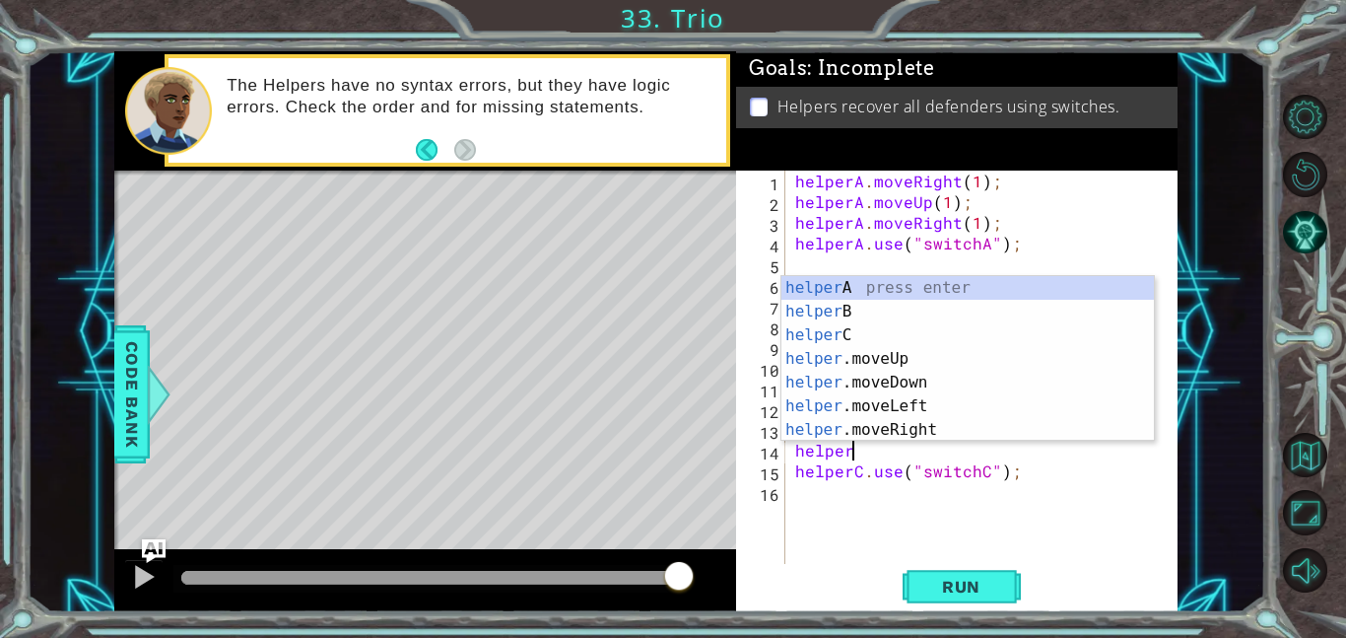
scroll to position [0, 3]
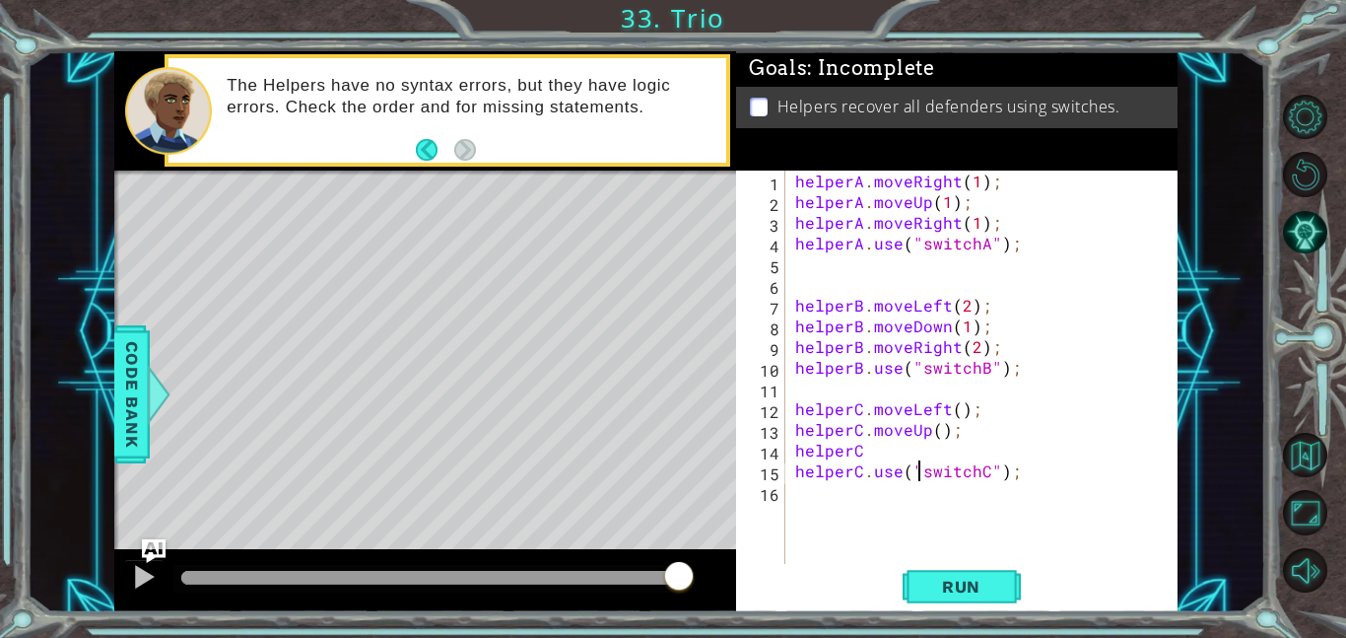
click at [923, 467] on div "helperA . moveRight ( 1 ) ; helperA . moveUp ( 1 ) ; helperA . moveRight ( 1 ) …" at bounding box center [987, 388] width 392 height 435
click at [909, 454] on div "helperA . moveRight ( 1 ) ; helperA . moveUp ( 1 ) ; helperA . moveRight ( 1 ) …" at bounding box center [987, 388] width 392 height 435
type textarea "helperC.moveRight();"
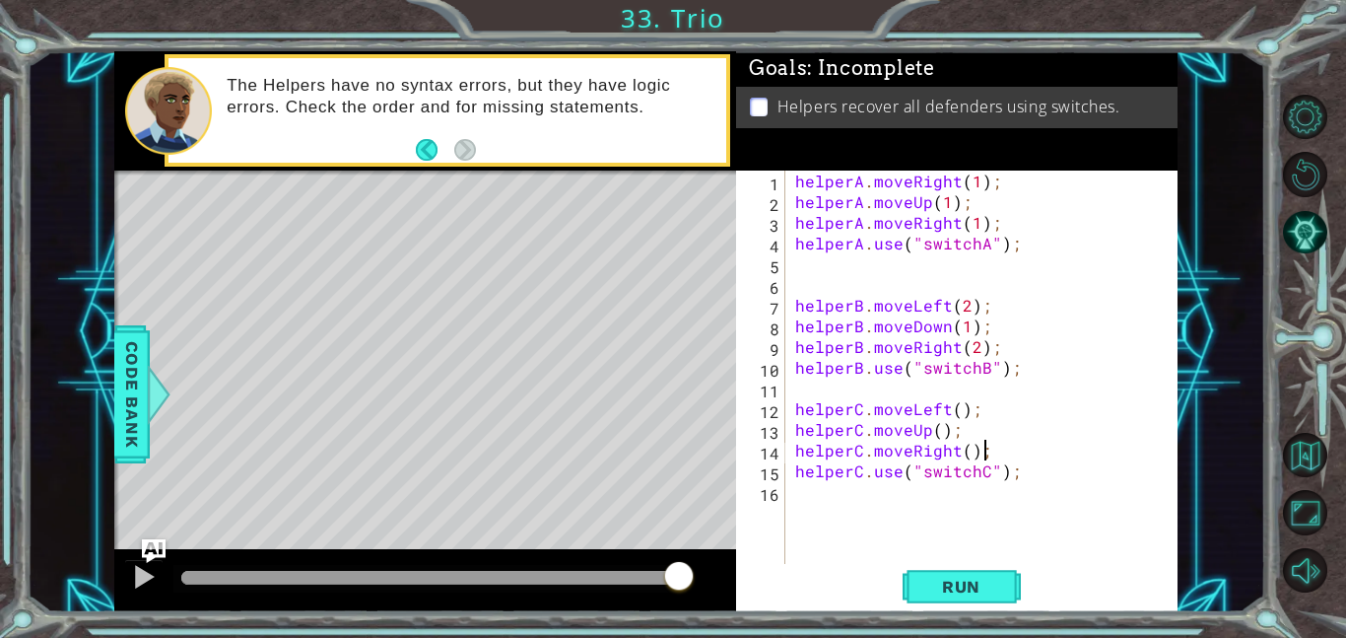
click at [976, 559] on div "helperA . moveRight ( 1 ) ; helperA . moveUp ( 1 ) ; helperA . moveRight ( 1 ) …" at bounding box center [987, 388] width 392 height 435
click at [982, 573] on button "Run" at bounding box center [962, 586] width 118 height 44
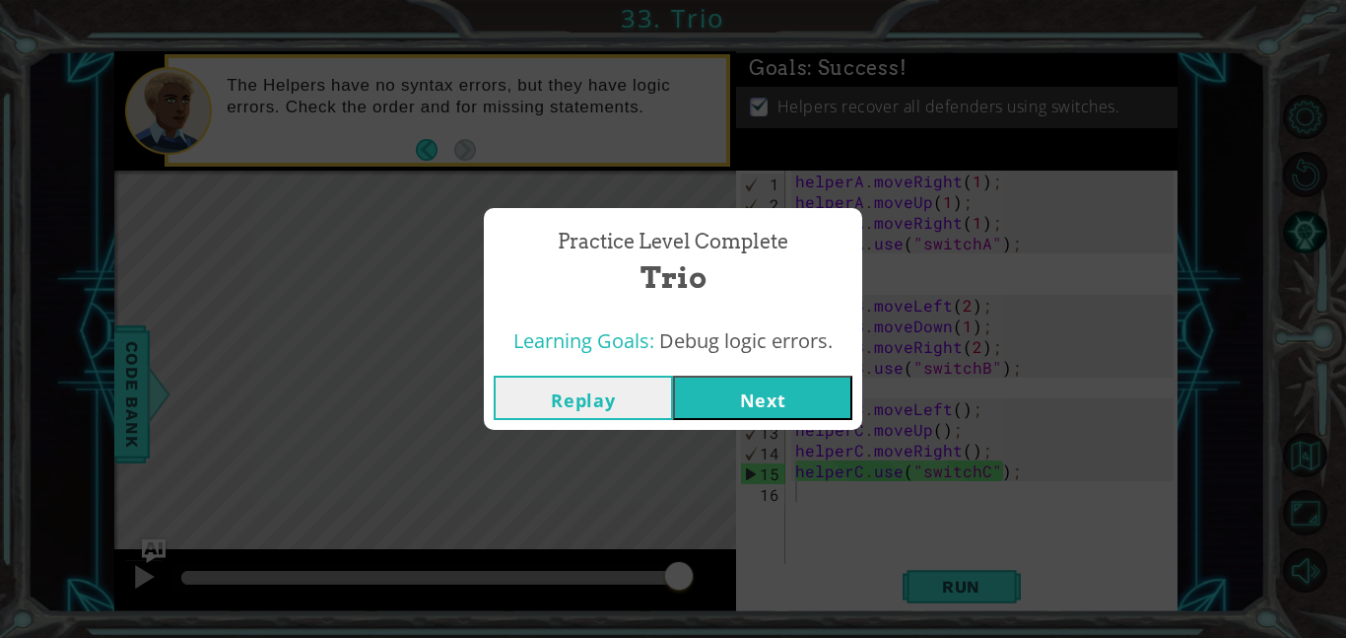
click at [693, 376] on button "Next" at bounding box center [762, 398] width 179 height 44
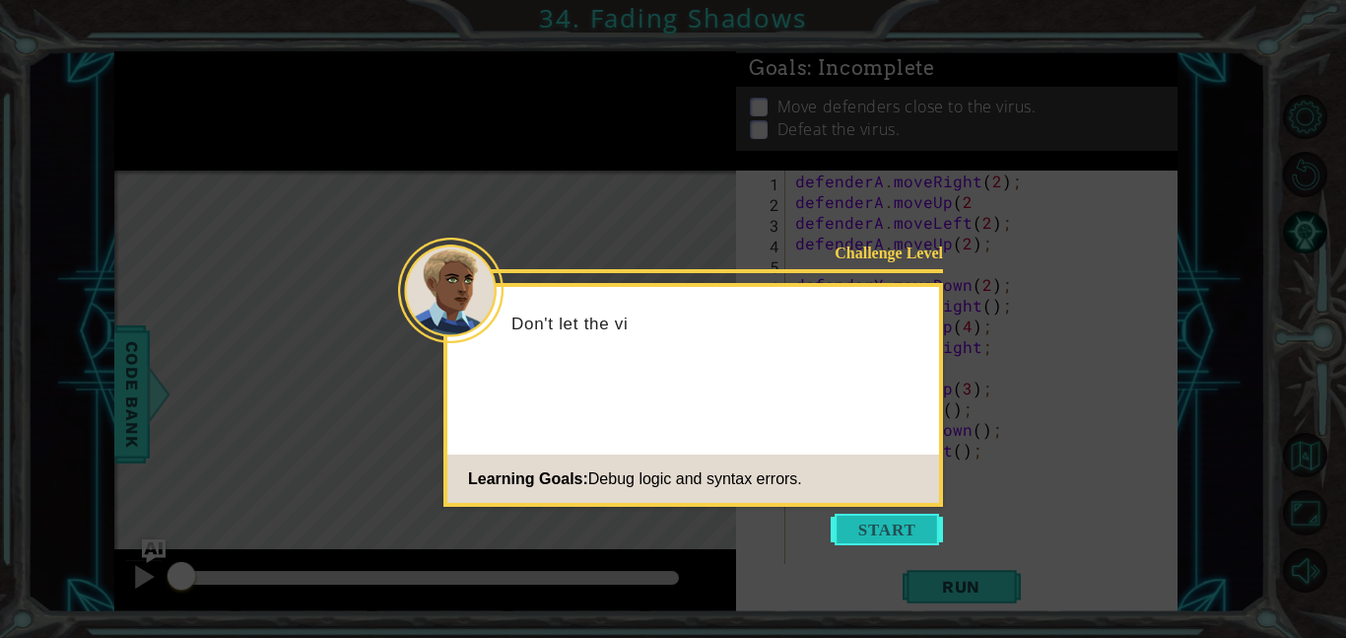
click at [879, 534] on button "Start" at bounding box center [887, 530] width 112 height 32
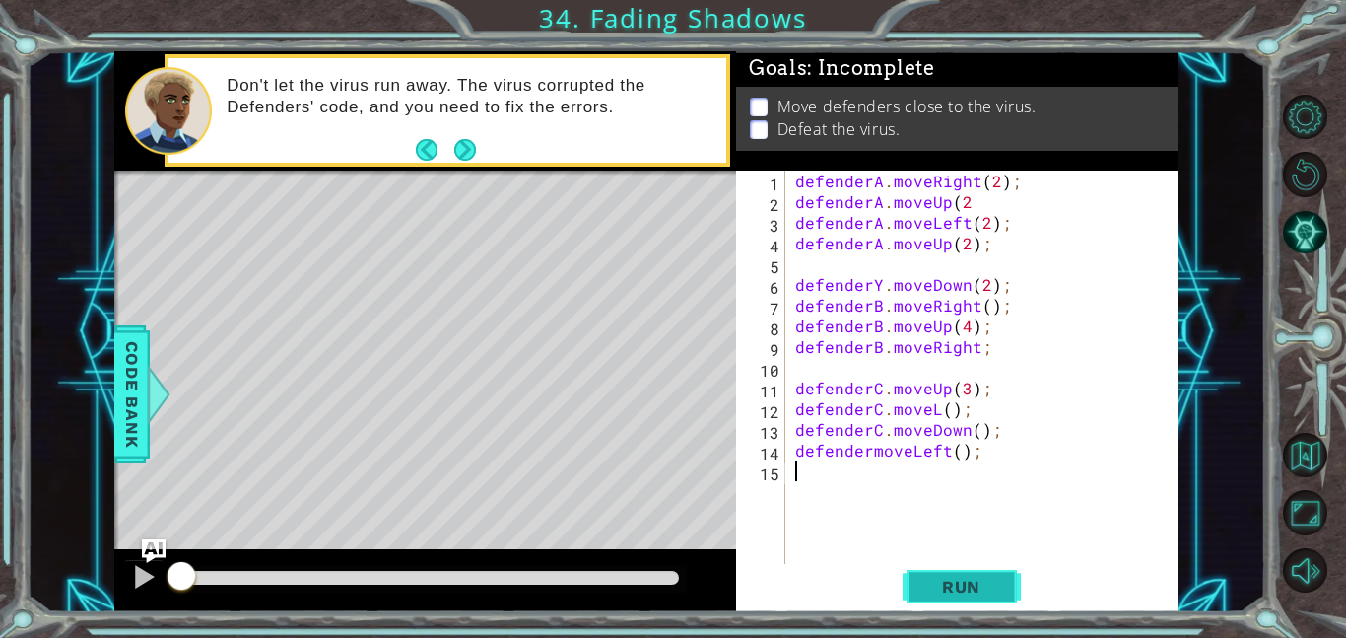
click at [997, 585] on span "Run" at bounding box center [962, 587] width 78 height 20
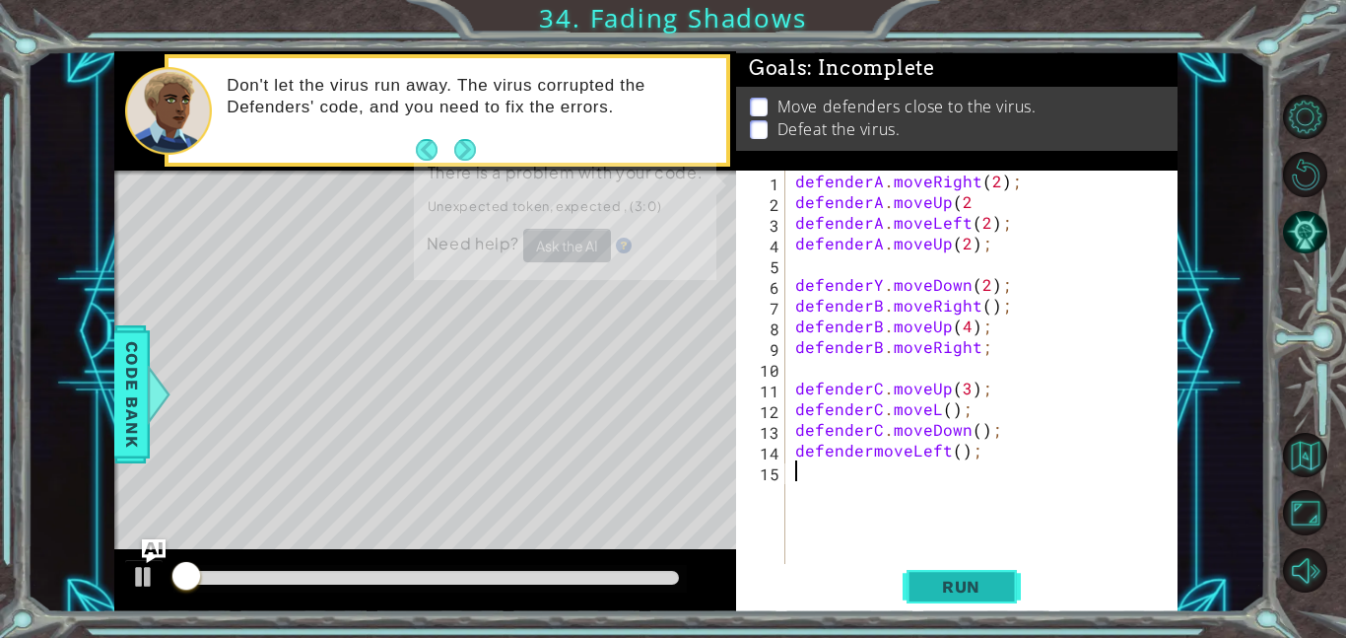
click at [997, 585] on span "Run" at bounding box center [962, 587] width 78 height 20
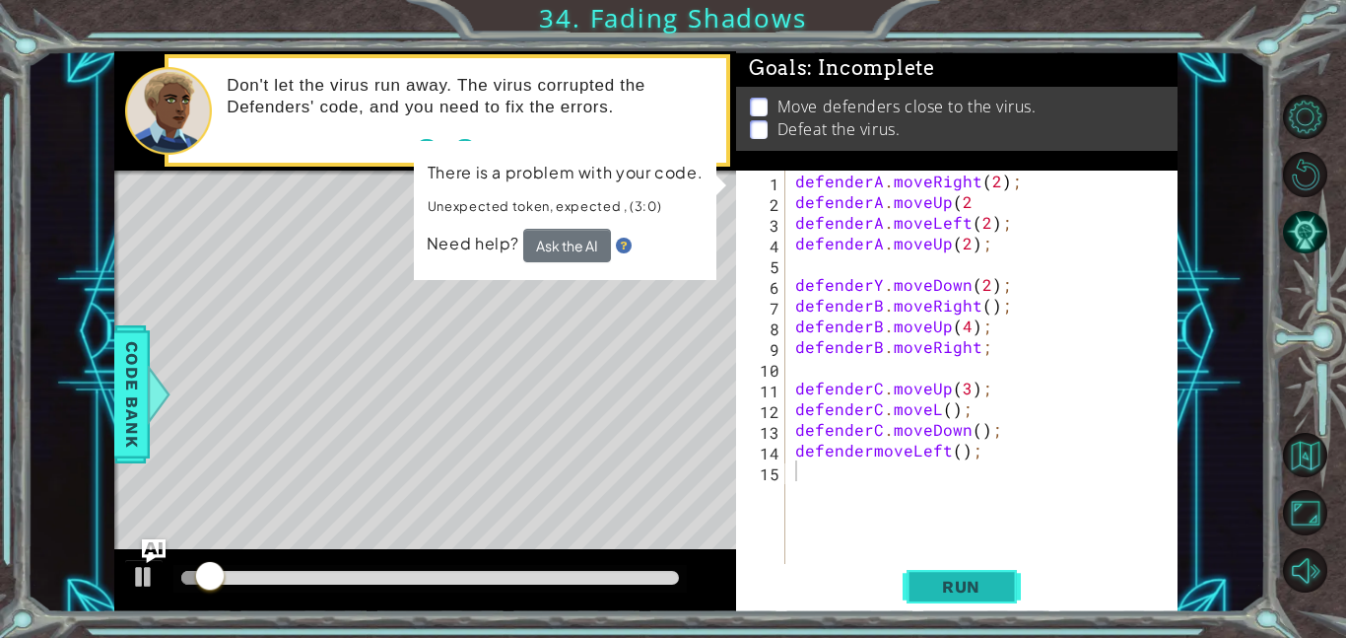
click at [997, 585] on span "Run" at bounding box center [962, 587] width 78 height 20
click at [965, 247] on div "defenderA . moveRight ( 2 ) ; defenderA . moveUp ( 2 defenderA . moveLeft ( 2 )…" at bounding box center [987, 388] width 392 height 435
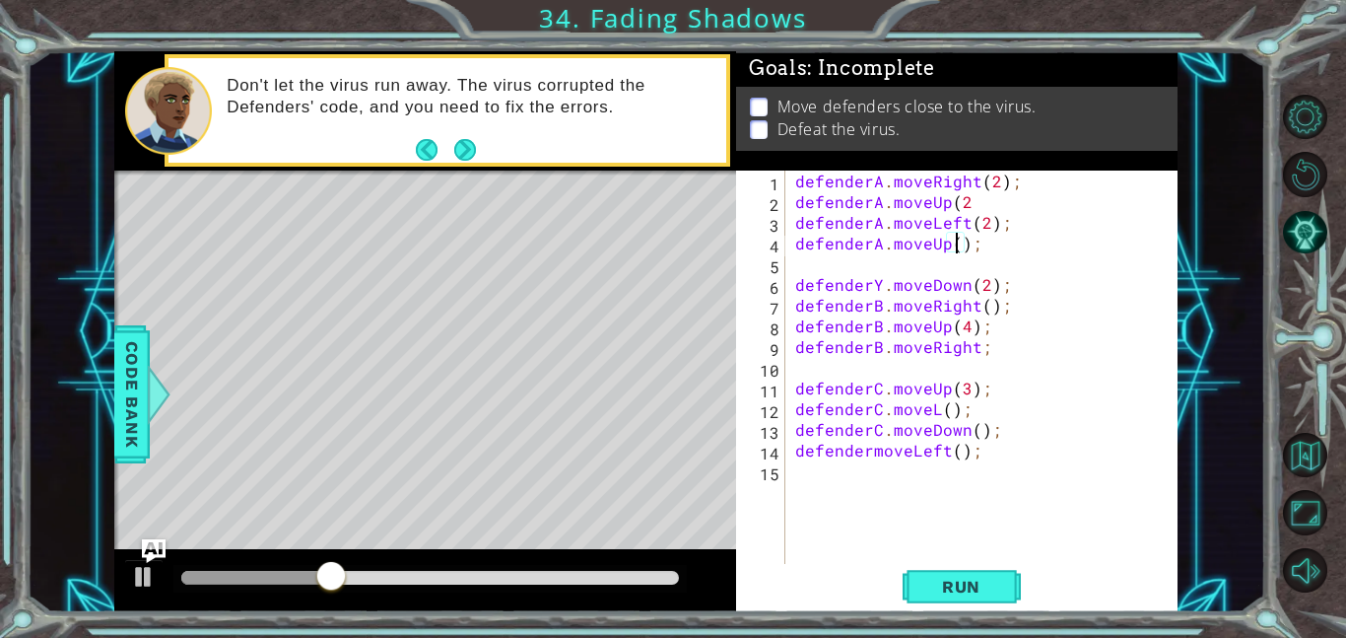
scroll to position [0, 10]
click at [972, 200] on div "defenderA . moveRight ( 2 ) ; defenderA . moveUp ( 2 defenderA . moveLeft ( 2 )…" at bounding box center [987, 388] width 392 height 435
click at [884, 281] on div "defenderA . moveRight ( 2 ) ; defenderA . moveUp ( 2 ) ; defenderA . moveLeft (…" at bounding box center [987, 388] width 392 height 435
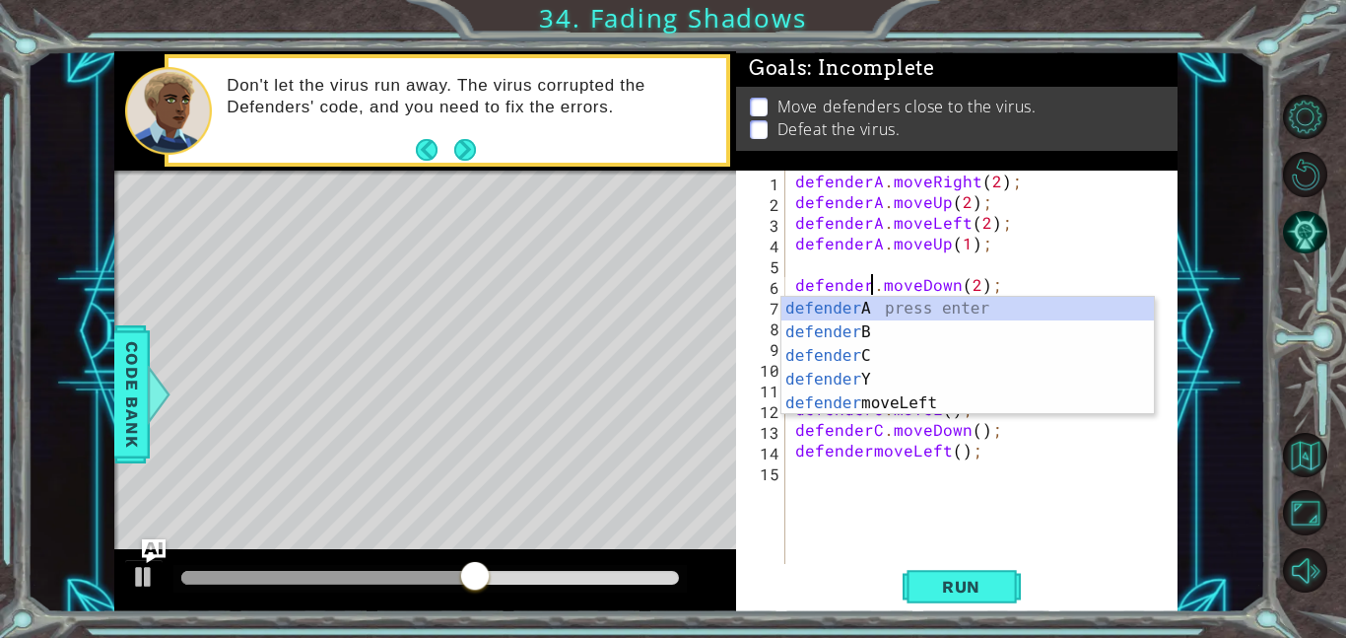
type textarea "defenderB.moveDown(2);"
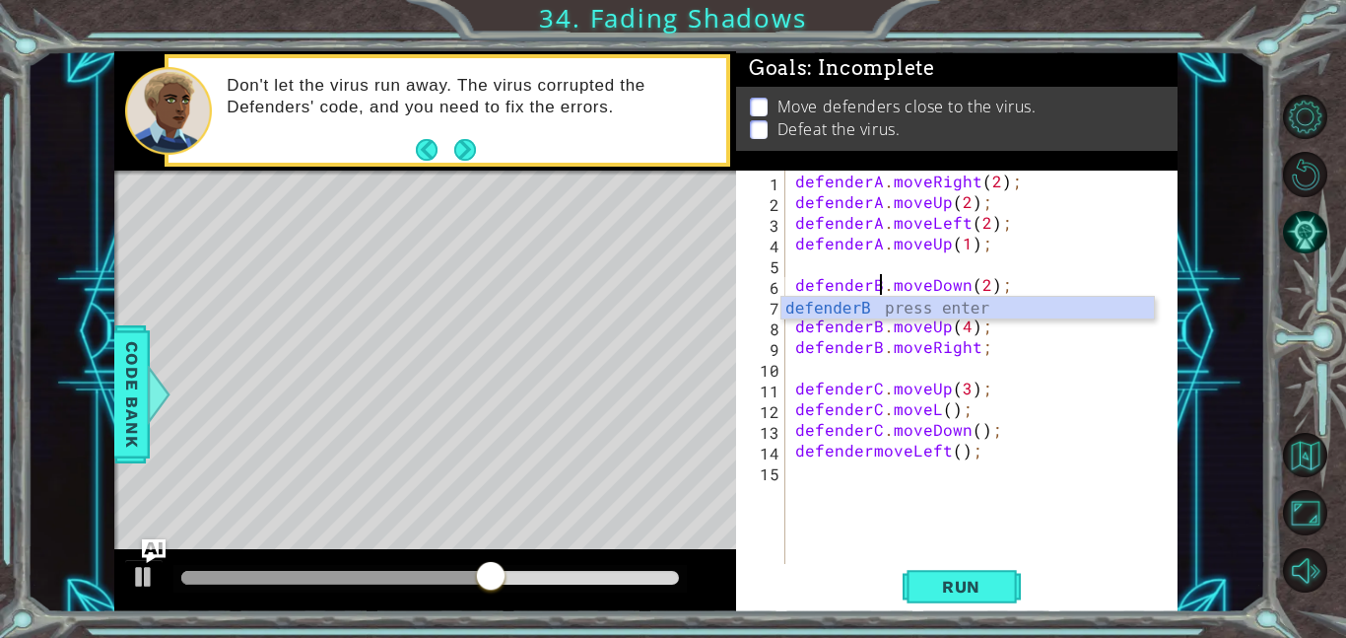
click at [1032, 262] on div "defenderA . moveRight ( 2 ) ; defenderA . moveUp ( 2 ) ; defenderA . moveLeft (…" at bounding box center [987, 388] width 392 height 435
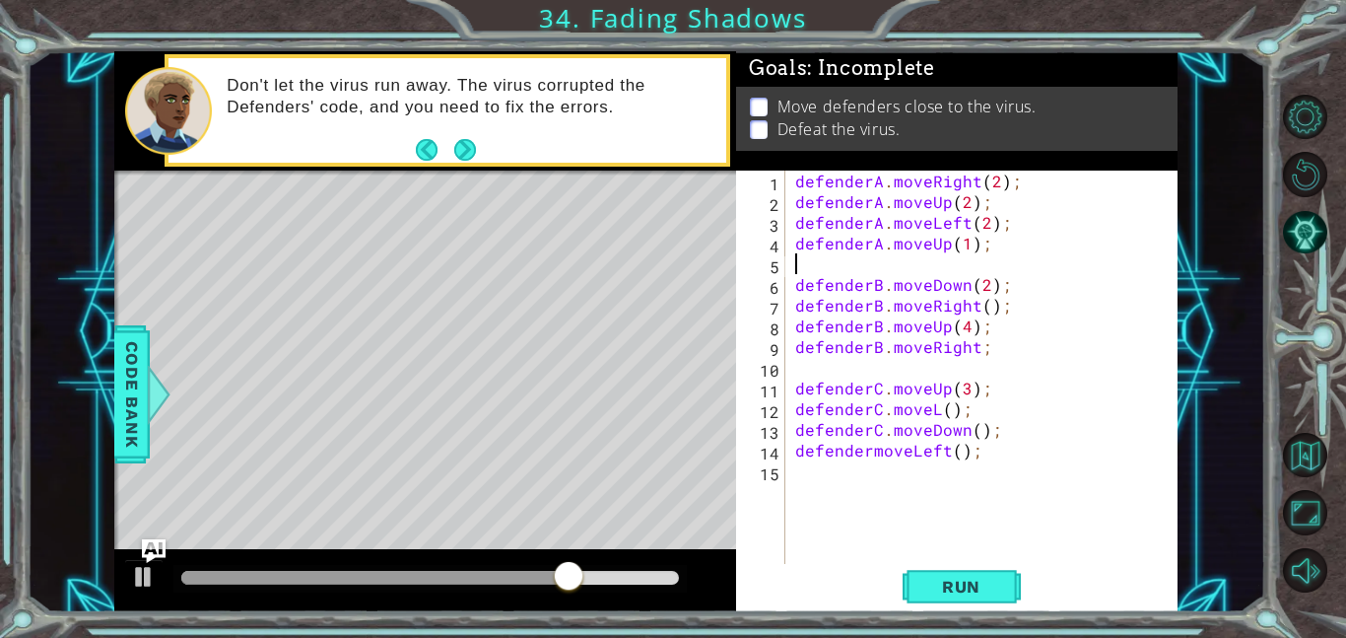
click at [981, 306] on div "defenderA . moveRight ( 2 ) ; defenderA . moveUp ( 2 ) ; defenderA . moveLeft (…" at bounding box center [987, 388] width 392 height 435
click at [977, 347] on div "defenderA . moveRight ( 2 ) ; defenderA . moveUp ( 2 ) ; defenderA . moveLeft (…" at bounding box center [987, 388] width 392 height 435
click at [868, 450] on div "defenderA . moveRight ( 2 ) ; defenderA . moveUp ( 2 ) ; defenderA . moveLeft (…" at bounding box center [987, 388] width 392 height 435
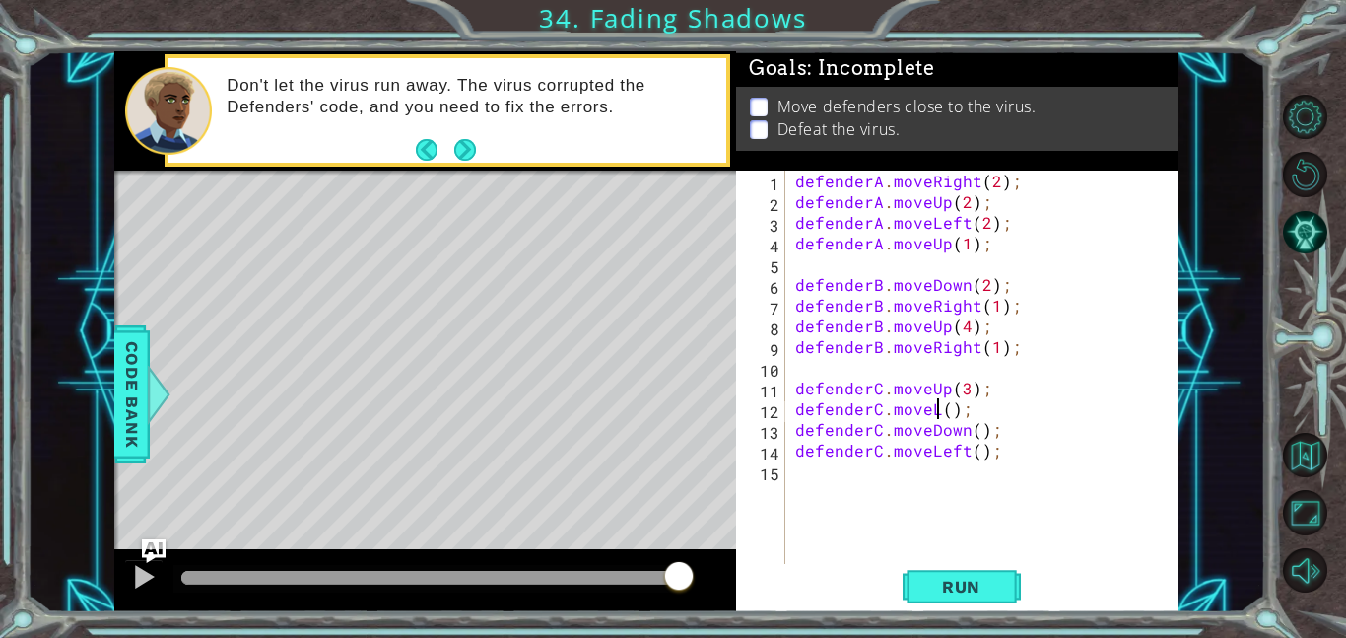
click at [937, 404] on div "defenderA . moveRight ( 2 ) ; defenderA . moveUp ( 2 ) ; defenderA . moveLeft (…" at bounding box center [987, 388] width 392 height 435
click at [976, 411] on div "defenderA . moveRight ( 2 ) ; defenderA . moveUp ( 2 ) ; defenderA . moveLeft (…" at bounding box center [987, 388] width 392 height 435
click at [979, 434] on div "defenderA . moveRight ( 2 ) ; defenderA . moveUp ( 2 ) ; defenderA . moveLeft (…" at bounding box center [987, 388] width 392 height 435
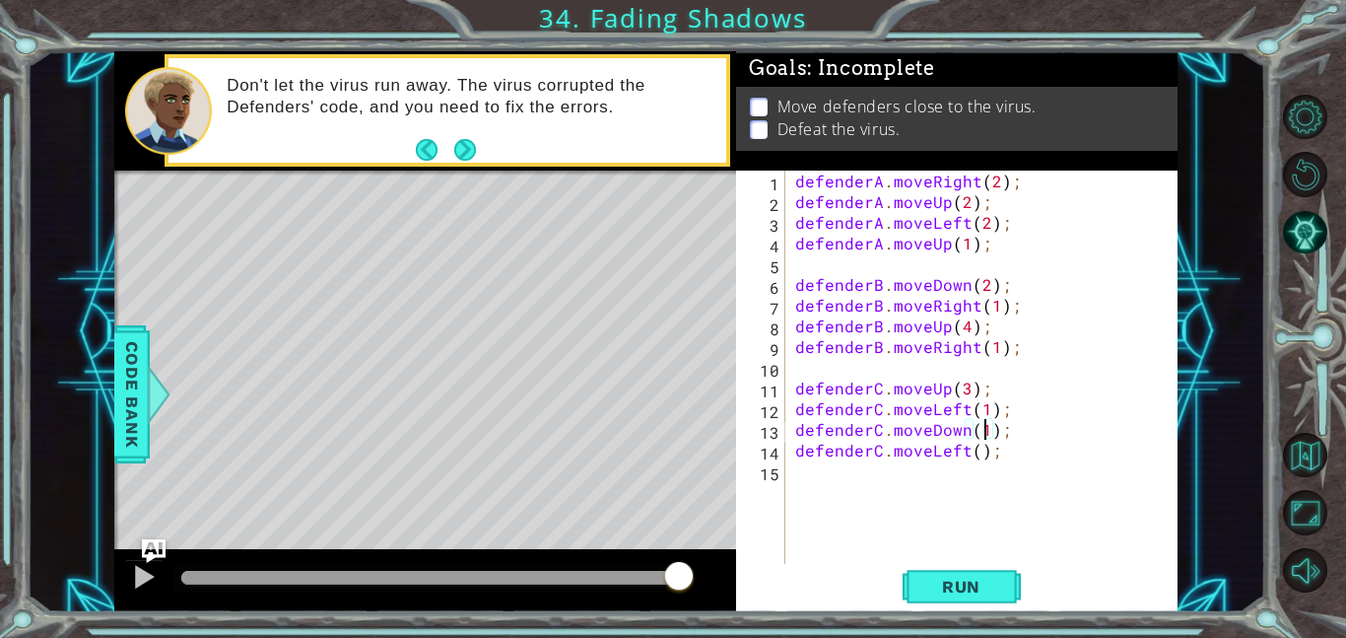
click at [974, 450] on div "defenderA . moveRight ( 2 ) ; defenderA . moveUp ( 2 ) ; defenderA . moveLeft (…" at bounding box center [987, 388] width 392 height 435
type textarea "defenderC.moveLeft(1);"
click at [947, 597] on button "Run" at bounding box center [962, 586] width 118 height 44
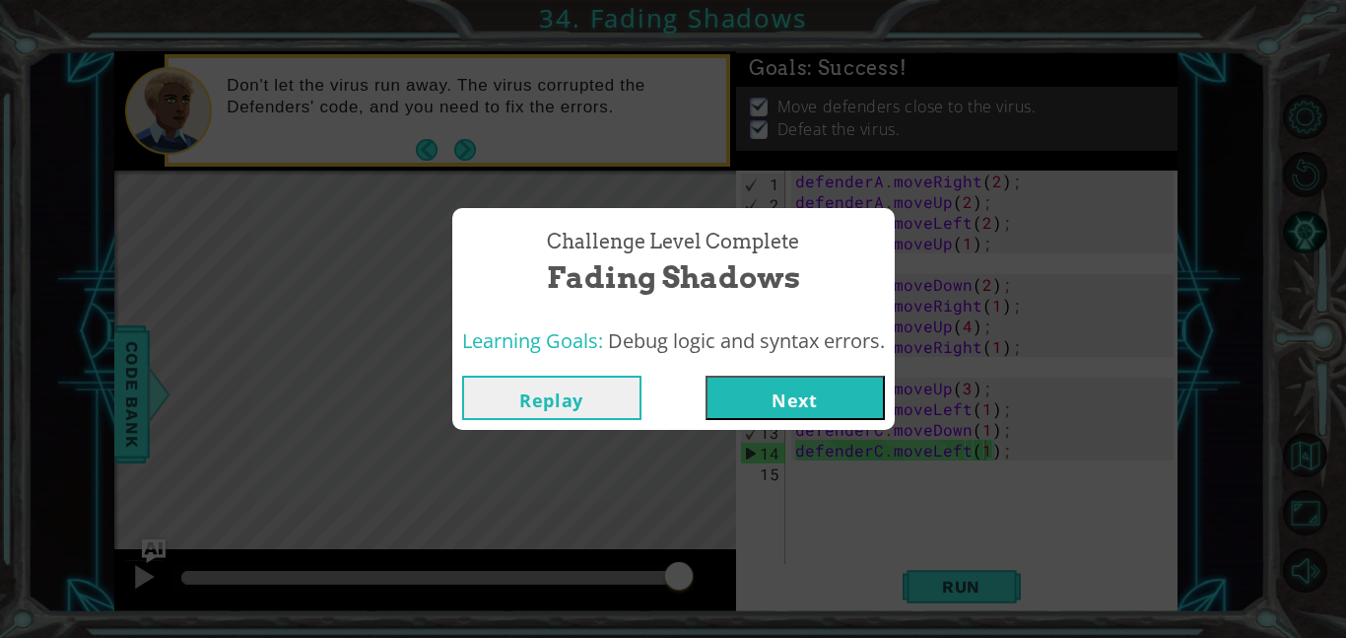
click at [767, 402] on button "Next" at bounding box center [795, 398] width 179 height 44
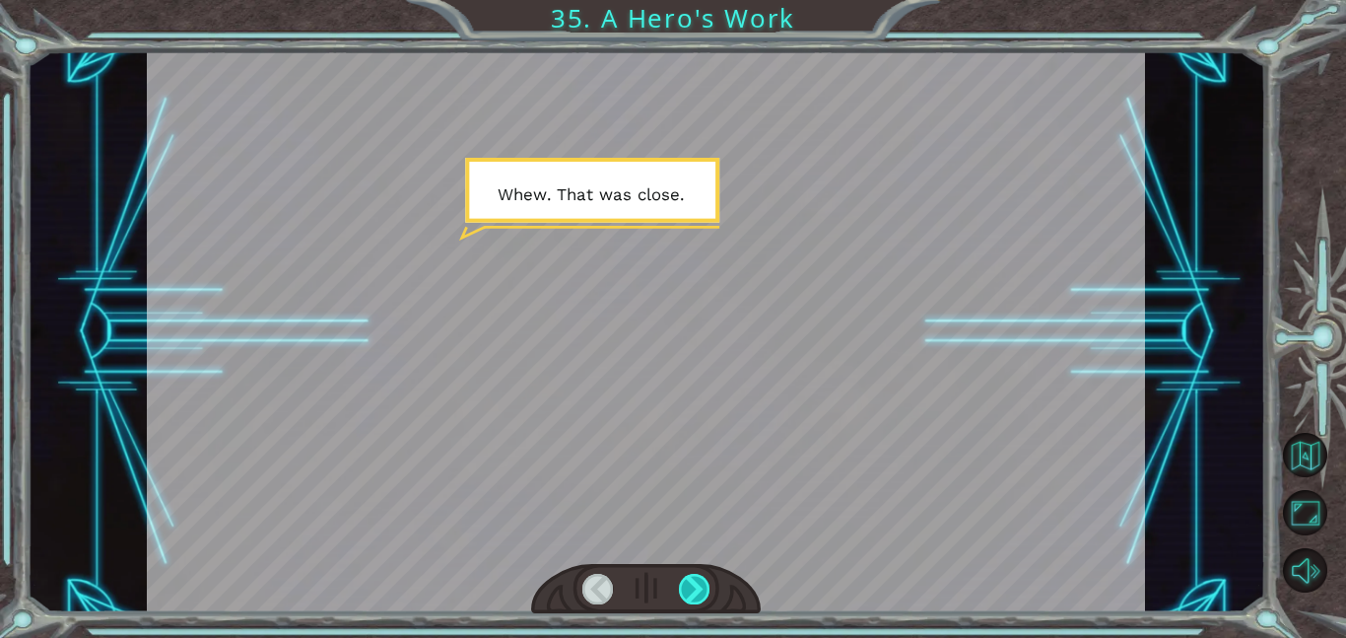
click at [706, 585] on div at bounding box center [695, 589] width 32 height 31
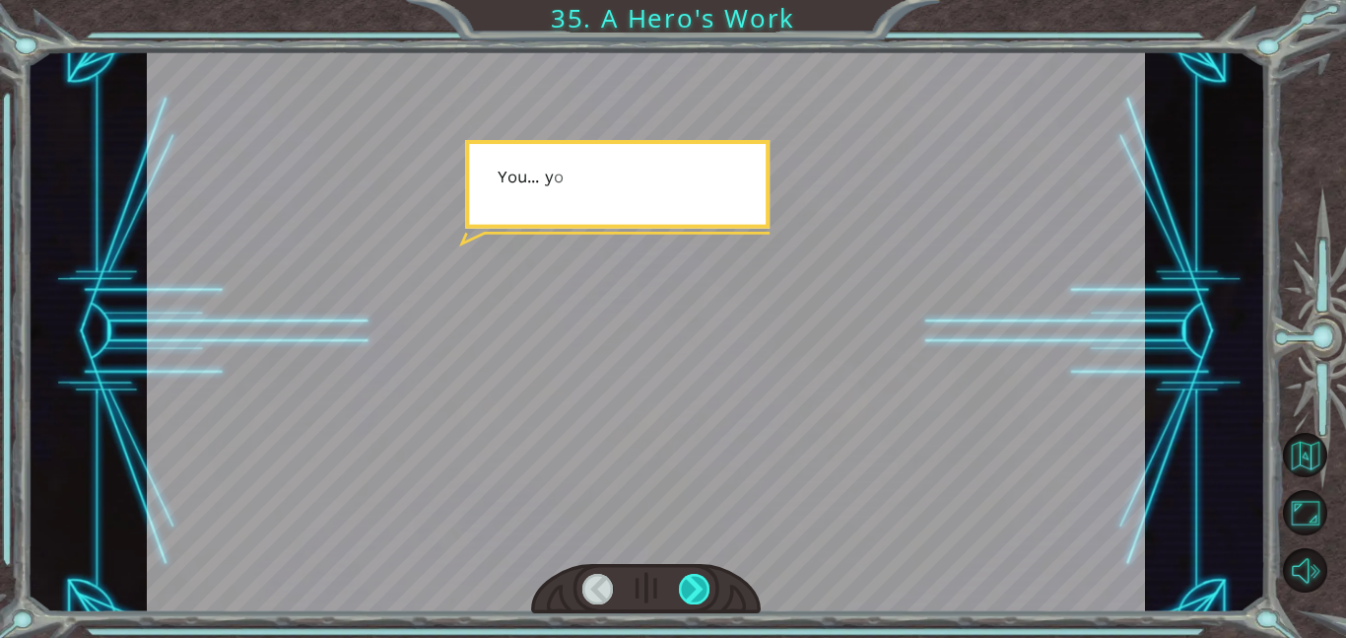
click at [706, 585] on div at bounding box center [695, 589] width 32 height 31
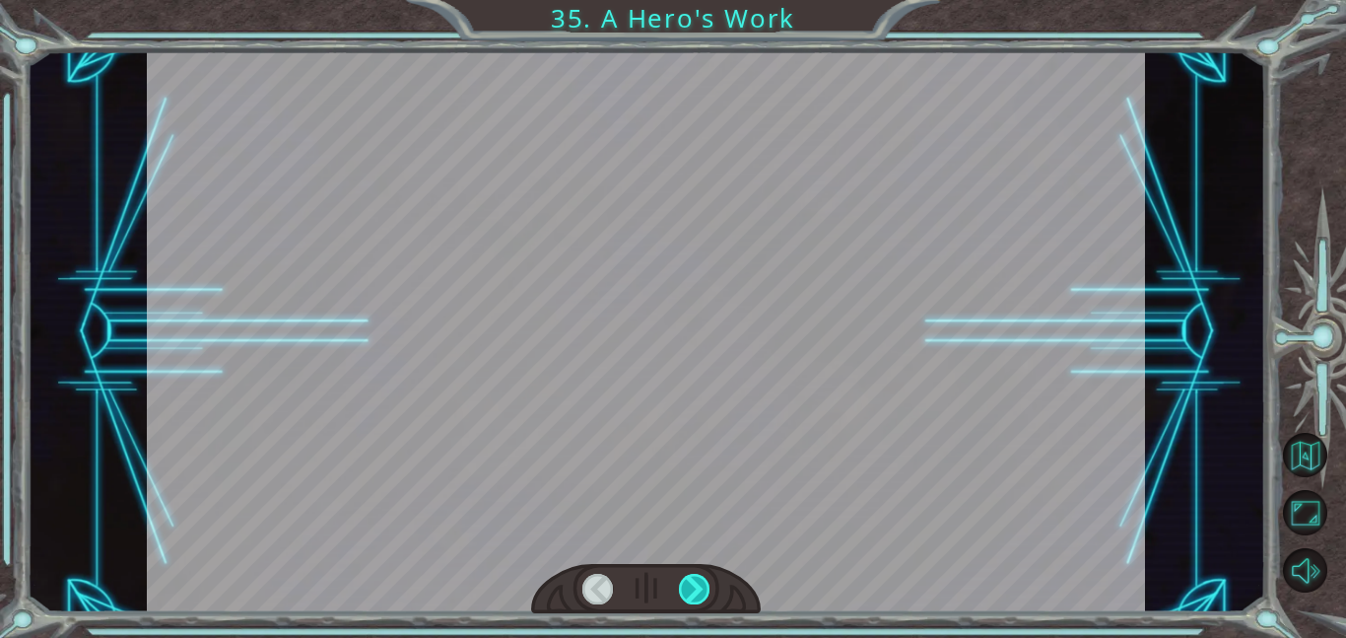
click at [706, 585] on div at bounding box center [695, 589] width 32 height 31
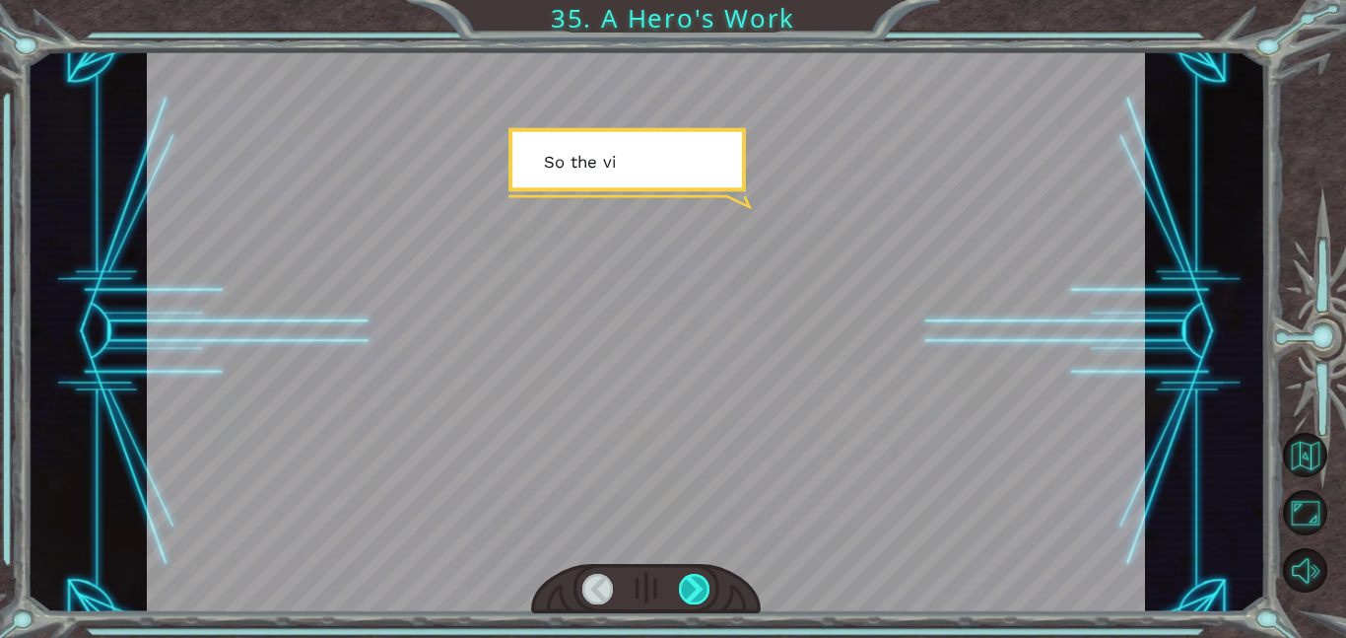
click at [706, 585] on div at bounding box center [695, 589] width 32 height 31
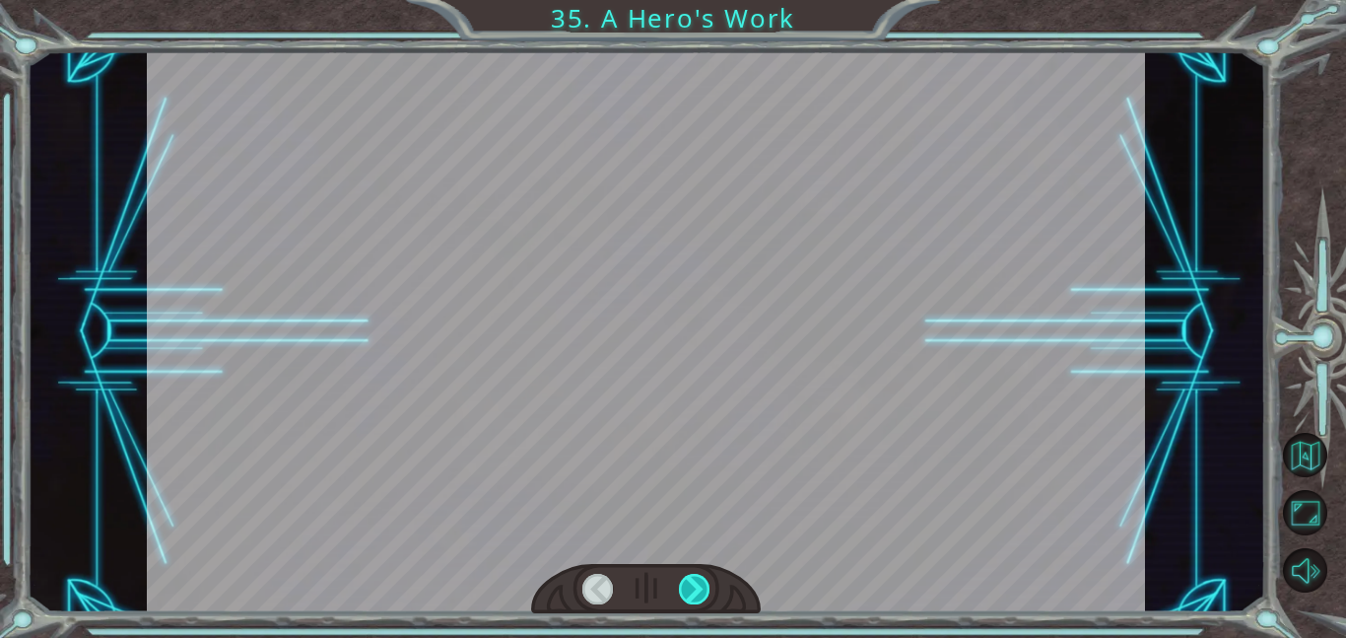
click at [706, 585] on div at bounding box center [695, 589] width 32 height 31
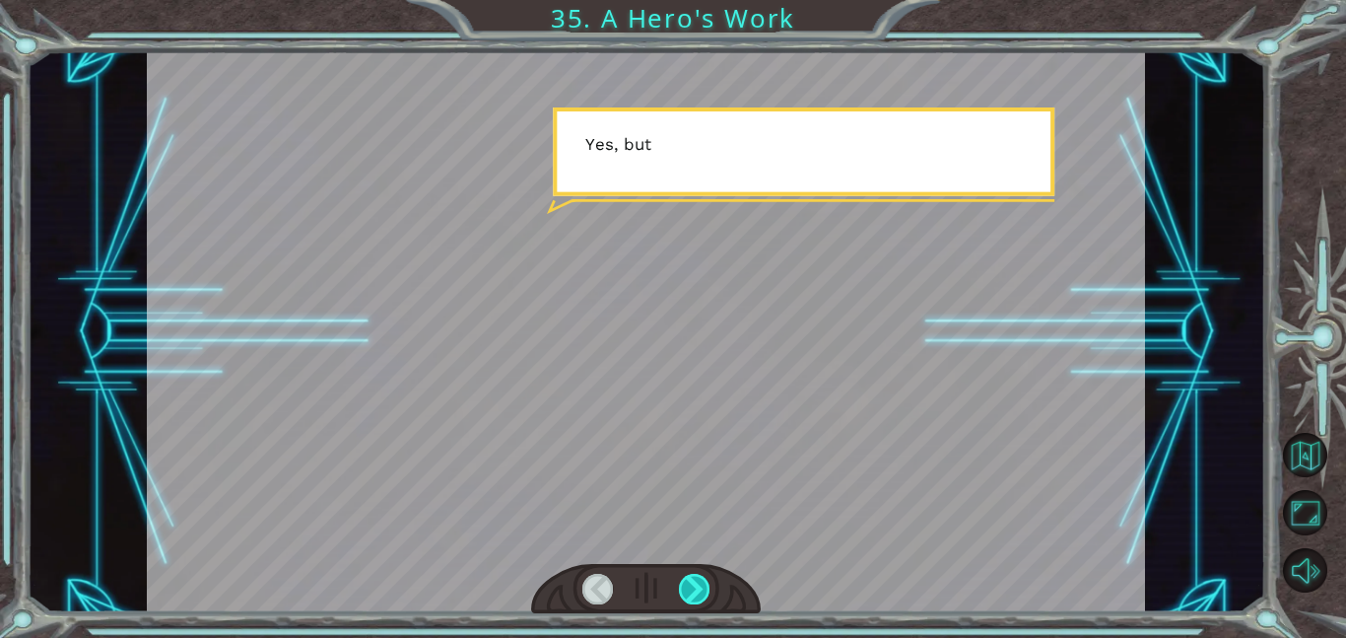
click at [706, 585] on div at bounding box center [695, 589] width 32 height 31
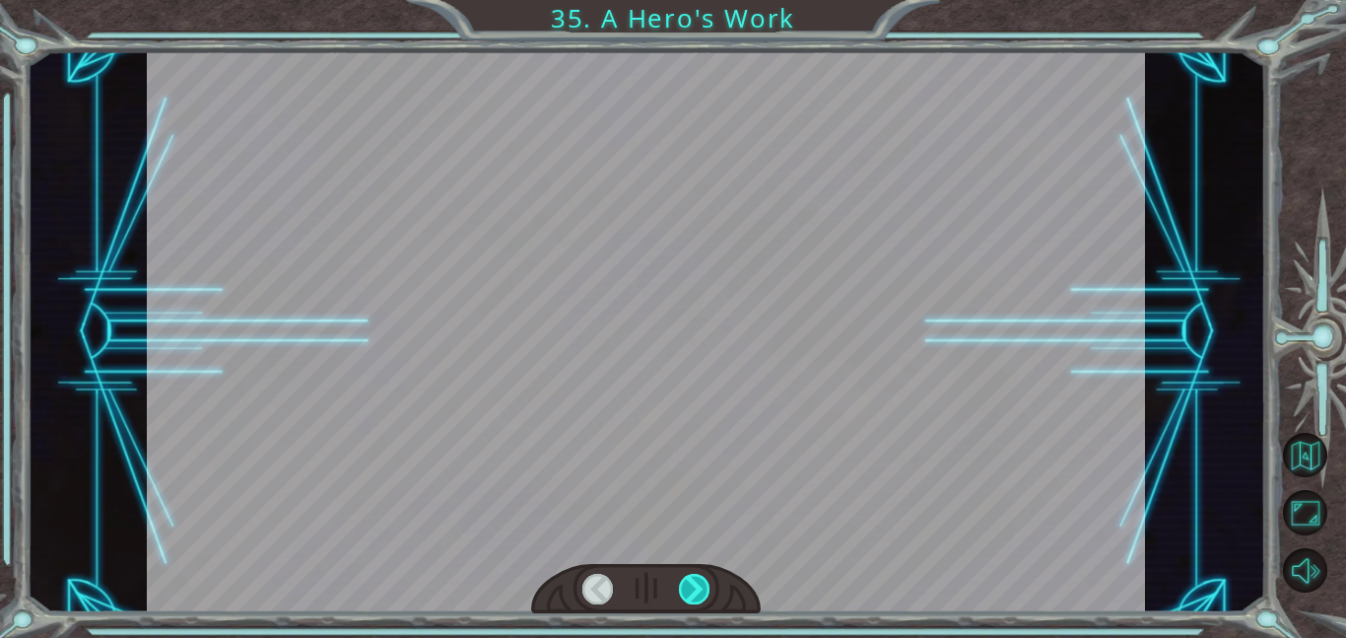
click at [706, 585] on div at bounding box center [695, 589] width 32 height 31
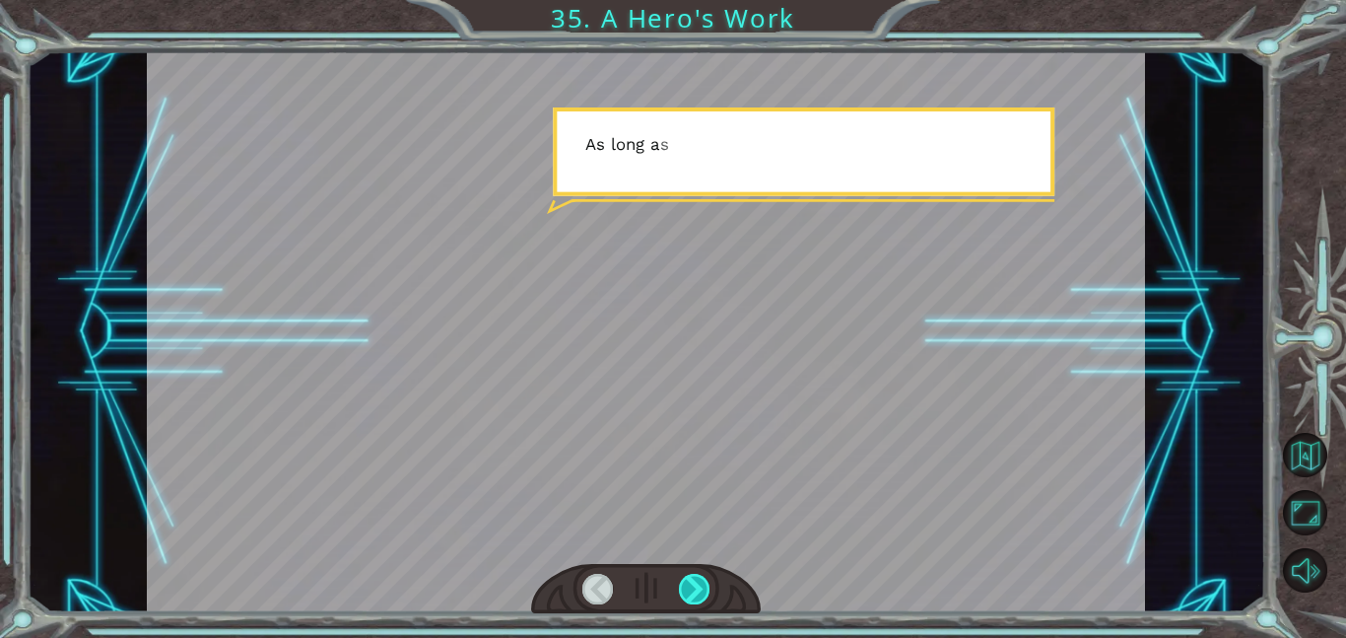
click at [706, 585] on div at bounding box center [695, 589] width 32 height 31
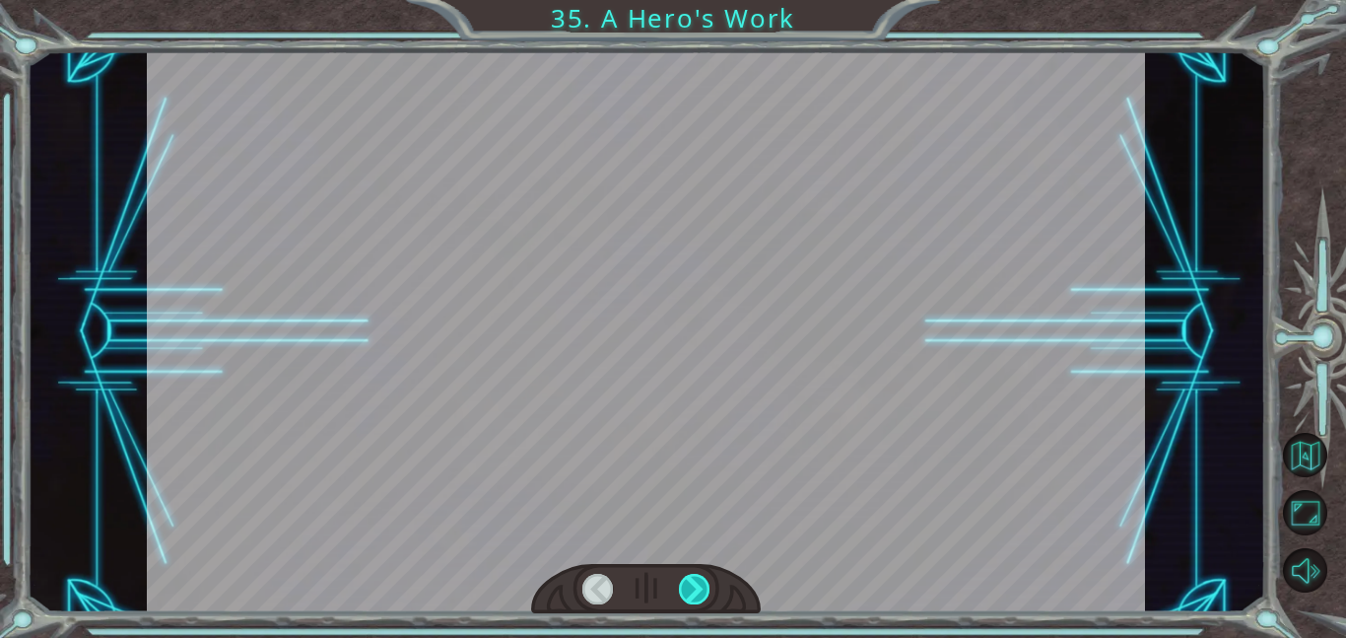
click at [706, 585] on div at bounding box center [695, 589] width 32 height 31
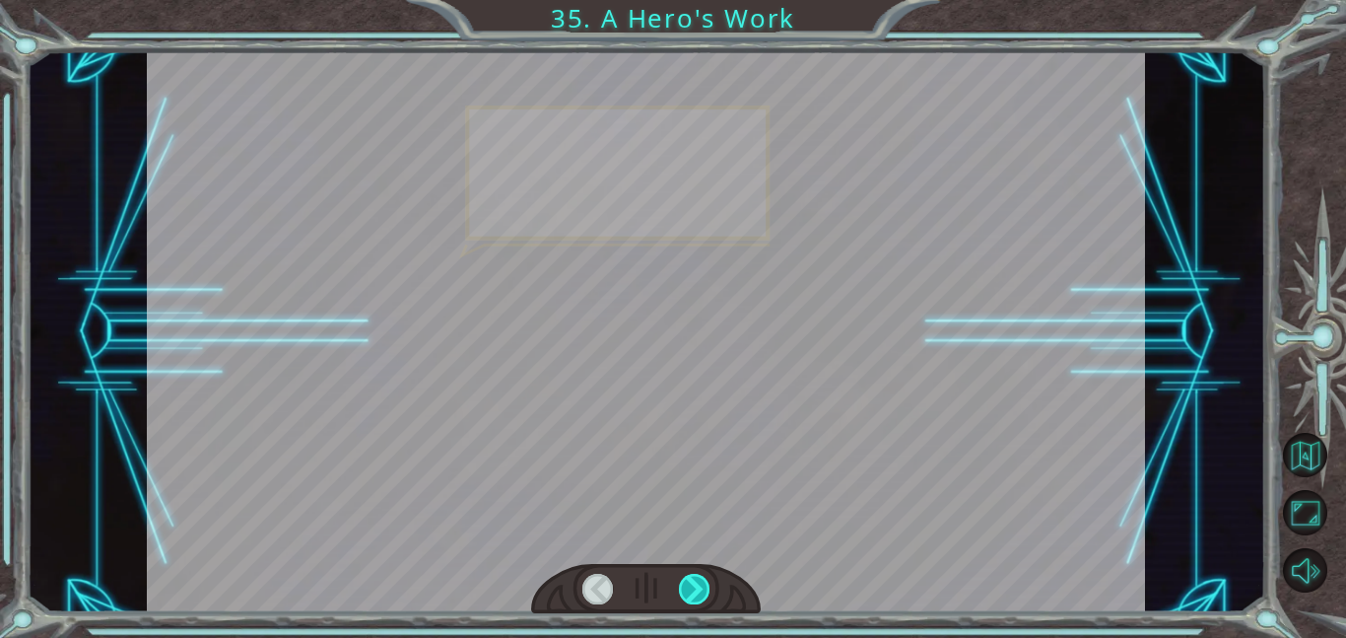
click at [706, 585] on div at bounding box center [695, 589] width 32 height 31
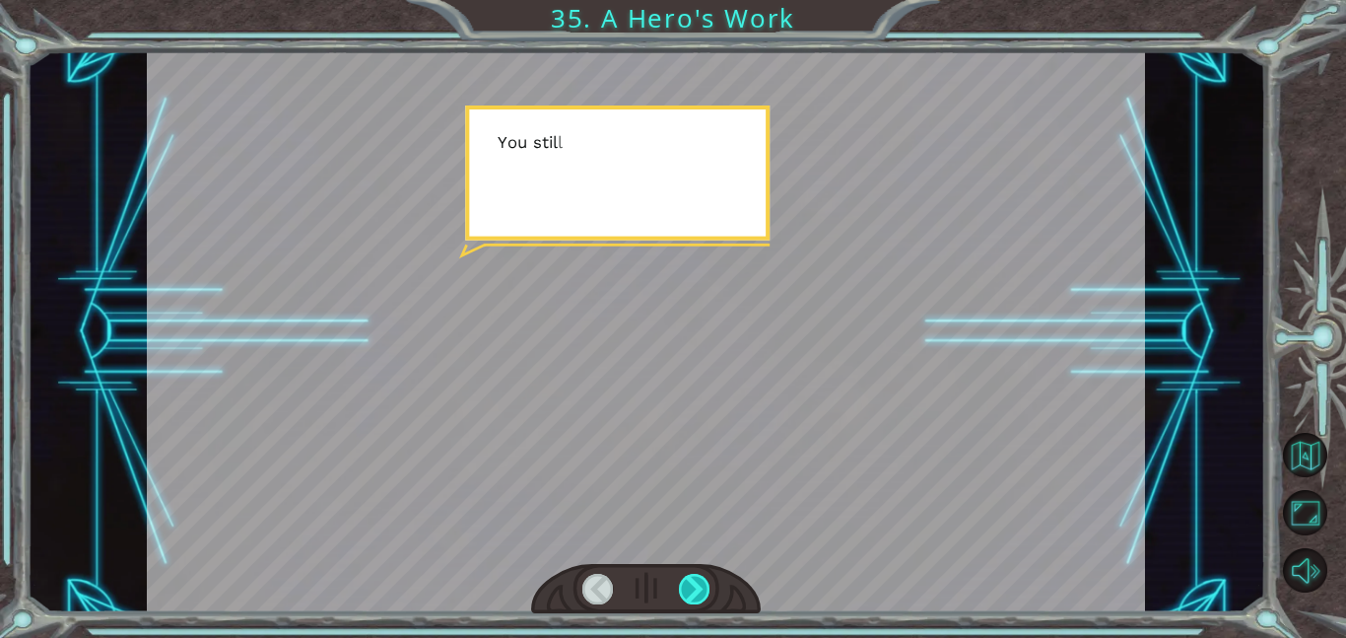
click at [706, 585] on div at bounding box center [695, 589] width 32 height 31
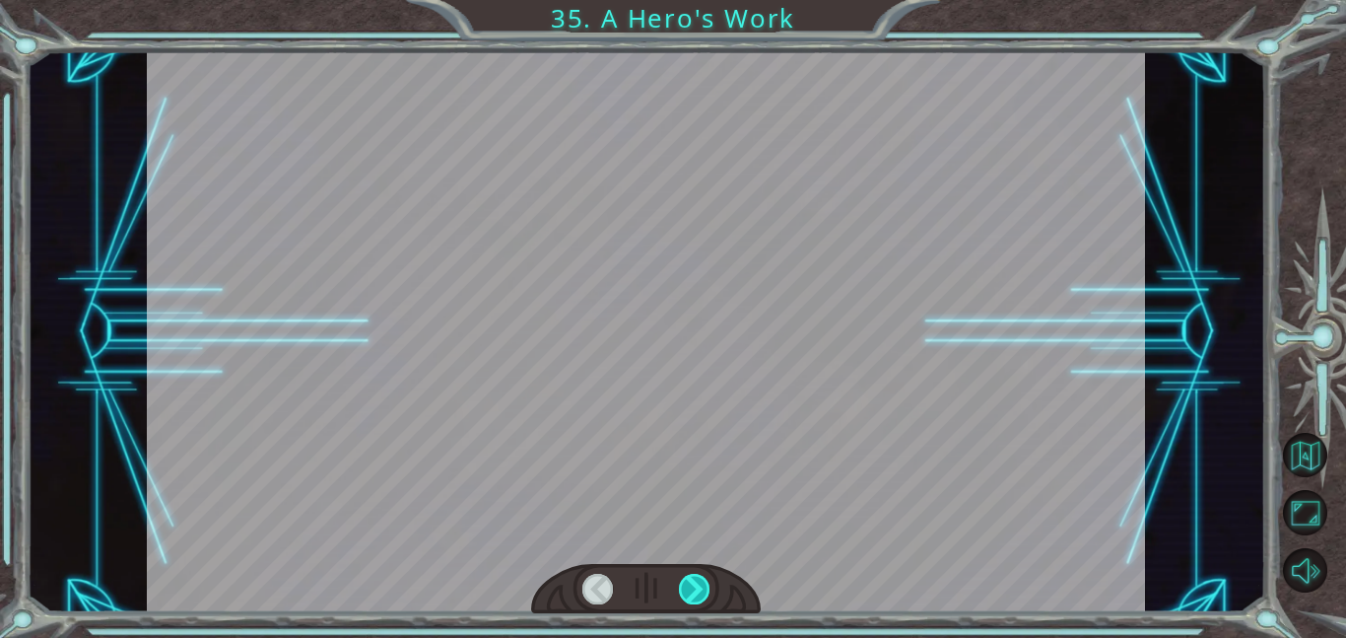
click at [706, 585] on div at bounding box center [695, 589] width 32 height 31
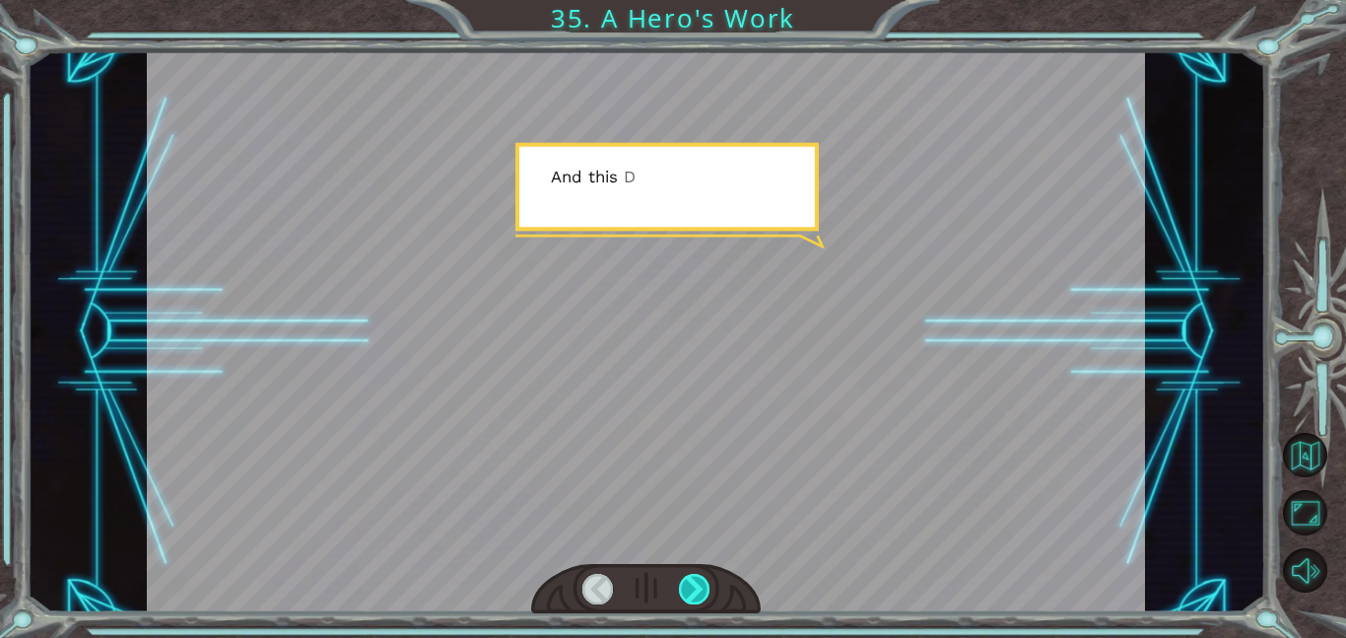
click at [706, 585] on div at bounding box center [695, 589] width 32 height 31
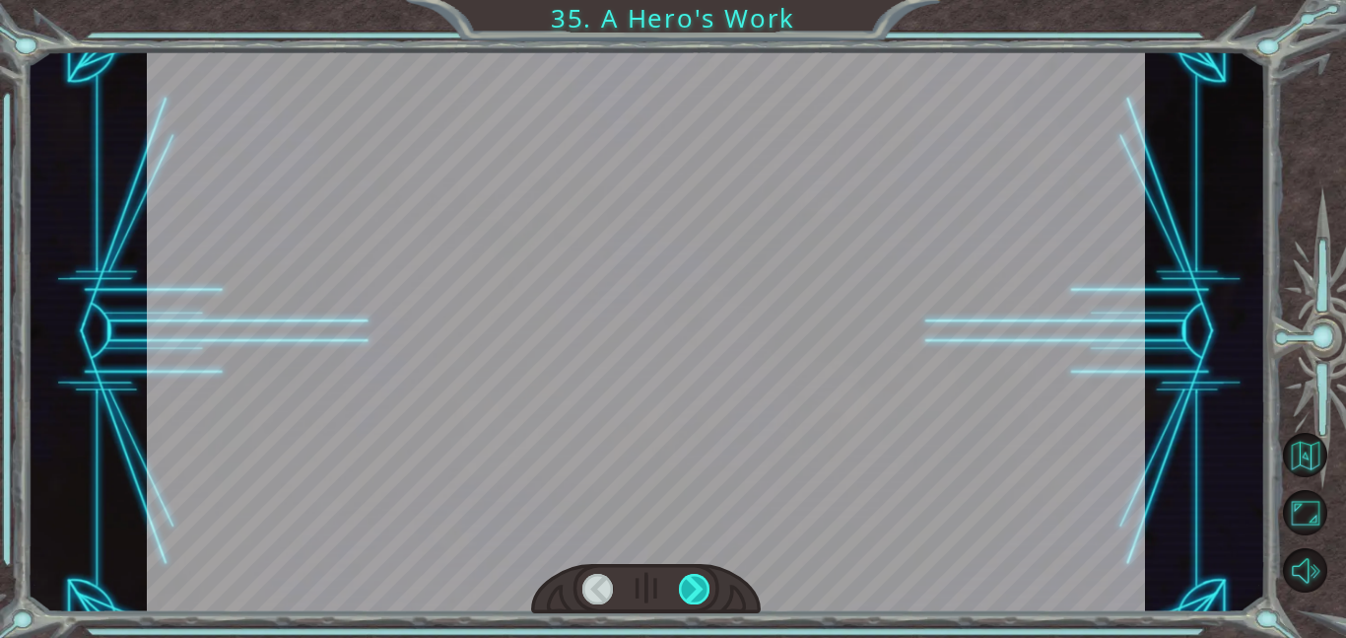
click at [706, 585] on div at bounding box center [695, 589] width 32 height 31
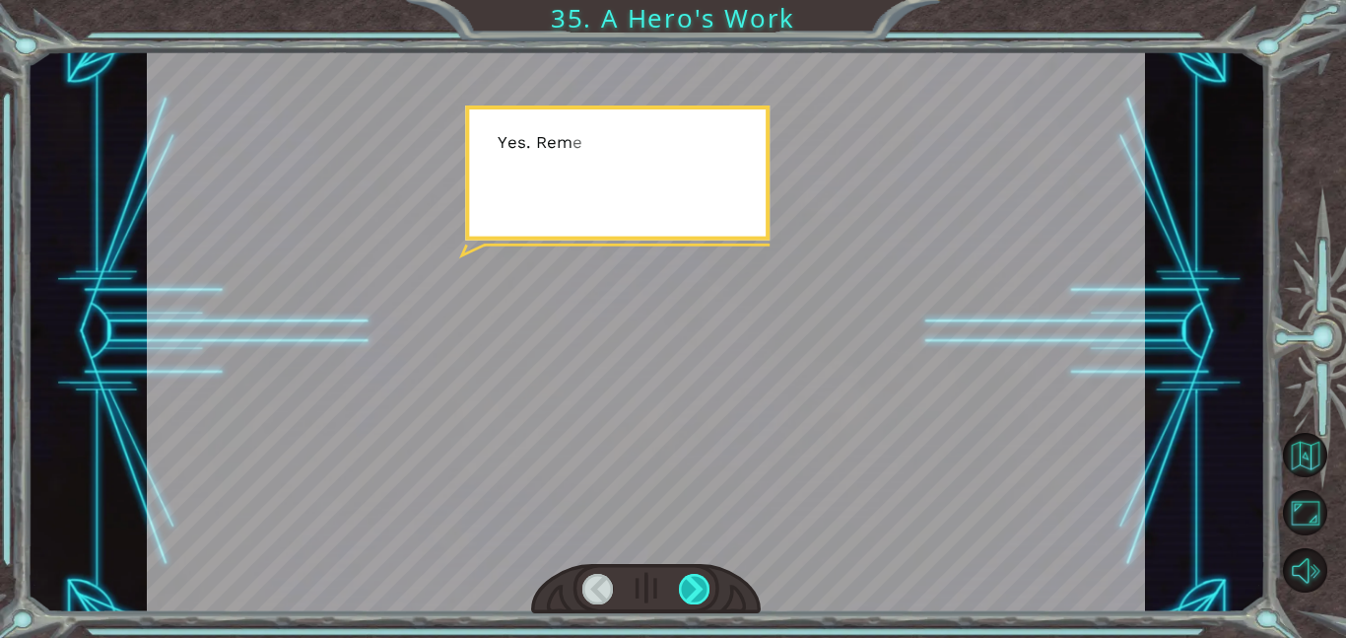
click at [706, 585] on div at bounding box center [695, 589] width 32 height 31
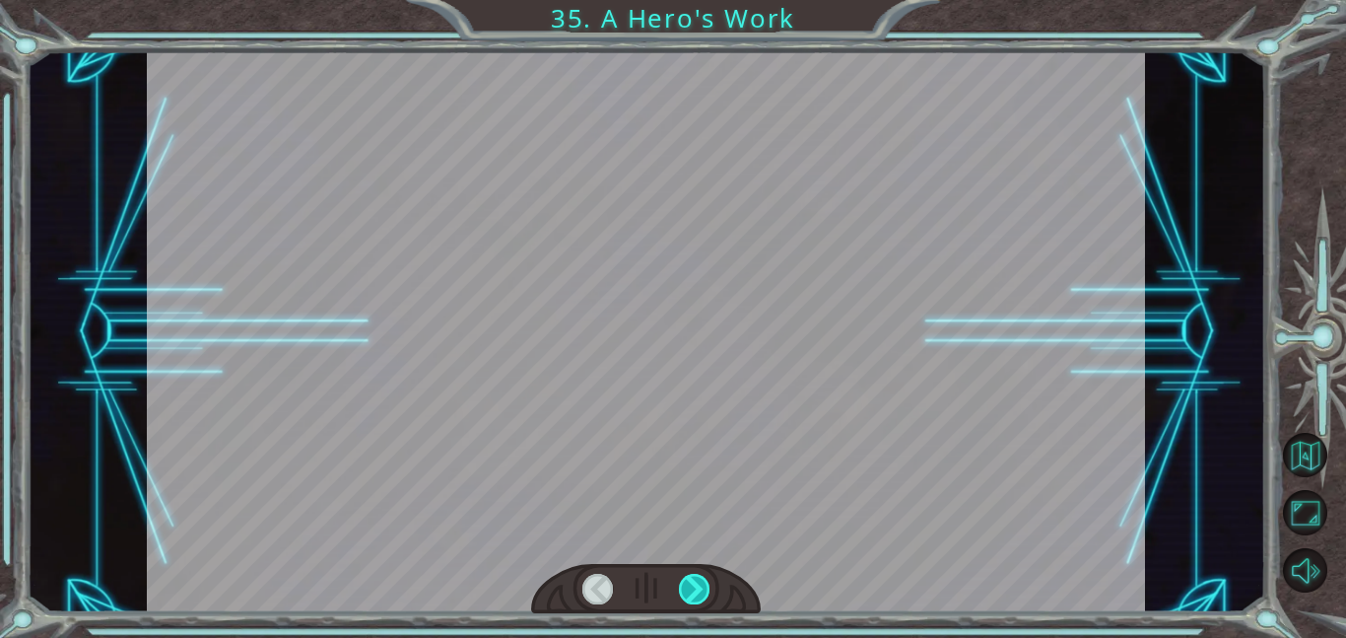
click at [706, 585] on div at bounding box center [695, 589] width 32 height 31
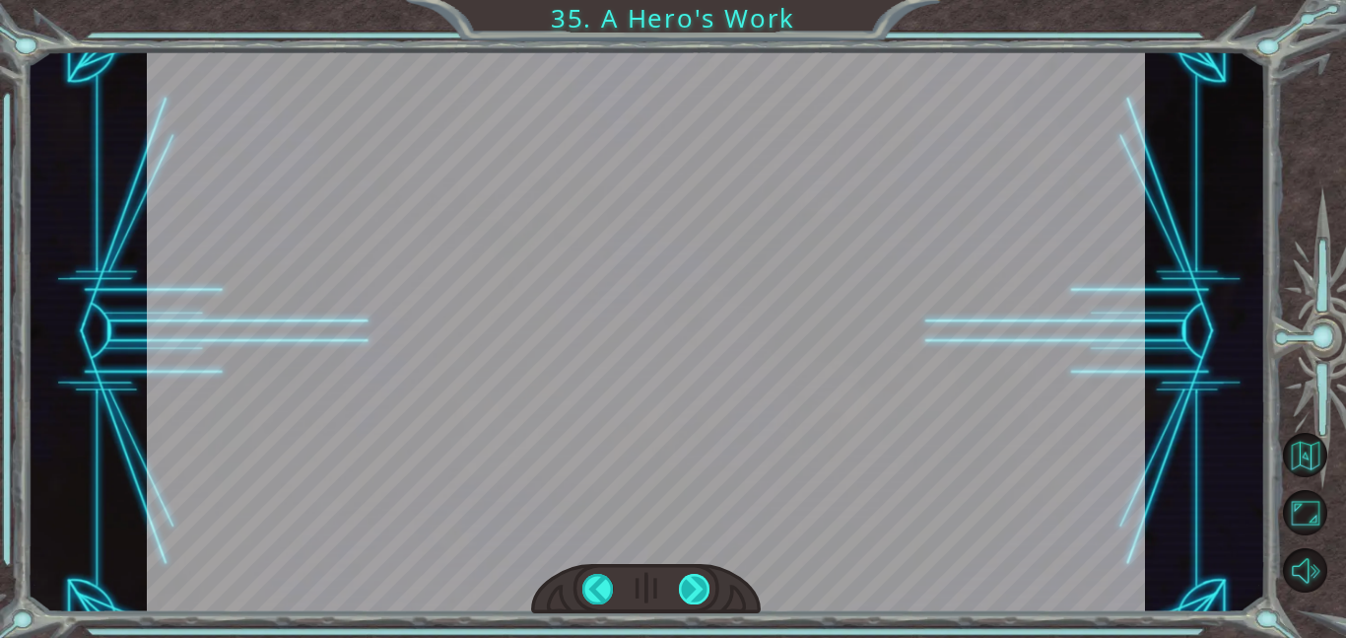
click at [706, 585] on div at bounding box center [695, 589] width 32 height 31
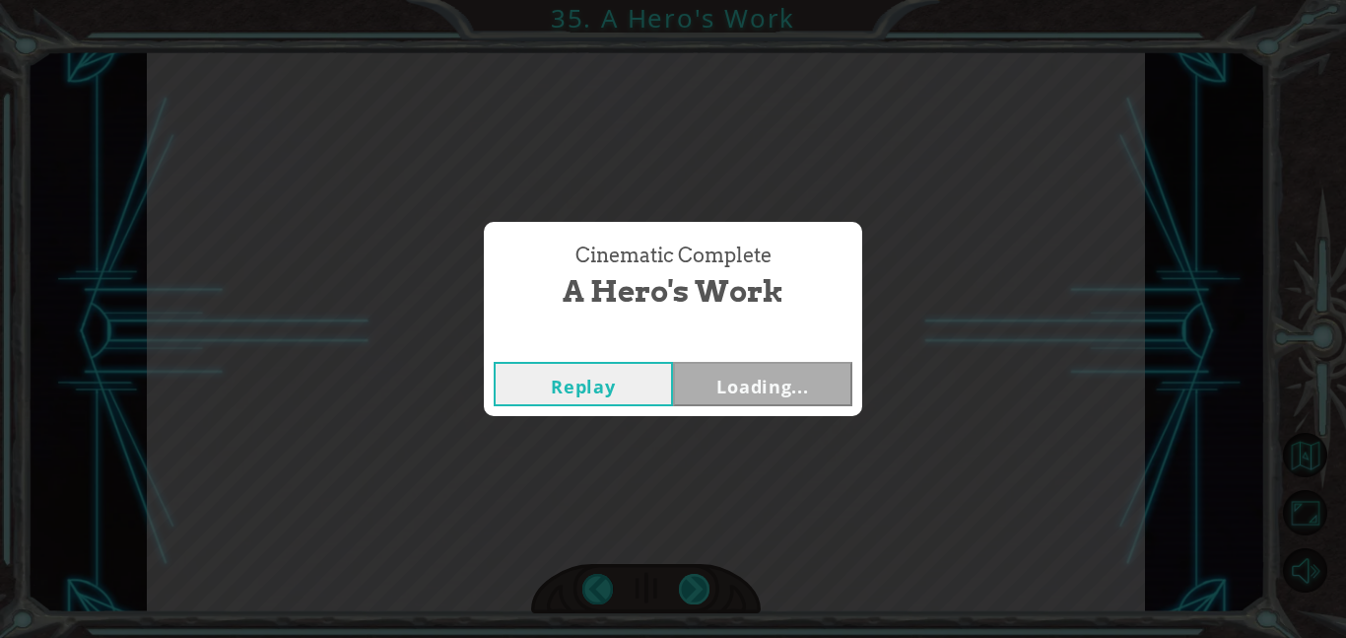
click at [706, 585] on div "Cinematic Complete A Hero's Work Replay Loading..." at bounding box center [673, 319] width 1346 height 638
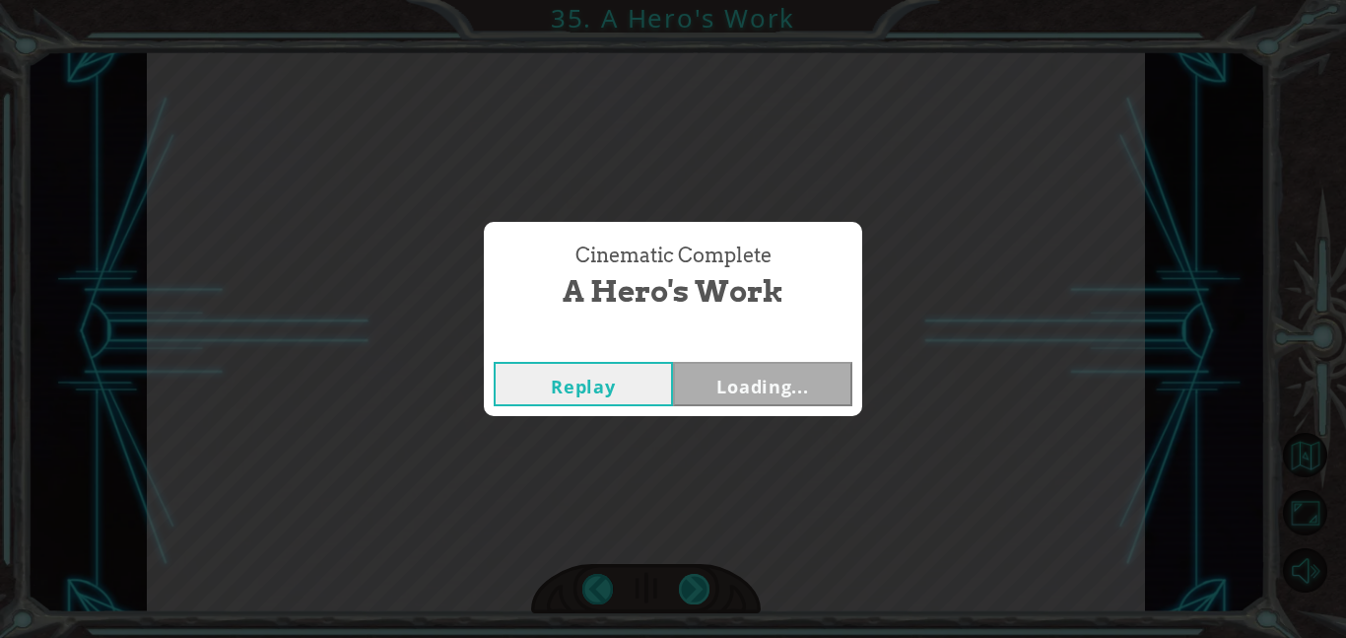
click at [706, 585] on div "Cinematic Complete A Hero's Work Replay Loading..." at bounding box center [673, 319] width 1346 height 638
click at [706, 585] on div "Cinematic Complete A Hero's Work Replay Next" at bounding box center [673, 319] width 1346 height 638
click at [732, 392] on button "Next" at bounding box center [762, 384] width 179 height 44
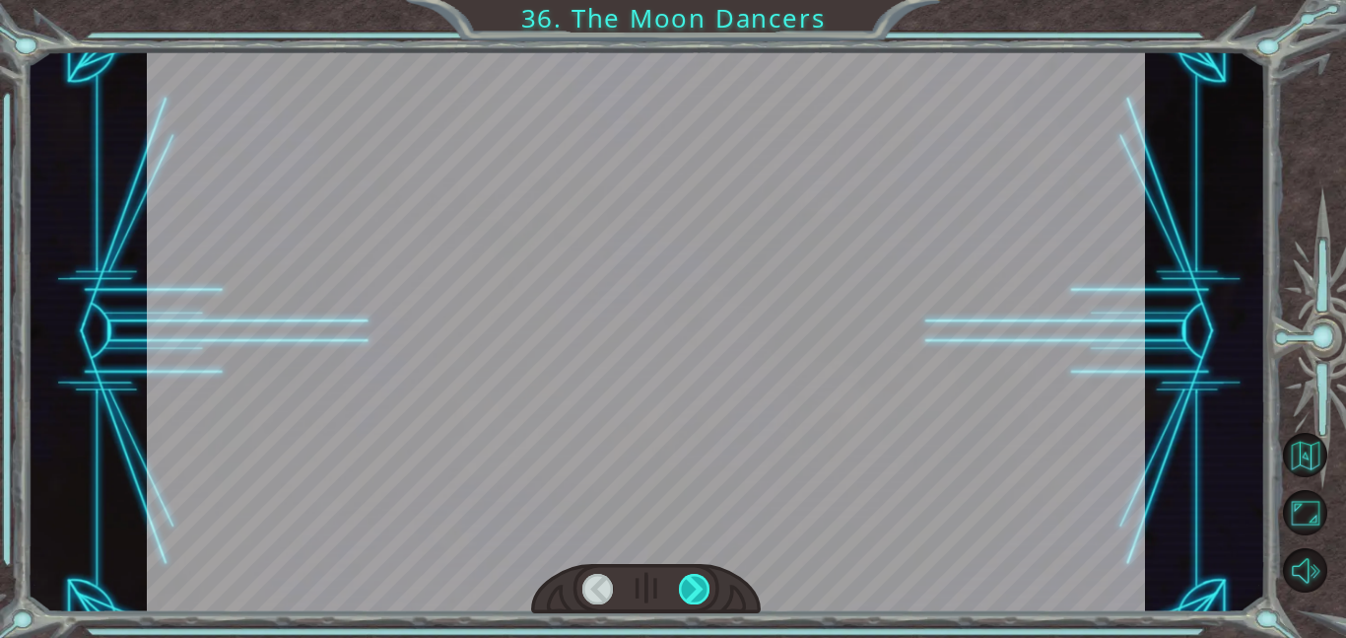
click at [697, 583] on div at bounding box center [695, 589] width 32 height 31
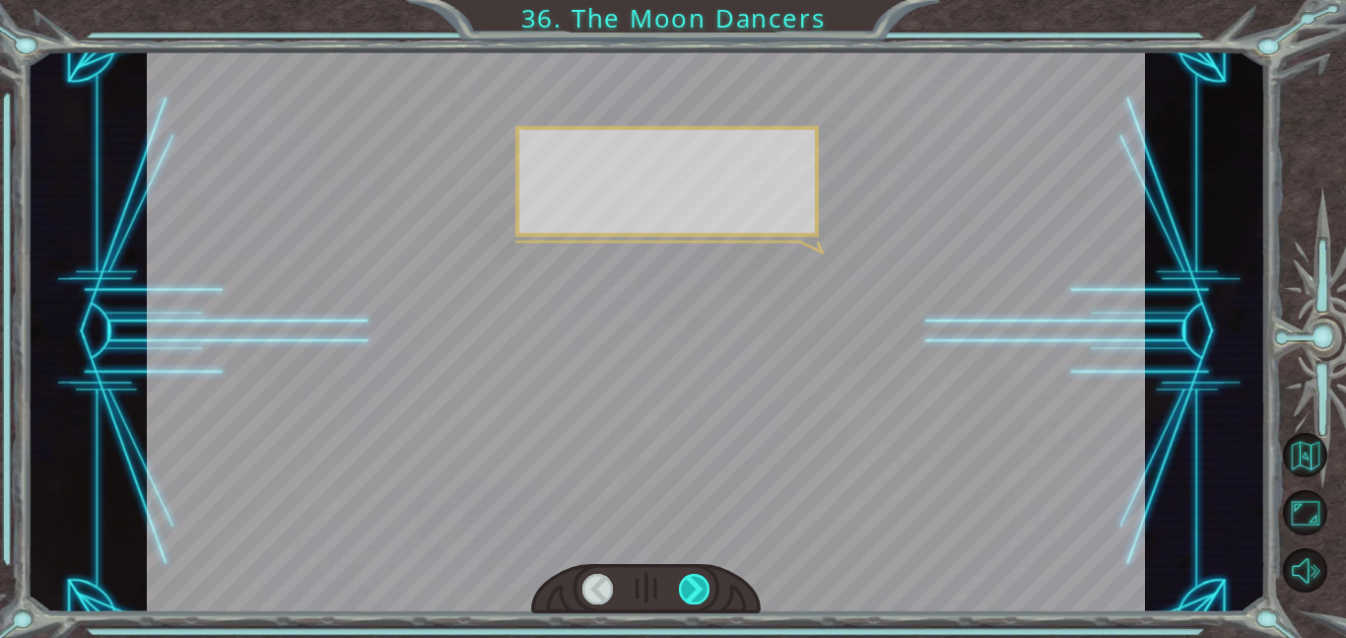
click at [697, 583] on div at bounding box center [695, 589] width 32 height 31
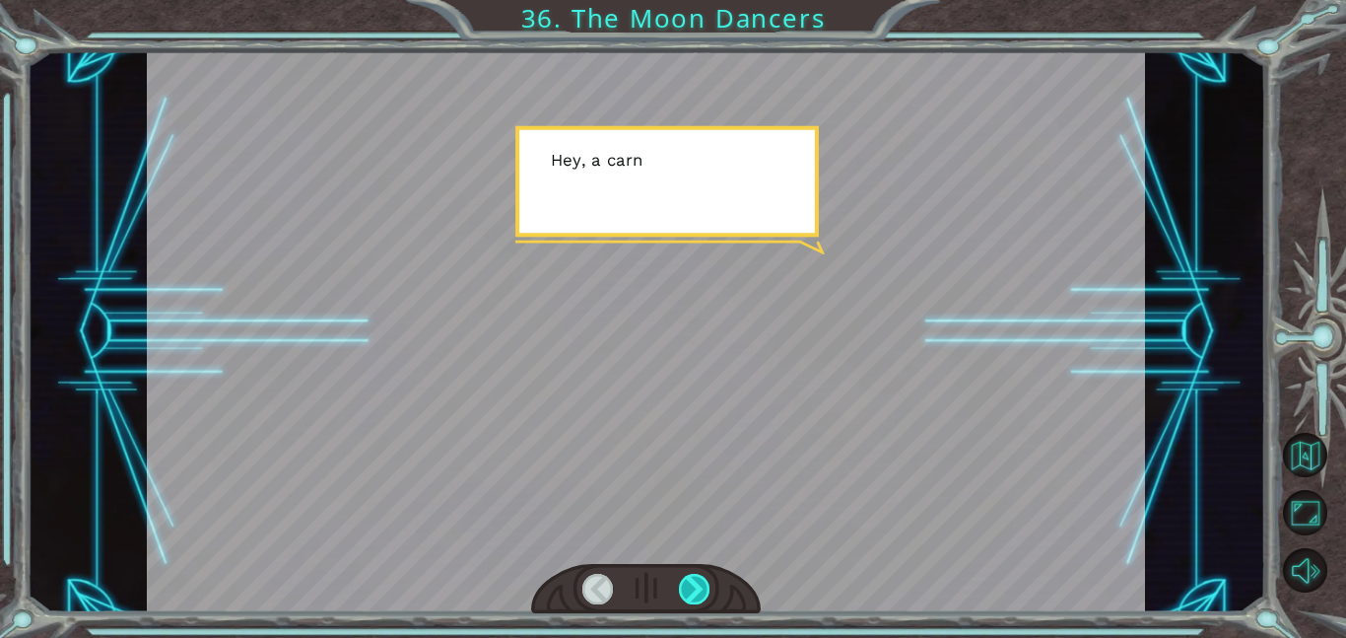
click at [697, 583] on div at bounding box center [695, 589] width 32 height 31
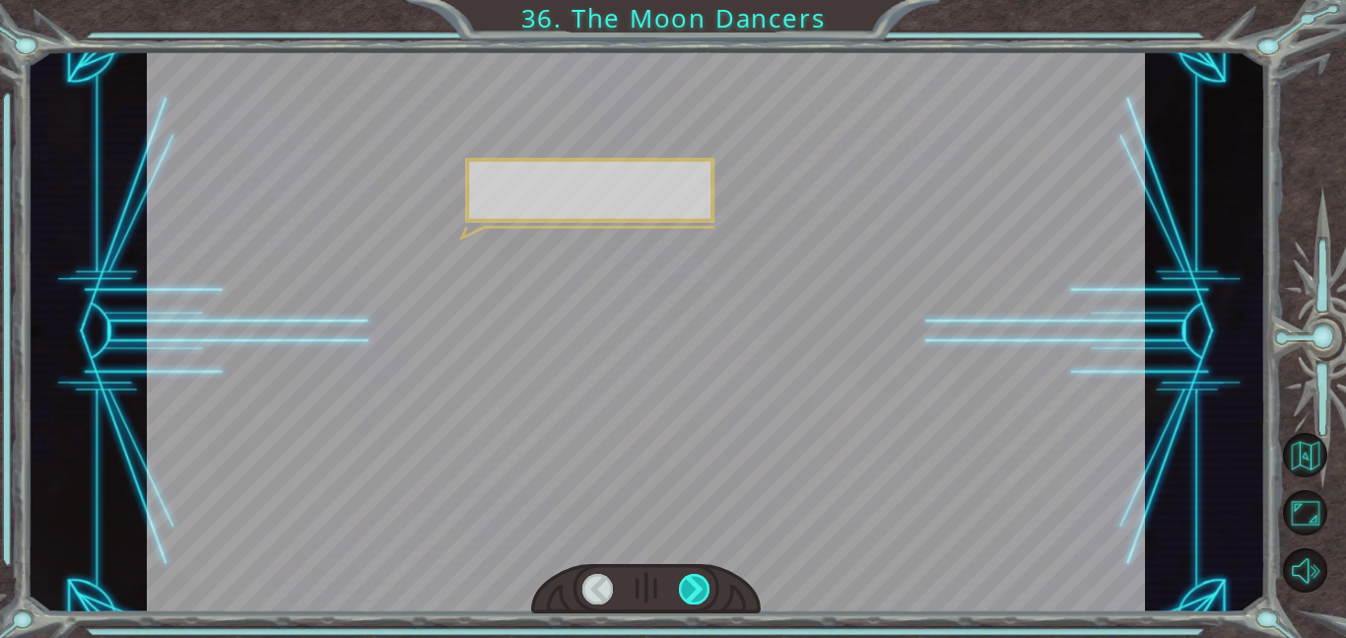
click at [697, 583] on div at bounding box center [695, 589] width 32 height 31
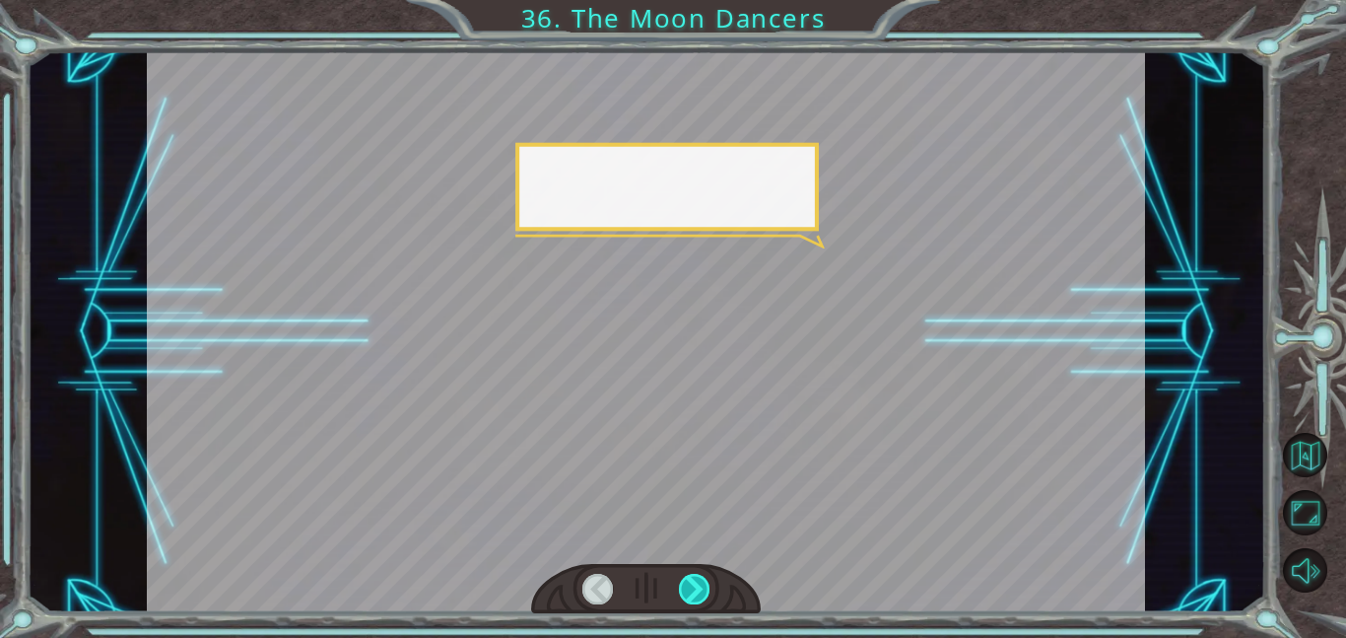
click at [697, 583] on div at bounding box center [695, 589] width 32 height 31
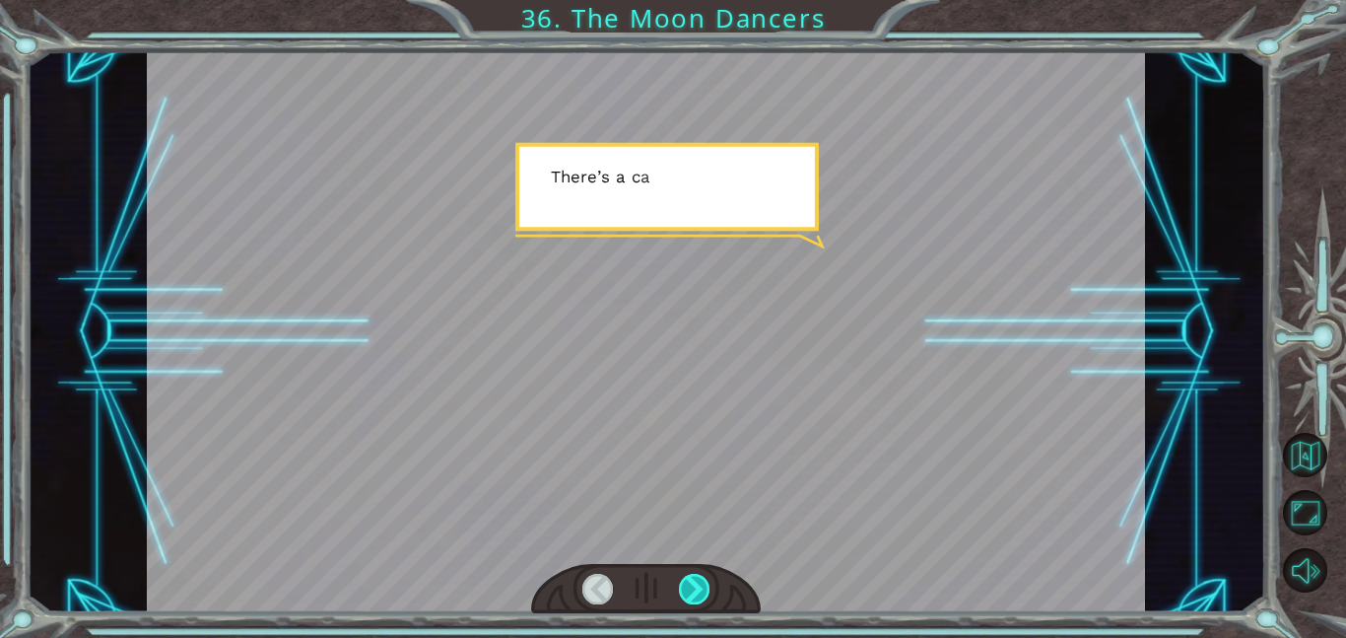
click at [697, 583] on div at bounding box center [695, 589] width 32 height 31
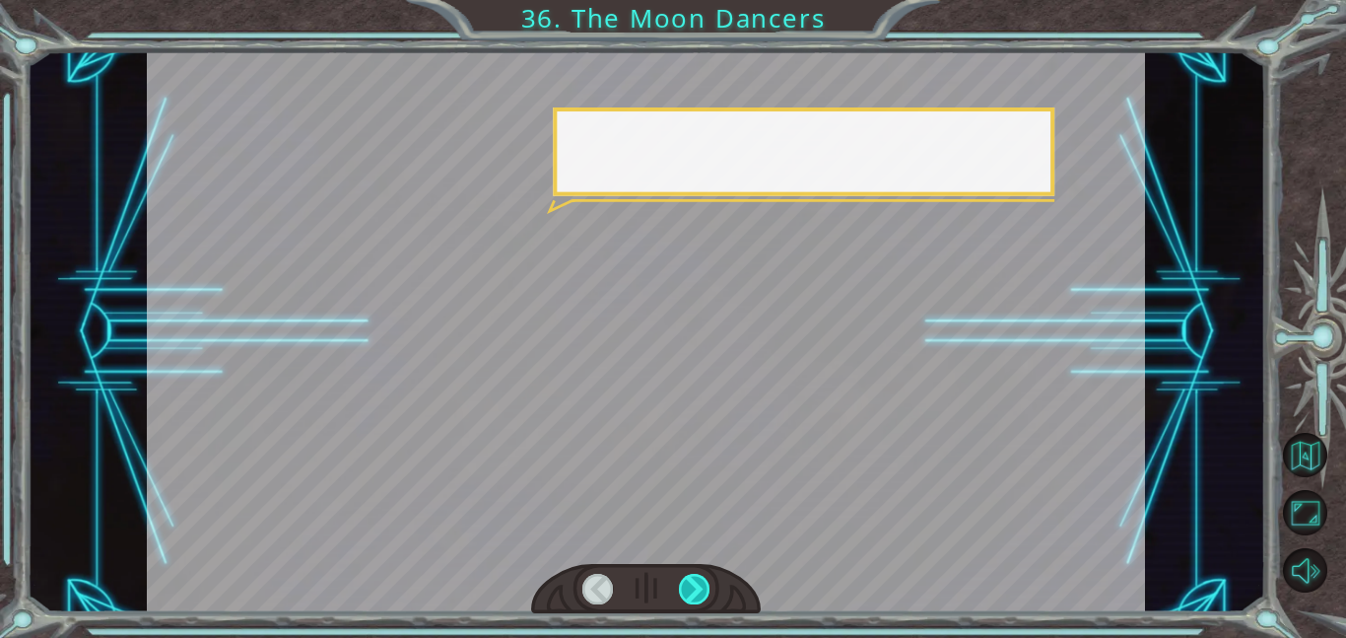
click at [697, 583] on div at bounding box center [695, 589] width 32 height 31
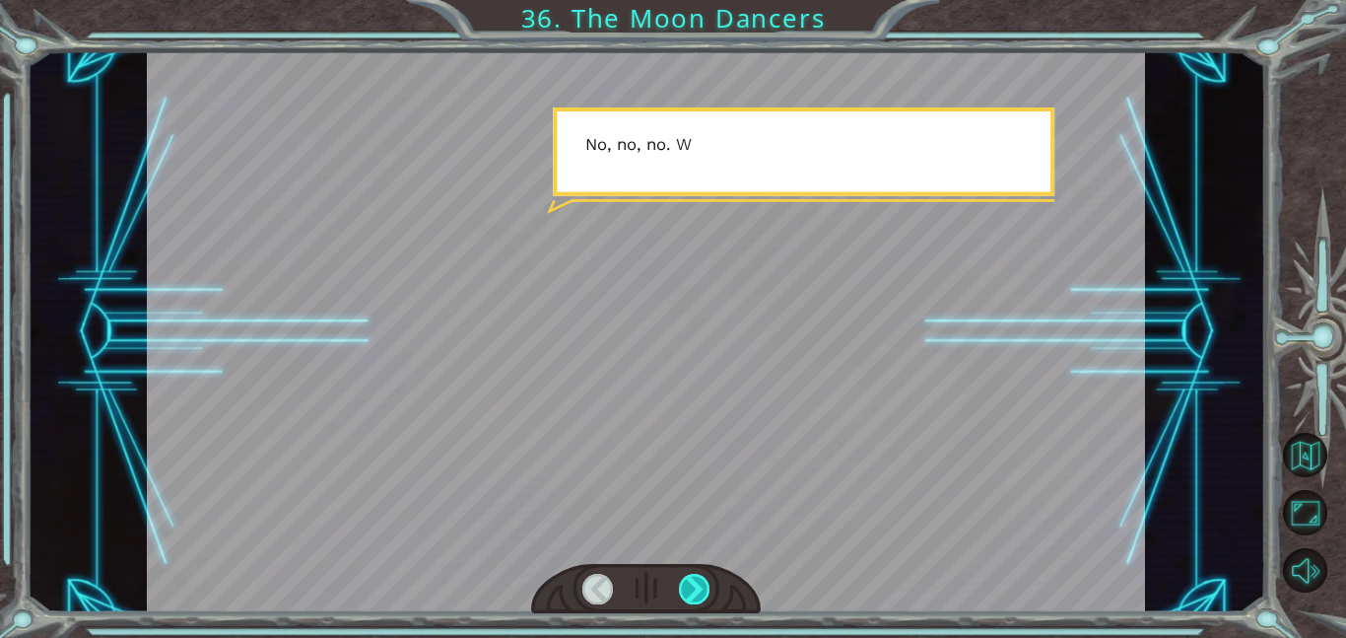
click at [697, 583] on div at bounding box center [695, 589] width 32 height 31
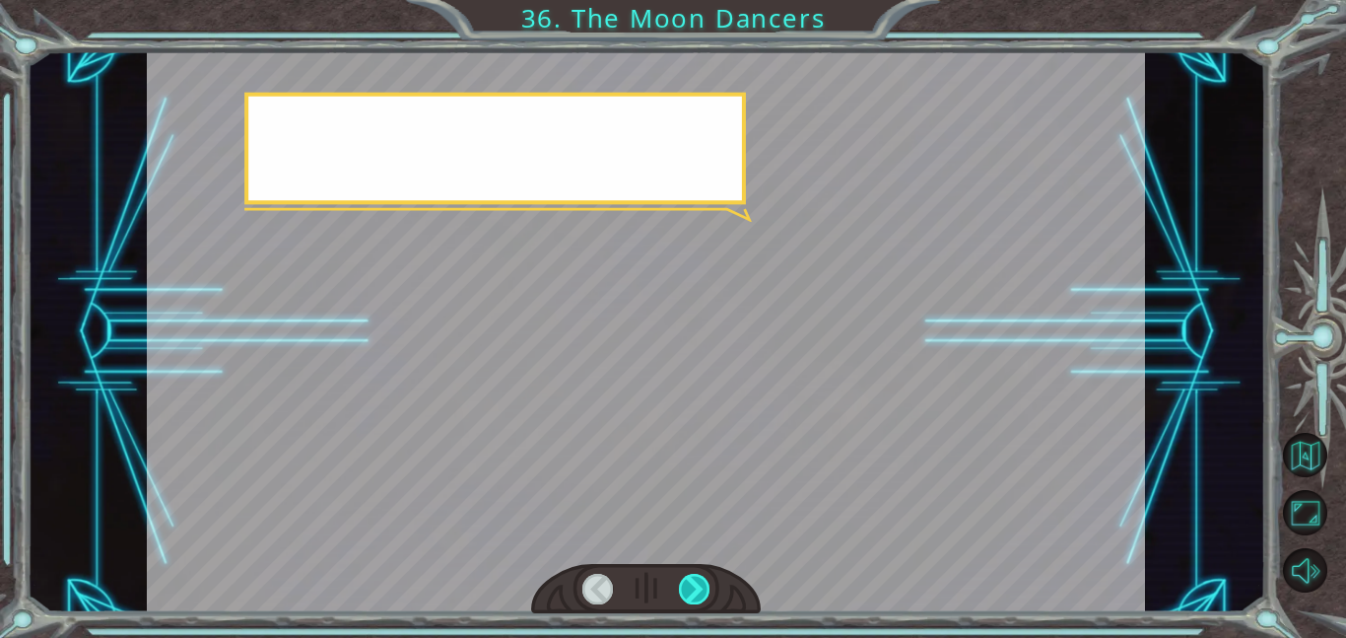
click at [697, 583] on div at bounding box center [695, 589] width 32 height 31
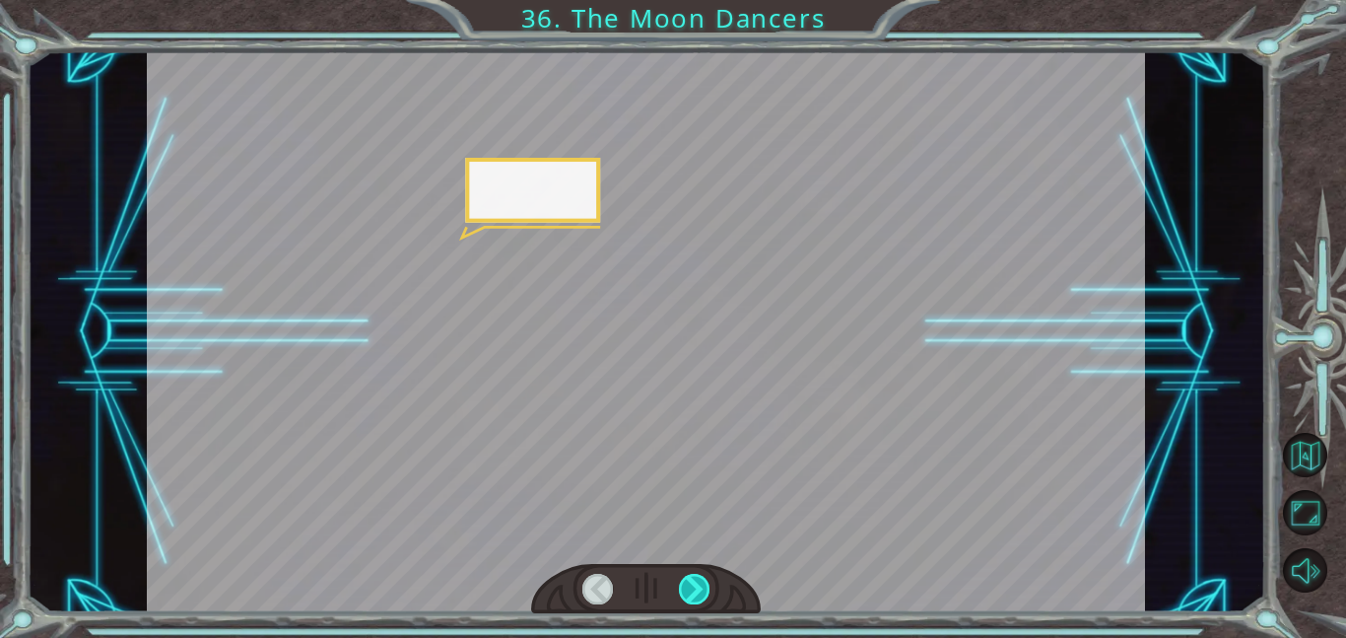
click at [697, 583] on div at bounding box center [695, 589] width 32 height 31
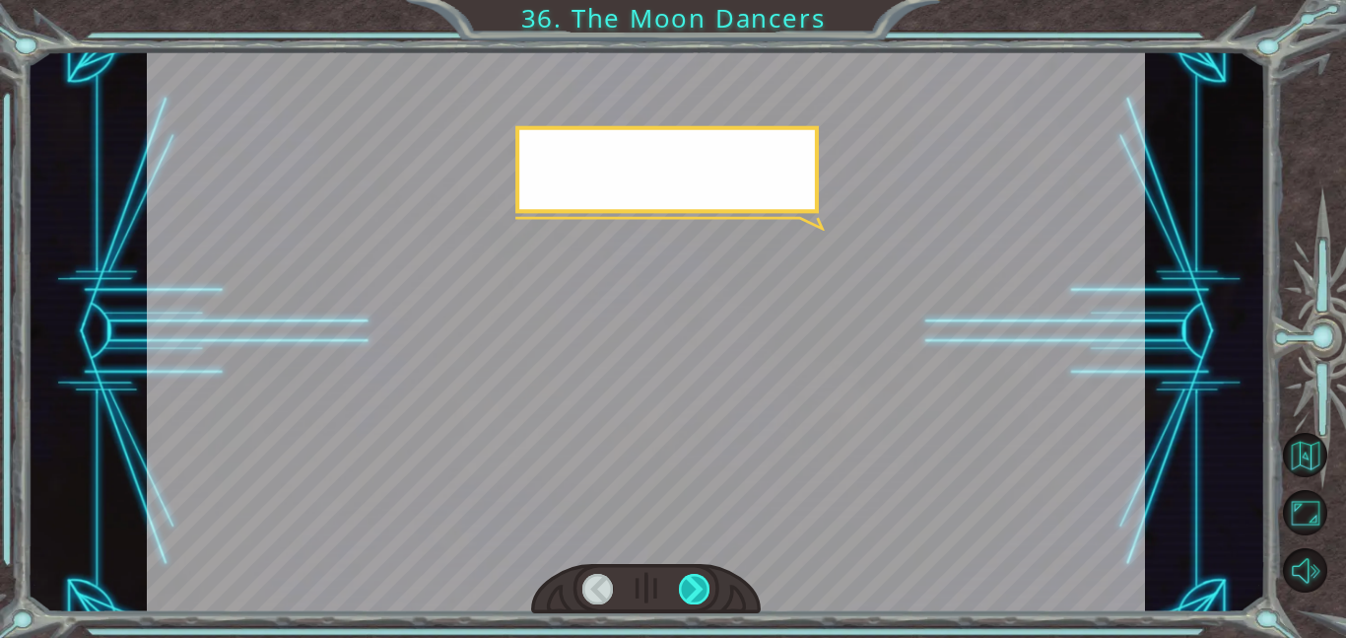
click at [697, 583] on div at bounding box center [695, 589] width 32 height 31
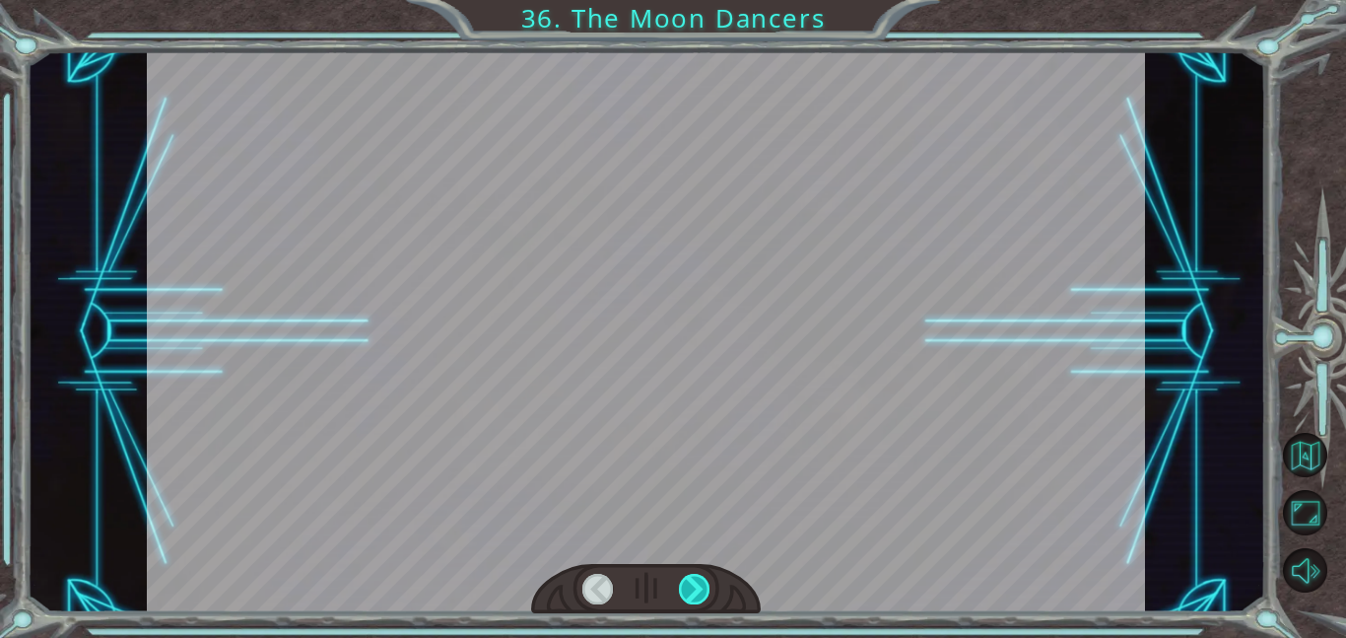
click at [697, 583] on div at bounding box center [695, 589] width 32 height 31
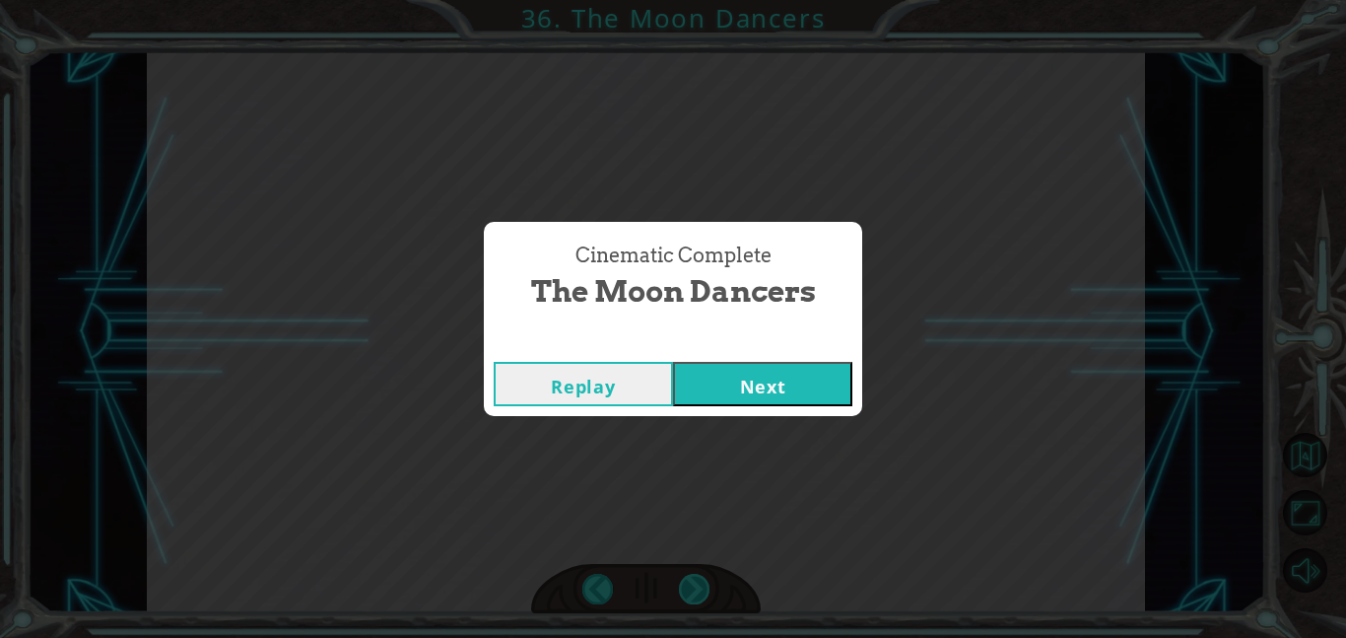
click at [697, 583] on div "Cinematic Complete The Moon Dancers Replay Next" at bounding box center [673, 319] width 1346 height 638
click at [733, 385] on button "Next" at bounding box center [762, 384] width 179 height 44
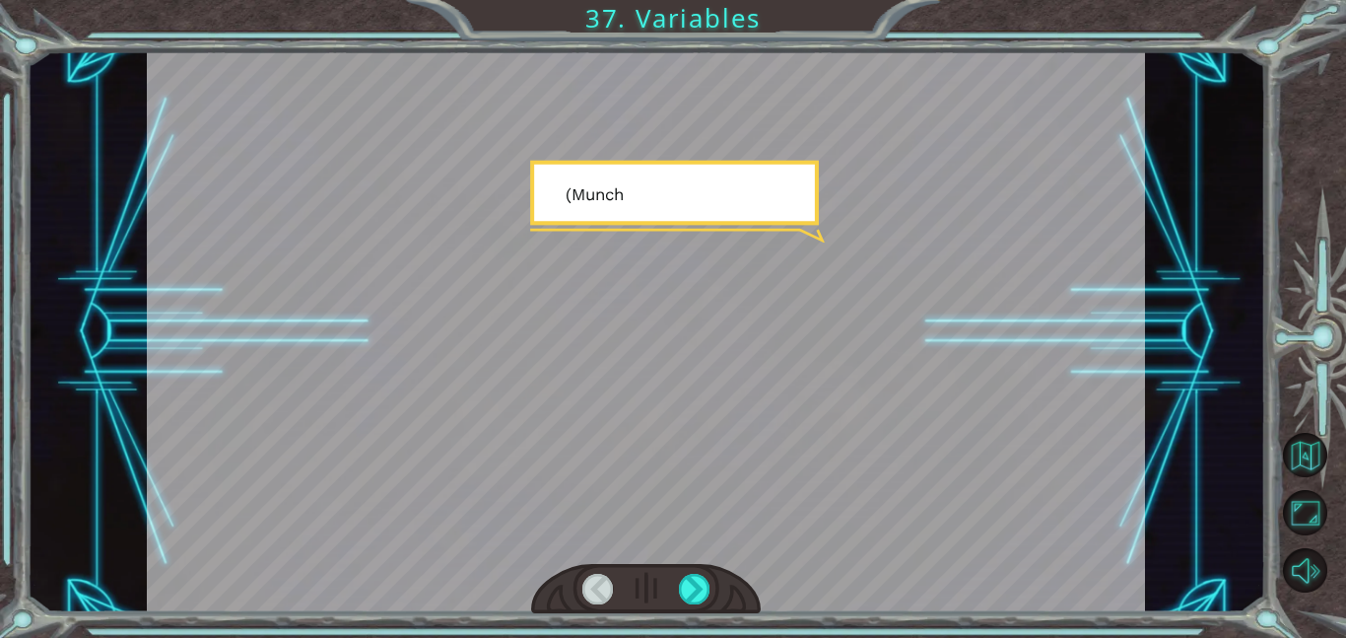
click at [694, 568] on div at bounding box center [646, 589] width 230 height 50
click at [698, 582] on div at bounding box center [695, 589] width 32 height 31
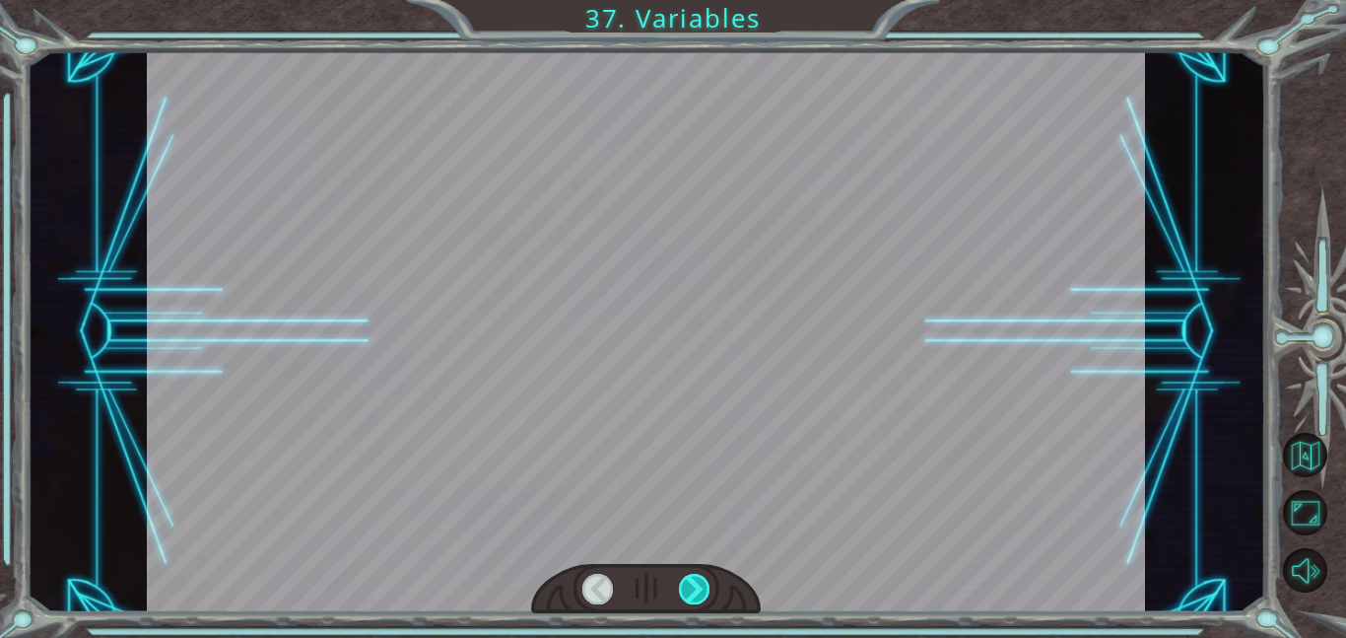
click at [698, 582] on div at bounding box center [695, 589] width 32 height 31
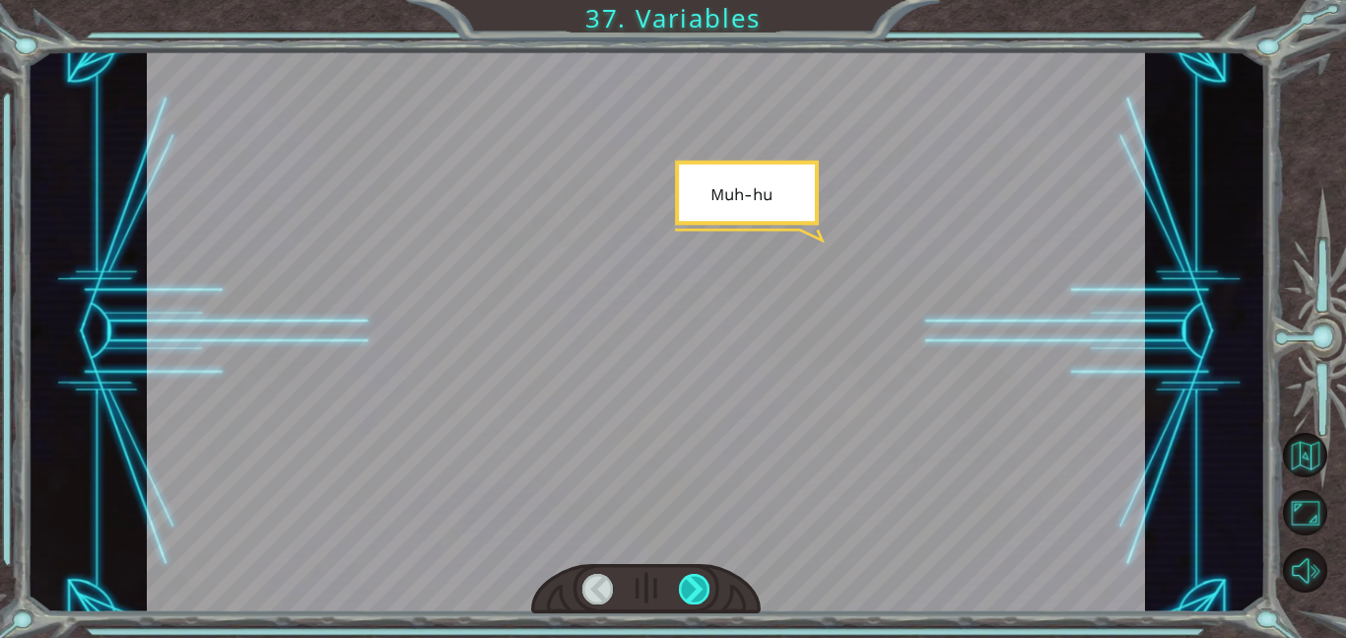
click at [698, 582] on div at bounding box center [695, 589] width 32 height 31
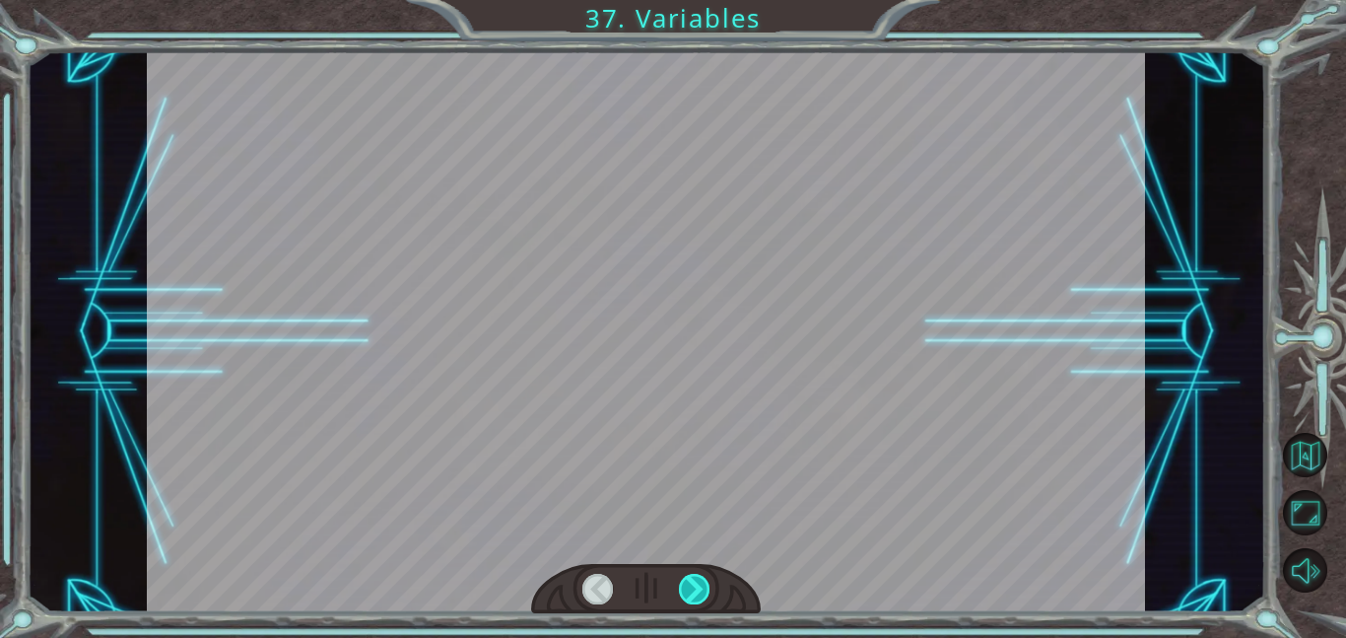
click at [698, 582] on div at bounding box center [695, 589] width 32 height 31
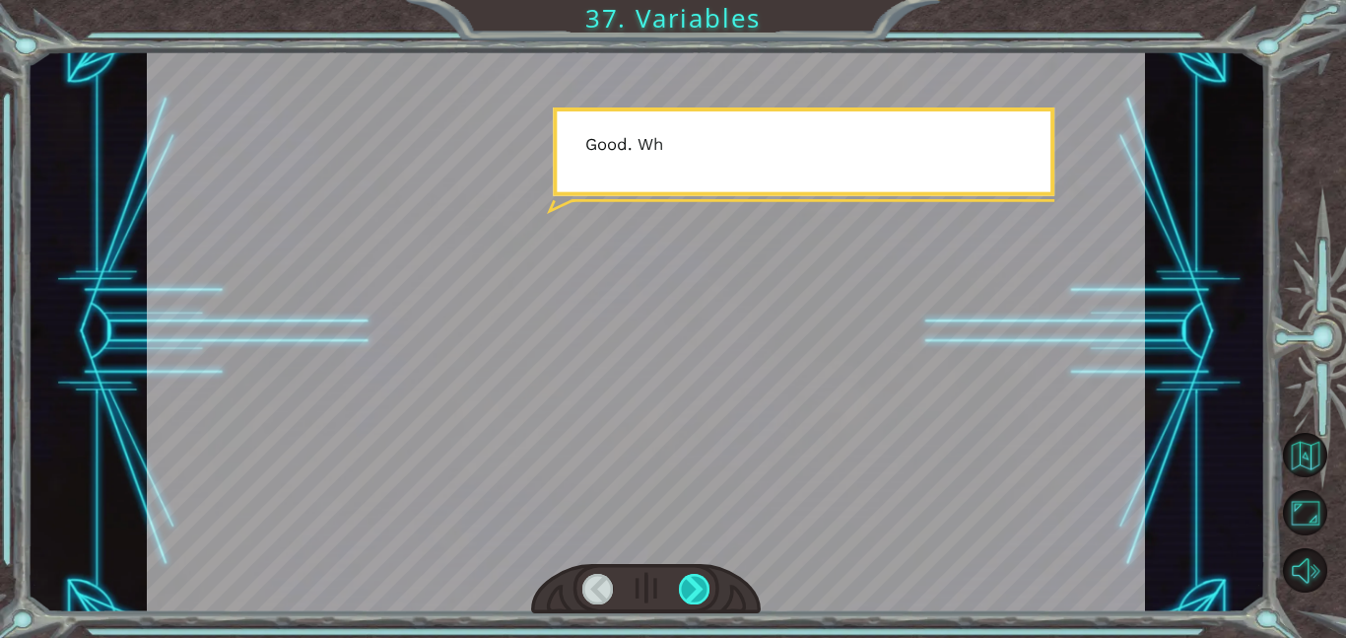
click at [698, 582] on div at bounding box center [695, 589] width 32 height 31
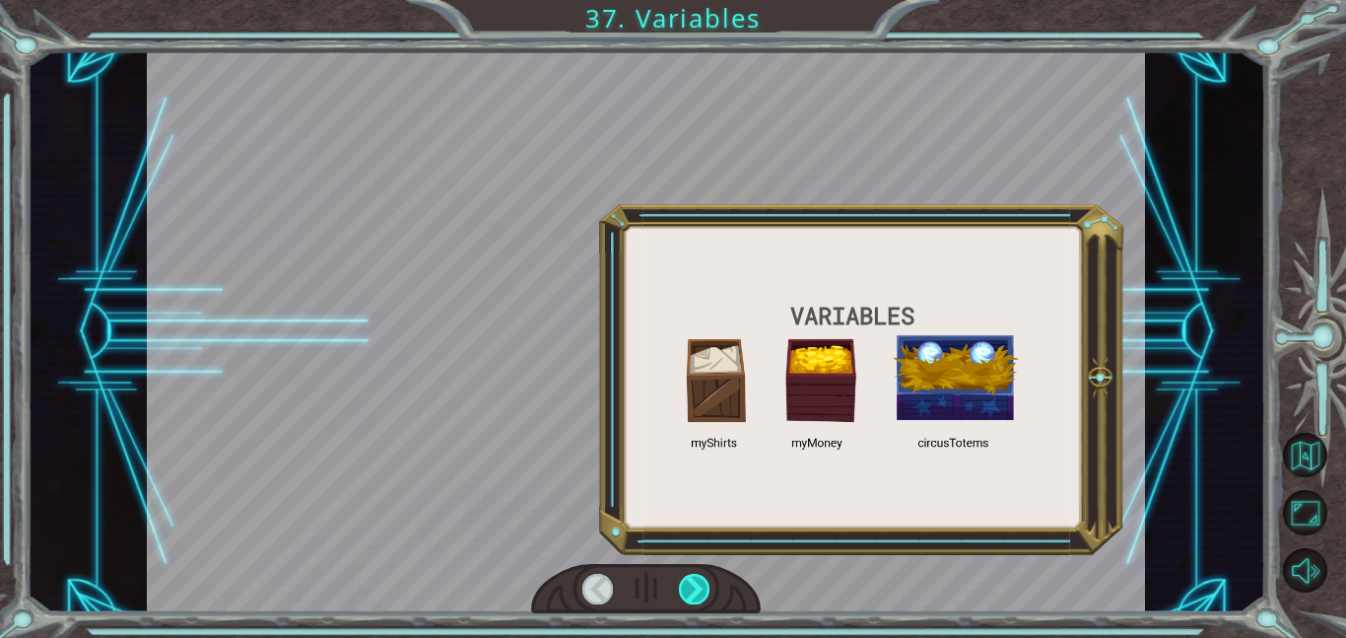
click at [698, 582] on div at bounding box center [695, 589] width 32 height 31
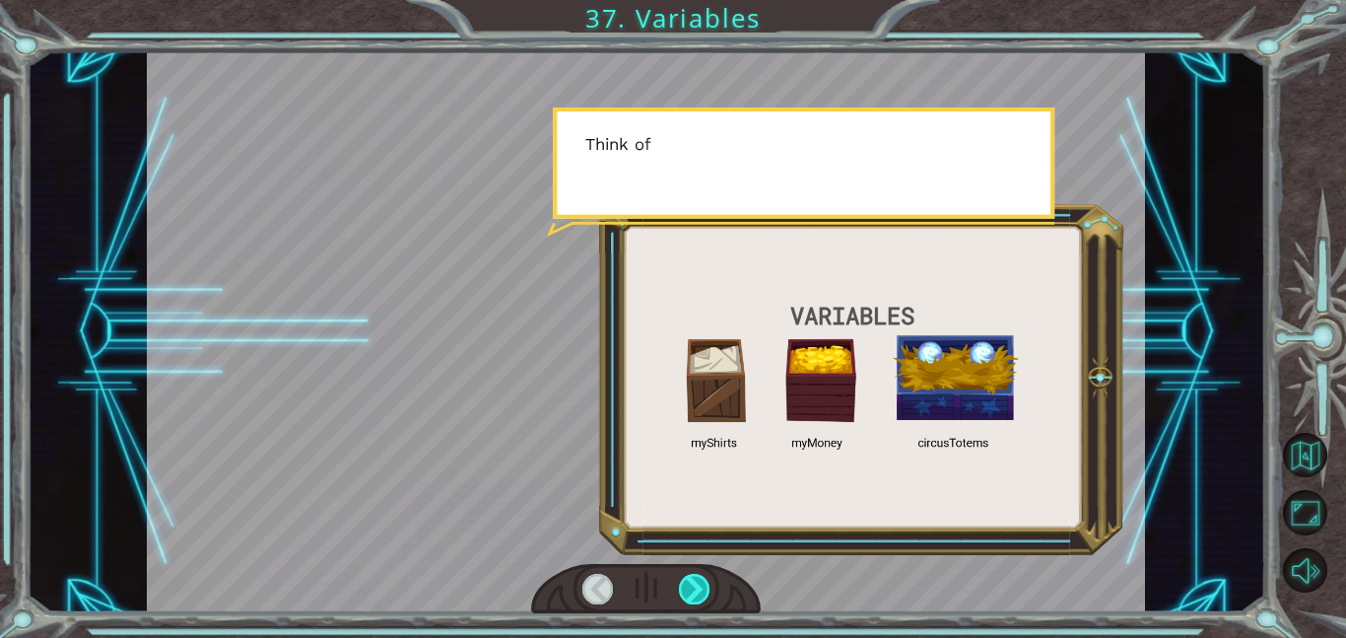
click at [698, 582] on div at bounding box center [695, 589] width 32 height 31
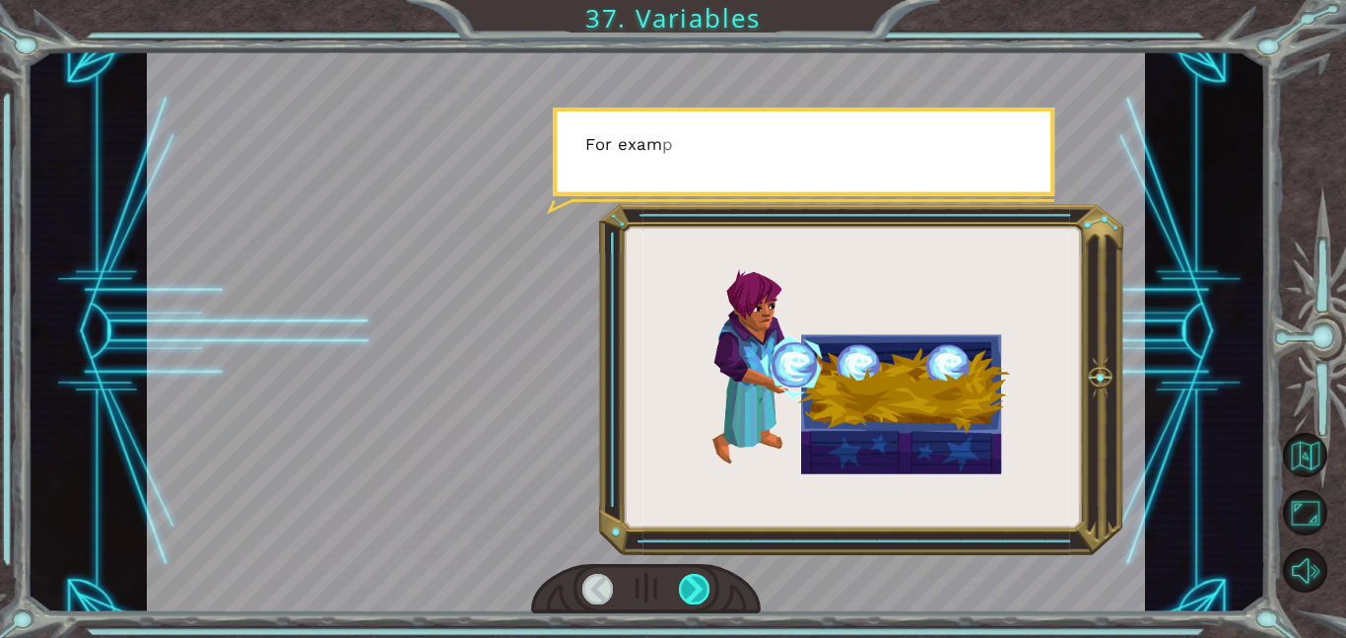
click at [698, 582] on div at bounding box center [695, 589] width 32 height 31
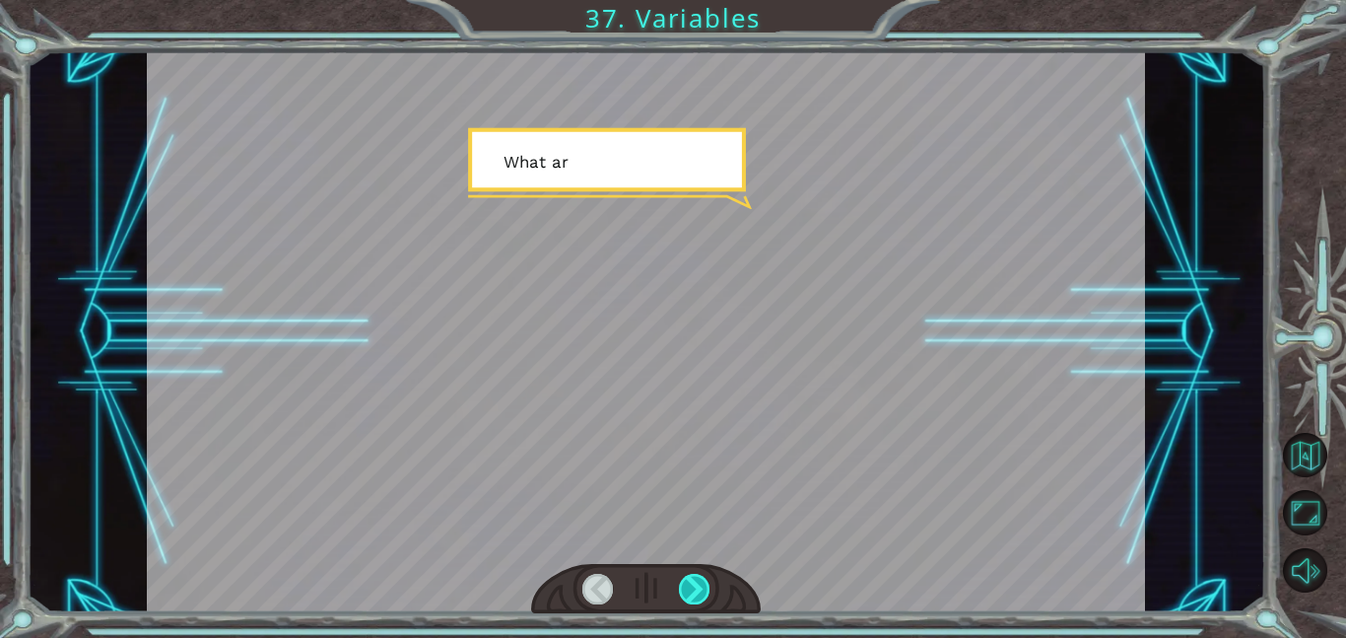
click at [698, 582] on div at bounding box center [695, 589] width 32 height 31
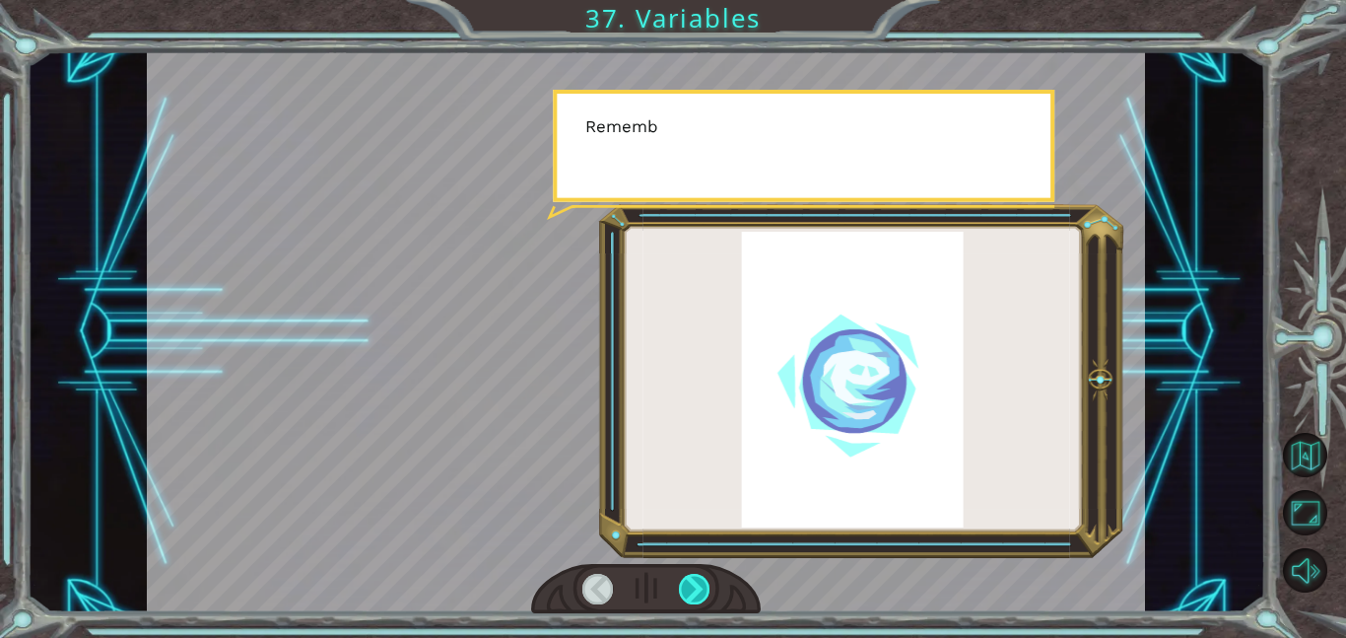
click at [698, 582] on div at bounding box center [695, 589] width 32 height 31
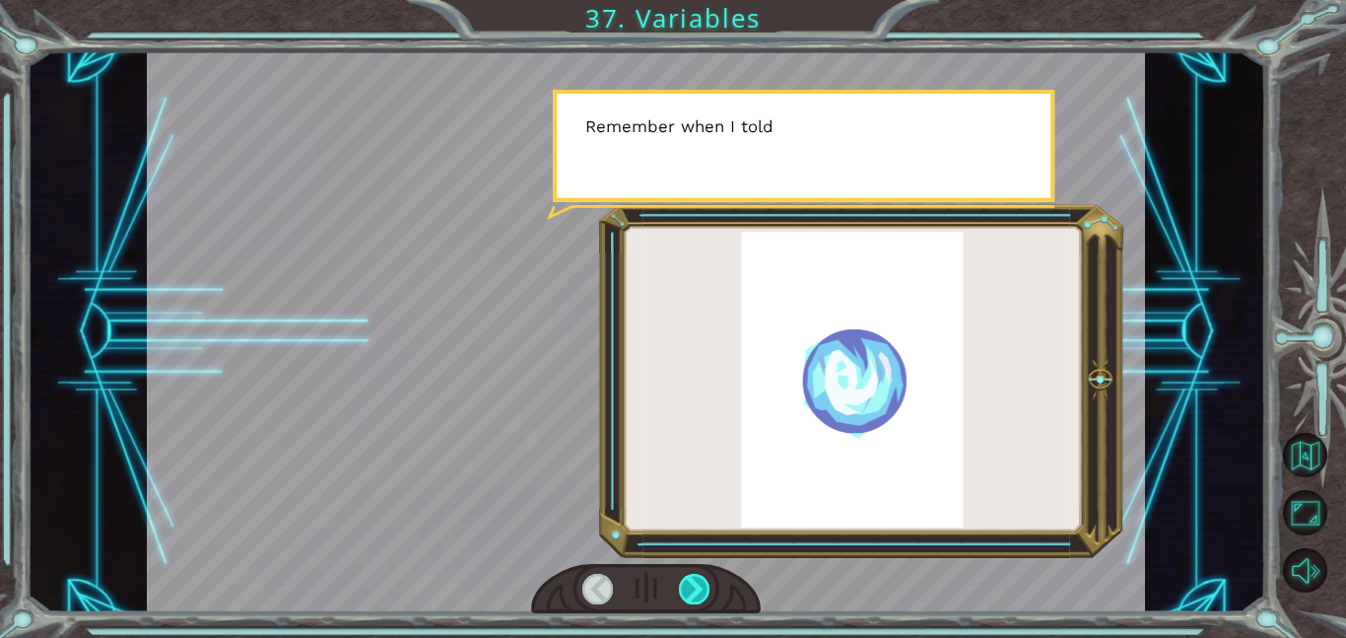
click at [698, 582] on div at bounding box center [695, 589] width 32 height 31
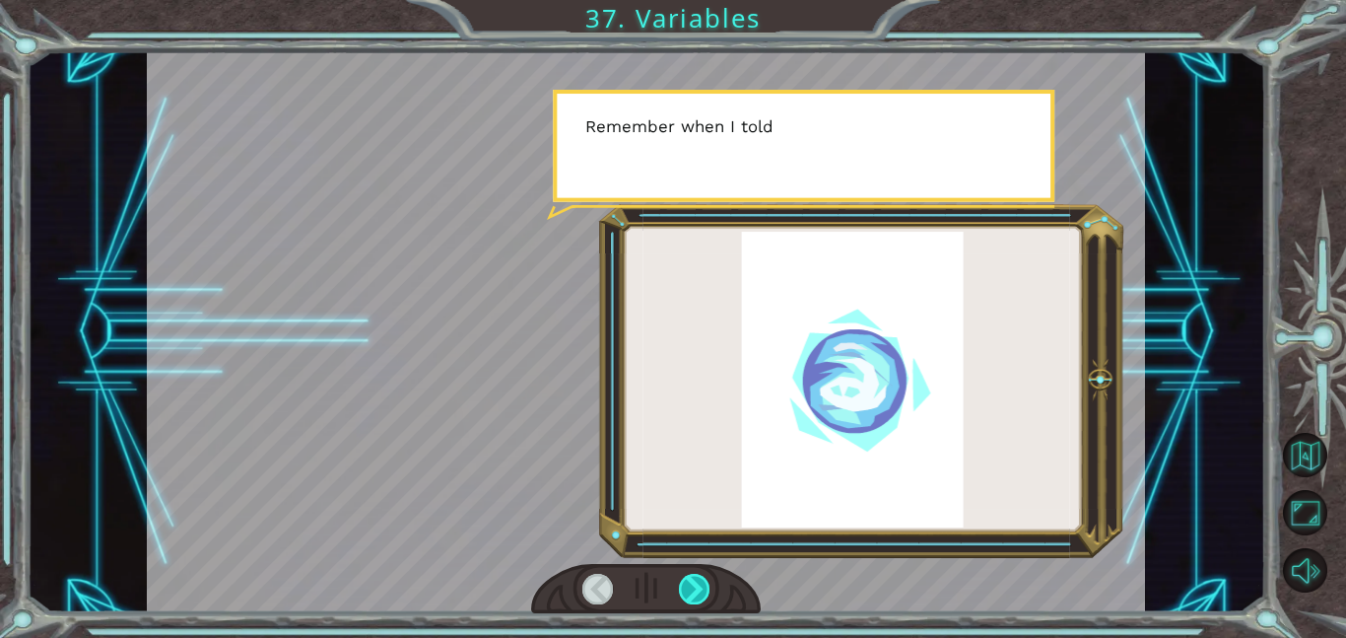
click at [698, 582] on div at bounding box center [695, 589] width 32 height 31
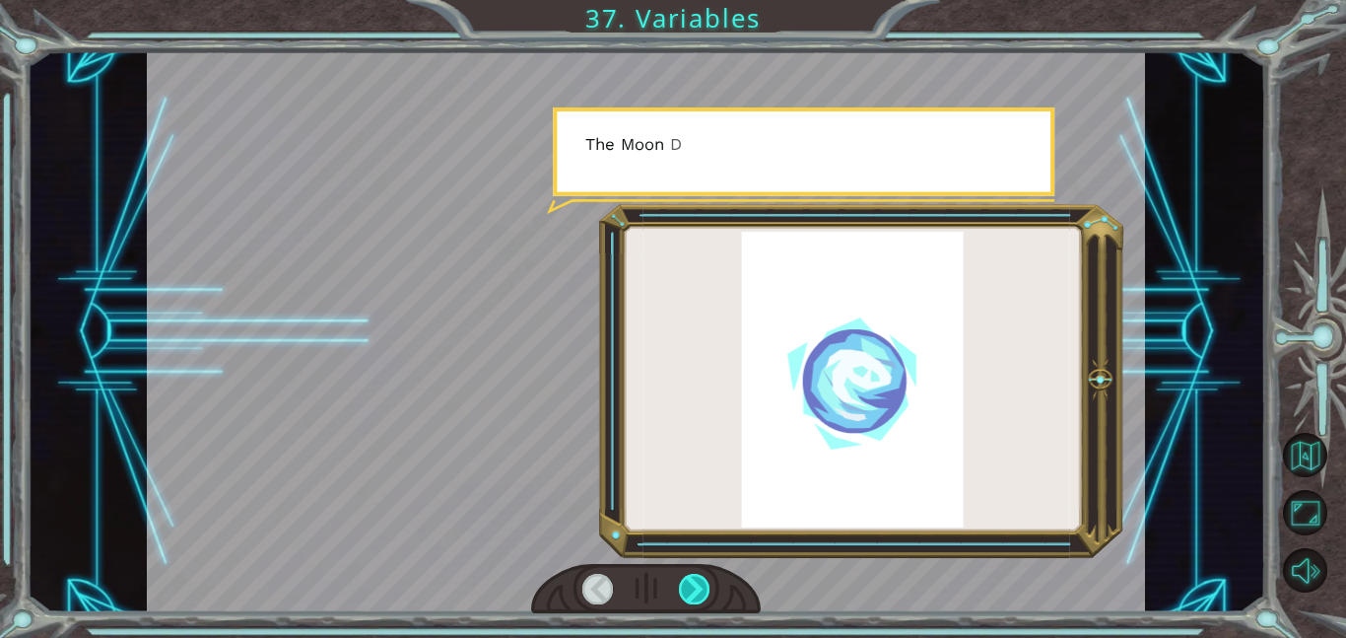
click at [698, 582] on div at bounding box center [695, 589] width 32 height 31
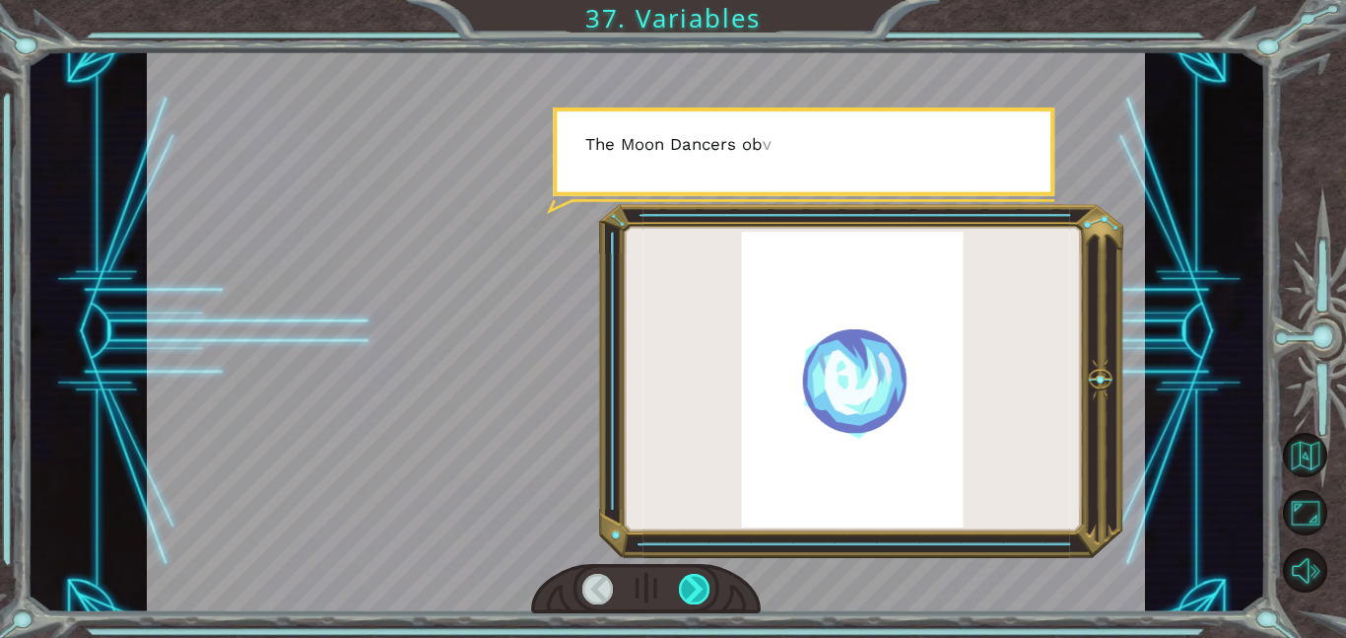
click at [698, 582] on div at bounding box center [695, 589] width 32 height 31
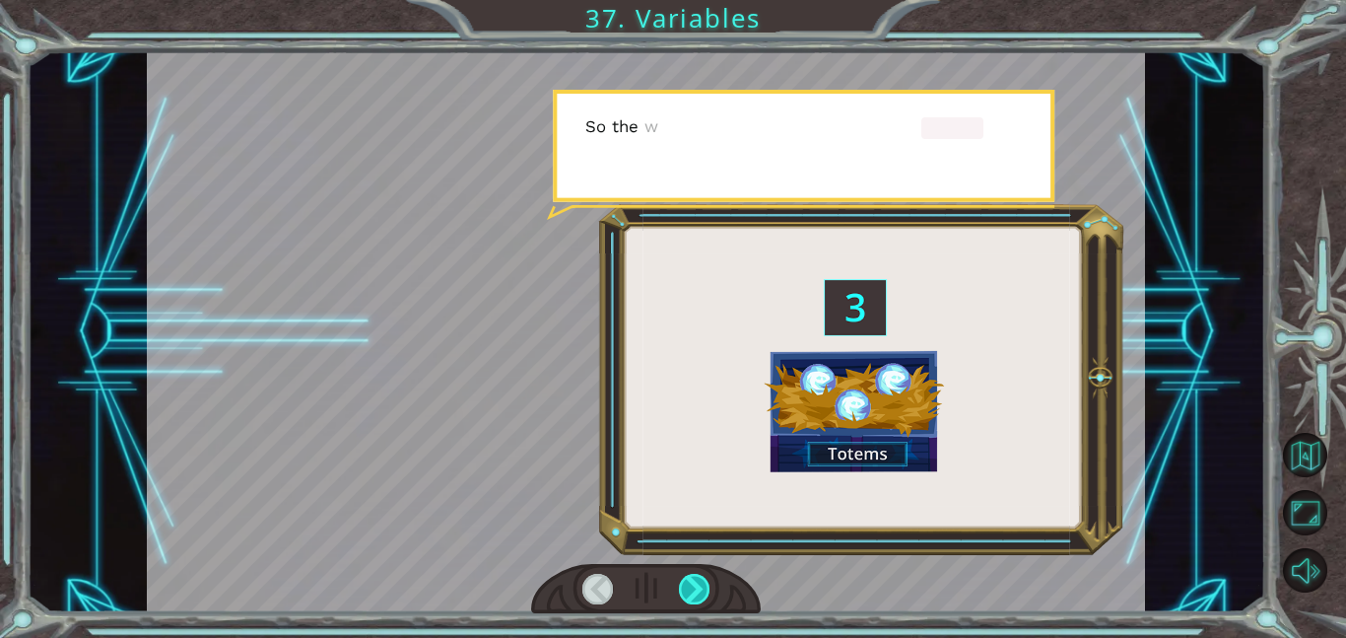
click at [698, 582] on div at bounding box center [695, 589] width 32 height 31
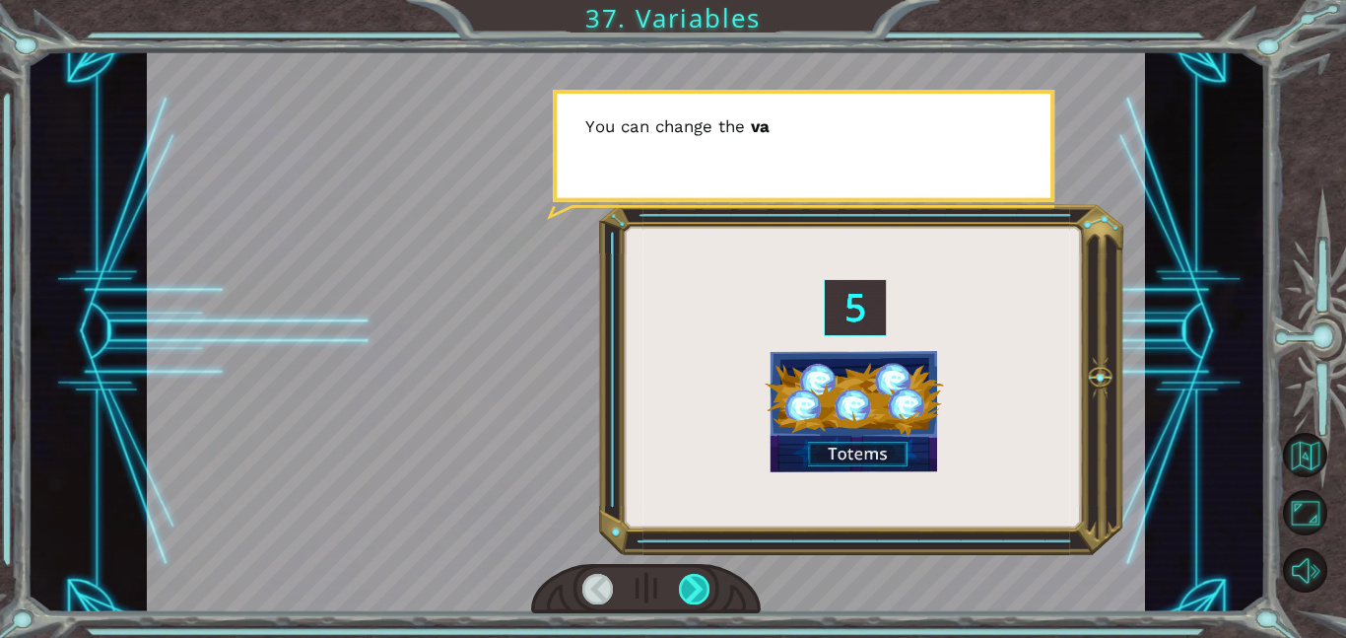
click at [698, 582] on div at bounding box center [695, 589] width 32 height 31
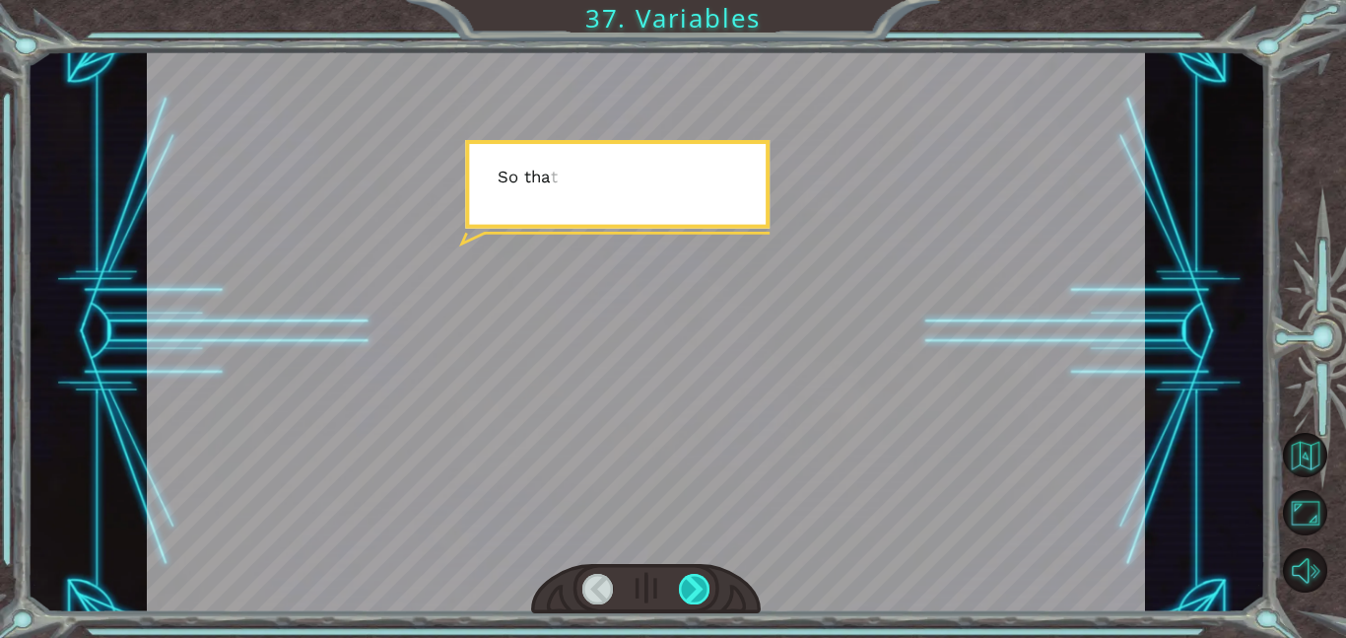
click at [698, 582] on div at bounding box center [695, 589] width 32 height 31
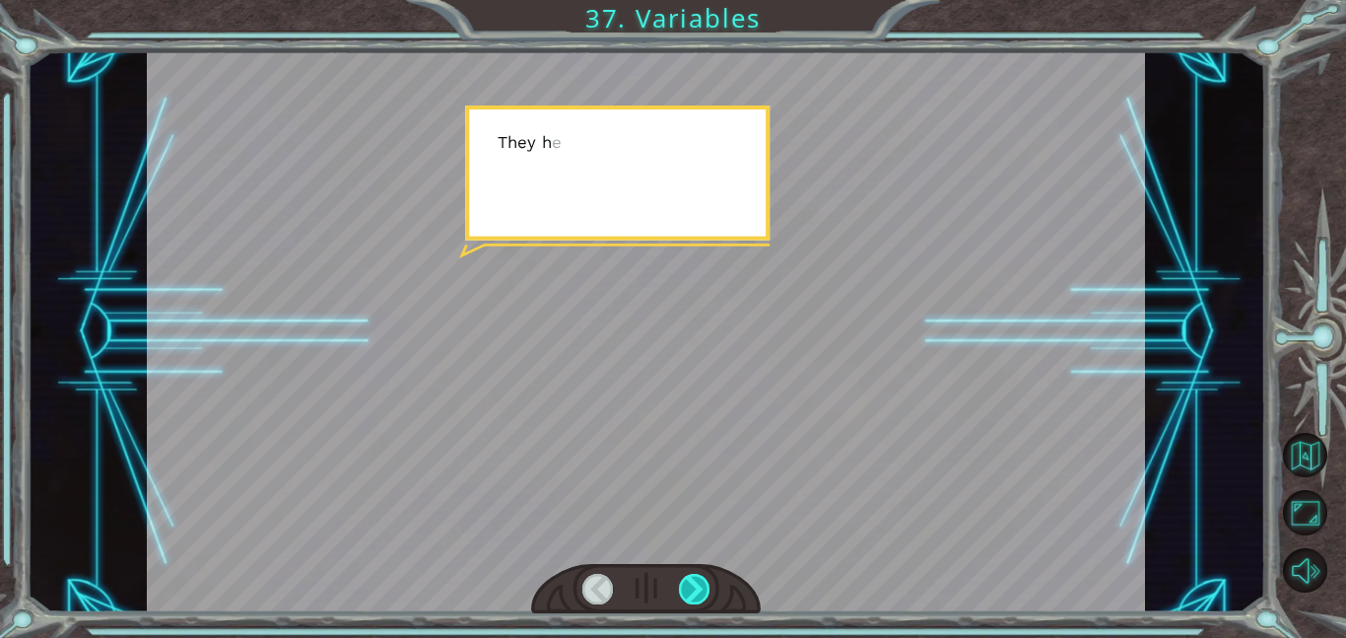
click at [698, 582] on div at bounding box center [695, 589] width 32 height 31
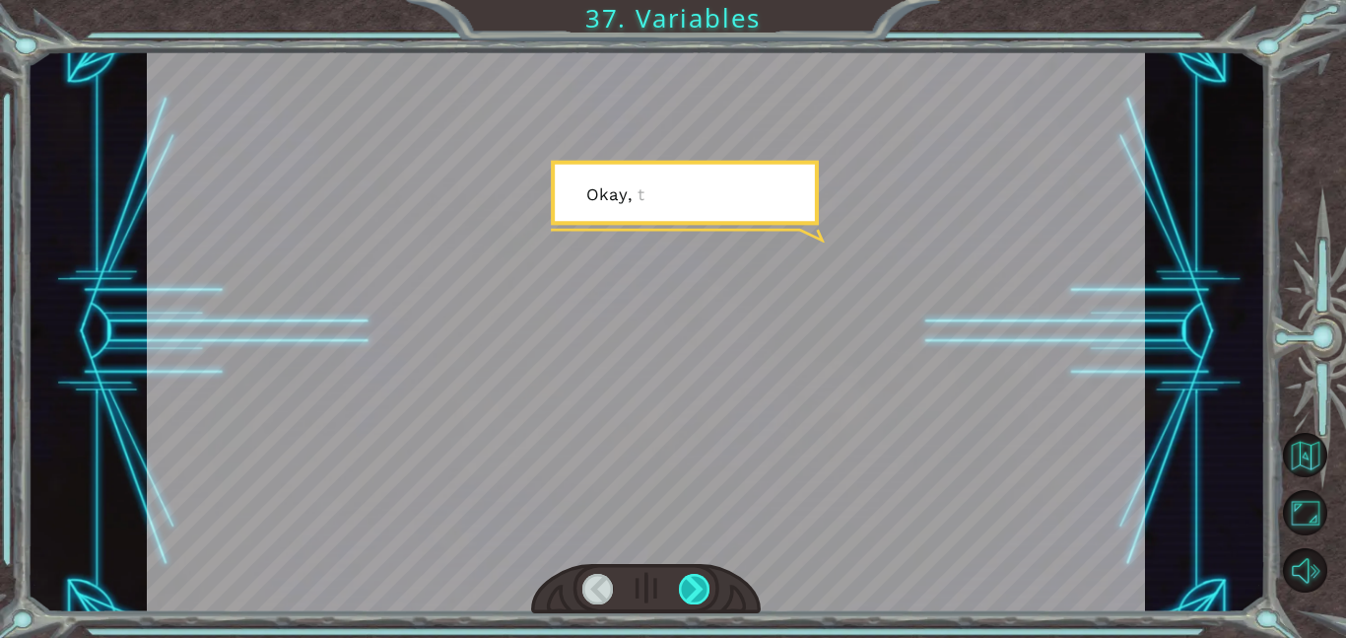
click at [698, 582] on div at bounding box center [695, 589] width 32 height 31
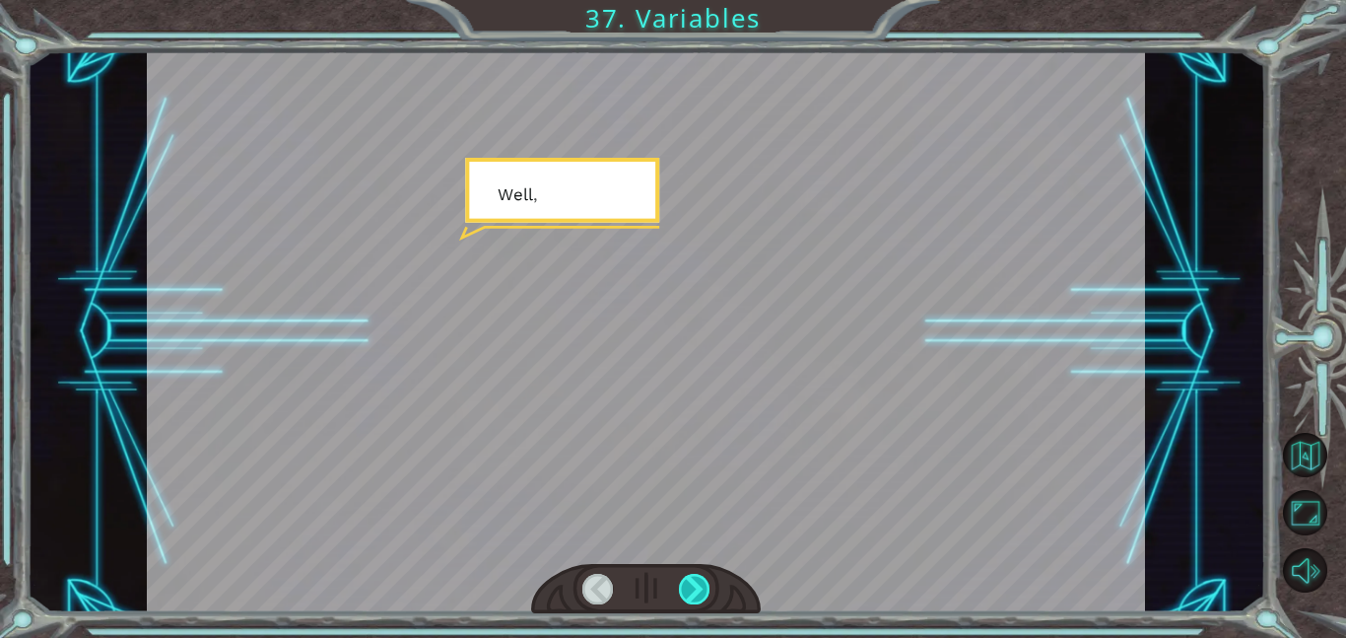
click at [698, 582] on div at bounding box center [695, 589] width 32 height 31
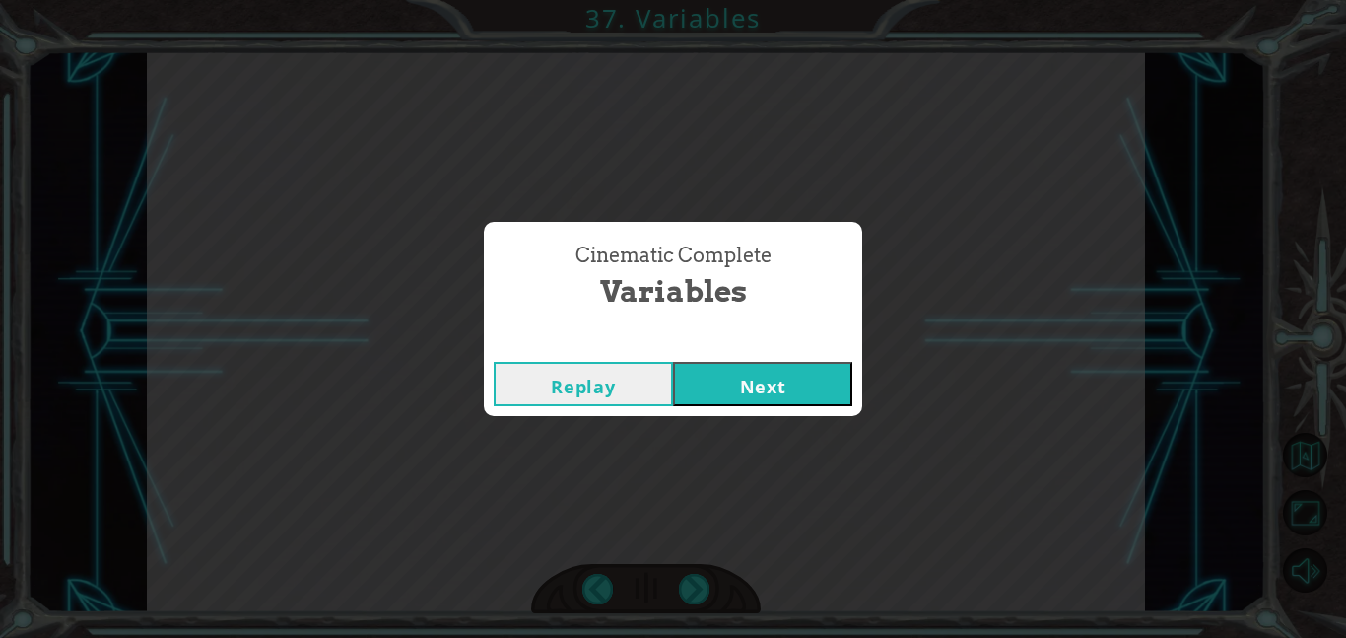
click at [707, 397] on button "Next" at bounding box center [762, 384] width 179 height 44
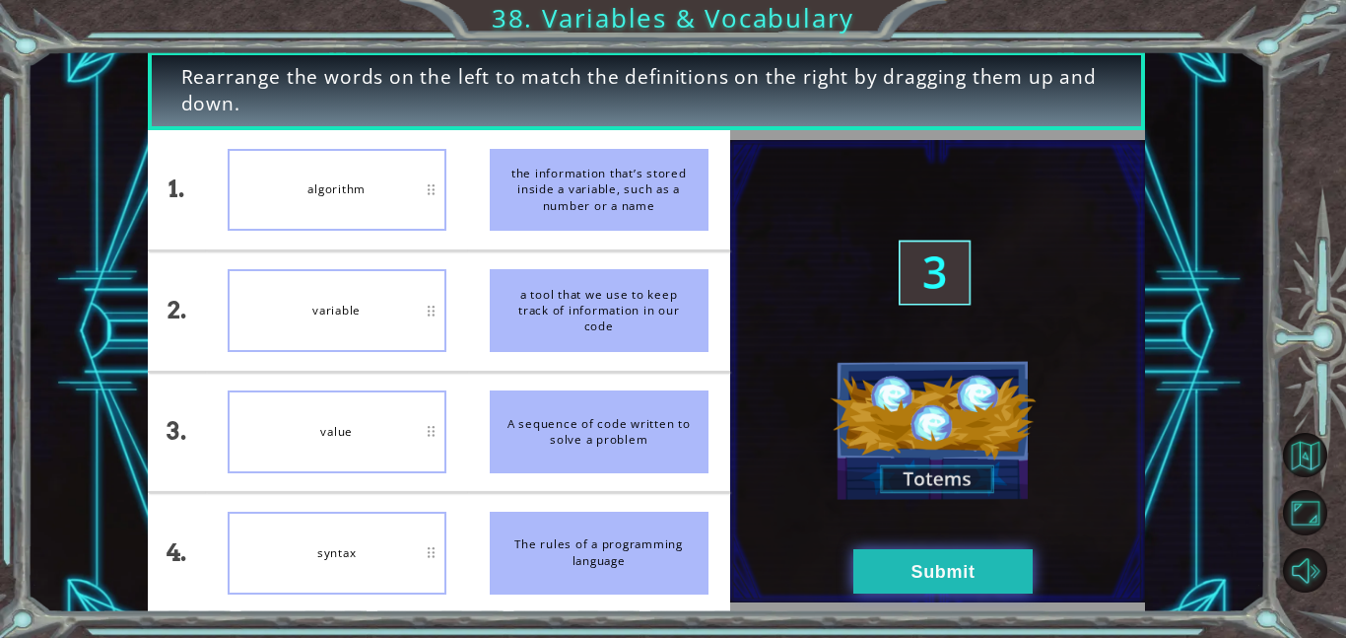
click at [917, 585] on button "Submit" at bounding box center [943, 571] width 179 height 44
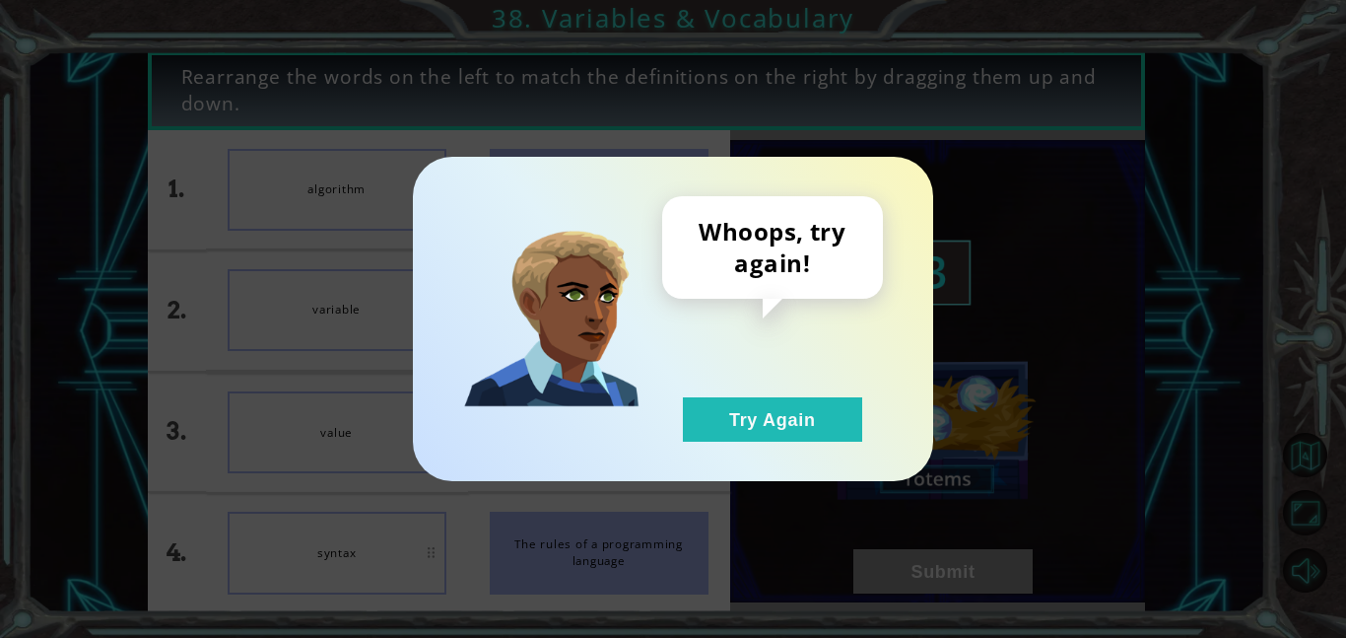
click at [815, 445] on div "Whoops, try again! Try Again" at bounding box center [673, 319] width 520 height 324
click at [803, 430] on button "Try Again" at bounding box center [772, 419] width 179 height 44
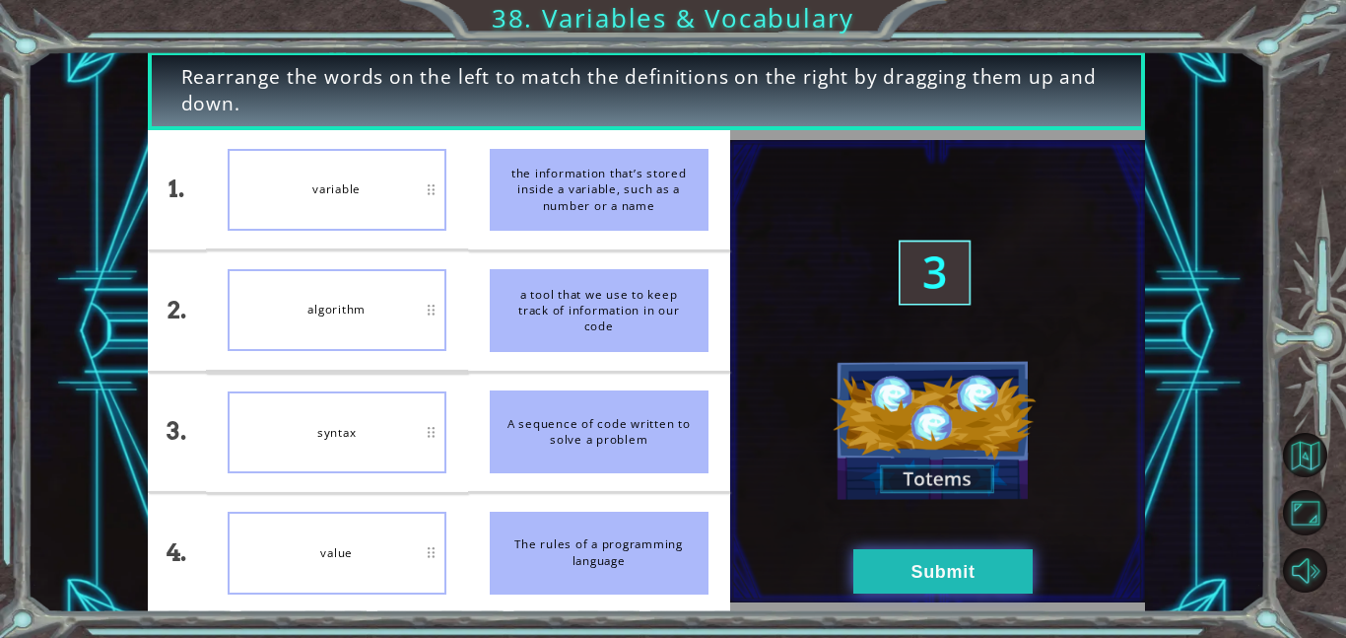
click at [882, 560] on button "Submit" at bounding box center [943, 571] width 179 height 44
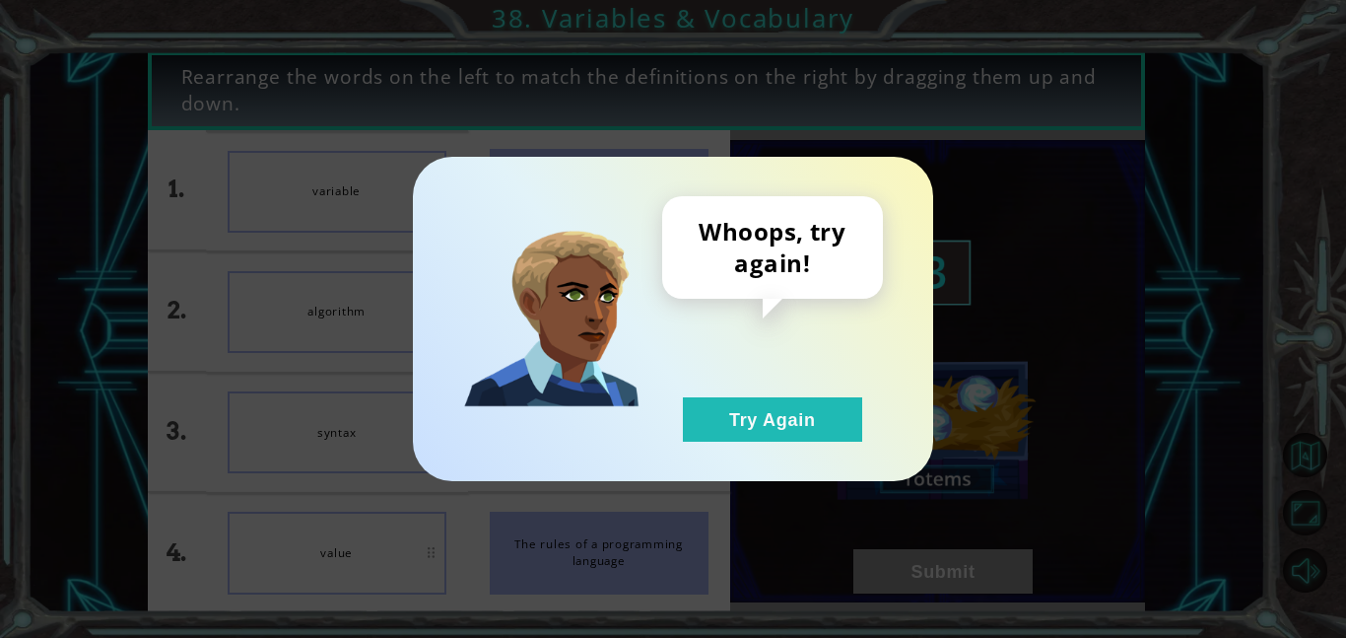
click at [746, 311] on div "Whoops, try again! Try Again" at bounding box center [772, 318] width 221 height 245
click at [779, 373] on div "Whoops, try again! Try Again" at bounding box center [772, 318] width 221 height 245
click at [790, 432] on button "Try Again" at bounding box center [772, 419] width 179 height 44
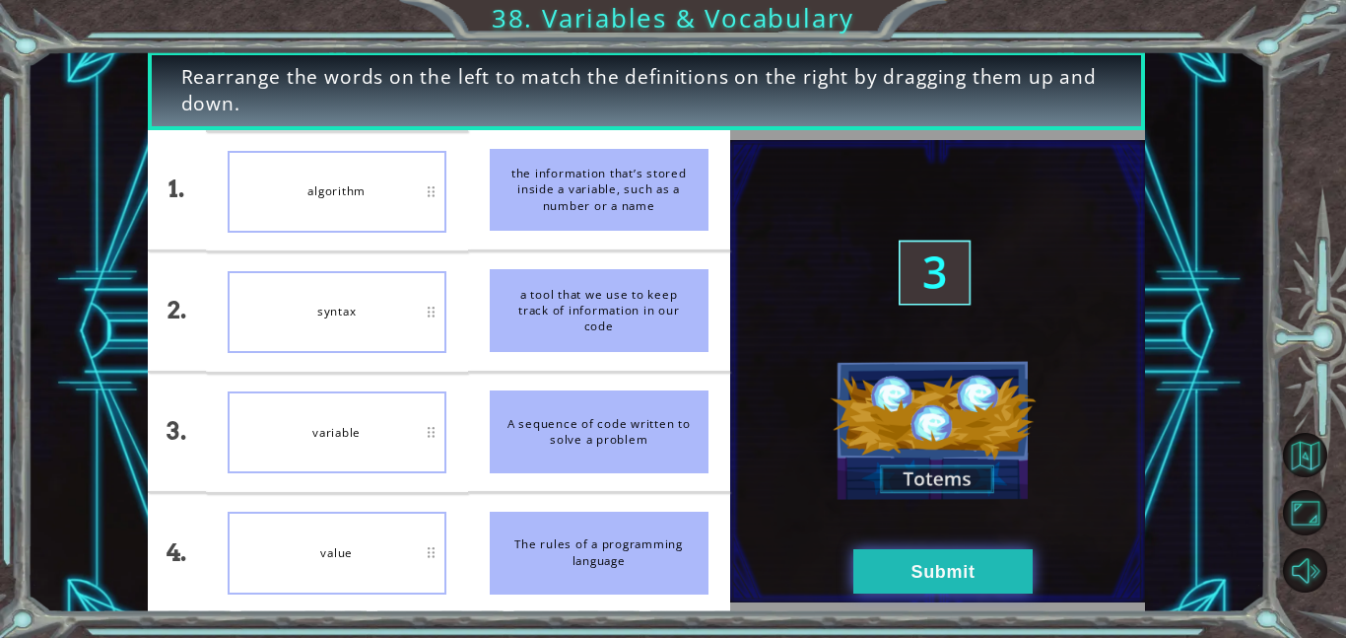
click at [884, 580] on button "Submit" at bounding box center [943, 571] width 179 height 44
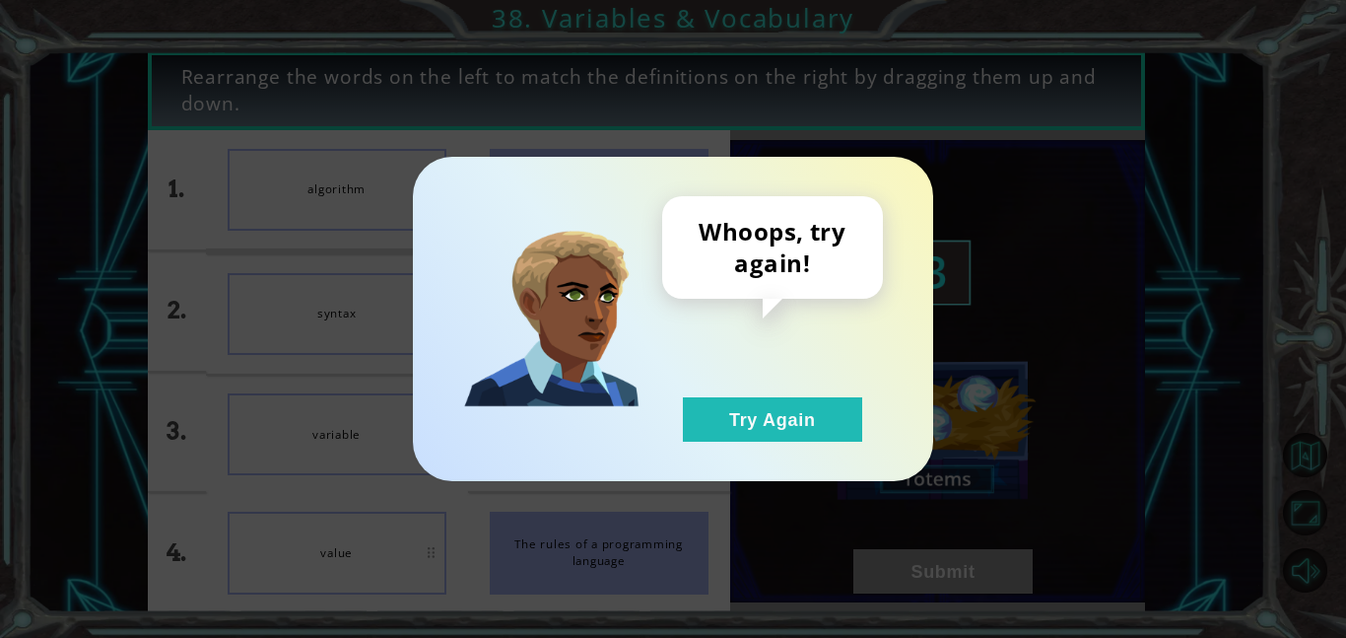
click at [753, 382] on div "Whoops, try again! Try Again" at bounding box center [772, 318] width 221 height 245
click at [764, 401] on button "Try Again" at bounding box center [772, 419] width 179 height 44
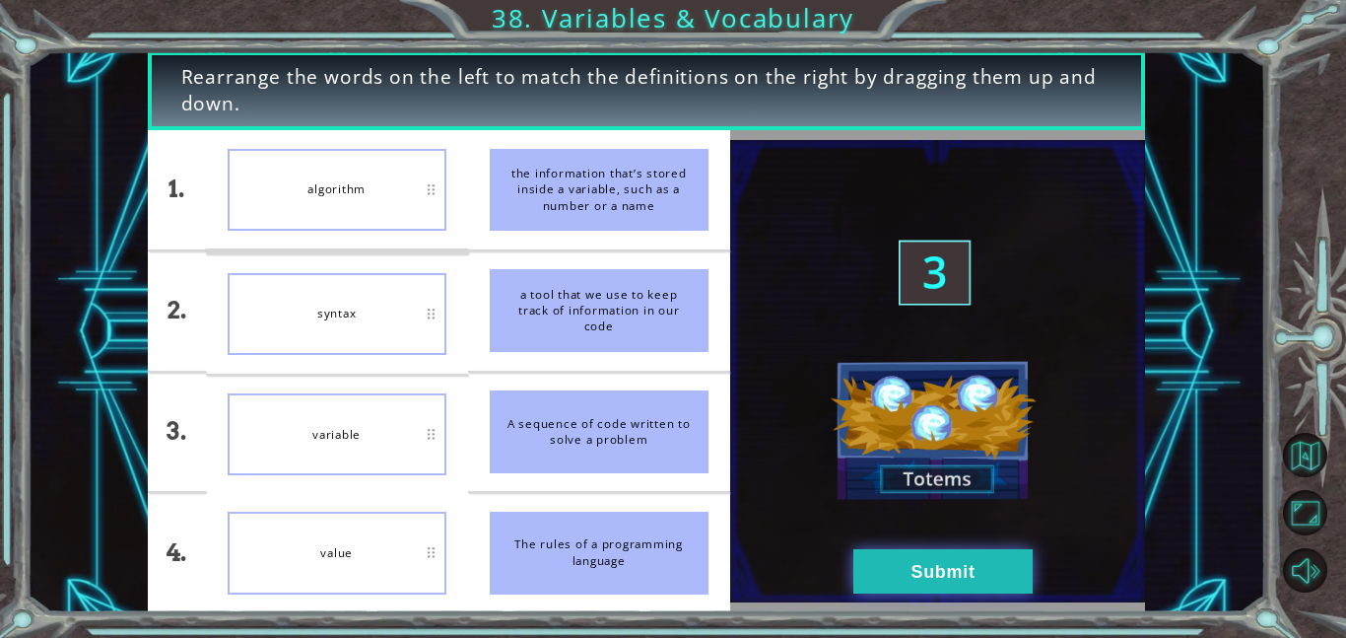
click at [906, 560] on button "Submit" at bounding box center [943, 571] width 179 height 44
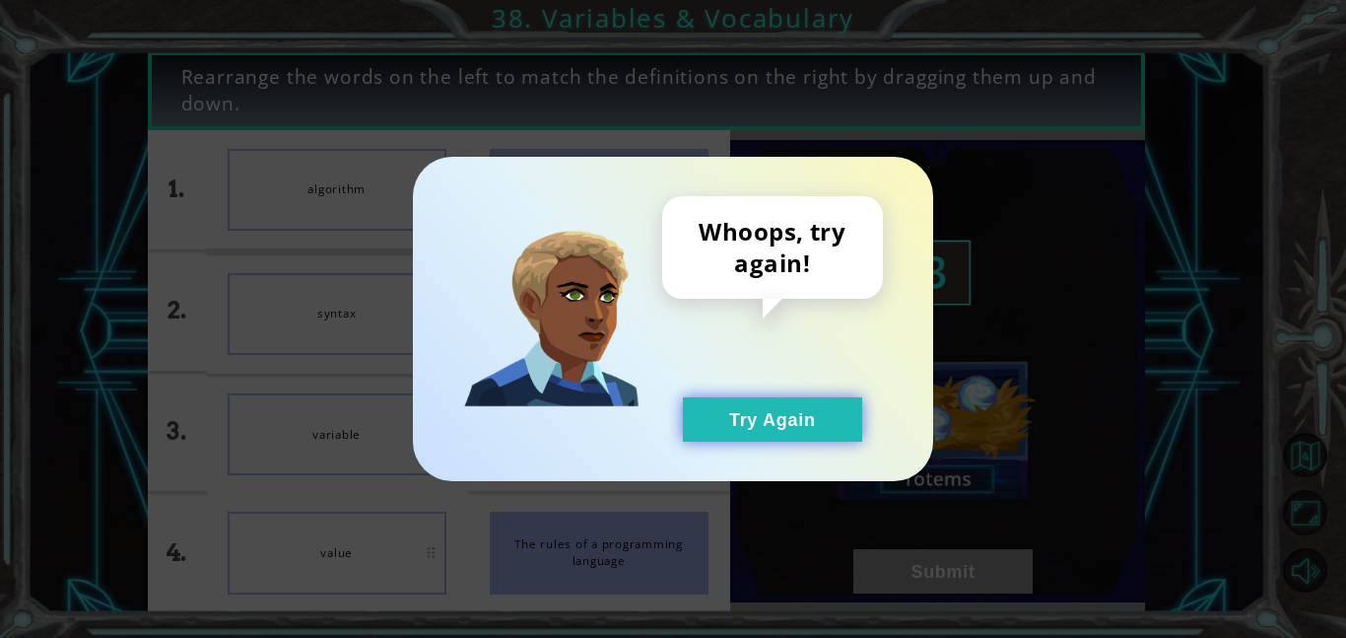
click at [722, 432] on button "Try Again" at bounding box center [772, 419] width 179 height 44
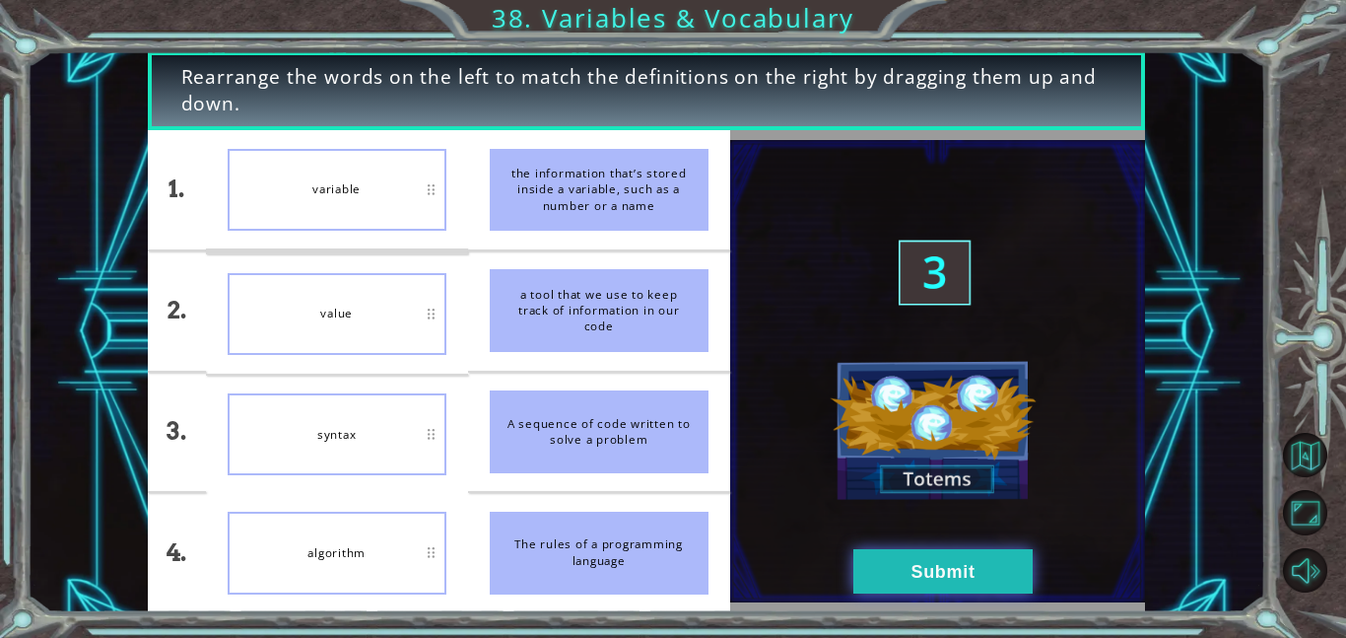
click at [909, 585] on button "Submit" at bounding box center [943, 571] width 179 height 44
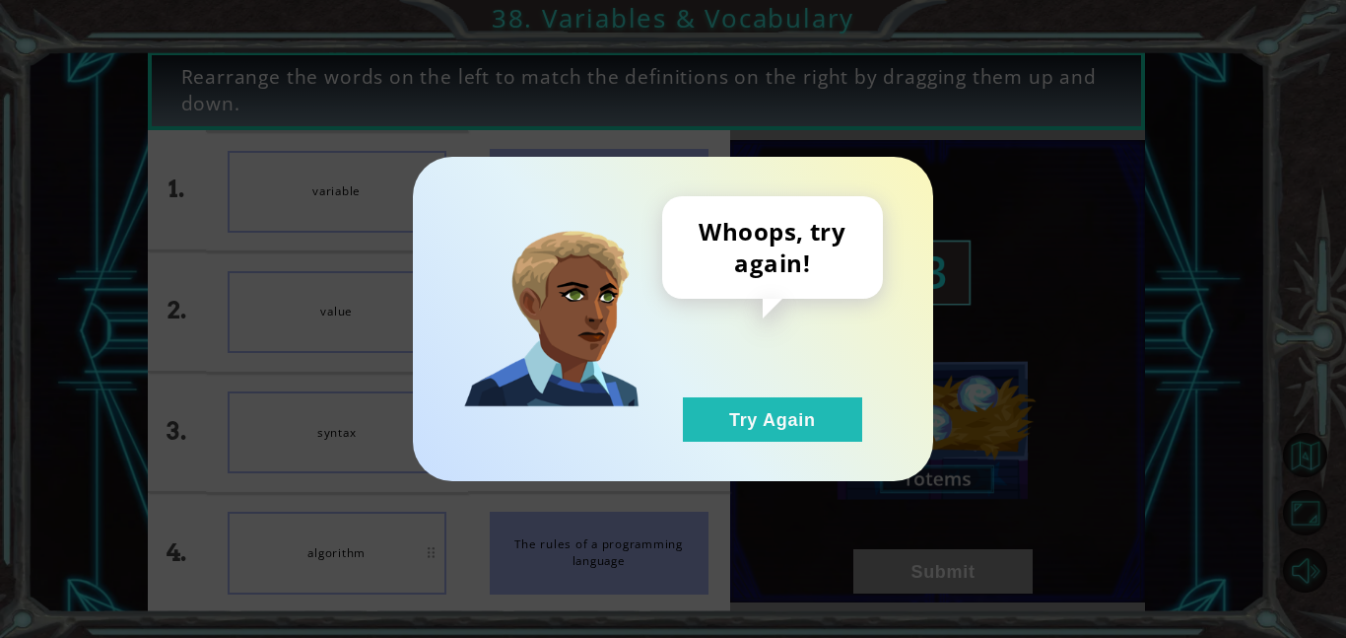
click at [837, 491] on div "Whoops, try again! Try Again" at bounding box center [673, 319] width 1346 height 638
